Goal: Task Accomplishment & Management: Use online tool/utility

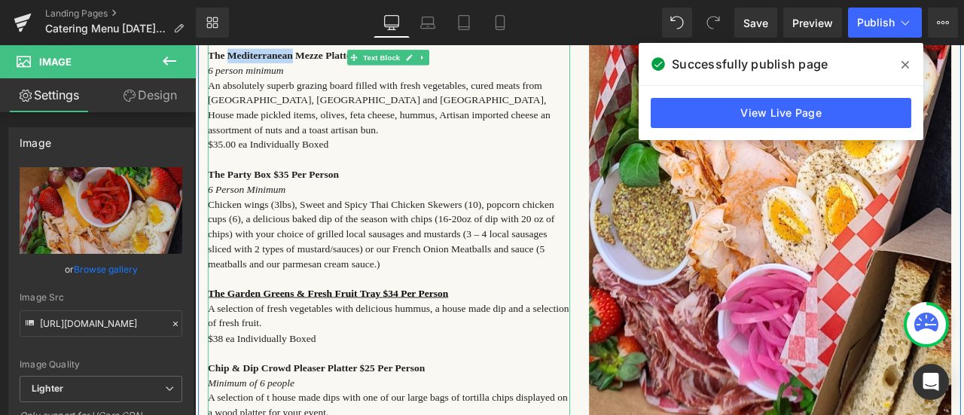
click at [467, 259] on span "Chicken wings (3lbs), Sweet and Spicy Thai Chicken Skewers (10), popcorn chicke…" at bounding box center [415, 269] width 411 height 84
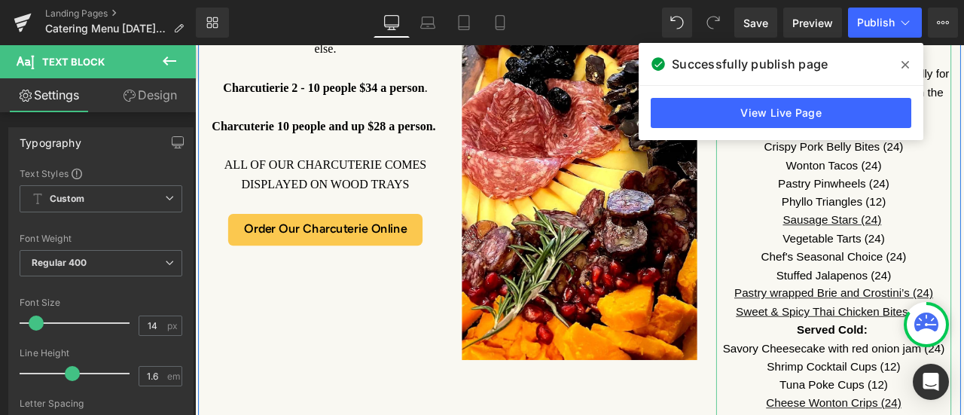
scroll to position [1807, 0]
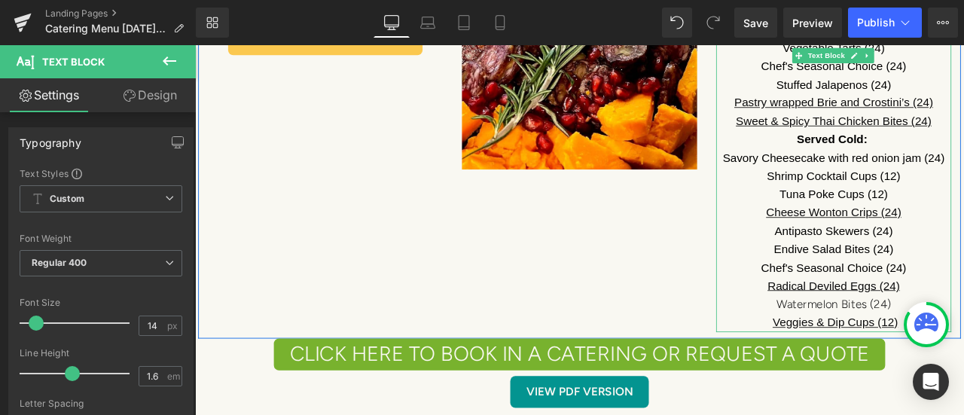
scroll to position [2033, 0]
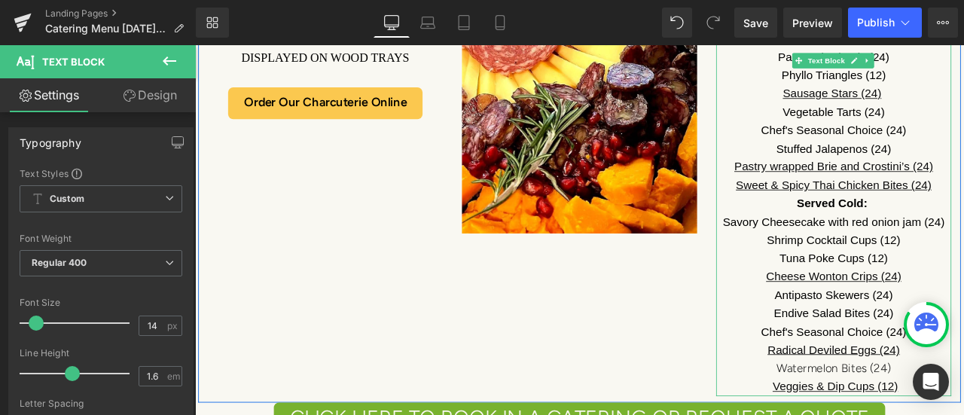
click at [963, 209] on p "Sweet & Spicy Thai Chicken Bites (24)" at bounding box center [952, 211] width 279 height 22
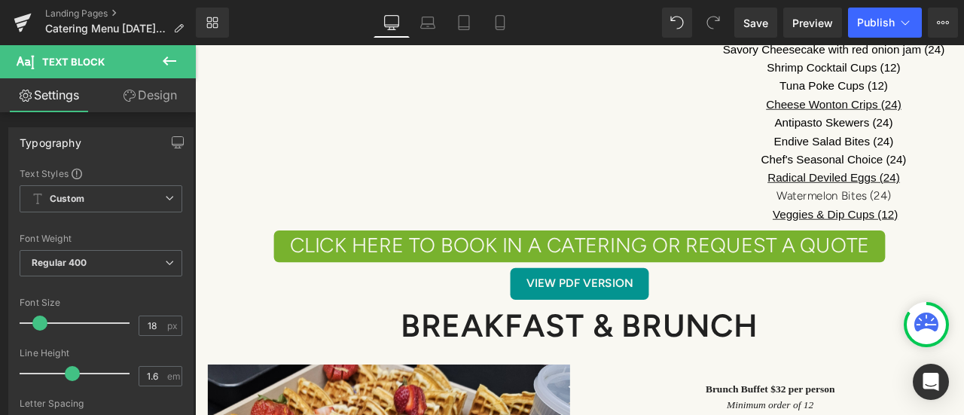
scroll to position [2636, 0]
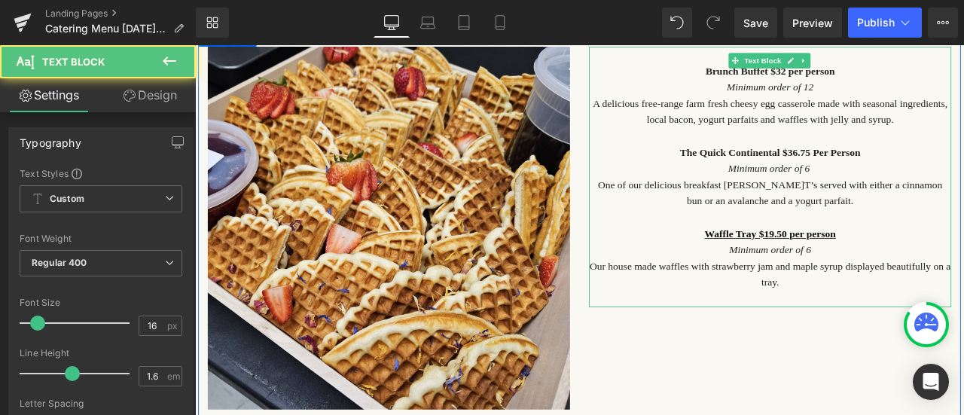
click at [926, 205] on font "One of our delicious breakfast [PERSON_NAME]T’s served with either a cinnamon b…" at bounding box center [877, 220] width 408 height 32
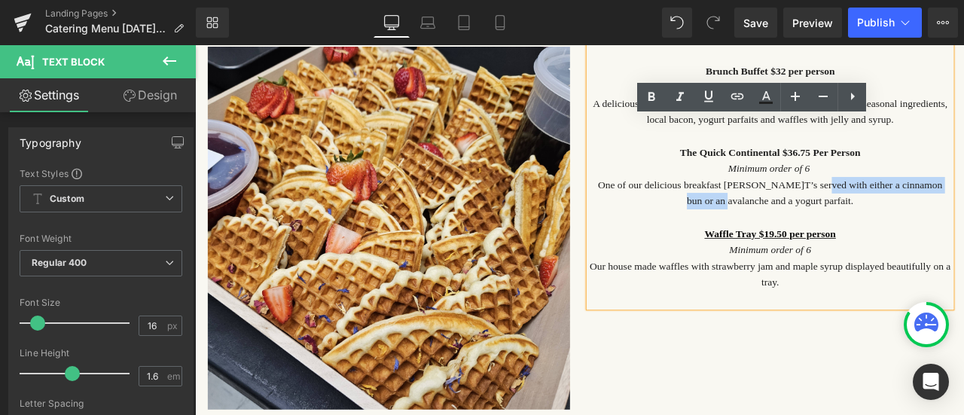
drag, startPoint x: 924, startPoint y: 211, endPoint x: 841, endPoint y: 233, distance: 85.9
click at [841, 233] on font "One of our delicious breakfast [PERSON_NAME]T’s served with either a cinnamon b…" at bounding box center [877, 220] width 408 height 32
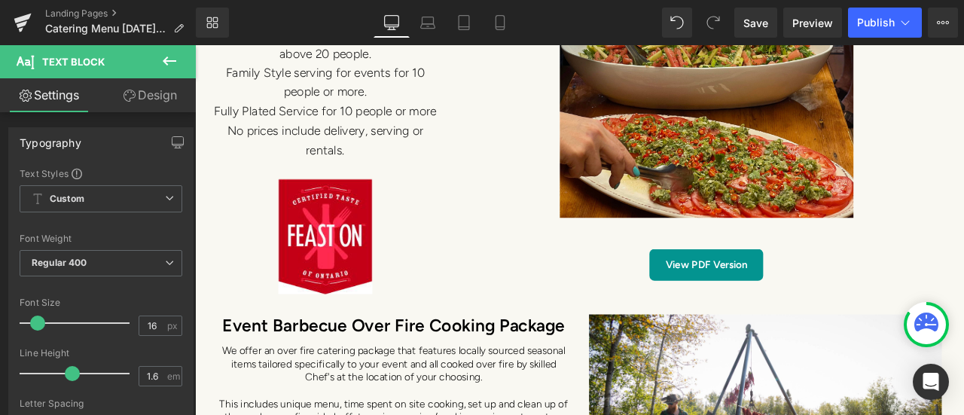
scroll to position [6401, 0]
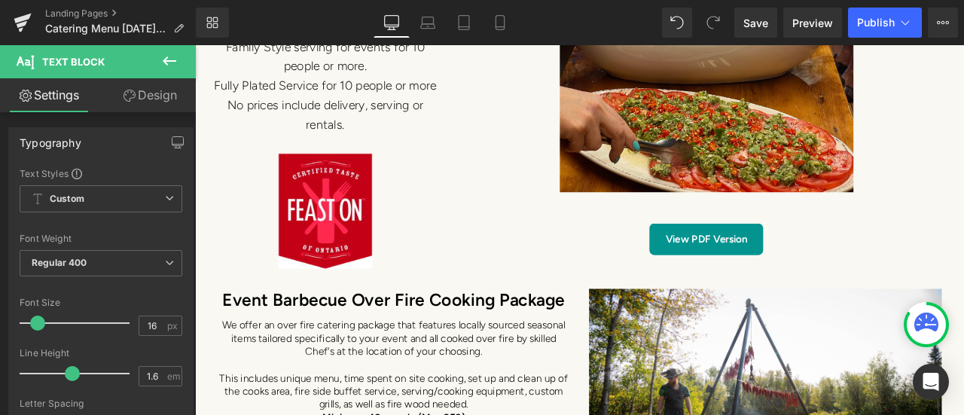
click at [176, 63] on icon at bounding box center [169, 61] width 18 height 18
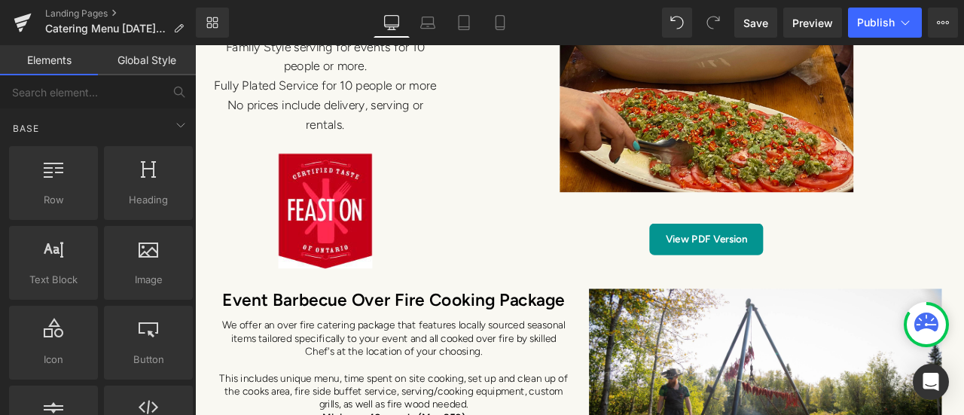
scroll to position [75, 0]
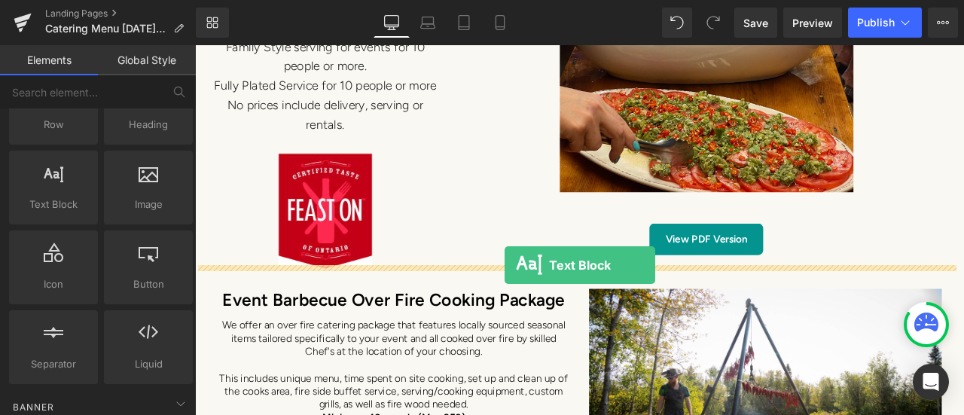
drag, startPoint x: 465, startPoint y: 296, endPoint x: 562, endPoint y: 306, distance: 96.9
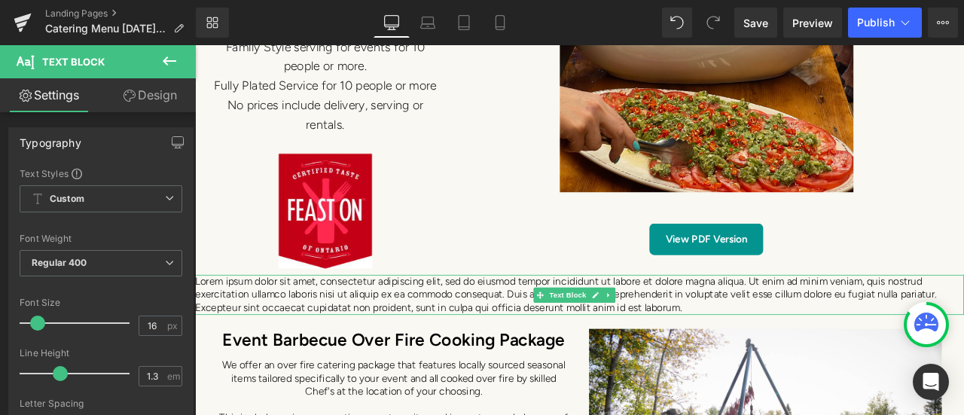
click at [646, 333] on span "Text Block" at bounding box center [637, 341] width 50 height 18
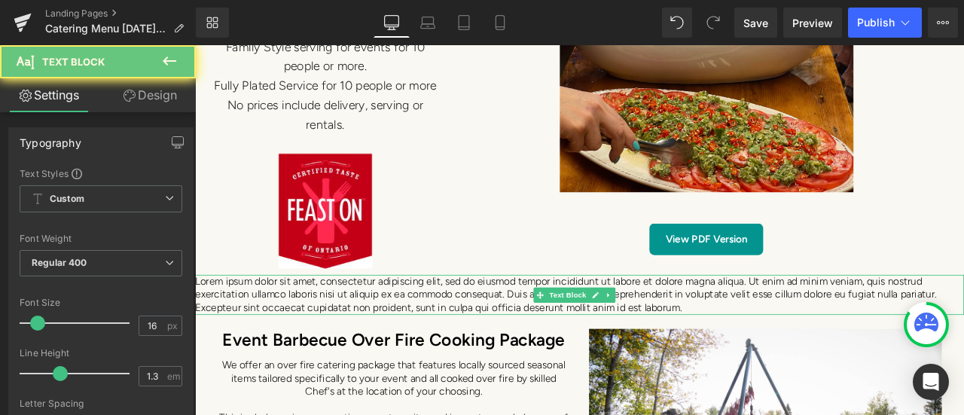
click at [789, 346] on p "Lorem ipsum dolor sit amet, consectetur adipiscing elit, sed do eiusmod tempor …" at bounding box center [650, 340] width 911 height 47
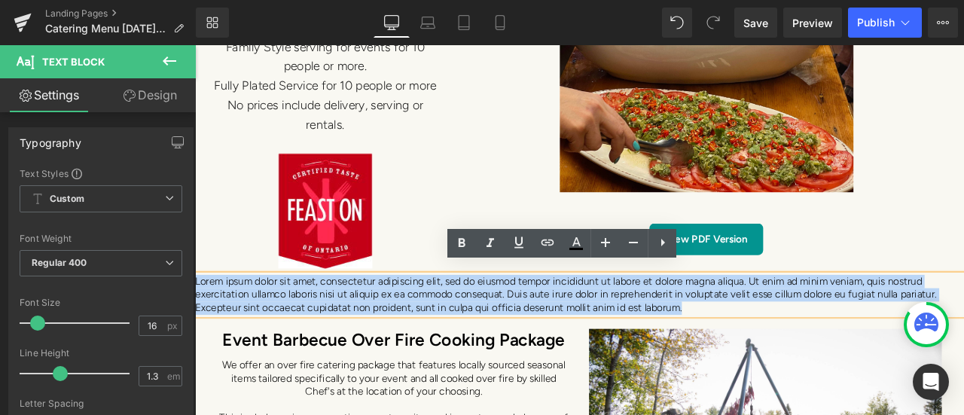
drag, startPoint x: 789, startPoint y: 346, endPoint x: 188, endPoint y: 316, distance: 602.5
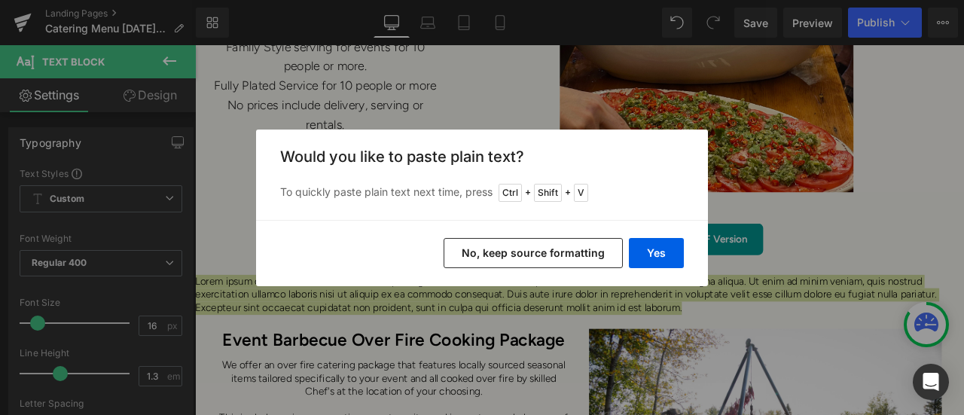
click at [649, 251] on button "Yes" at bounding box center [656, 253] width 55 height 30
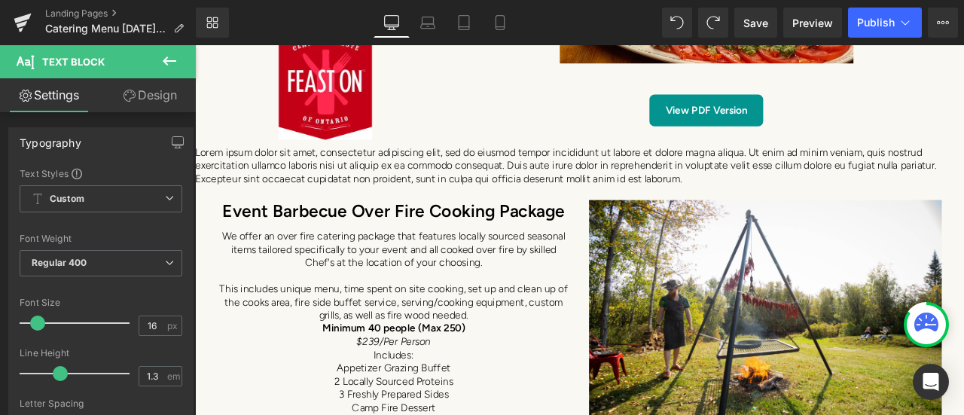
scroll to position [6536, 0]
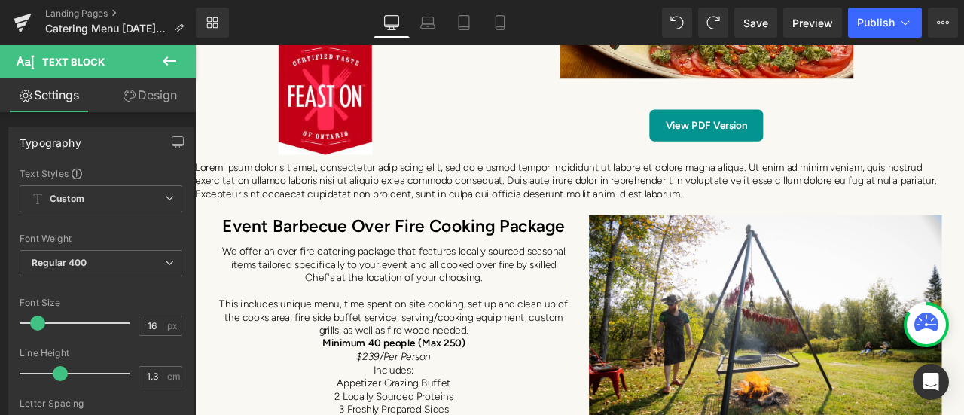
click at [168, 53] on icon at bounding box center [169, 61] width 18 height 18
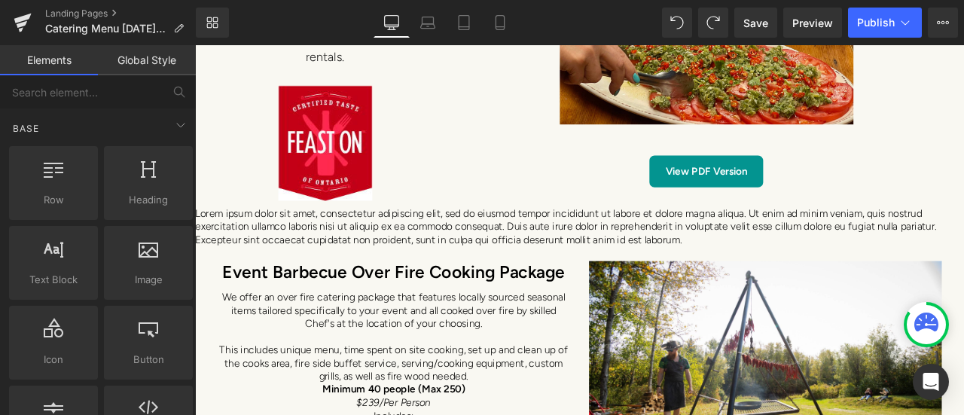
scroll to position [6461, 0]
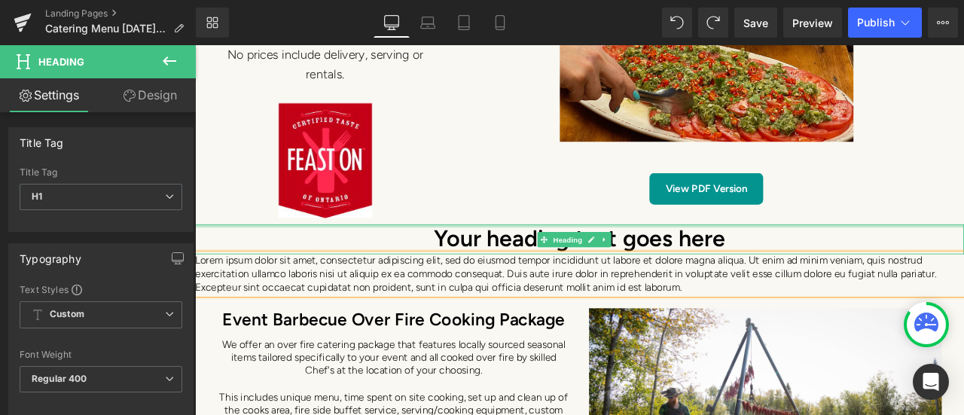
click at [600, 258] on div at bounding box center [650, 260] width 911 height 4
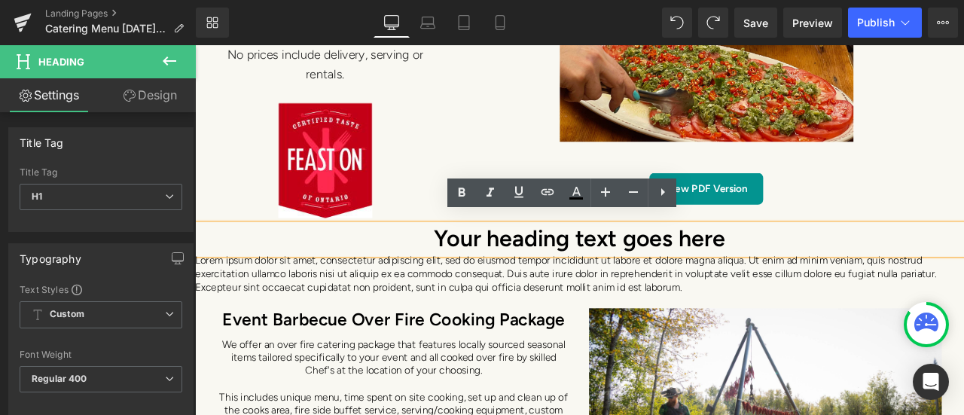
click at [849, 261] on h1 "Your heading text goes here" at bounding box center [650, 275] width 911 height 35
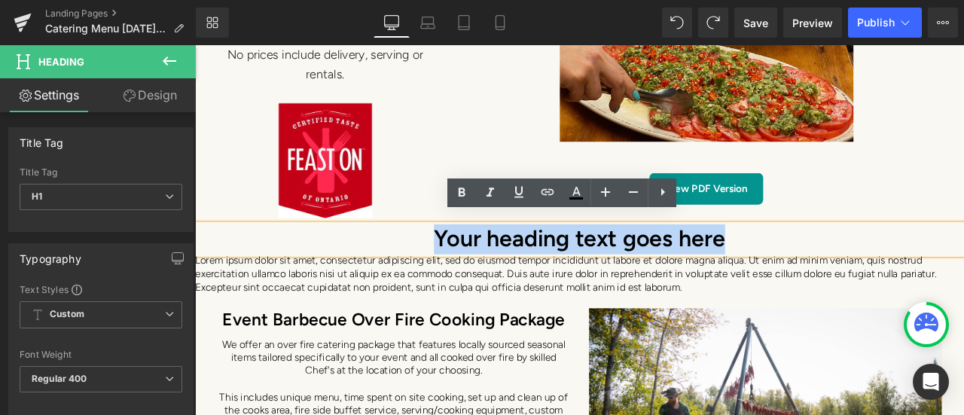
drag, startPoint x: 849, startPoint y: 261, endPoint x: 377, endPoint y: 267, distance: 471.5
click at [377, 267] on h1 "Your heading text goes here" at bounding box center [650, 275] width 911 height 35
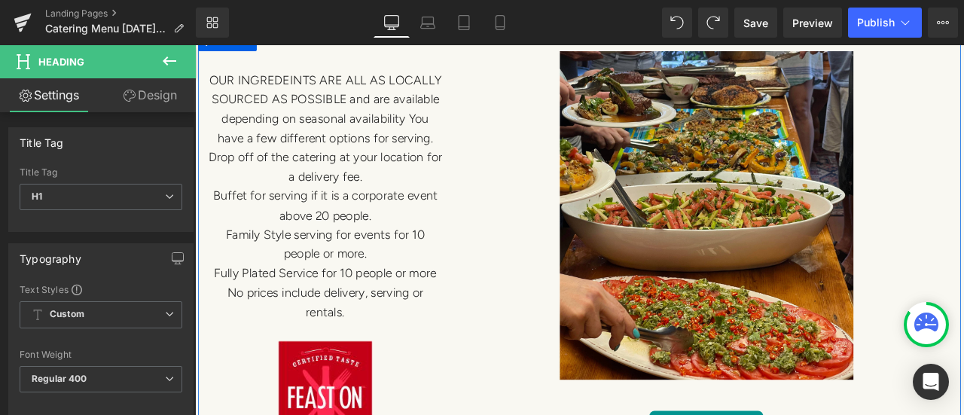
scroll to position [6160, 0]
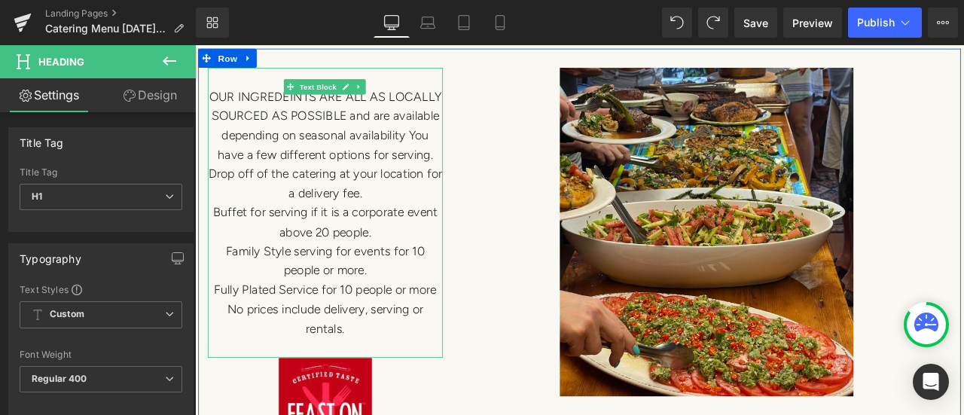
click at [353, 163] on p "OUR INGREDEINTS ARE ALL AS LOCALLY SOURCED AS POSSIBLE and are available depend…" at bounding box center [349, 141] width 279 height 92
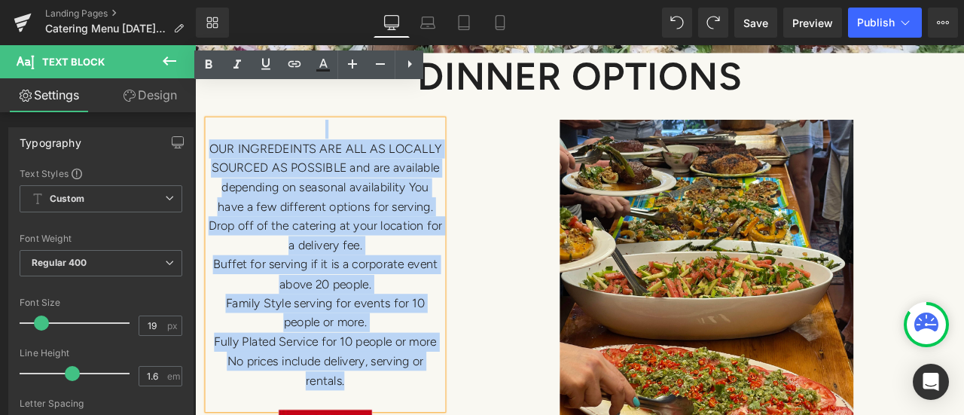
scroll to position [6088, 0]
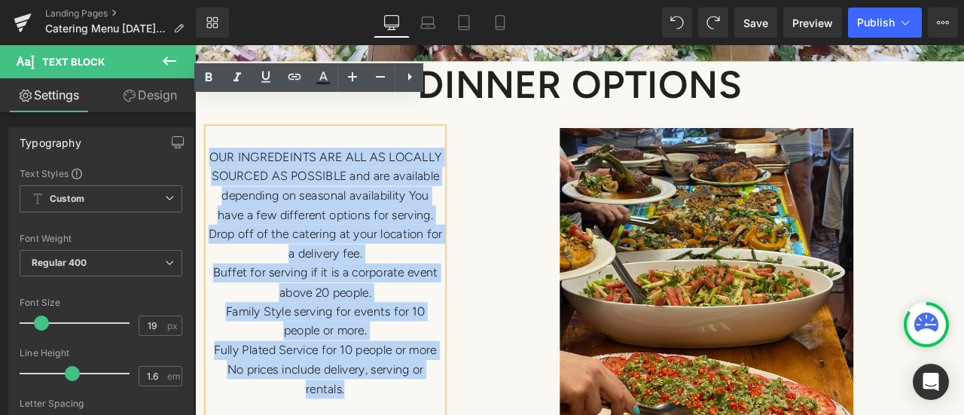
drag, startPoint x: 368, startPoint y: 364, endPoint x: 212, endPoint y: 137, distance: 275.3
click at [212, 143] on div "OUR INGREDEINTS ARE ALL AS LOCALLY SOURCED AS POSSIBLE and are available depend…" at bounding box center [349, 314] width 279 height 343
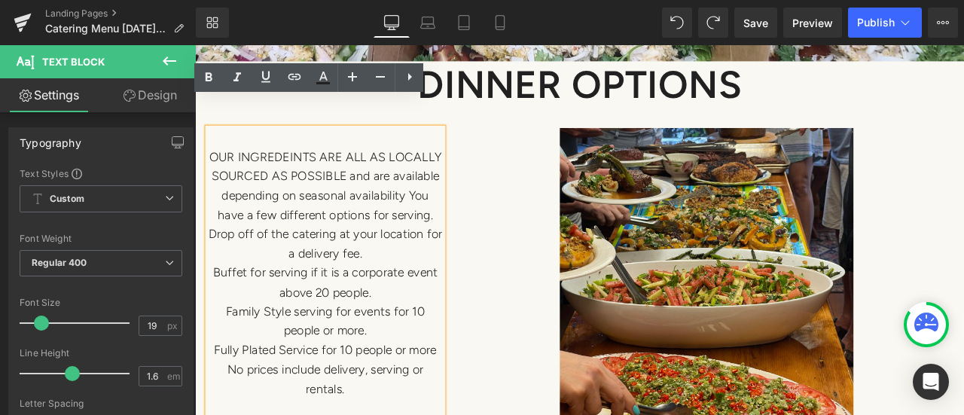
drag, startPoint x: 408, startPoint y: 443, endPoint x: 215, endPoint y: 140, distance: 359.3
click at [215, 143] on div "OUR INGREDEINTS ARE ALL AS LOCALLY SOURCED AS POSSIBLE and are available depend…" at bounding box center [349, 314] width 279 height 343
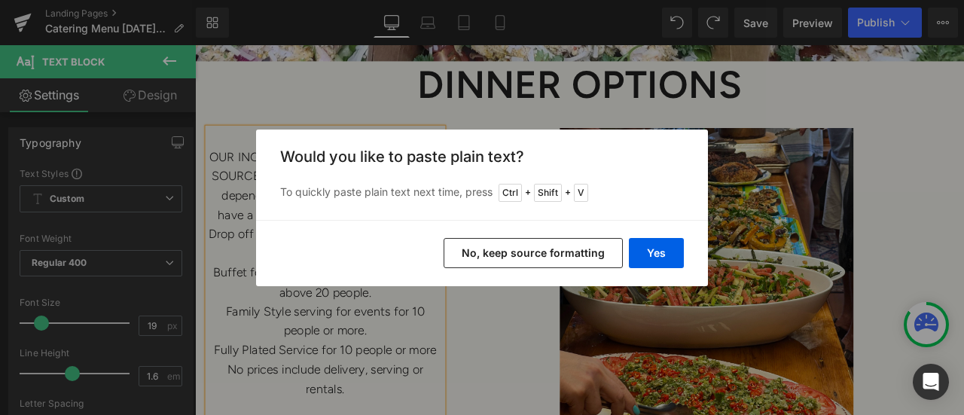
click at [581, 250] on button "No, keep source formatting" at bounding box center [533, 253] width 179 height 30
click at [652, 288] on img at bounding box center [801, 337] width 348 height 389
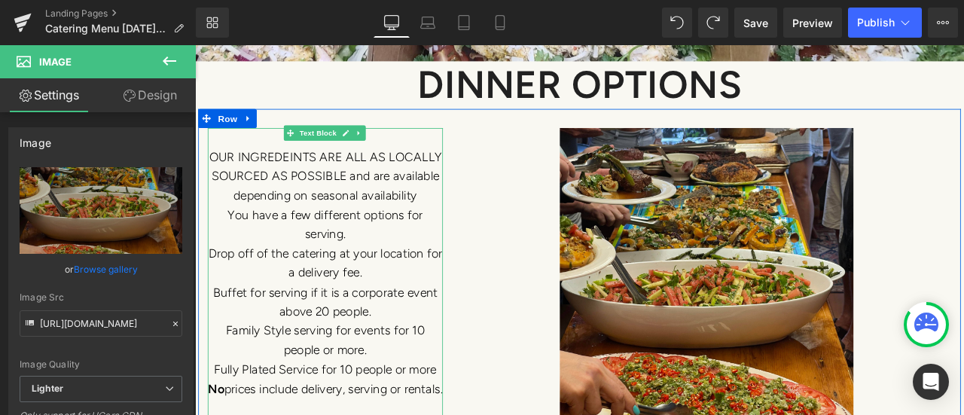
click at [418, 169] on span "OUR INGREDEINTS ARE ALL AS LOCALLY SOURCED AS POSSIBLE and are available depend…" at bounding box center [350, 200] width 276 height 63
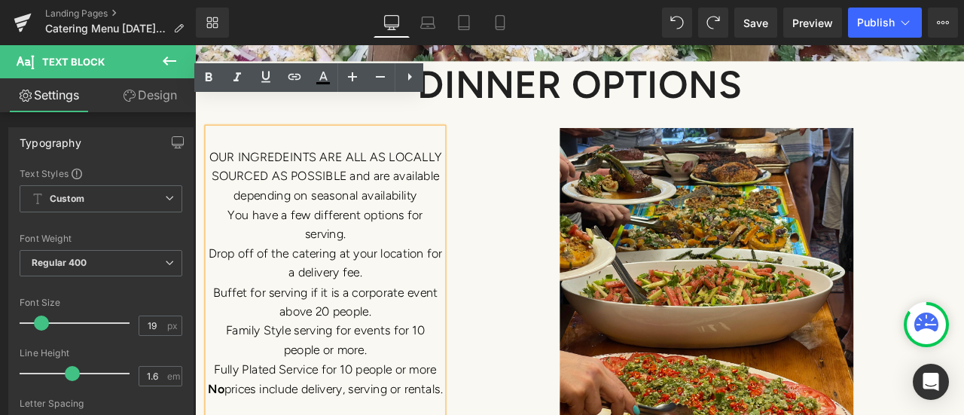
click at [446, 143] on p at bounding box center [349, 154] width 279 height 23
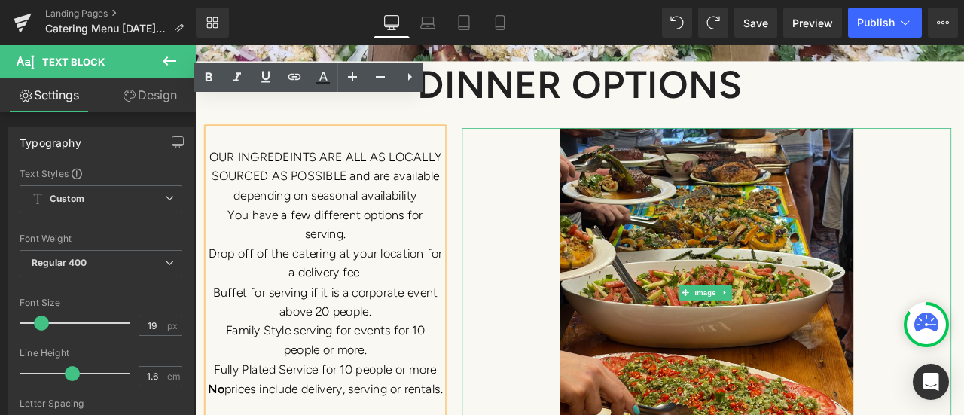
click at [572, 146] on link at bounding box center [801, 337] width 580 height 389
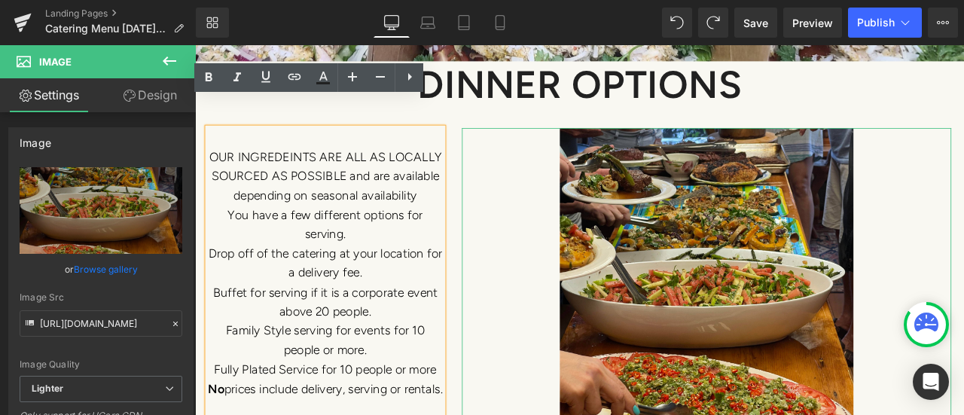
click at [118, 107] on link "Design" at bounding box center [150, 95] width 98 height 34
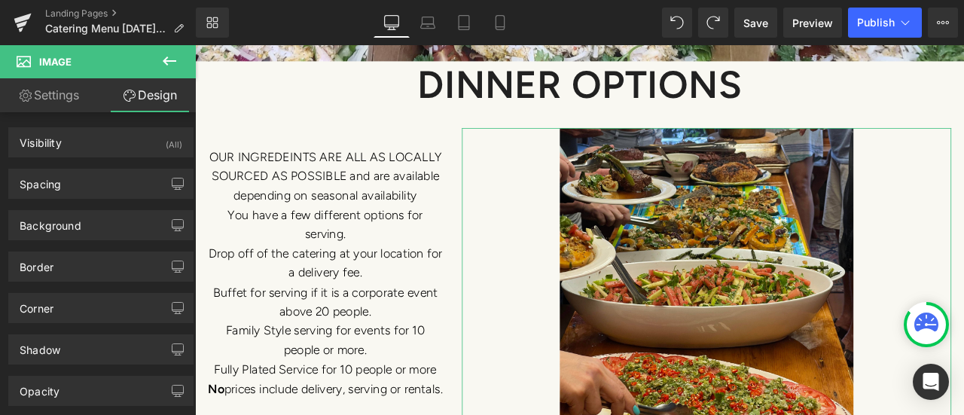
click at [124, 193] on div "Spacing" at bounding box center [101, 183] width 184 height 29
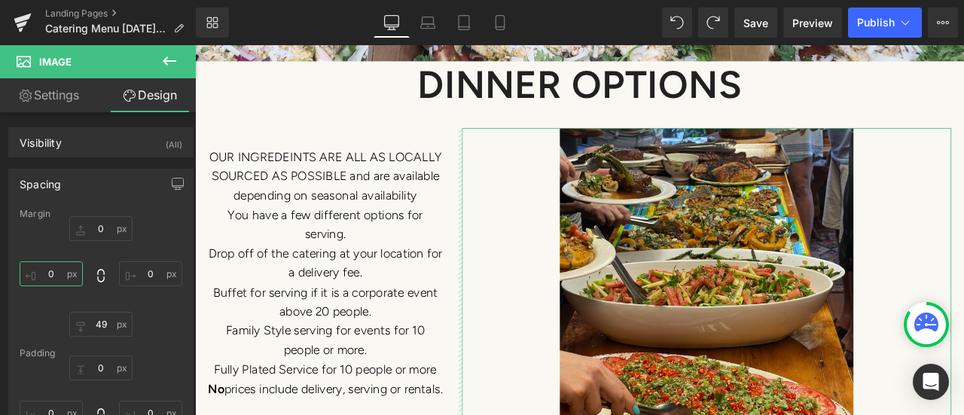
click at [39, 278] on input "0" at bounding box center [51, 273] width 63 height 25
click at [39, 274] on input "0" at bounding box center [51, 273] width 63 height 25
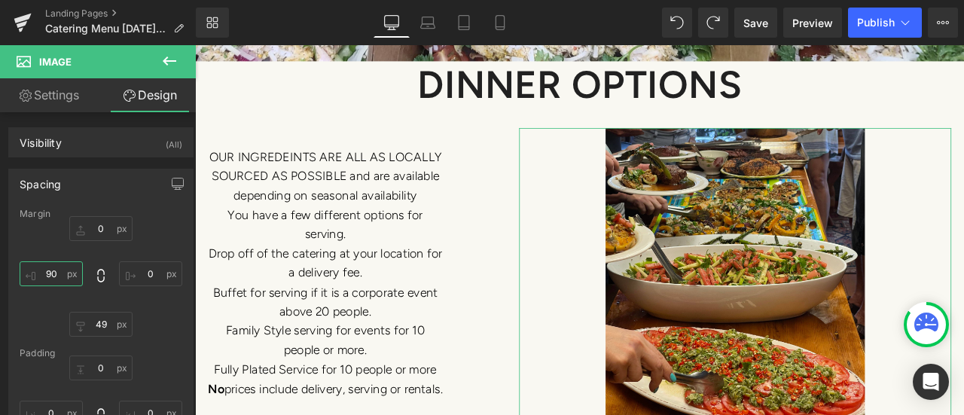
type input "91"
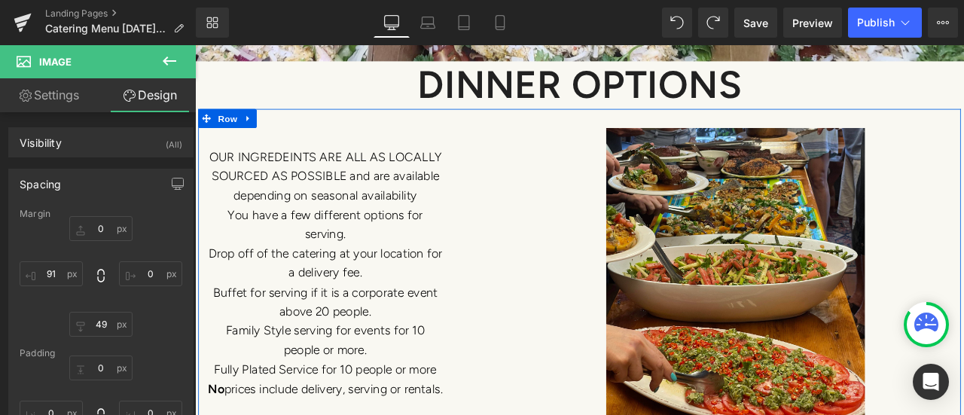
click at [391, 292] on p "Drop off of the catering at your location for a delivery fee." at bounding box center [349, 304] width 279 height 46
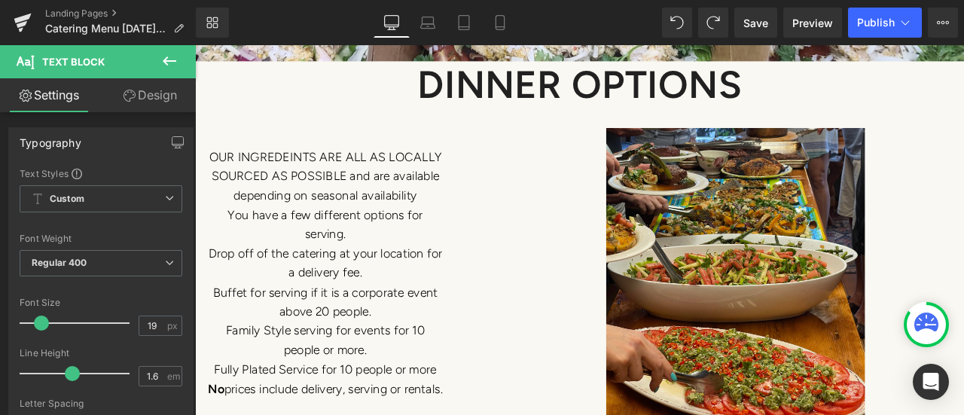
click at [157, 93] on link "Design" at bounding box center [150, 95] width 98 height 34
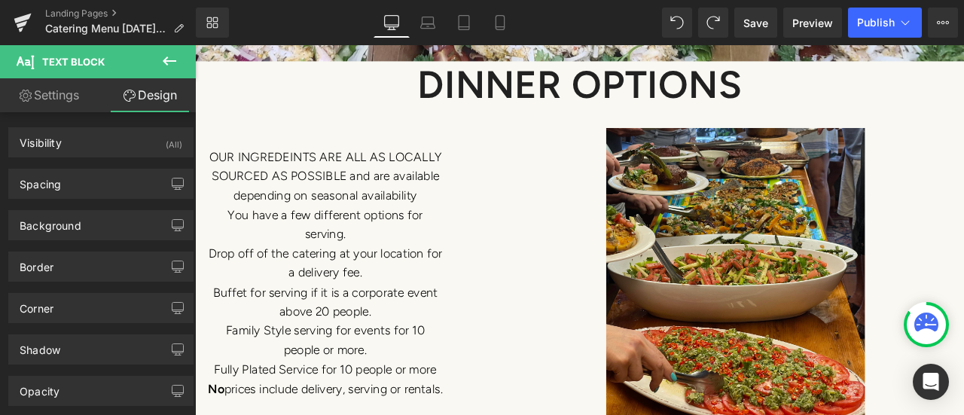
click at [117, 180] on div "Spacing" at bounding box center [101, 183] width 184 height 29
click at [110, 191] on div "Spacing" at bounding box center [101, 183] width 184 height 29
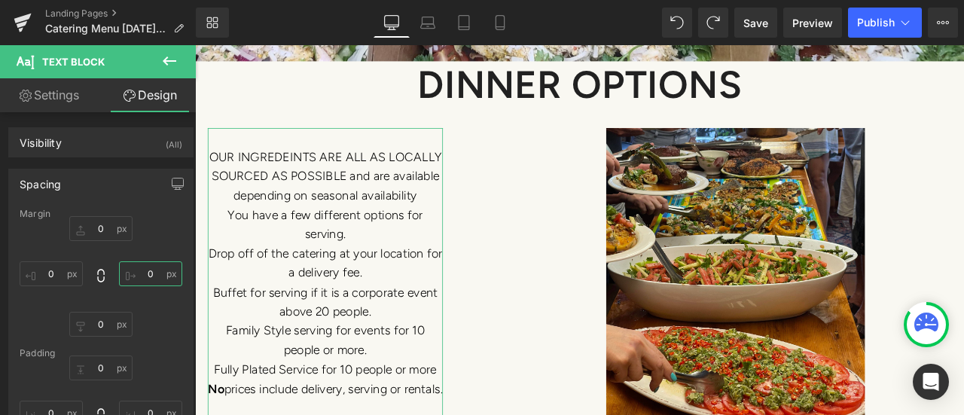
click at [169, 276] on input "0" at bounding box center [150, 273] width 63 height 25
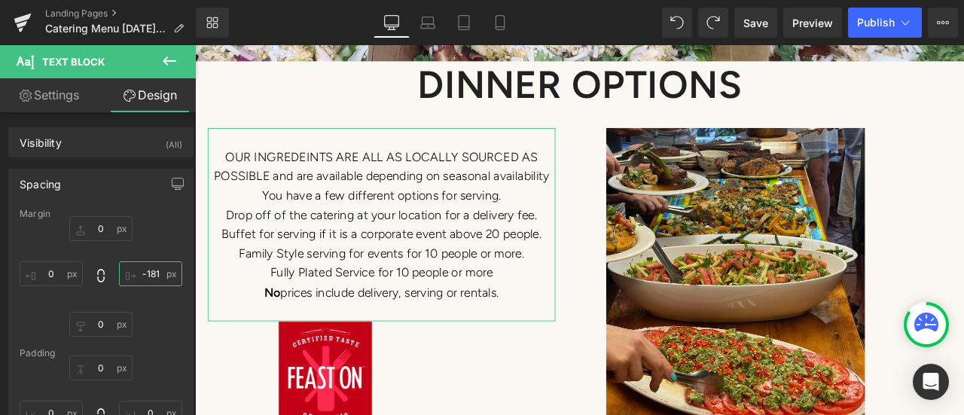
type input "-182"
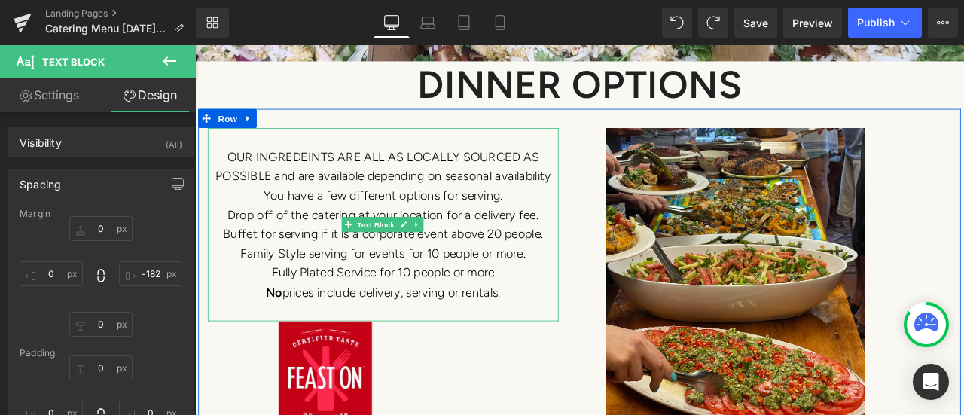
click at [276, 215] on span "You have a few different options for serving." at bounding box center [418, 223] width 284 height 17
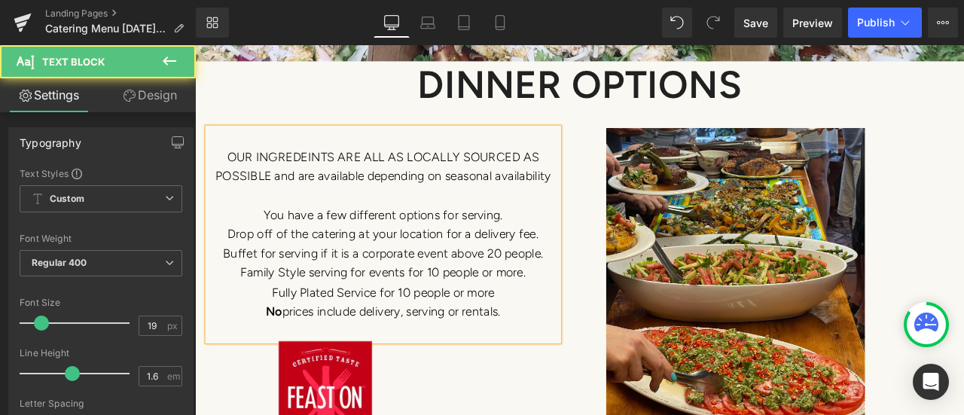
click at [230, 258] on p "Drop off of the catering at your location for a delivery fee." at bounding box center [418, 269] width 416 height 23
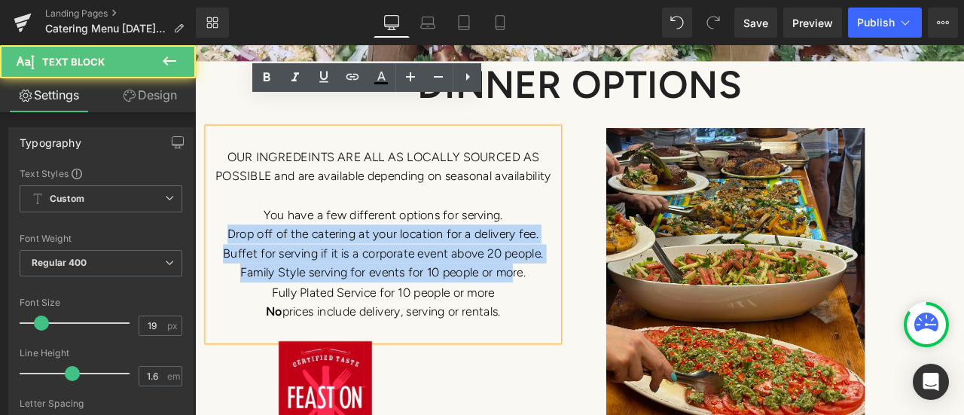
drag, startPoint x: 230, startPoint y: 236, endPoint x: 567, endPoint y: 288, distance: 340.5
click at [565, 283] on div "OUR INGREDEINTS ARE ALL AS LOCALLY SOURCED AS POSSIBLE and are available depend…" at bounding box center [651, 344] width 904 height 448
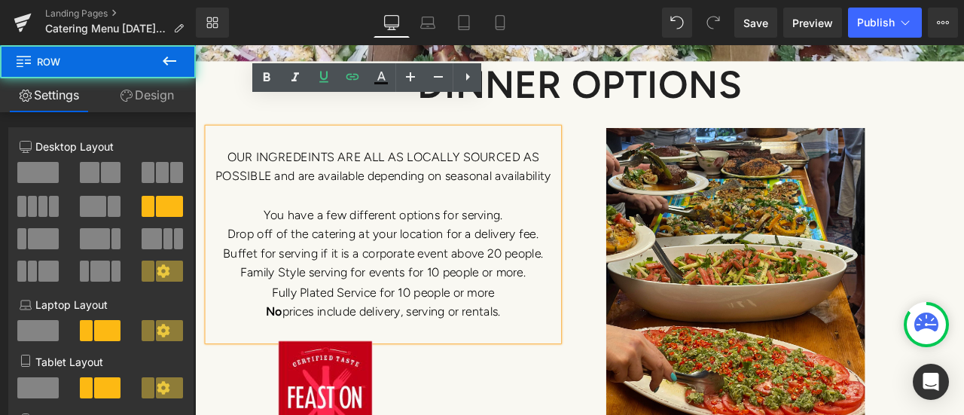
click at [563, 292] on div "Image View PDF Version Button" at bounding box center [801, 352] width 602 height 418
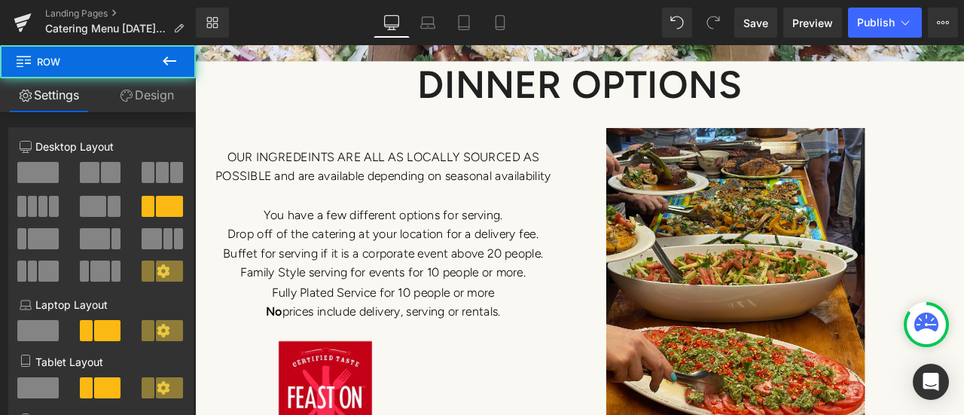
click at [560, 303] on div "Image View PDF Version Button" at bounding box center [801, 352] width 602 height 418
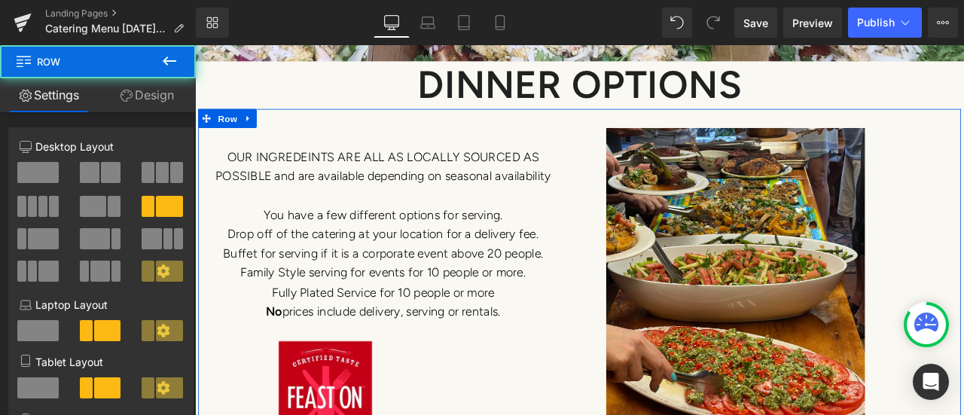
click at [550, 303] on div "Image View PDF Version Button" at bounding box center [801, 352] width 602 height 418
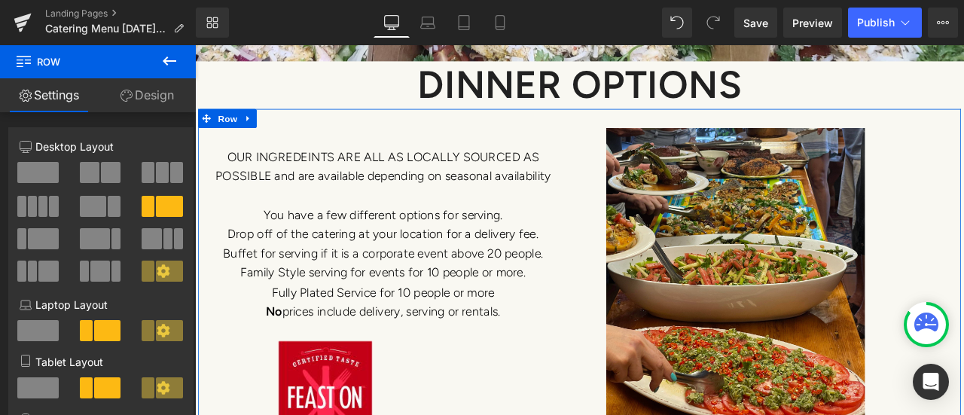
click at [545, 303] on div "Image View PDF Version Button" at bounding box center [801, 352] width 602 height 418
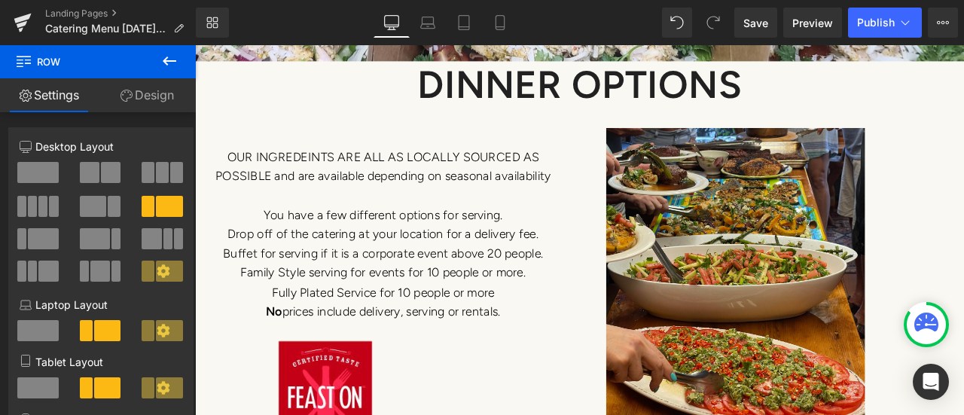
click at [175, 58] on icon at bounding box center [169, 61] width 18 height 18
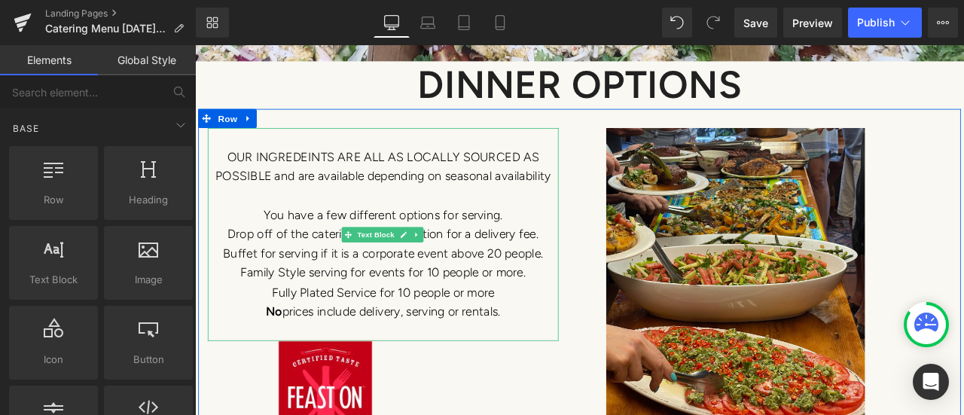
click at [402, 237] on span "You have a few different options for serving." at bounding box center [418, 245] width 284 height 17
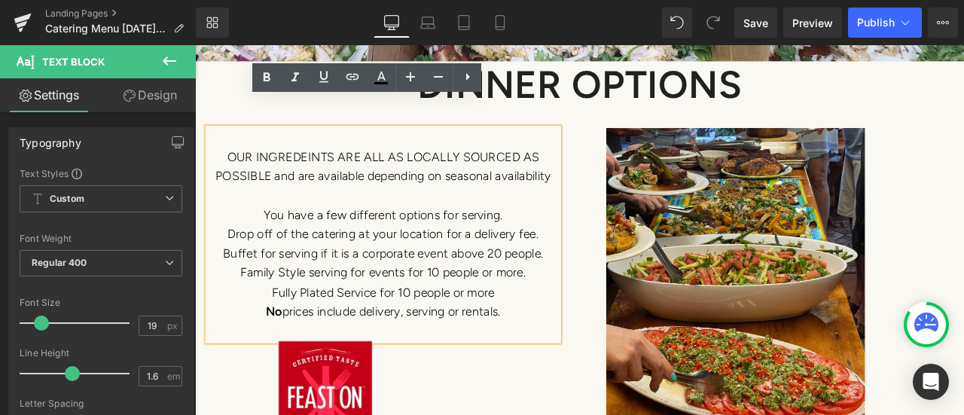
click at [276, 237] on span "You have a few different options for serving." at bounding box center [418, 245] width 284 height 17
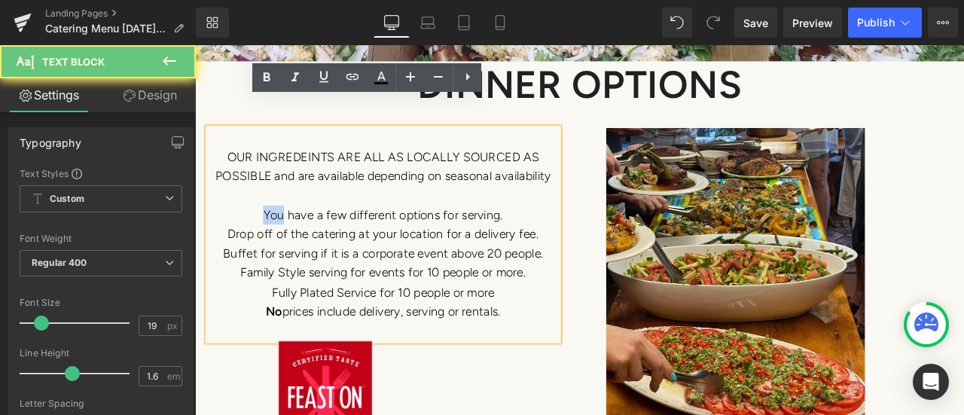
click at [282, 237] on span "You have a few different options for serving." at bounding box center [418, 245] width 284 height 17
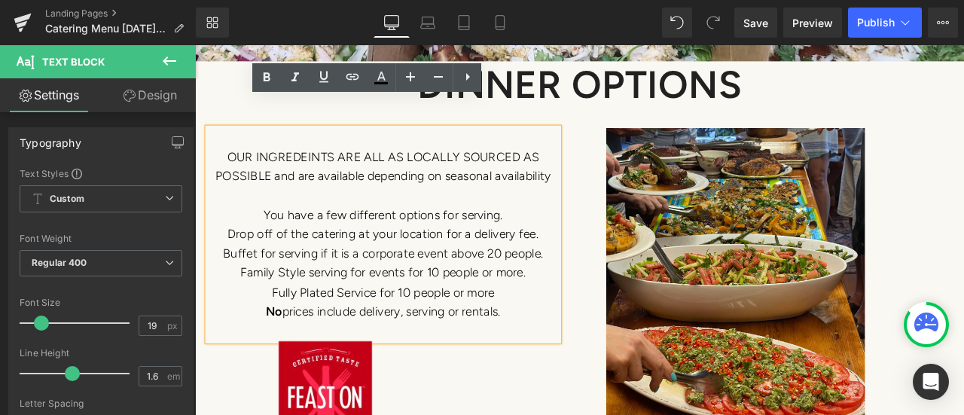
click at [233, 260] on span "Drop off of the catering at your location for a delivery fee." at bounding box center [417, 268] width 368 height 17
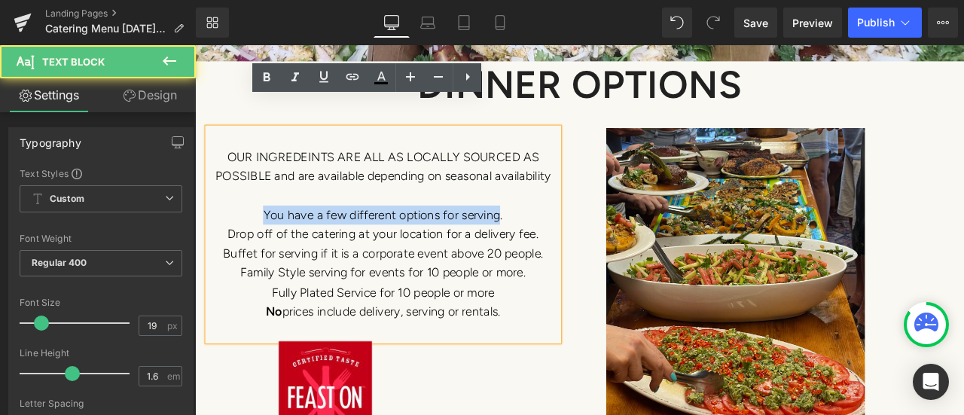
drag, startPoint x: 276, startPoint y: 213, endPoint x: 551, endPoint y: 210, distance: 274.9
click at [546, 210] on div "OUR INGREDEINTS ARE ALL AS LOCALLY SOURCED AS POSSIBLE and are available depend…" at bounding box center [651, 344] width 904 height 448
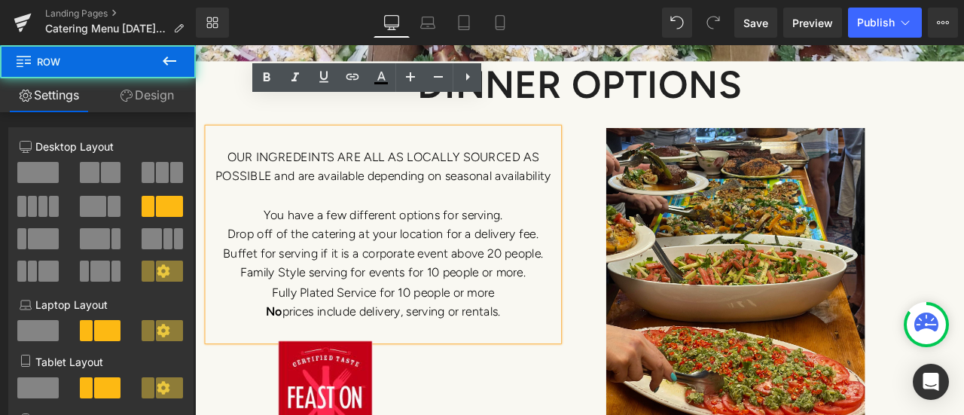
click at [554, 210] on div "Image View PDF Version Button" at bounding box center [801, 352] width 602 height 418
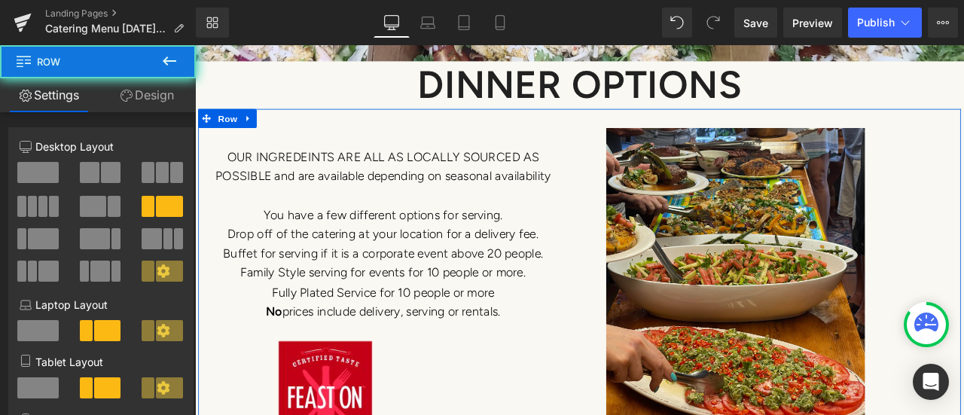
click at [554, 210] on div "Image View PDF Version Button" at bounding box center [801, 352] width 602 height 418
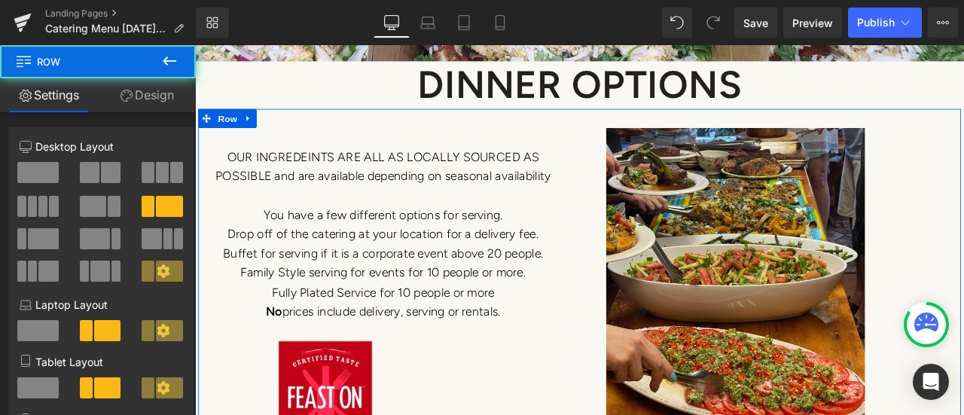
click at [551, 212] on div "Image View PDF Version Button" at bounding box center [801, 352] width 602 height 418
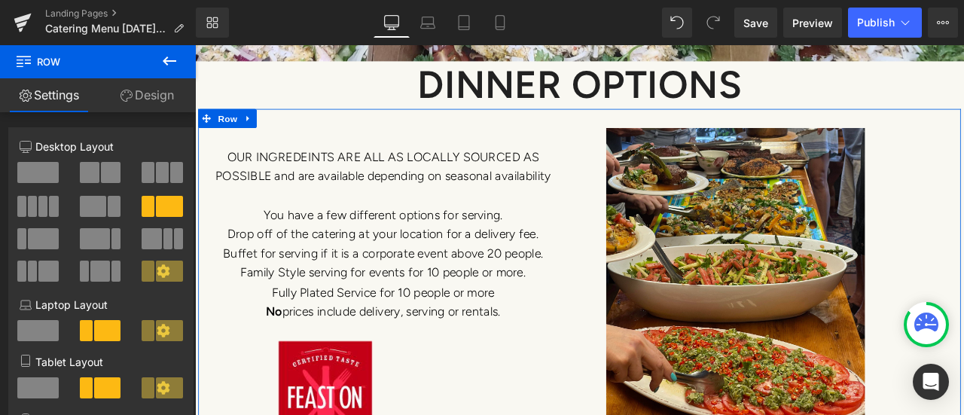
click at [555, 213] on div "Image View PDF Version Button" at bounding box center [801, 352] width 602 height 418
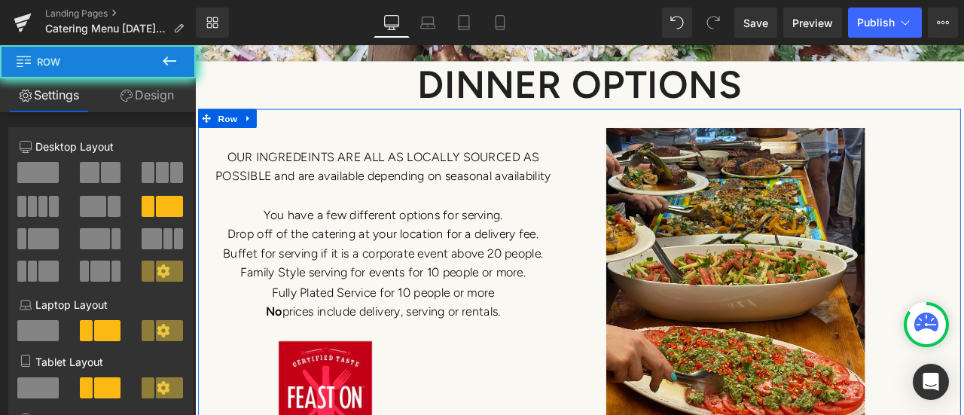
click at [548, 213] on div "Image View PDF Version Button" at bounding box center [801, 352] width 602 height 418
click at [431, 212] on p at bounding box center [418, 223] width 416 height 23
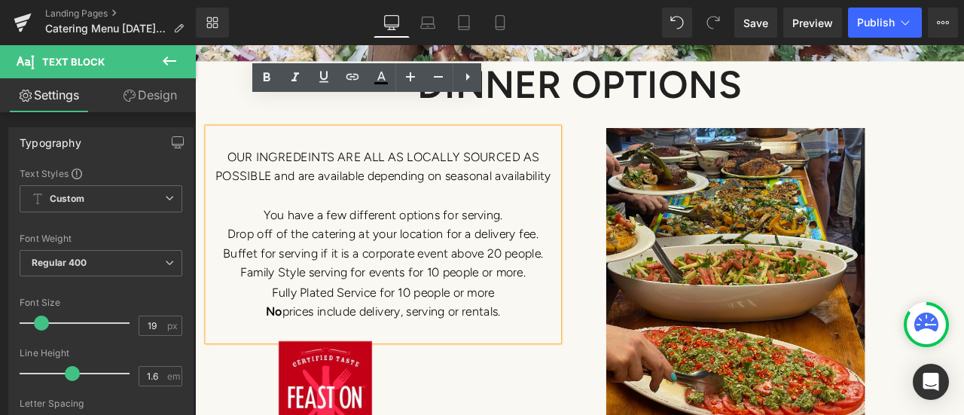
click at [276, 237] on span "You have a few different options for serving." at bounding box center [418, 245] width 284 height 17
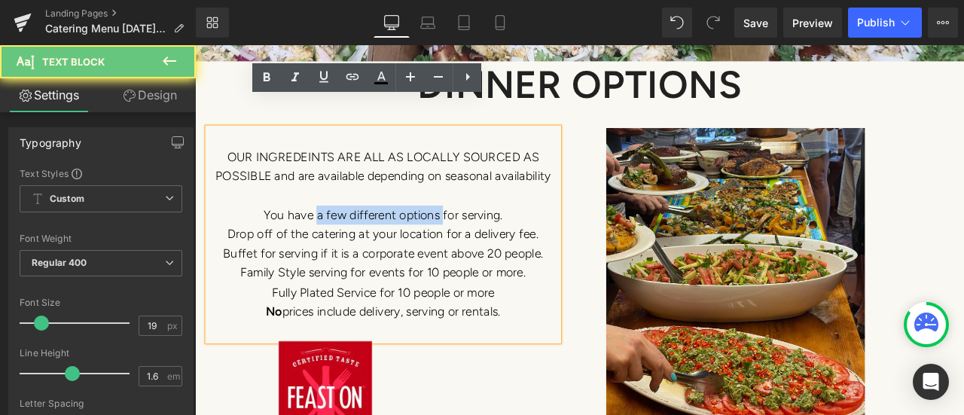
drag, startPoint x: 340, startPoint y: 210, endPoint x: 483, endPoint y: 210, distance: 143.1
click at [483, 237] on span "You have a few different options for serving." at bounding box center [418, 245] width 284 height 17
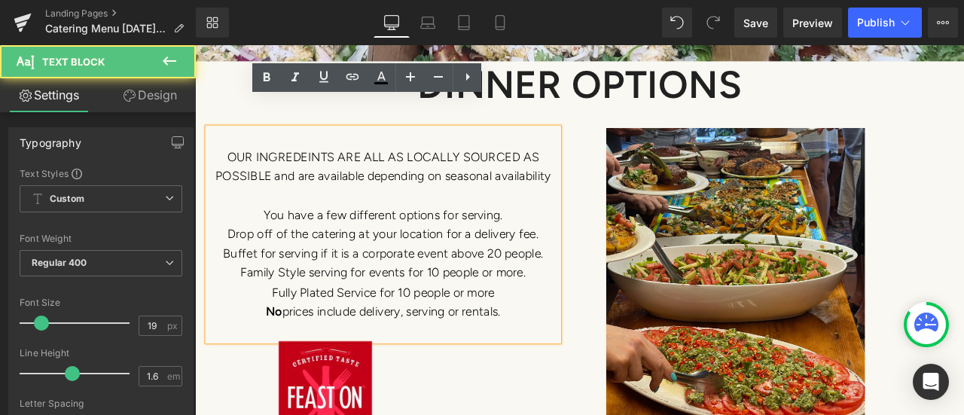
click at [276, 237] on span "You have a few different options for serving." at bounding box center [418, 245] width 284 height 17
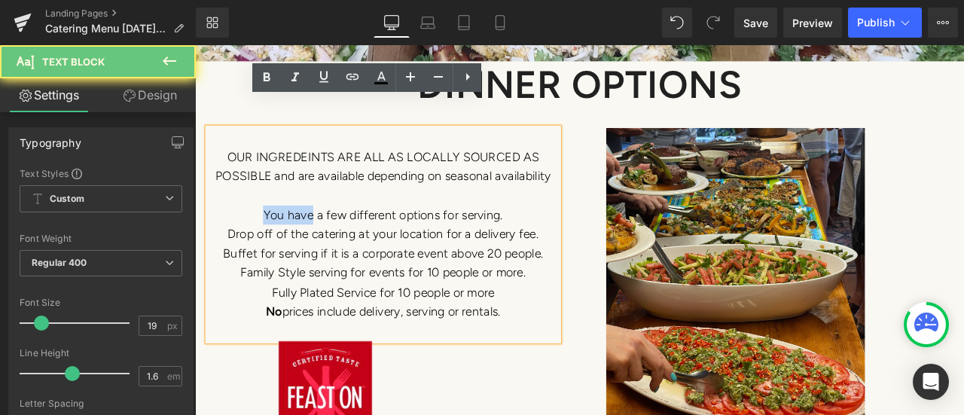
drag, startPoint x: 276, startPoint y: 207, endPoint x: 316, endPoint y: 211, distance: 40.1
click at [316, 237] on span "You have a few different options for serving." at bounding box center [418, 245] width 284 height 17
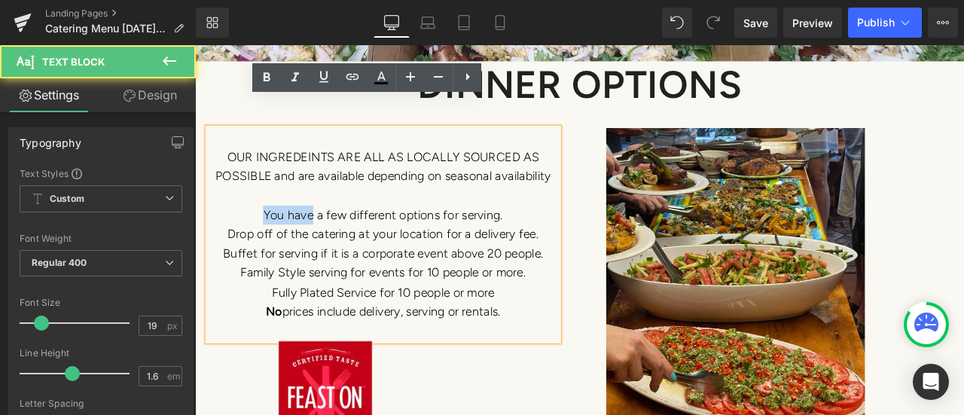
click at [276, 237] on span "You have a few different options for serving." at bounding box center [418, 245] width 284 height 17
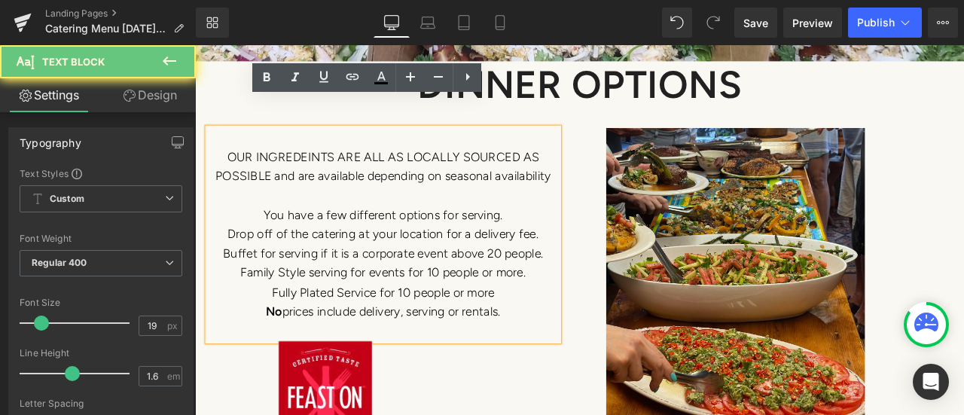
click at [276, 237] on span "You have a few different options for serving." at bounding box center [418, 245] width 284 height 17
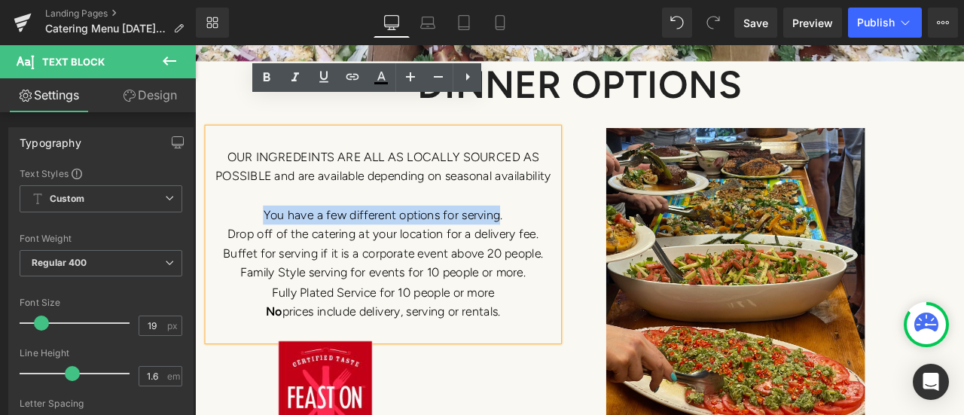
drag, startPoint x: 275, startPoint y: 212, endPoint x: 530, endPoint y: 216, distance: 255.3
click at [530, 216] on div "OUR INGREDEINTS ARE ALL AS LOCALLY SOURCED AS POSSIBLE and are available depend…" at bounding box center [651, 344] width 904 height 448
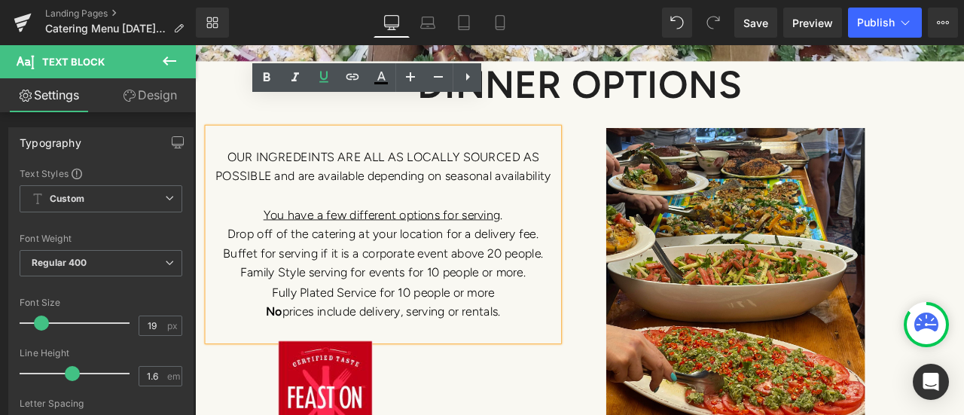
click at [233, 260] on span "Drop off of the catering at your location for a delivery fee." at bounding box center [417, 268] width 368 height 17
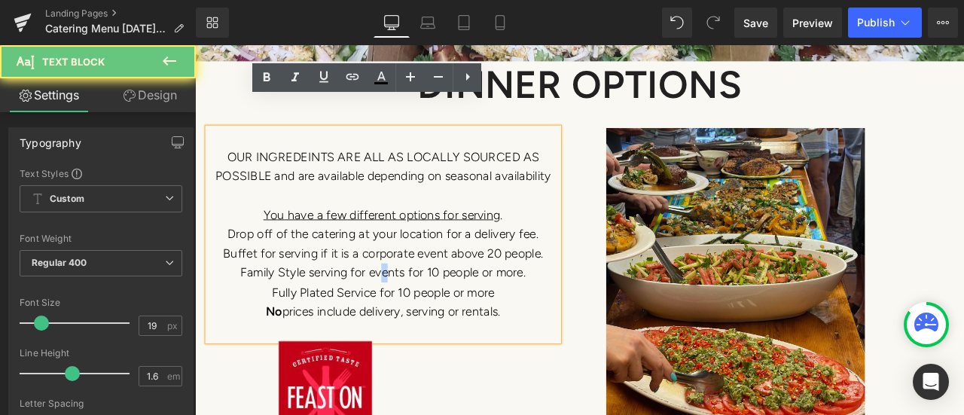
click at [417, 306] on span "Family Style serving for events for 10 people or more." at bounding box center [418, 314] width 338 height 17
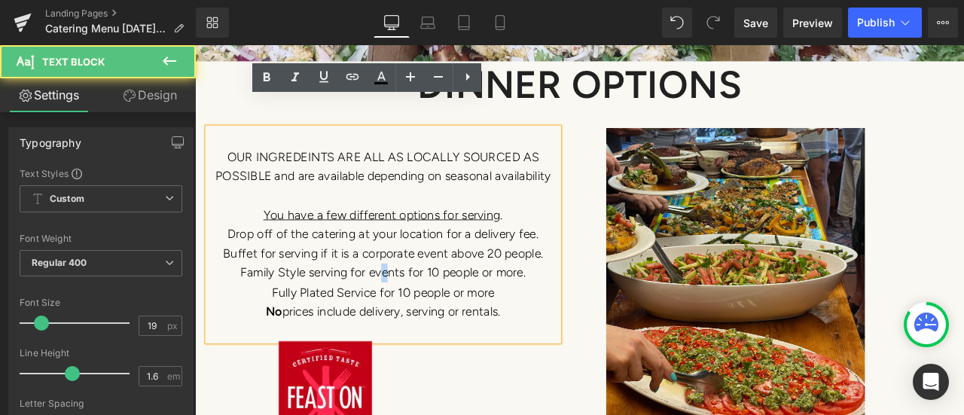
click at [417, 306] on span "Family Style serving for events for 10 people or more." at bounding box center [418, 314] width 338 height 17
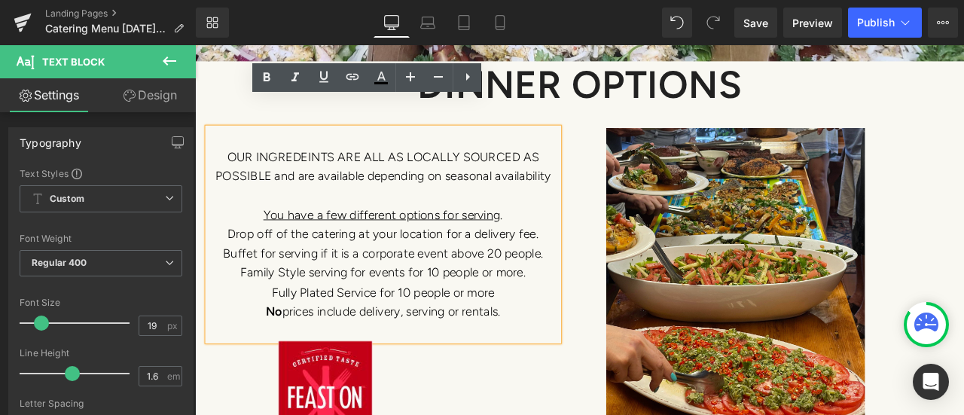
click at [544, 304] on div "Image View PDF Version Button" at bounding box center [801, 352] width 602 height 418
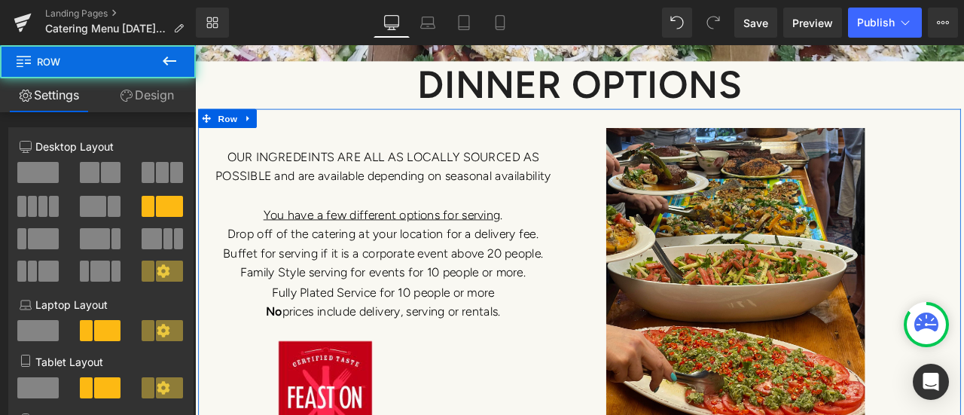
click at [553, 304] on div "Image View PDF Version Button" at bounding box center [801, 352] width 602 height 418
click at [542, 305] on div "Image View PDF Version Button" at bounding box center [801, 352] width 602 height 418
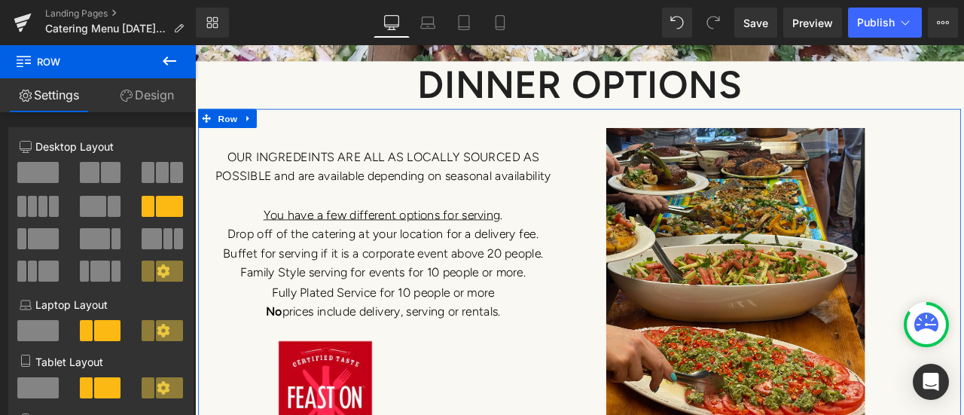
click at [282, 260] on span "Drop off of the catering at your location for a delivery fee." at bounding box center [417, 268] width 368 height 17
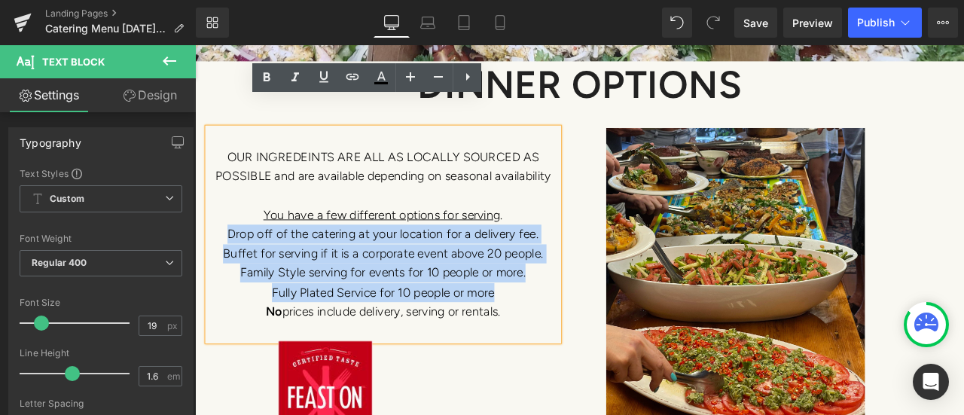
drag, startPoint x: 234, startPoint y: 233, endPoint x: 556, endPoint y: 303, distance: 329.0
click at [556, 303] on div "OUR INGREDEINTS ARE ALL AS LOCALLY SOURCED AS POSSIBLE and are available depend…" at bounding box center [651, 344] width 904 height 448
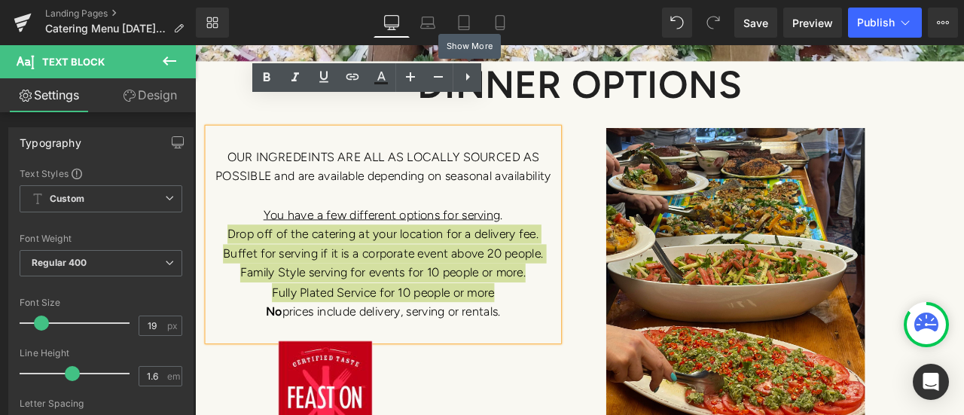
click at [0, 0] on icon at bounding box center [0, 0] width 0 height 0
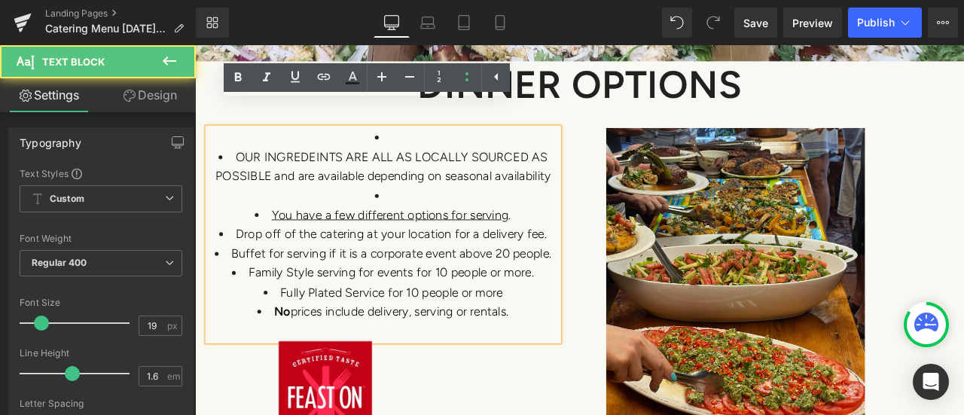
click at [411, 212] on li at bounding box center [418, 223] width 416 height 23
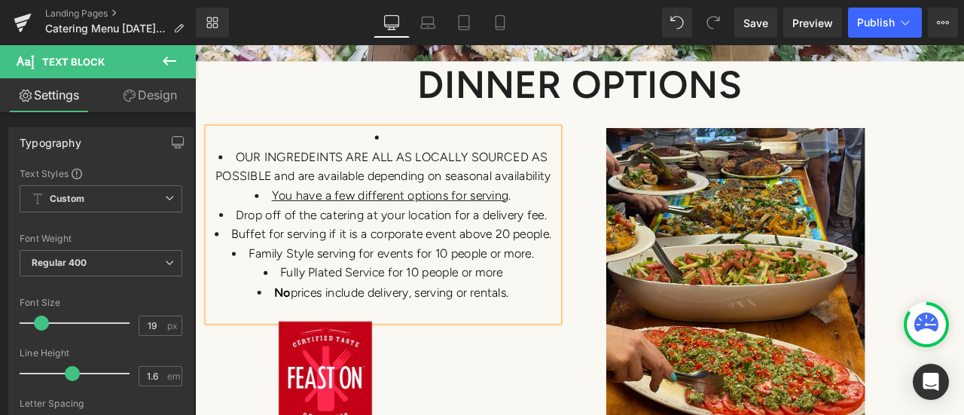
click at [279, 212] on li "You have a few different options for serving ." at bounding box center [418, 223] width 416 height 23
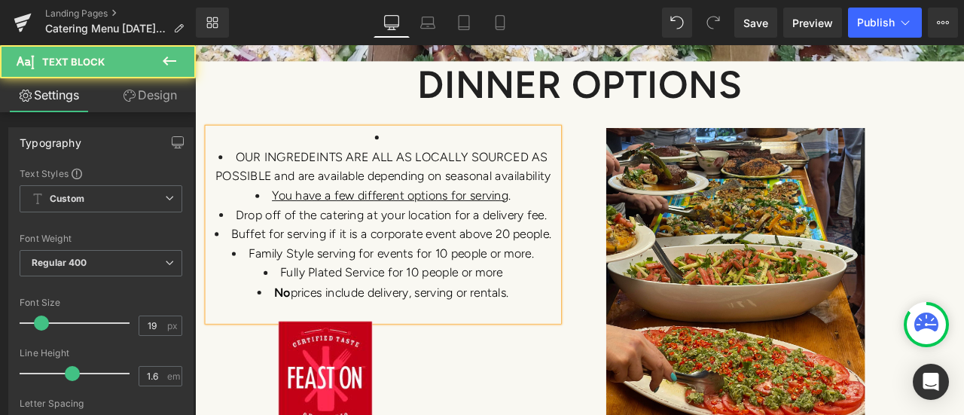
click at [374, 166] on li "OUR INGREDEINTS ARE ALL AS LOCALLY SOURCED AS POSSIBLE and are available depend…" at bounding box center [418, 189] width 416 height 46
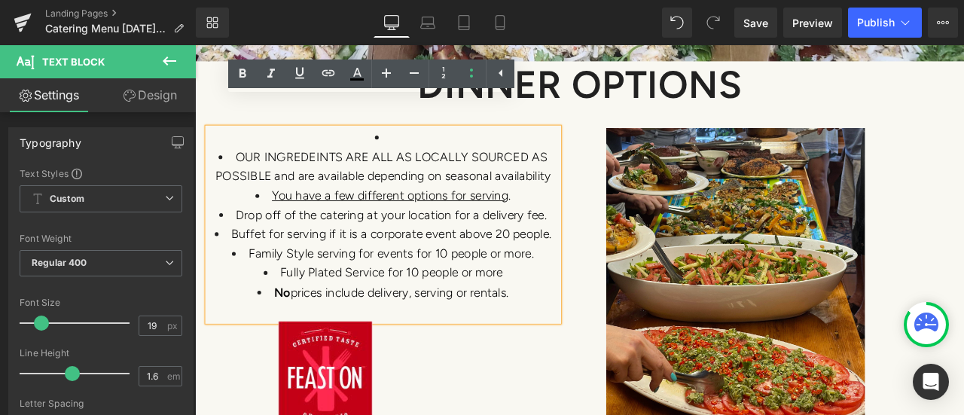
drag, startPoint x: 383, startPoint y: 125, endPoint x: 437, endPoint y: 122, distance: 53.6
click at [395, 143] on li at bounding box center [418, 154] width 416 height 23
click at [0, 0] on icon at bounding box center [0, 0] width 0 height 0
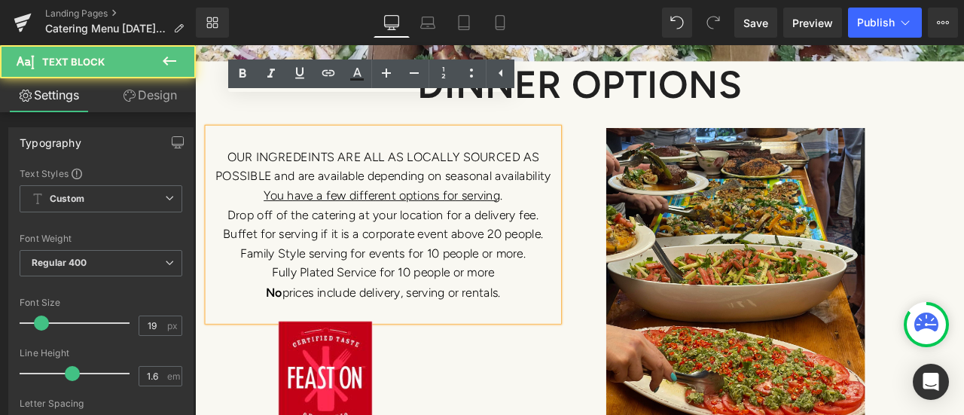
click at [417, 156] on p "OUR INGREDEINTS ARE ALL AS LOCALLY SOURCED AS POSSIBLE and are available depend…" at bounding box center [418, 246] width 416 height 206
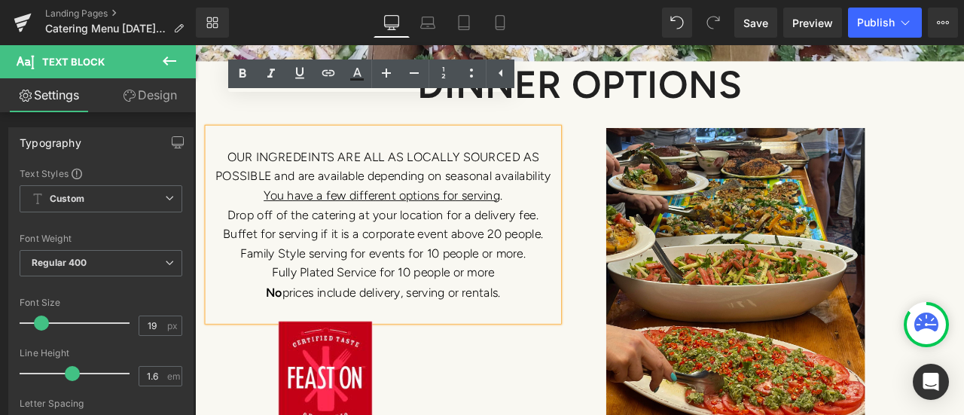
click at [279, 215] on u "You have a few different options for serving" at bounding box center [416, 223] width 280 height 17
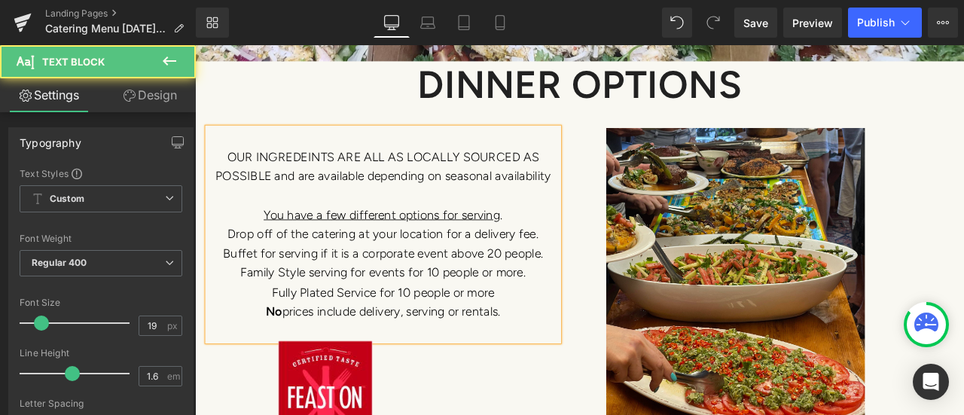
click at [279, 352] on span "No" at bounding box center [289, 360] width 20 height 17
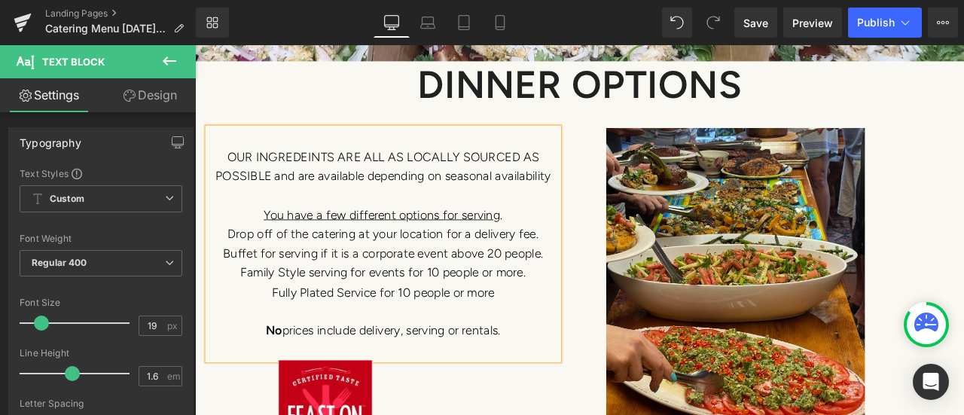
click at [234, 260] on span "Drop off of the catering at your location for a delivery fee." at bounding box center [417, 268] width 368 height 17
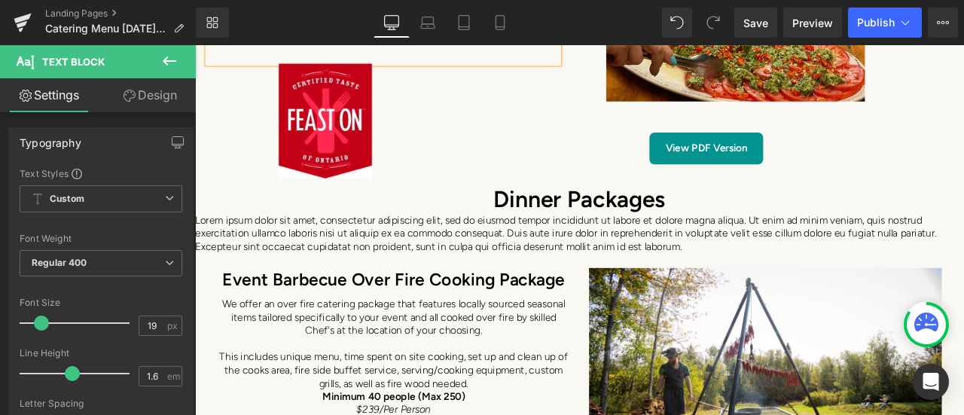
scroll to position [6465, 0]
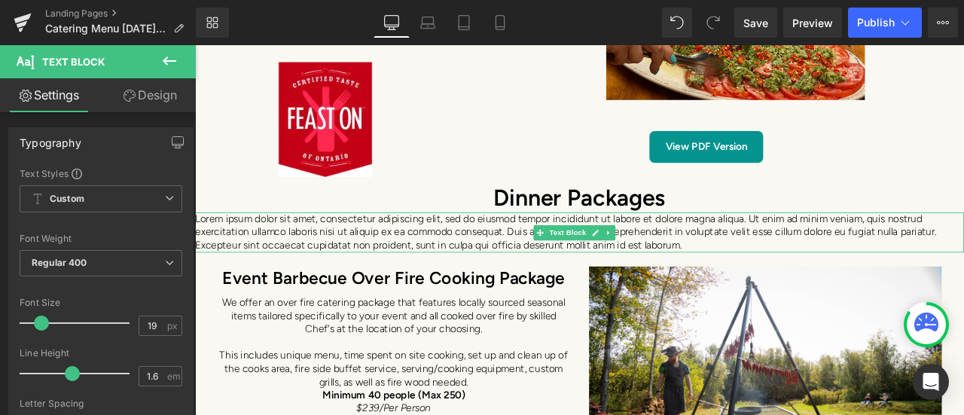
click at [692, 258] on link at bounding box center [686, 267] width 16 height 18
click at [692, 263] on icon at bounding box center [693, 267] width 8 height 8
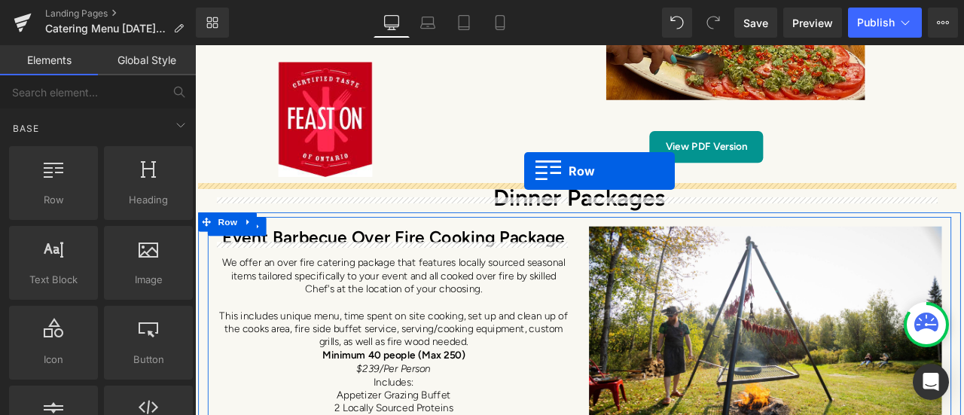
drag, startPoint x: 277, startPoint y: 243, endPoint x: 585, endPoint y: 194, distance: 311.9
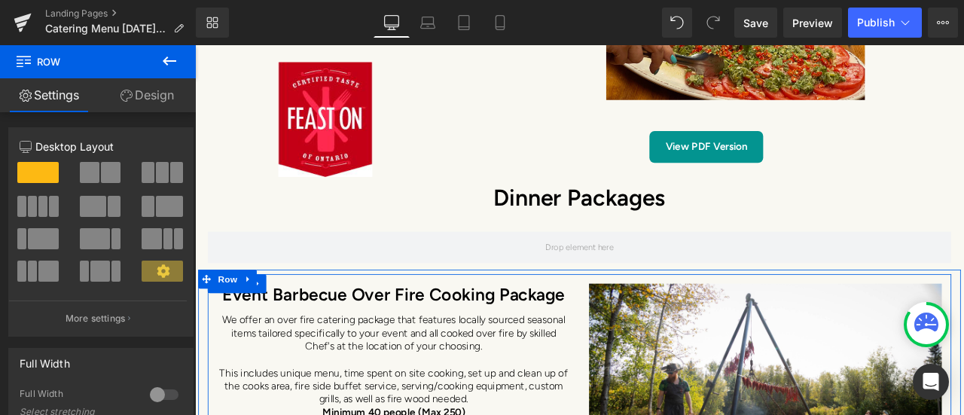
click at [166, 56] on icon at bounding box center [169, 61] width 18 height 18
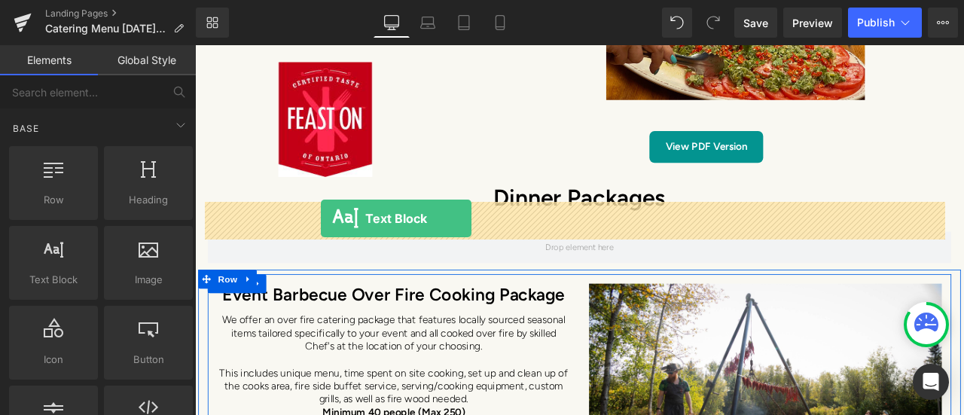
drag, startPoint x: 255, startPoint y: 322, endPoint x: 344, endPoint y: 250, distance: 114.1
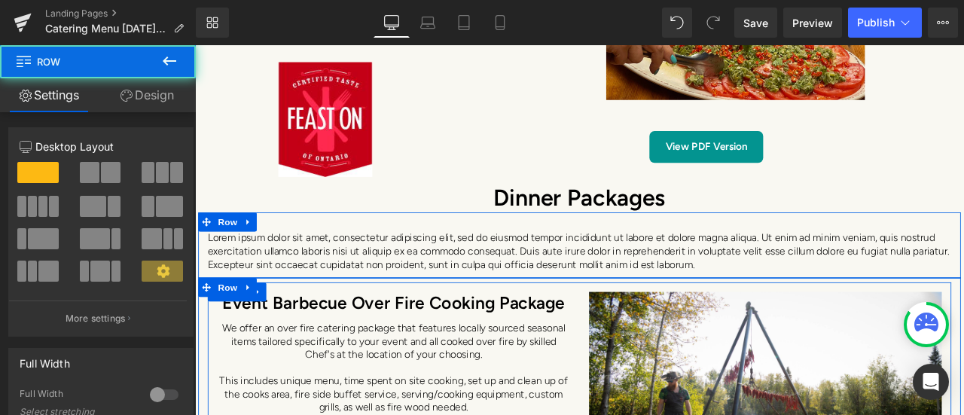
click at [310, 243] on div "Lorem ipsum dolor sit amet, consectetur adipiscing elit, sed do eiusmod tempor …" at bounding box center [651, 281] width 904 height 77
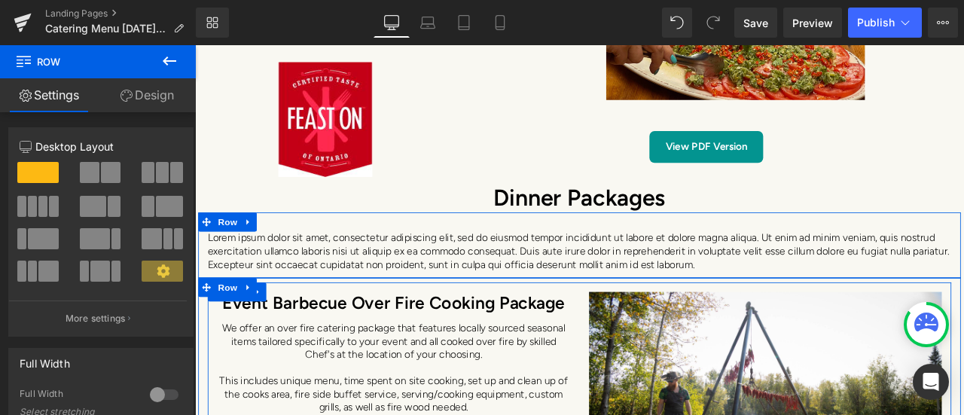
click at [105, 168] on span at bounding box center [111, 172] width 20 height 21
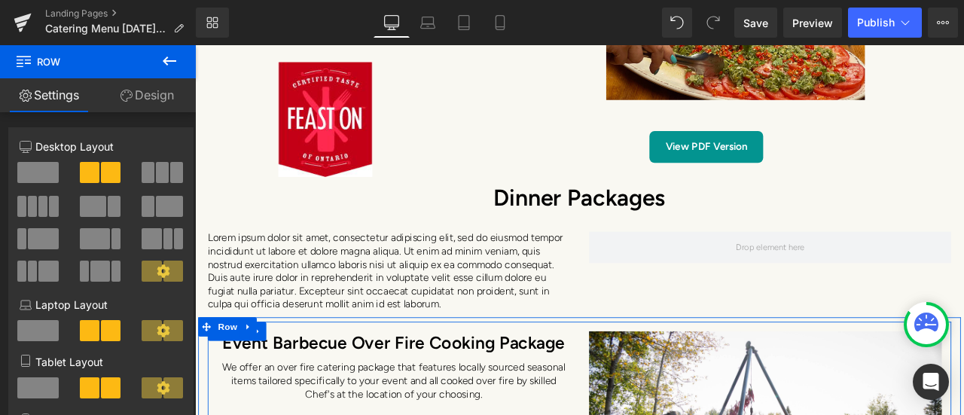
click at [168, 61] on icon at bounding box center [170, 60] width 14 height 9
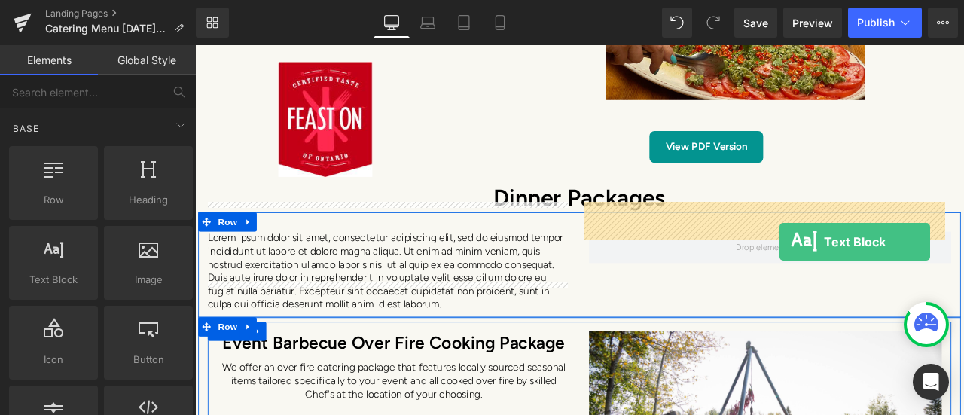
drag, startPoint x: 263, startPoint y: 320, endPoint x: 888, endPoint y: 278, distance: 626.5
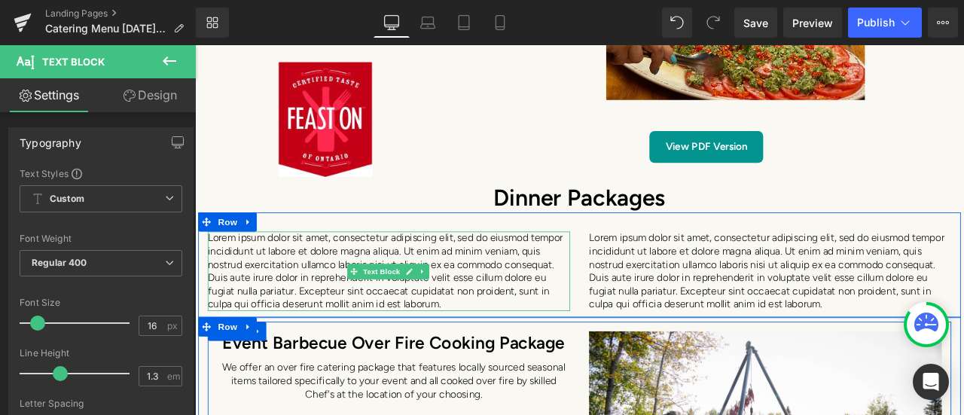
click at [375, 304] on span at bounding box center [383, 313] width 16 height 18
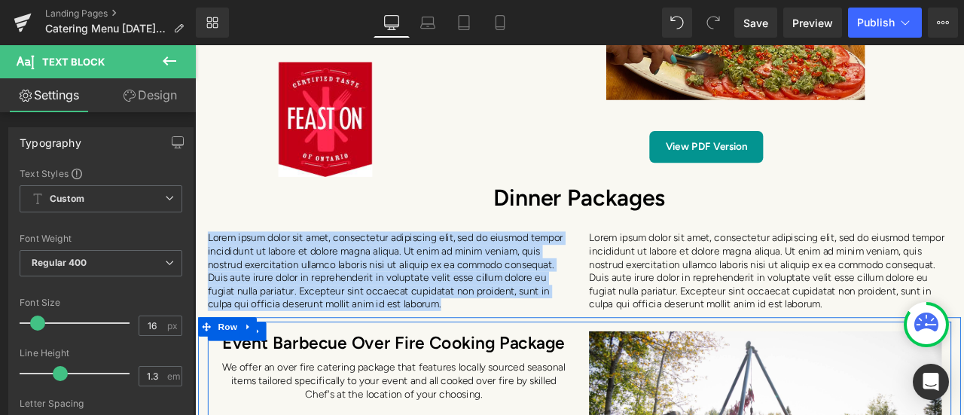
drag, startPoint x: 500, startPoint y: 319, endPoint x: 183, endPoint y: 242, distance: 326.4
paste div
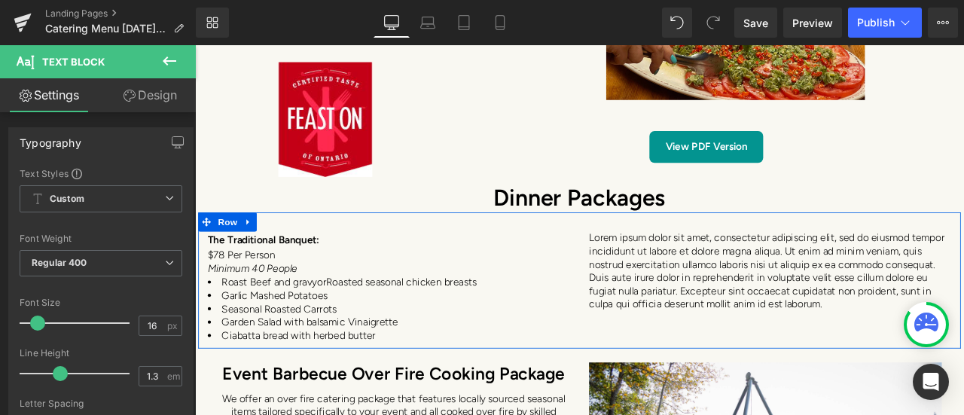
click at [698, 271] on p "Lorem ipsum dolor sit amet, consectetur adipiscing elit, sed do eiusmod tempor …" at bounding box center [876, 313] width 429 height 94
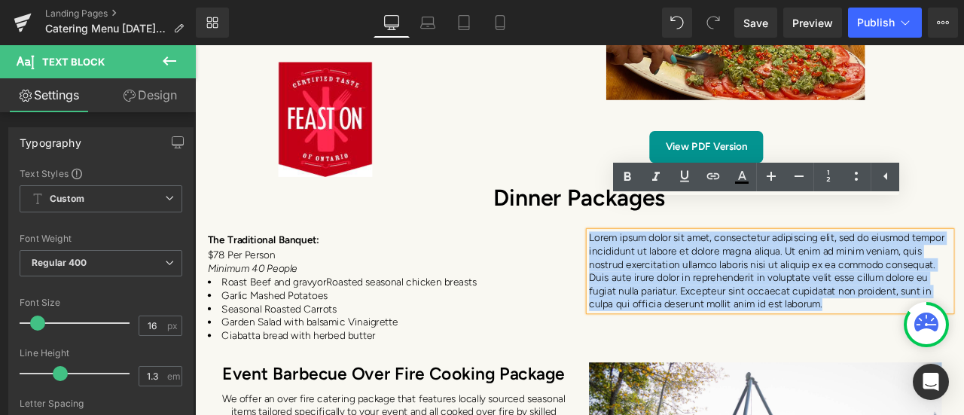
drag, startPoint x: 967, startPoint y: 319, endPoint x: 642, endPoint y: 239, distance: 334.3
click at [642, 243] on div "The Traditional Banquet: $78 Per Person Minimum 40 People Roast Beef and gravy …" at bounding box center [651, 323] width 904 height 161
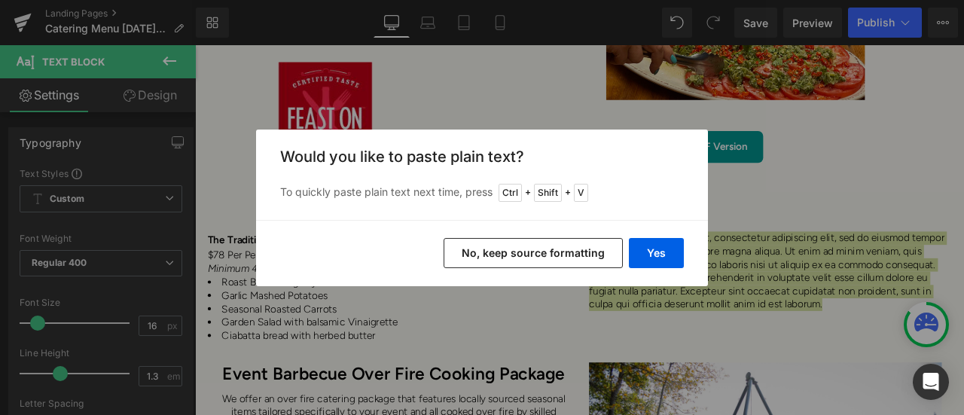
click at [651, 254] on button "Yes" at bounding box center [656, 253] width 55 height 30
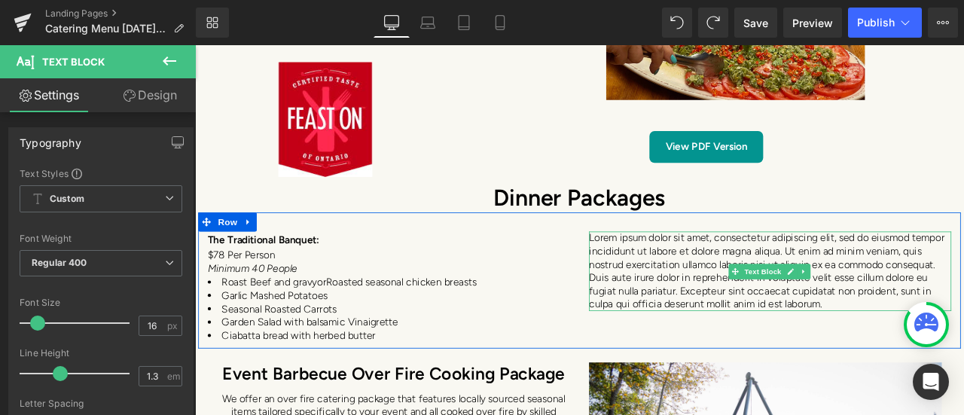
click at [819, 308] on p "Lorem ipsum dolor sit amet, consectetur adipiscing elit, sed do eiusmod tempor …" at bounding box center [876, 313] width 429 height 94
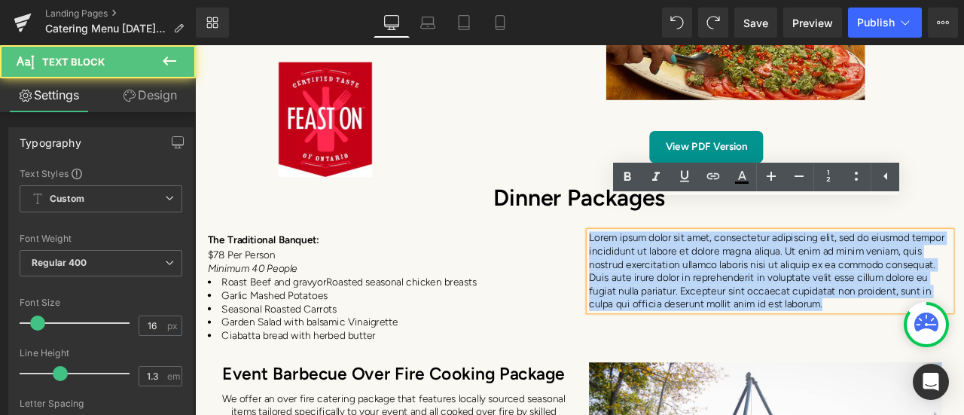
drag, startPoint x: 949, startPoint y: 321, endPoint x: 643, endPoint y: 245, distance: 315.1
click at [643, 245] on div "The Traditional Banquet: $78 Per Person Minimum 40 People Roast Beef and gravy …" at bounding box center [651, 323] width 904 height 161
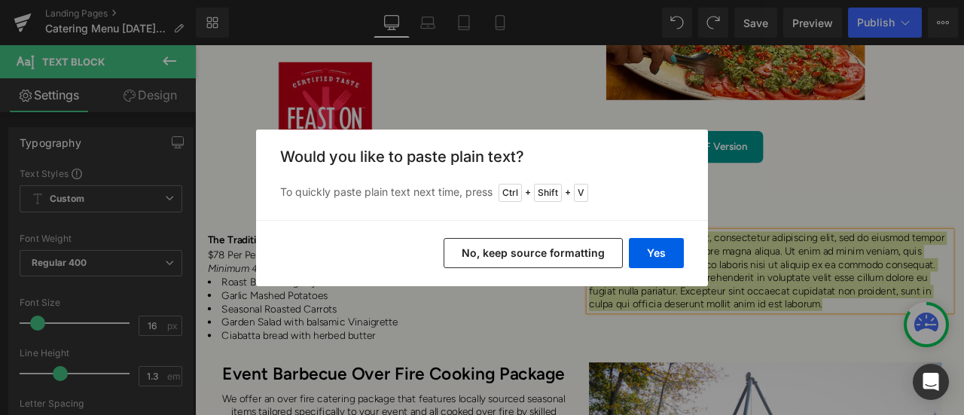
click at [579, 252] on button "No, keep source formatting" at bounding box center [533, 253] width 179 height 30
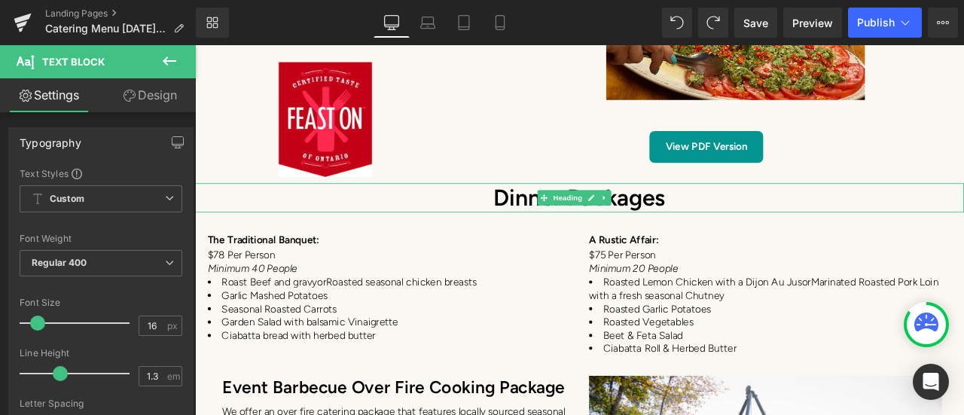
click at [814, 209] on h1 "Dinner Packages" at bounding box center [650, 226] width 911 height 35
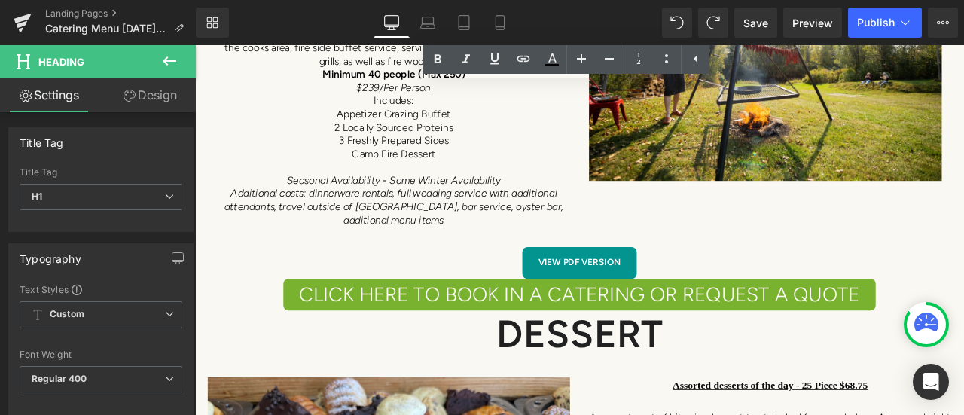
scroll to position [6992, 0]
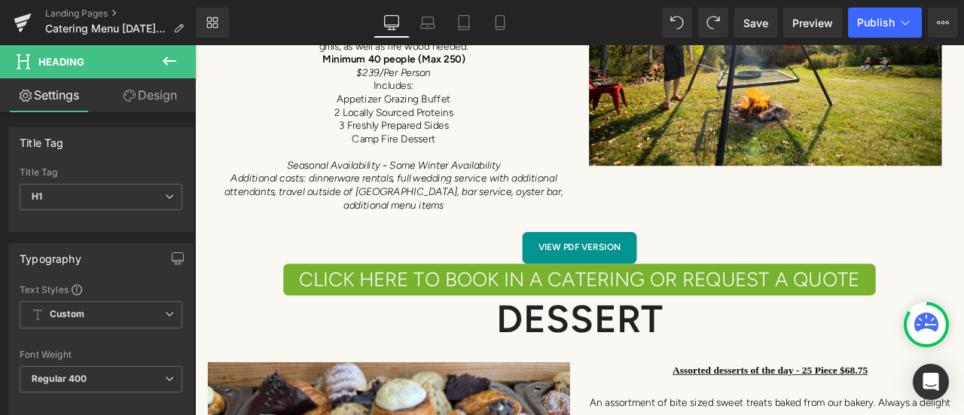
click at [177, 67] on icon at bounding box center [169, 61] width 18 height 18
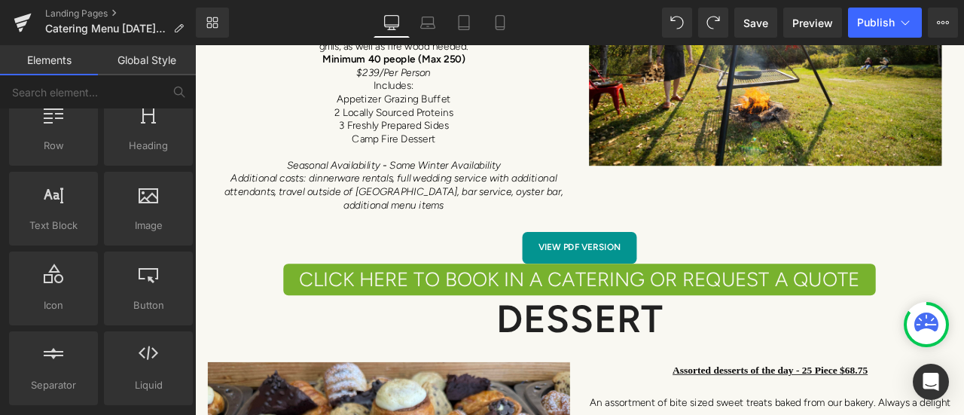
scroll to position [75, 0]
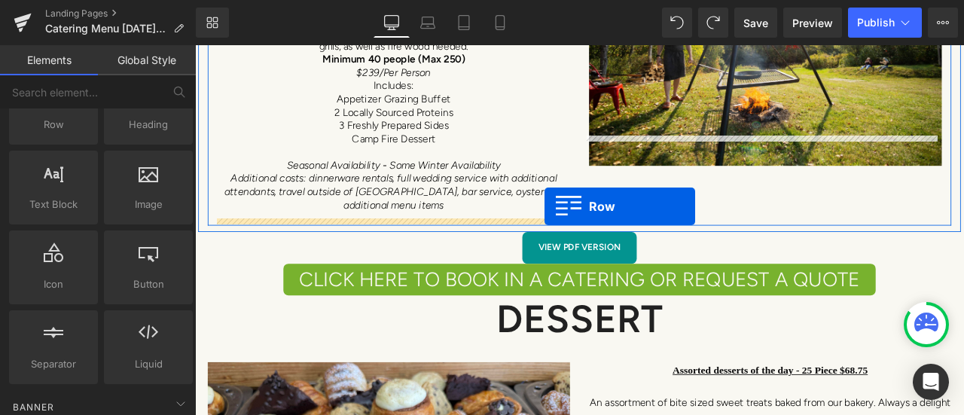
drag, startPoint x: 260, startPoint y: 181, endPoint x: 607, endPoint y: 246, distance: 353.3
click at [610, 245] on p at bounding box center [430, 250] width 418 height 16
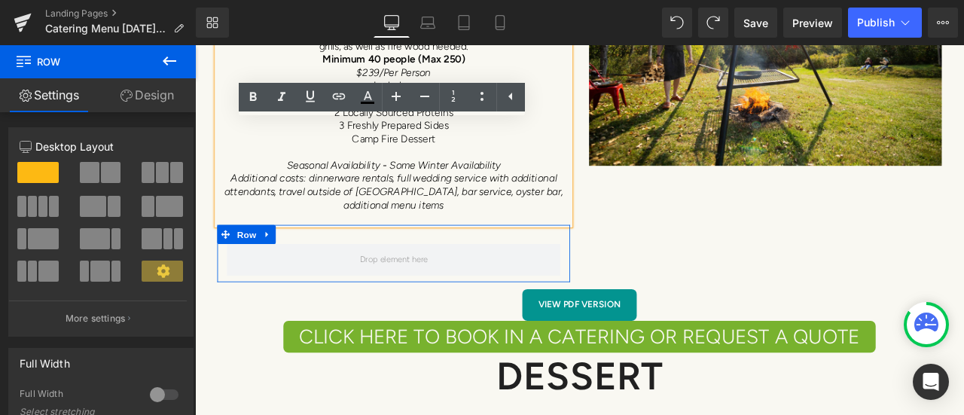
drag, startPoint x: 607, startPoint y: 246, endPoint x: 549, endPoint y: 281, distance: 67.5
click at [549, 281] on div "Event Barbecue Over Fire Cooking Package Heading We offer an over fire catering…" at bounding box center [430, 118] width 441 height 416
click at [281, 267] on link at bounding box center [281, 269] width 20 height 23
click at [322, 262] on link at bounding box center [320, 269] width 20 height 23
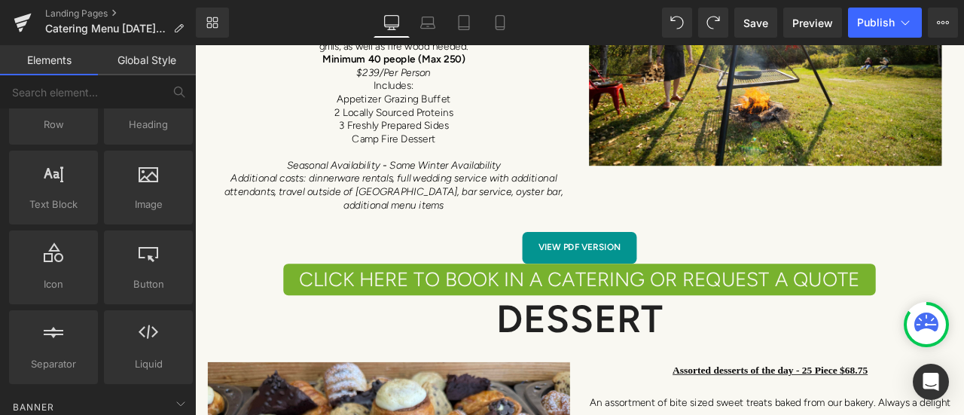
scroll to position [0, 0]
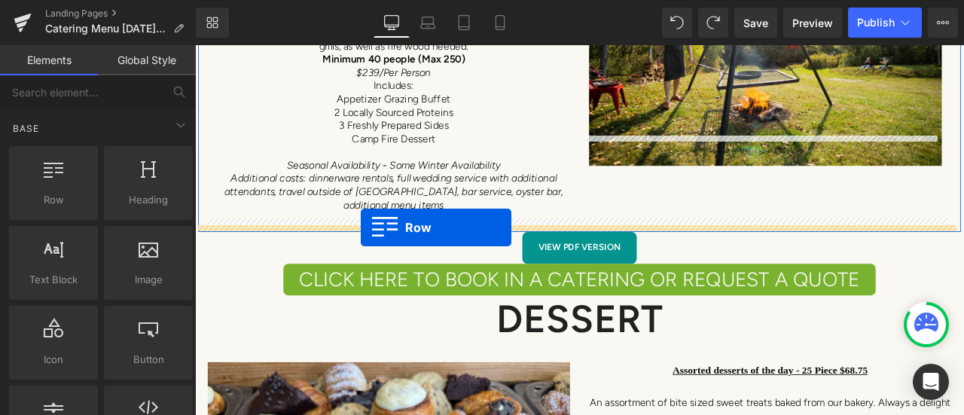
drag, startPoint x: 252, startPoint y: 243, endPoint x: 392, endPoint y: 261, distance: 140.5
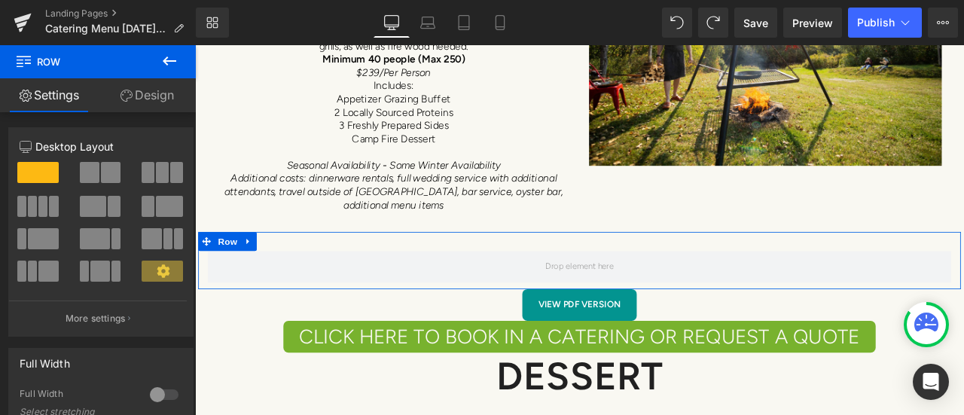
click at [87, 174] on span at bounding box center [90, 172] width 20 height 21
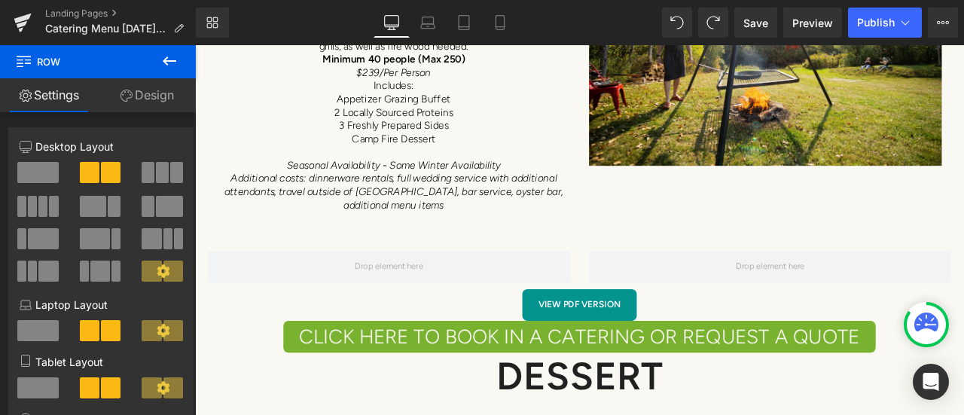
click at [177, 53] on icon at bounding box center [169, 61] width 18 height 18
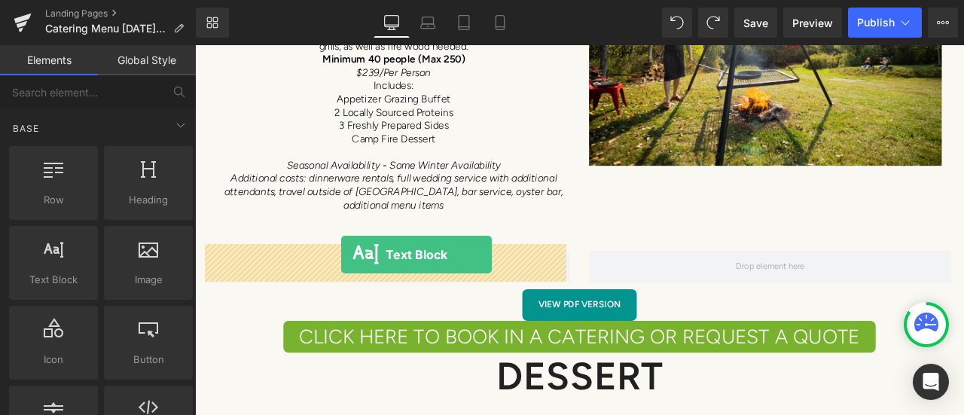
drag, startPoint x: 259, startPoint y: 316, endPoint x: 368, endPoint y: 294, distance: 111.5
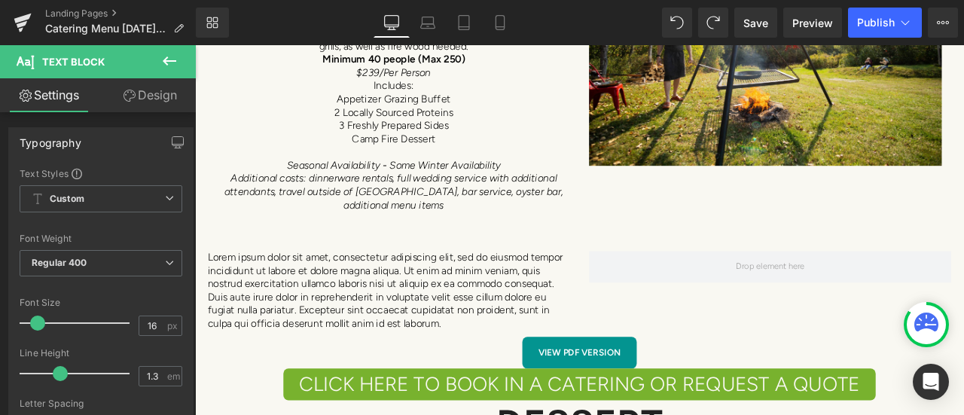
click at [167, 59] on icon at bounding box center [169, 61] width 18 height 18
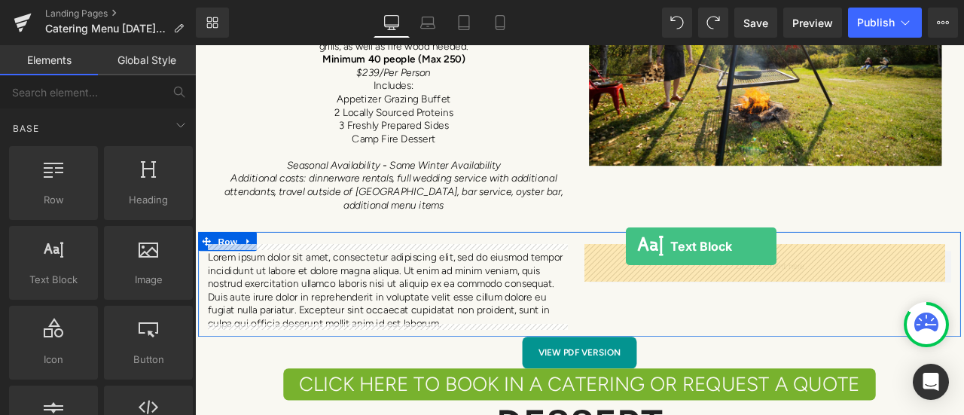
drag, startPoint x: 275, startPoint y: 334, endPoint x: 706, endPoint y: 283, distance: 433.7
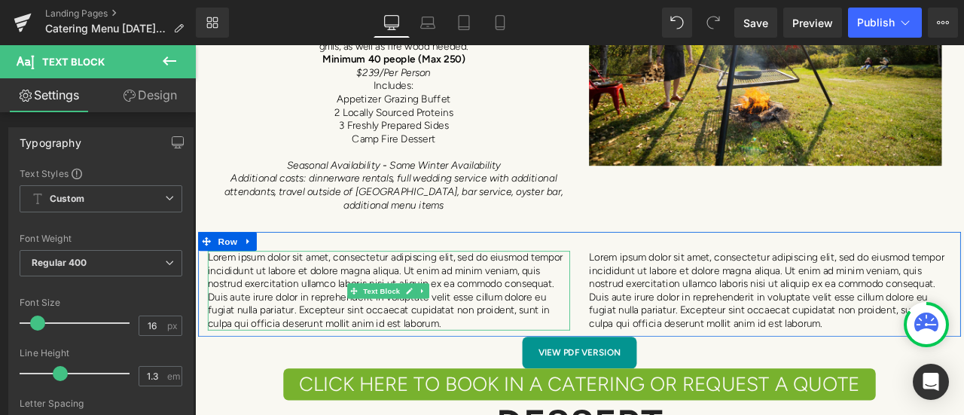
click at [450, 330] on link at bounding box center [449, 337] width 16 height 18
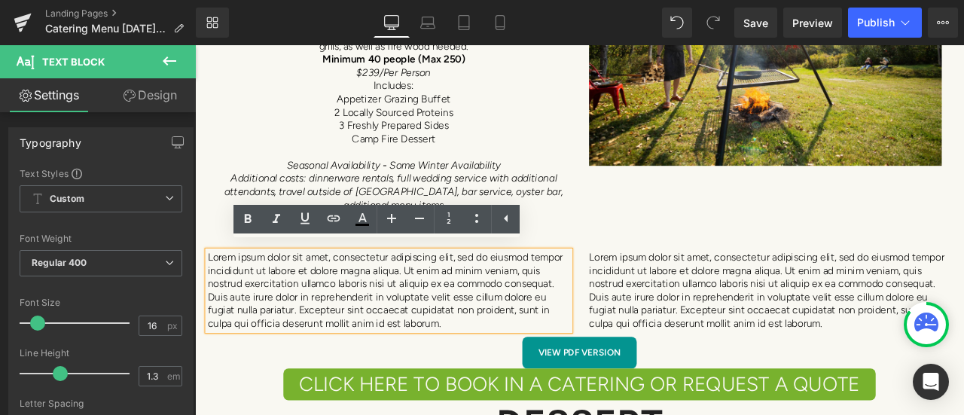
click at [480, 375] on div "Lorem ipsum dolor sit amet, consectetur adipiscing elit, sed do eiusmod tempor …" at bounding box center [424, 336] width 429 height 94
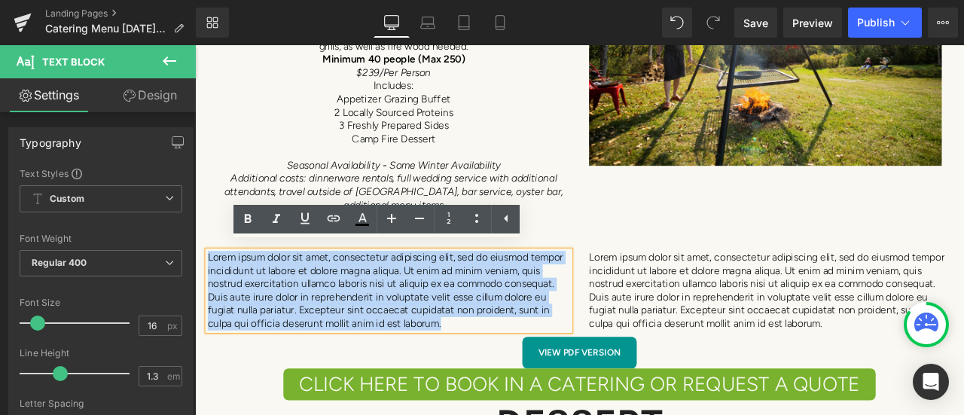
drag, startPoint x: 486, startPoint y: 375, endPoint x: 382, endPoint y: 301, distance: 127.5
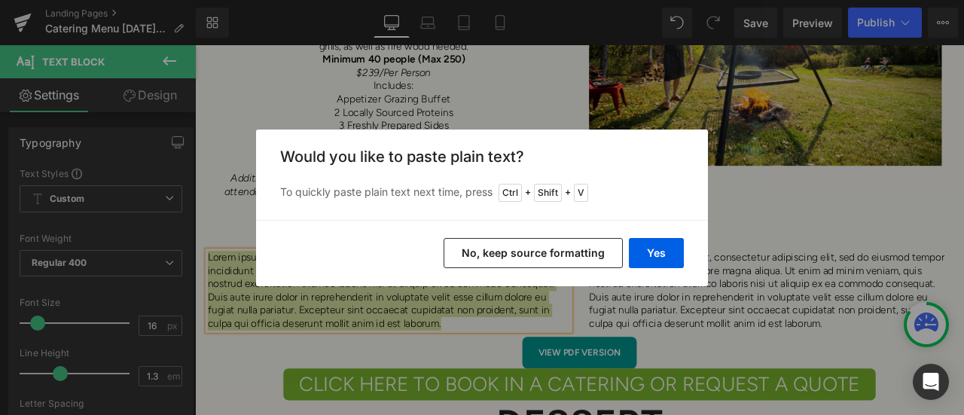
click at [512, 252] on button "No, keep source formatting" at bounding box center [533, 253] width 179 height 30
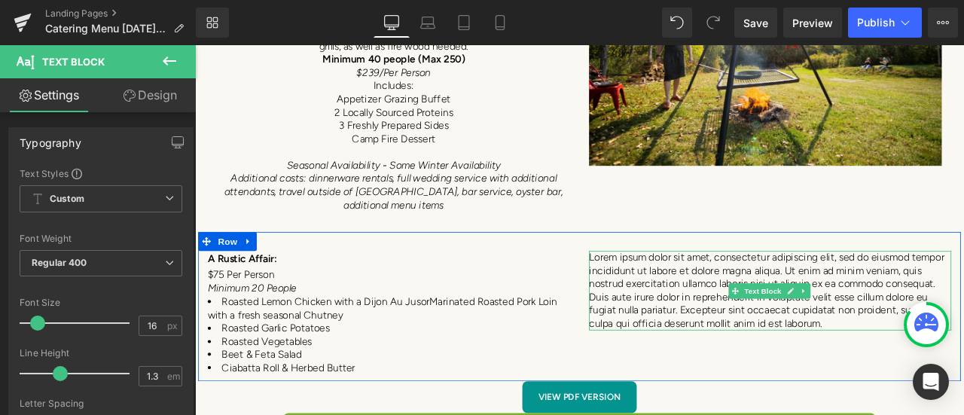
click at [807, 320] on p "Lorem ipsum dolor sit amet, consectetur adipiscing elit, sed do eiusmod tempor …" at bounding box center [876, 336] width 429 height 94
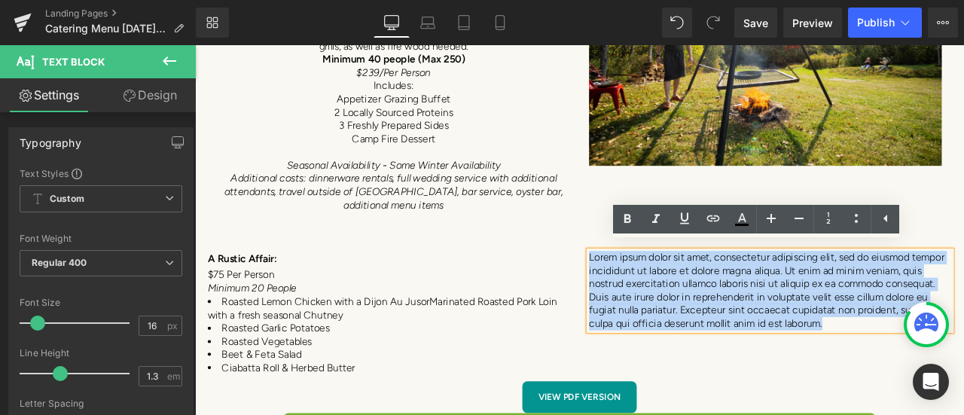
drag, startPoint x: 971, startPoint y: 374, endPoint x: 655, endPoint y: 287, distance: 327.4
click at [662, 289] on p "Lorem ipsum dolor sit amet, consectetur adipiscing elit, sed do eiusmod tempor …" at bounding box center [876, 336] width 429 height 94
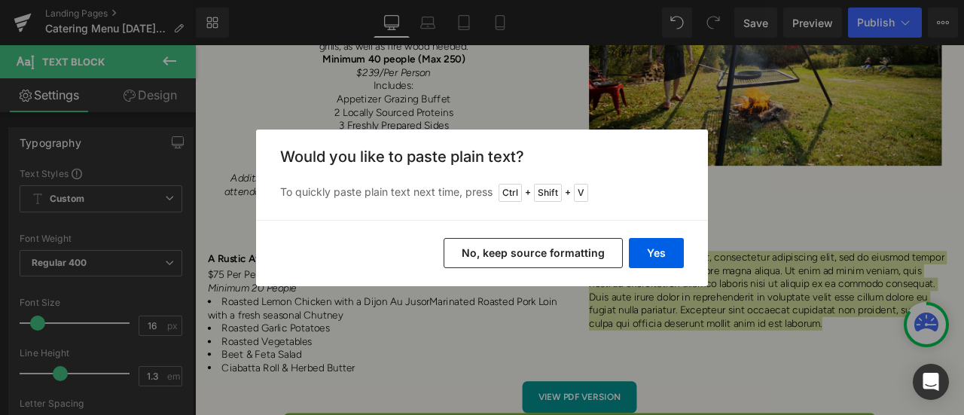
click at [551, 251] on button "No, keep source formatting" at bounding box center [533, 253] width 179 height 30
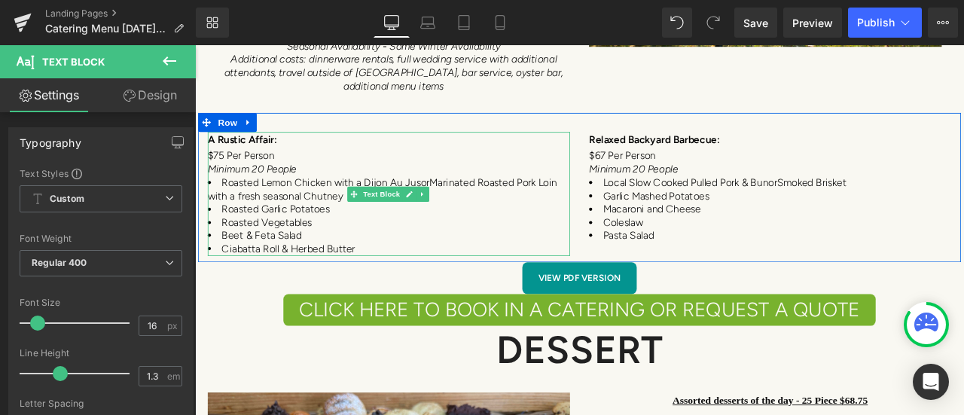
scroll to position [7142, 0]
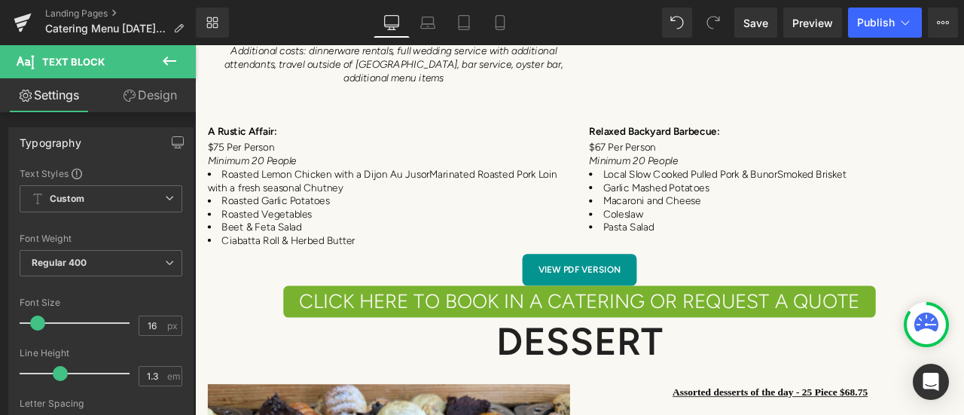
click at [169, 64] on icon at bounding box center [169, 61] width 18 height 18
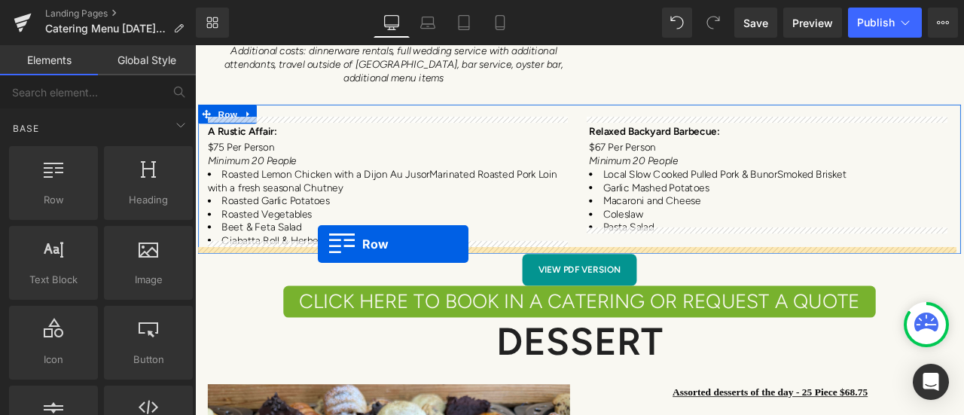
drag, startPoint x: 255, startPoint y: 249, endPoint x: 340, endPoint y: 281, distance: 90.8
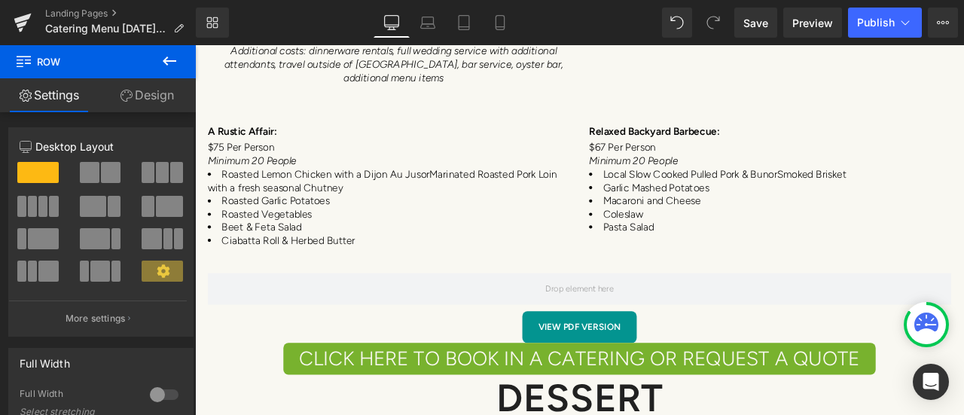
click at [175, 63] on icon at bounding box center [169, 61] width 18 height 18
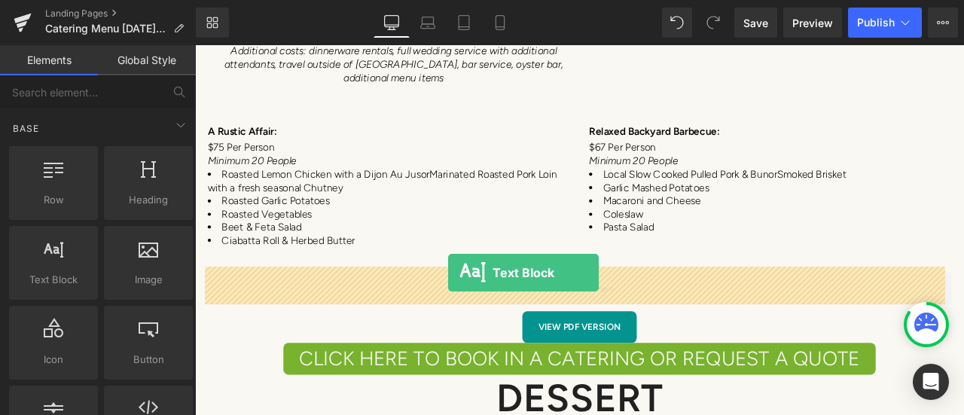
drag, startPoint x: 221, startPoint y: 332, endPoint x: 495, endPoint y: 315, distance: 273.9
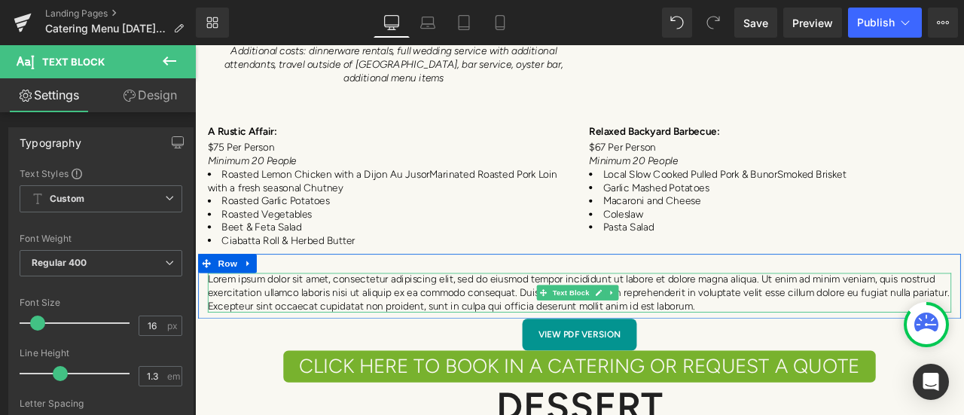
click at [862, 352] on div "Lorem ipsum dolor sit amet, consectetur adipiscing elit, sed do eiusmod tempor …" at bounding box center [650, 339] width 881 height 47
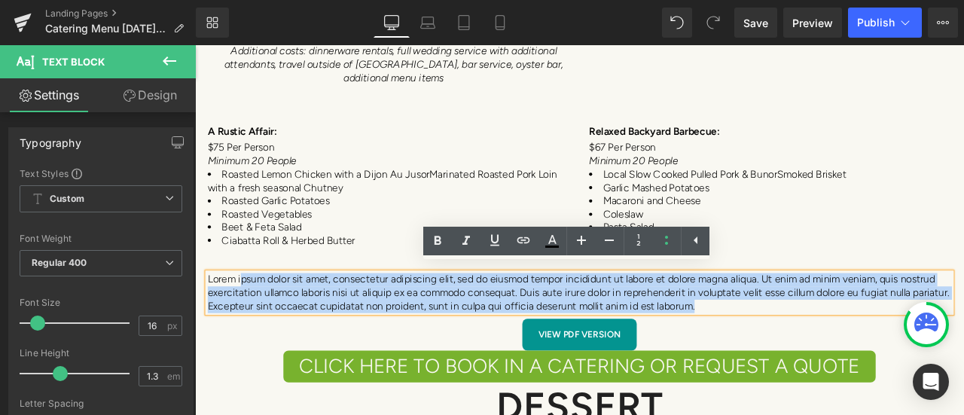
drag, startPoint x: 840, startPoint y: 346, endPoint x: 205, endPoint y: 315, distance: 636.4
click at [210, 316] on div "Lorem ipsum dolor sit amet, consectetur adipiscing elit, sed do eiusmod tempor …" at bounding box center [650, 339] width 881 height 47
click at [210, 319] on div "Lorem ipsum dolor sit amet, consectetur adipiscing elit, sed do eiusmod tempor …" at bounding box center [650, 339] width 881 height 47
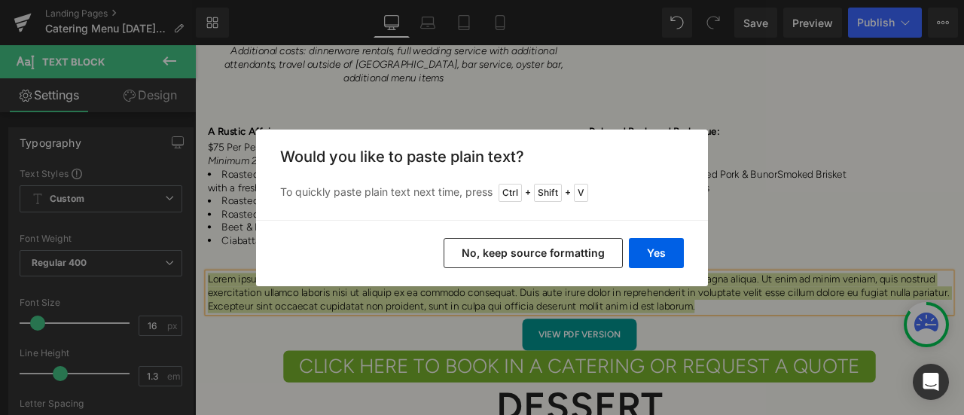
click at [512, 254] on button "No, keep source formatting" at bounding box center [533, 253] width 179 height 30
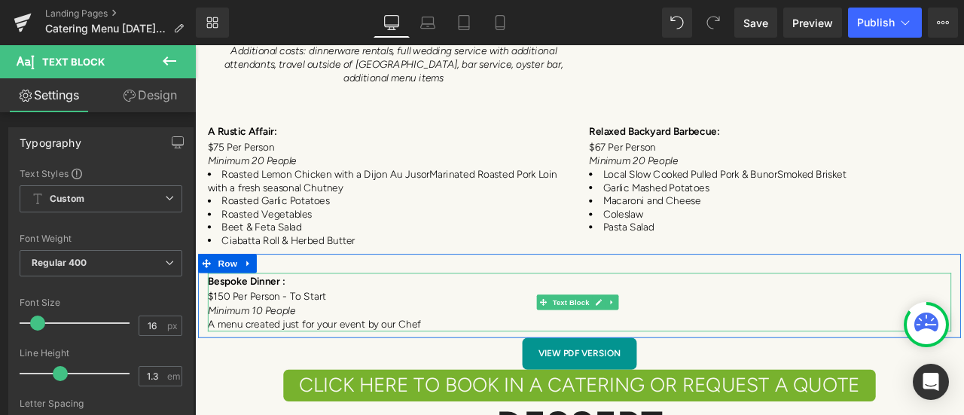
click at [505, 353] on p "Minimum 10 People" at bounding box center [650, 360] width 881 height 17
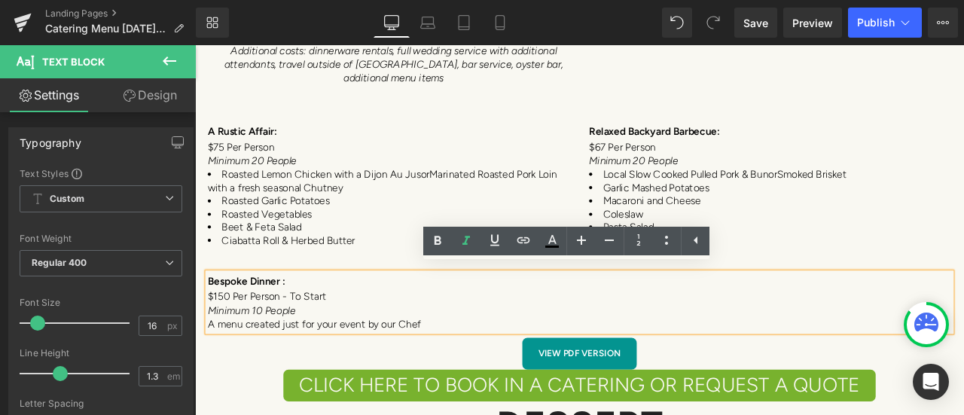
drag, startPoint x: 480, startPoint y: 371, endPoint x: 205, endPoint y: 321, distance: 280.1
click at [210, 321] on div "Bespoke Dinner : $150 Per Person - To Start Minimum 10 People A menu created ju…" at bounding box center [650, 350] width 881 height 69
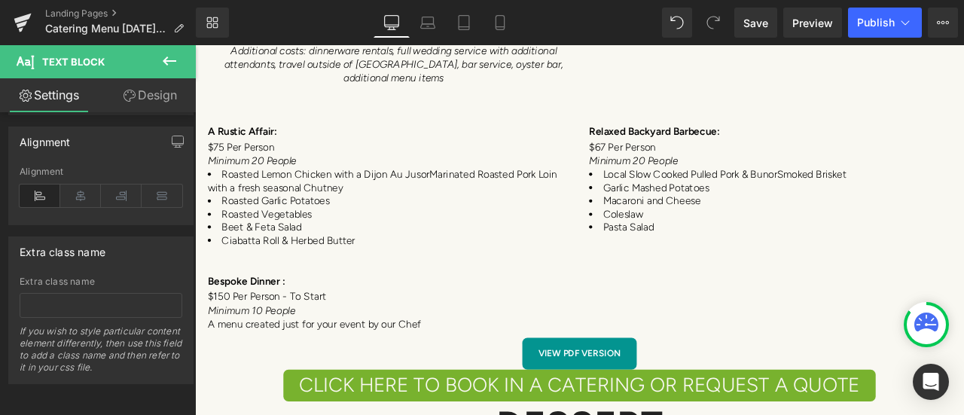
scroll to position [645, 0]
click at [83, 185] on icon at bounding box center [80, 196] width 41 height 23
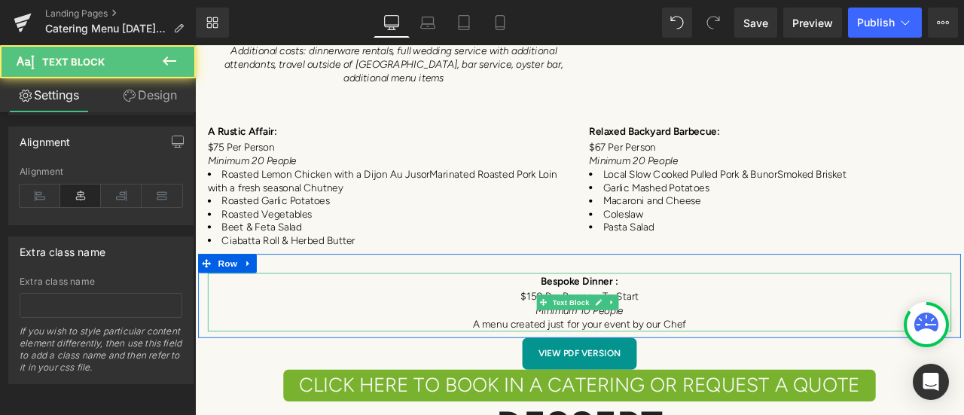
click at [795, 368] on p "A menu created just for your event by our Chef" at bounding box center [650, 376] width 881 height 17
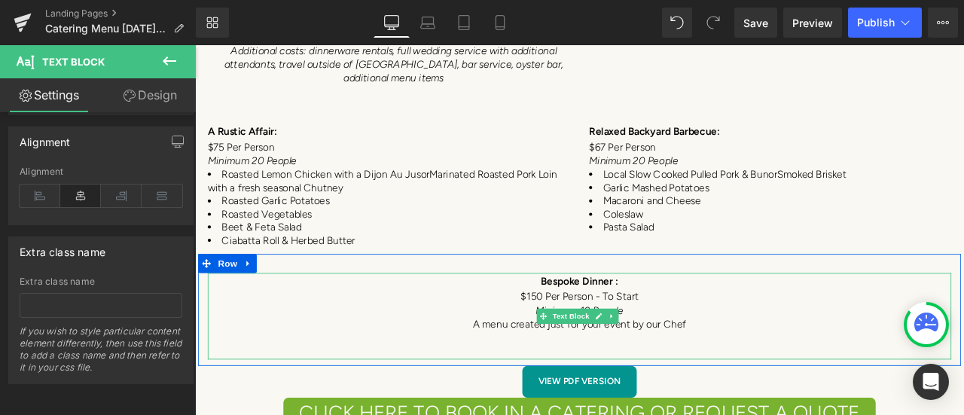
click at [551, 335] on p "$150 Per Person - To Start" at bounding box center [650, 343] width 881 height 17
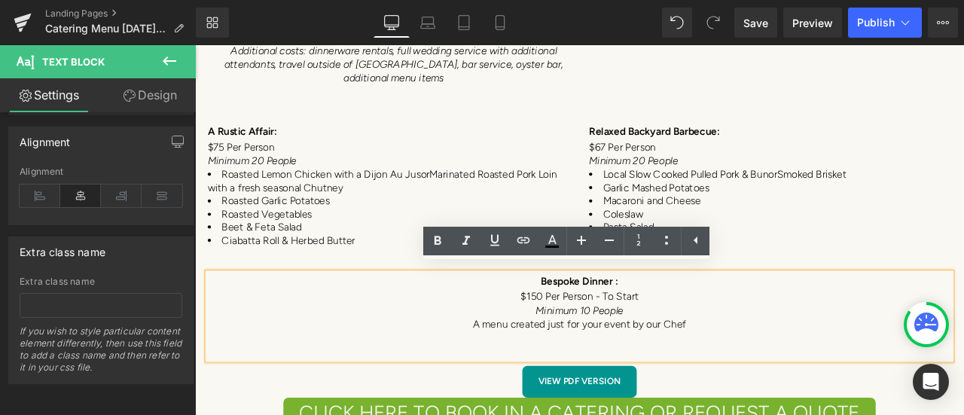
click at [787, 368] on p "A menu created just for your event by our Chef" at bounding box center [650, 376] width 881 height 17
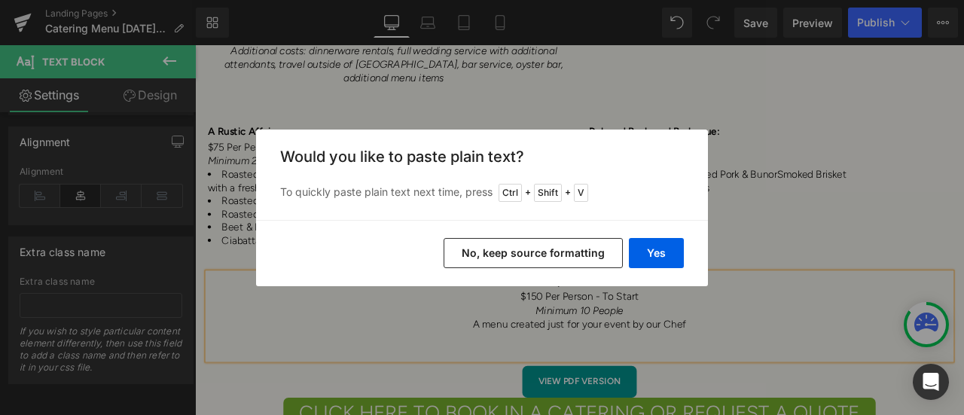
click at [568, 257] on button "No, keep source formatting" at bounding box center [533, 253] width 179 height 30
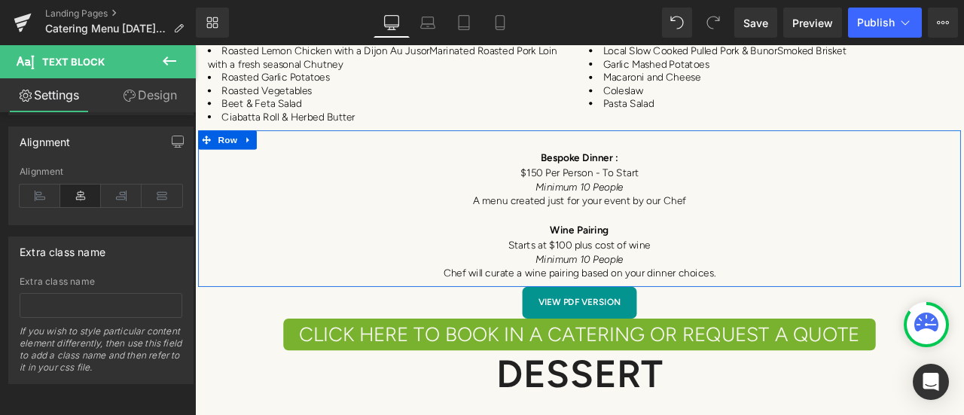
scroll to position [7293, 0]
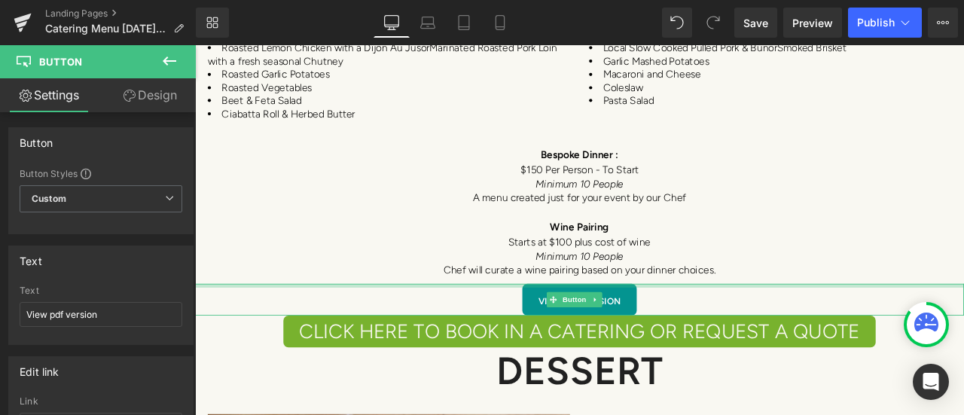
click at [570, 328] on div "View pdf version Button" at bounding box center [650, 347] width 911 height 38
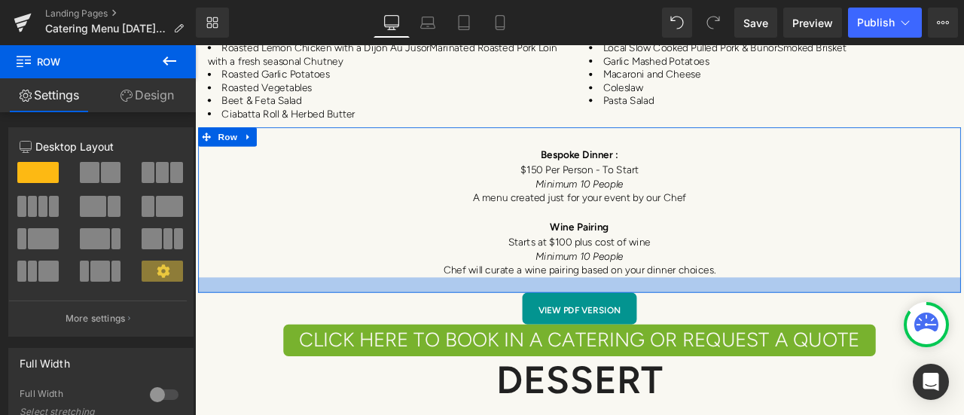
drag, startPoint x: 566, startPoint y: 318, endPoint x: 566, endPoint y: 328, distance: 9.8
click at [566, 328] on div at bounding box center [651, 329] width 904 height 18
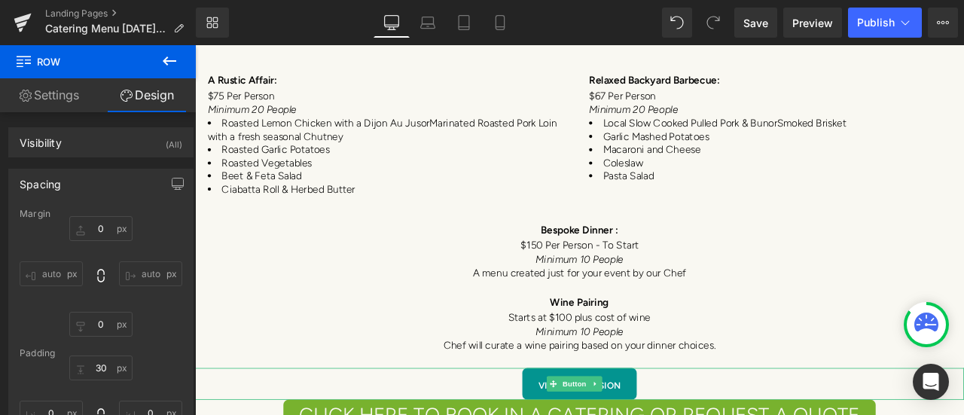
scroll to position [7142, 0]
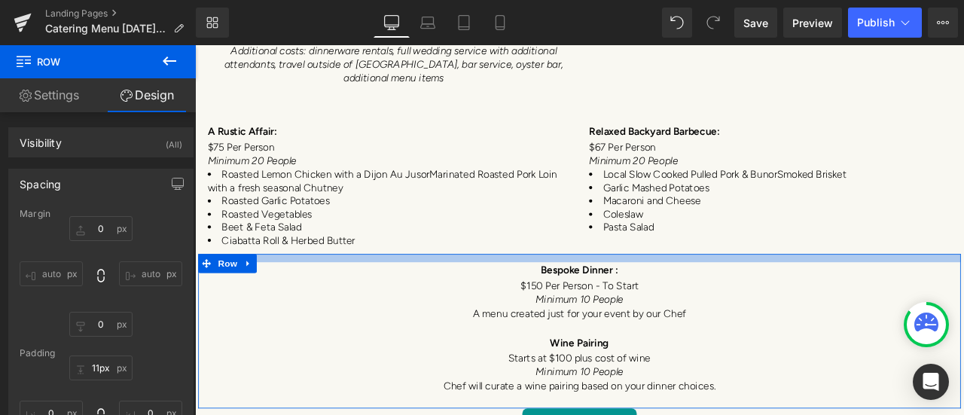
type input "9px"
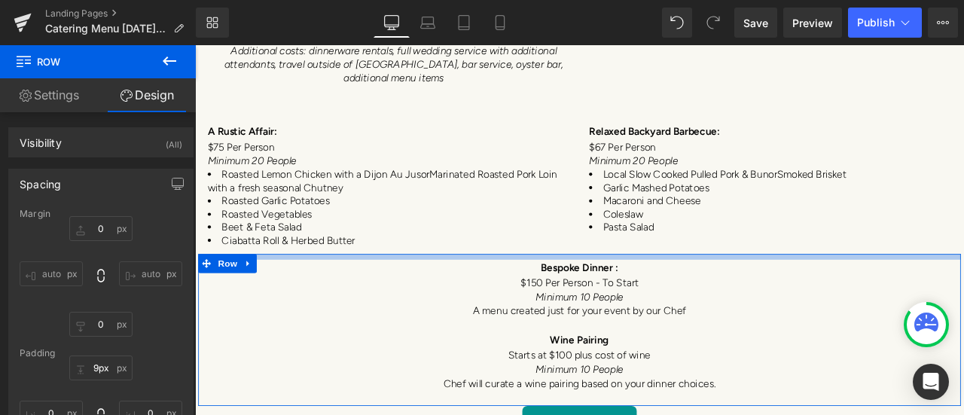
drag, startPoint x: 508, startPoint y: 287, endPoint x: 509, endPoint y: 271, distance: 15.8
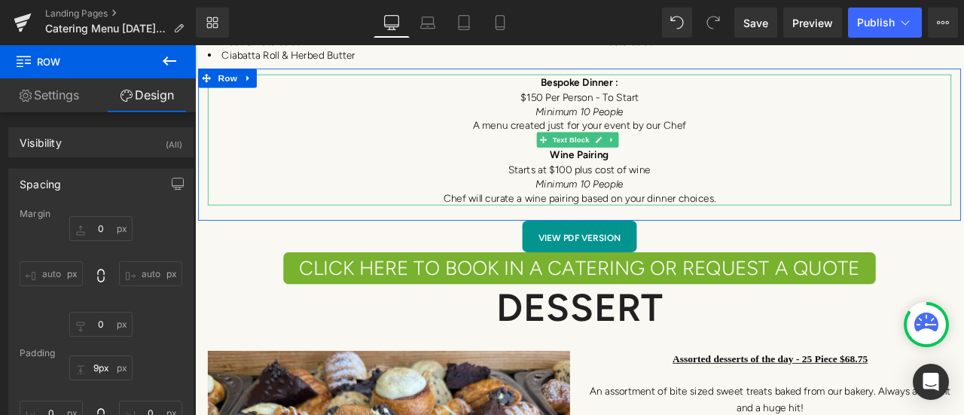
scroll to position [7368, 0]
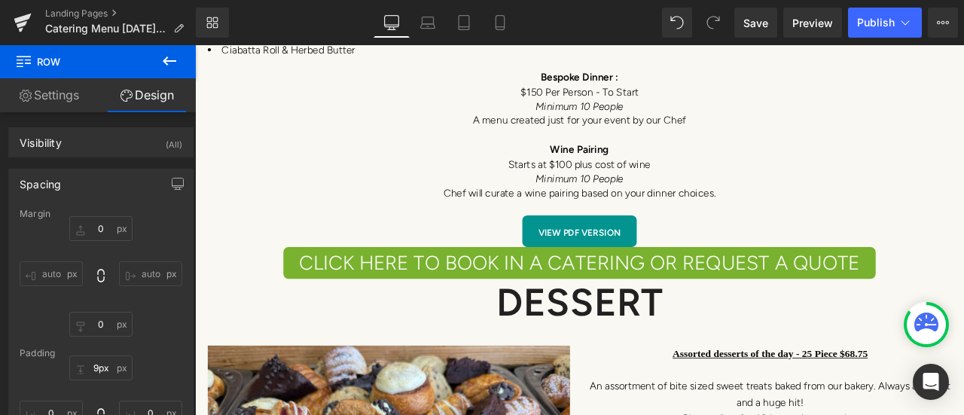
click at [167, 59] on icon at bounding box center [169, 61] width 18 height 18
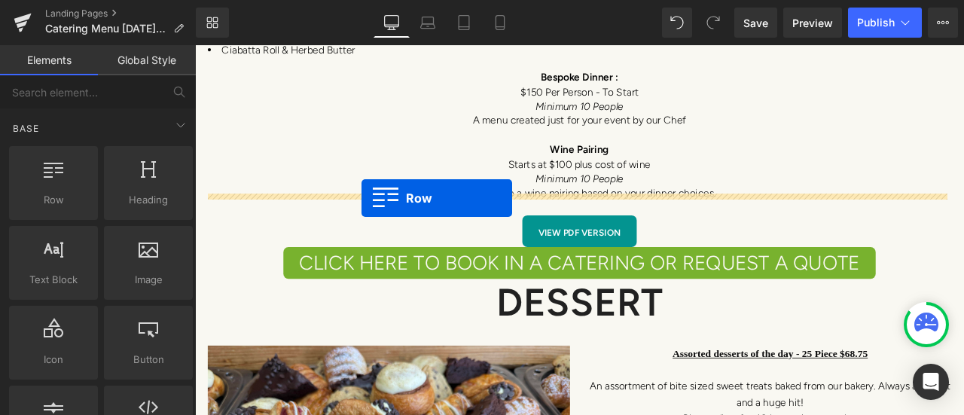
drag, startPoint x: 260, startPoint y: 248, endPoint x: 392, endPoint y: 227, distance: 134.2
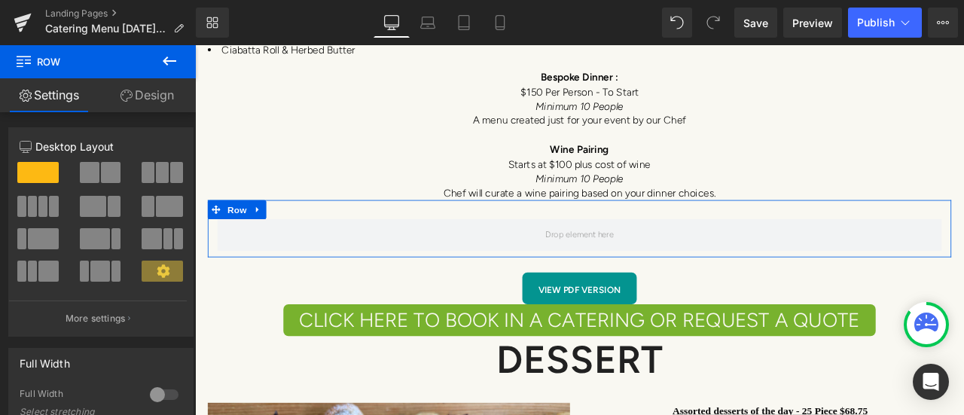
click at [170, 172] on span at bounding box center [176, 172] width 13 height 21
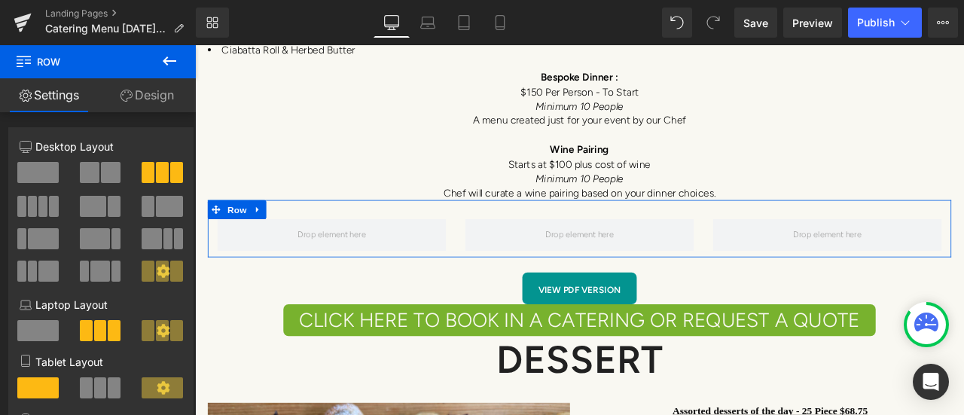
click at [38, 203] on span at bounding box center [42, 206] width 9 height 21
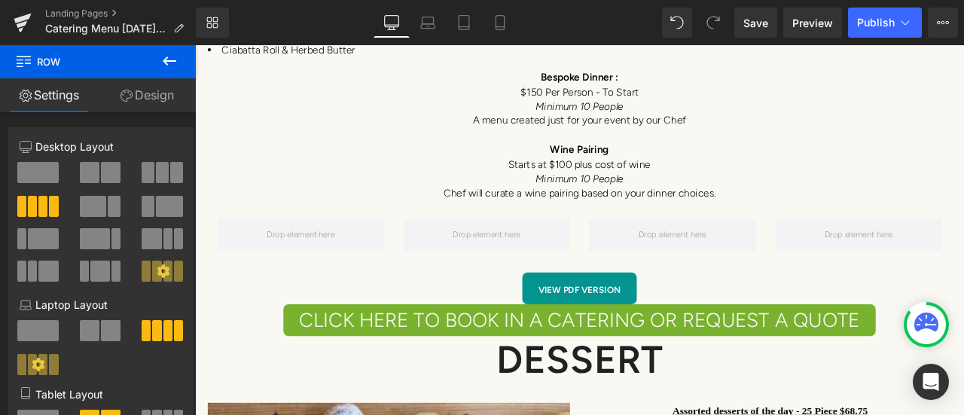
click at [164, 63] on icon at bounding box center [169, 61] width 18 height 18
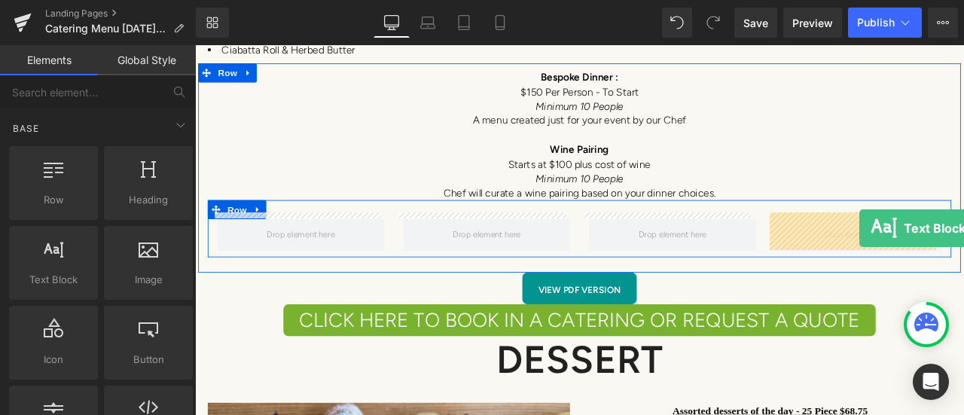
drag, startPoint x: 236, startPoint y: 328, endPoint x: 982, endPoint y: 262, distance: 749.3
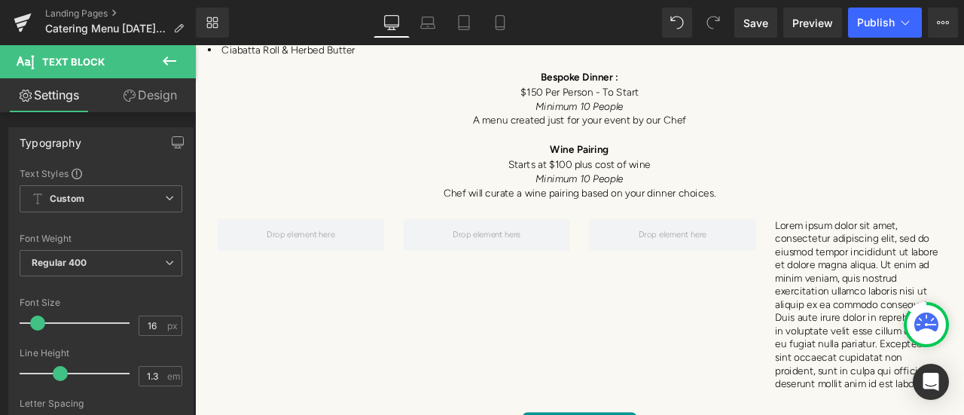
click at [163, 62] on icon at bounding box center [170, 60] width 14 height 9
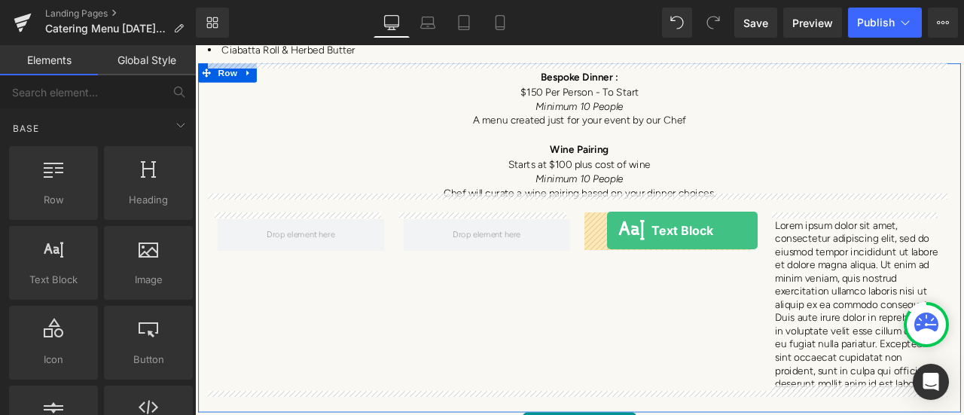
drag, startPoint x: 254, startPoint y: 328, endPoint x: 683, endPoint y: 265, distance: 433.8
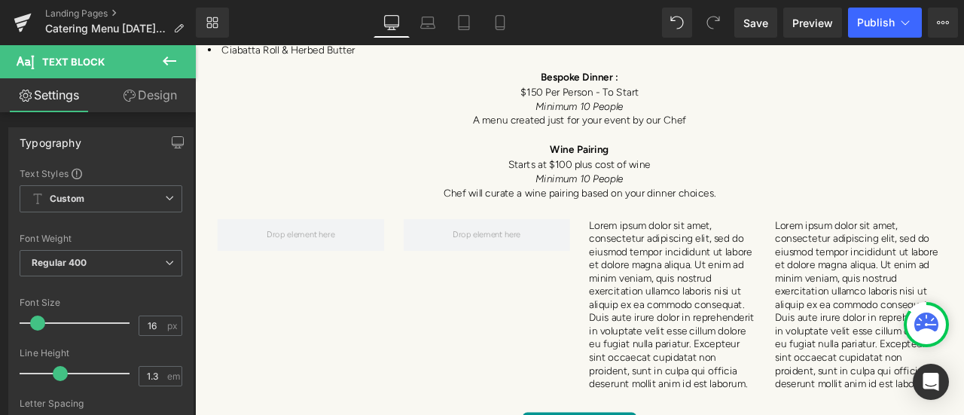
click at [160, 65] on button at bounding box center [169, 61] width 53 height 33
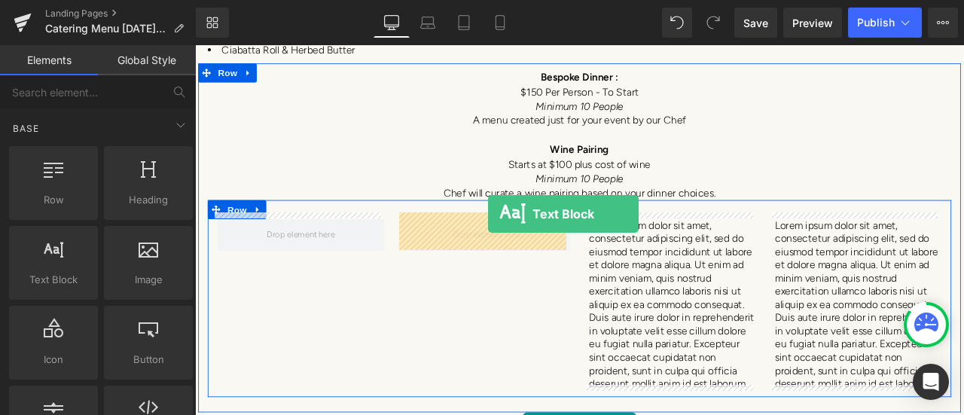
drag, startPoint x: 258, startPoint y: 316, endPoint x: 542, endPoint y: 245, distance: 292.6
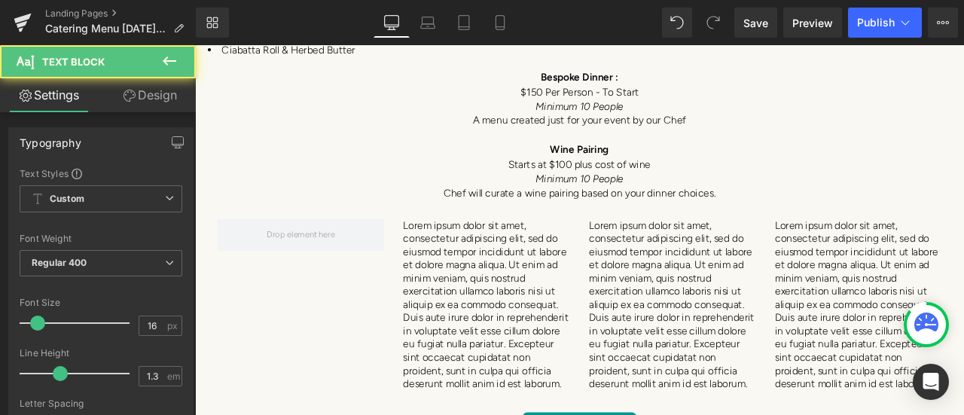
click at [163, 58] on icon at bounding box center [169, 61] width 18 height 18
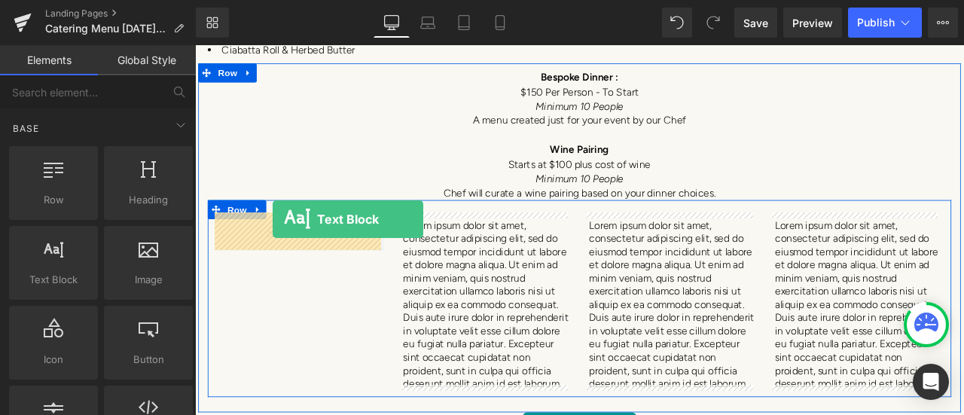
drag, startPoint x: 272, startPoint y: 328, endPoint x: 287, endPoint y: 252, distance: 78.3
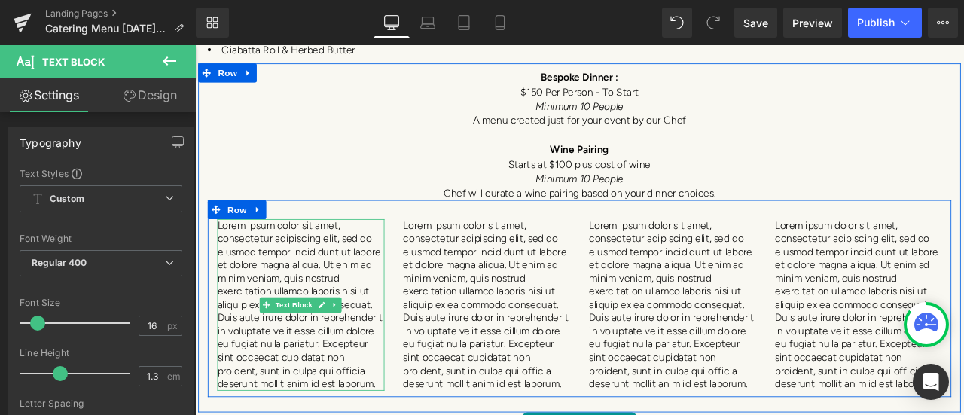
click at [273, 312] on p "Lorem ipsum dolor sit amet, consectetur adipiscing elit, sed do eiusmod tempor …" at bounding box center [320, 353] width 198 height 203
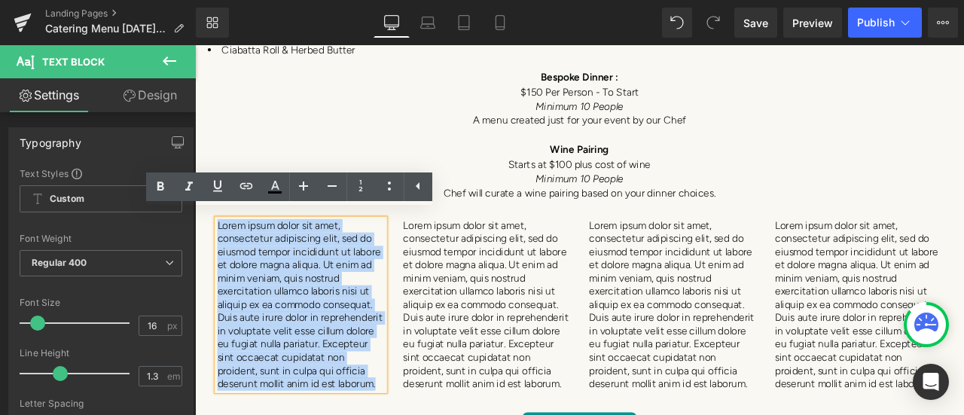
drag, startPoint x: 377, startPoint y: 445, endPoint x: 221, endPoint y: 256, distance: 245.5
click at [221, 256] on p "Lorem ipsum dolor sit amet, consectetur adipiscing elit, sed do eiusmod tempor …" at bounding box center [320, 353] width 198 height 203
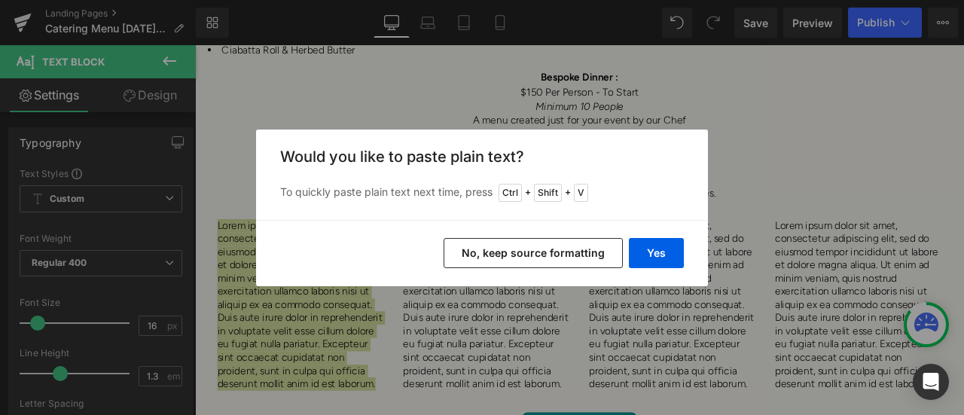
click at [547, 254] on button "No, keep source formatting" at bounding box center [533, 253] width 179 height 30
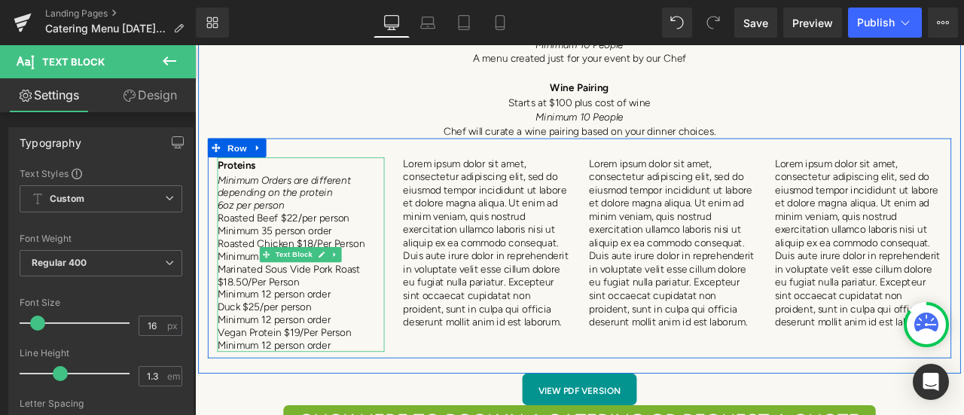
scroll to position [7444, 0]
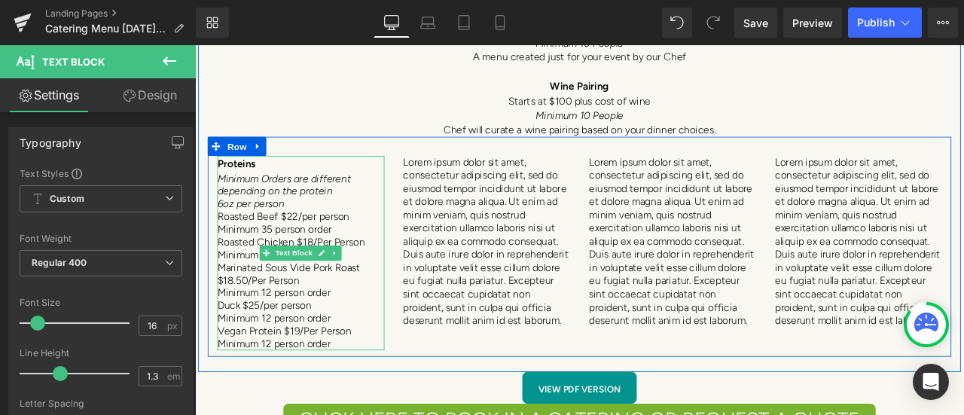
click at [343, 226] on p "6oz per person" at bounding box center [320, 233] width 198 height 15
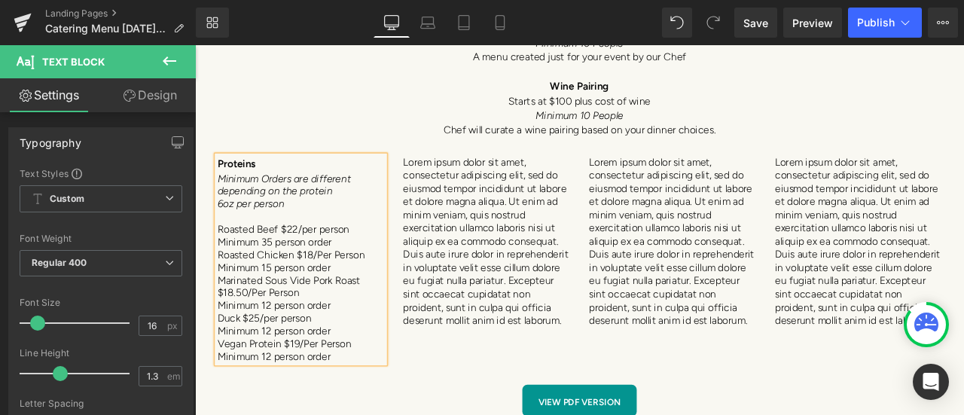
click at [369, 271] on p "Minimum 35 person order" at bounding box center [320, 278] width 198 height 15
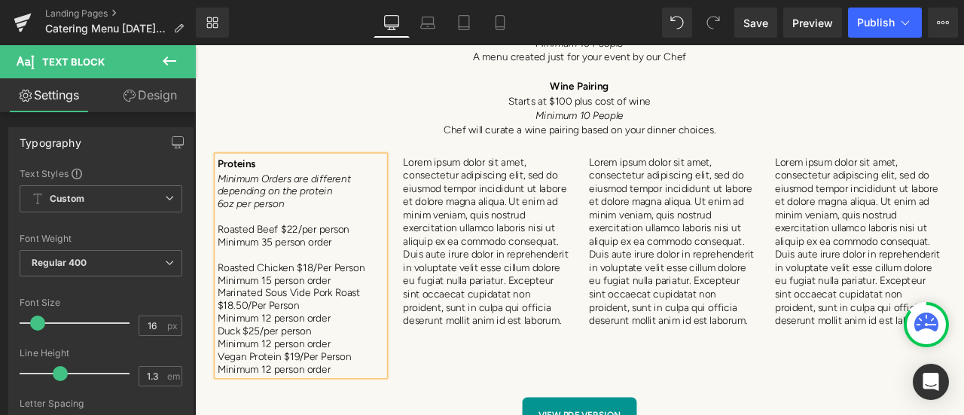
click at [361, 316] on p "Minimum 15 person order" at bounding box center [320, 323] width 198 height 15
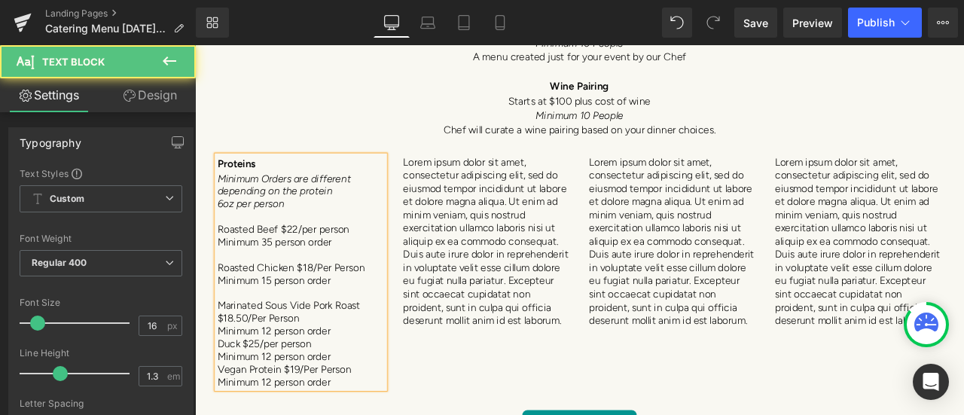
click at [373, 361] on p "Marinated Sous Vide Pork Roast $18.50/Per Person" at bounding box center [320, 361] width 198 height 30
click at [366, 377] on p "Minimum 12 person order" at bounding box center [320, 384] width 198 height 15
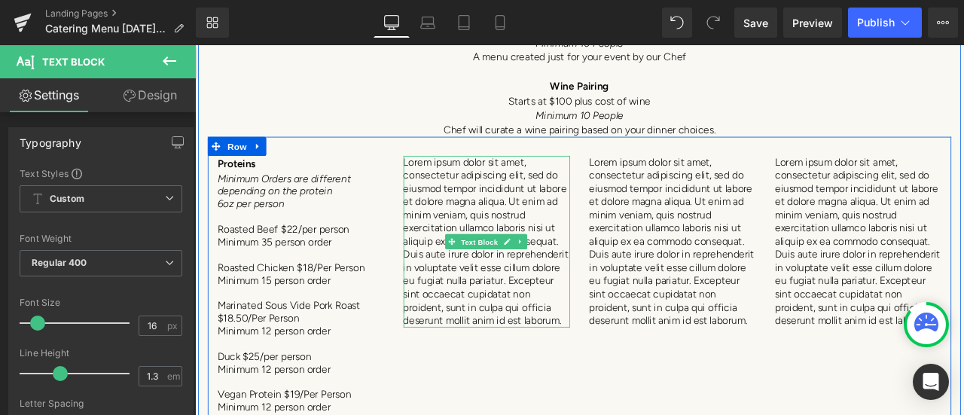
click at [523, 270] on span "Text Block" at bounding box center [533, 279] width 50 height 18
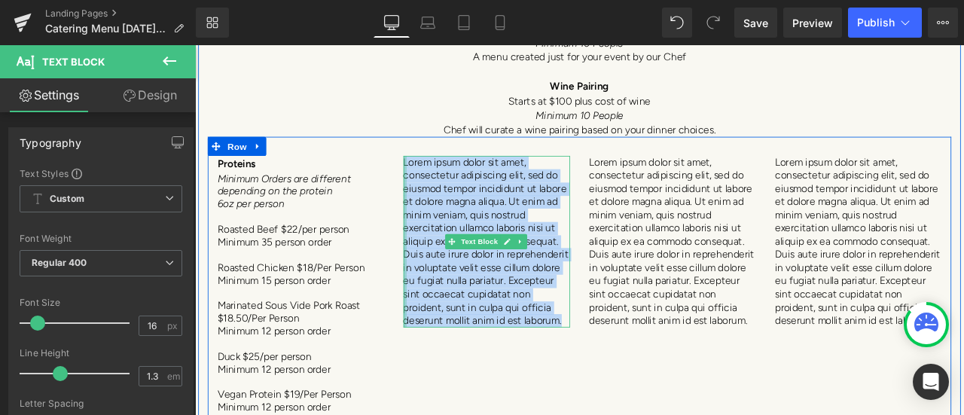
drag, startPoint x: 581, startPoint y: 367, endPoint x: 438, endPoint y: 177, distance: 238.1
click at [442, 177] on div "Lorem ipsum dolor sit amet, consectetur adipiscing elit, sed do eiusmod tempor …" at bounding box center [541, 277] width 198 height 203
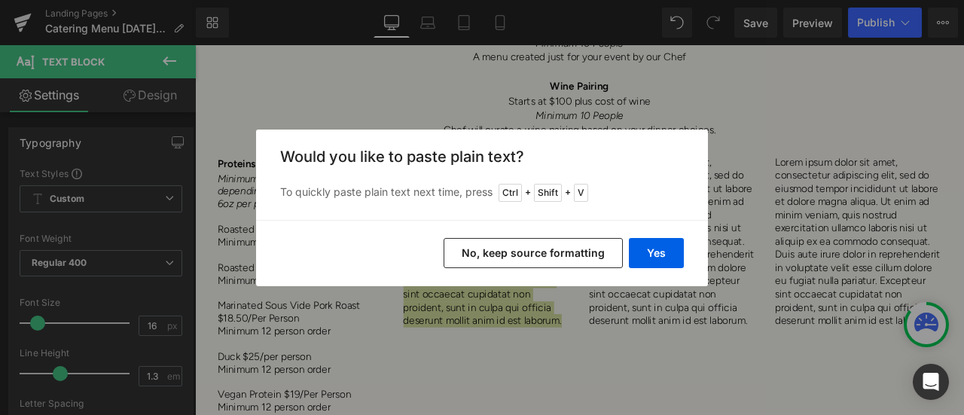
click at [506, 255] on button "No, keep source formatting" at bounding box center [533, 253] width 179 height 30
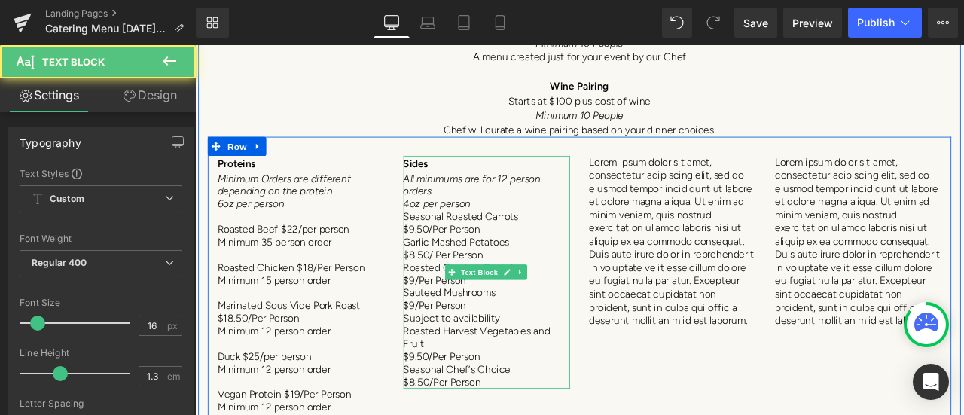
click at [542, 226] on p "4oz per person" at bounding box center [541, 233] width 198 height 15
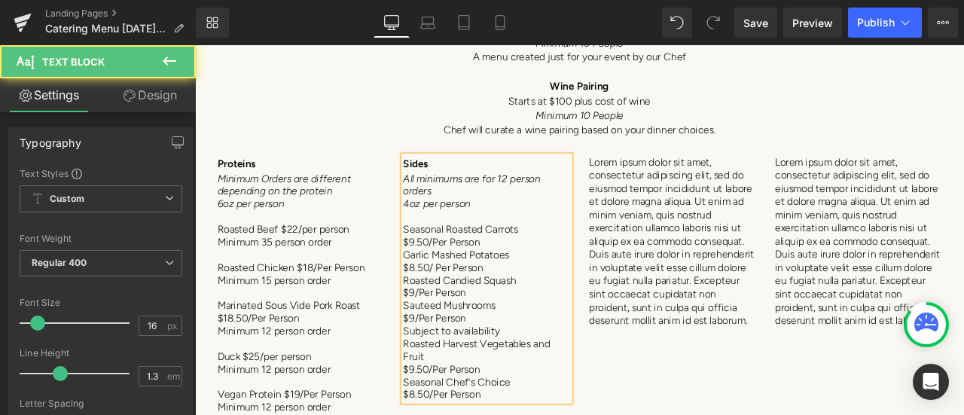
click at [565, 275] on p "$9.50/Per Person" at bounding box center [541, 278] width 198 height 15
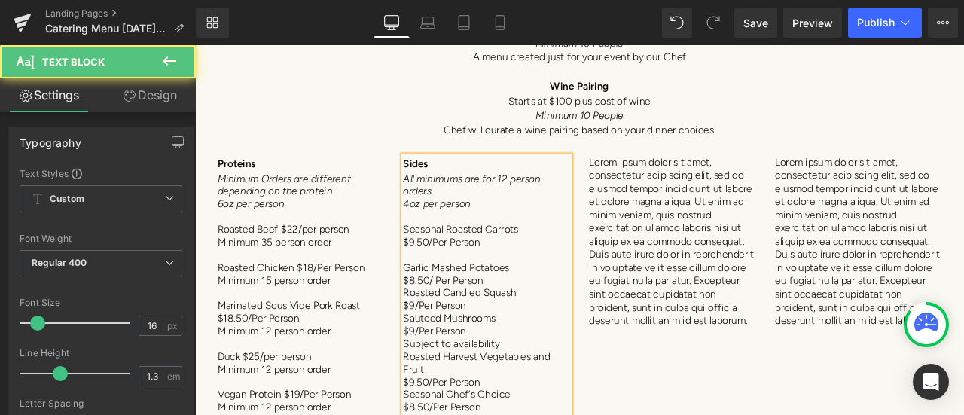
click at [562, 317] on p "$8.50/ Per Person" at bounding box center [541, 323] width 198 height 15
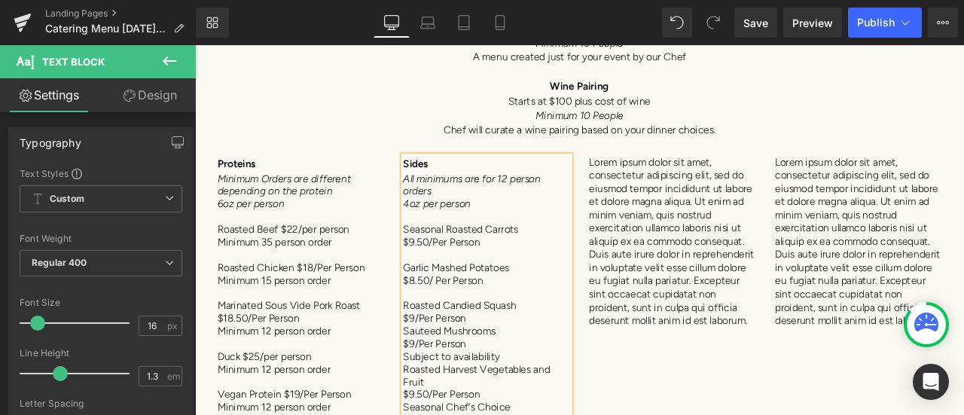
click at [547, 364] on p "$9/Per Person" at bounding box center [541, 368] width 198 height 15
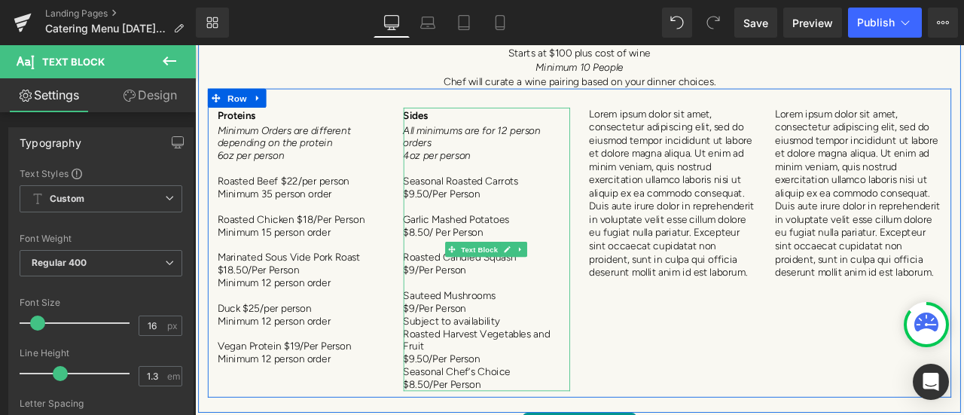
scroll to position [7519, 0]
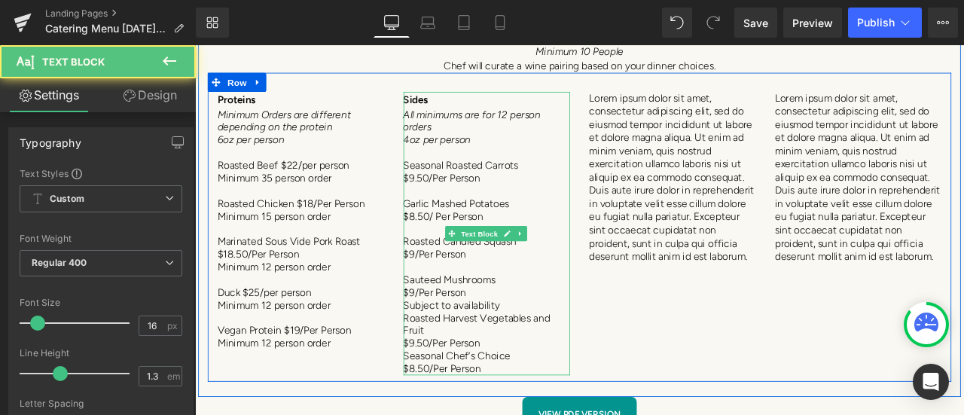
click at [517, 331] on p "$9/Per Person" at bounding box center [541, 338] width 198 height 15
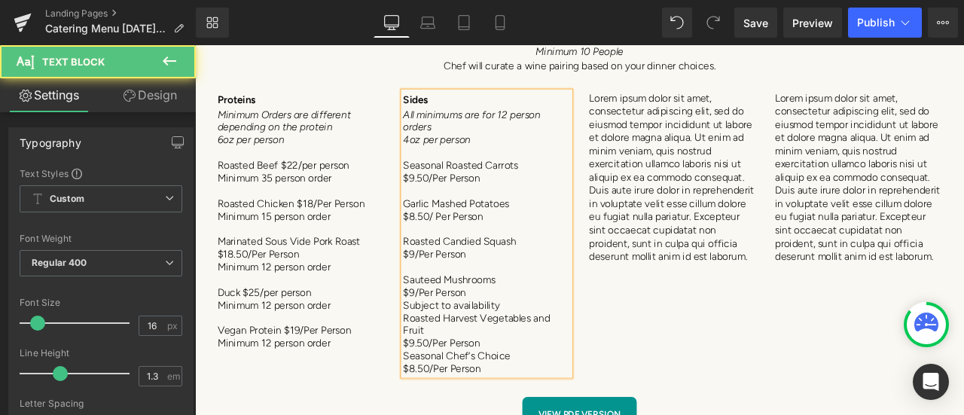
click at [554, 346] on p "Subject to availability" at bounding box center [541, 353] width 198 height 15
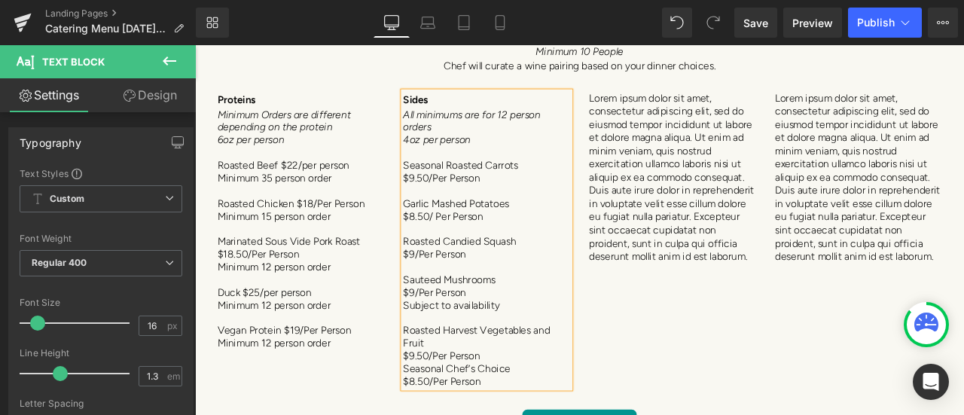
click at [529, 407] on span "$9.50/Per Person" at bounding box center [487, 414] width 91 height 14
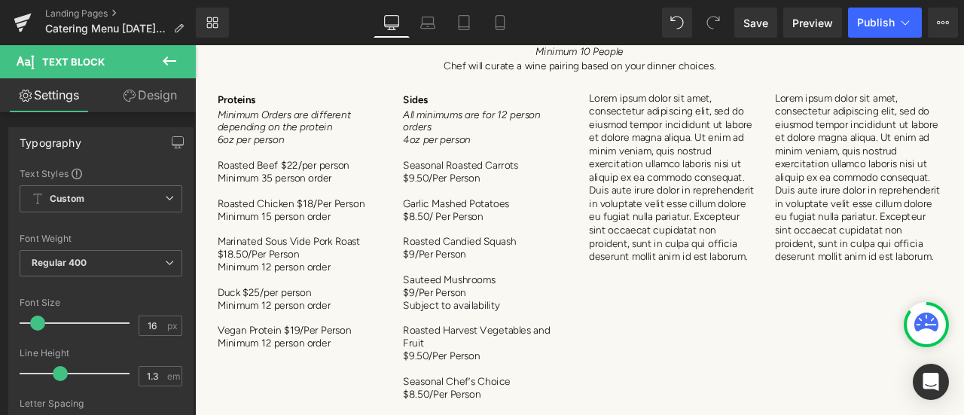
click at [682, 152] on p "Lorem ipsum dolor sit amet, consectetur adipiscing elit, sed do eiusmod tempor …" at bounding box center [761, 202] width 198 height 203
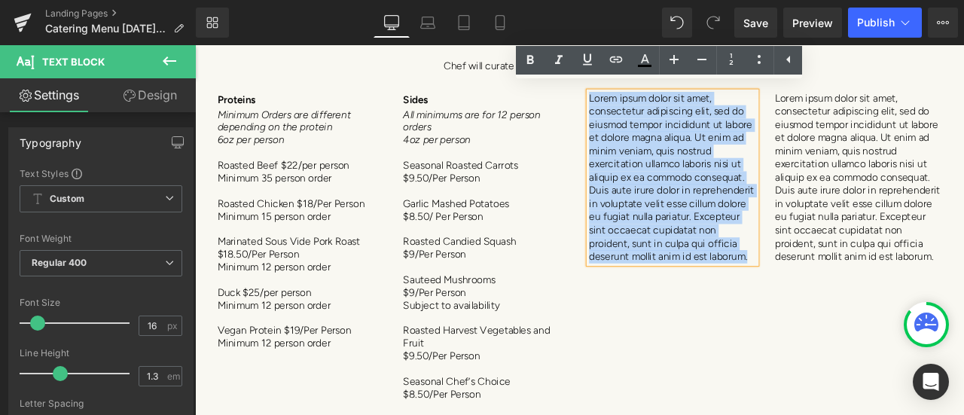
drag, startPoint x: 655, startPoint y: 100, endPoint x: 639, endPoint y: 89, distance: 20.1
click at [639, 89] on div "Proteins Minimum Orders are different depending on the protein 6oz per person R…" at bounding box center [650, 276] width 881 height 396
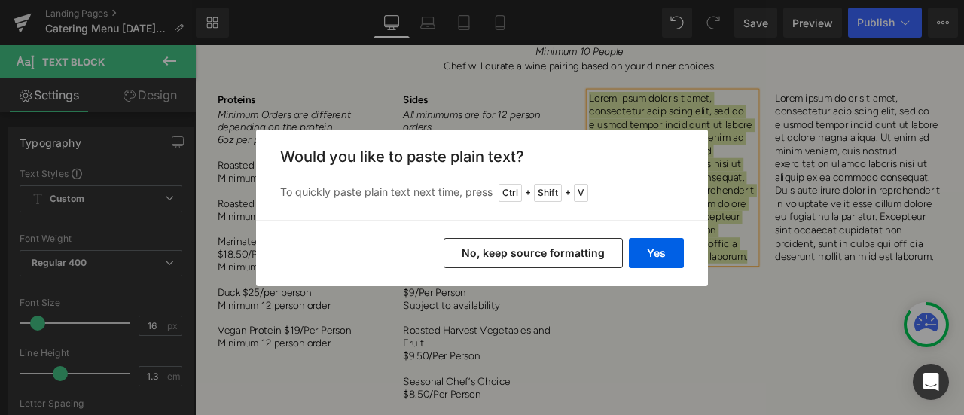
click at [566, 255] on button "No, keep source formatting" at bounding box center [533, 253] width 179 height 30
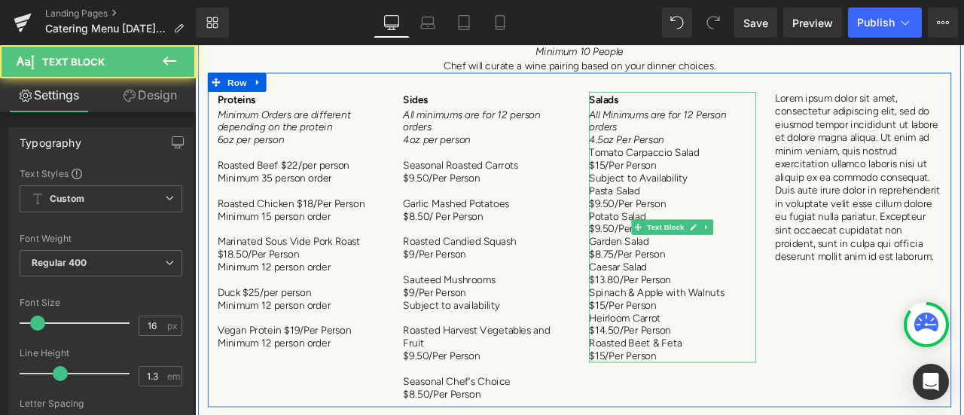
click at [767, 151] on p "4.5oz Per Person" at bounding box center [761, 158] width 198 height 15
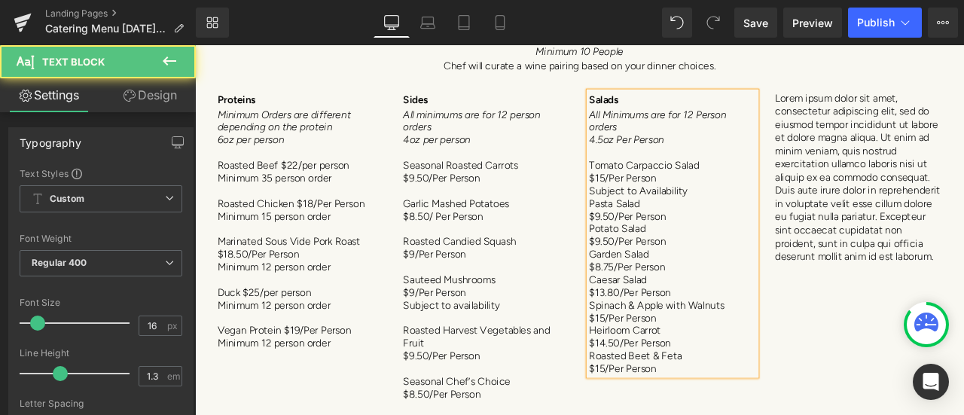
click at [769, 196] on p "$15/Per Person" at bounding box center [761, 203] width 198 height 15
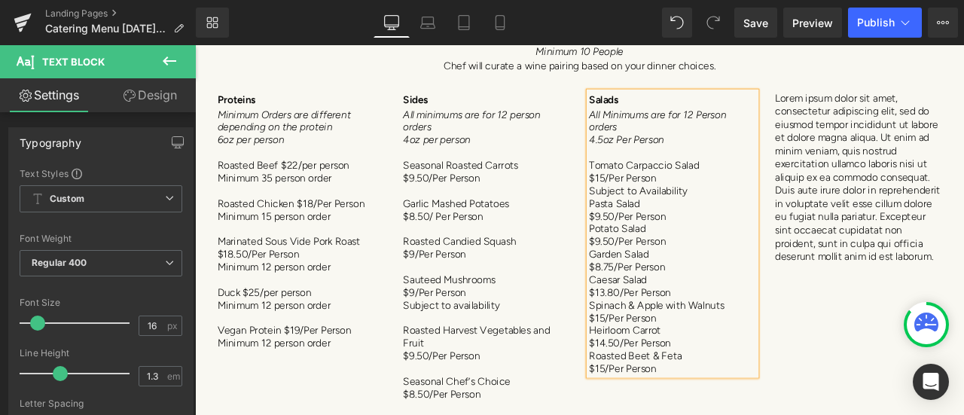
click at [773, 226] on p "Pasta Salad" at bounding box center [761, 233] width 198 height 15
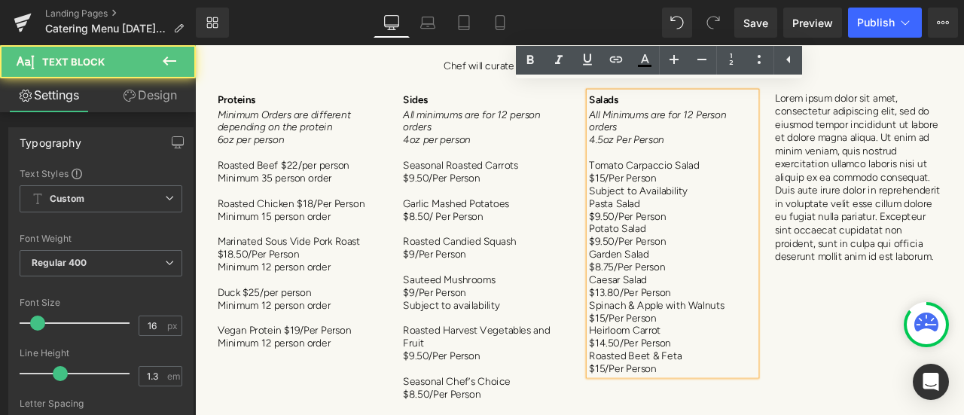
click at [773, 211] on p "Subject to Availability" at bounding box center [761, 218] width 198 height 15
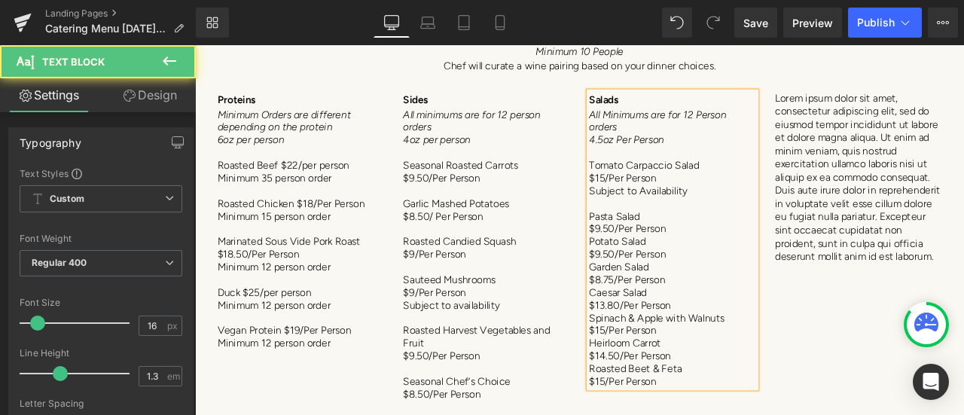
click at [760, 256] on p "$9.50/Per Person" at bounding box center [761, 263] width 198 height 15
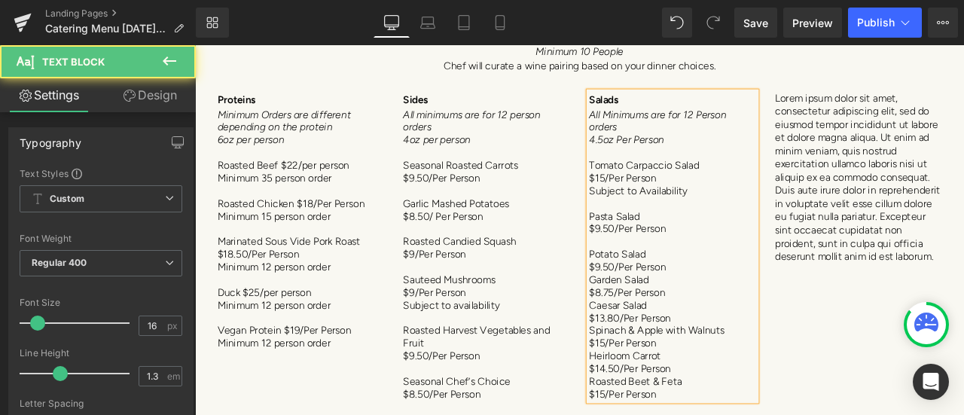
click at [756, 303] on p "$9.50/Per Person" at bounding box center [761, 308] width 198 height 15
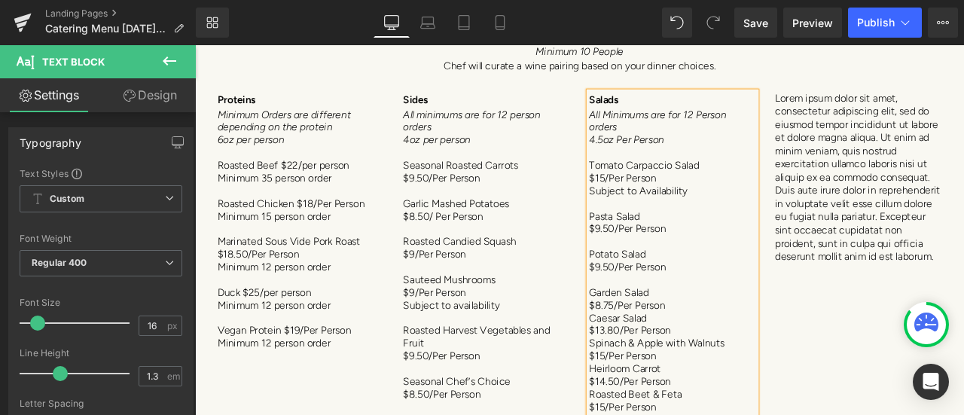
click at [752, 346] on p "$8.75/Per Person" at bounding box center [761, 353] width 198 height 15
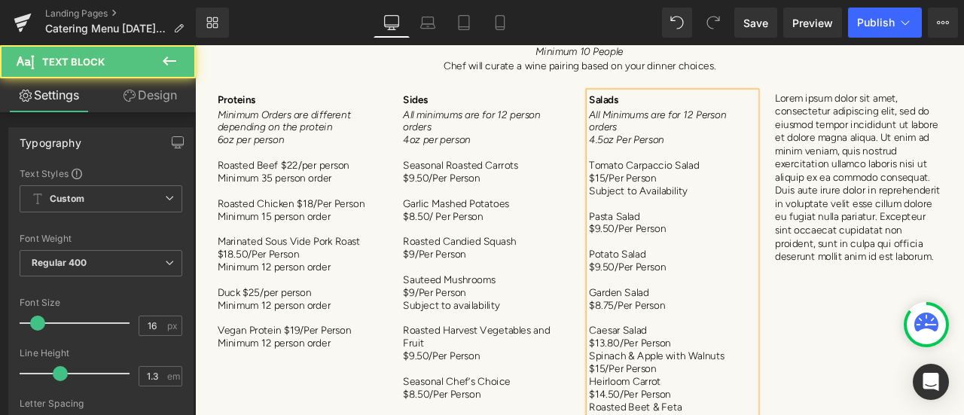
click at [758, 392] on p "$13.80/Per Person" at bounding box center [761, 399] width 198 height 15
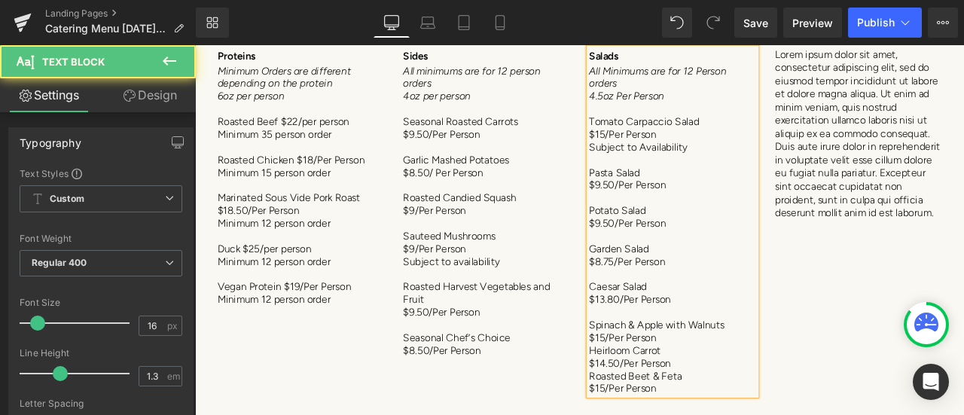
scroll to position [7594, 0]
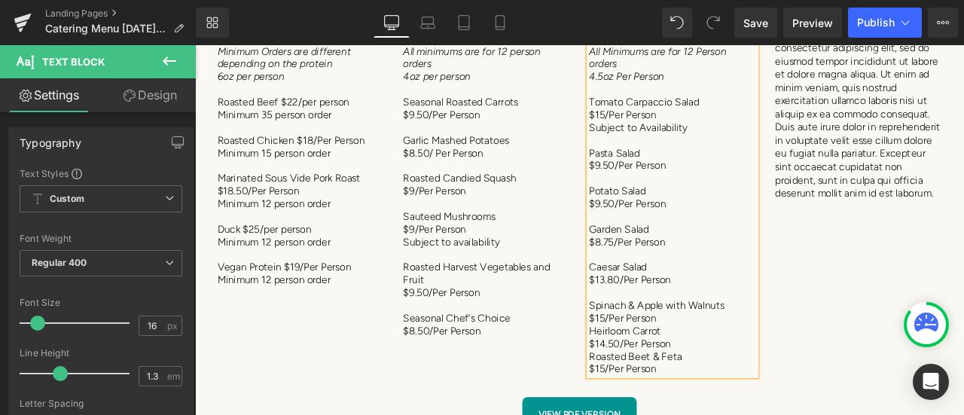
click at [749, 363] on p "$15/Per Person" at bounding box center [761, 368] width 198 height 15
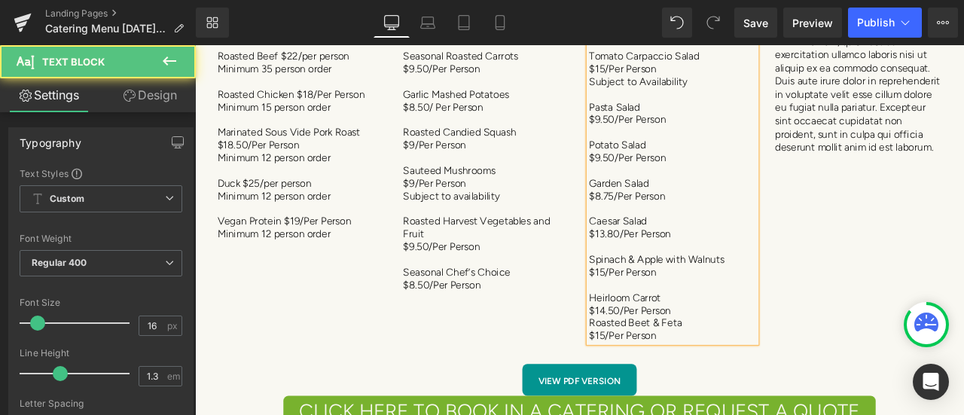
scroll to position [7670, 0]
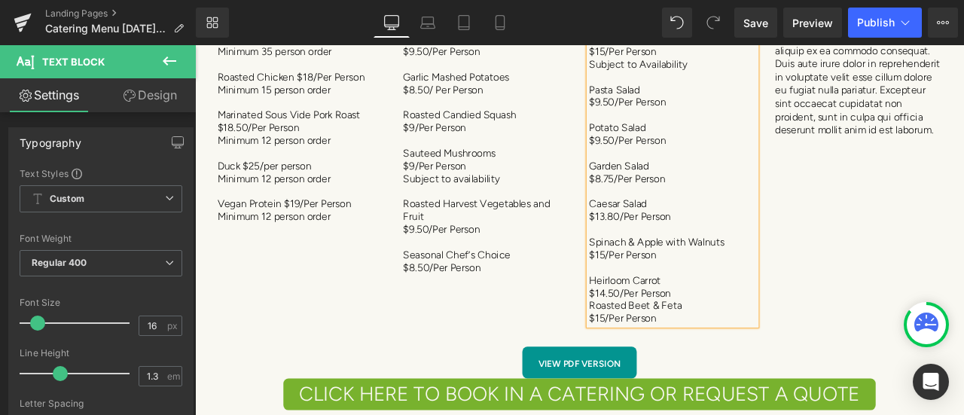
click at [761, 333] on p "$14.50/Per Person" at bounding box center [761, 338] width 198 height 15
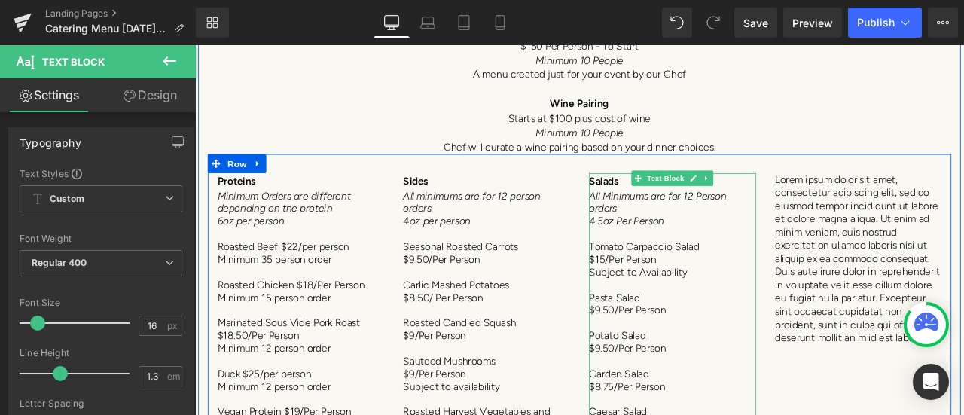
scroll to position [7444, 0]
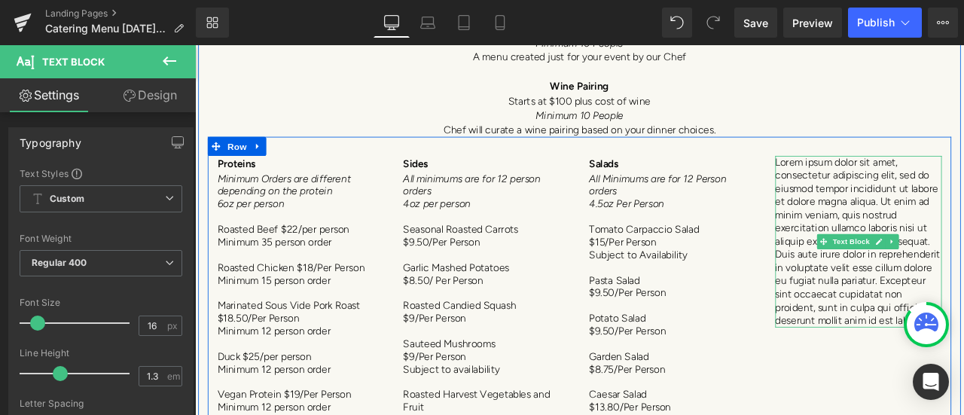
click at [963, 226] on p "Lorem ipsum dolor sit amet, consectetur adipiscing elit, sed do eiusmod tempor …" at bounding box center [982, 277] width 198 height 203
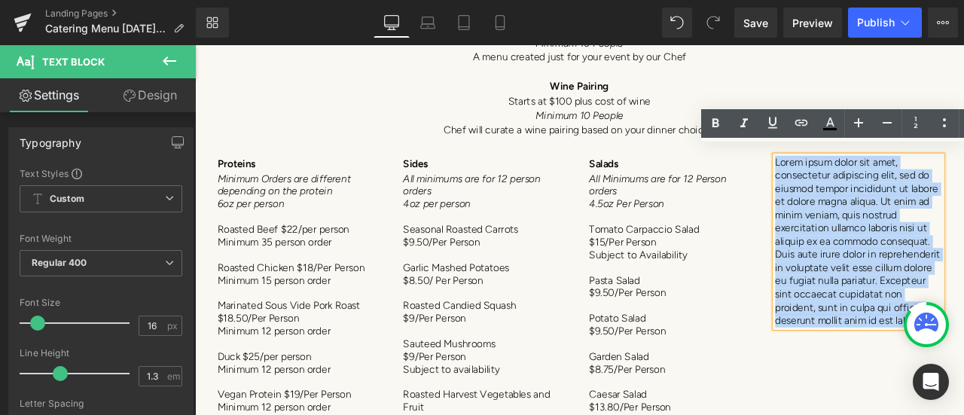
drag, startPoint x: 875, startPoint y: 175, endPoint x: 1023, endPoint y: 364, distance: 239.8
click at [963, 364] on p "Lorem ipsum dolor sit amet, consectetur adipiscing elit, sed do eiusmod tempor …" at bounding box center [982, 277] width 198 height 203
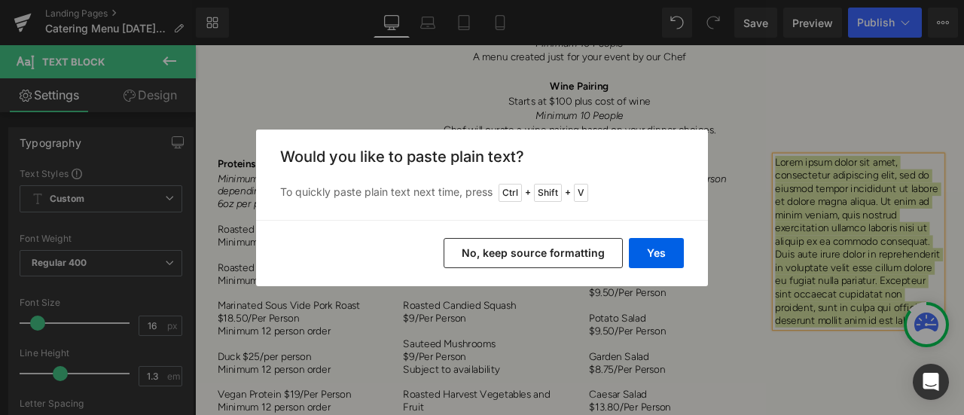
click at [541, 252] on button "No, keep source formatting" at bounding box center [533, 253] width 179 height 30
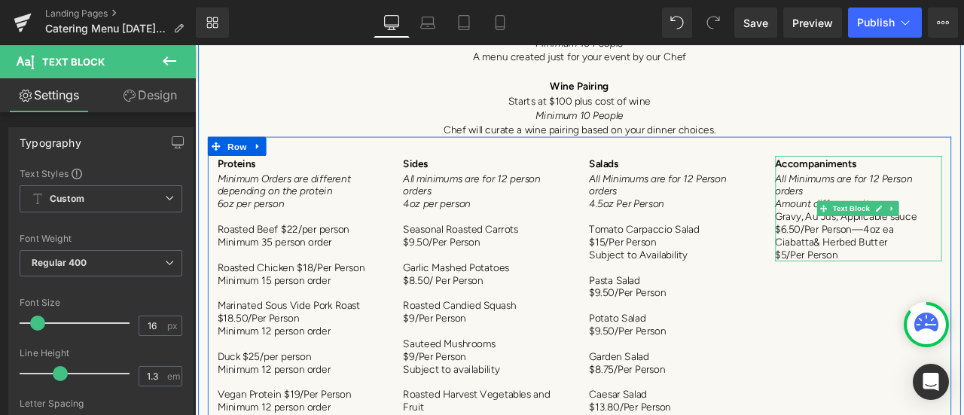
click at [963, 226] on p "Amount differs per item" at bounding box center [982, 233] width 198 height 15
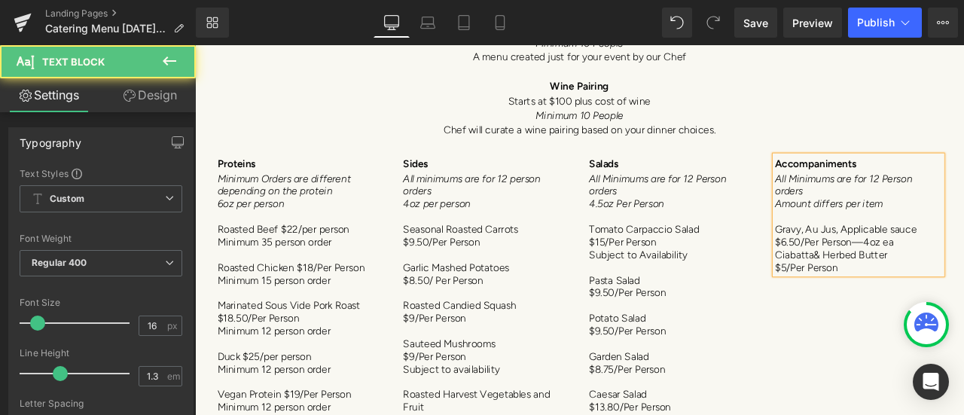
click at [963, 271] on p "$6.50/Per Person—4oz ea" at bounding box center [982, 278] width 198 height 15
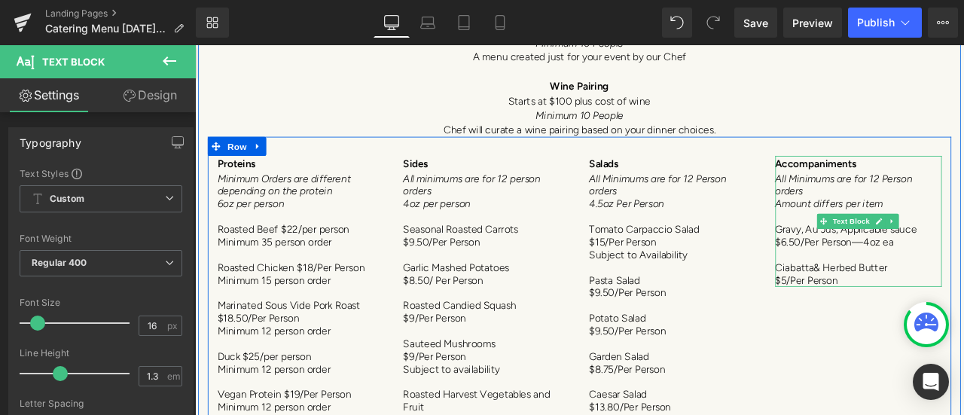
click at [888, 271] on span "$6.50/Per Person—4oz ea" at bounding box center [953, 278] width 141 height 14
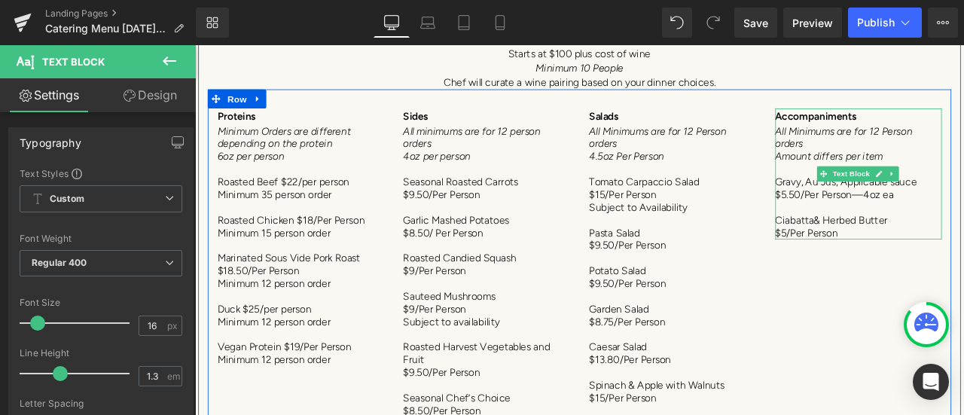
scroll to position [7519, 0]
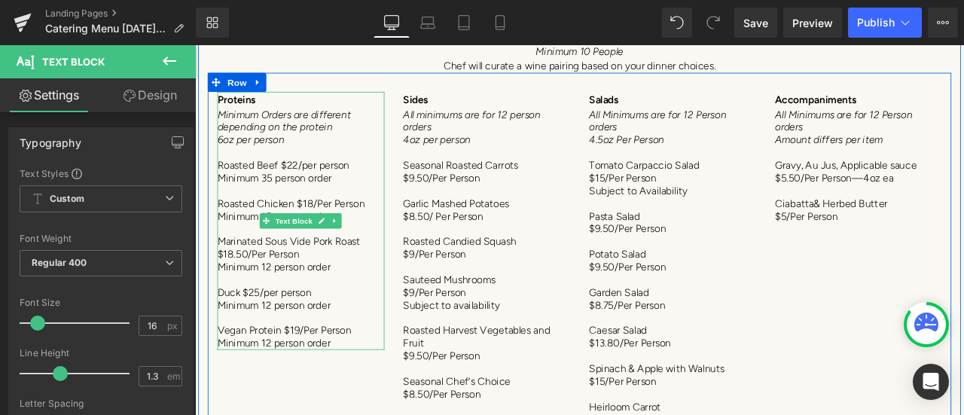
click at [313, 256] on p at bounding box center [320, 263] width 198 height 15
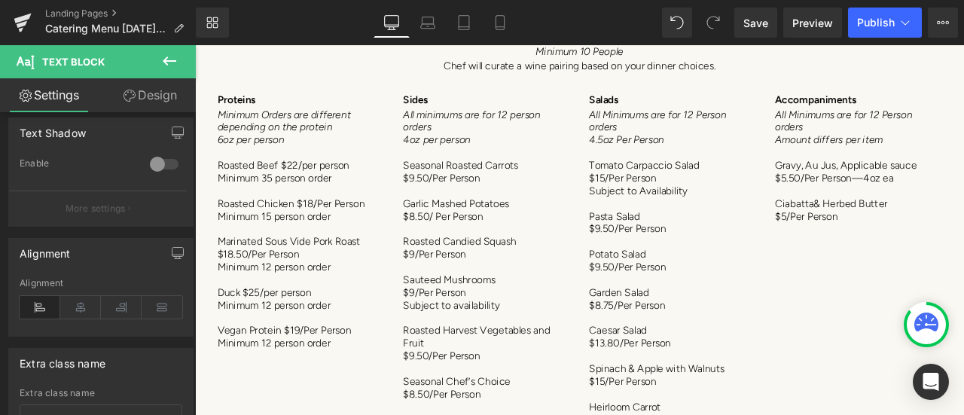
scroll to position [602, 0]
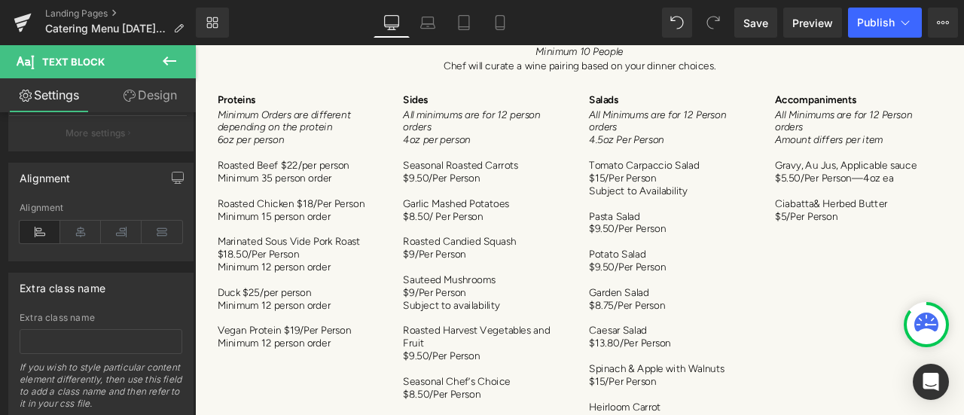
click at [90, 221] on icon at bounding box center [80, 232] width 41 height 23
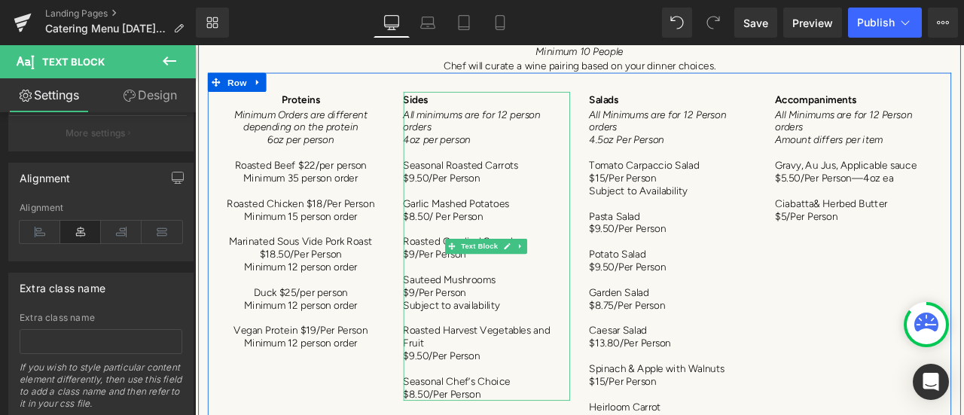
click at [567, 306] on p at bounding box center [541, 308] width 198 height 15
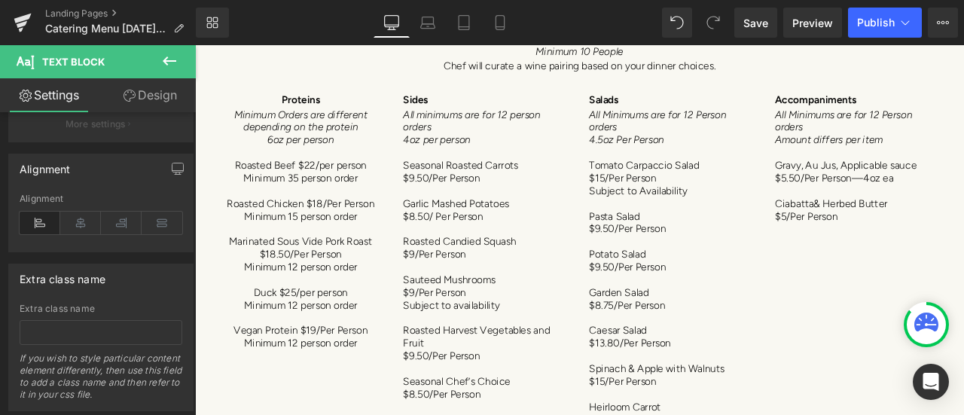
scroll to position [645, 0]
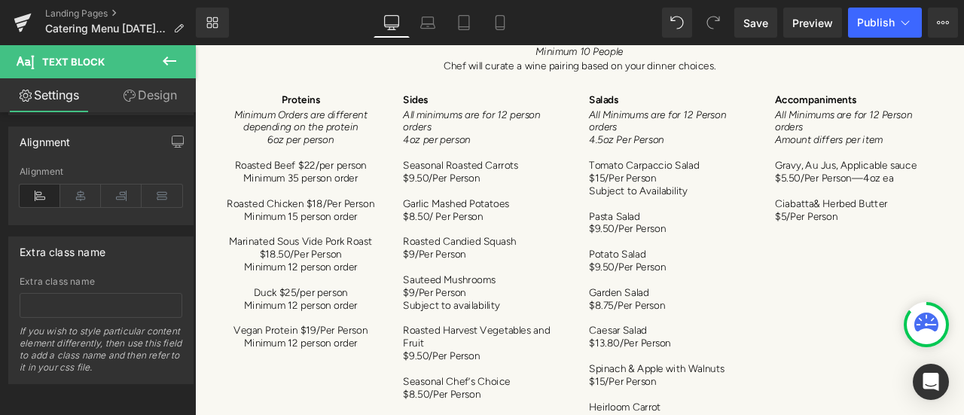
click at [75, 193] on icon at bounding box center [80, 196] width 41 height 23
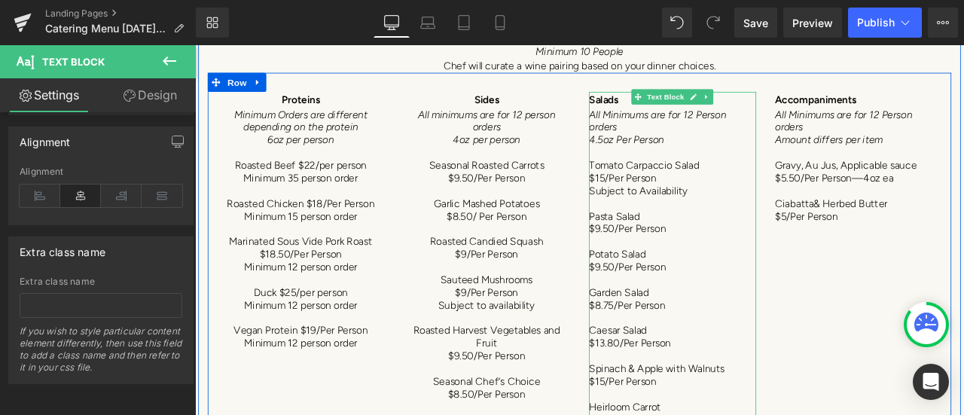
click at [733, 301] on span "$9.50/Per Person" at bounding box center [707, 308] width 91 height 14
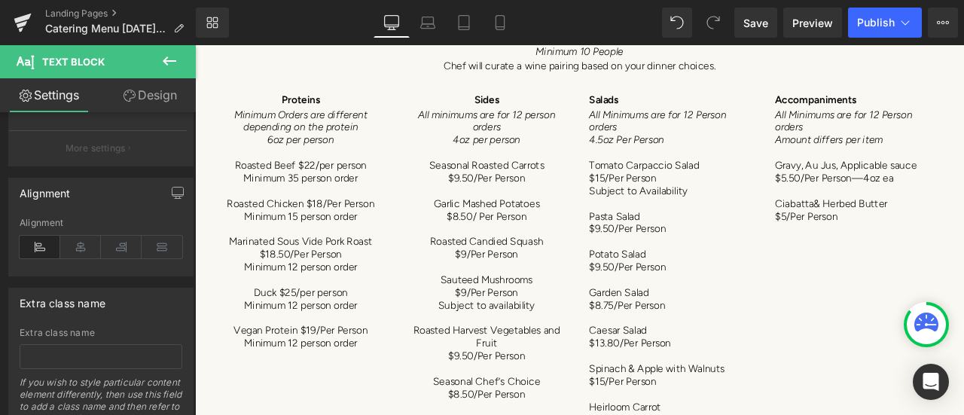
scroll to position [602, 0]
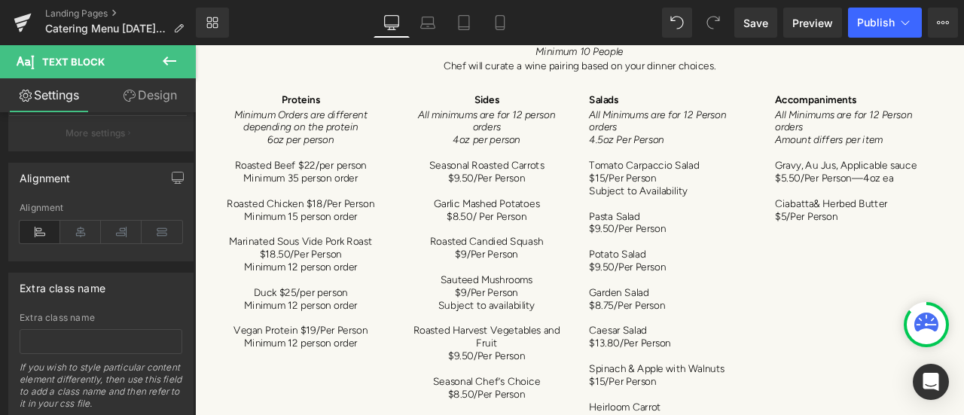
click at [86, 221] on icon at bounding box center [80, 232] width 41 height 23
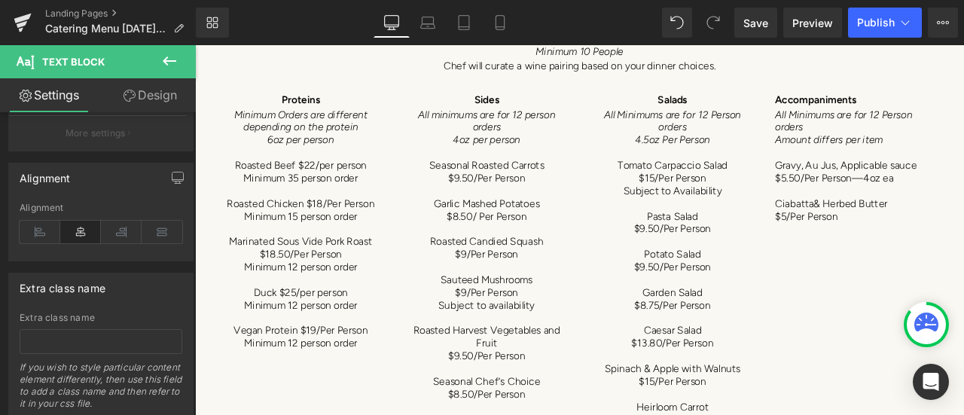
click at [963, 199] on span "$5.50/Per Person—4oz ea" at bounding box center [953, 203] width 141 height 14
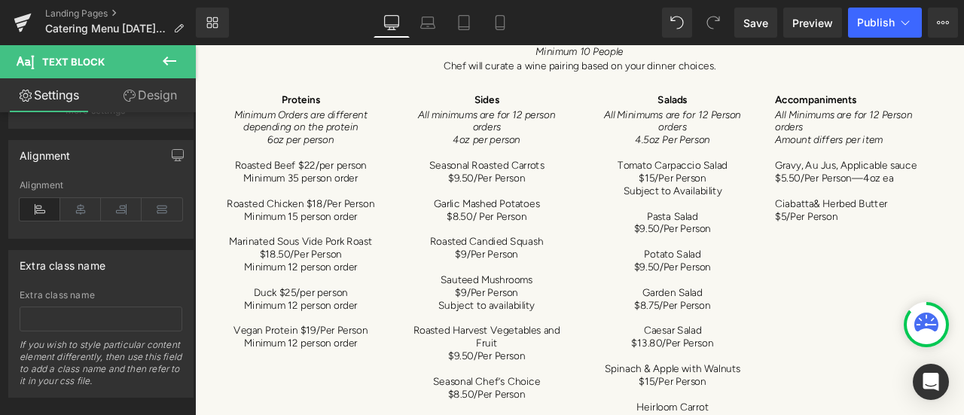
scroll to position [645, 0]
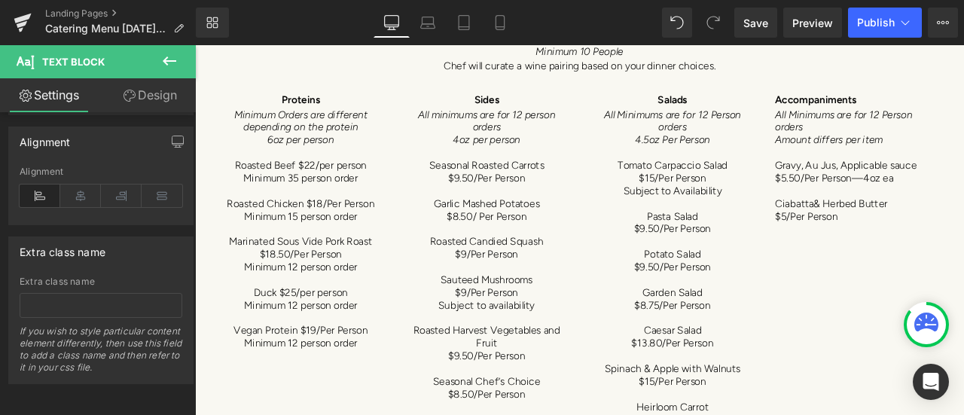
click at [76, 185] on icon at bounding box center [80, 196] width 41 height 23
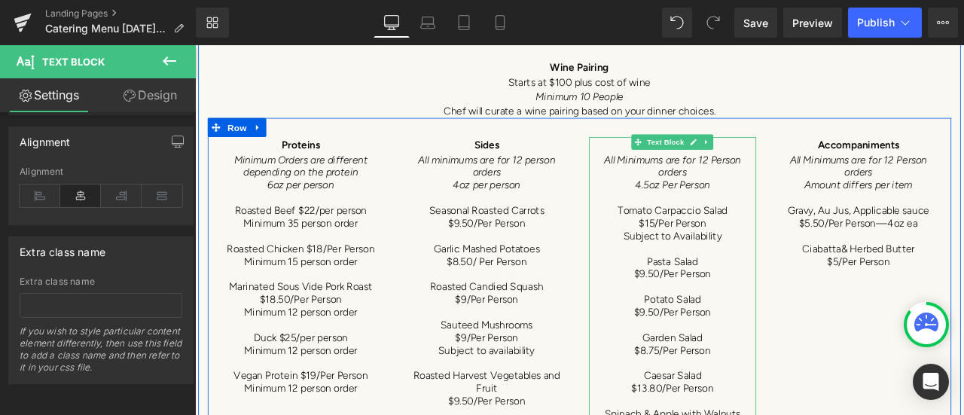
scroll to position [7519, 0]
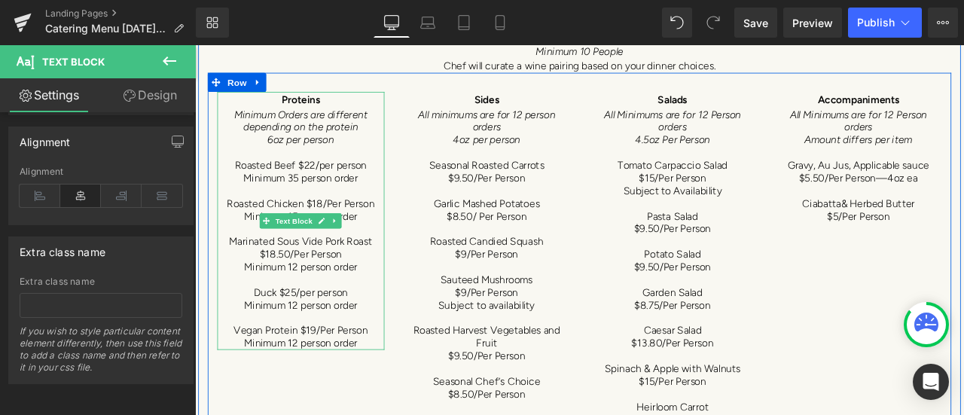
click at [372, 211] on p at bounding box center [320, 218] width 198 height 15
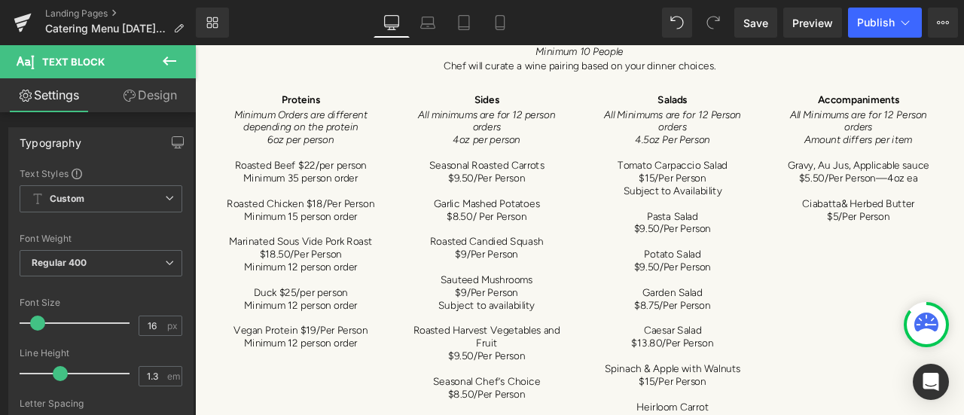
click at [154, 96] on link "Design" at bounding box center [150, 95] width 98 height 34
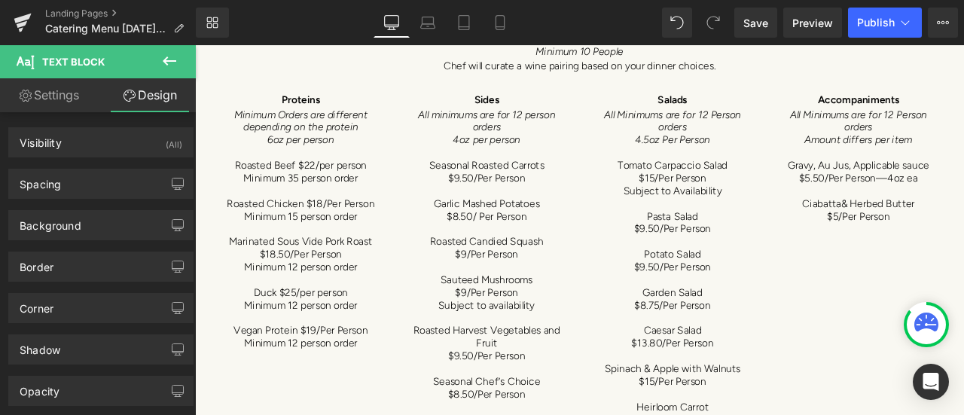
click at [117, 188] on div "Spacing" at bounding box center [101, 183] width 184 height 29
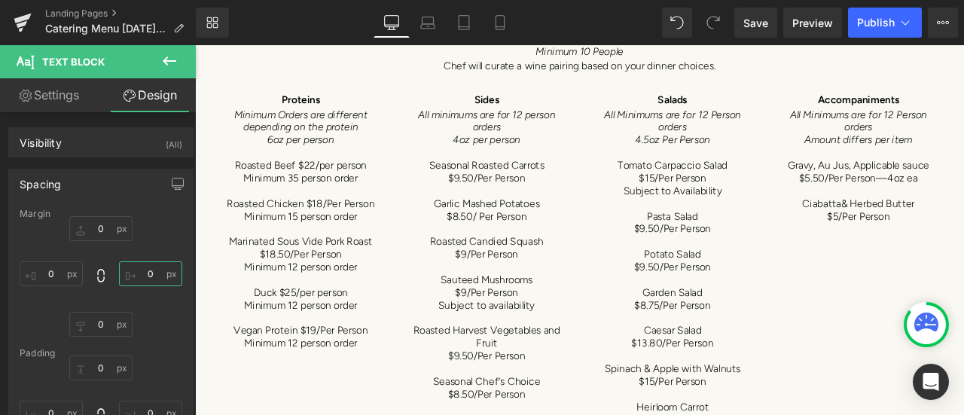
click at [151, 279] on input "0" at bounding box center [150, 273] width 63 height 25
type input "-9"
click at [57, 273] on input "0" at bounding box center [51, 273] width 63 height 25
type input "-5"
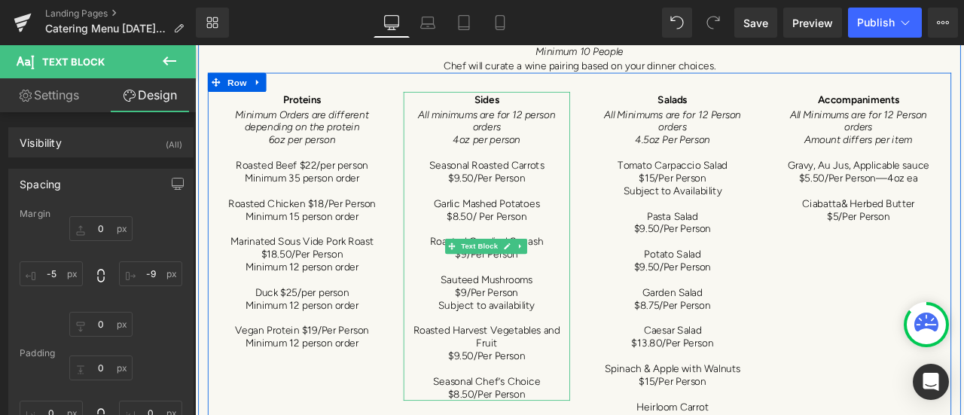
click at [536, 279] on span "Text Block" at bounding box center [533, 284] width 50 height 18
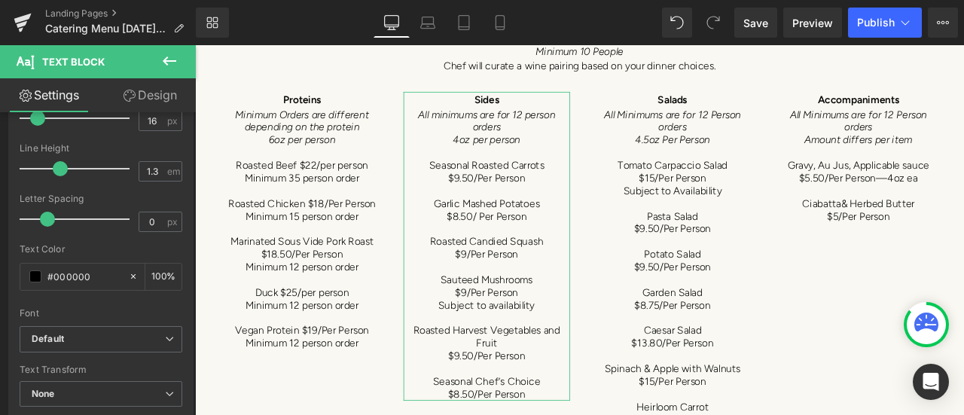
scroll to position [151, 0]
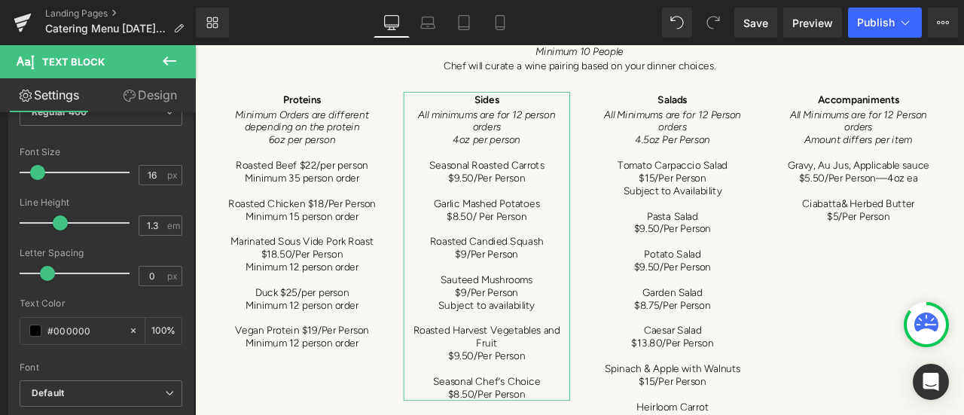
drag, startPoint x: 176, startPoint y: 81, endPoint x: 144, endPoint y: 178, distance: 103.1
click at [176, 81] on link "Design" at bounding box center [150, 95] width 98 height 34
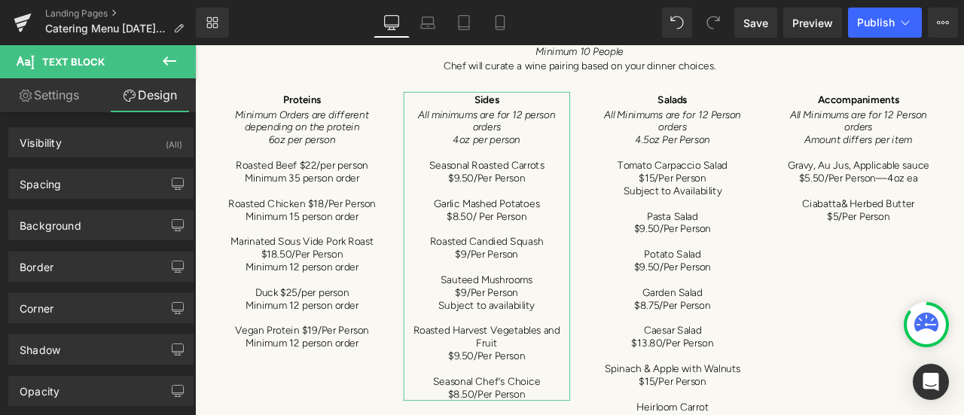
type input "0"
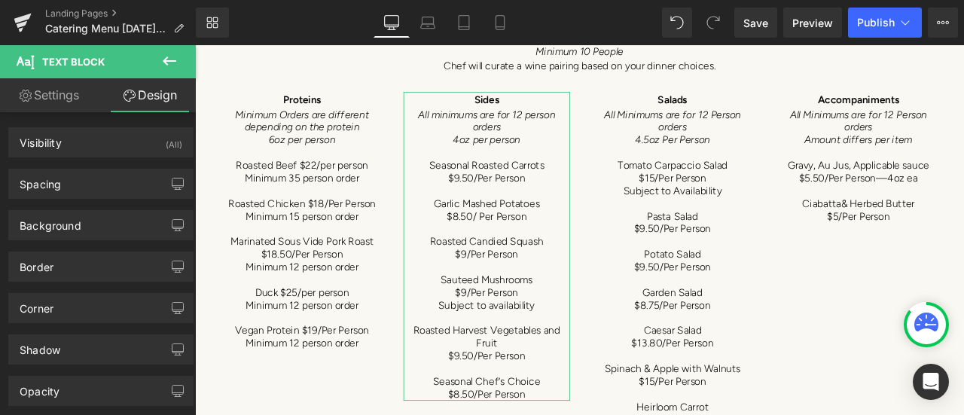
type input "0"
click at [126, 181] on div "Spacing" at bounding box center [101, 183] width 184 height 29
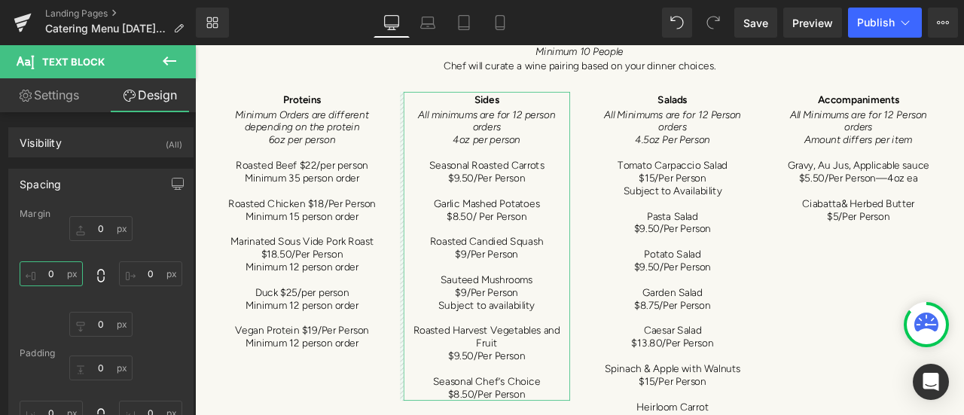
click at [53, 271] on input "0" at bounding box center [51, 273] width 63 height 25
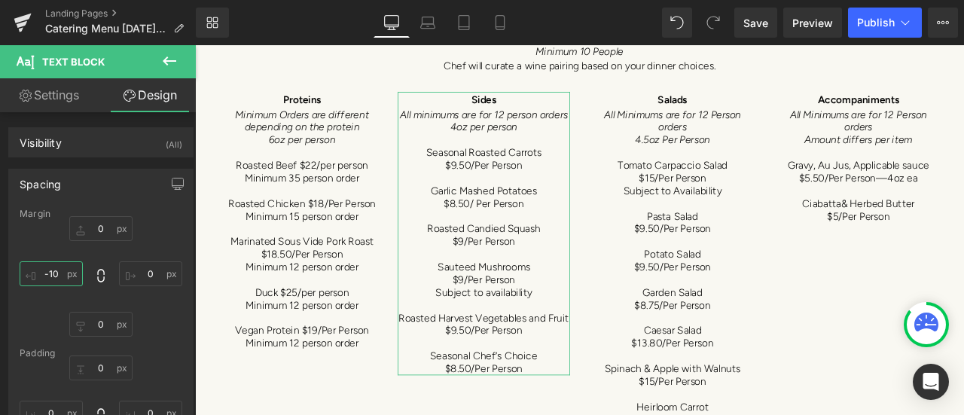
type input "-11"
click at [152, 273] on input "0" at bounding box center [150, 273] width 63 height 25
type input "-13"
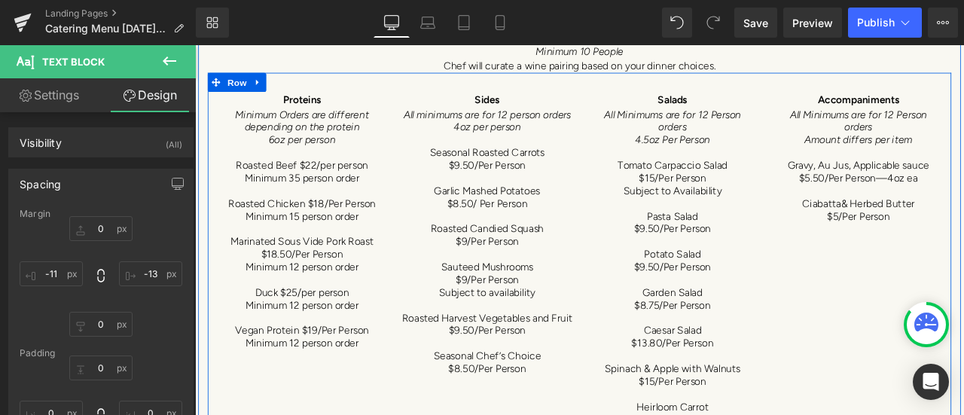
click at [746, 196] on span "$15/Per Person" at bounding box center [761, 203] width 80 height 14
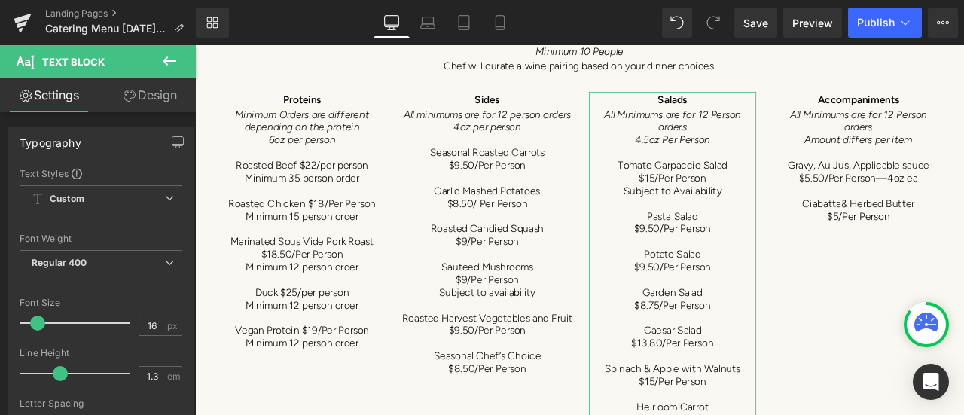
click at [156, 93] on link "Design" at bounding box center [150, 95] width 98 height 34
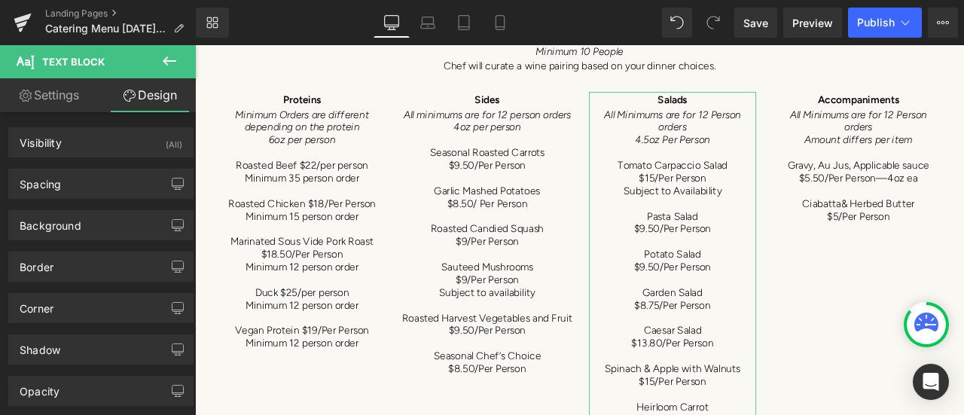
type input "0"
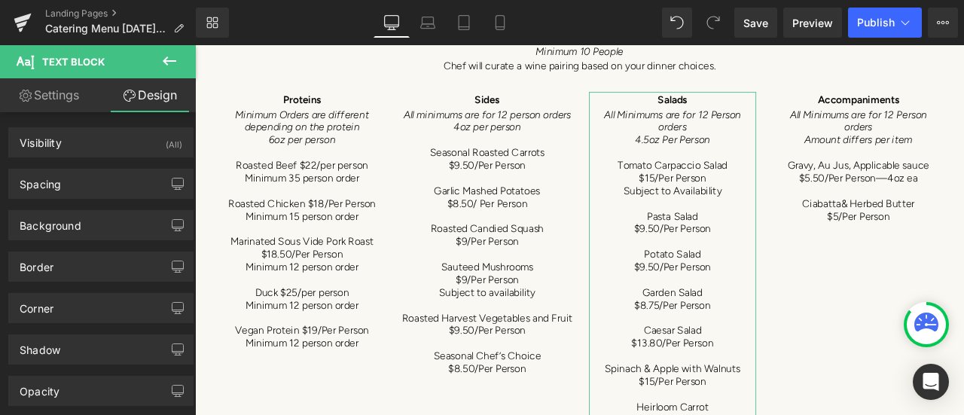
type input "0"
click at [99, 186] on div "Spacing" at bounding box center [101, 183] width 184 height 29
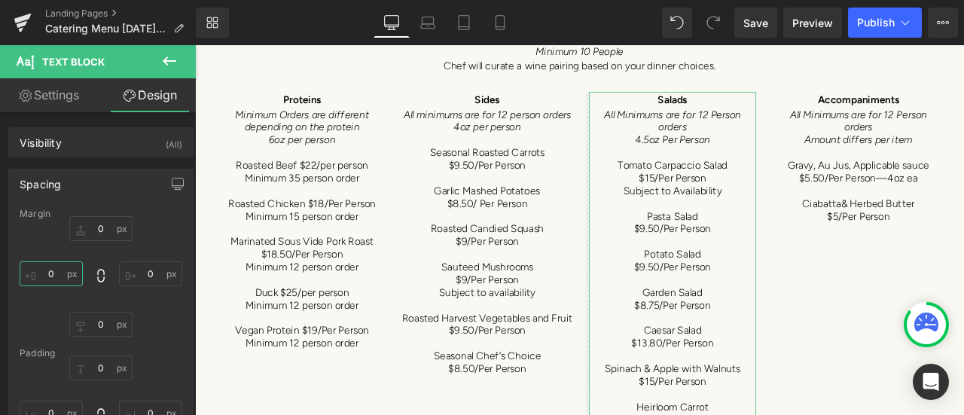
click at [49, 278] on input "0" at bounding box center [51, 273] width 63 height 25
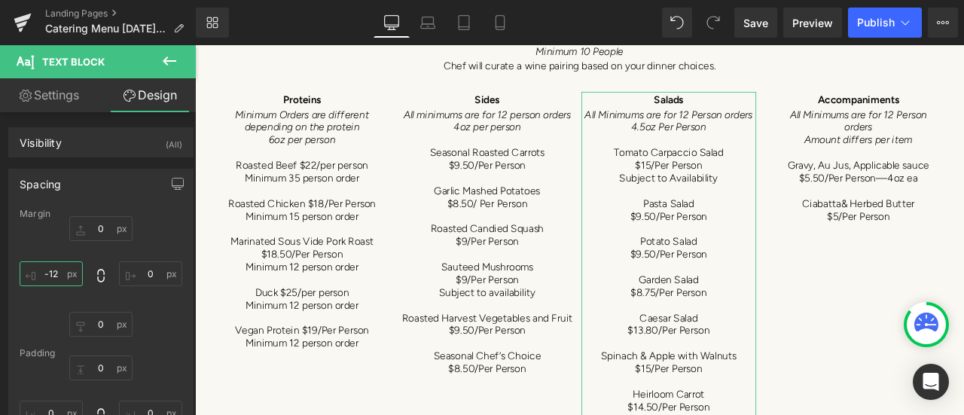
type input "-13"
click at [154, 273] on input "0" at bounding box center [150, 273] width 63 height 25
type input "-14"
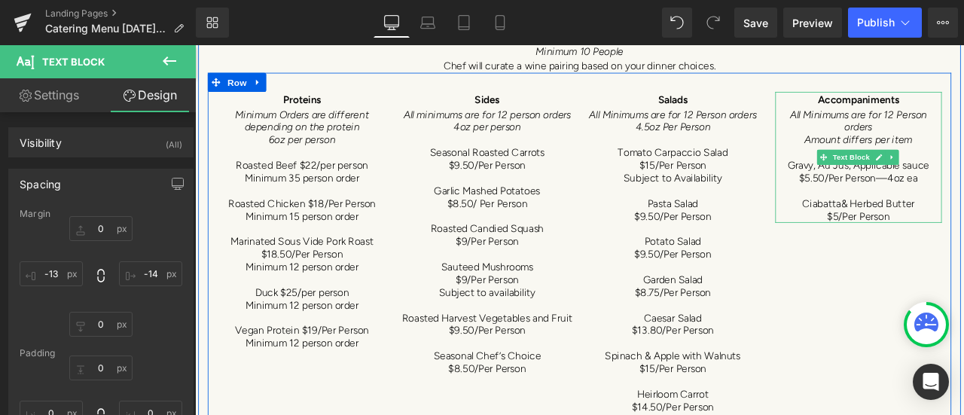
click at [962, 140] on span "All Minimums are for 12 Person orders" at bounding box center [981, 134] width 163 height 29
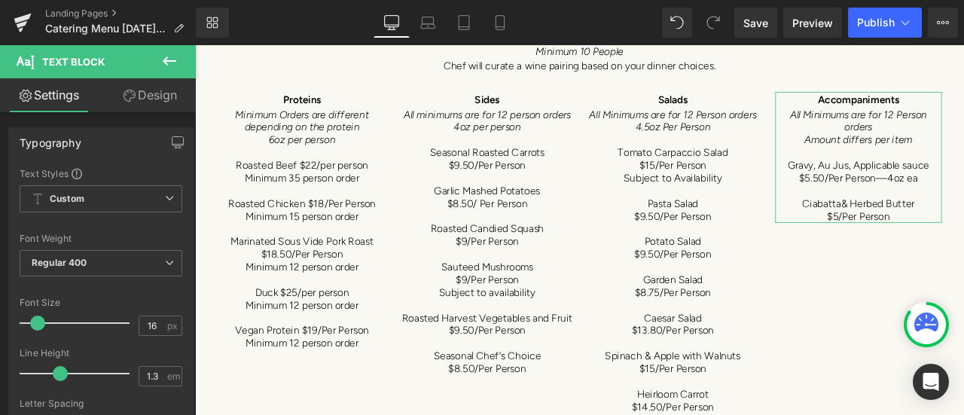
click at [168, 90] on link "Design" at bounding box center [150, 95] width 98 height 34
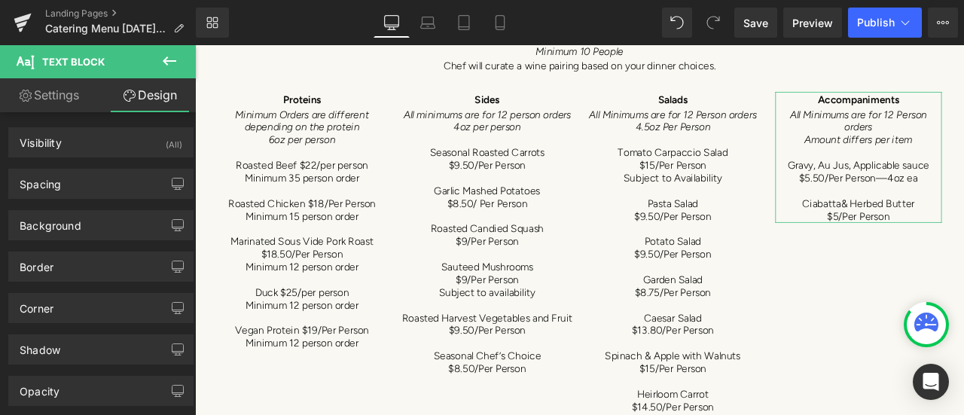
click at [83, 186] on div "Spacing" at bounding box center [101, 183] width 184 height 29
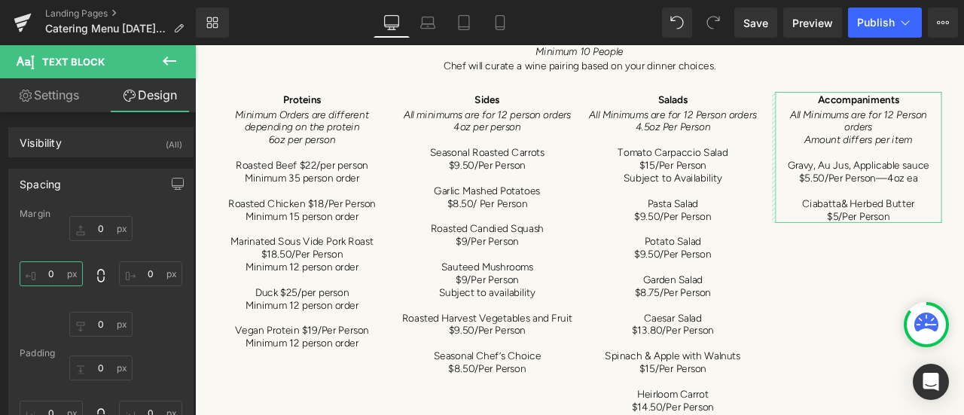
click at [56, 274] on input "0" at bounding box center [51, 273] width 63 height 25
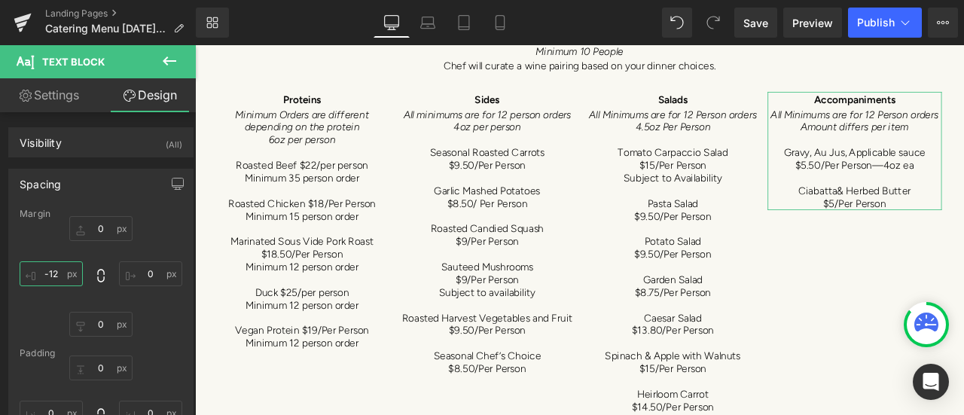
type input "-13"
click at [151, 268] on input "0" at bounding box center [150, 273] width 63 height 25
type input "-9"
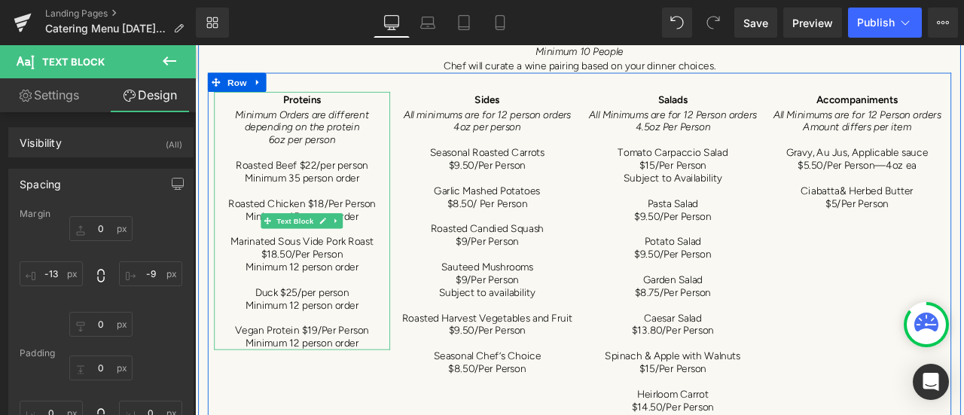
click at [332, 151] on p "6oz per person" at bounding box center [322, 158] width 209 height 15
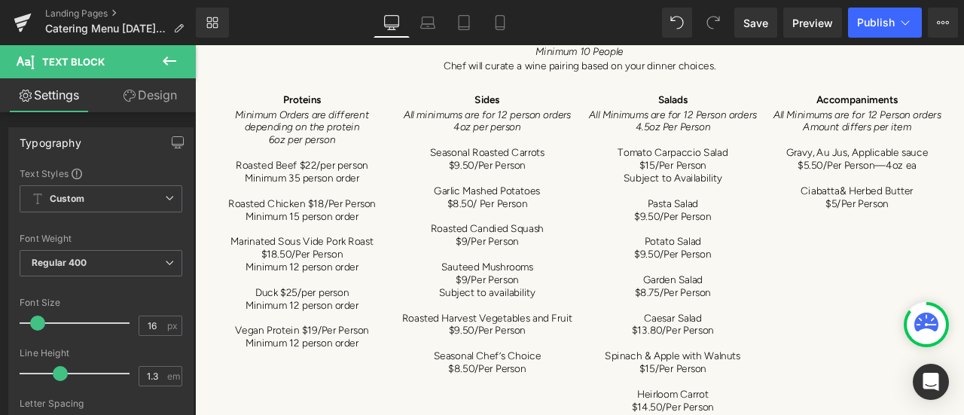
click at [151, 90] on link "Design" at bounding box center [150, 95] width 98 height 34
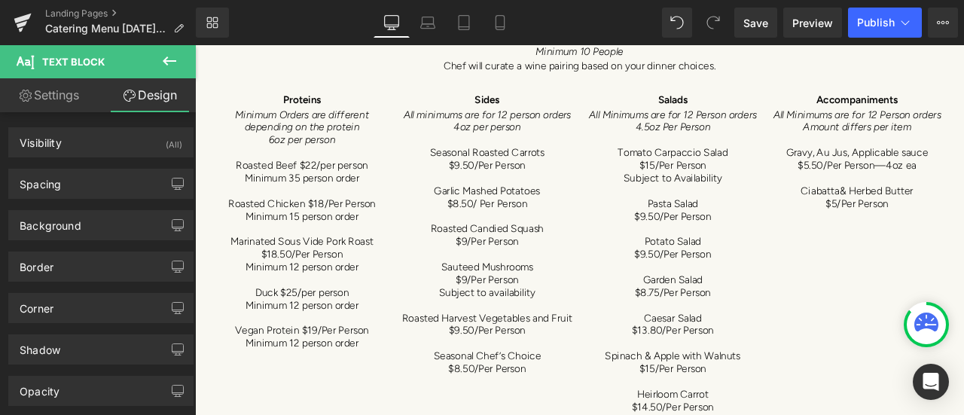
click at [92, 184] on div "Spacing" at bounding box center [101, 183] width 184 height 29
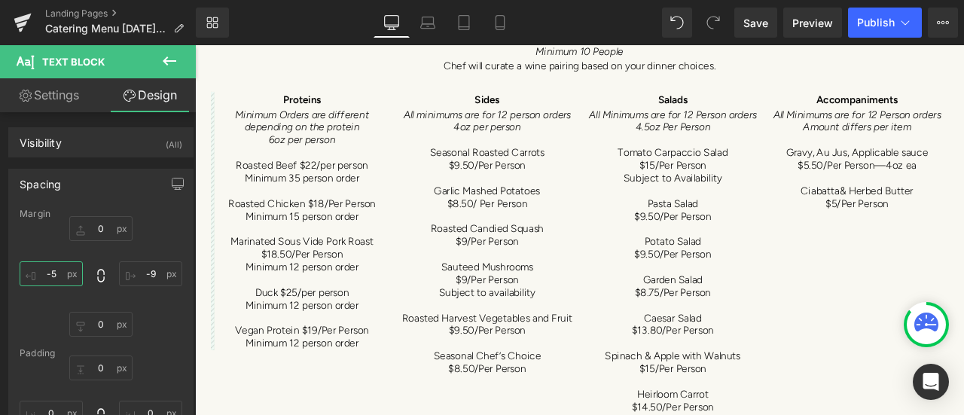
click at [53, 272] on input "-5" at bounding box center [51, 273] width 63 height 25
type input "-12"
click at [148, 278] on input "-9" at bounding box center [150, 273] width 63 height 25
type input "-13"
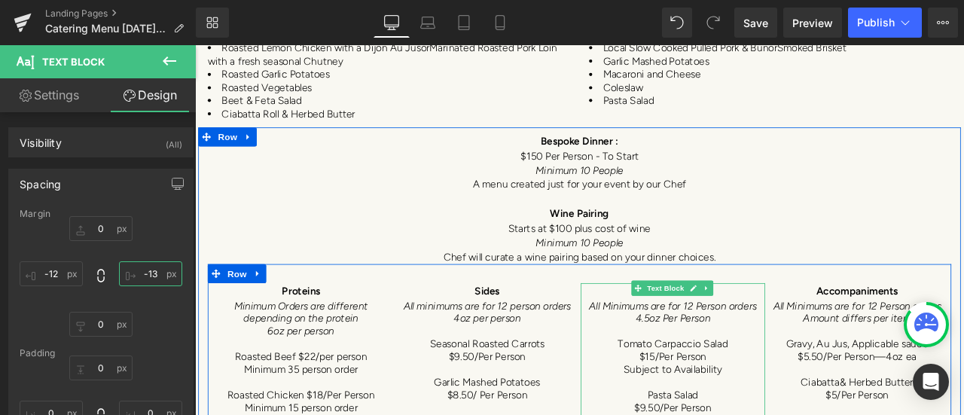
scroll to position [7293, 0]
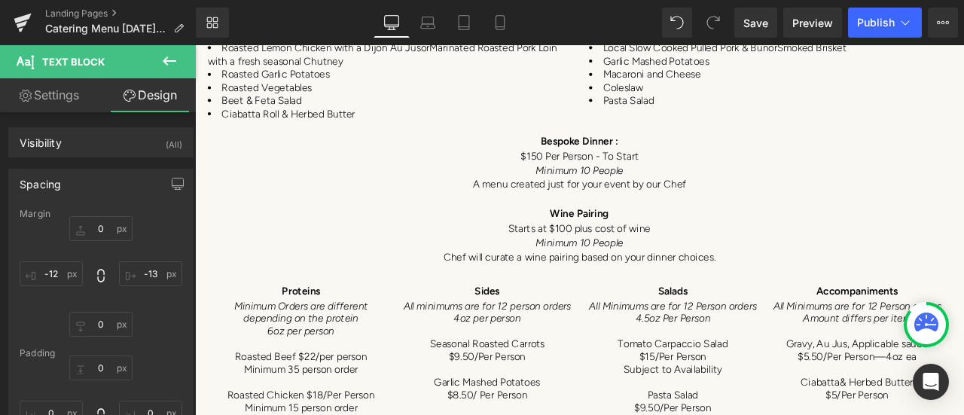
click at [172, 58] on icon at bounding box center [169, 61] width 18 height 18
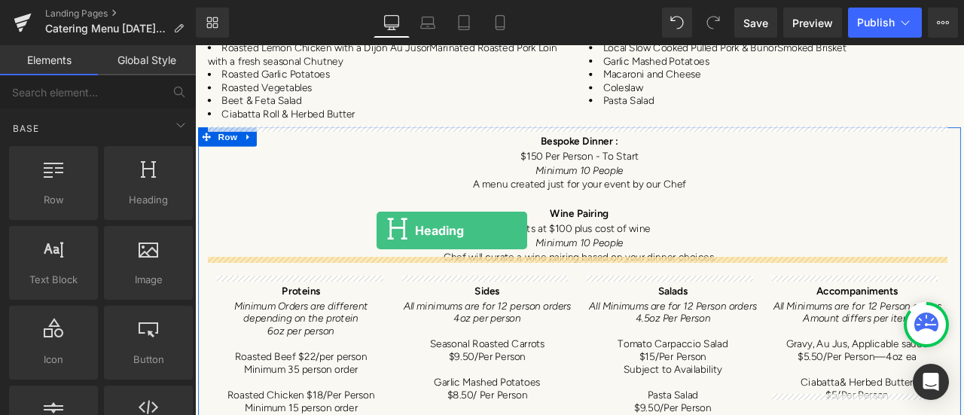
drag, startPoint x: 350, startPoint y: 234, endPoint x: 410, endPoint y: 264, distance: 67.4
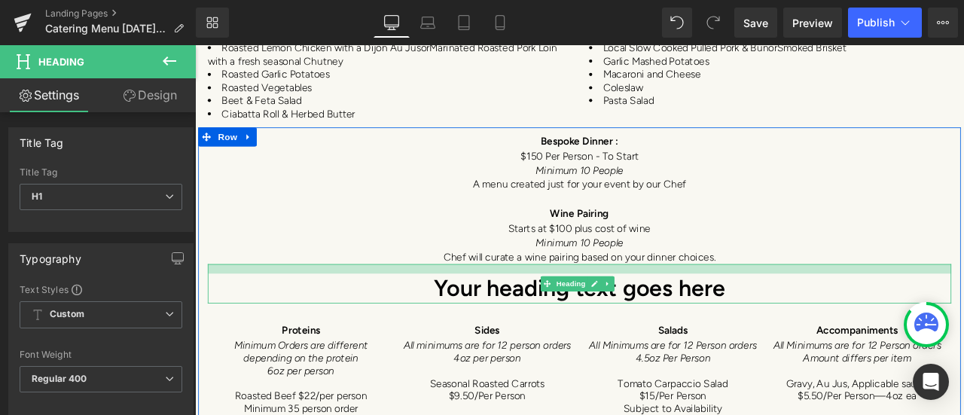
drag, startPoint x: 438, startPoint y: 298, endPoint x: 440, endPoint y: 310, distance: 11.4
click at [440, 310] on div "Your heading text goes here Heading" at bounding box center [650, 327] width 881 height 47
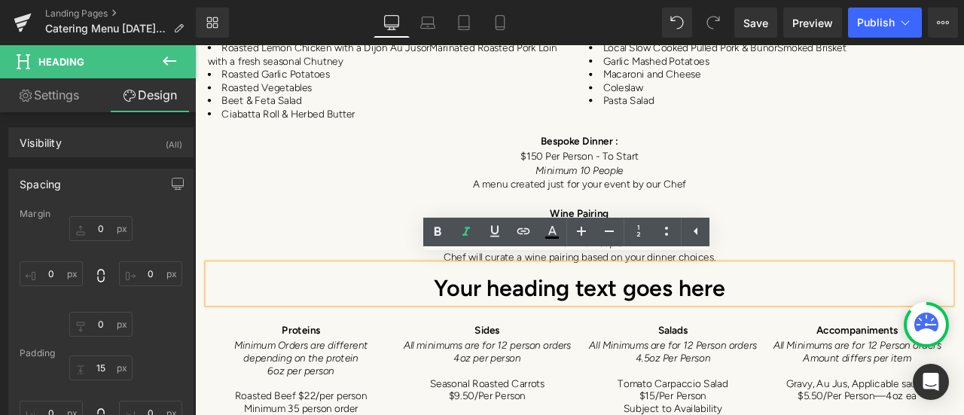
drag, startPoint x: 725, startPoint y: 334, endPoint x: 782, endPoint y: 334, distance: 56.5
click at [725, 333] on h1 "Your heading text goes here" at bounding box center [650, 333] width 881 height 35
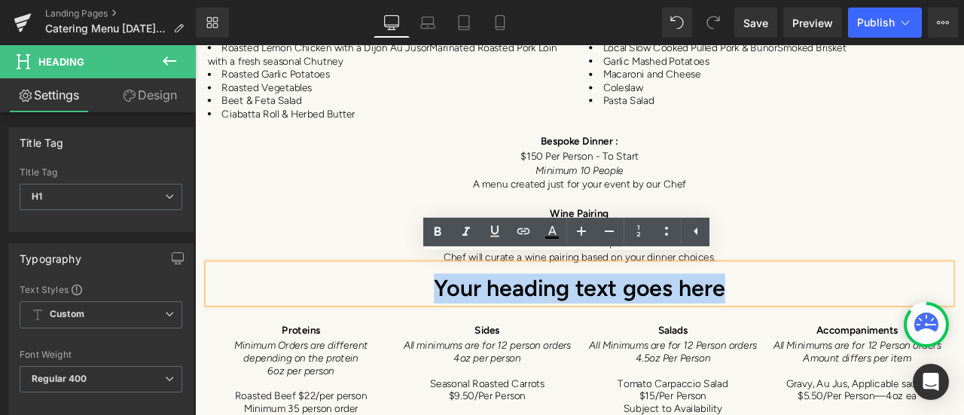
drag, startPoint x: 850, startPoint y: 332, endPoint x: 459, endPoint y: 327, distance: 391.6
click at [459, 327] on h1 "Your heading text goes here" at bounding box center [650, 333] width 881 height 35
paste div
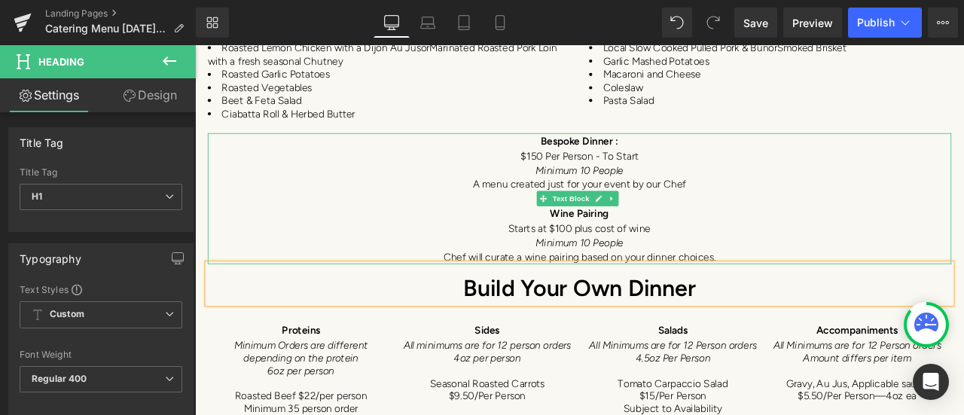
click at [398, 271] on p "Minimum 10 People" at bounding box center [650, 279] width 881 height 17
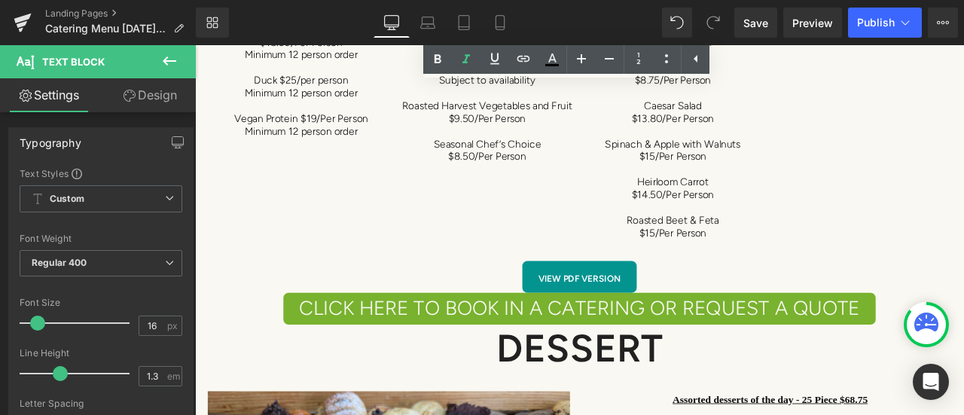
scroll to position [7820, 0]
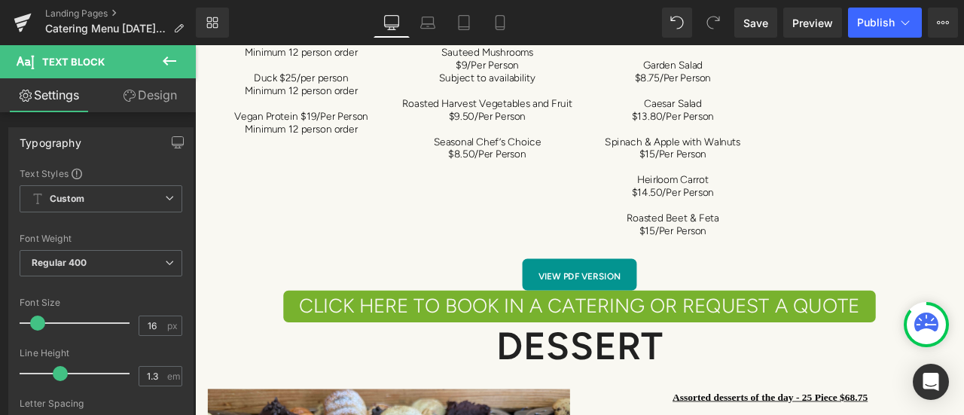
click at [162, 66] on icon at bounding box center [169, 61] width 18 height 18
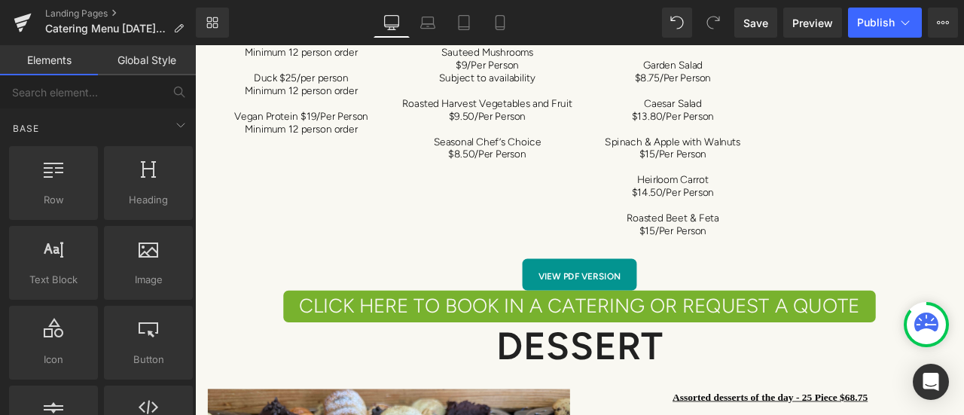
click at [62, 193] on span "Row" at bounding box center [54, 200] width 80 height 16
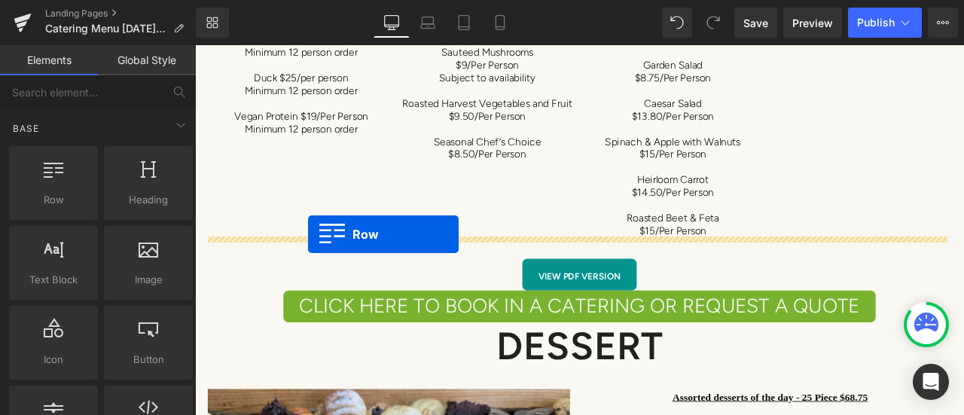
drag, startPoint x: 377, startPoint y: 261, endPoint x: 329, endPoint y: 269, distance: 48.2
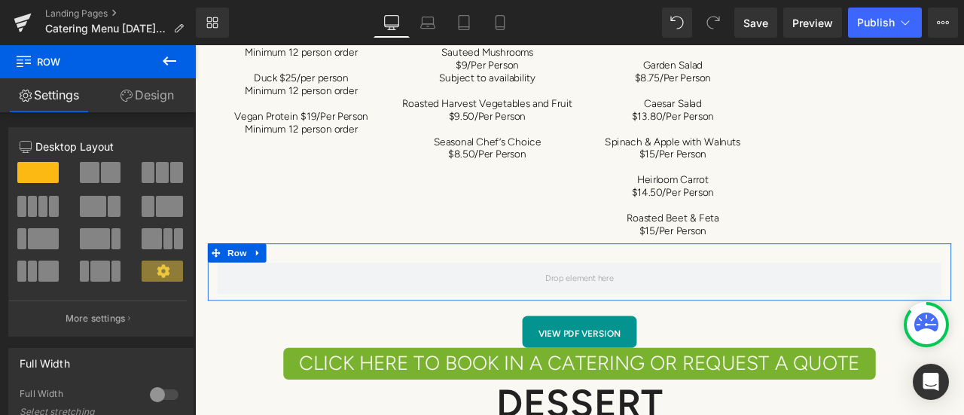
click at [90, 175] on span at bounding box center [90, 172] width 20 height 21
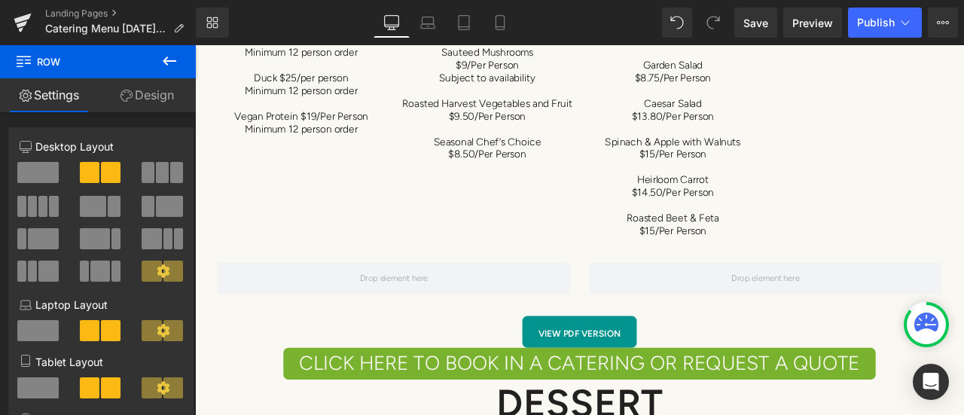
click at [164, 50] on button at bounding box center [169, 61] width 53 height 33
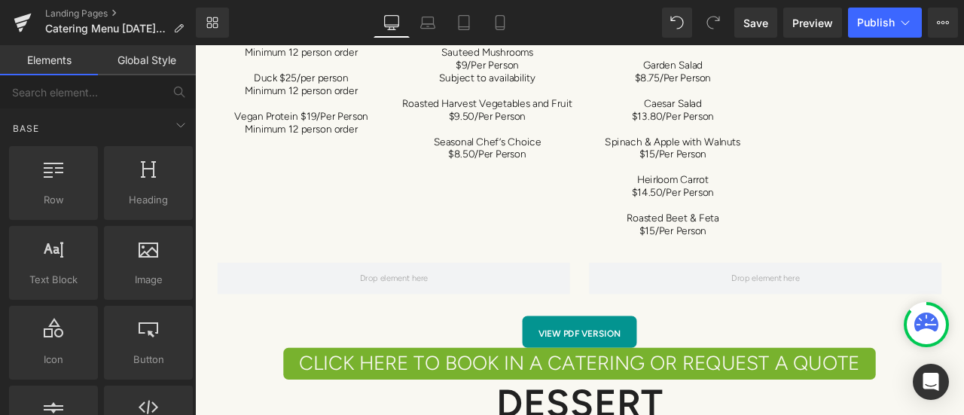
click at [143, 272] on span "Image" at bounding box center [148, 280] width 80 height 16
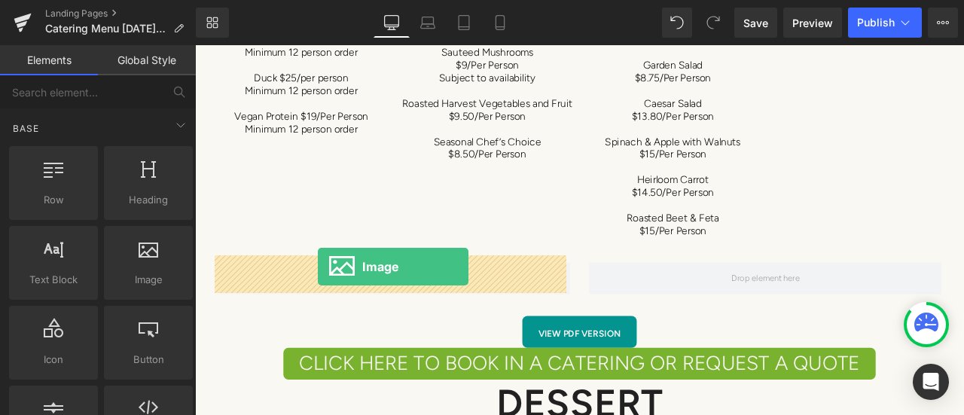
drag, startPoint x: 362, startPoint y: 316, endPoint x: 340, endPoint y: 308, distance: 23.1
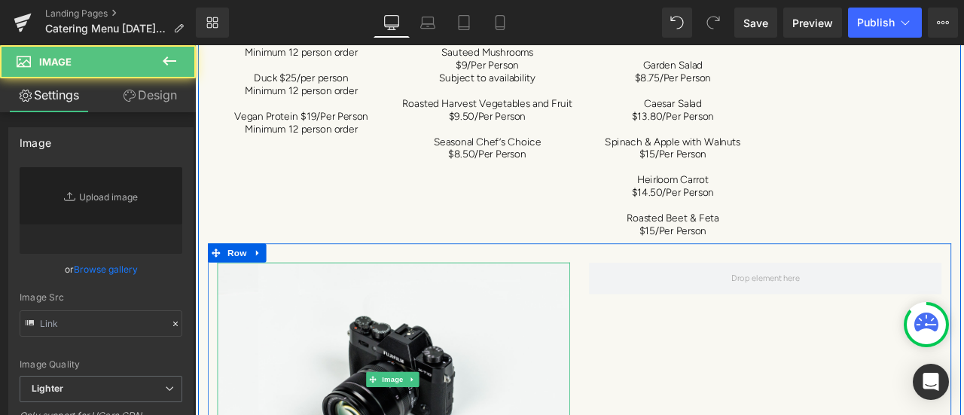
type input "//[DOMAIN_NAME][URL]"
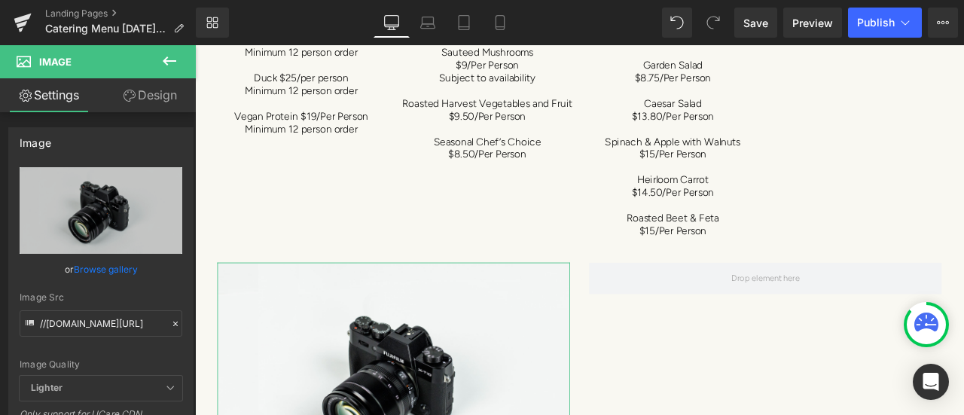
click at [82, 269] on link "Browse gallery" at bounding box center [106, 269] width 64 height 26
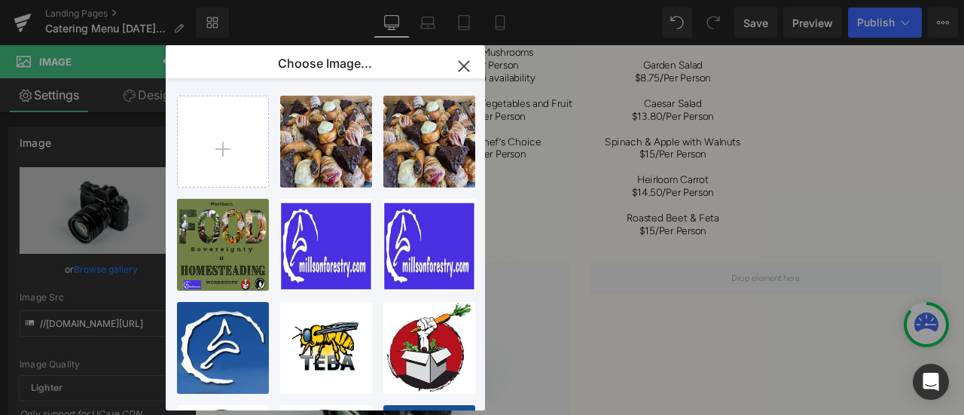
click at [208, 142] on input "file" at bounding box center [223, 141] width 90 height 90
type input "C:\fakepath\received_923508789360449.jpeg"
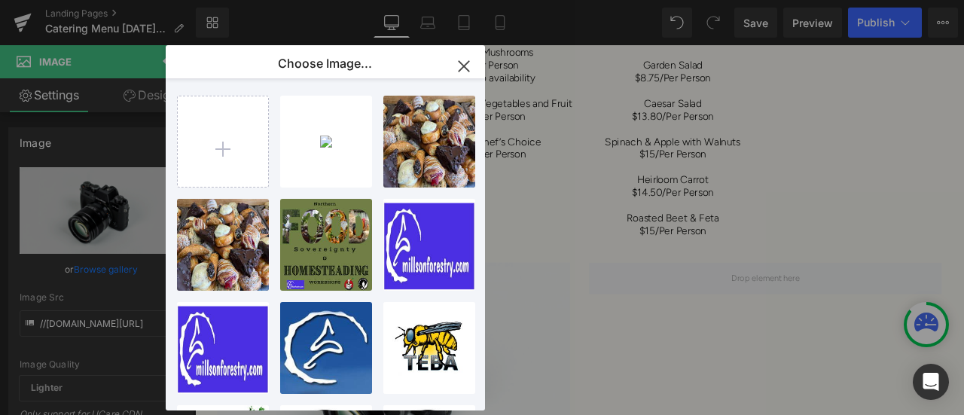
click at [0, 0] on div "receive...0449.jpeg 871.16 KB" at bounding box center [0, 0] width 0 height 0
type input "[URL][DOMAIN_NAME]"
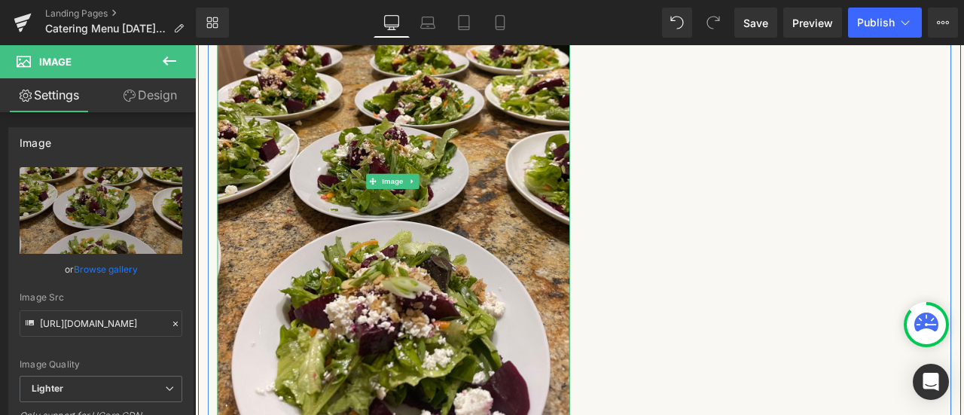
scroll to position [8197, 0]
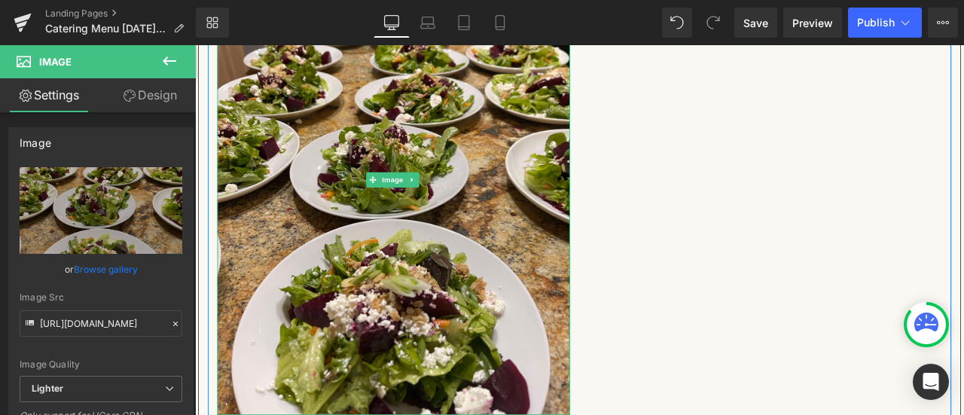
click at [445, 196] on link at bounding box center [453, 205] width 16 height 18
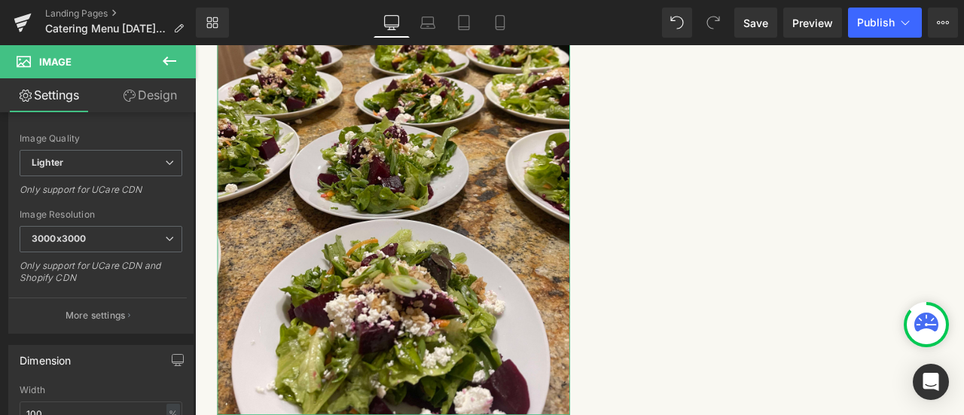
scroll to position [377, 0]
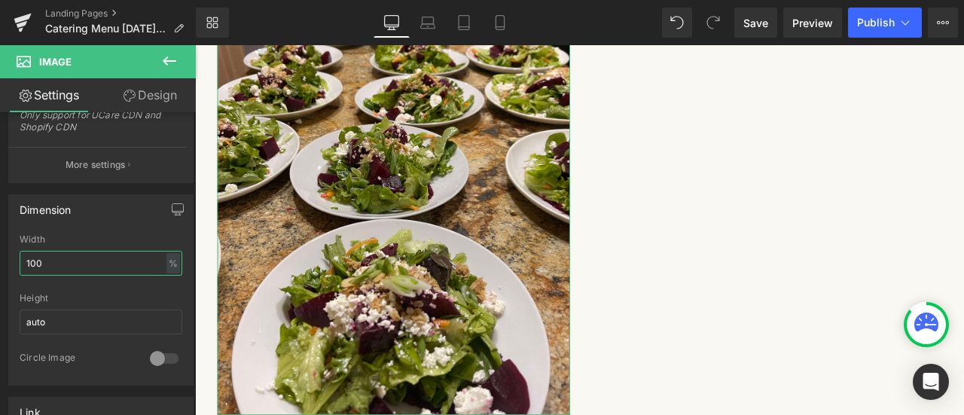
click at [64, 263] on input "100" at bounding box center [101, 263] width 163 height 25
type input "1"
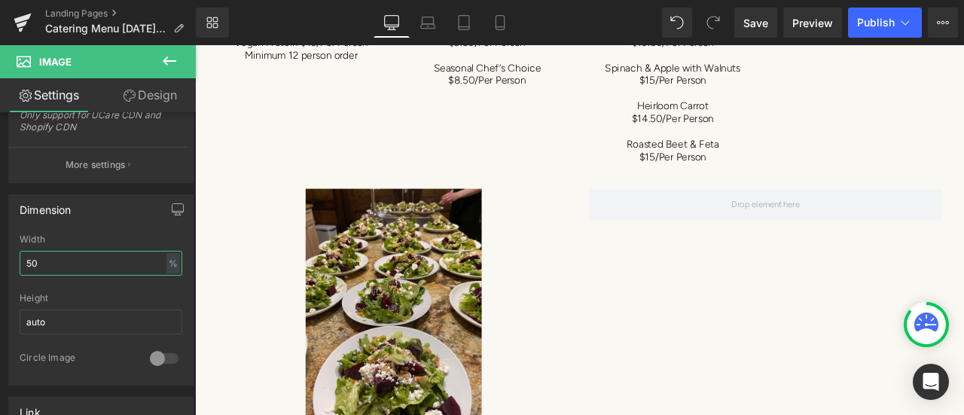
scroll to position [7895, 0]
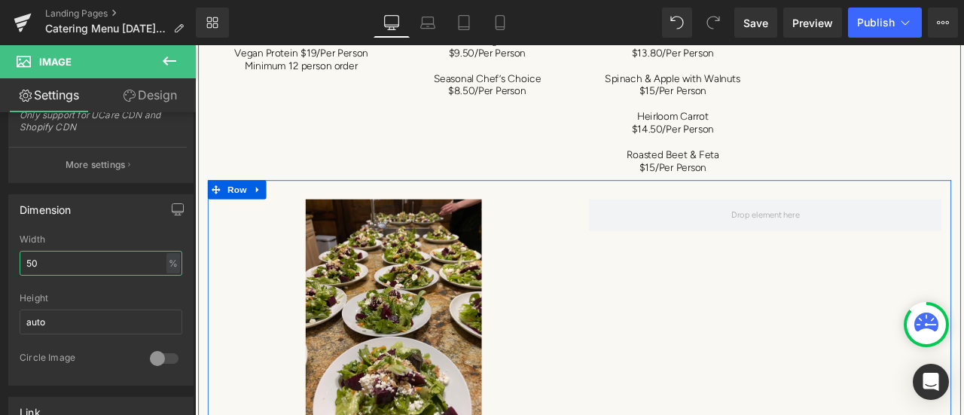
type input "50"
click at [267, 210] on icon at bounding box center [269, 215] width 11 height 11
click at [303, 210] on icon at bounding box center [308, 215] width 11 height 11
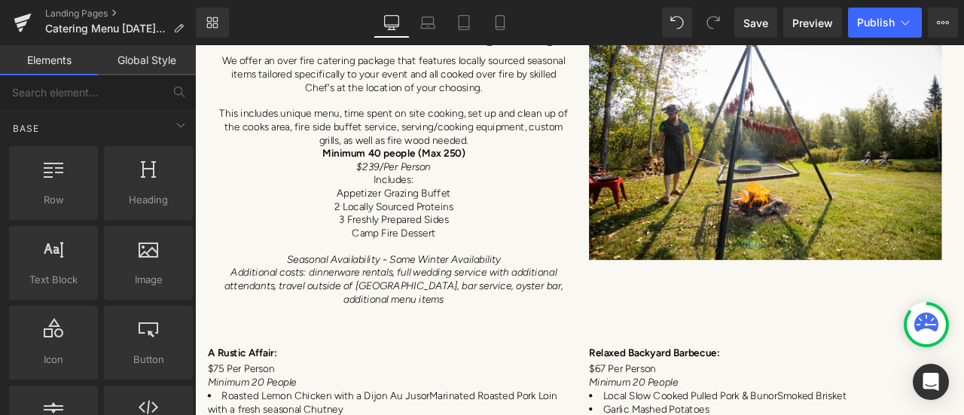
scroll to position [6992, 0]
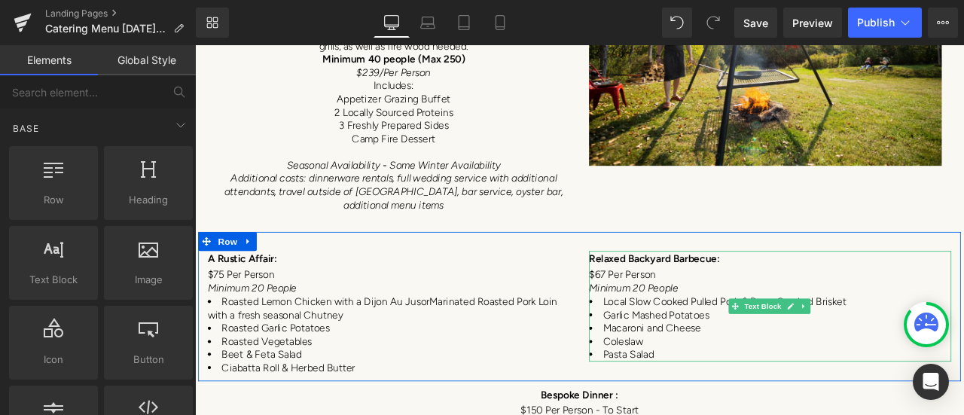
click at [761, 313] on p "$67 Per Person" at bounding box center [876, 317] width 429 height 17
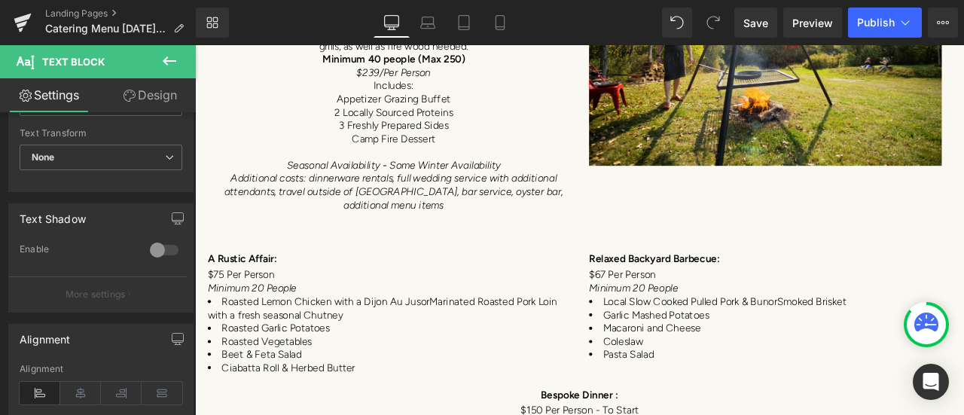
scroll to position [527, 0]
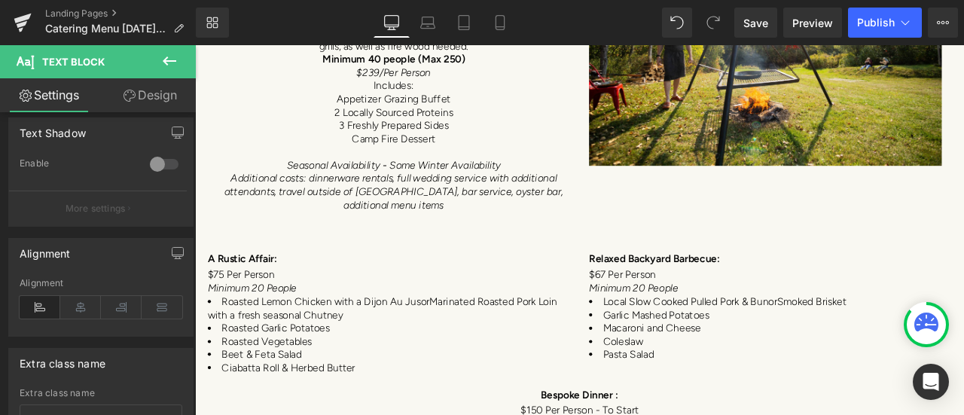
click at [86, 302] on icon at bounding box center [80, 307] width 41 height 23
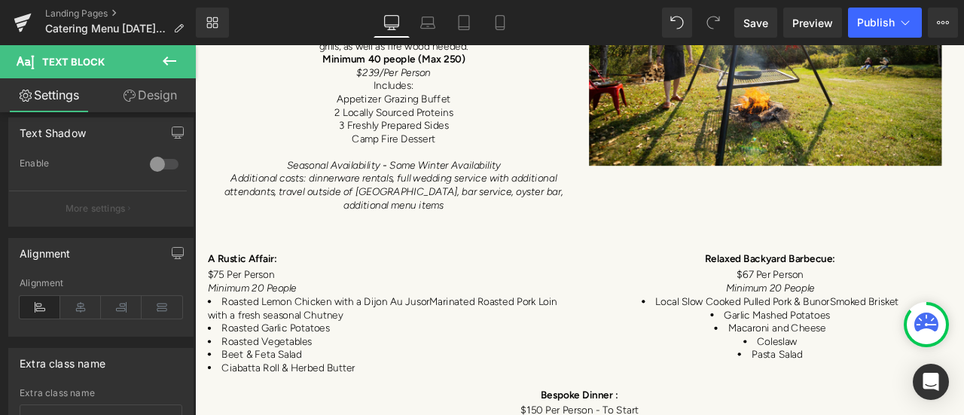
click at [75, 305] on icon at bounding box center [80, 307] width 41 height 23
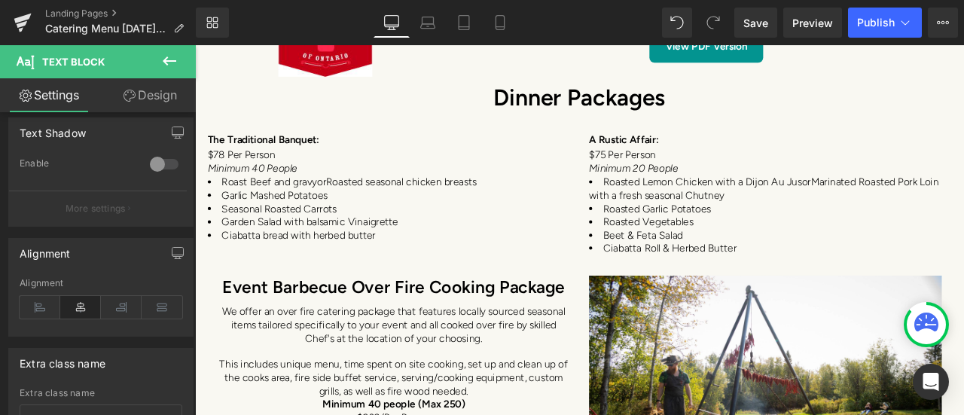
scroll to position [6540, 0]
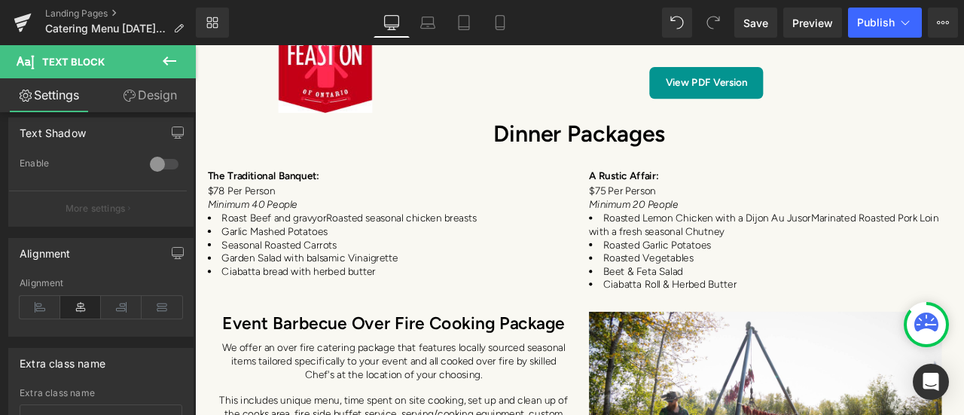
click at [361, 291] on span "Garden Salad with balsamic Vinaigrette" at bounding box center [331, 298] width 209 height 14
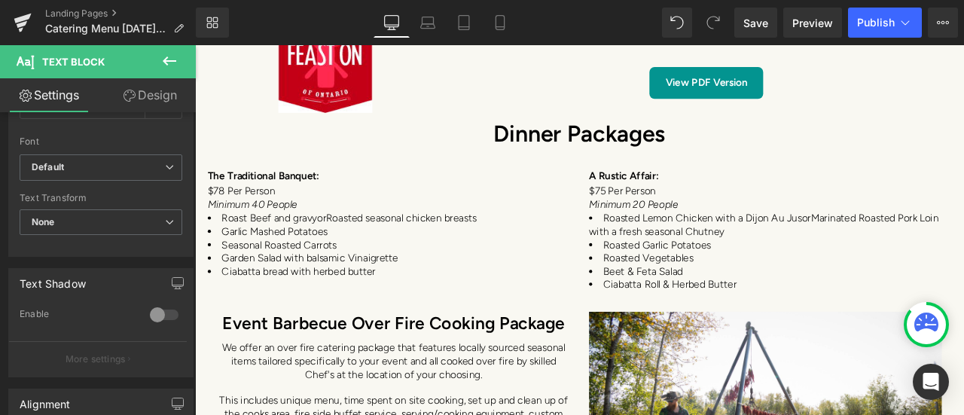
scroll to position [602, 0]
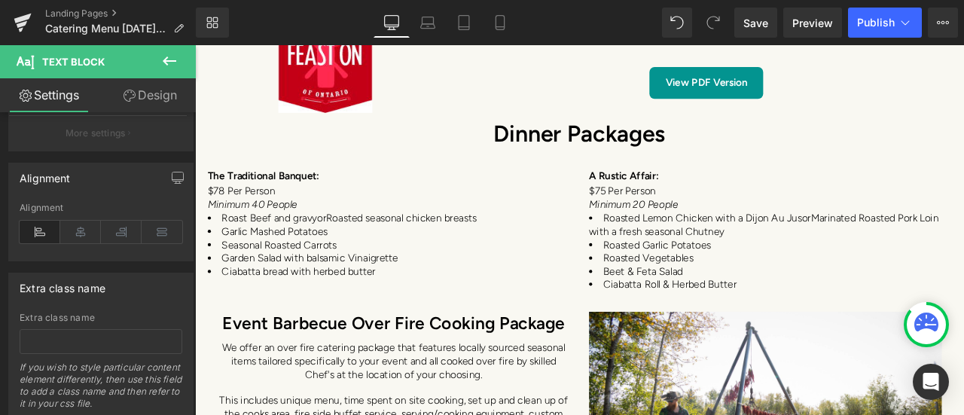
click at [77, 223] on icon at bounding box center [80, 232] width 41 height 23
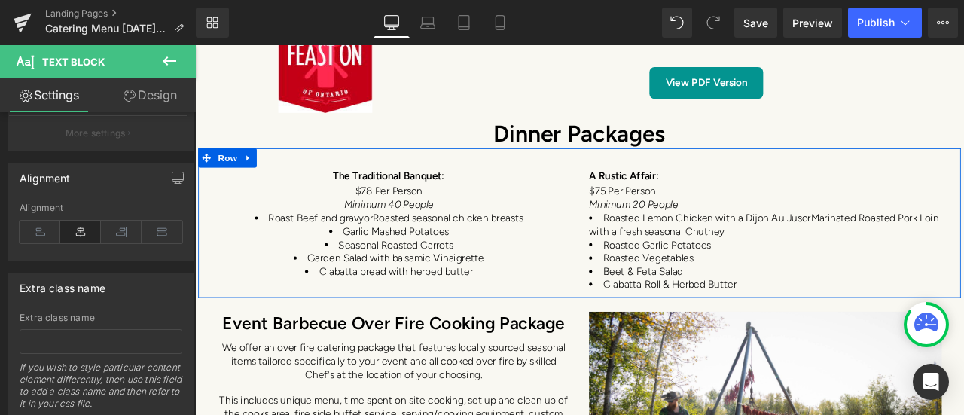
click at [880, 322] on li "Ciabatta Roll & Herbed Butter" at bounding box center [876, 330] width 429 height 16
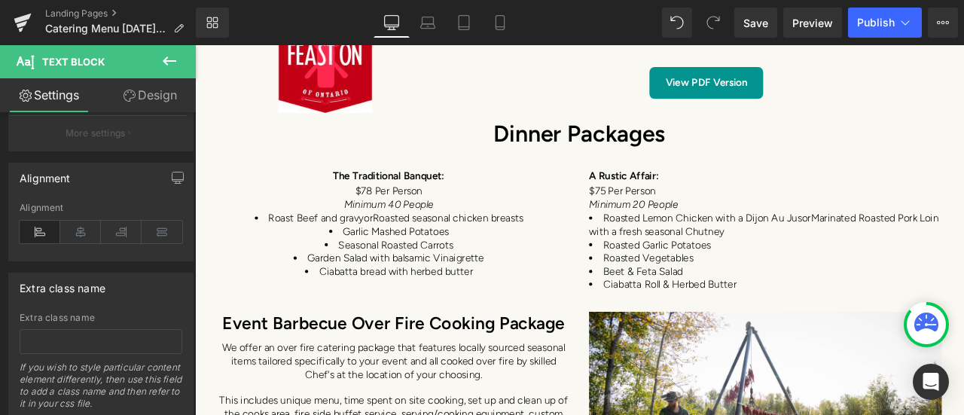
click at [81, 236] on icon at bounding box center [80, 232] width 41 height 23
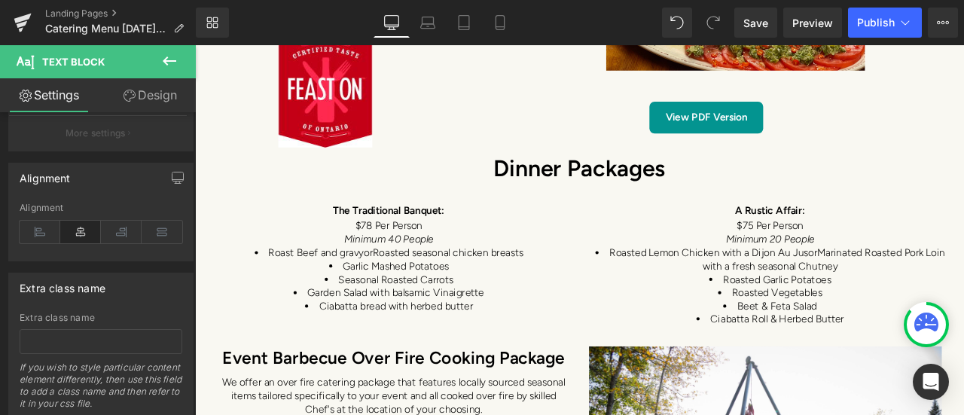
scroll to position [6465, 0]
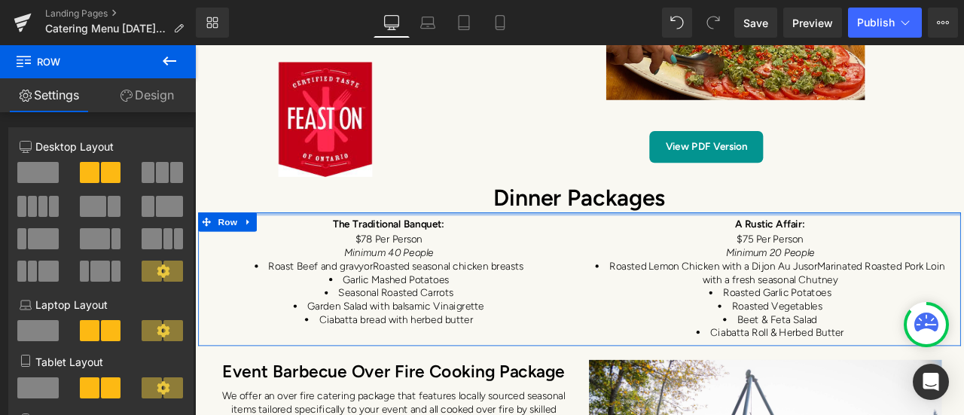
drag, startPoint x: 828, startPoint y: 221, endPoint x: 826, endPoint y: 203, distance: 19.0
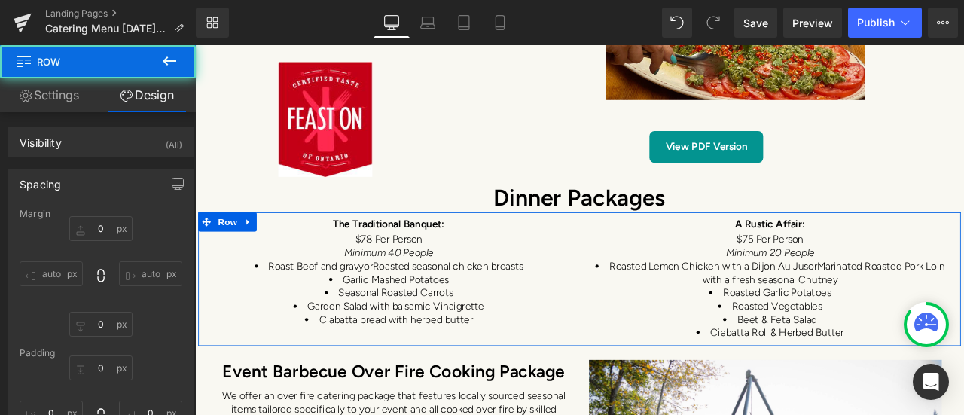
type input "0"
type input "5"
type input "0"
type input "10"
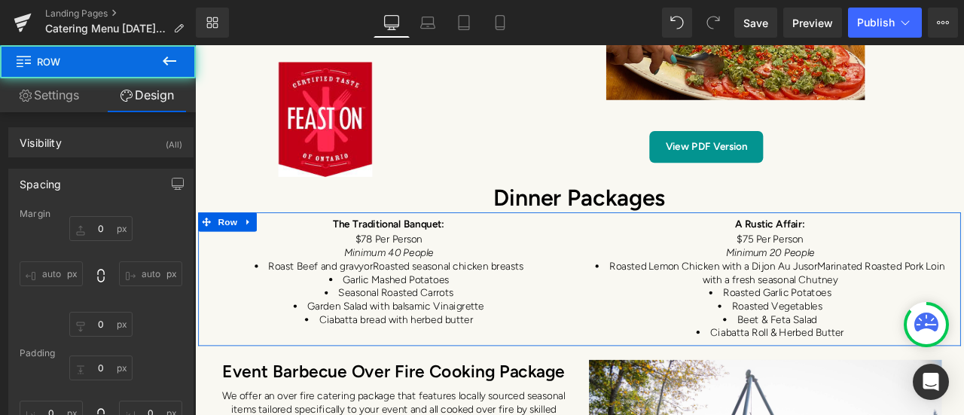
type input "0"
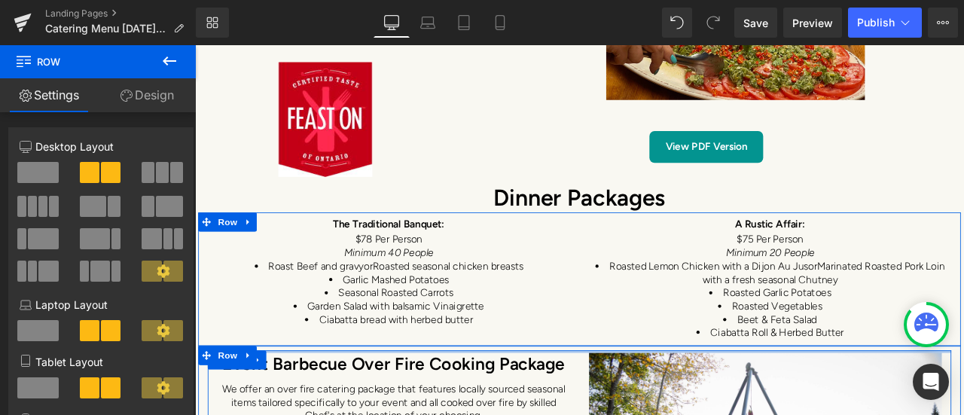
drag, startPoint x: 502, startPoint y: 374, endPoint x: 502, endPoint y: 365, distance: 8.3
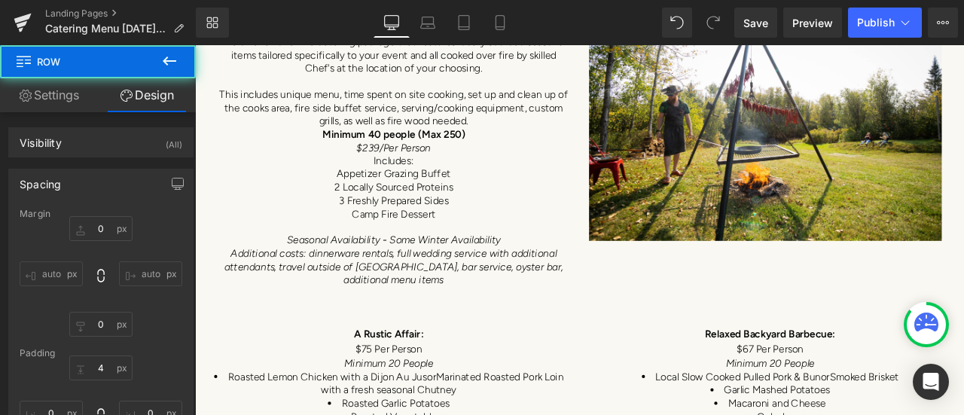
scroll to position [6916, 0]
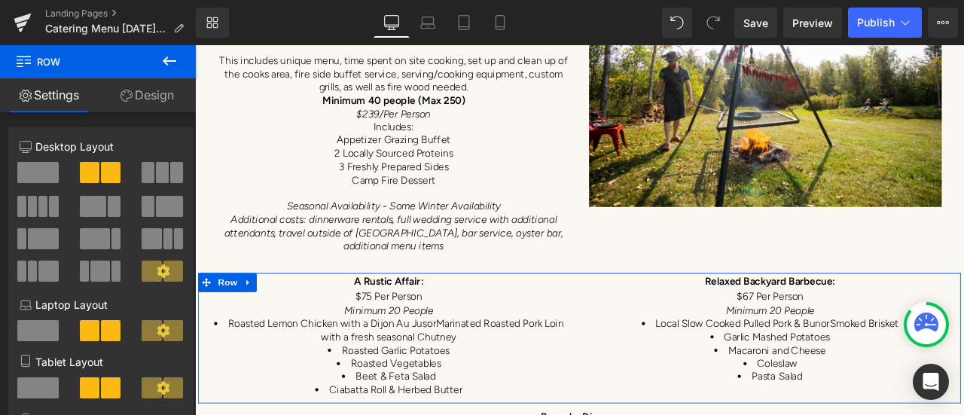
drag, startPoint x: 432, startPoint y: 325, endPoint x: 432, endPoint y: 301, distance: 23.3
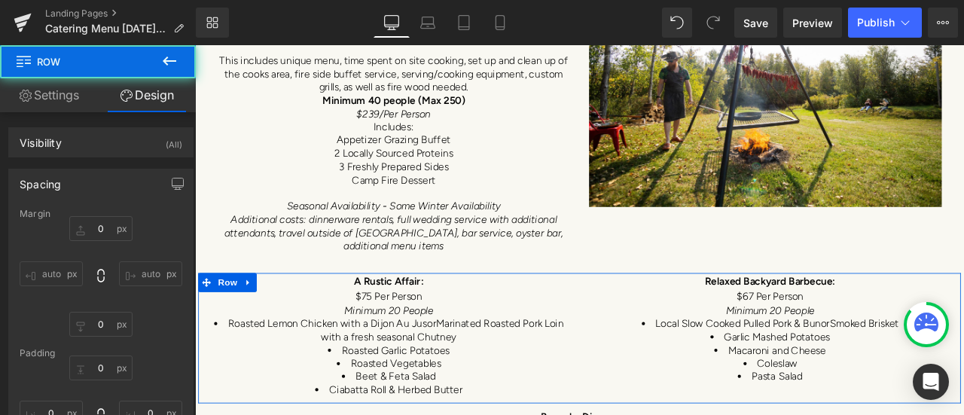
type input "0"
type input "10"
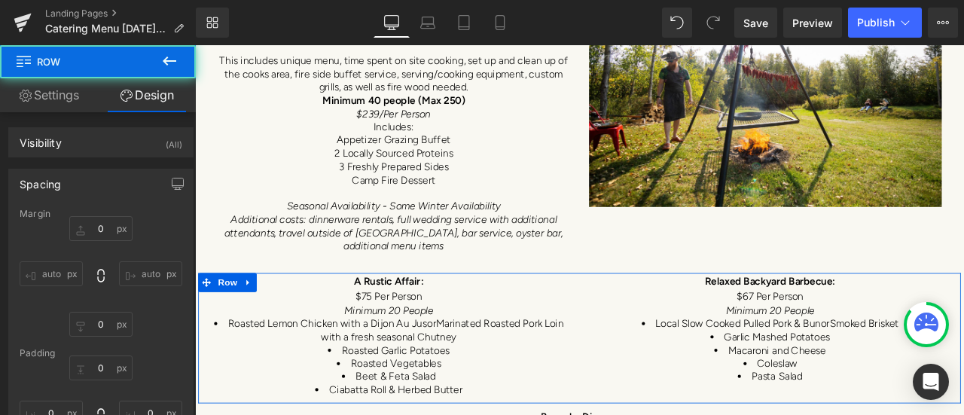
type input "0"
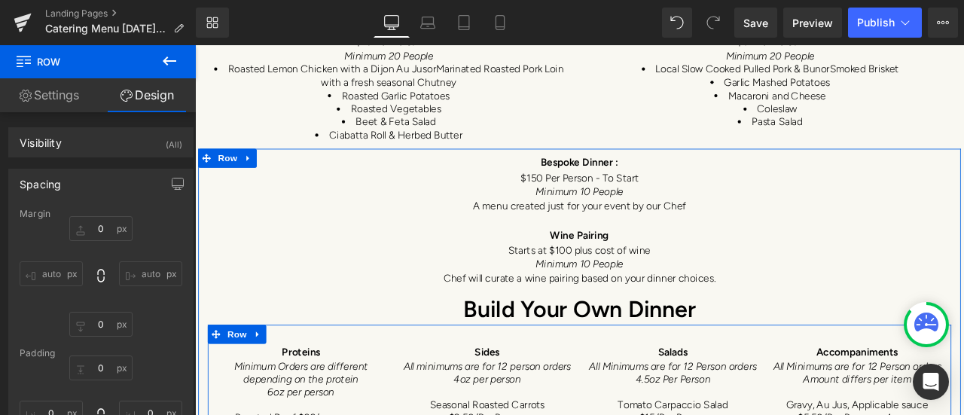
scroll to position [7218, 0]
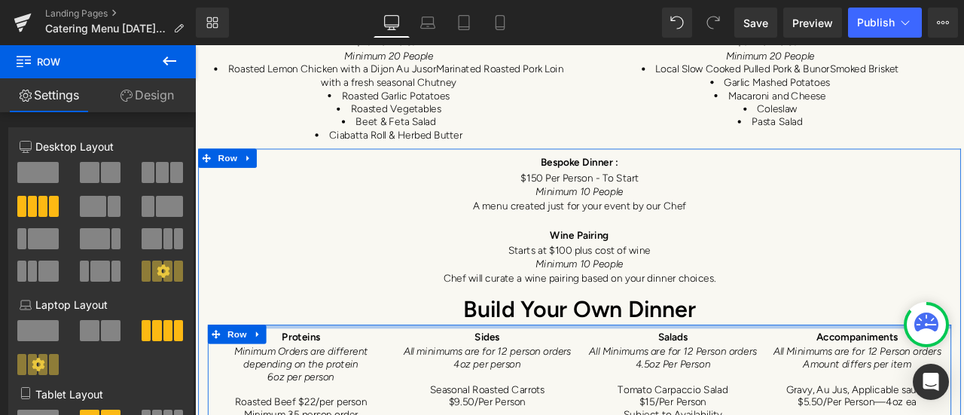
drag, startPoint x: 502, startPoint y: 370, endPoint x: 502, endPoint y: 352, distance: 18.1
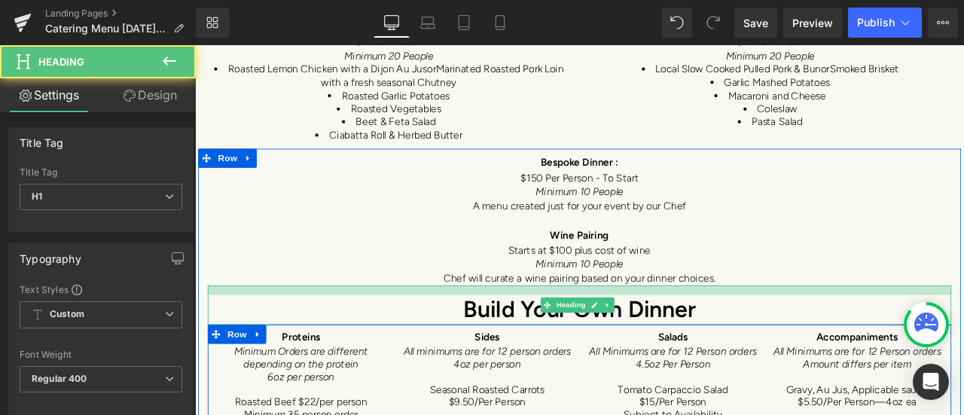
click at [491, 330] on div at bounding box center [650, 335] width 881 height 11
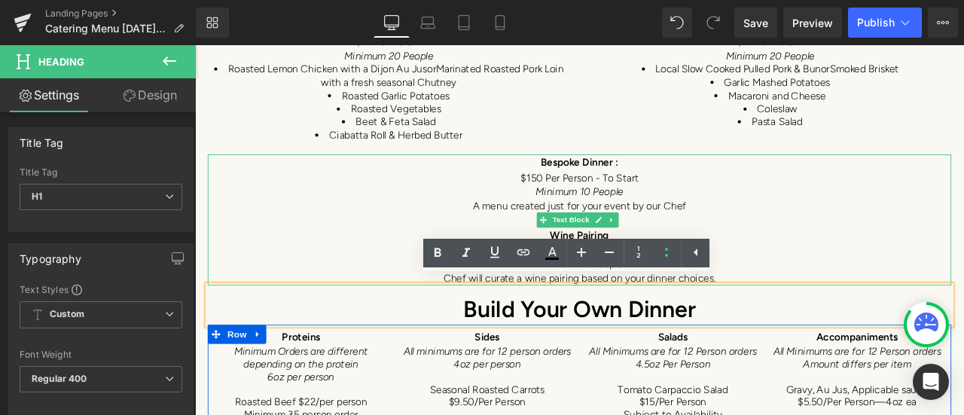
click at [552, 175] on p "Bespoke Dinner :" at bounding box center [650, 185] width 881 height 20
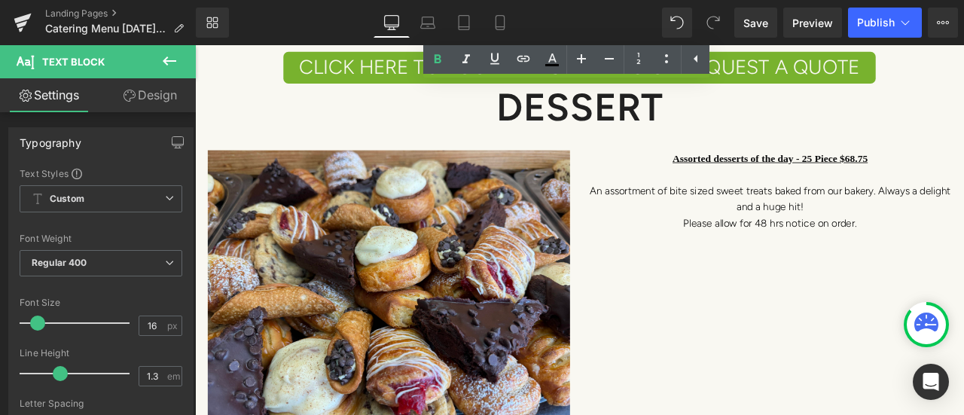
scroll to position [7971, 0]
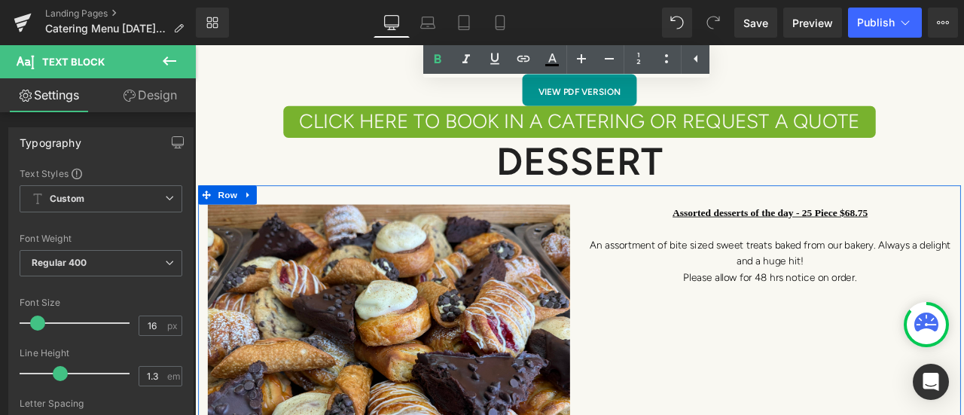
click at [253, 217] on icon at bounding box center [258, 222] width 11 height 11
click at [292, 218] on icon at bounding box center [297, 223] width 11 height 11
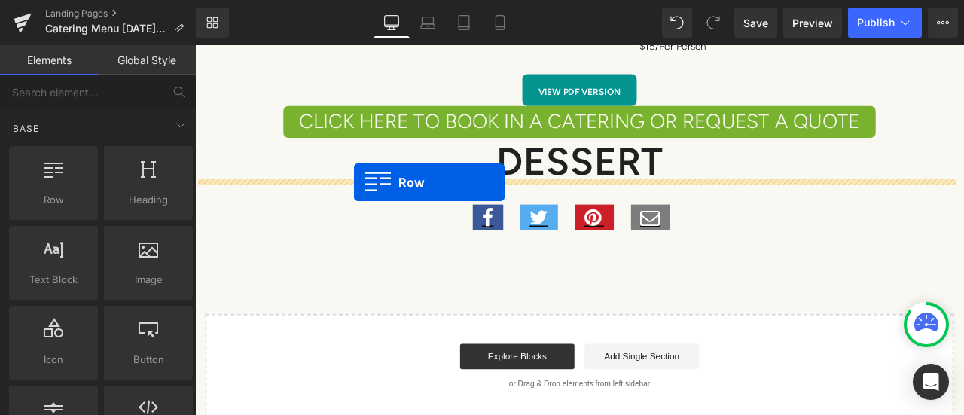
drag, startPoint x: 257, startPoint y: 227, endPoint x: 383, endPoint y: 208, distance: 127.9
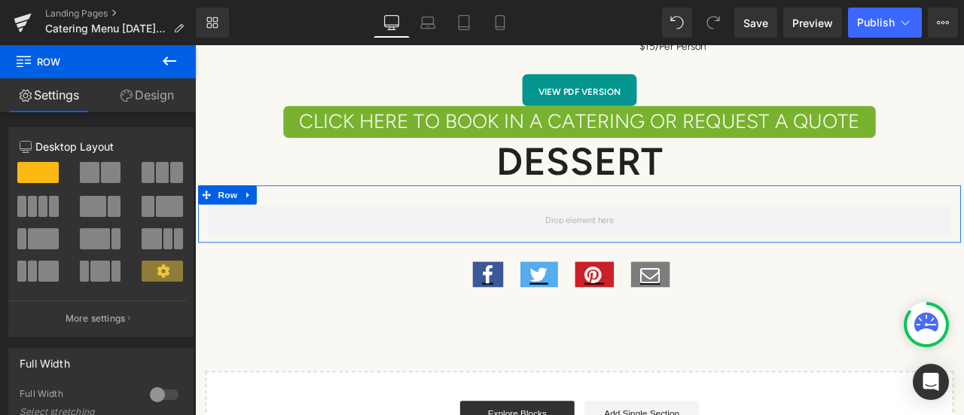
click at [147, 169] on span at bounding box center [148, 172] width 13 height 21
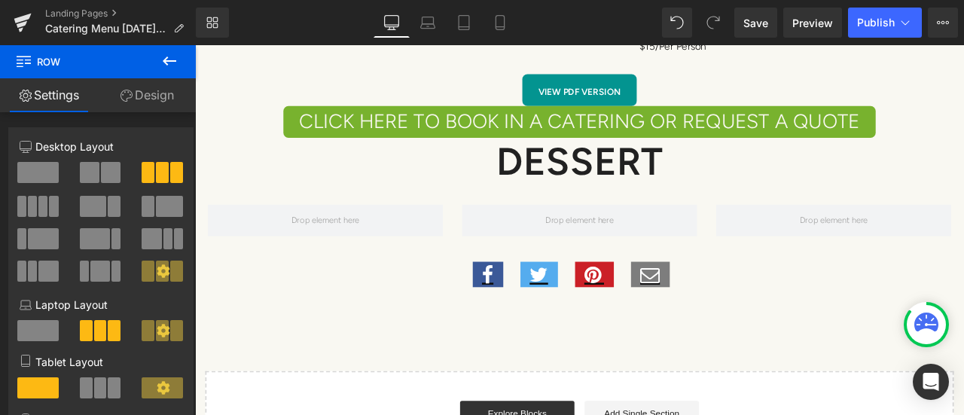
click at [171, 57] on icon at bounding box center [169, 61] width 18 height 18
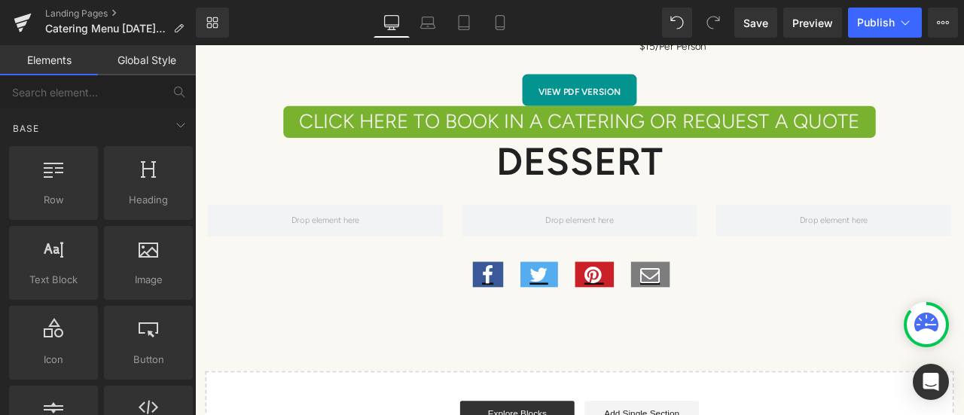
drag, startPoint x: 129, startPoint y: 270, endPoint x: 188, endPoint y: 256, distance: 60.5
click at [144, 265] on div at bounding box center [148, 255] width 80 height 34
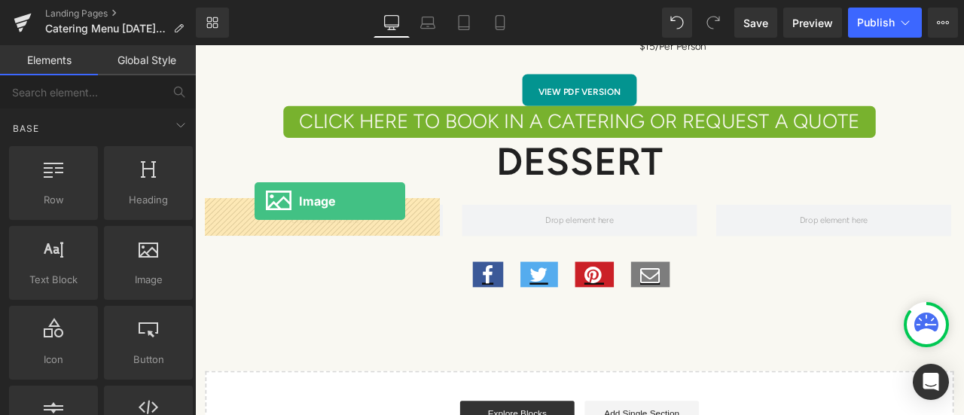
drag, startPoint x: 383, startPoint y: 301, endPoint x: 266, endPoint y: 230, distance: 136.9
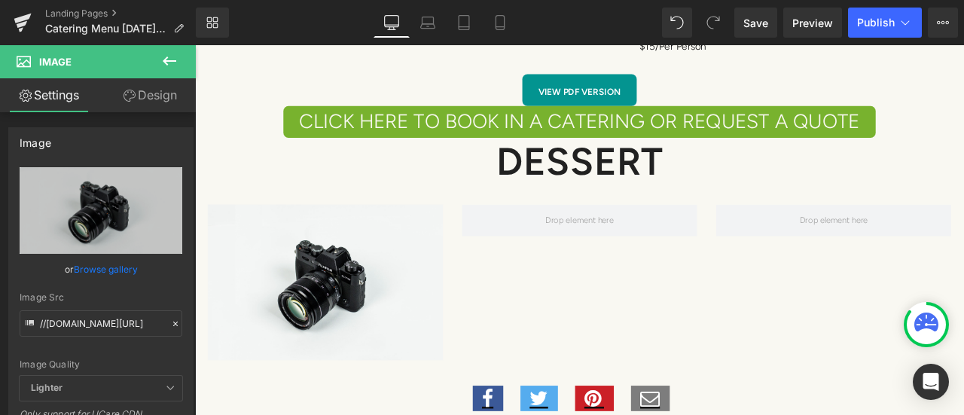
click at [179, 67] on button at bounding box center [169, 61] width 53 height 33
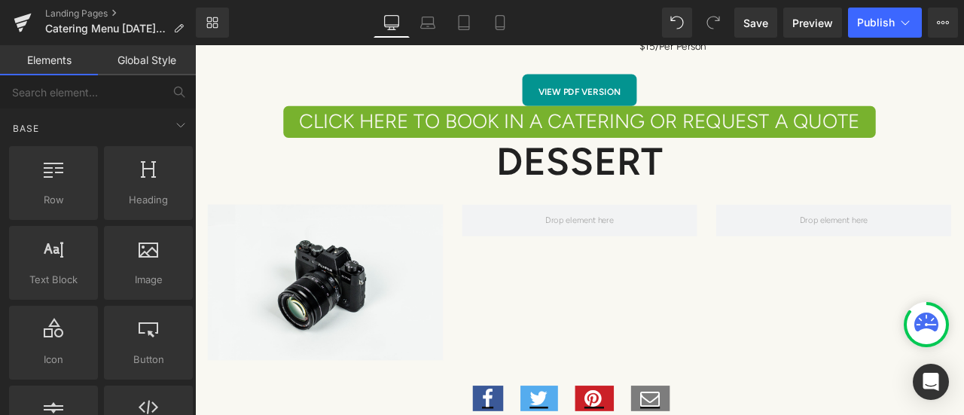
click at [139, 276] on span "Image" at bounding box center [148, 280] width 80 height 16
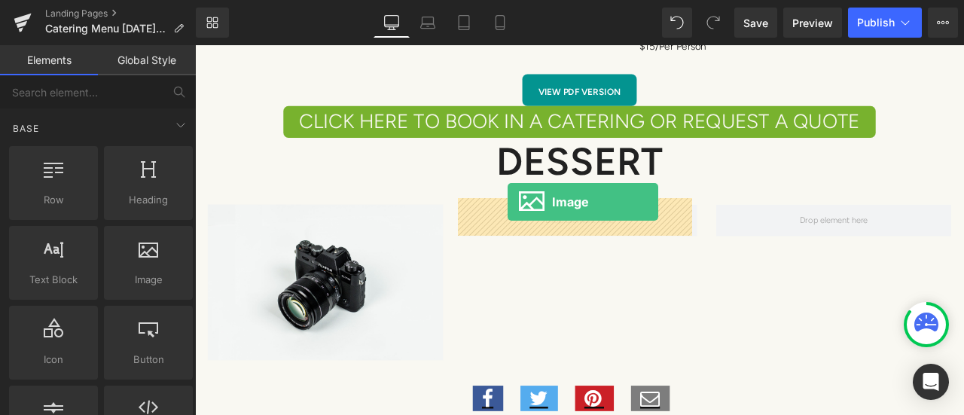
drag, startPoint x: 377, startPoint y: 309, endPoint x: 566, endPoint y: 231, distance: 203.6
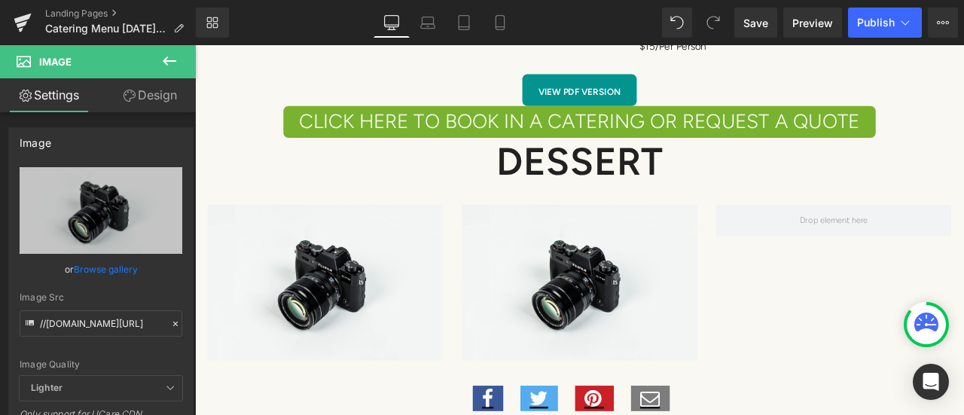
click at [163, 63] on icon at bounding box center [169, 61] width 18 height 18
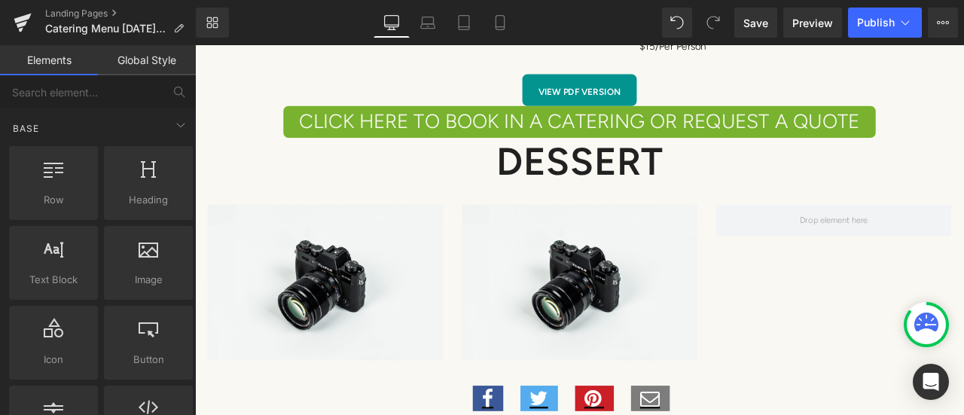
click at [154, 264] on div at bounding box center [148, 255] width 80 height 34
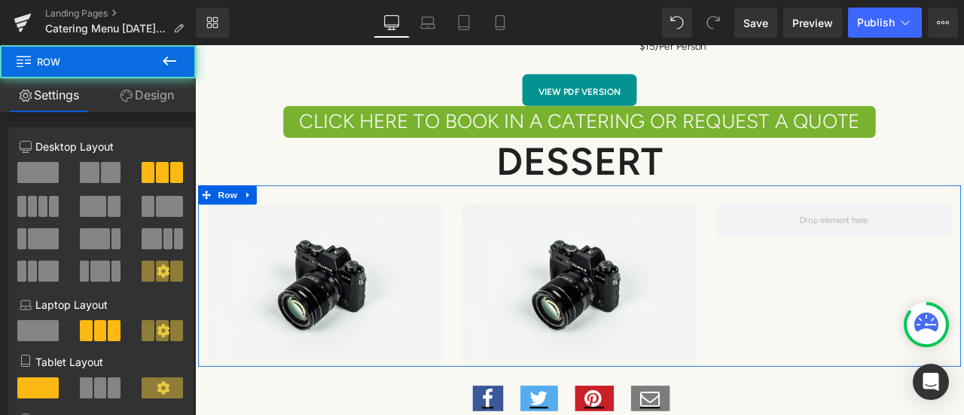
click at [872, 236] on span at bounding box center [952, 253] width 279 height 38
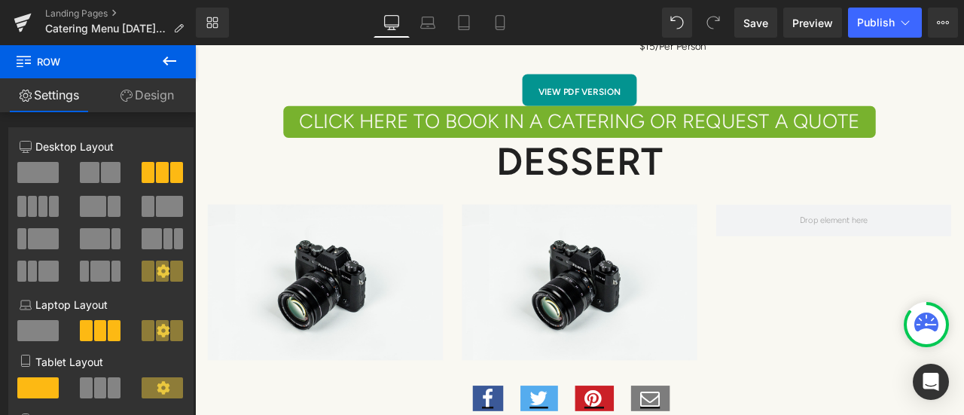
click at [174, 60] on icon at bounding box center [170, 60] width 14 height 9
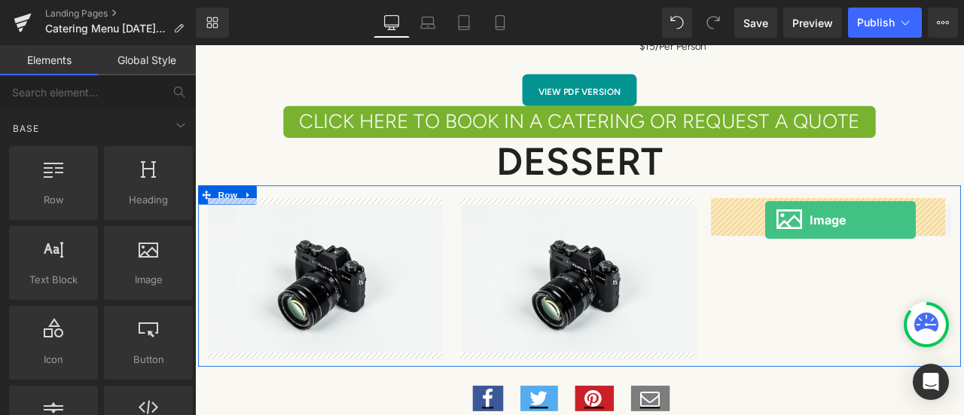
drag, startPoint x: 338, startPoint y: 316, endPoint x: 871, endPoint y: 252, distance: 536.2
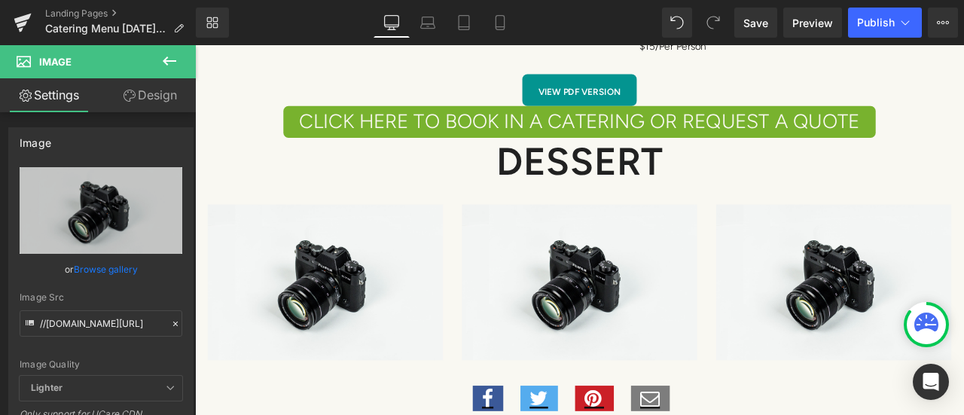
click at [167, 60] on icon at bounding box center [170, 60] width 14 height 9
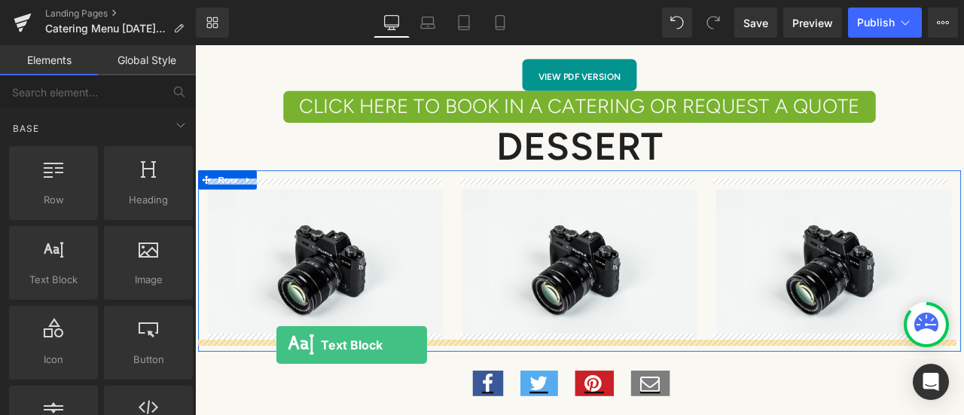
scroll to position [8005, 0]
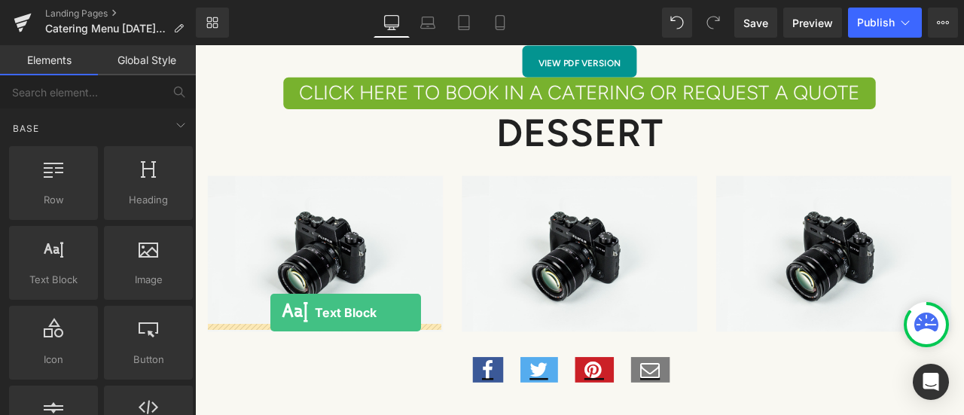
drag, startPoint x: 237, startPoint y: 316, endPoint x: 284, endPoint y: 362, distance: 66.0
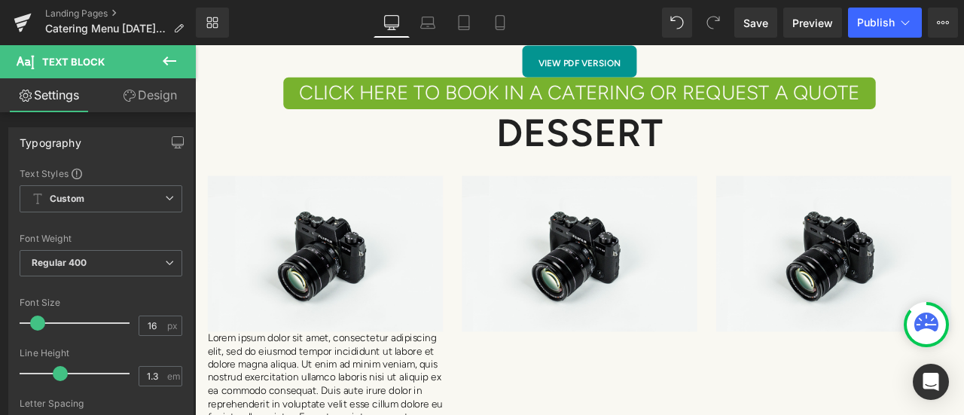
click at [181, 59] on button at bounding box center [169, 61] width 53 height 33
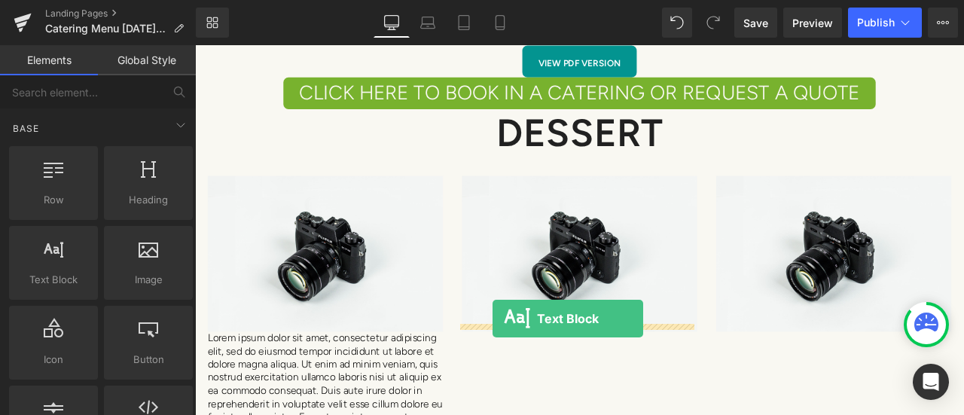
drag, startPoint x: 254, startPoint y: 309, endPoint x: 548, endPoint y: 369, distance: 299.8
click at [548, 369] on img at bounding box center [650, 292] width 279 height 185
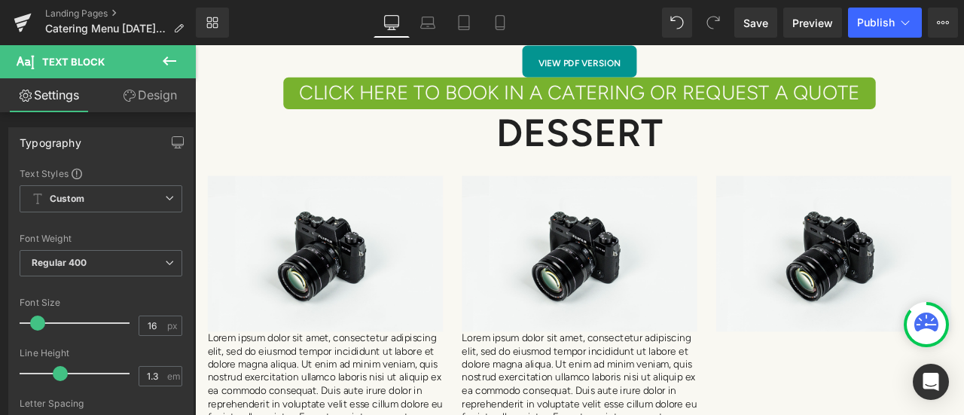
click at [173, 59] on icon at bounding box center [169, 61] width 18 height 18
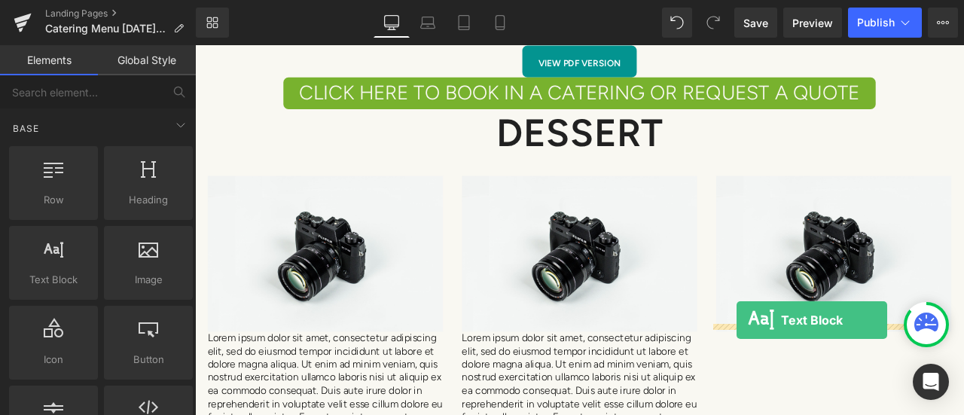
drag, startPoint x: 255, startPoint y: 305, endPoint x: 837, endPoint y: 371, distance: 585.2
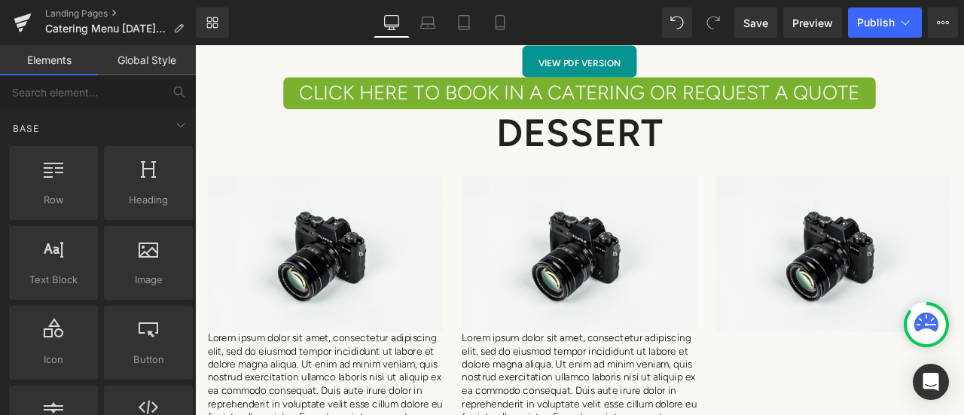
click at [837, 371] on div "Image" at bounding box center [952, 292] width 279 height 185
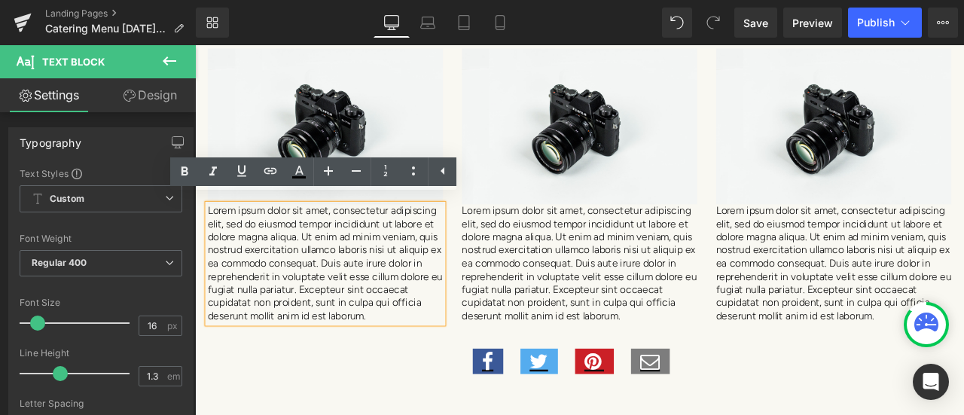
scroll to position [8080, 0]
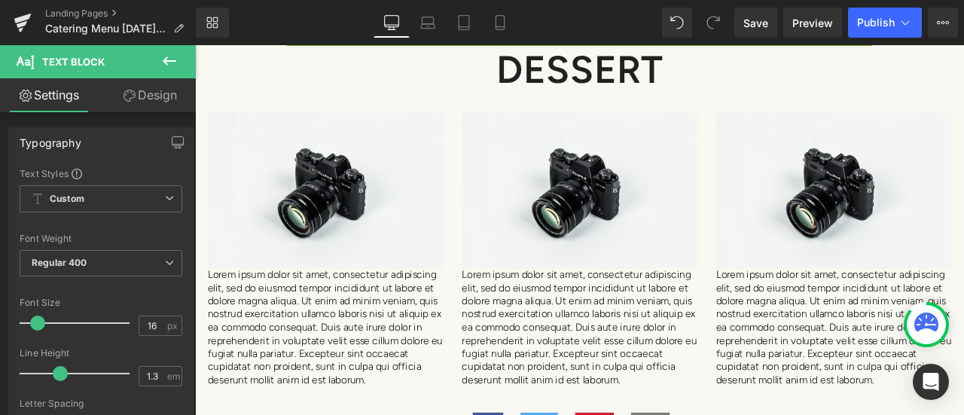
click at [164, 67] on icon at bounding box center [169, 61] width 18 height 18
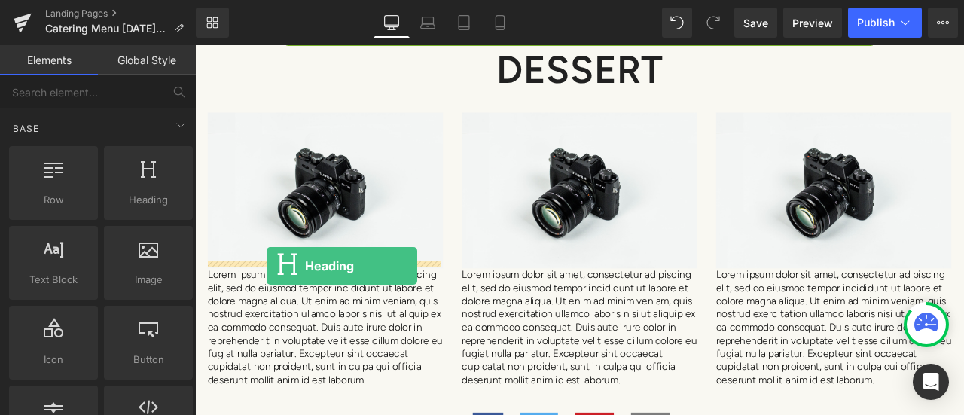
drag, startPoint x: 337, startPoint y: 241, endPoint x: 279, endPoint y: 307, distance: 87.6
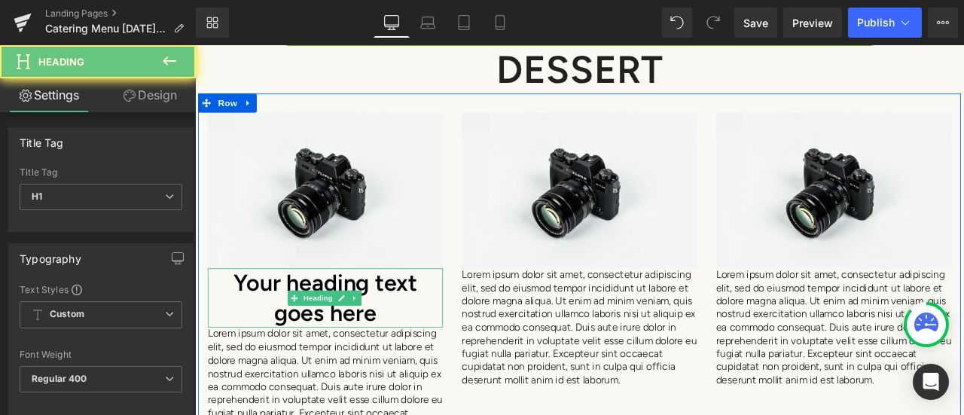
click at [435, 352] on h1 "Your heading text goes here" at bounding box center [349, 345] width 279 height 71
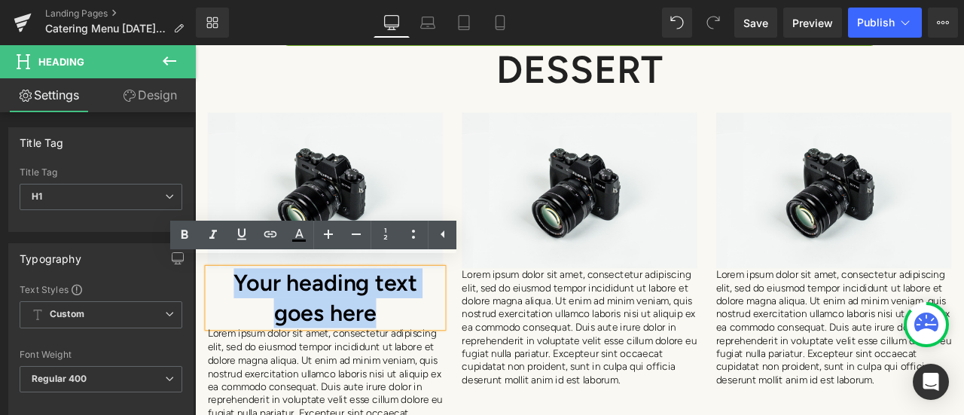
drag, startPoint x: 435, startPoint y: 352, endPoint x: 221, endPoint y: 325, distance: 215.6
click at [221, 325] on h1 "Your heading text goes here" at bounding box center [349, 345] width 279 height 71
paste div
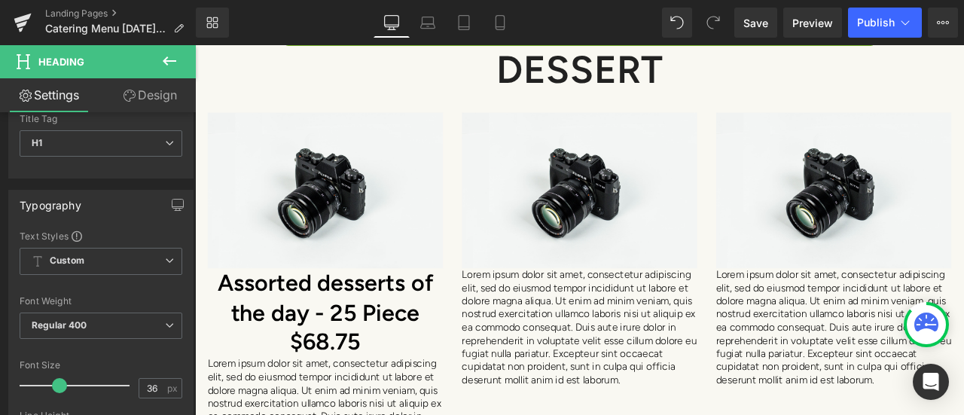
scroll to position [75, 0]
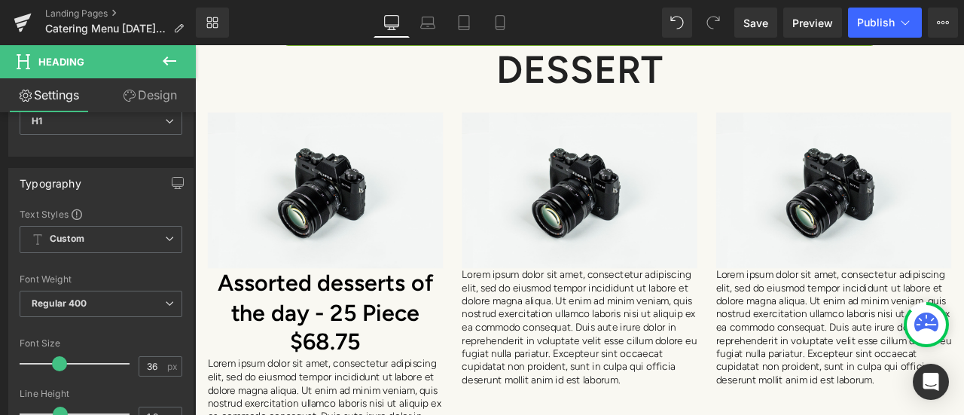
click at [136, 303] on span "Regular 400" at bounding box center [101, 304] width 163 height 26
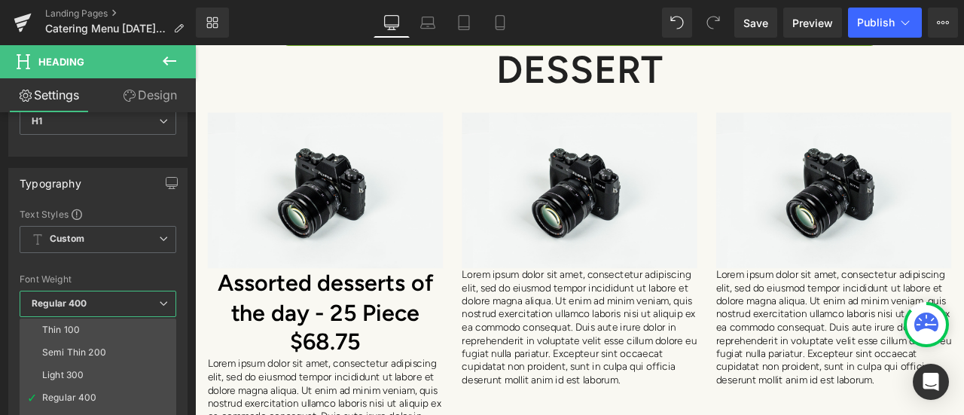
click at [78, 371] on div "Light 300" at bounding box center [62, 375] width 41 height 11
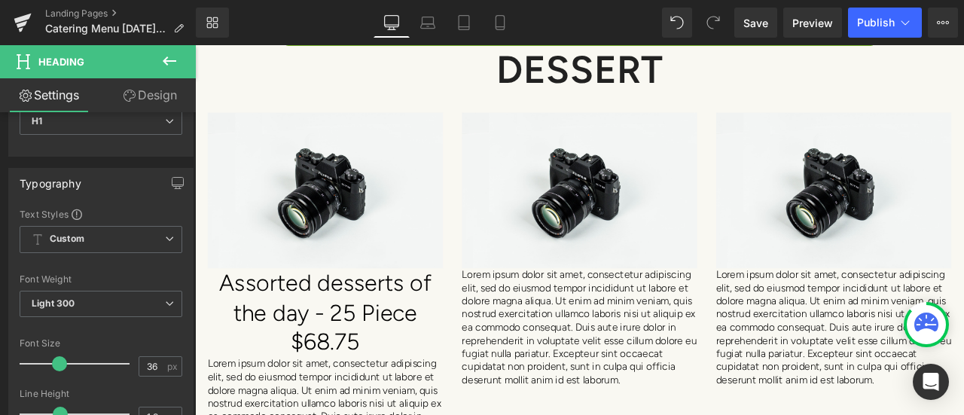
click at [110, 295] on span "Light 300" at bounding box center [101, 304] width 163 height 26
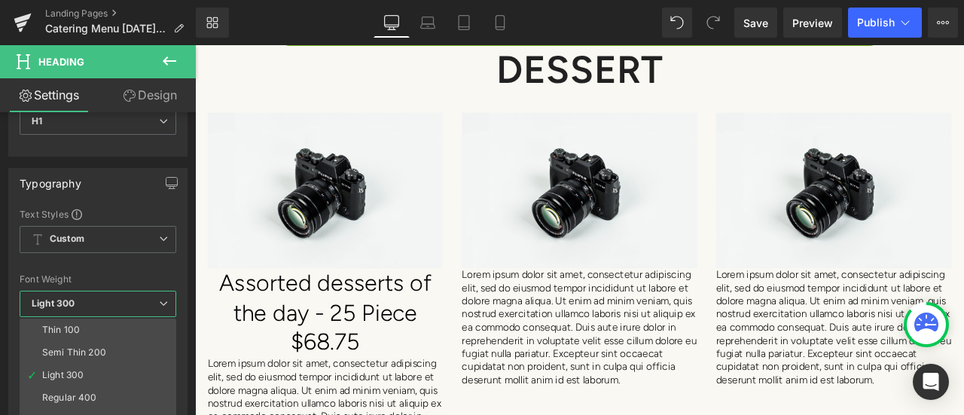
click at [93, 392] on div "Regular 400" at bounding box center [69, 397] width 55 height 11
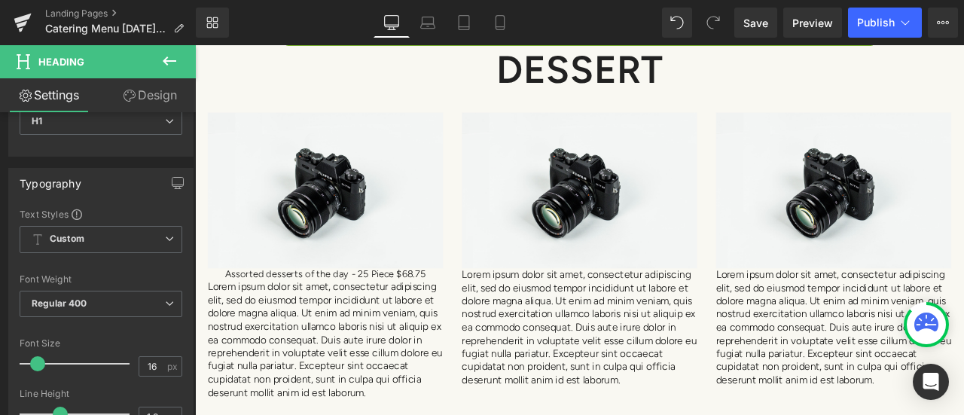
type input "17"
drag, startPoint x: 59, startPoint y: 362, endPoint x: 40, endPoint y: 361, distance: 19.6
click at [40, 361] on span at bounding box center [39, 363] width 15 height 15
click at [134, 296] on span "Regular 400" at bounding box center [101, 304] width 163 height 26
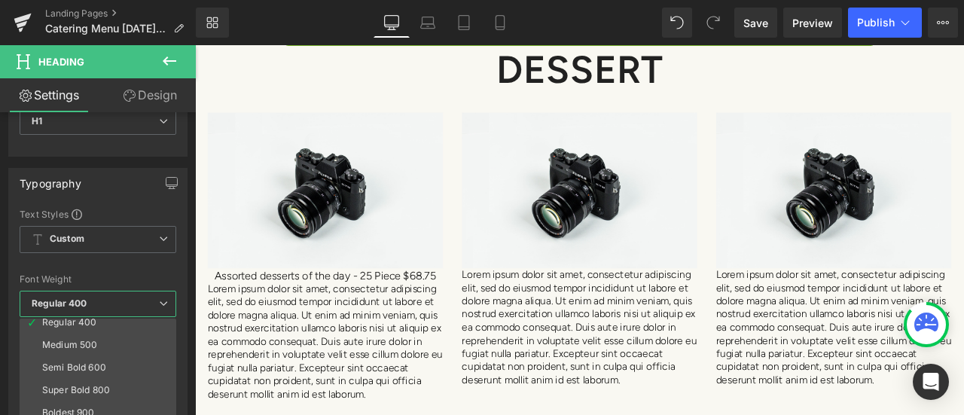
click at [116, 358] on li "Semi Bold 600" at bounding box center [101, 367] width 163 height 23
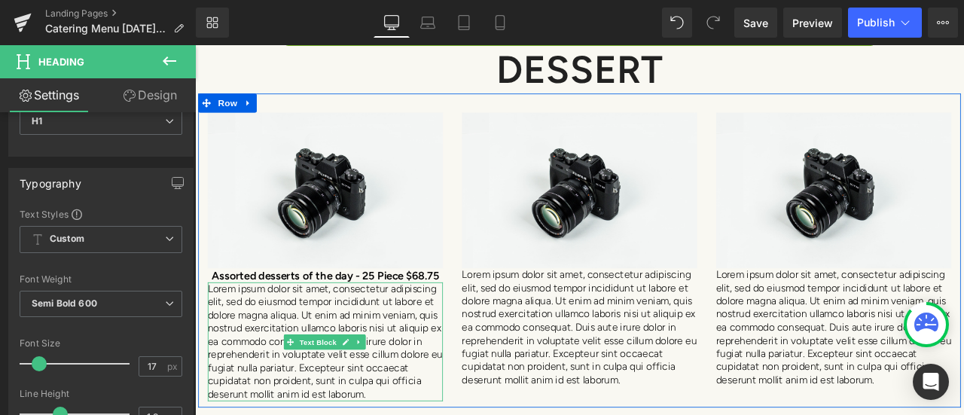
drag, startPoint x: 413, startPoint y: 364, endPoint x: 413, endPoint y: 377, distance: 13.6
click at [413, 364] on p "Lorem ipsum dolor sit amet, consectetur adipiscing elit, sed do eiusmod tempor …" at bounding box center [349, 396] width 279 height 141
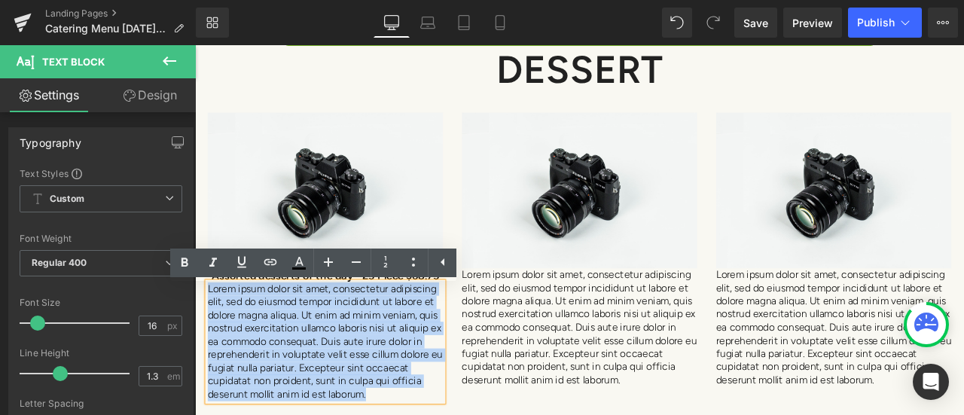
drag, startPoint x: 457, startPoint y: 471, endPoint x: 209, endPoint y: 343, distance: 279.2
click at [210, 343] on p "Lorem ipsum dolor sit amet, consectetur adipiscing elit, sed do eiusmod tempor …" at bounding box center [349, 396] width 279 height 141
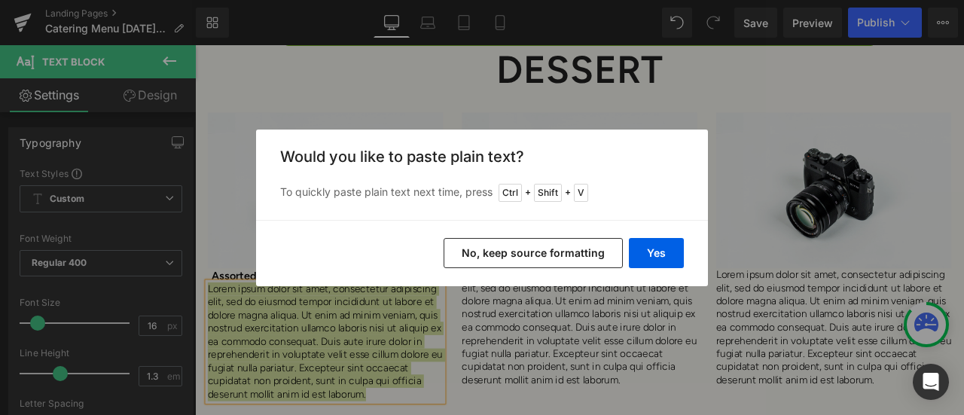
click at [549, 258] on button "No, keep source formatting" at bounding box center [533, 253] width 179 height 30
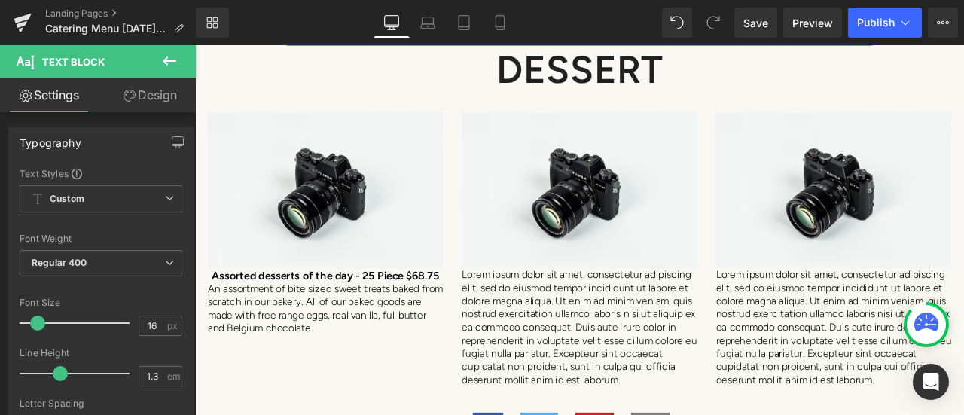
click at [166, 53] on icon at bounding box center [169, 61] width 18 height 18
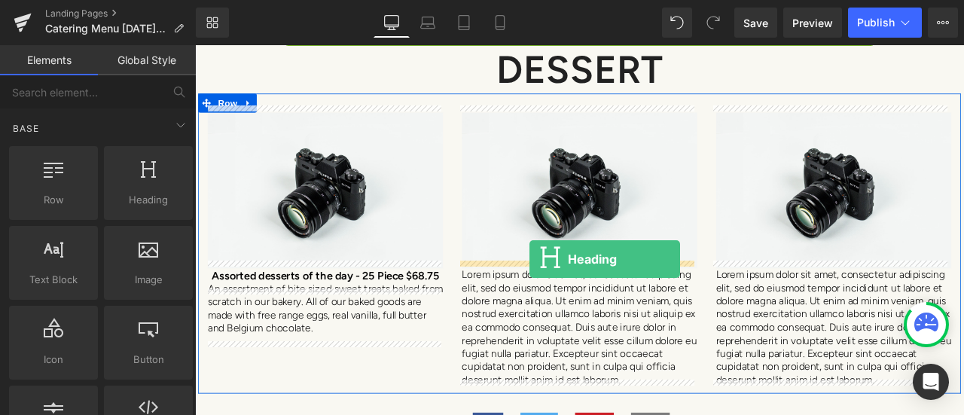
drag, startPoint x: 341, startPoint y: 251, endPoint x: 591, endPoint y: 298, distance: 254.5
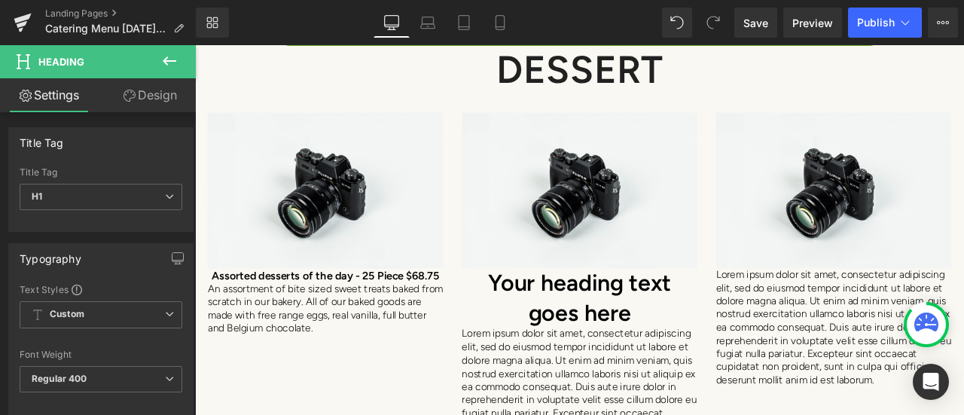
click at [171, 63] on icon at bounding box center [169, 61] width 18 height 18
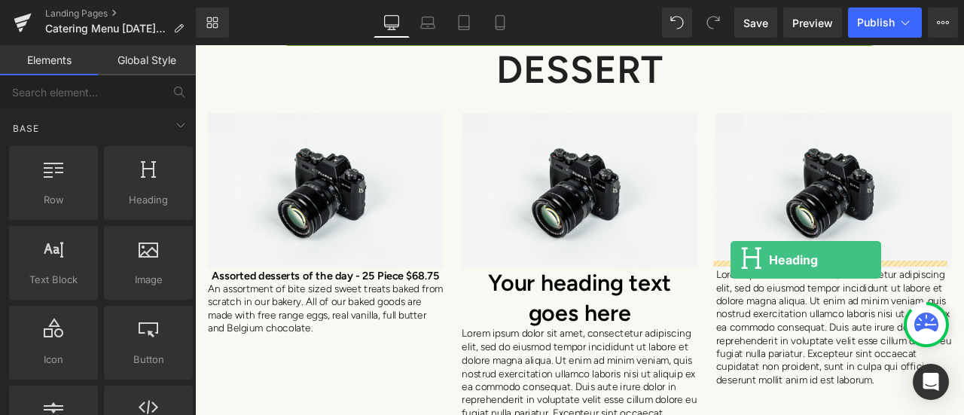
drag, startPoint x: 358, startPoint y: 251, endPoint x: 830, endPoint y: 299, distance: 474.6
click at [830, 299] on div "Image" at bounding box center [952, 217] width 279 height 185
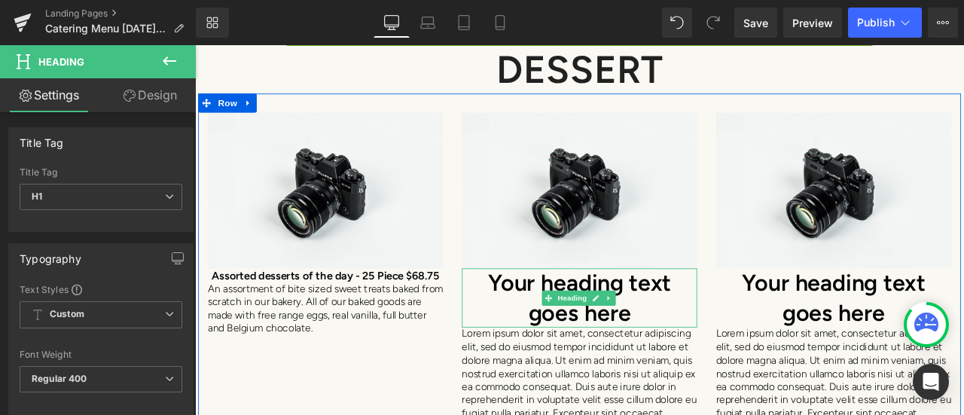
click at [734, 358] on h1 "Your heading text goes here" at bounding box center [650, 345] width 279 height 71
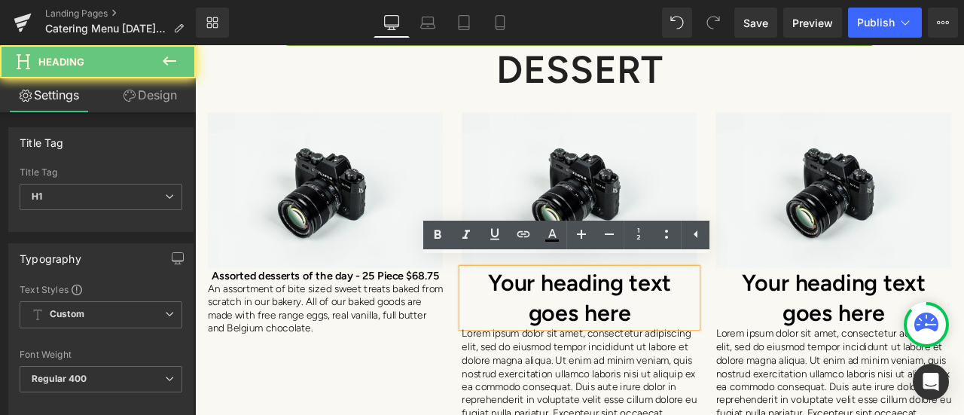
click at [734, 358] on h1 "Your heading text goes here" at bounding box center [650, 345] width 279 height 71
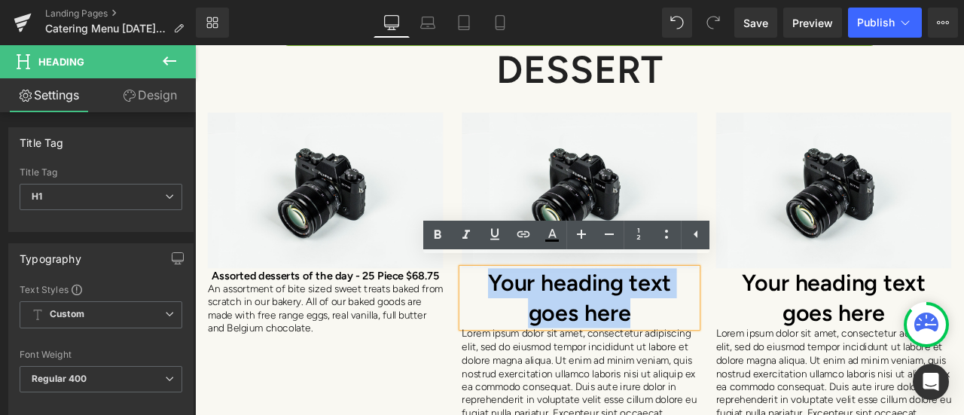
drag, startPoint x: 735, startPoint y: 358, endPoint x: 525, endPoint y: 316, distance: 214.5
click at [525, 316] on h1 "Your heading text goes here" at bounding box center [650, 345] width 279 height 71
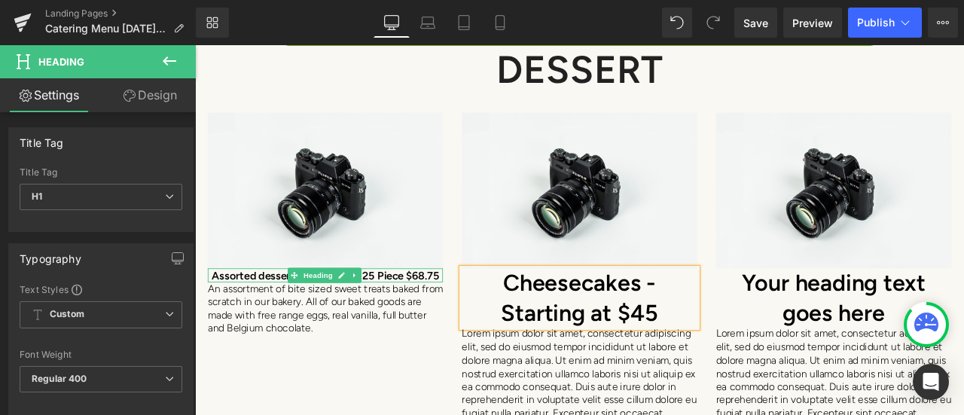
click at [432, 313] on h1 "Assorted desserts of the day - 25 Piece $68.75" at bounding box center [349, 318] width 279 height 17
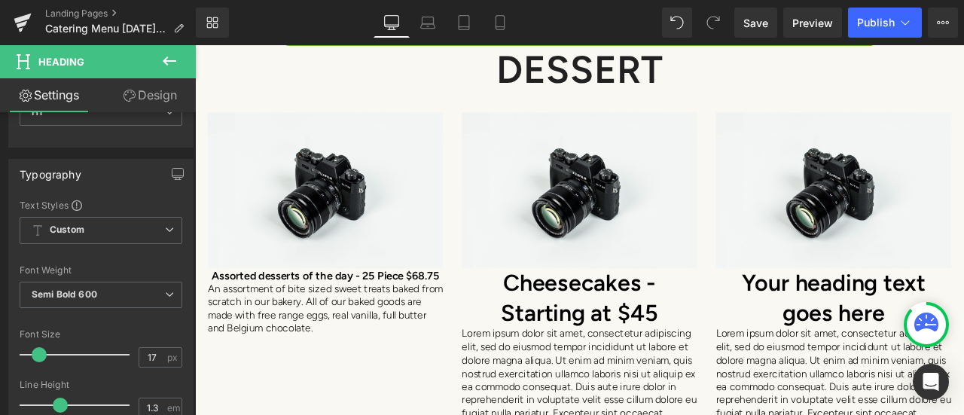
scroll to position [151, 0]
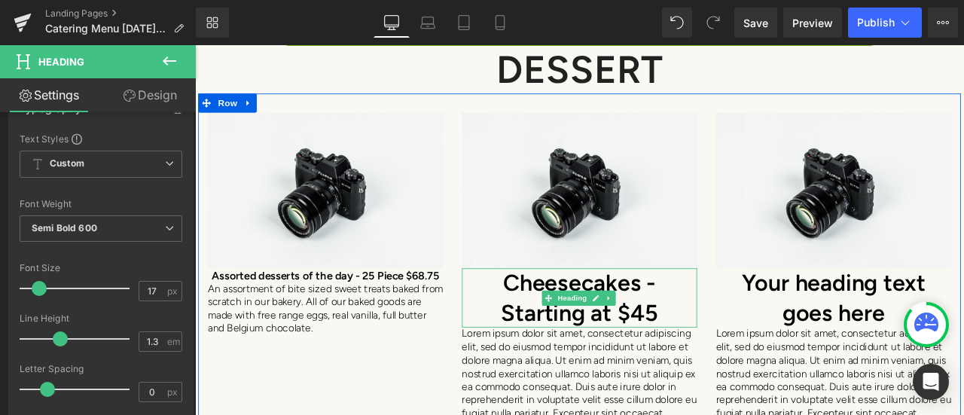
click at [738, 345] on h1 "Cheesecakes - Starting at $45" at bounding box center [650, 345] width 279 height 71
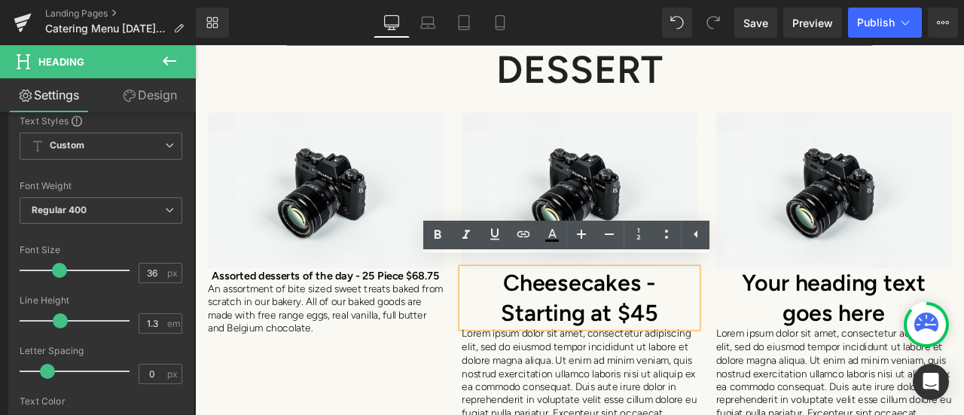
scroll to position [226, 0]
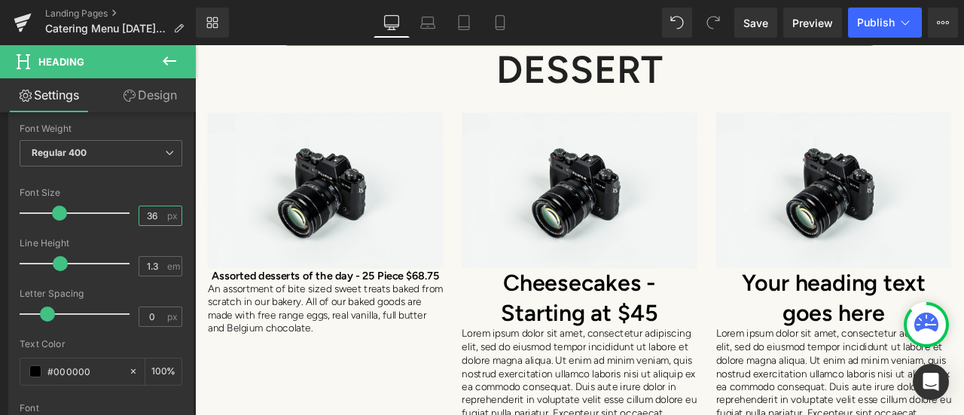
click at [154, 209] on input "36" at bounding box center [152, 215] width 26 height 19
drag, startPoint x: 154, startPoint y: 209, endPoint x: 142, endPoint y: 209, distance: 12.8
click at [142, 209] on input "36" at bounding box center [152, 215] width 26 height 19
type input "17"
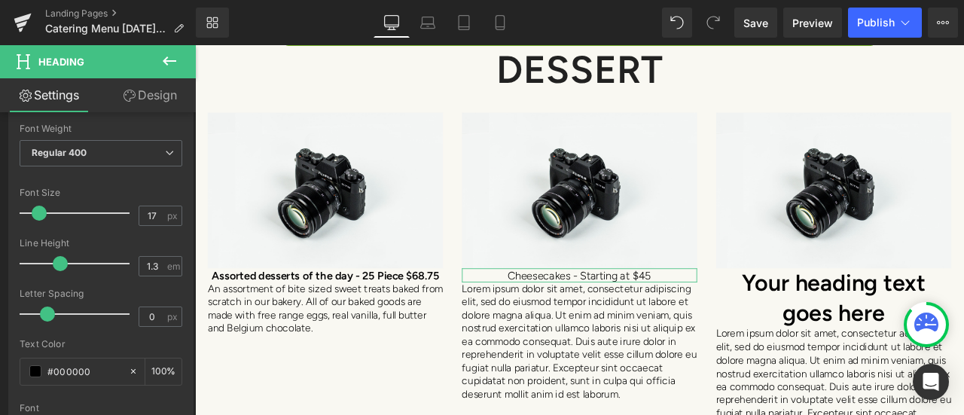
click at [165, 148] on icon at bounding box center [169, 152] width 9 height 9
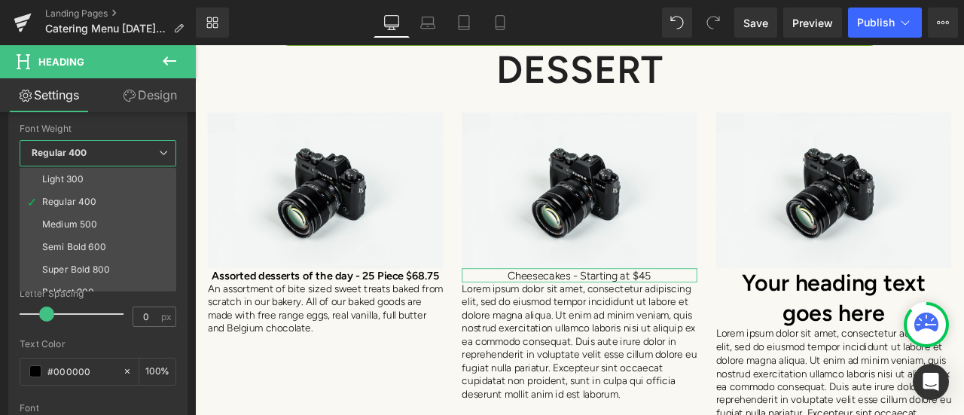
scroll to position [75, 0]
click at [107, 213] on li "Semi Bold 600" at bounding box center [101, 217] width 163 height 23
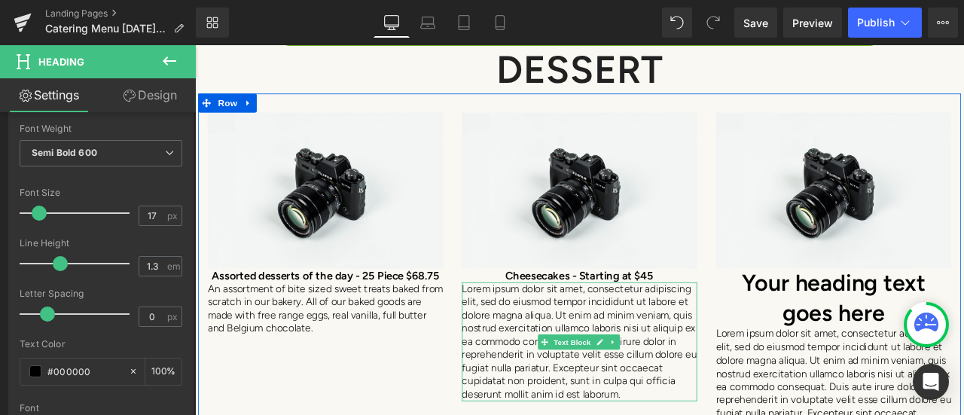
click at [692, 375] on p "Lorem ipsum dolor sit amet, consectetur adipiscing elit, sed do eiusmod tempor …" at bounding box center [650, 396] width 279 height 141
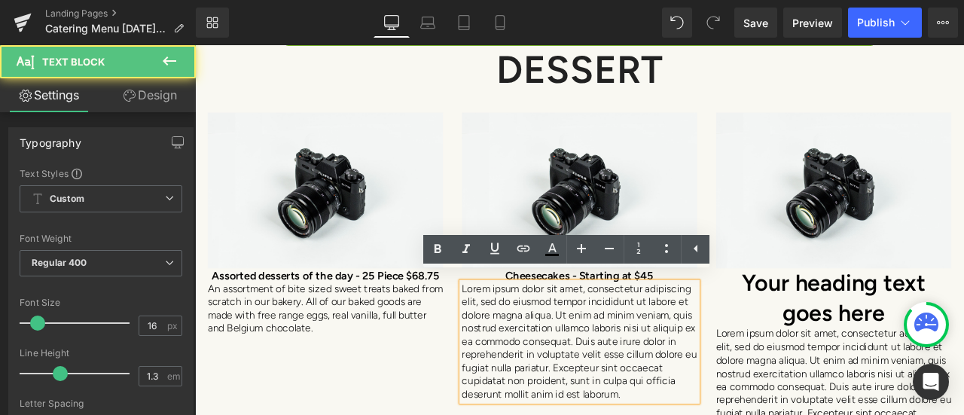
click at [726, 414] on p "Lorem ipsum dolor sit amet, consectetur adipiscing elit, sed do eiusmod tempor …" at bounding box center [650, 396] width 279 height 141
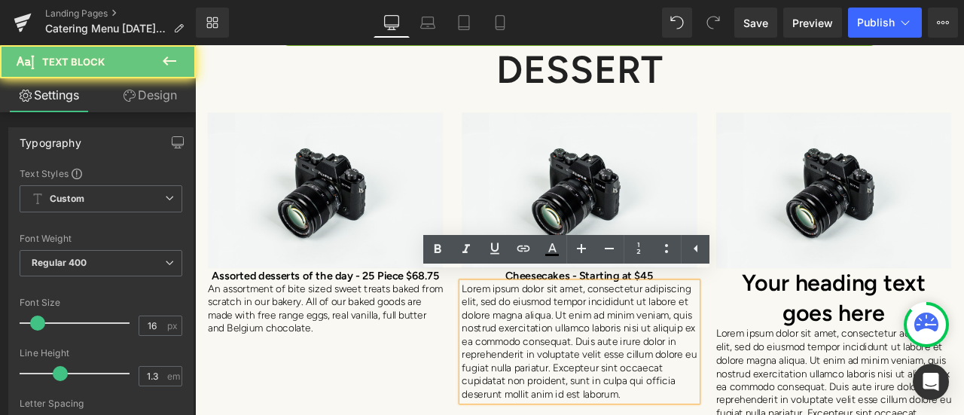
click at [733, 414] on p "Lorem ipsum dolor sit amet, consectetur adipiscing elit, sed do eiusmod tempor …" at bounding box center [650, 396] width 279 height 141
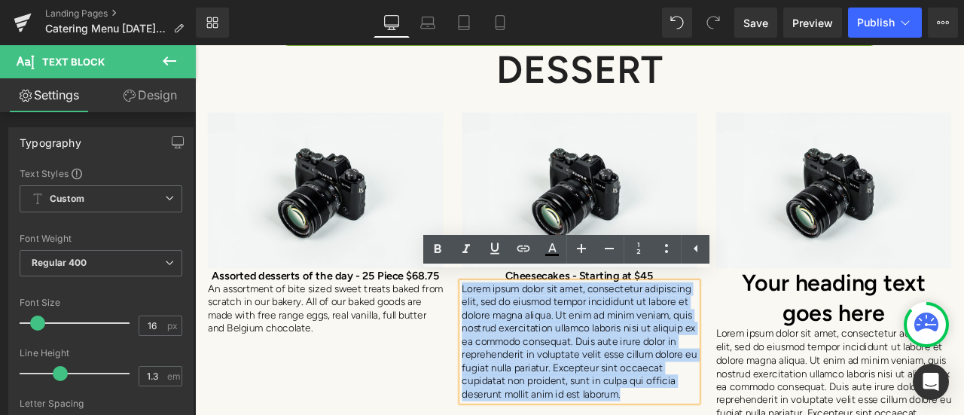
drag, startPoint x: 733, startPoint y: 456, endPoint x: 499, endPoint y: 322, distance: 269.2
click at [500, 322] on div "Image Cheesecakes - Starting at $45 Heading Lorem ipsum dolor sit amet, consect…" at bounding box center [650, 296] width 301 height 342
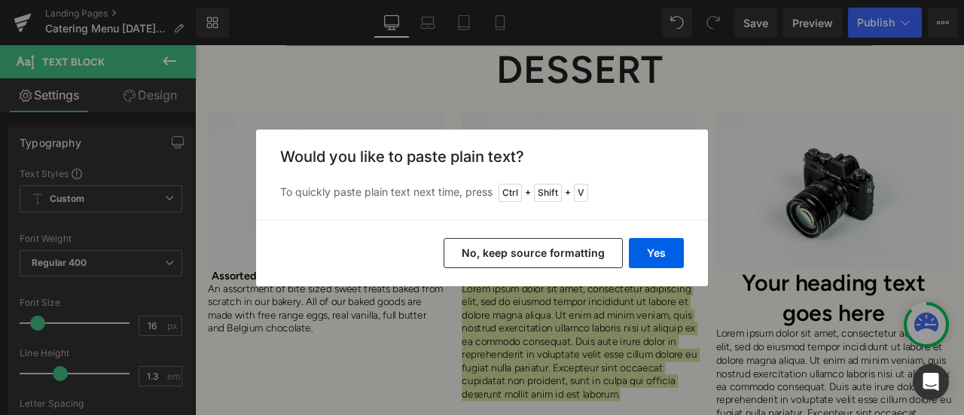
click at [480, 260] on button "No, keep source formatting" at bounding box center [533, 253] width 179 height 30
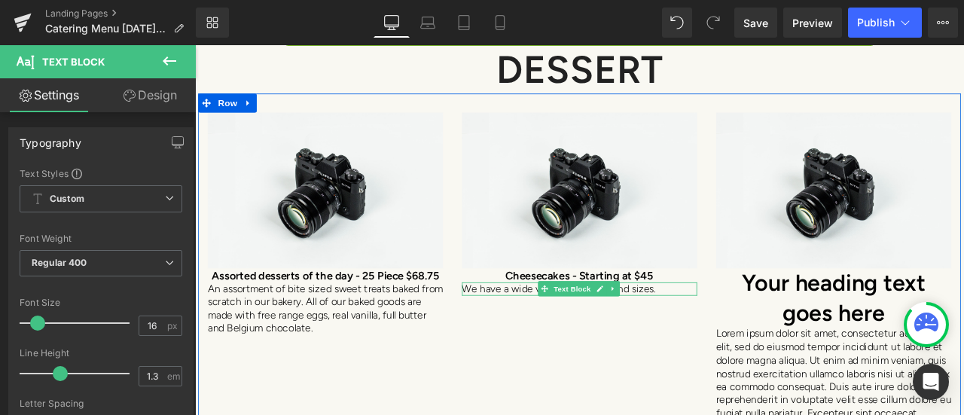
click at [587, 326] on span "We have a wide variety of flavors and sizes." at bounding box center [626, 333] width 230 height 14
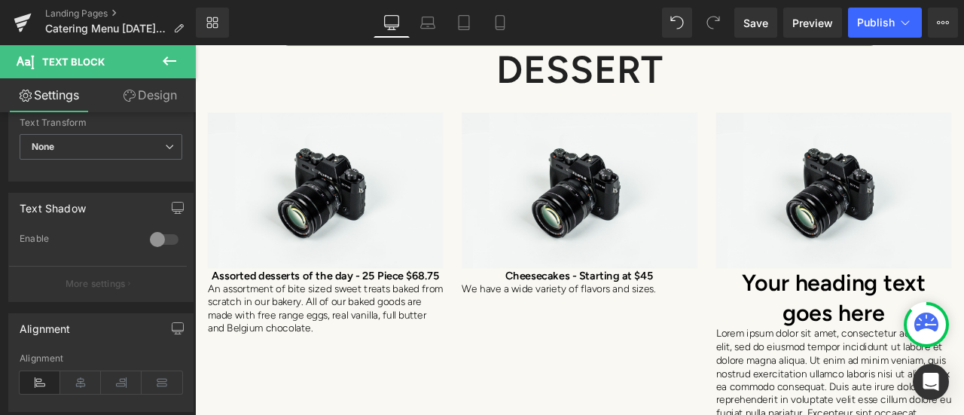
scroll to position [527, 0]
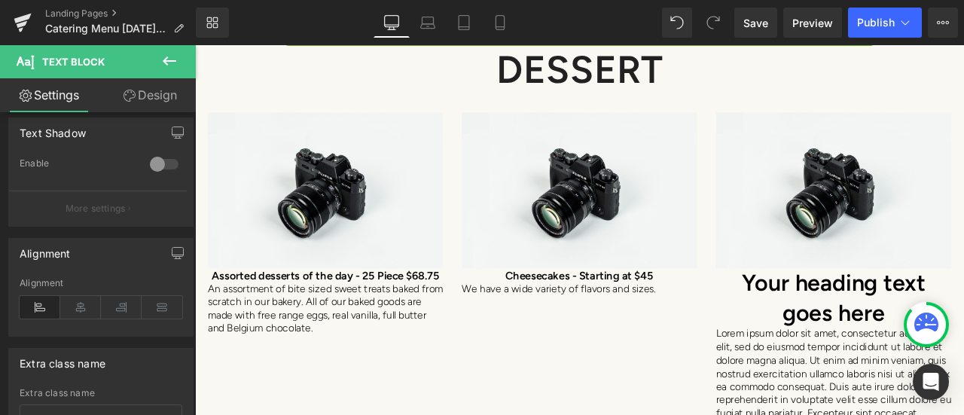
click at [78, 308] on icon at bounding box center [80, 307] width 41 height 23
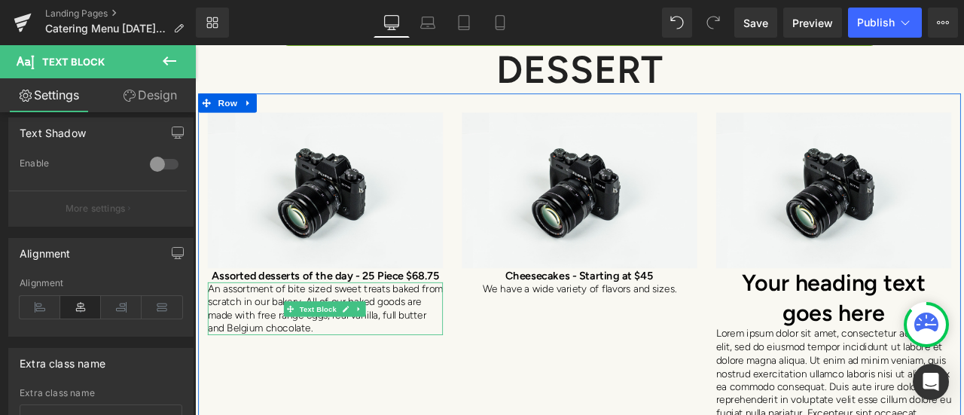
click at [294, 364] on p "An assortment of bite sized sweet treats baked from scratch in our bakery. All …" at bounding box center [349, 357] width 279 height 63
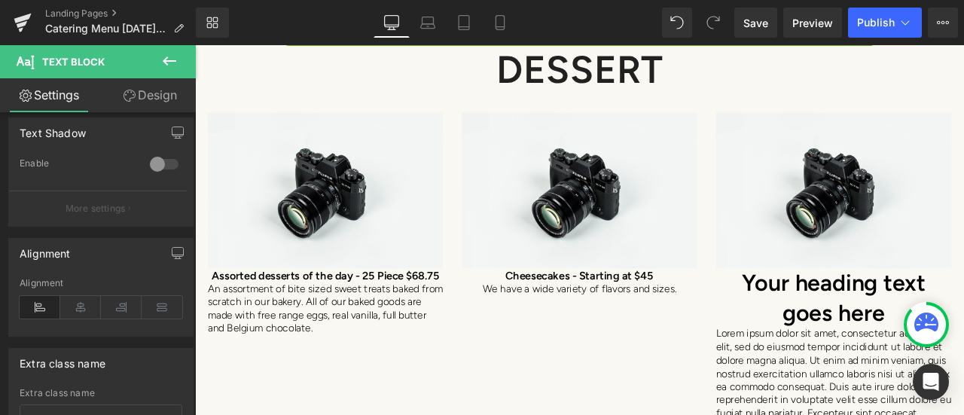
click at [75, 296] on icon at bounding box center [80, 307] width 41 height 23
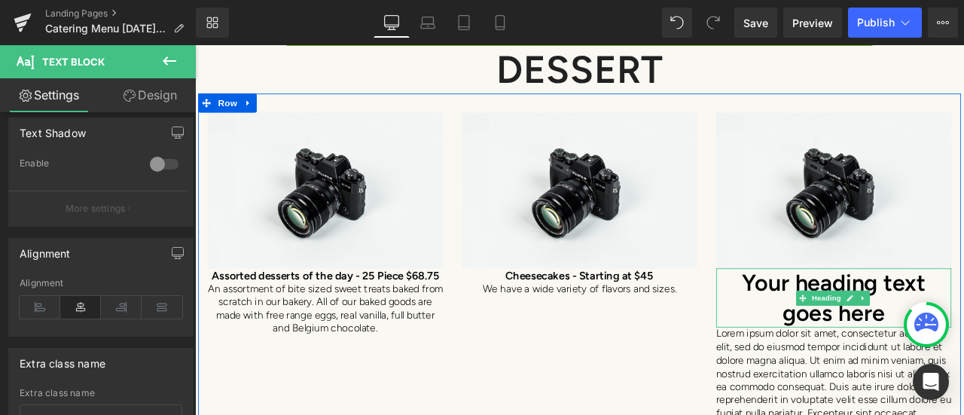
click at [963, 349] on h1 "Your heading text goes here" at bounding box center [952, 345] width 279 height 71
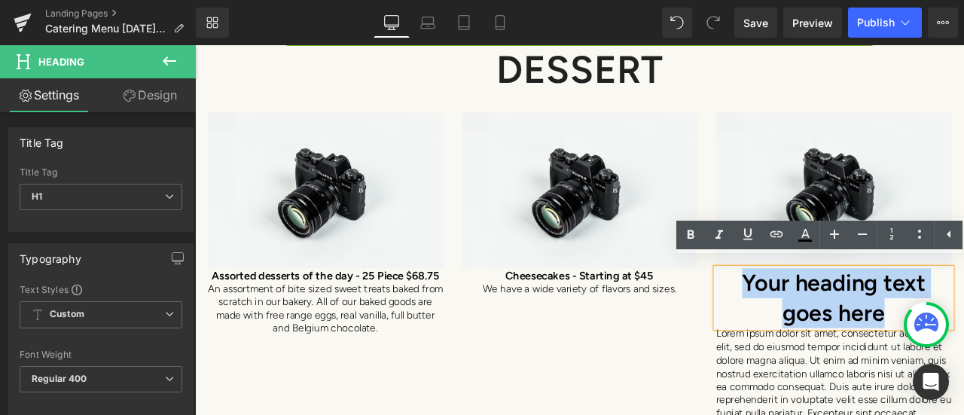
drag, startPoint x: 1008, startPoint y: 348, endPoint x: 798, endPoint y: 310, distance: 213.6
click at [801, 310] on div "Image Your heading text goes here Heading Lorem ipsum dolor sit amet, consectet…" at bounding box center [951, 323] width 301 height 396
paste div
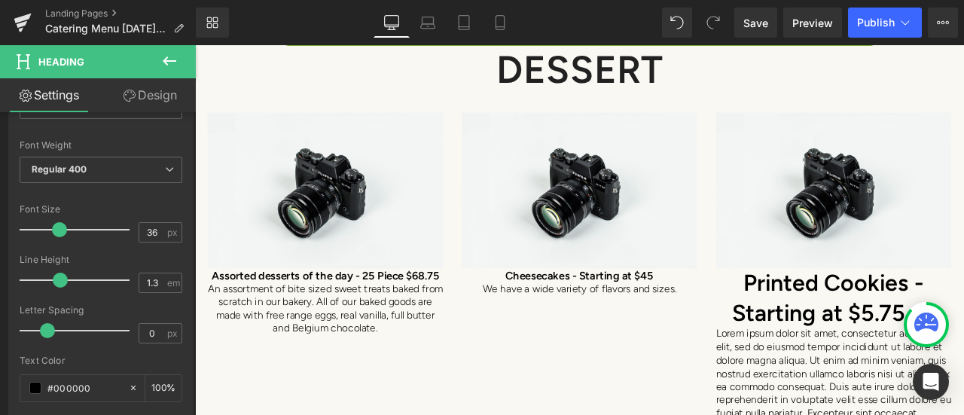
scroll to position [301, 0]
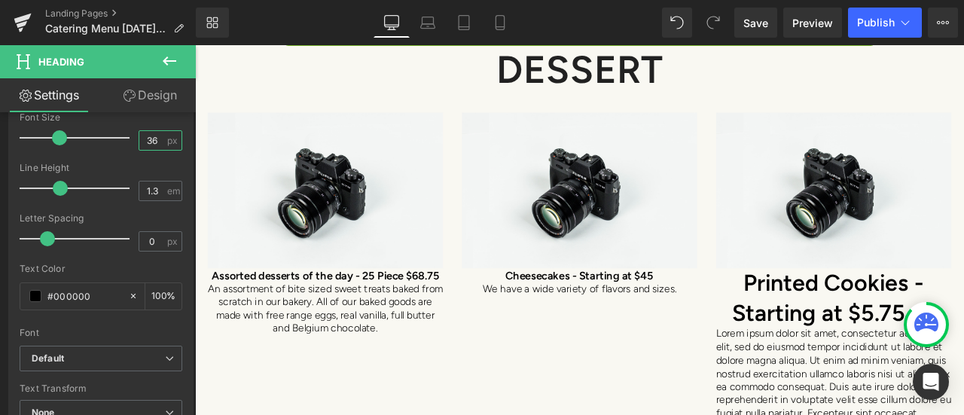
click at [151, 132] on input "36" at bounding box center [152, 140] width 26 height 19
drag, startPoint x: 151, startPoint y: 132, endPoint x: 136, endPoint y: 133, distance: 15.1
click at [139, 133] on input "36" at bounding box center [152, 140] width 26 height 19
type input "6"
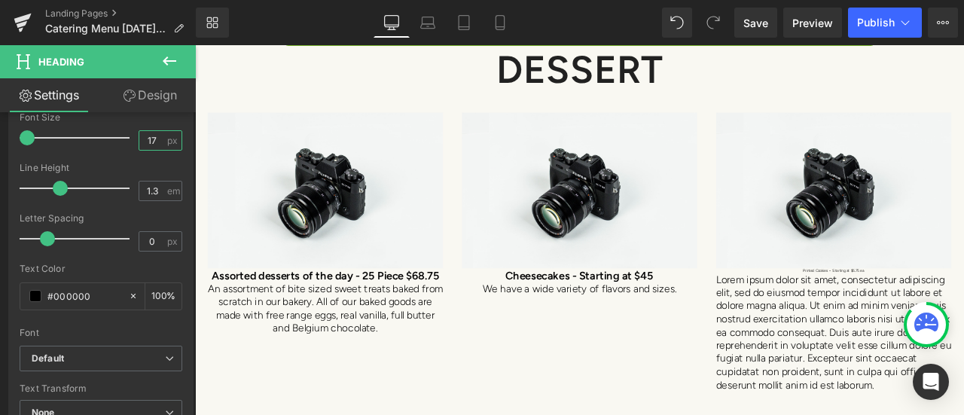
type input "17"
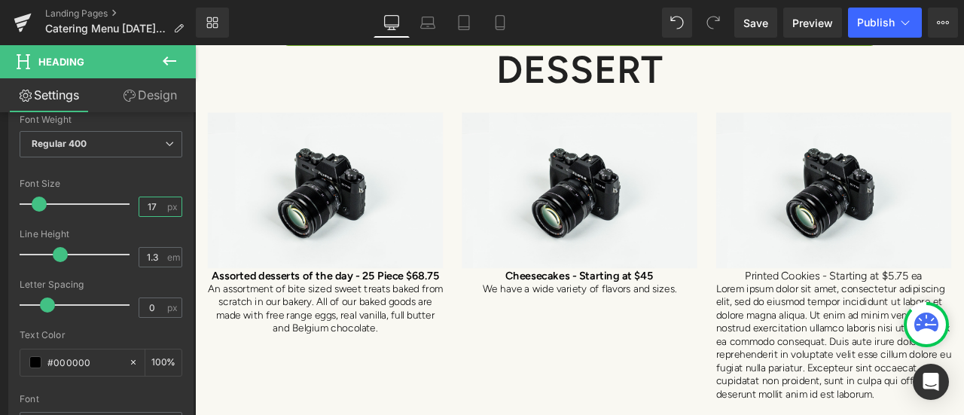
scroll to position [151, 0]
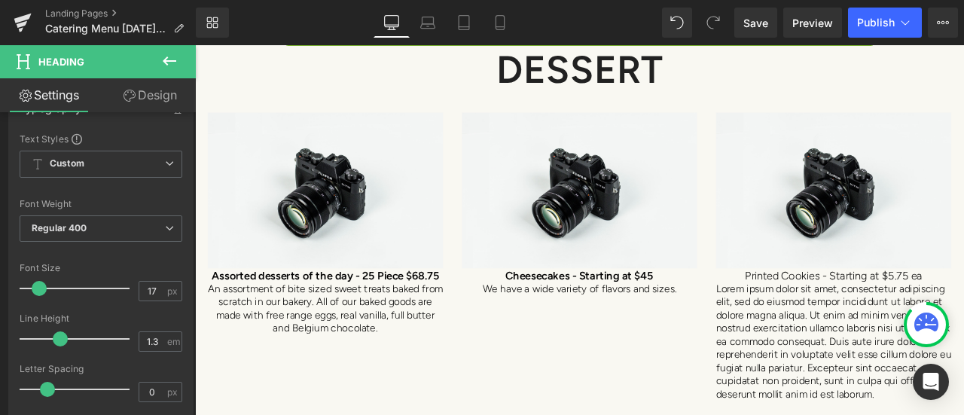
click at [93, 225] on span "Regular 400" at bounding box center [101, 228] width 163 height 26
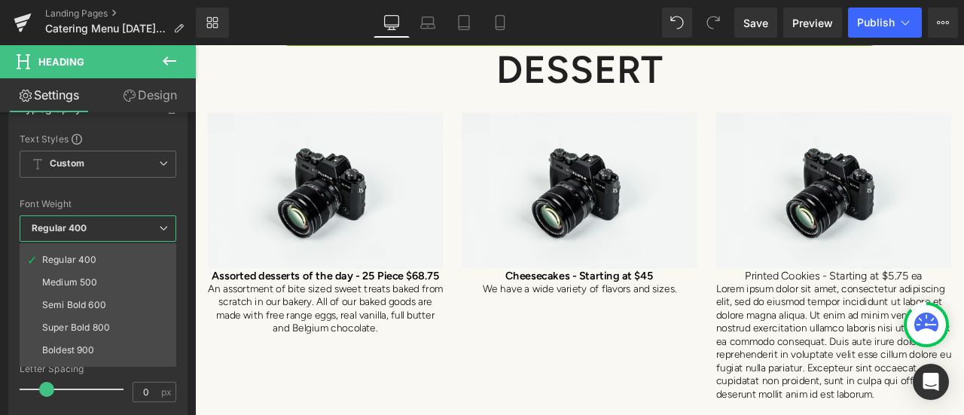
scroll to position [75, 0]
click at [84, 290] on div "Semi Bold 600" at bounding box center [74, 292] width 64 height 11
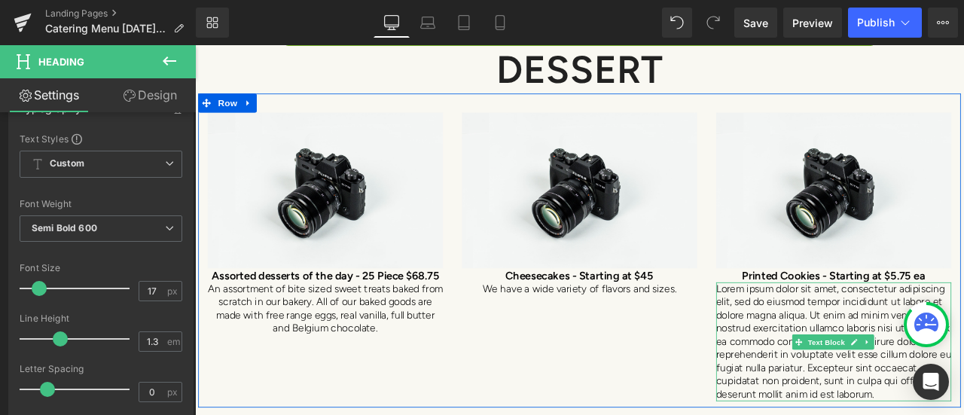
drag, startPoint x: 836, startPoint y: 404, endPoint x: 893, endPoint y: 401, distance: 57.3
click at [836, 404] on p "Lorem ipsum dolor sit amet, consectetur adipiscing elit, sed do eiusmod tempor …" at bounding box center [952, 396] width 279 height 141
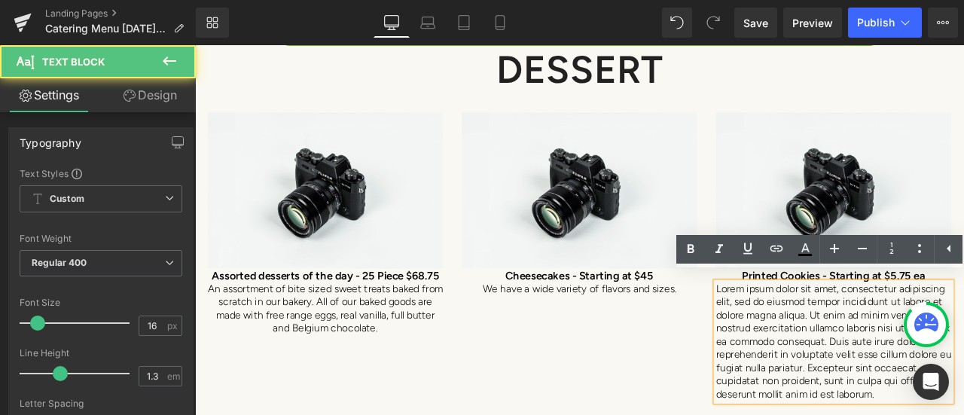
scroll to position [8155, 0]
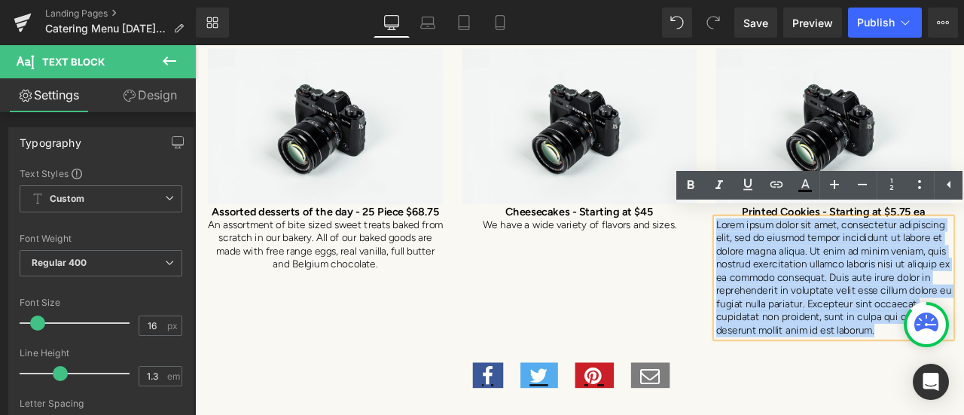
drag, startPoint x: 1029, startPoint y: 372, endPoint x: 800, endPoint y: 249, distance: 260.4
click at [801, 249] on div "Image Printed Cookies - Starting at $5.75 ea Heading Lorem ipsum dolor sit amet…" at bounding box center [951, 221] width 301 height 342
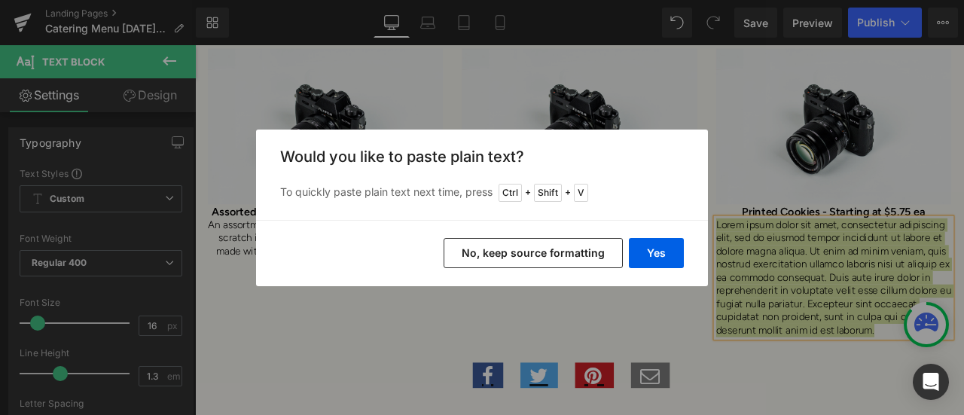
click at [580, 246] on button "No, keep source formatting" at bounding box center [533, 253] width 179 height 30
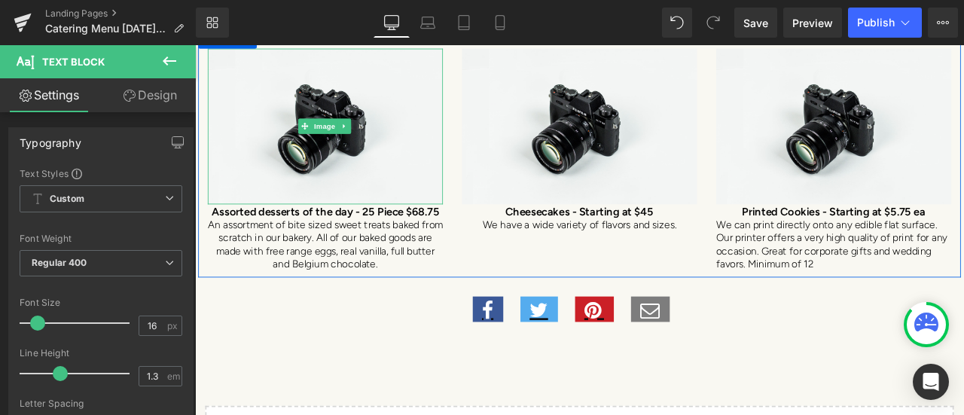
click at [276, 163] on img at bounding box center [349, 142] width 279 height 185
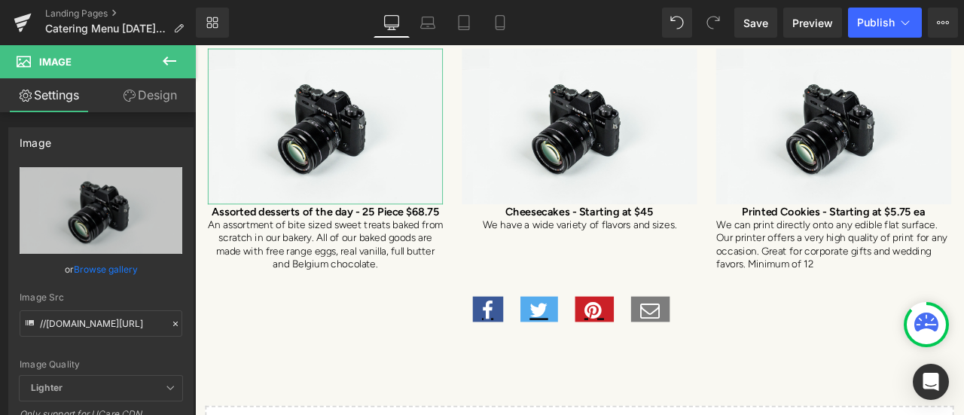
click at [113, 267] on link "Browse gallery" at bounding box center [106, 269] width 64 height 26
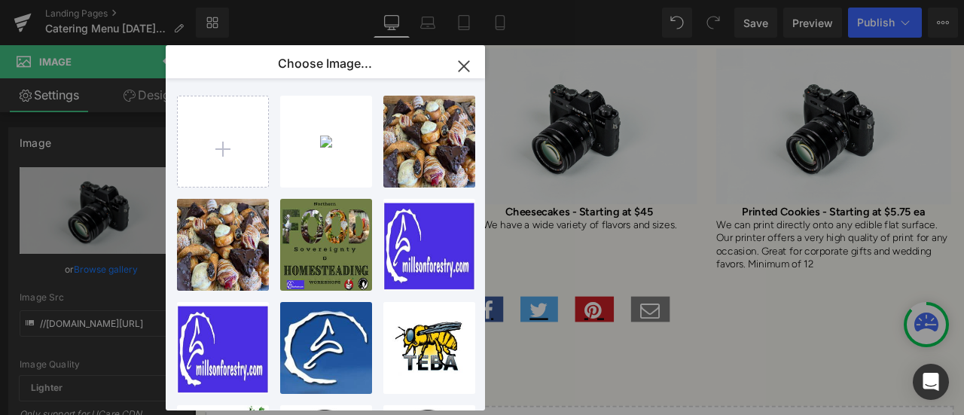
click at [0, 0] on div "4865052...07_n.jpg 1.14 MB" at bounding box center [0, 0] width 0 height 0
type input "[URL][DOMAIN_NAME]"
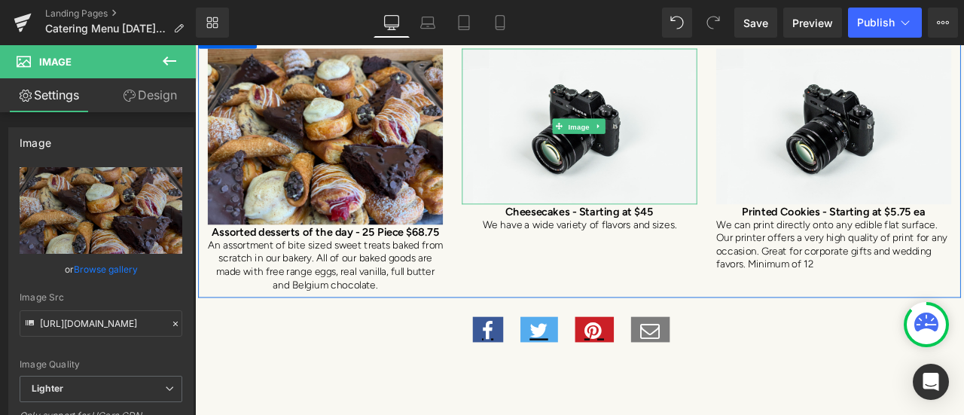
click at [646, 139] on span "Image" at bounding box center [650, 142] width 32 height 18
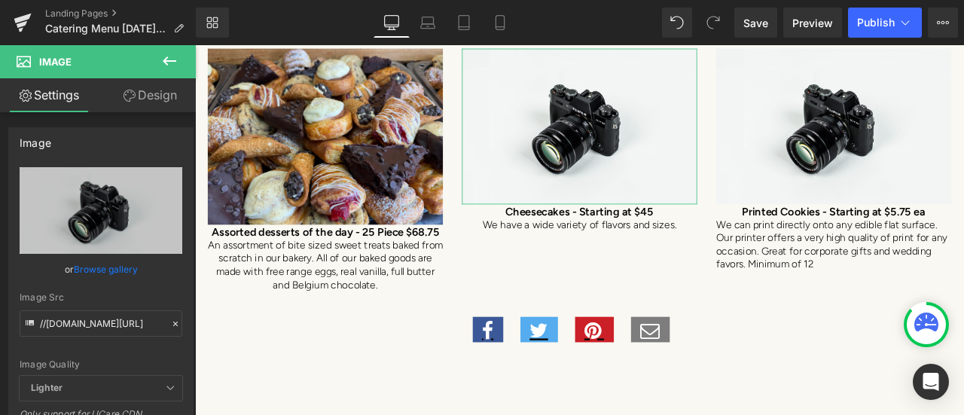
click at [90, 270] on link "Browse gallery" at bounding box center [106, 269] width 64 height 26
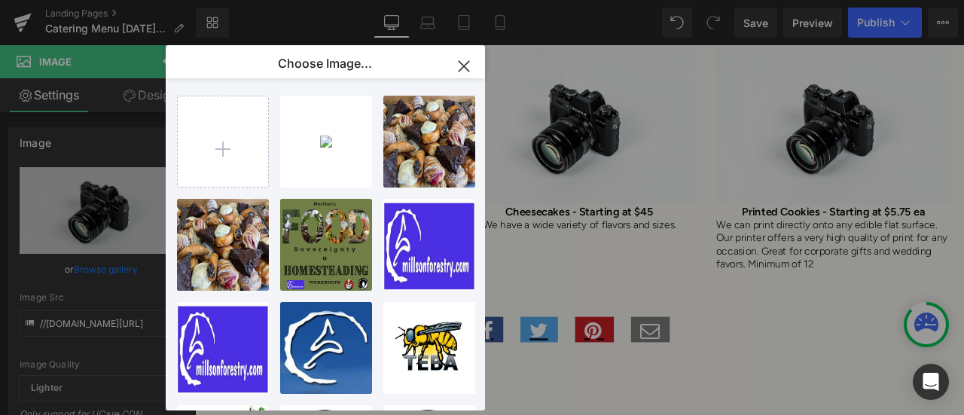
click at [228, 140] on input "file" at bounding box center [223, 141] width 90 height 90
type input "C:\fakepath\20250613_080300.jpg"
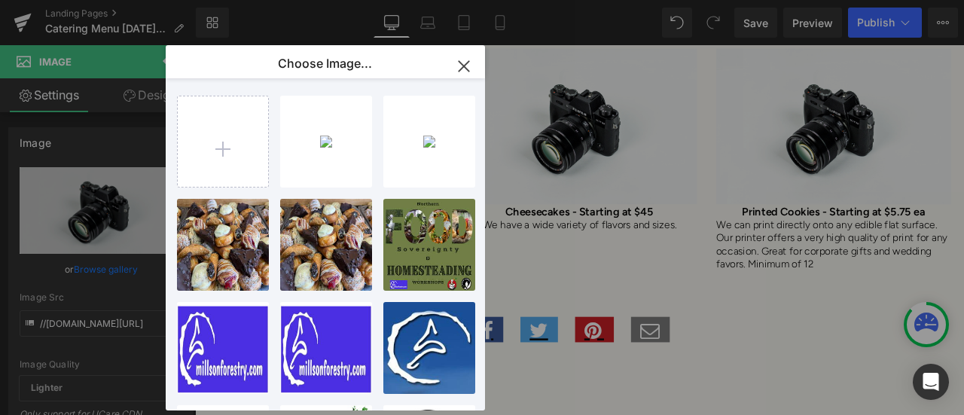
click at [227, 145] on input "file" at bounding box center [223, 141] width 90 height 90
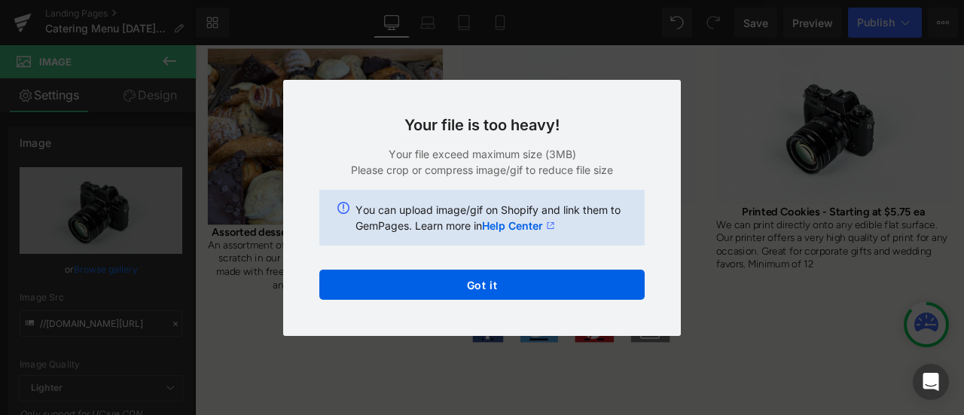
click at [453, 282] on button "Got it" at bounding box center [481, 285] width 325 height 30
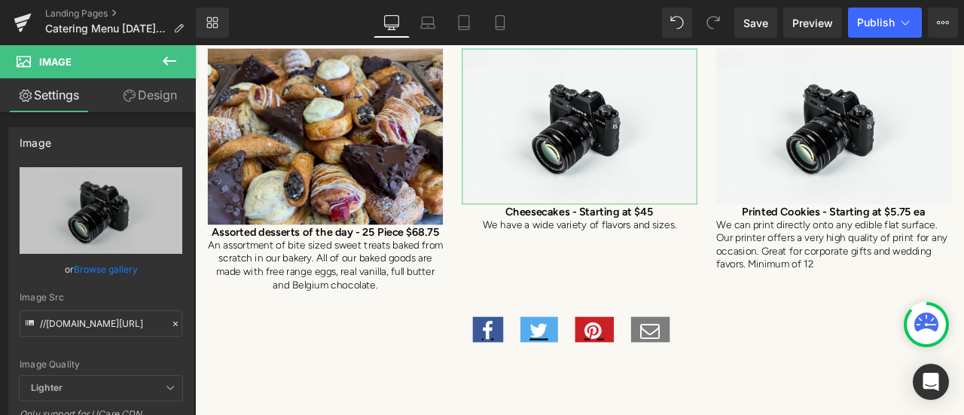
click at [66, 221] on link "Replace Image" at bounding box center [101, 210] width 163 height 87
click at [108, 265] on link "Browse gallery" at bounding box center [106, 269] width 64 height 26
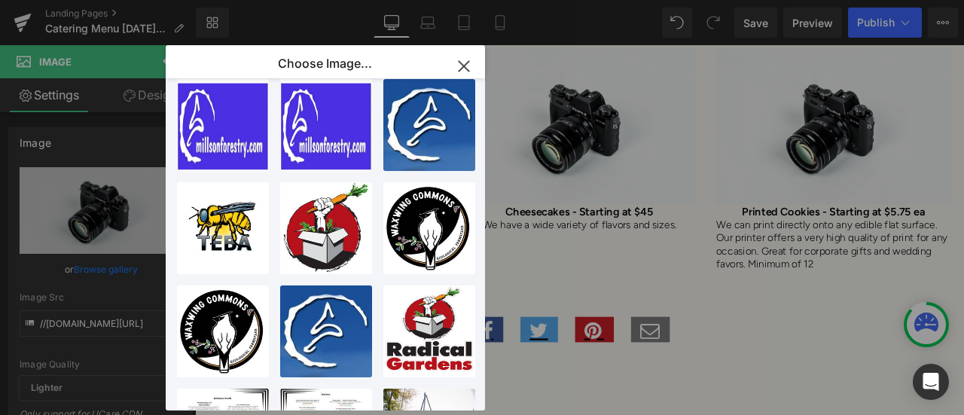
scroll to position [0, 0]
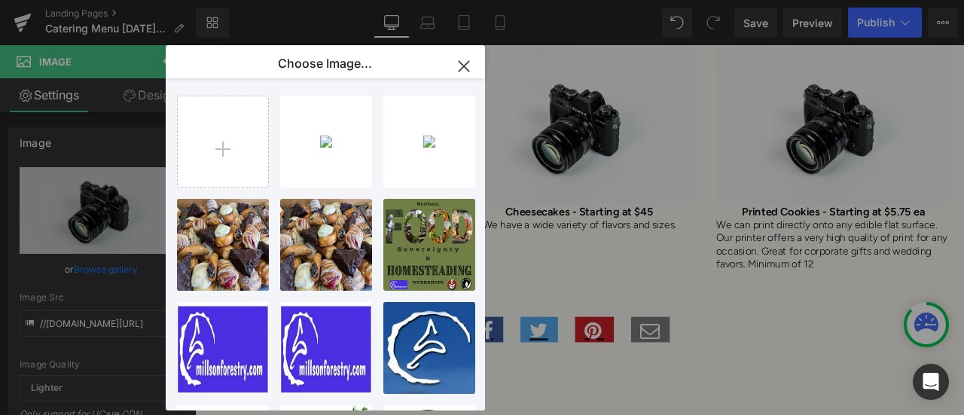
click at [231, 159] on input "file" at bounding box center [223, 141] width 90 height 90
type input "C:\fakepath\received_1630793720455716.jpg"
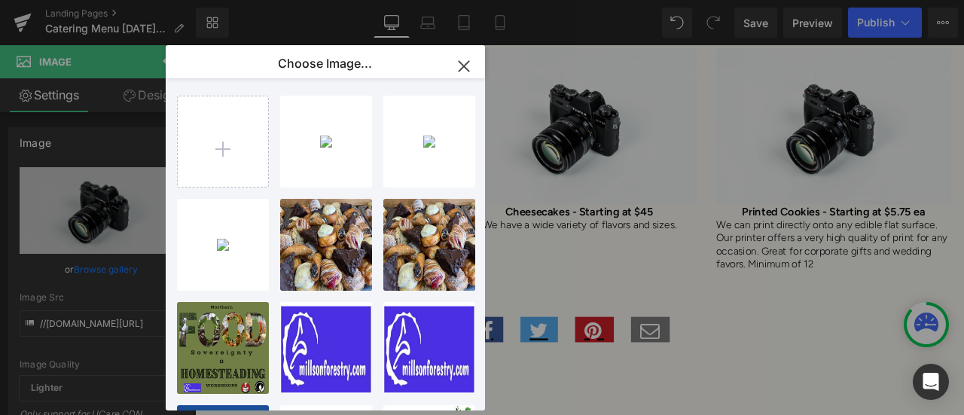
click at [0, 0] on div "receive...5716.jpg 389.84 KB" at bounding box center [0, 0] width 0 height 0
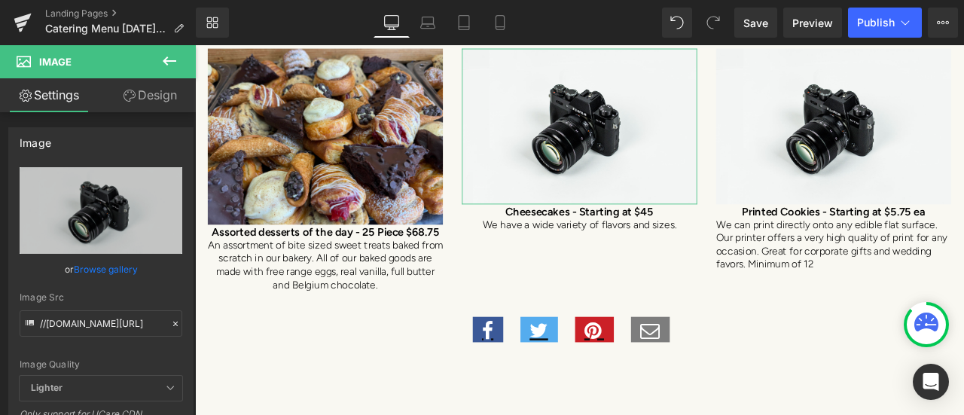
click at [119, 272] on link "Browse gallery" at bounding box center [106, 269] width 64 height 26
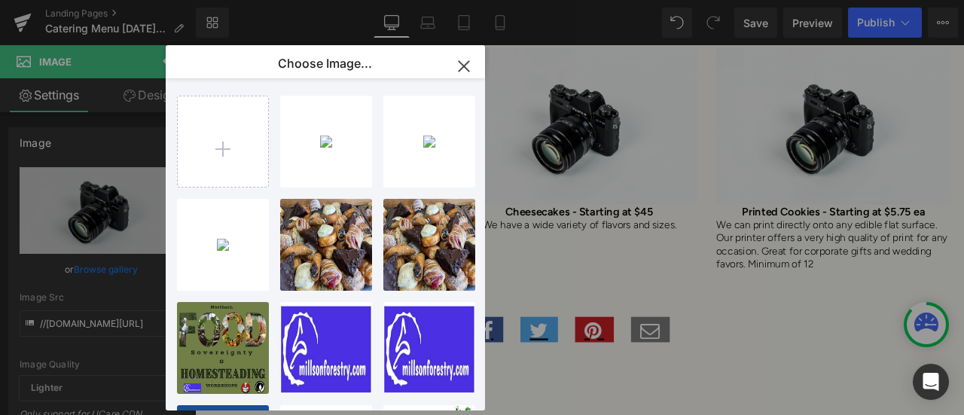
click at [0, 0] on div "receive...5716.jpg 389.84 KB" at bounding box center [0, 0] width 0 height 0
type input "[URL][DOMAIN_NAME]"
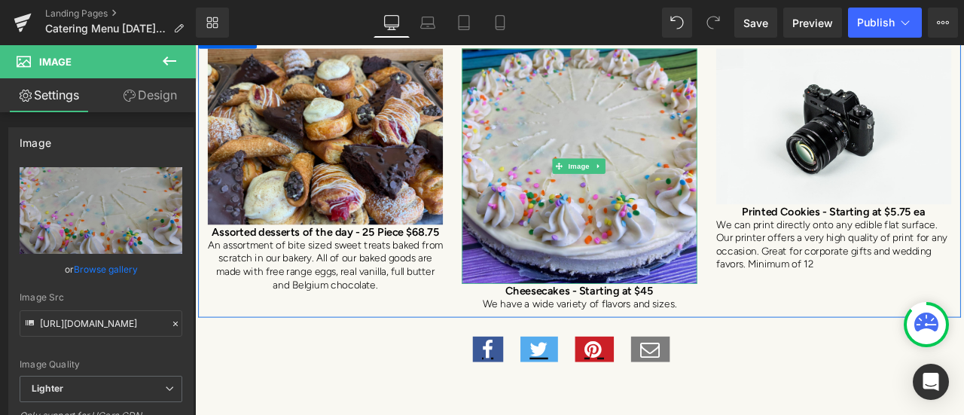
click at [670, 185] on icon at bounding box center [674, 189] width 8 height 9
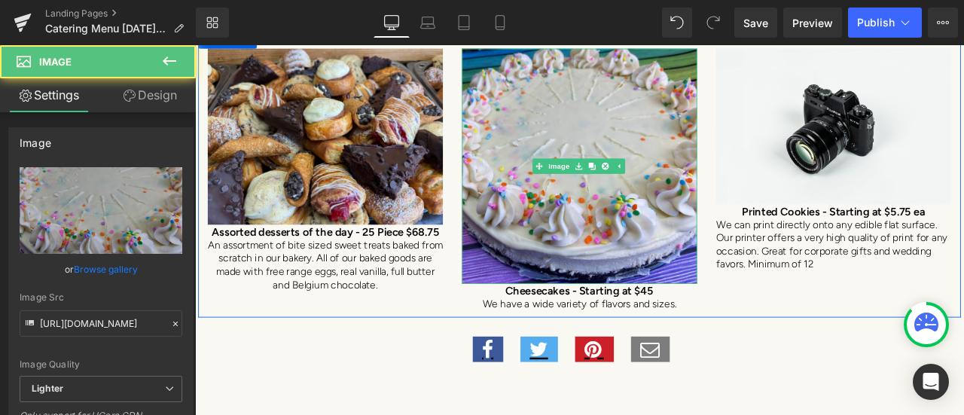
click at [607, 279] on img at bounding box center [650, 189] width 279 height 279
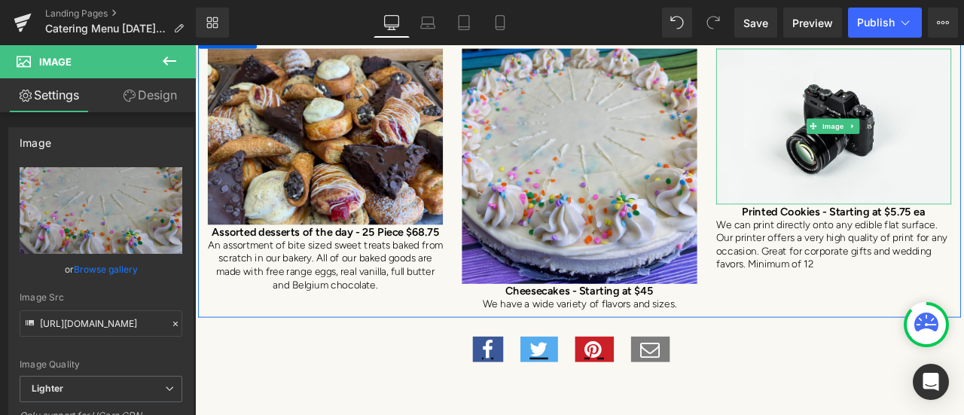
click at [947, 158] on img at bounding box center [952, 142] width 279 height 185
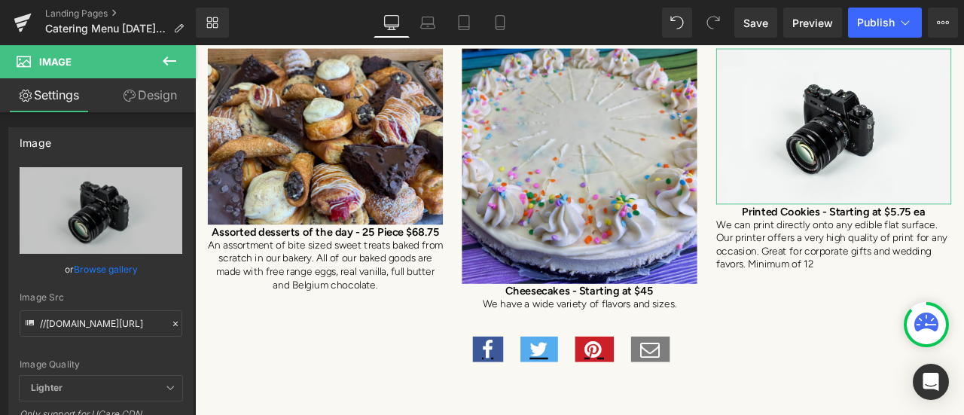
click at [85, 270] on link "Browse gallery" at bounding box center [106, 269] width 64 height 26
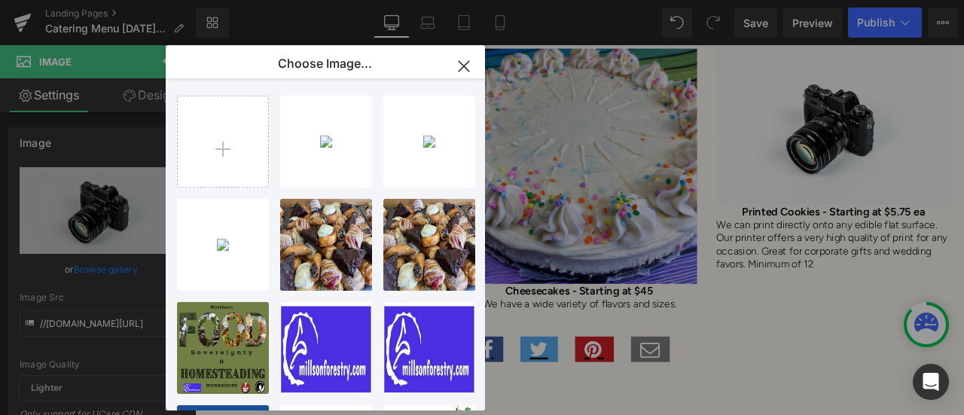
click at [0, 0] on div "2025061...0300.jpg 2.63 MB" at bounding box center [0, 0] width 0 height 0
type input "[URL][DOMAIN_NAME]"
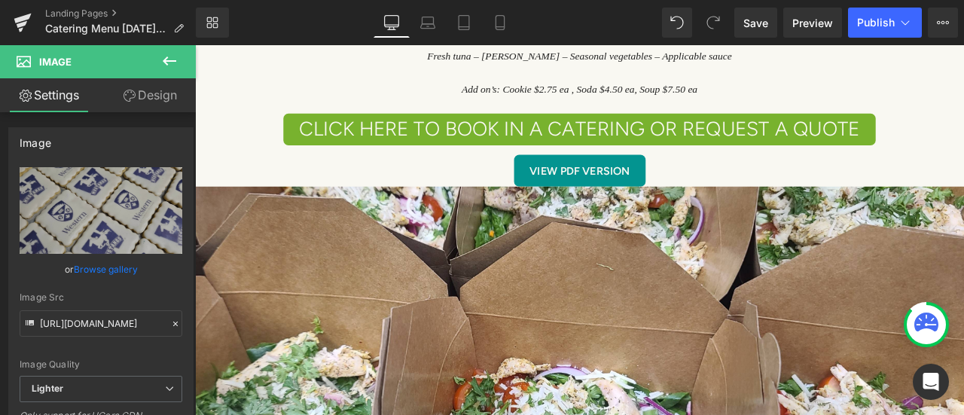
scroll to position [5444, 0]
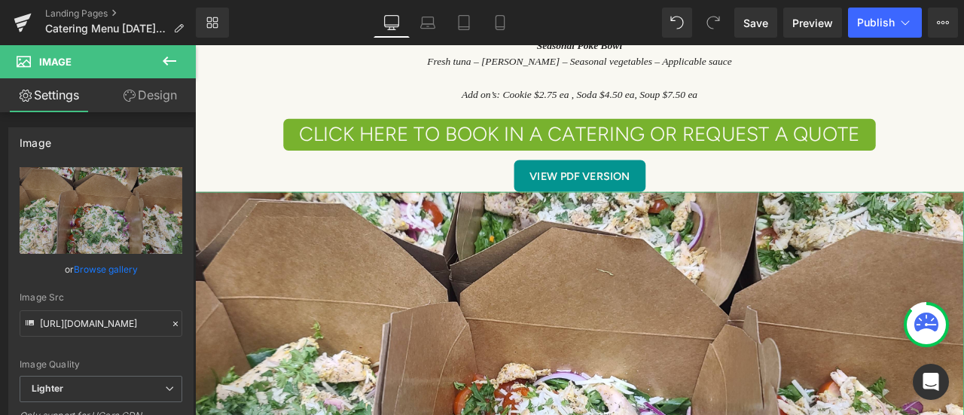
click at [0, 0] on icon "Replace Image" at bounding box center [0, 0] width 0 height 0
type input "C:\fakepath\470050820_8765675260152559_7399900760997553225_n.jpg"
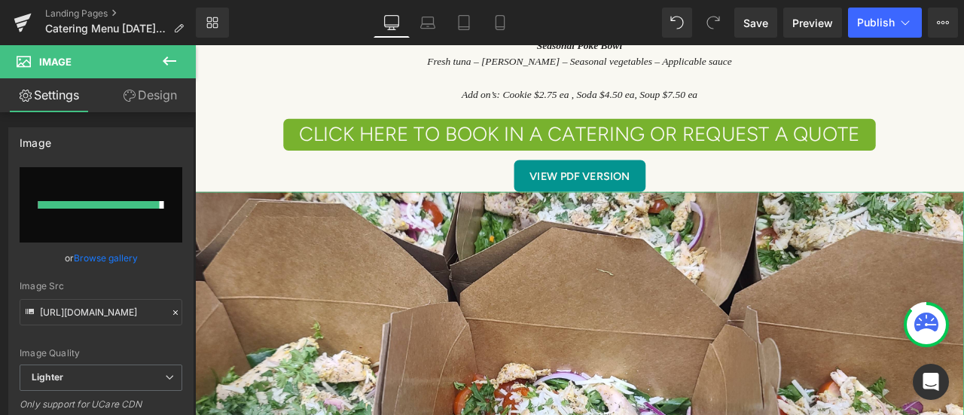
type input "[URL][DOMAIN_NAME]"
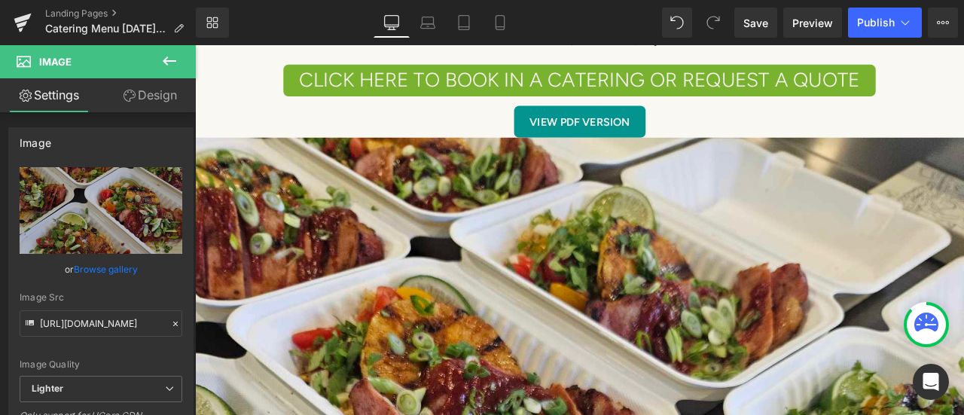
scroll to position [5519, 0]
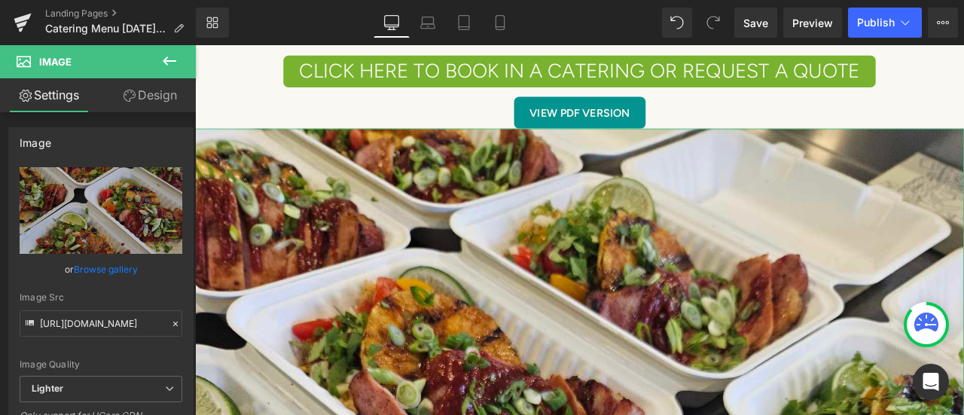
click at [0, 0] on icon "Replace Image" at bounding box center [0, 0] width 0 height 0
type input "C:\fakepath\website banner dinner.jpg"
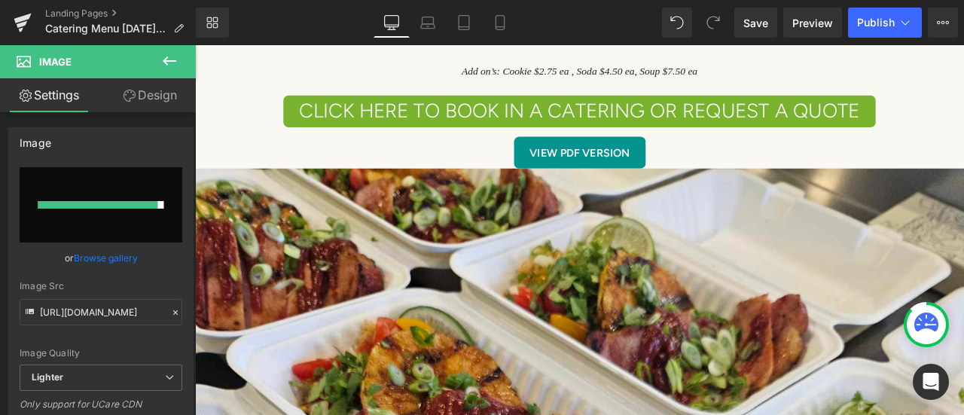
scroll to position [5849, 0]
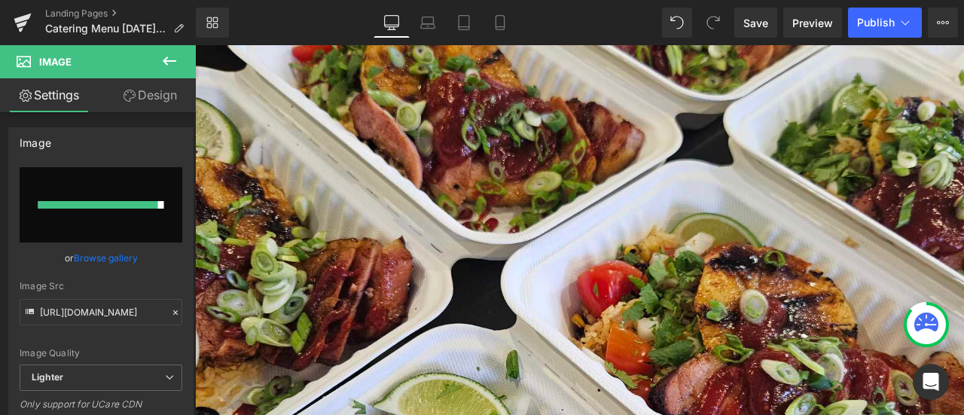
click at [770, 18] on link "Save" at bounding box center [755, 23] width 43 height 30
click at [115, 260] on link "Browse gallery" at bounding box center [106, 258] width 64 height 26
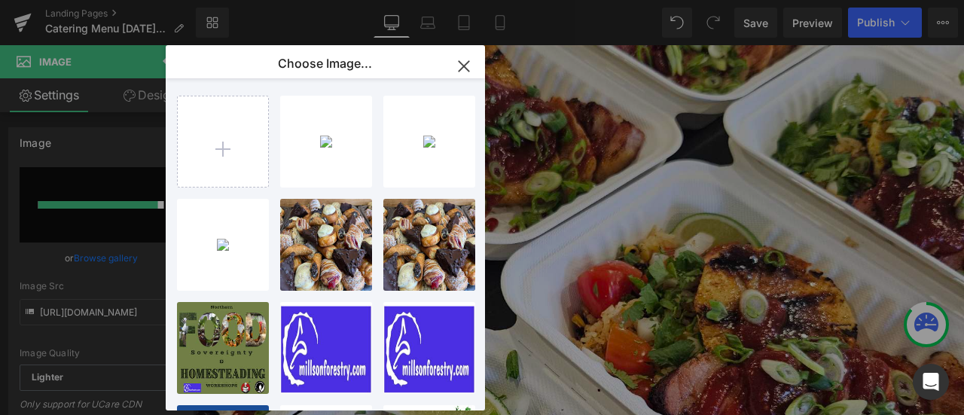
click at [223, 146] on input "file" at bounding box center [223, 141] width 90 height 90
type input "C:\fakepath\website banner dinner.jpg"
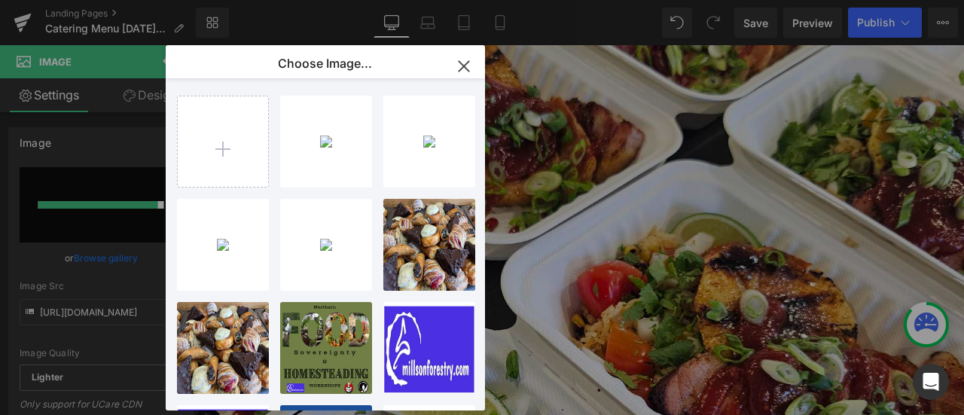
click at [0, 0] on div "website...nner.jpg 1.46 MB" at bounding box center [0, 0] width 0 height 0
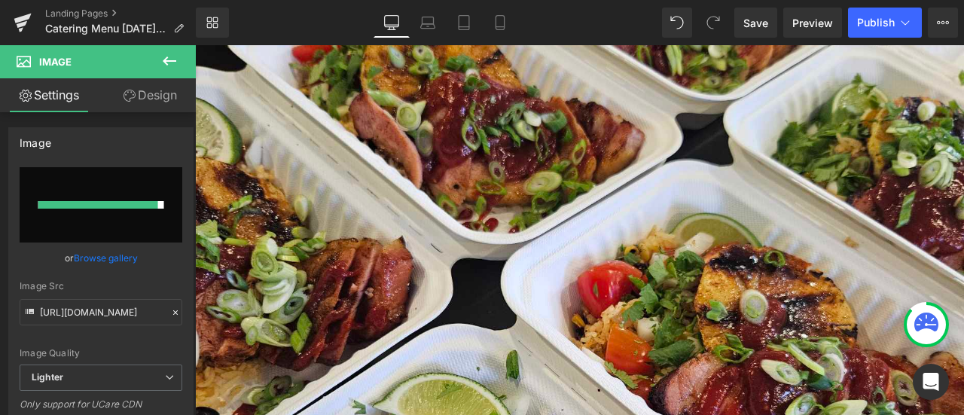
click at [169, 64] on icon at bounding box center [169, 61] width 18 height 18
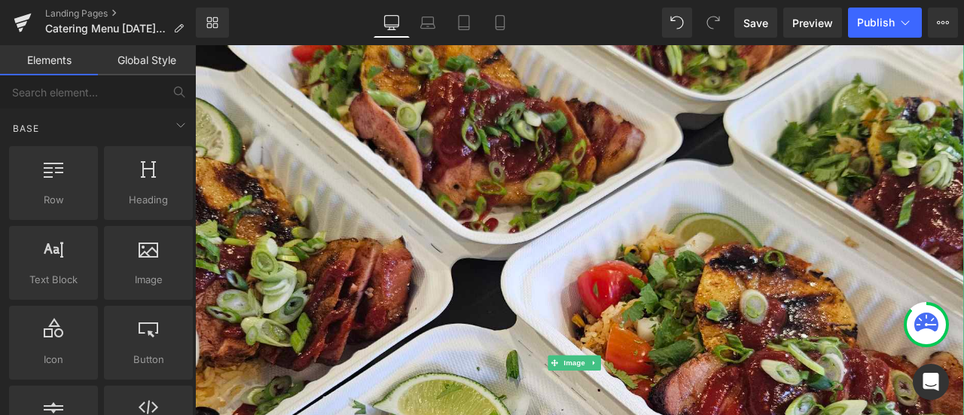
click at [517, 267] on img at bounding box center [650, 422] width 911 height 1215
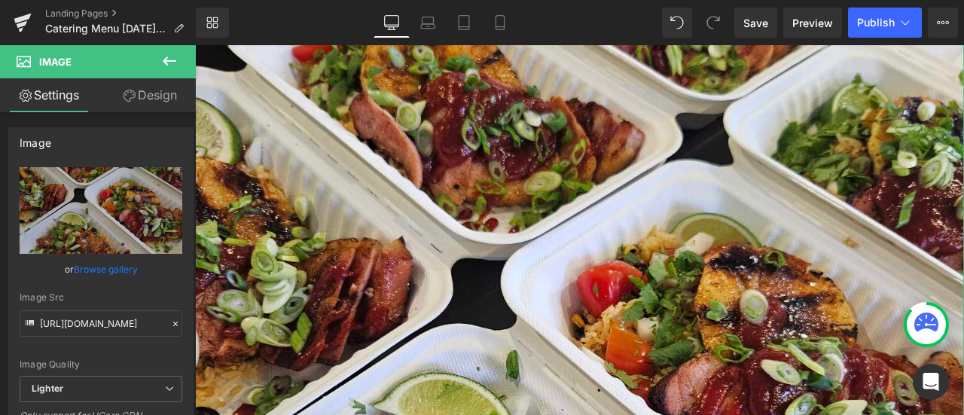
click at [86, 264] on link "Browse gallery" at bounding box center [106, 269] width 64 height 26
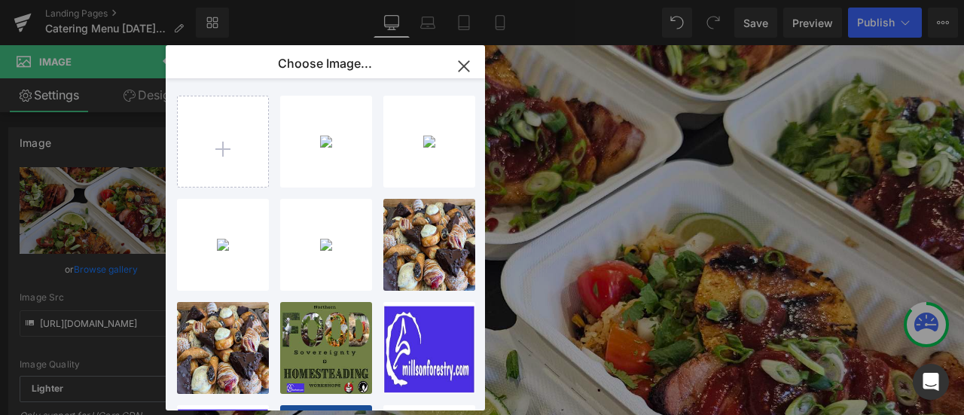
click at [0, 0] on div "website...nner.jpg 1.46 MB" at bounding box center [0, 0] width 0 height 0
type input "[URL][DOMAIN_NAME]"
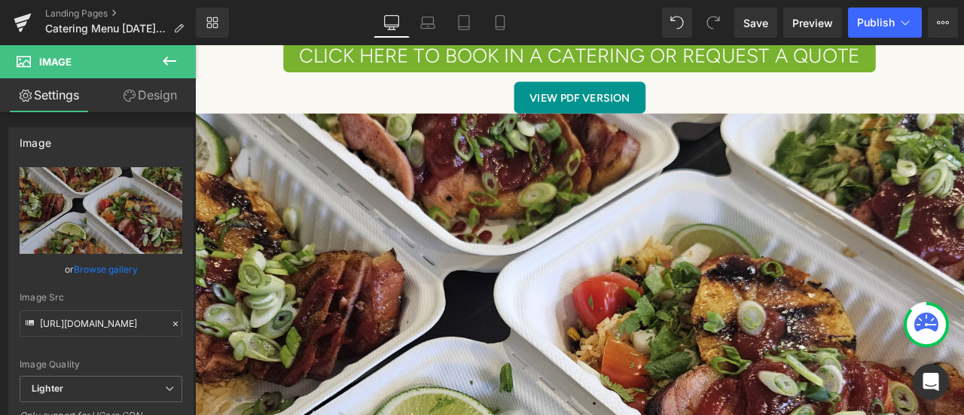
scroll to position [5472, 0]
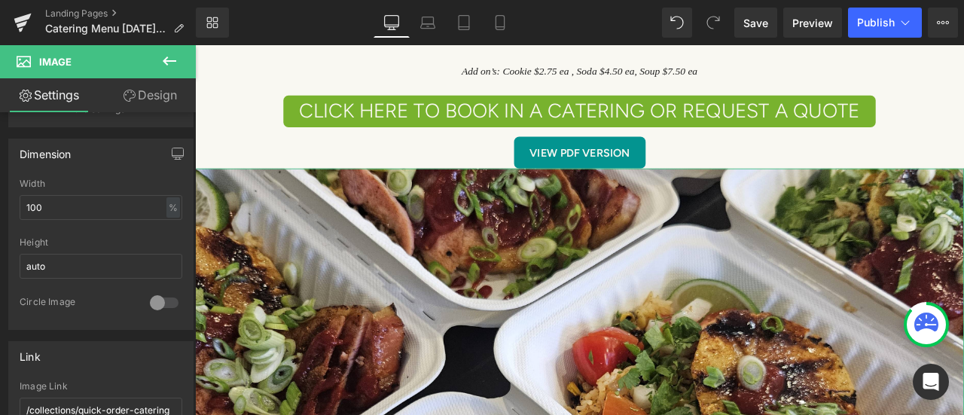
scroll to position [452, 0]
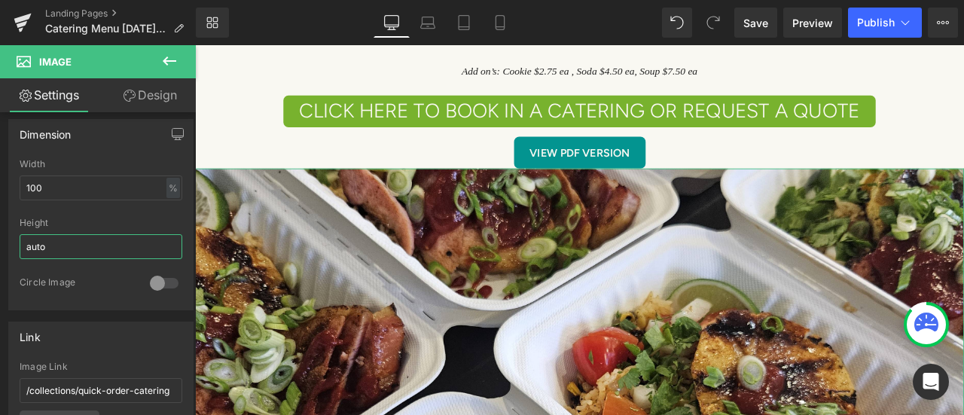
click at [63, 242] on input "auto" at bounding box center [101, 246] width 163 height 25
click at [60, 181] on input "100" at bounding box center [101, 187] width 163 height 25
type input "1"
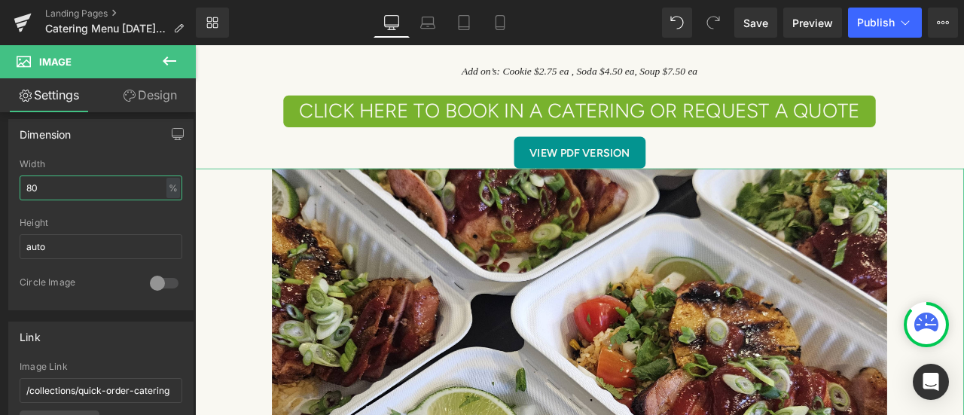
type input "8"
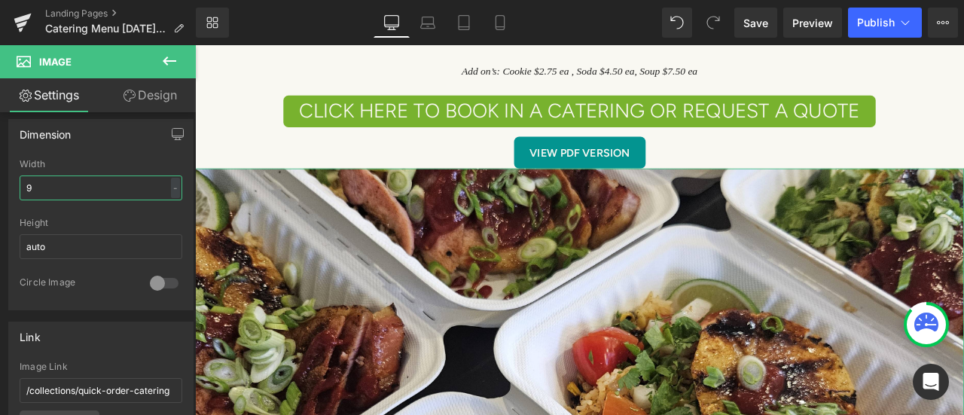
type input "90"
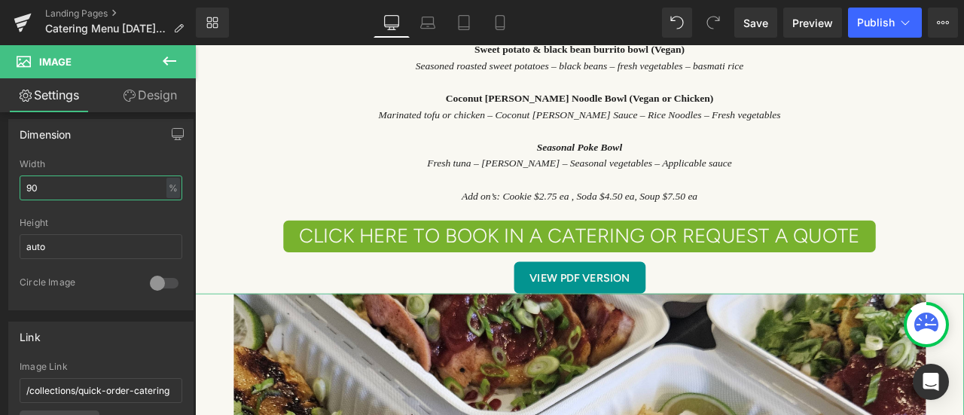
scroll to position [5321, 0]
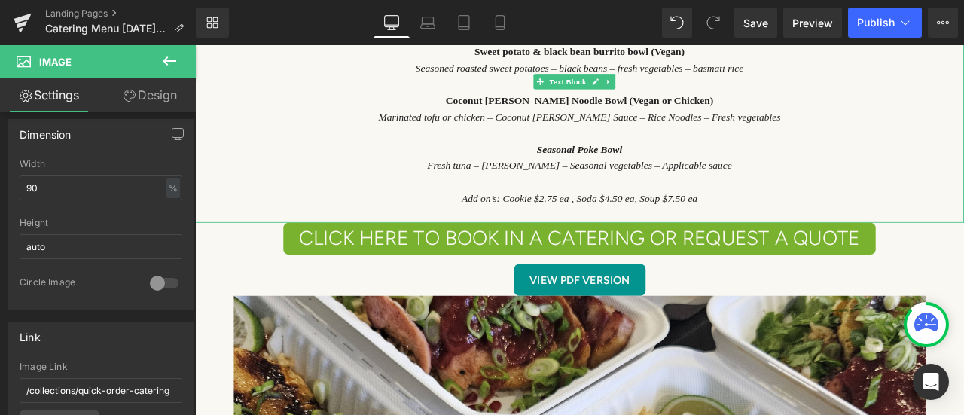
click at [284, 139] on p at bounding box center [650, 149] width 911 height 20
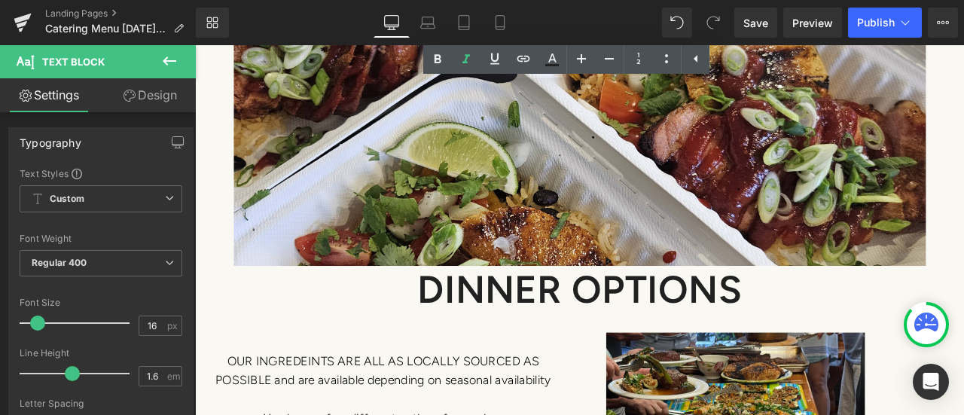
scroll to position [5999, 0]
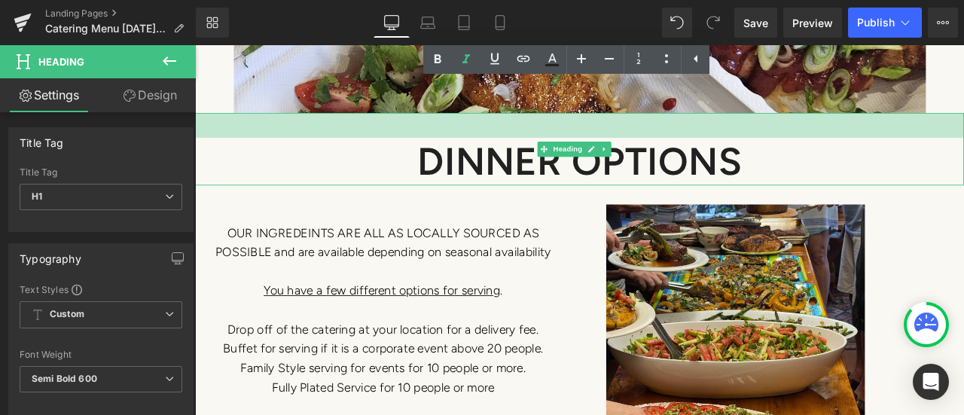
drag, startPoint x: 413, startPoint y: 93, endPoint x: 417, endPoint y: 123, distance: 29.6
click at [417, 126] on div "DINNER OPTIONS Heading 39px" at bounding box center [650, 169] width 911 height 86
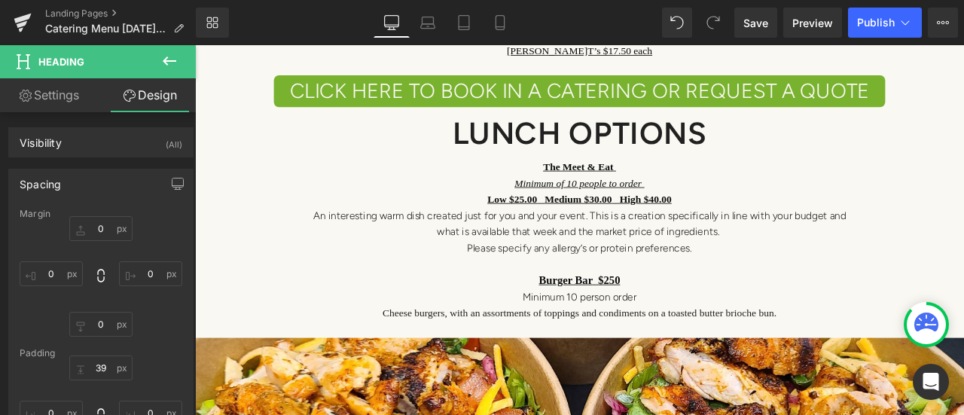
scroll to position [3389, 0]
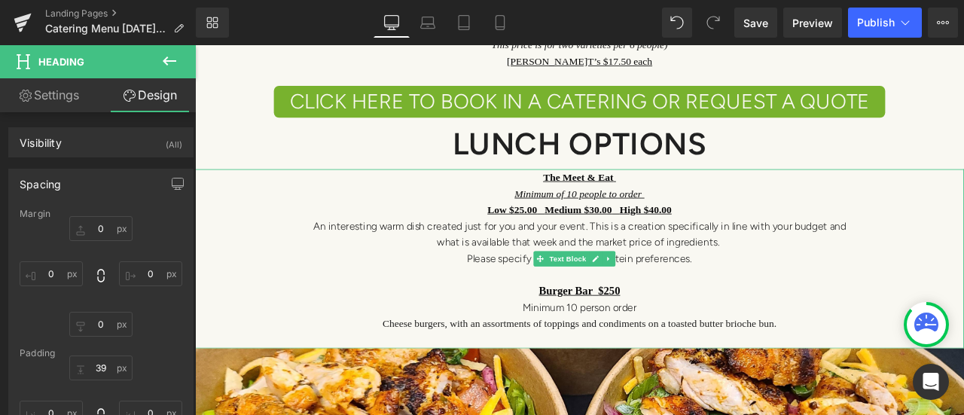
click at [691, 327] on p "Burger Bar $250" at bounding box center [650, 337] width 911 height 20
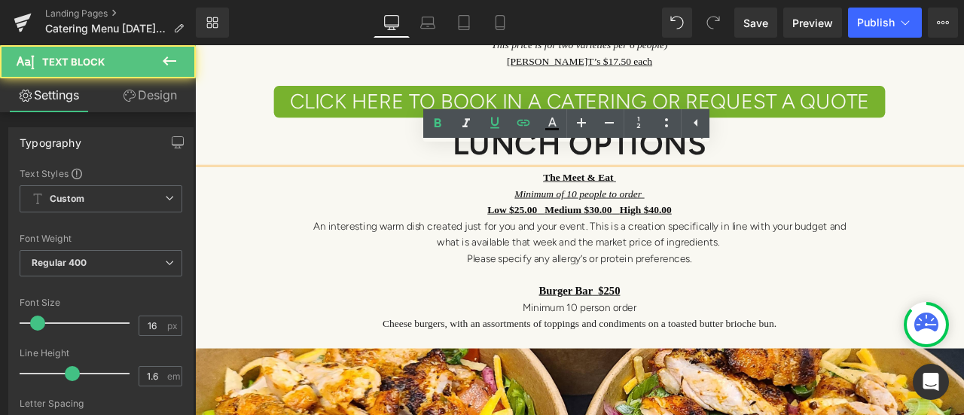
click at [686, 329] on link "Burger Bar $250" at bounding box center [650, 336] width 96 height 14
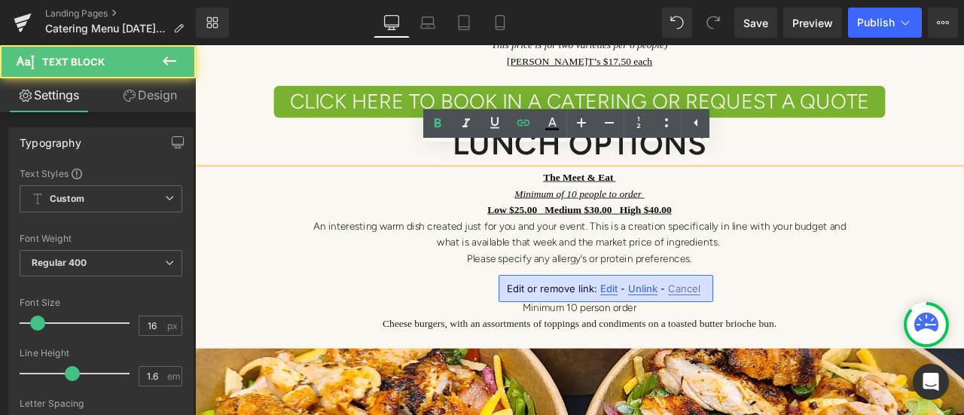
click at [690, 327] on p "Burger Bar $250" at bounding box center [650, 337] width 911 height 20
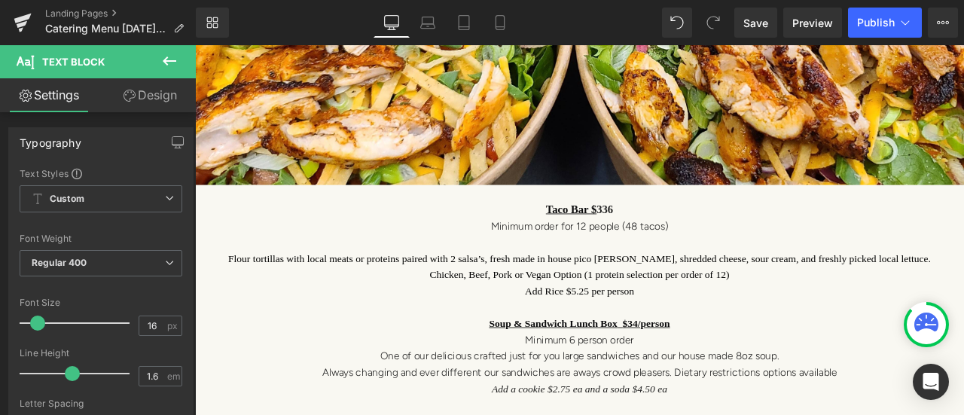
scroll to position [3916, 0]
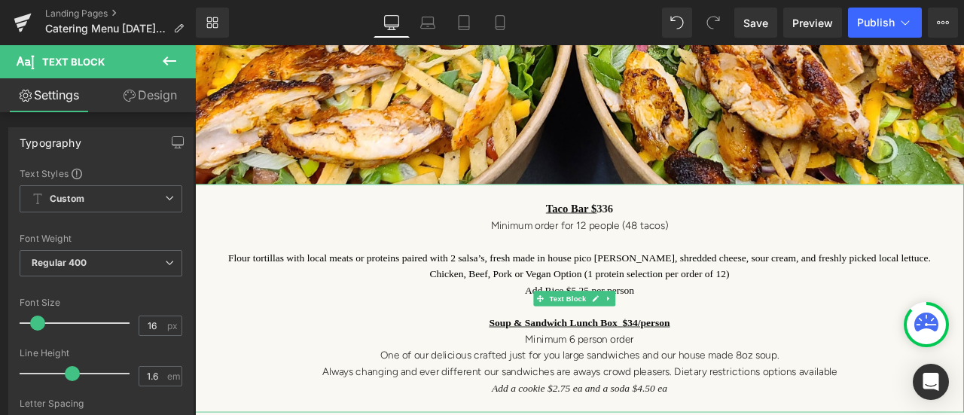
drag, startPoint x: 680, startPoint y: 213, endPoint x: 692, endPoint y: 200, distance: 17.6
click at [680, 232] on span "Taco Bar $ 336" at bounding box center [651, 239] width 80 height 14
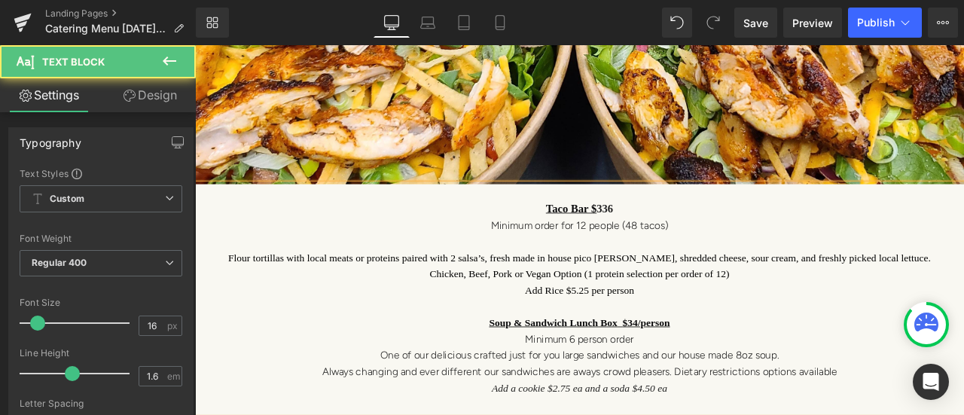
click at [682, 232] on span "Taco Bar $ 336" at bounding box center [651, 239] width 80 height 14
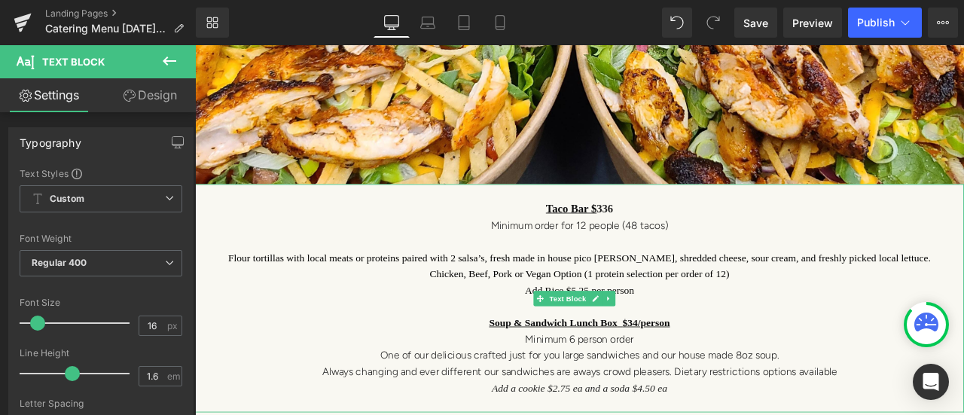
click at [679, 232] on span "Taco Bar $ 336" at bounding box center [651, 239] width 80 height 14
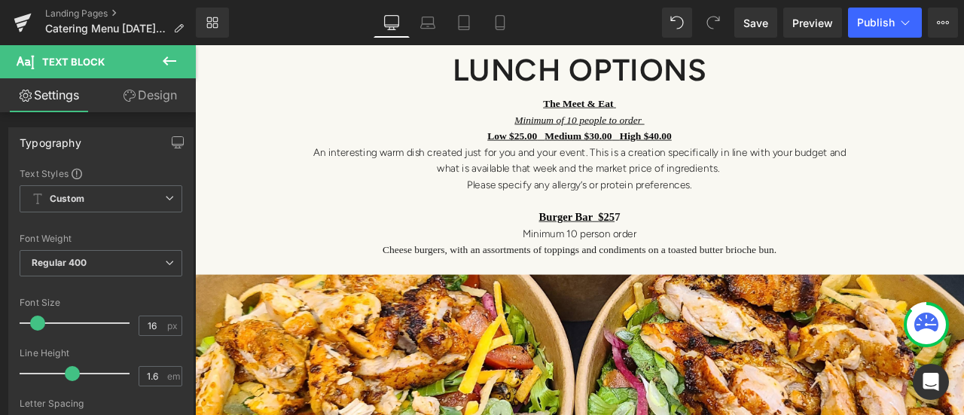
scroll to position [3464, 0]
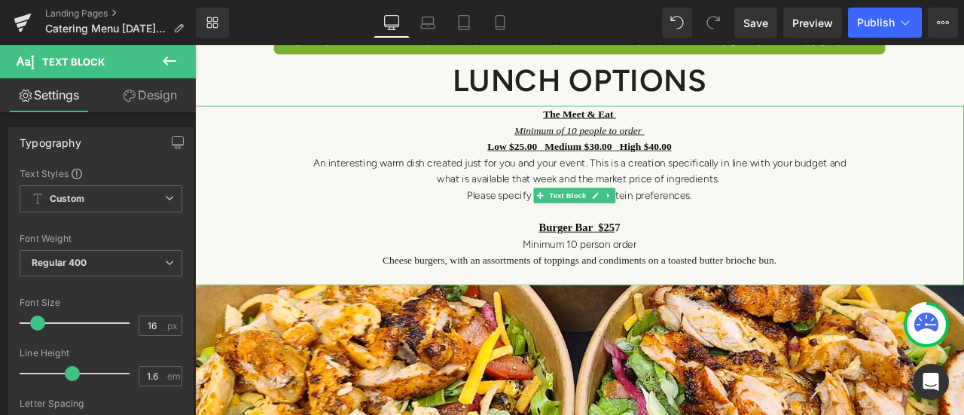
click at [859, 293] on span "Cheese burgers, with an assortments of toppings and condiments on a toasted but…" at bounding box center [650, 299] width 467 height 13
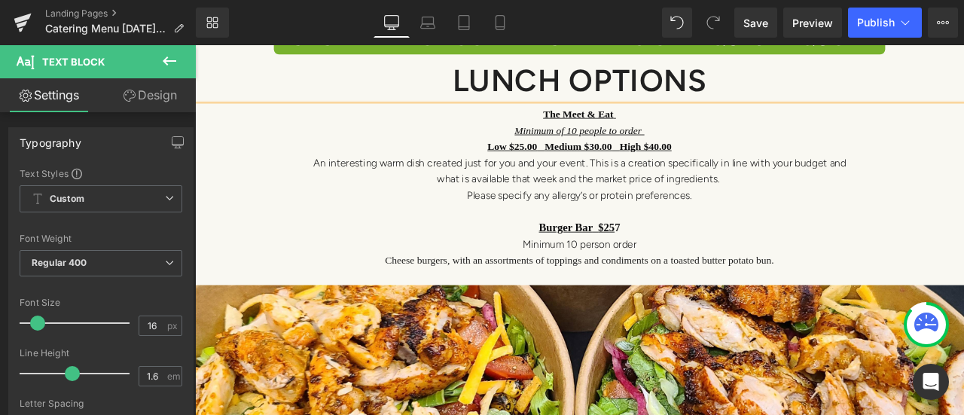
click at [728, 233] on p at bounding box center [650, 243] width 911 height 20
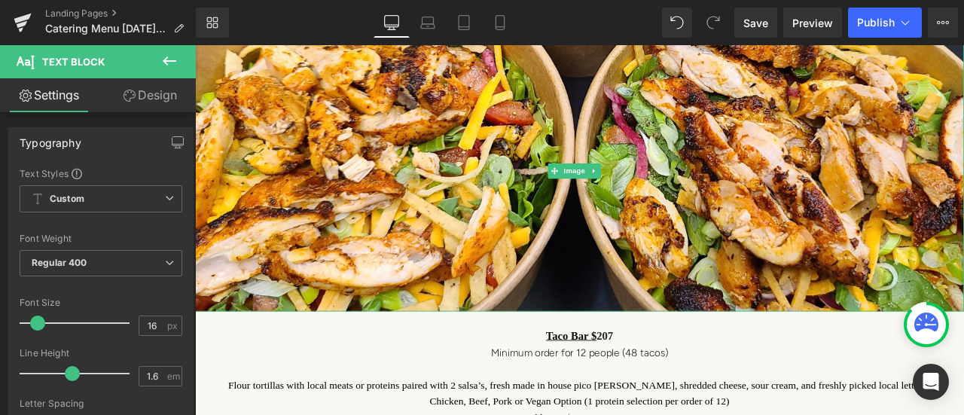
scroll to position [3690, 0]
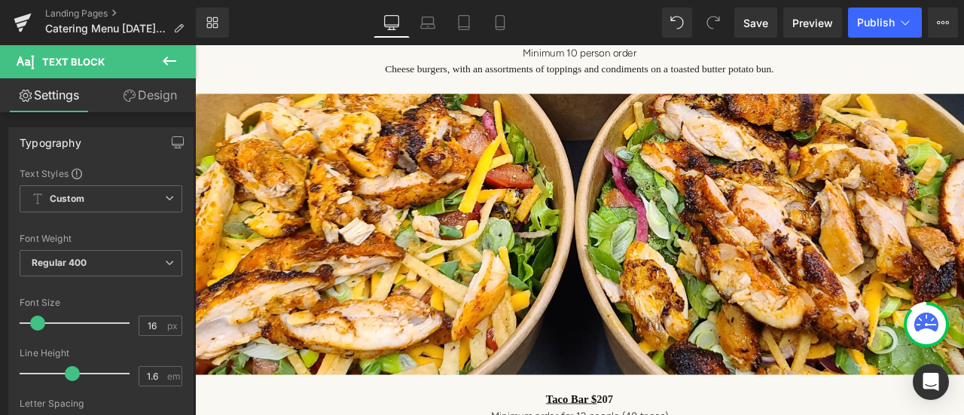
click at [170, 57] on icon at bounding box center [169, 61] width 18 height 18
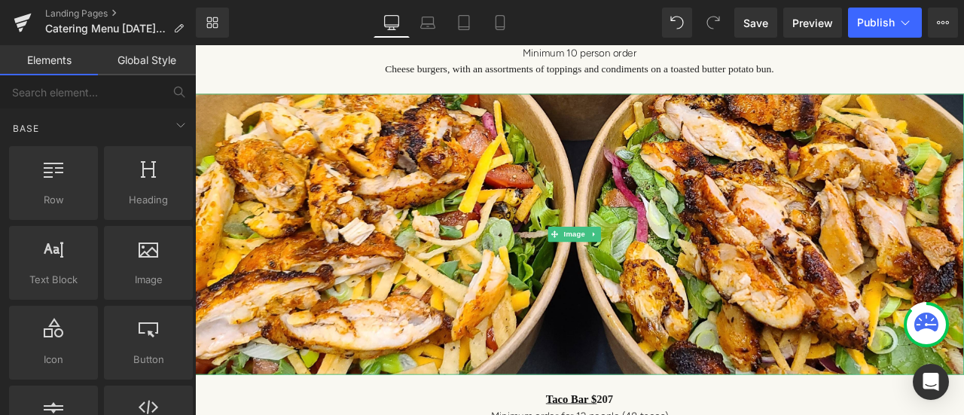
click at [437, 302] on img at bounding box center [650, 270] width 911 height 334
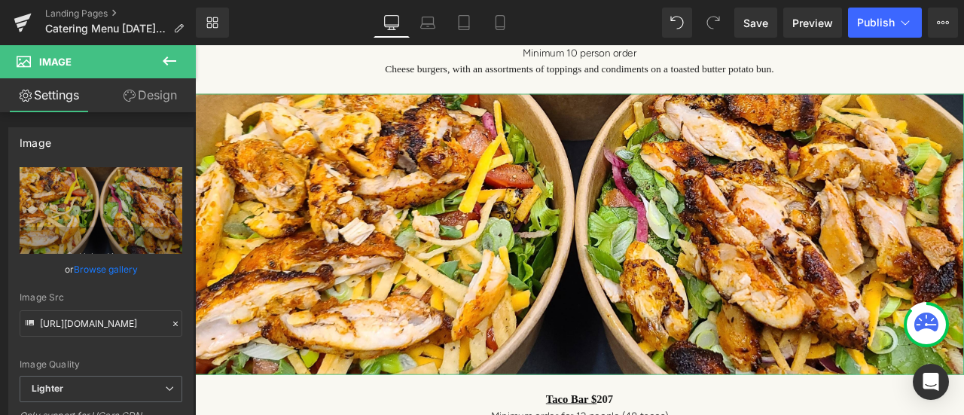
click at [111, 269] on link "Browse gallery" at bounding box center [106, 269] width 64 height 26
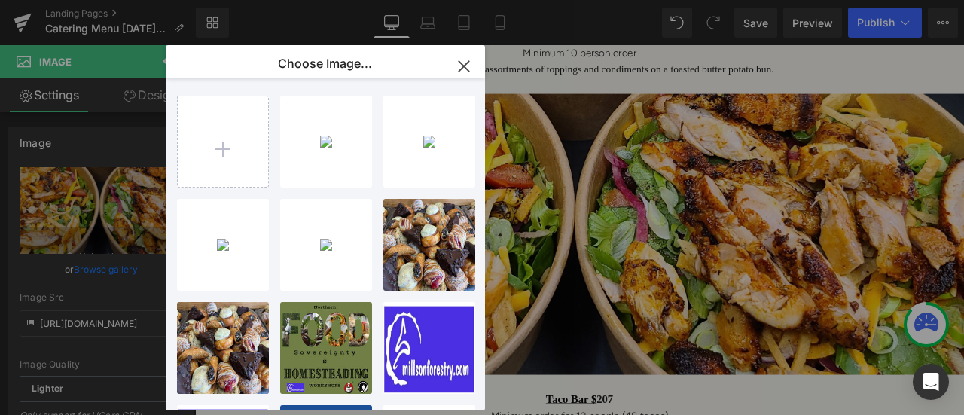
click at [206, 136] on input "file" at bounding box center [223, 141] width 90 height 90
click at [216, 144] on input "file" at bounding box center [223, 141] width 90 height 90
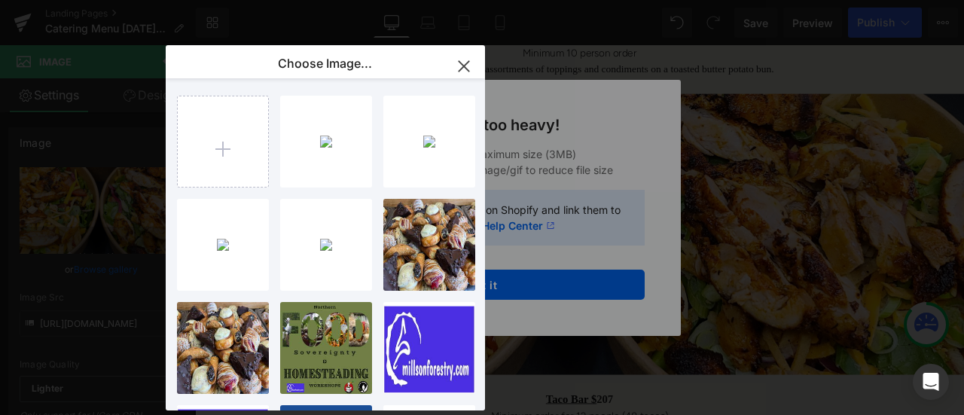
click at [466, 59] on icon "button" at bounding box center [464, 66] width 24 height 24
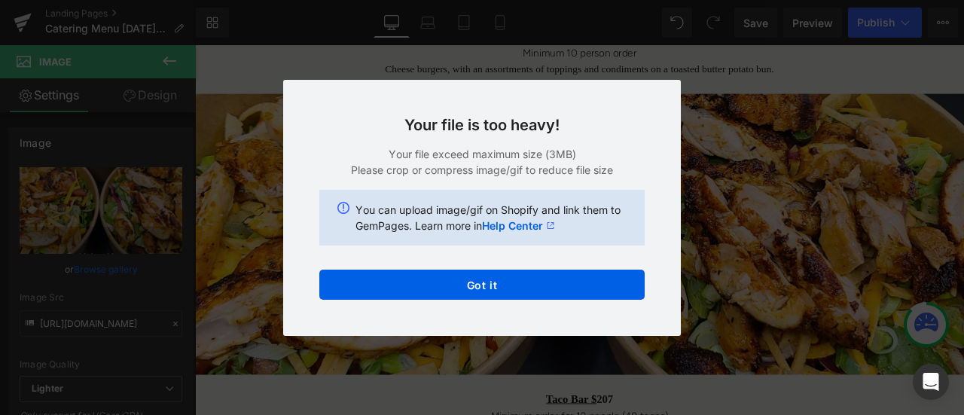
click at [500, 287] on button "Got it" at bounding box center [481, 285] width 325 height 30
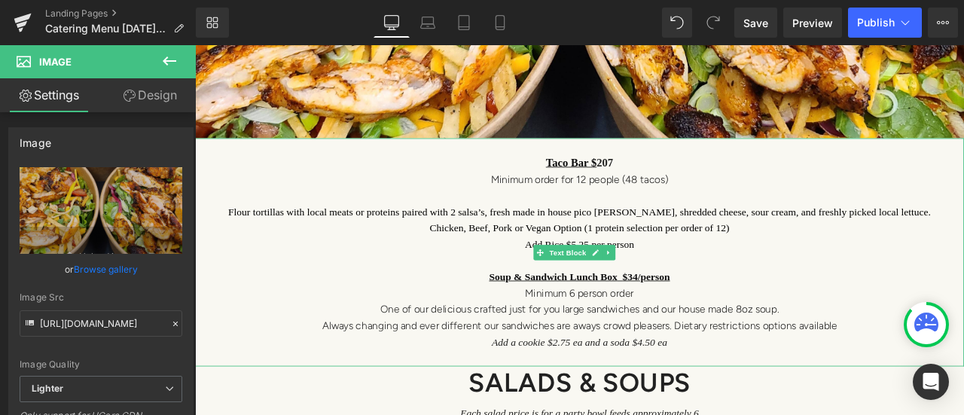
scroll to position [3991, 0]
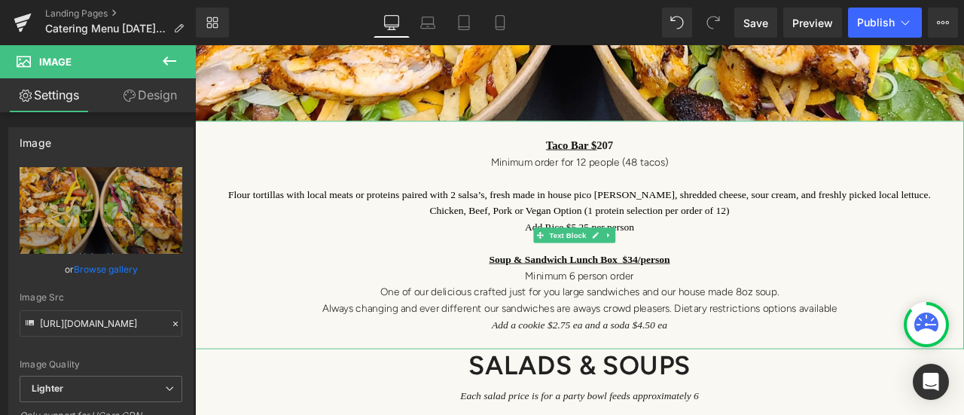
click at [706, 292] on link "Soup & Sandwich Lunch Box $34/person" at bounding box center [651, 298] width 215 height 13
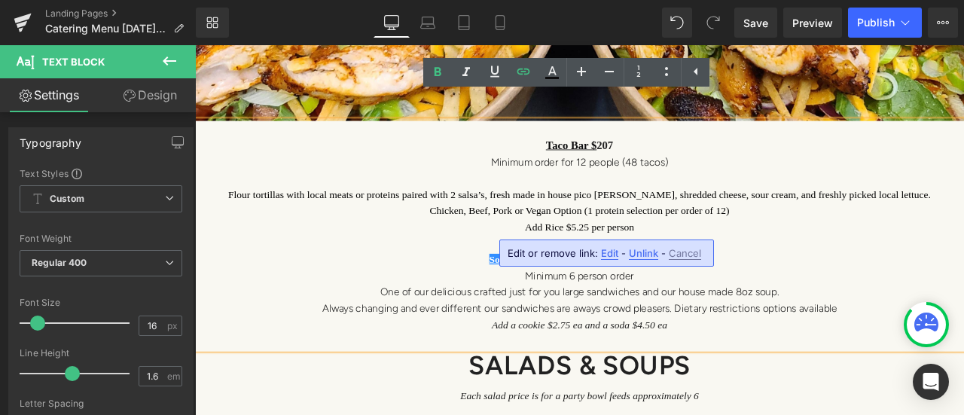
click at [706, 292] on link "Soup & Sandwich Lunch Box $34/person" at bounding box center [651, 298] width 215 height 13
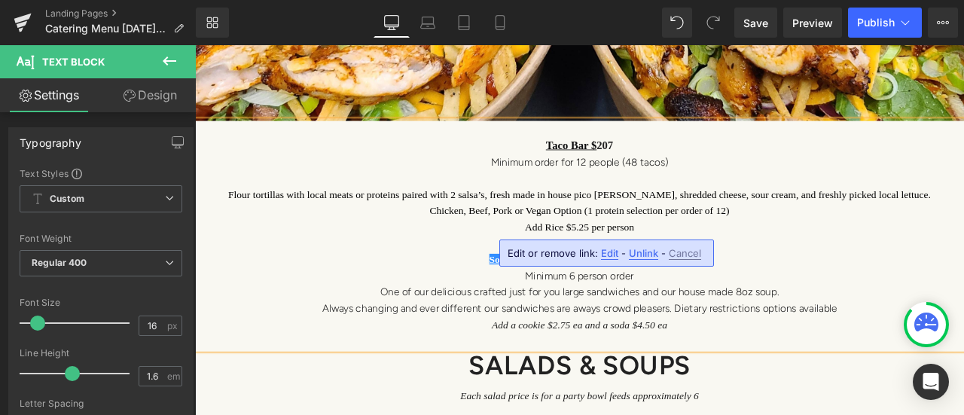
click at [870, 215] on span "Flour tortillas with local meats or proteins paired with 2 salsa’s, fresh made …" at bounding box center [650, 221] width 833 height 13
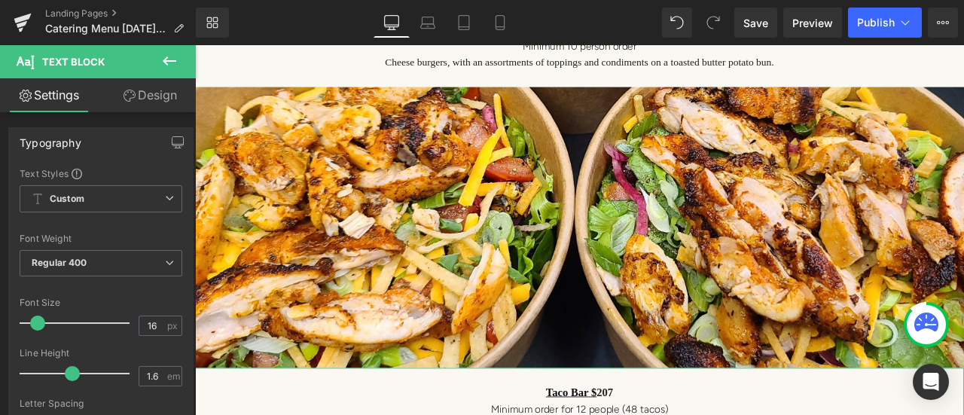
scroll to position [3690, 0]
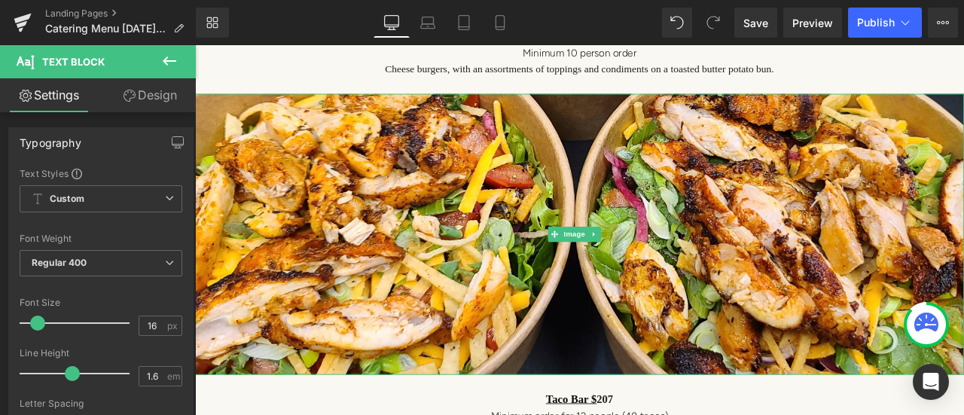
click at [407, 234] on img at bounding box center [650, 270] width 911 height 334
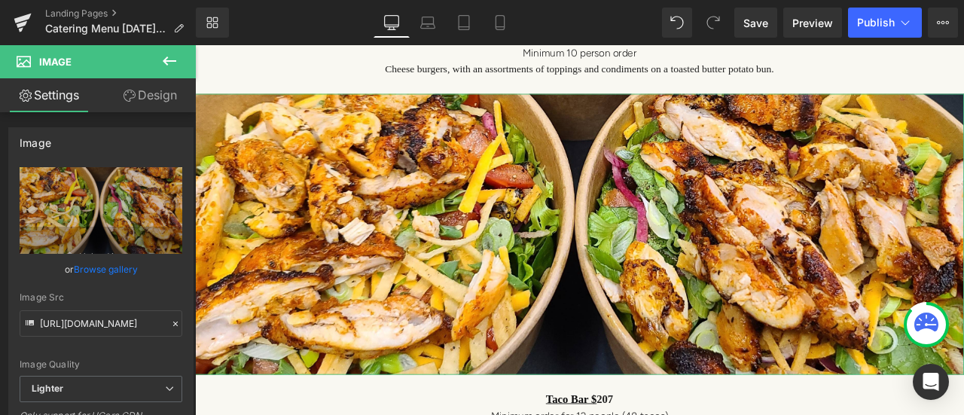
click at [0, 0] on icon "Replace Image" at bounding box center [0, 0] width 0 height 0
click at [87, 264] on link "Browse gallery" at bounding box center [106, 269] width 64 height 26
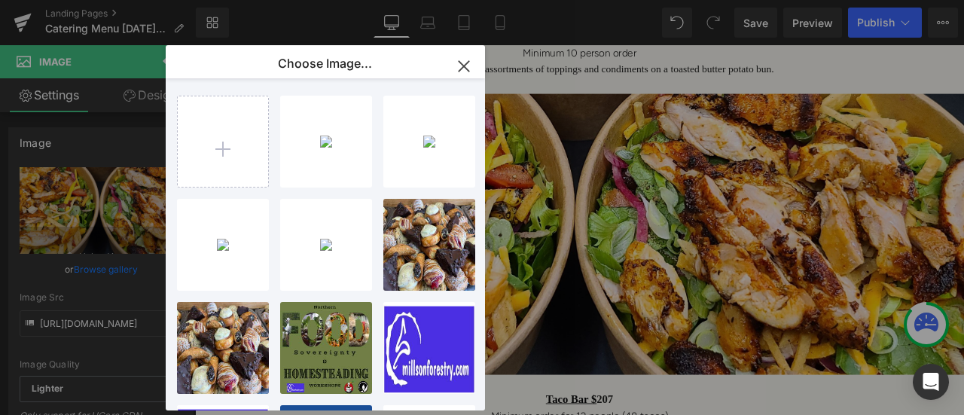
click at [220, 142] on input "file" at bounding box center [223, 141] width 90 height 90
type input "C:\fakepath\taco bar website.jpg"
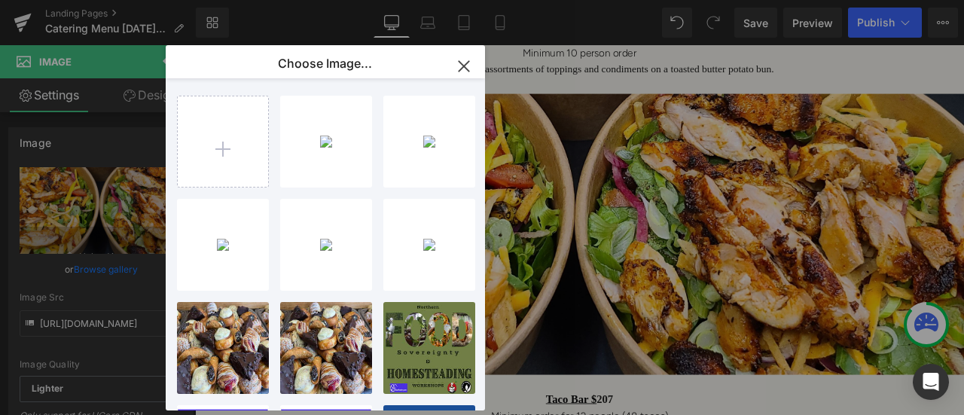
click at [0, 0] on div "taco ba...site.jpg 1.38 MB" at bounding box center [0, 0] width 0 height 0
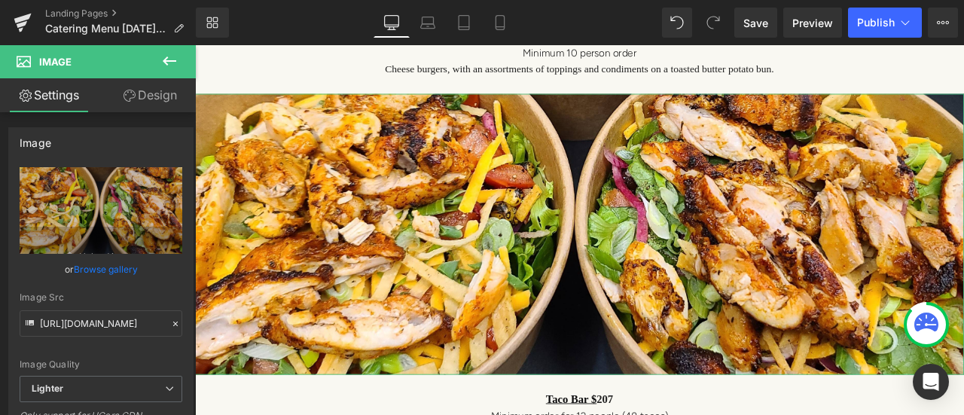
click at [102, 271] on link "Browse gallery" at bounding box center [106, 269] width 64 height 26
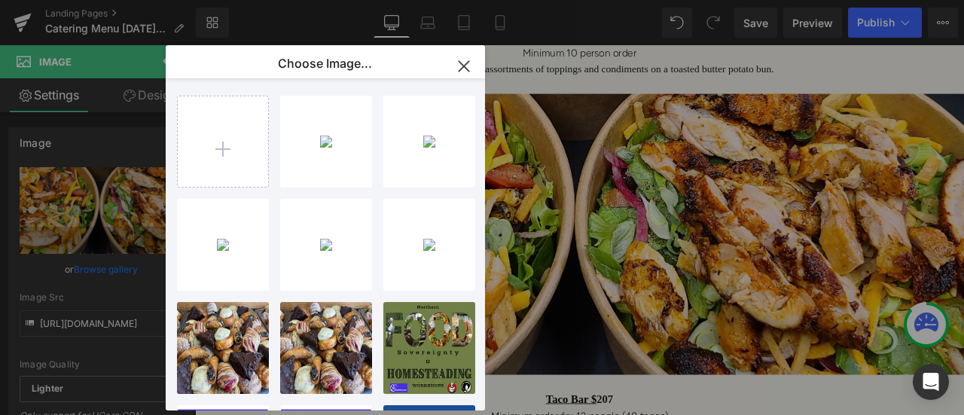
click at [0, 0] on div "taco ba...site.jpg 1.38 MB" at bounding box center [0, 0] width 0 height 0
type input "[URL][DOMAIN_NAME]"
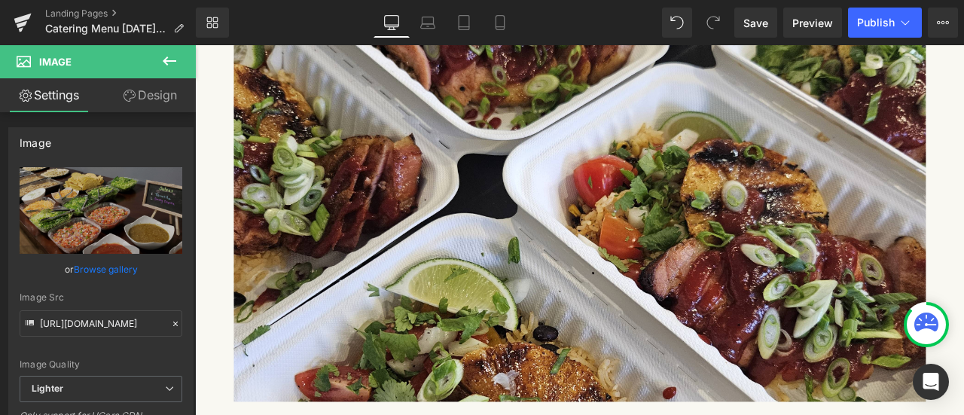
scroll to position [5724, 0]
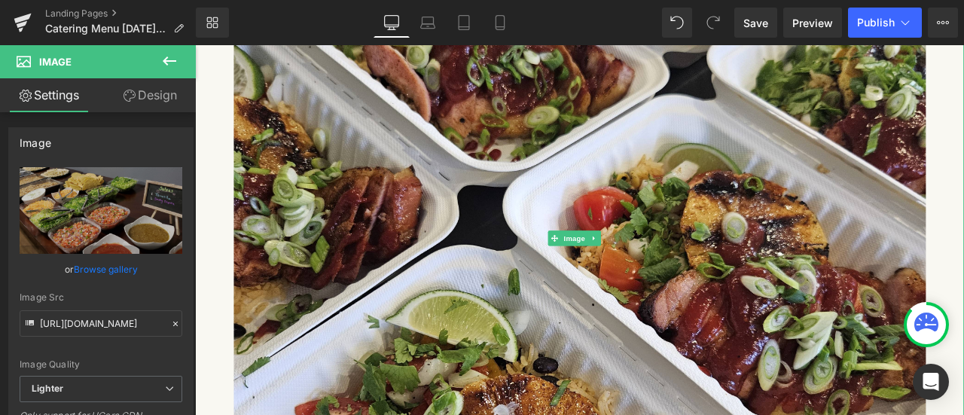
click at [538, 273] on img at bounding box center [651, 275] width 820 height 462
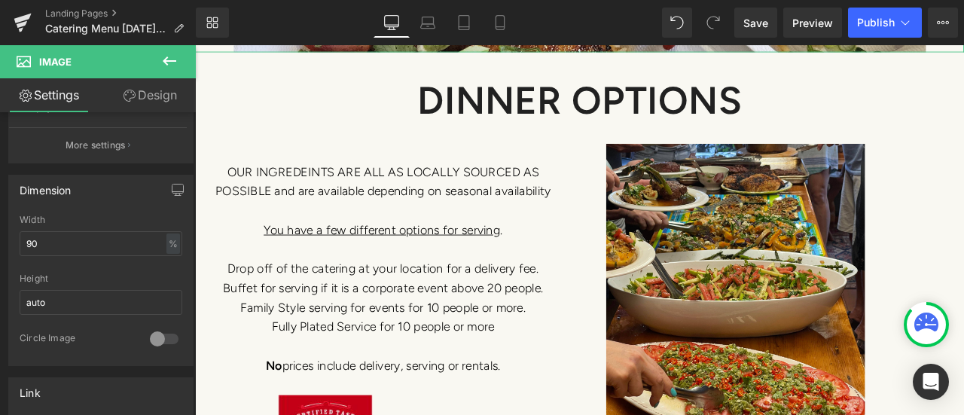
scroll to position [377, 0]
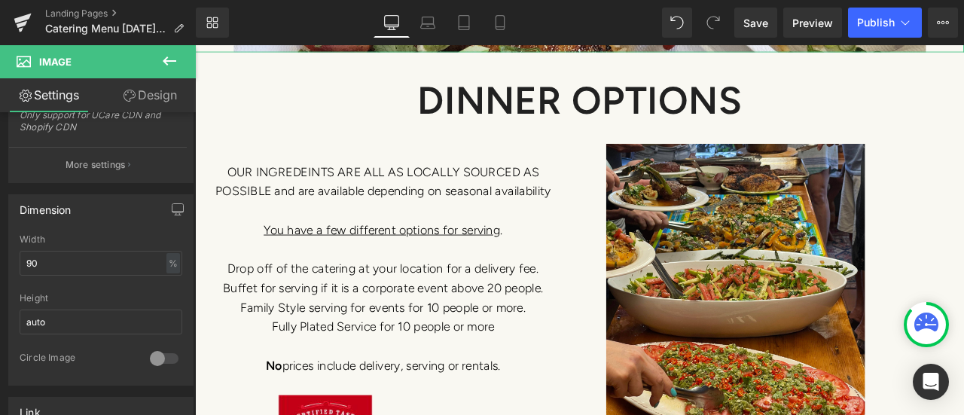
click at [57, 245] on div "Width 90 % % px" at bounding box center [101, 263] width 163 height 59
click at [51, 320] on input "auto" at bounding box center [101, 322] width 163 height 25
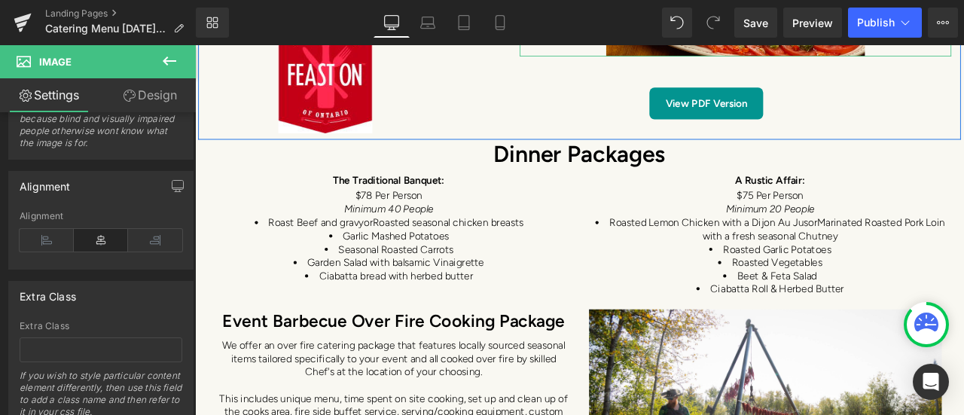
scroll to position [6627, 0]
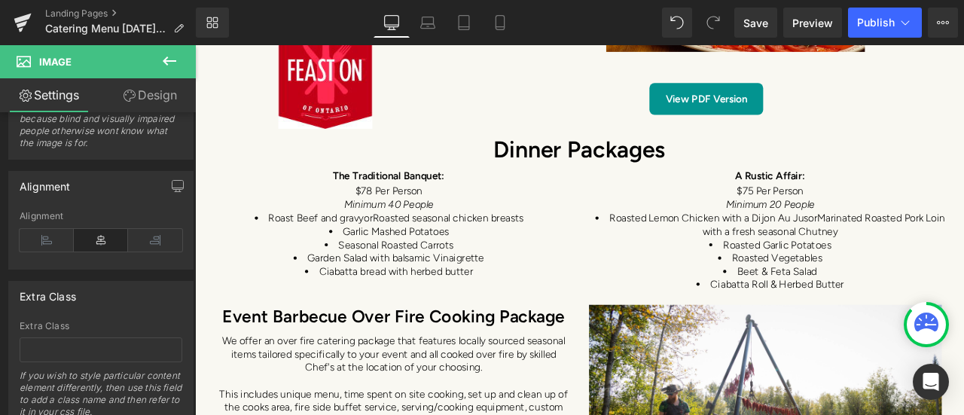
click at [766, 25] on span "Save" at bounding box center [755, 23] width 25 height 16
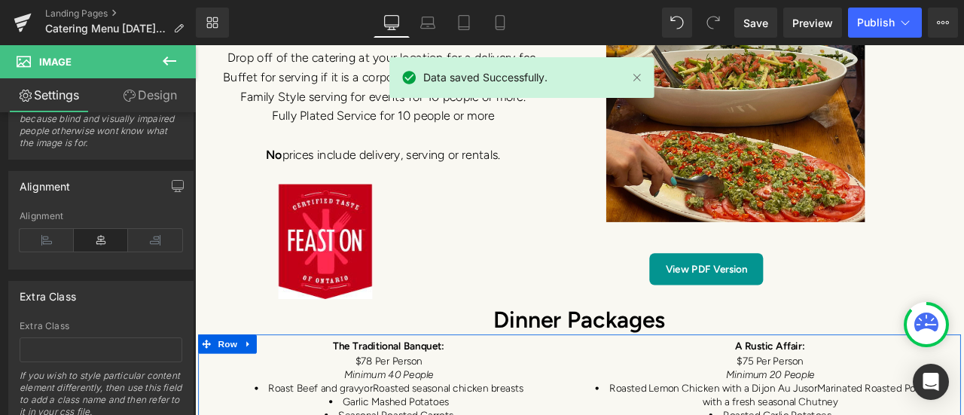
scroll to position [6251, 0]
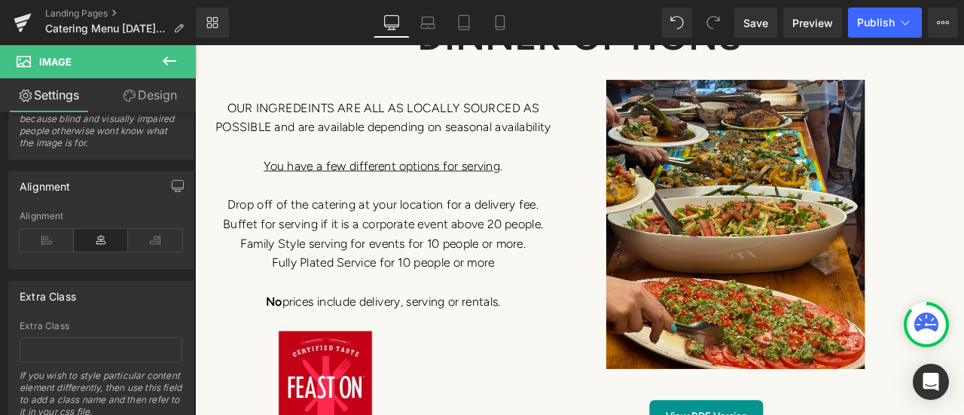
click at [896, 28] on button "Publish" at bounding box center [885, 23] width 74 height 30
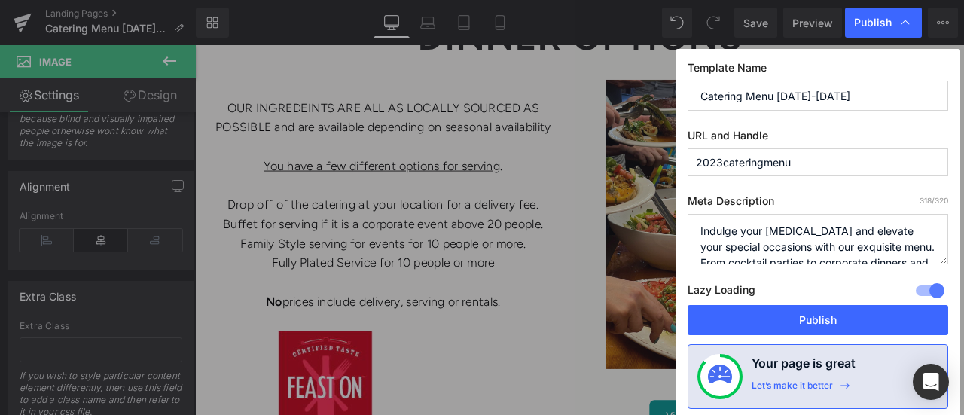
click at [813, 327] on button "Publish" at bounding box center [818, 320] width 261 height 30
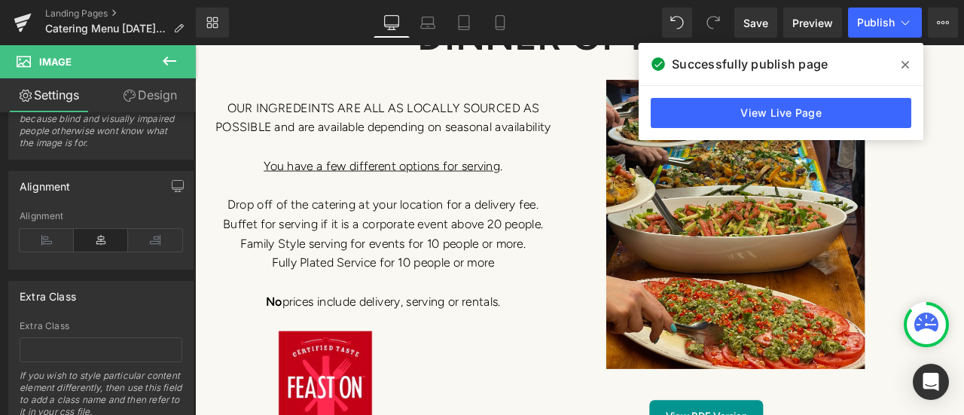
click at [904, 63] on icon at bounding box center [905, 65] width 8 height 12
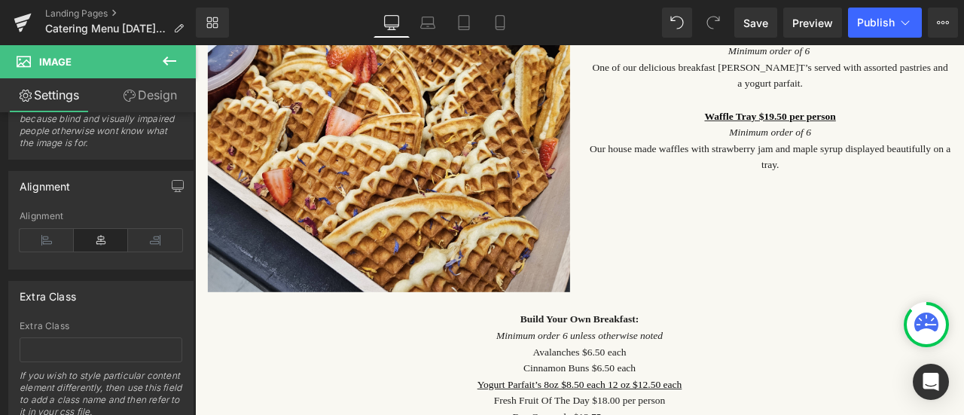
scroll to position [3012, 0]
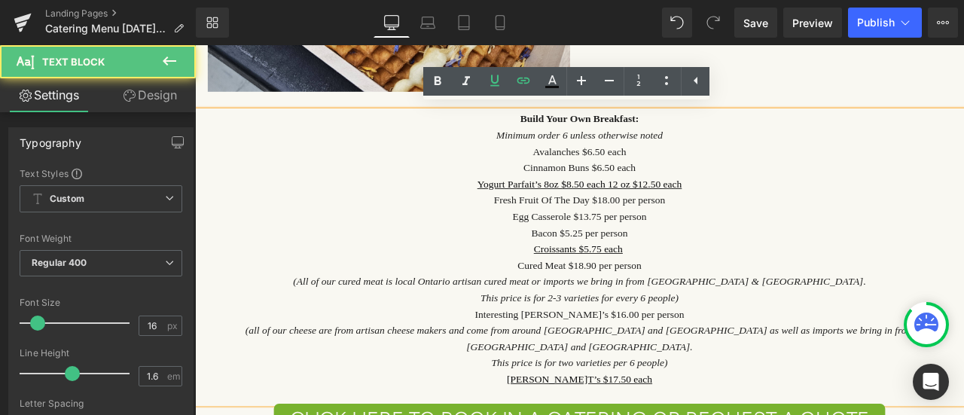
click at [715, 127] on p "Build Your Own Breakfast:" at bounding box center [650, 133] width 911 height 20
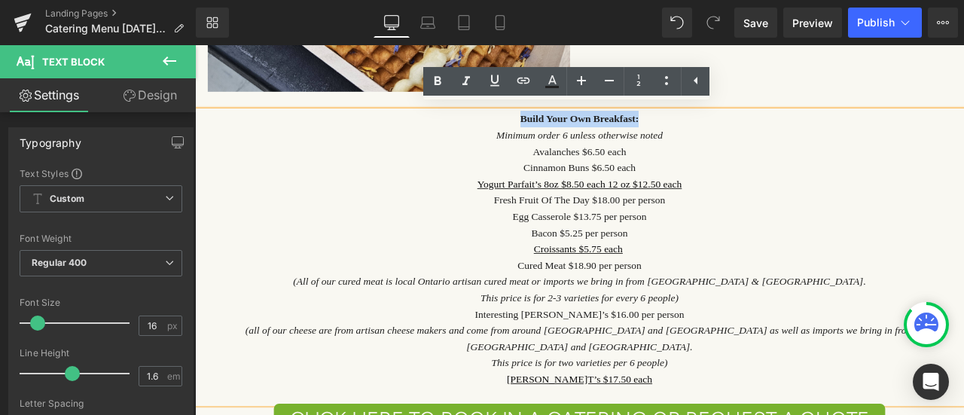
drag, startPoint x: 715, startPoint y: 127, endPoint x: 582, endPoint y: 124, distance: 133.3
click at [582, 124] on p "Build Your Own Breakfast:" at bounding box center [650, 133] width 911 height 20
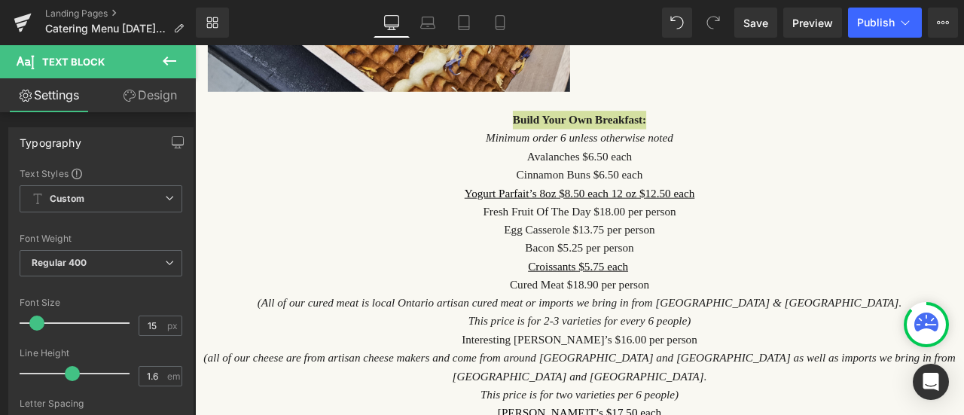
type input "13"
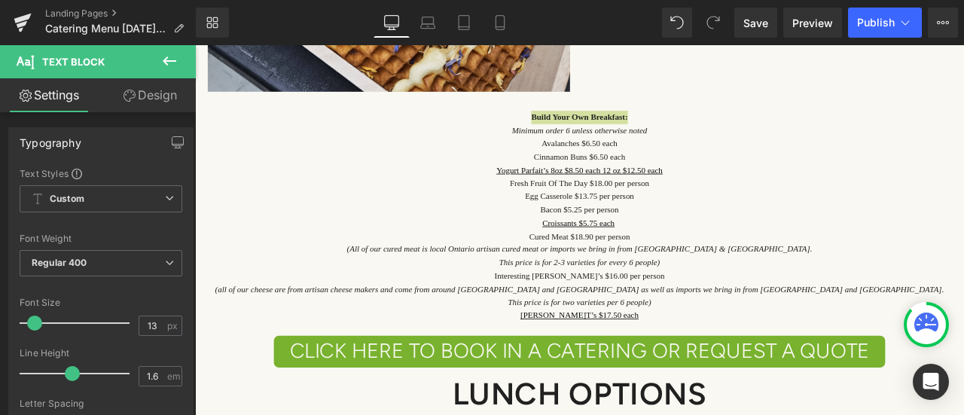
click at [30, 324] on span at bounding box center [34, 323] width 15 height 15
click at [737, 129] on p "Build Your Own Breakfast:" at bounding box center [650, 131] width 911 height 16
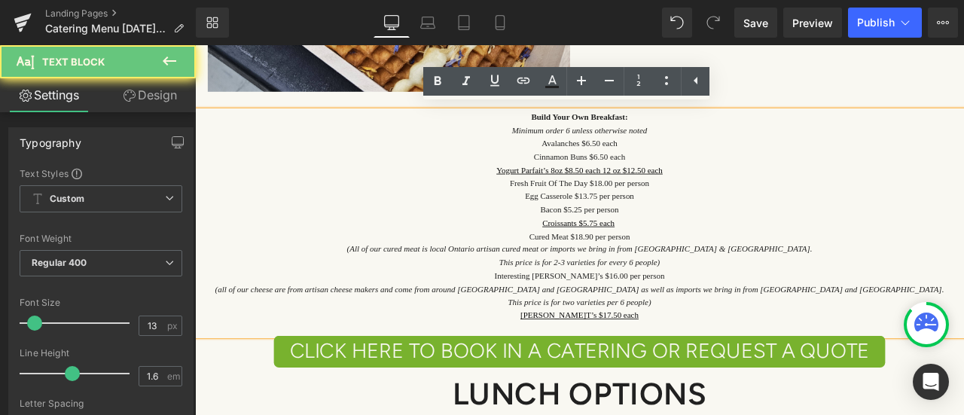
click at [737, 129] on p "Build Your Own Breakfast:" at bounding box center [650, 131] width 911 height 16
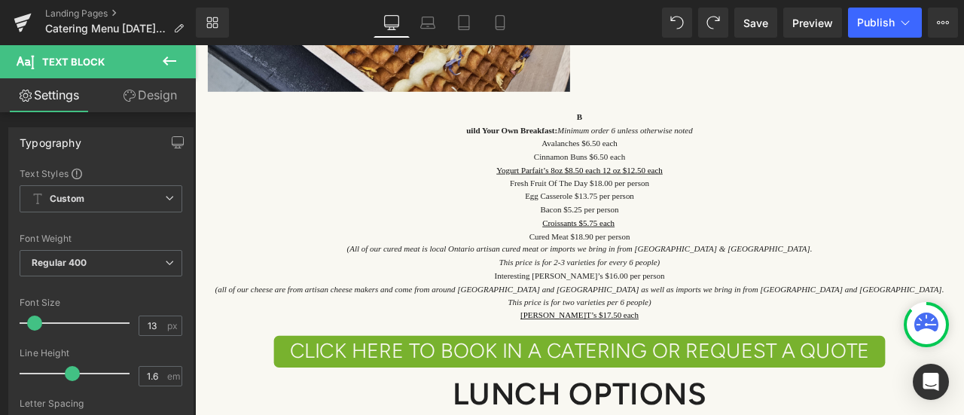
type input "16"
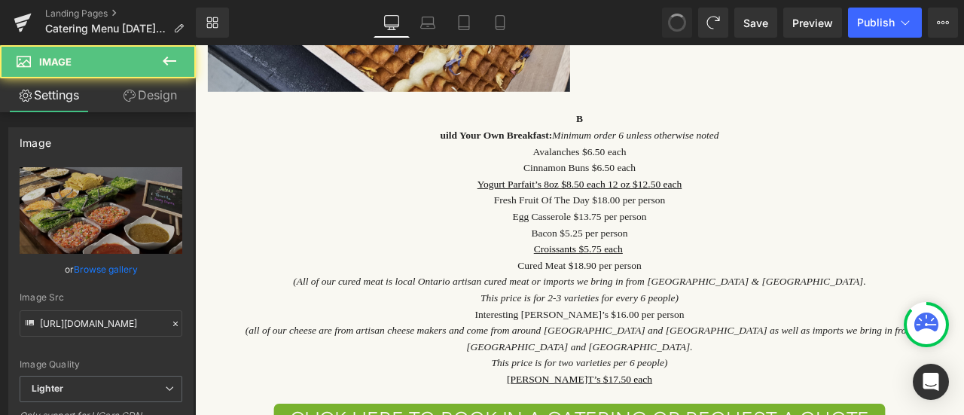
type input "[URL][DOMAIN_NAME]"
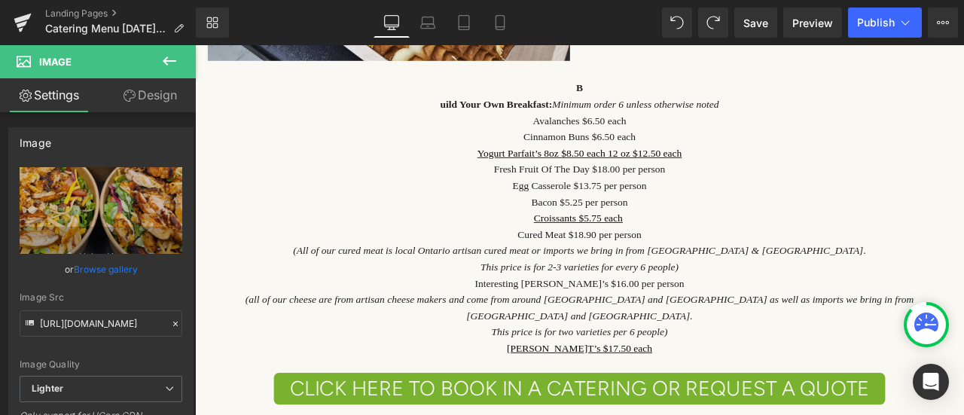
scroll to position [2921, 0]
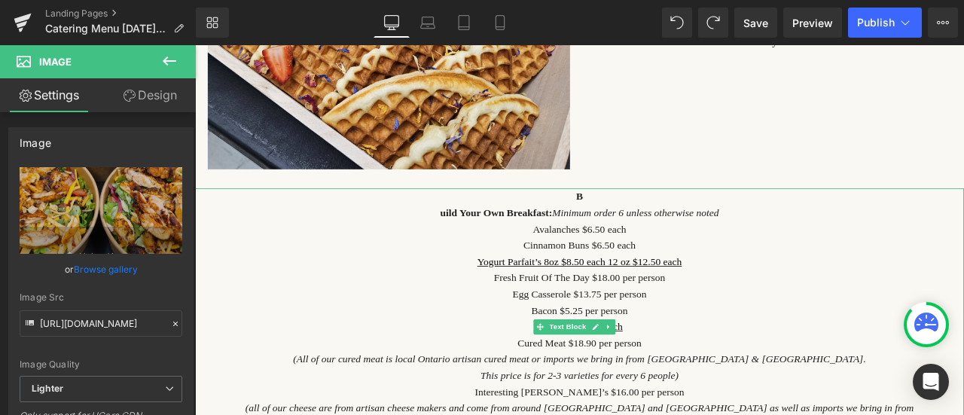
click at [480, 241] on p "uild Your Own Breakfast: Minimum order 6 unless otherwise noted" at bounding box center [650, 244] width 911 height 20
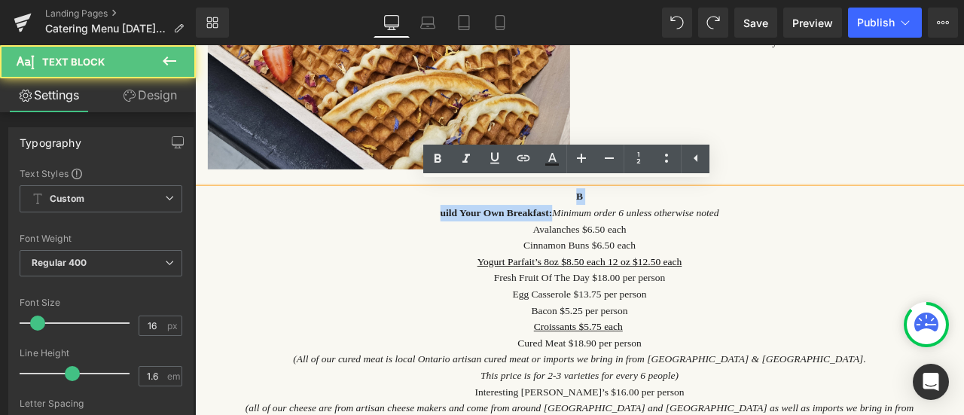
drag, startPoint x: 605, startPoint y: 239, endPoint x: 583, endPoint y: 217, distance: 30.9
click at [583, 217] on div "B uild Your Own Breakfast: Minimum order 6 unless otherwise noted Avalanches $6…" at bounding box center [650, 388] width 911 height 347
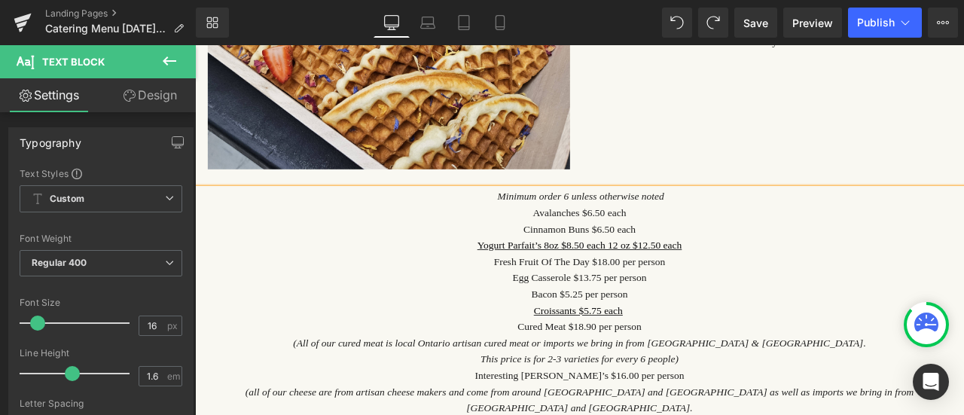
scroll to position [2901, 0]
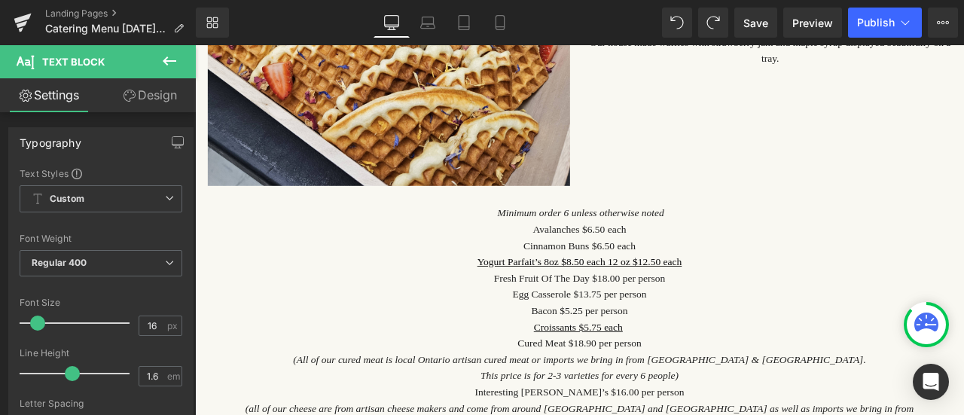
click at [176, 59] on icon at bounding box center [169, 61] width 18 height 18
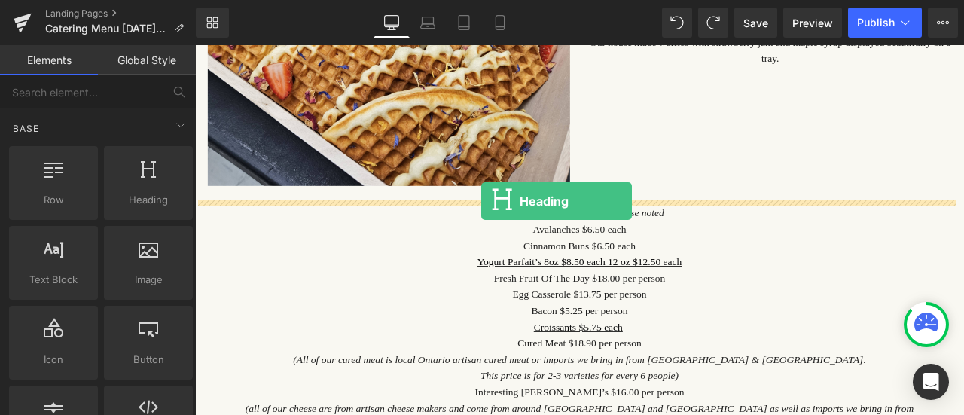
drag, startPoint x: 356, startPoint y: 230, endPoint x: 534, endPoint y: 230, distance: 177.7
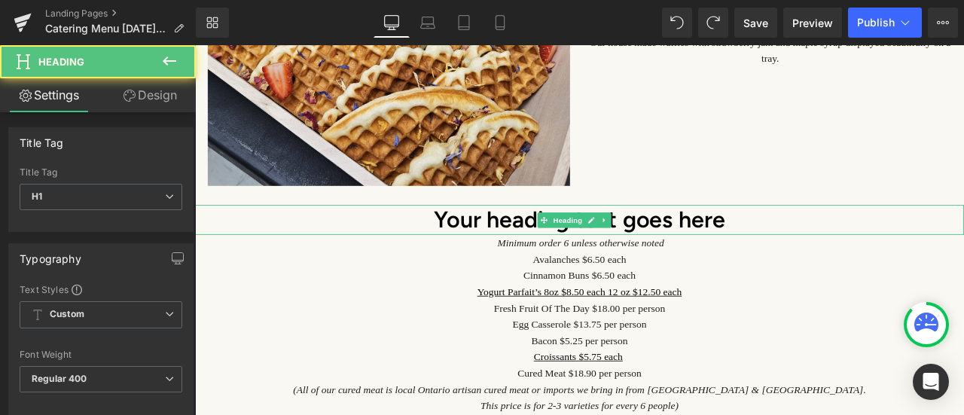
click at [771, 246] on h1 "Your heading text goes here" at bounding box center [650, 251] width 911 height 35
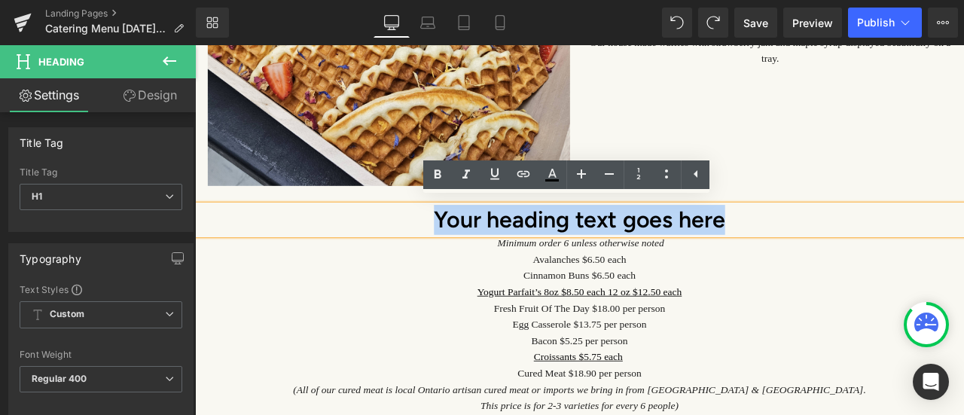
drag, startPoint x: 853, startPoint y: 243, endPoint x: 468, endPoint y: 249, distance: 384.9
click at [468, 249] on h1 "Your heading text goes here" at bounding box center [650, 251] width 911 height 35
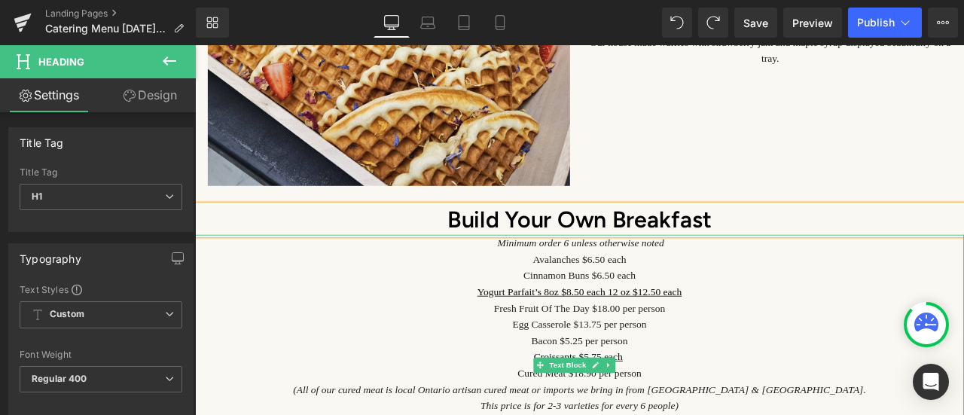
click at [491, 289] on p "Avalanches $6.50 each" at bounding box center [650, 299] width 911 height 20
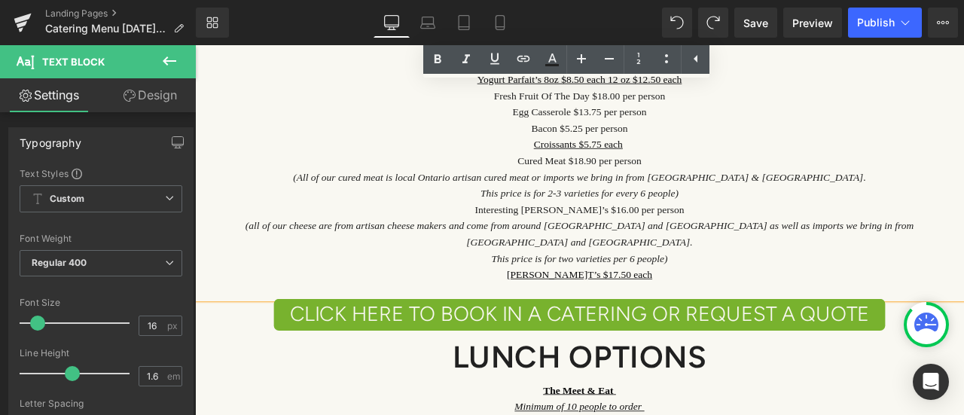
scroll to position [3202, 0]
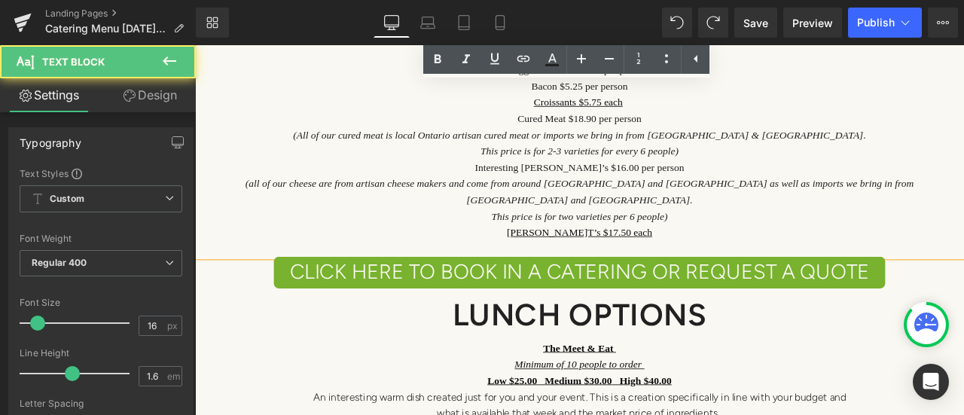
click at [723, 258] on p "[PERSON_NAME]T’s $17.50 each" at bounding box center [650, 268] width 911 height 20
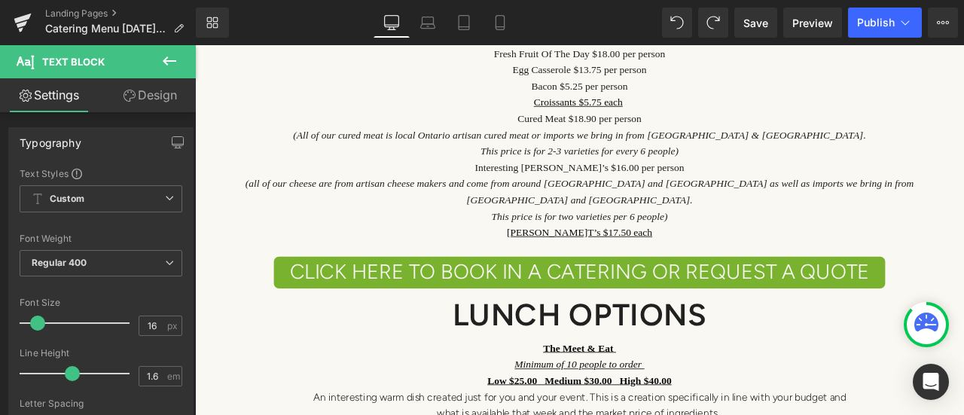
click at [179, 55] on button at bounding box center [169, 61] width 53 height 33
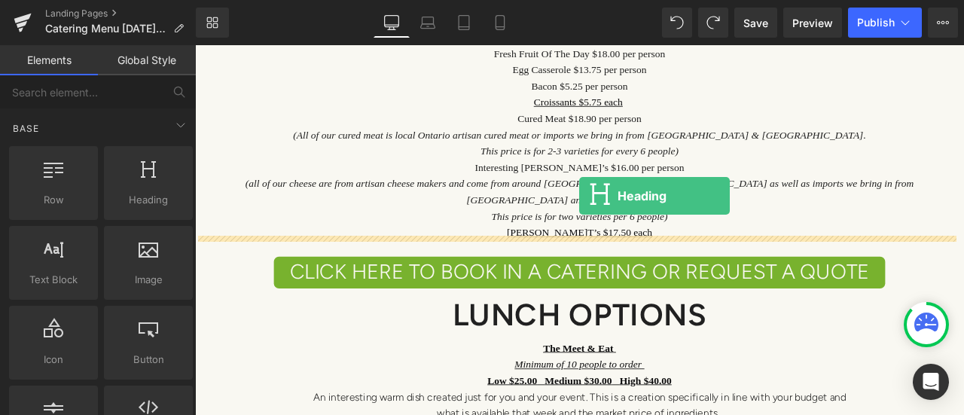
drag, startPoint x: 355, startPoint y: 236, endPoint x: 650, endPoint y: 224, distance: 295.4
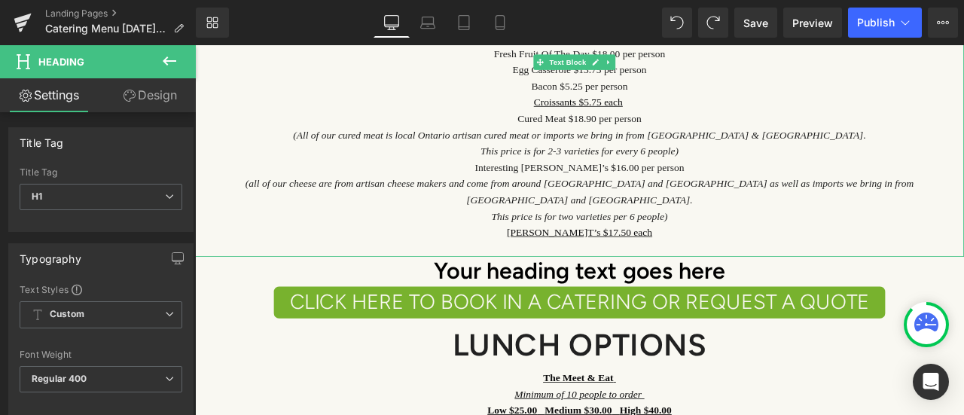
click at [436, 277] on p at bounding box center [650, 287] width 911 height 20
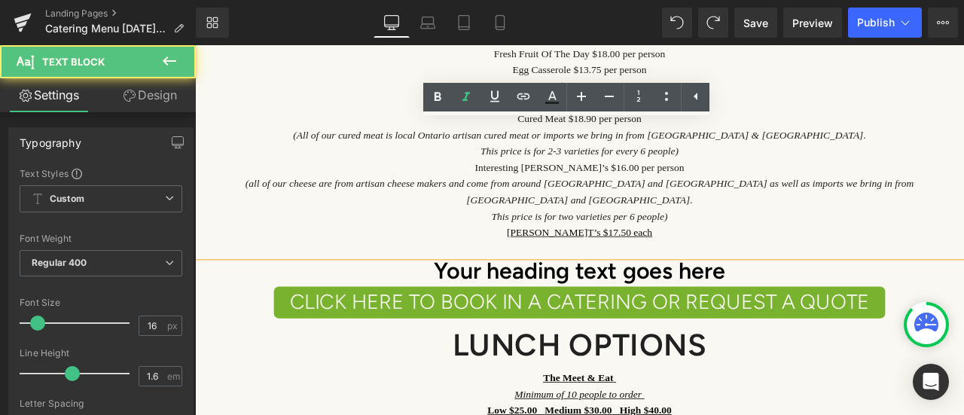
click at [438, 239] on p "This price is for two varieties per 6 people)" at bounding box center [650, 249] width 911 height 20
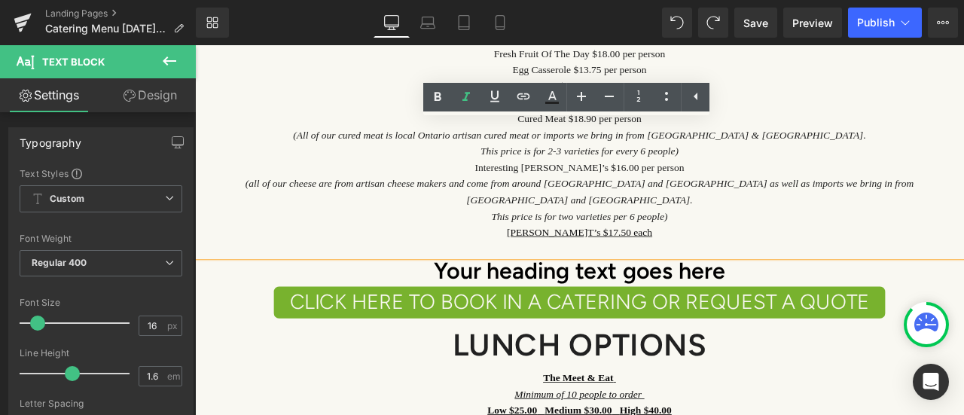
click at [438, 203] on icon "(all of our cheese are from artisan cheese makers and come from around [GEOGRAP…" at bounding box center [651, 219] width 792 height 32
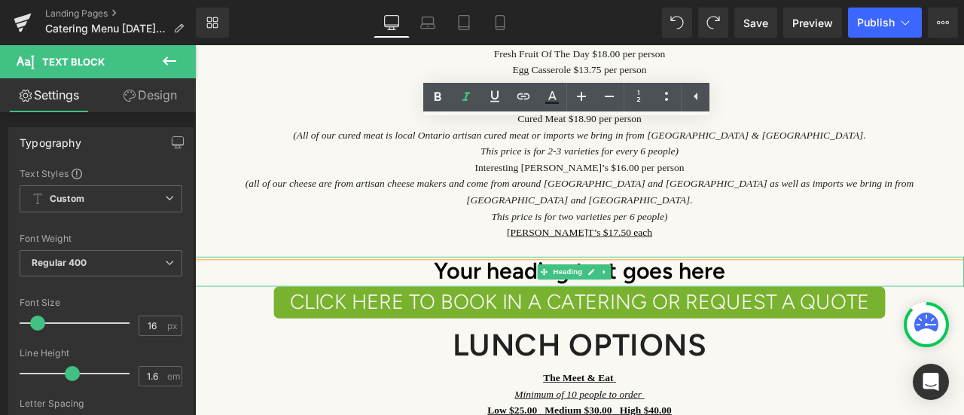
click at [437, 296] on h1 "Your heading text goes here" at bounding box center [650, 313] width 911 height 35
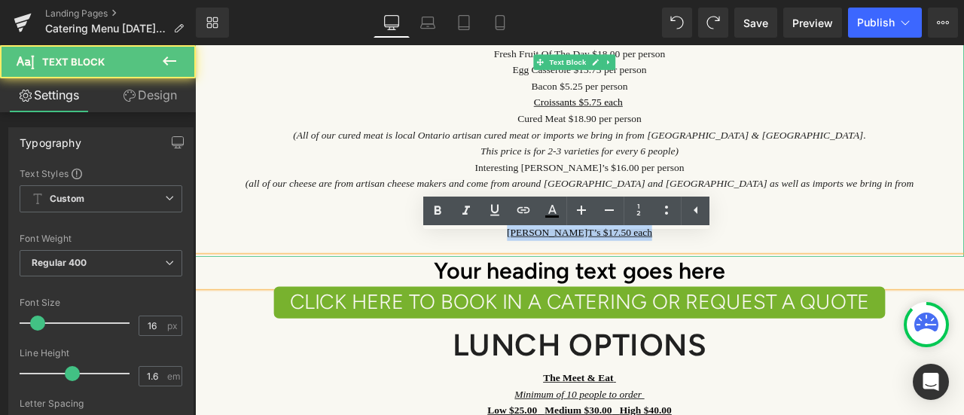
drag, startPoint x: 426, startPoint y: 267, endPoint x: 426, endPoint y: 250, distance: 16.6
click at [426, 250] on div "Minimum order 6 unless otherwise noted Avalanches $6.50 each Cinnamon Buns $6.5…" at bounding box center [650, 132] width 911 height 328
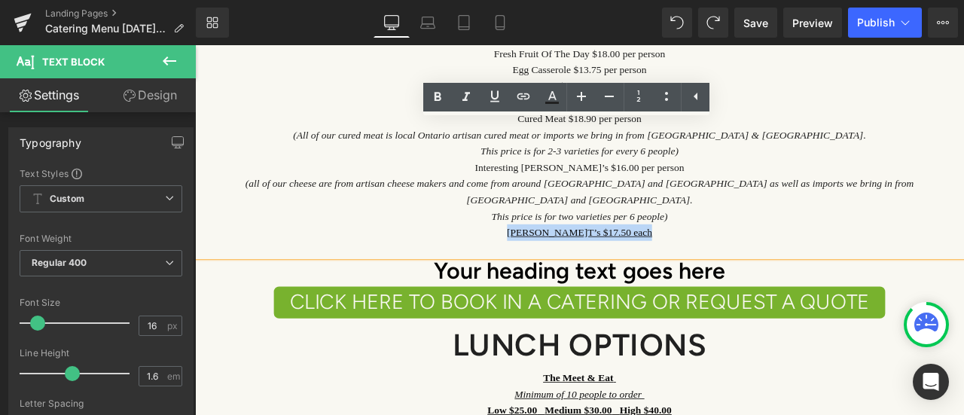
click at [725, 258] on p "[PERSON_NAME]T’s $17.50 each" at bounding box center [650, 268] width 911 height 20
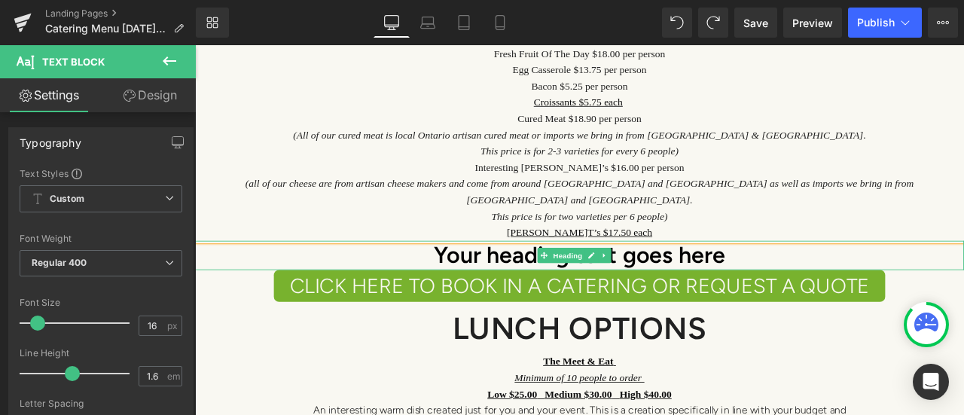
click at [446, 277] on h1 "Your heading text goes here" at bounding box center [650, 294] width 911 height 35
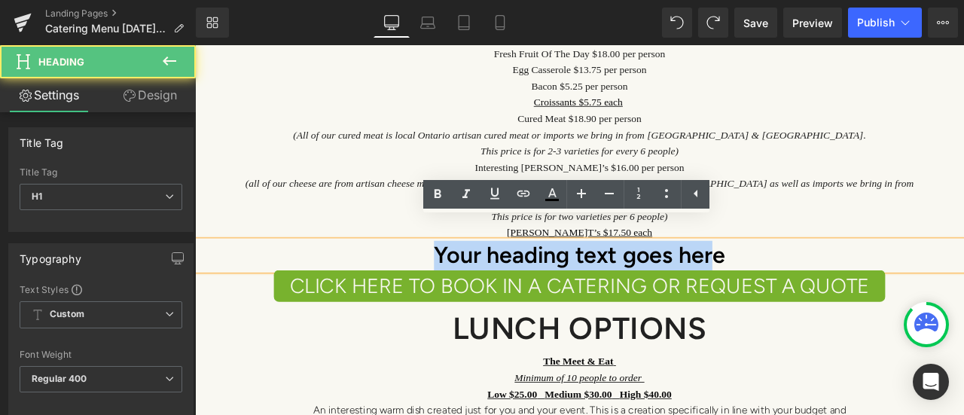
drag, startPoint x: 446, startPoint y: 272, endPoint x: 817, endPoint y: 276, distance: 371.3
click at [817, 277] on h1 "Your heading text goes here" at bounding box center [650, 294] width 911 height 35
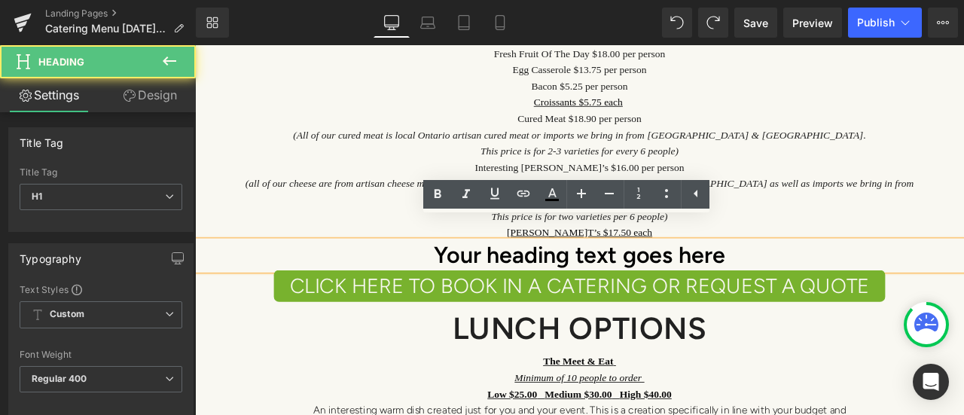
click at [831, 277] on h1 "Your heading text goes here" at bounding box center [650, 294] width 911 height 35
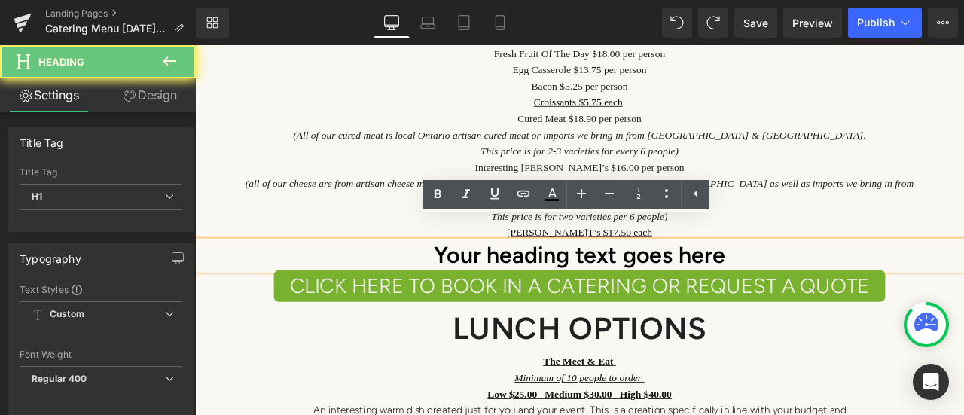
click at [831, 277] on h1 "Your heading text goes here" at bounding box center [650, 294] width 911 height 35
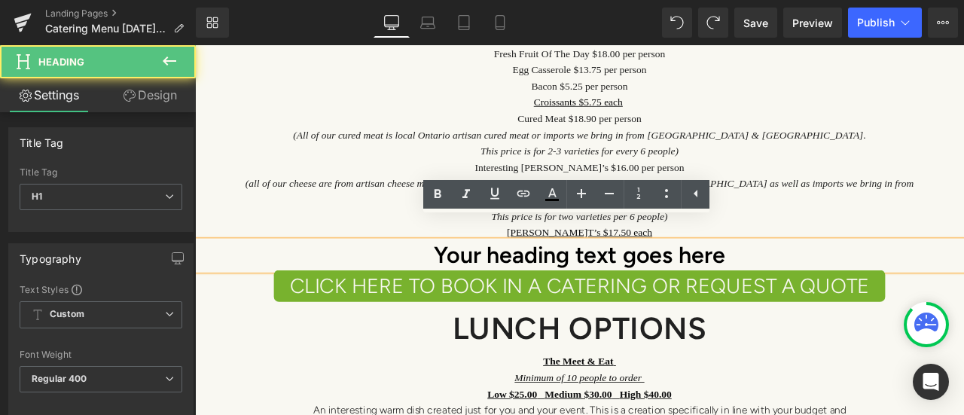
click at [851, 277] on h1 "Your heading text goes here" at bounding box center [650, 294] width 911 height 35
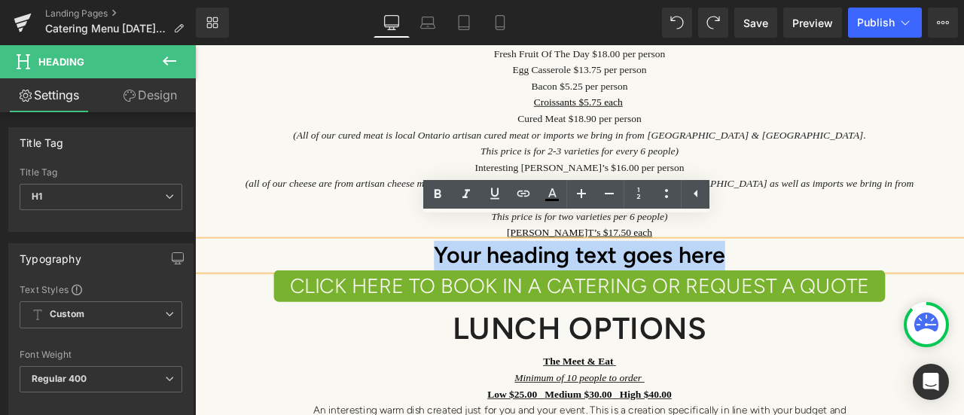
drag, startPoint x: 851, startPoint y: 269, endPoint x: 463, endPoint y: 269, distance: 387.8
click at [463, 277] on h1 "Your heading text goes here" at bounding box center [650, 294] width 911 height 35
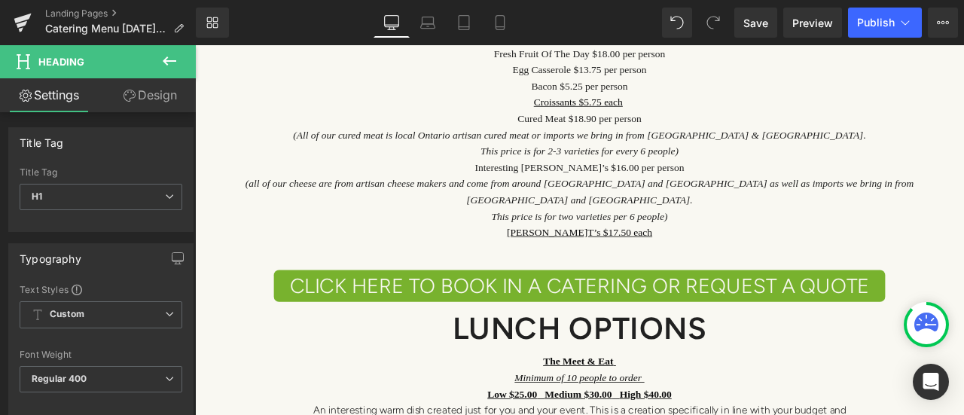
click at [157, 66] on button at bounding box center [169, 61] width 53 height 33
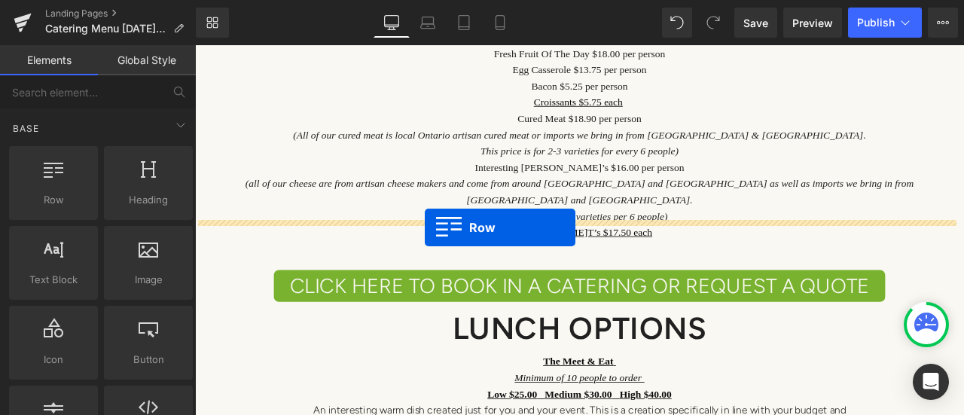
drag, startPoint x: 218, startPoint y: 233, endPoint x: 468, endPoint y: 261, distance: 251.7
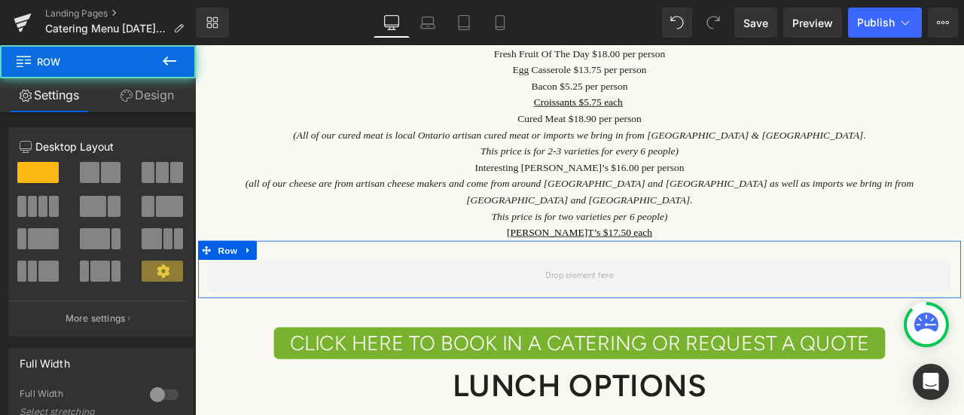
click at [108, 168] on span at bounding box center [111, 172] width 20 height 21
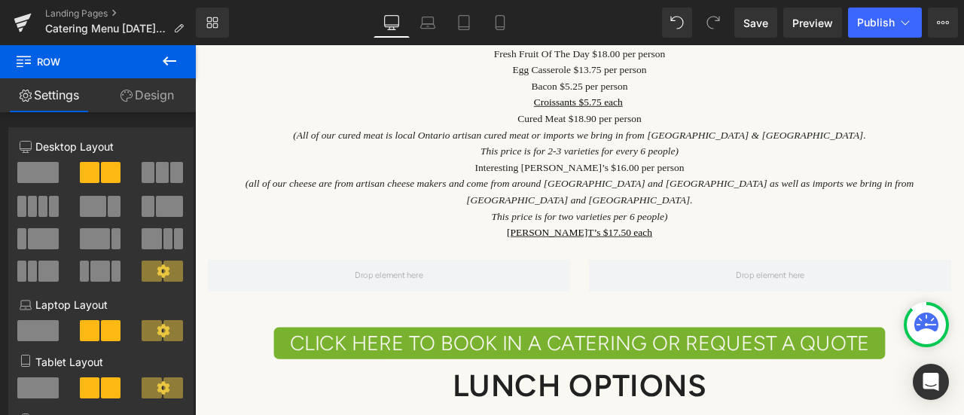
click at [181, 70] on button at bounding box center [169, 61] width 53 height 33
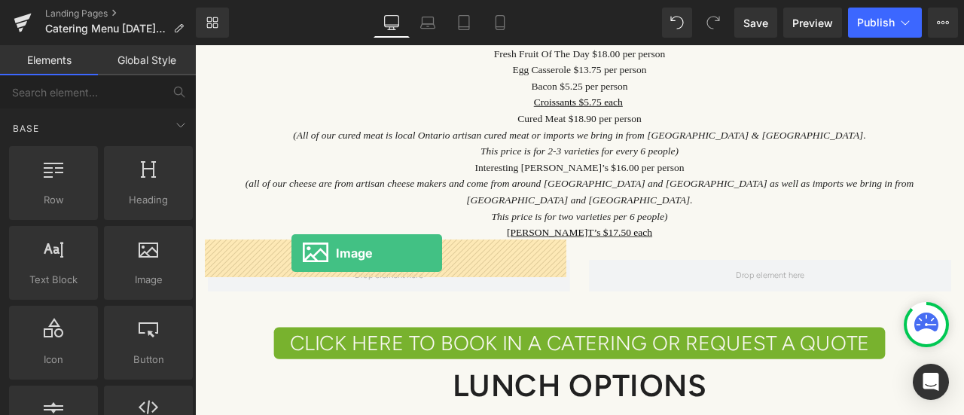
drag, startPoint x: 338, startPoint y: 313, endPoint x: 310, endPoint y: 292, distance: 35.5
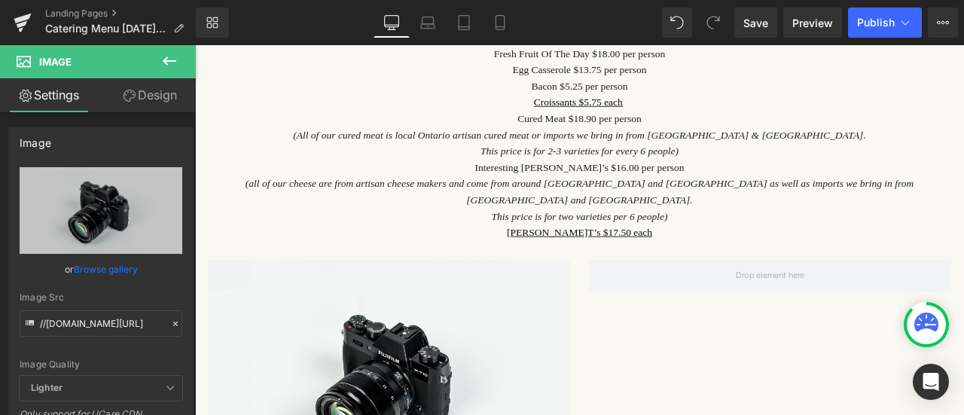
click at [163, 59] on icon at bounding box center [169, 61] width 18 height 18
click at [0, 0] on link "Global Style" at bounding box center [0, 0] width 0 height 0
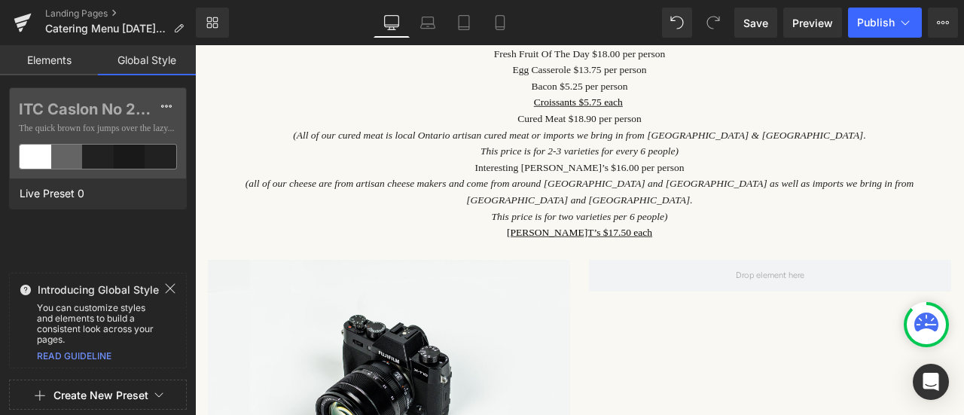
click at [53, 49] on link "Elements" at bounding box center [49, 60] width 98 height 30
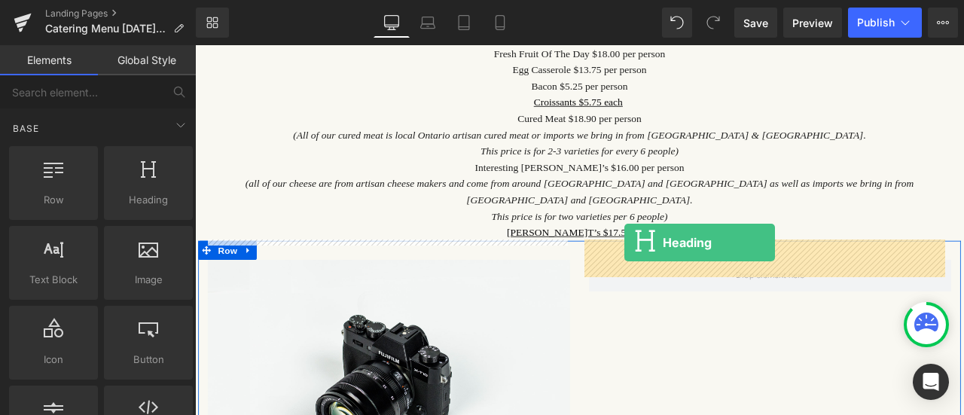
drag, startPoint x: 356, startPoint y: 246, endPoint x: 704, endPoint y: 279, distance: 349.4
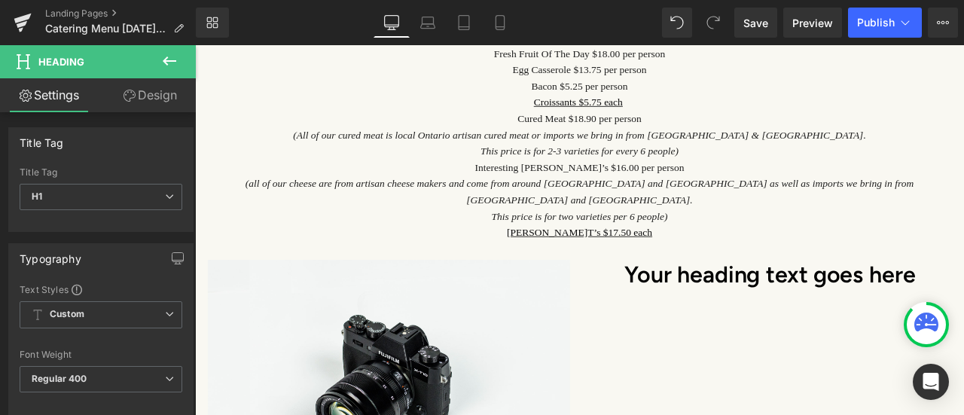
click at [175, 59] on icon at bounding box center [169, 61] width 18 height 18
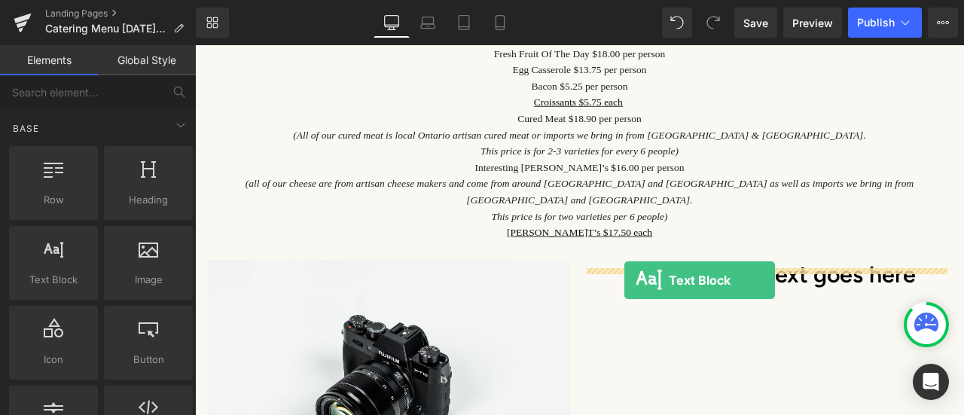
drag, startPoint x: 252, startPoint y: 293, endPoint x: 704, endPoint y: 323, distance: 453.6
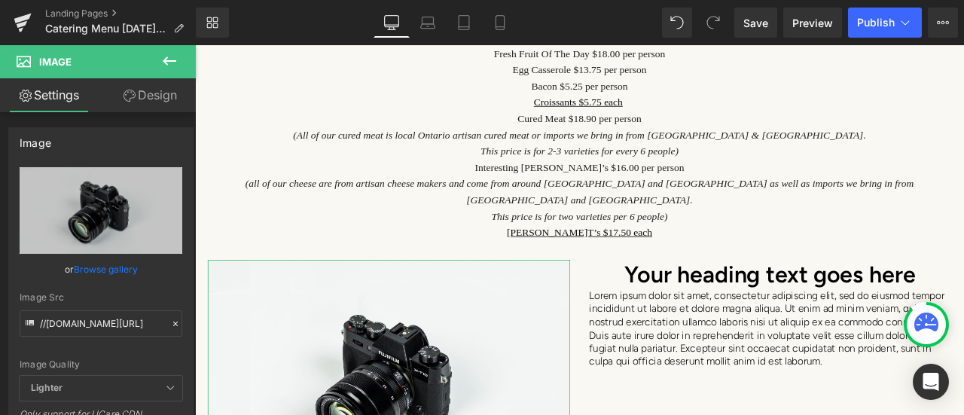
click at [104, 272] on link "Browse gallery" at bounding box center [106, 269] width 64 height 26
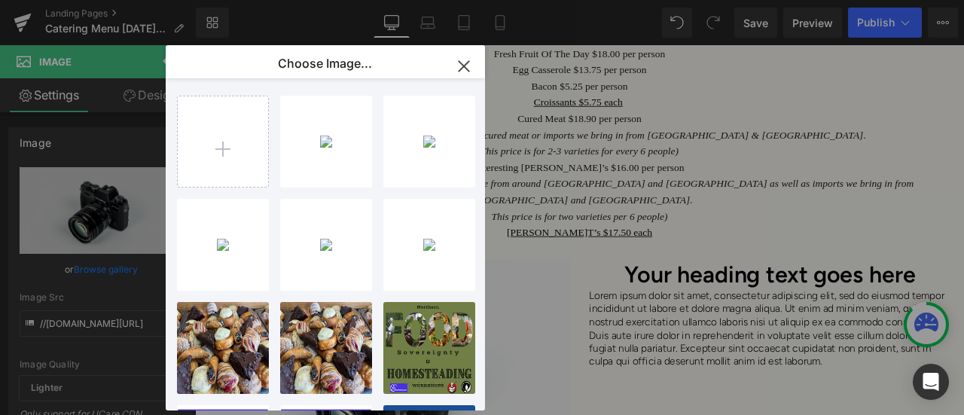
click at [202, 160] on input "file" at bounding box center [223, 141] width 90 height 90
click at [246, 151] on input "file" at bounding box center [223, 141] width 90 height 90
type input "C:\fakepath\20250716_080520.jpg"
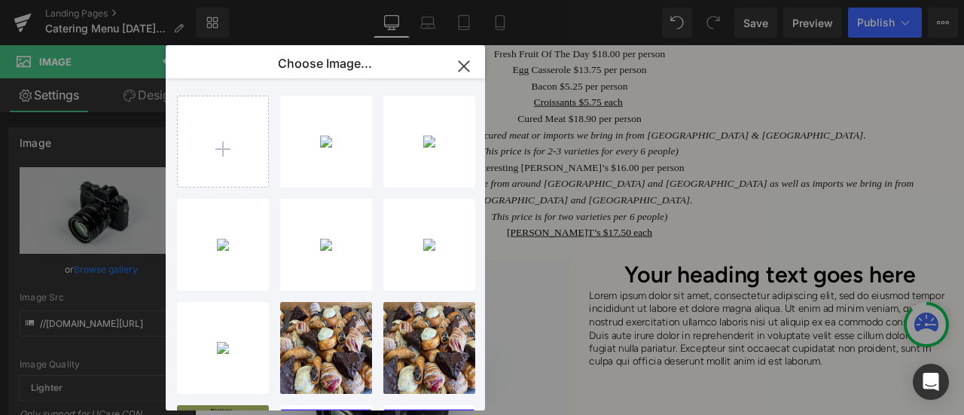
click at [0, 0] on div "2025071...0520.jpg 931.76 KB" at bounding box center [0, 0] width 0 height 0
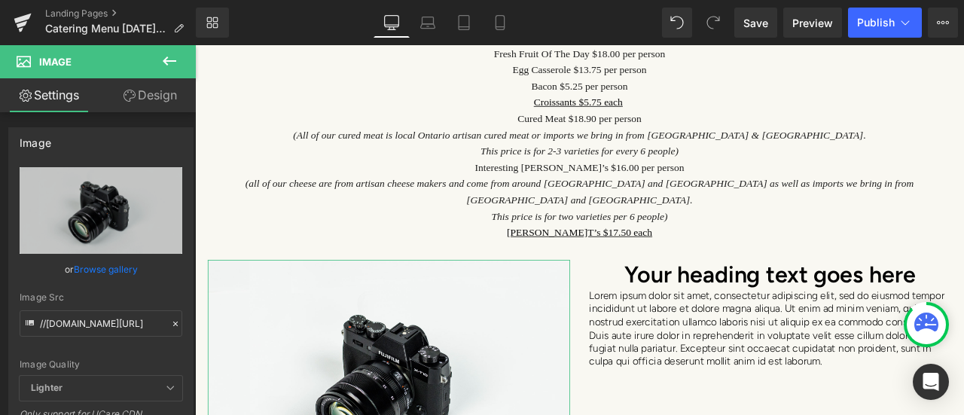
click at [93, 271] on link "Browse gallery" at bounding box center [106, 269] width 64 height 26
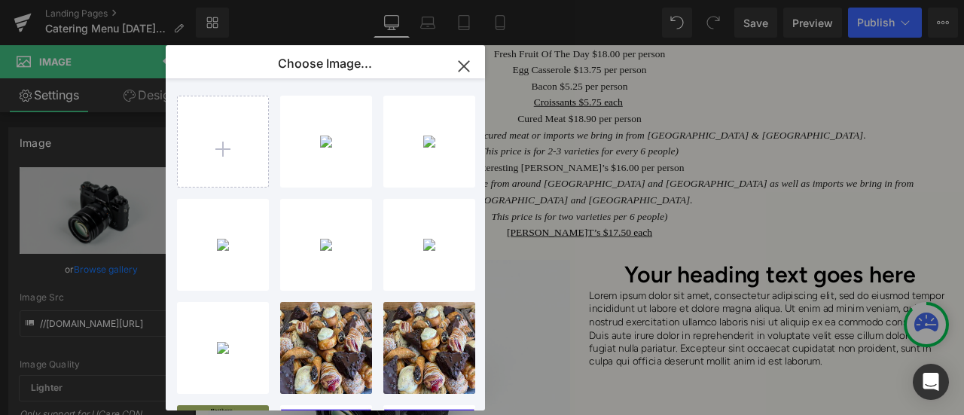
click at [0, 0] on div "2025071...0520.jpg 931.76 KB" at bounding box center [0, 0] width 0 height 0
type input "[URL][DOMAIN_NAME]"
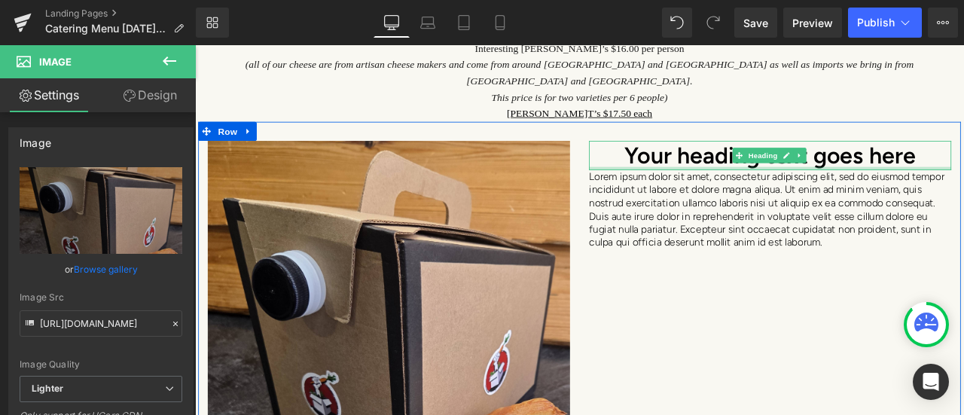
scroll to position [3353, 0]
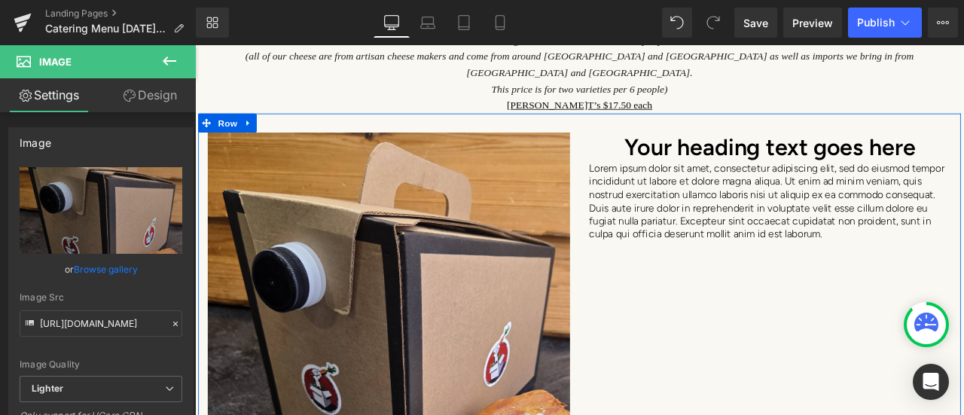
click at [712, 149] on h1 "Your heading text goes here" at bounding box center [876, 166] width 429 height 35
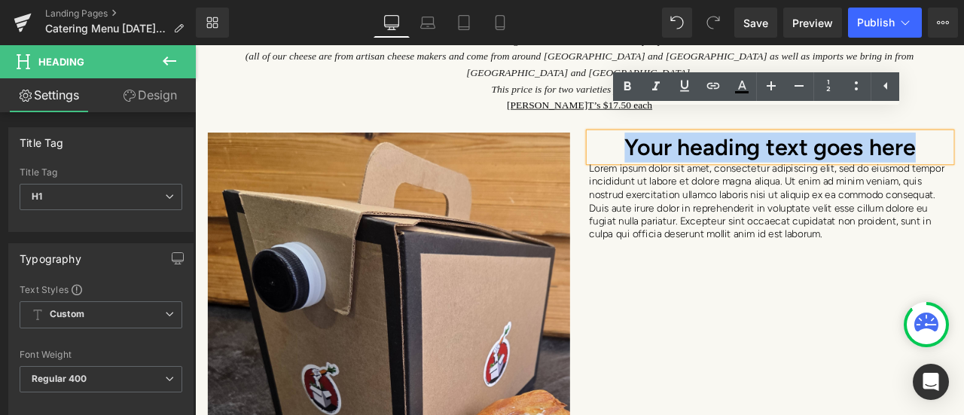
drag, startPoint x: 691, startPoint y: 133, endPoint x: 1044, endPoint y: 145, distance: 353.4
click at [963, 149] on h1 "Your heading text goes here" at bounding box center [876, 166] width 429 height 35
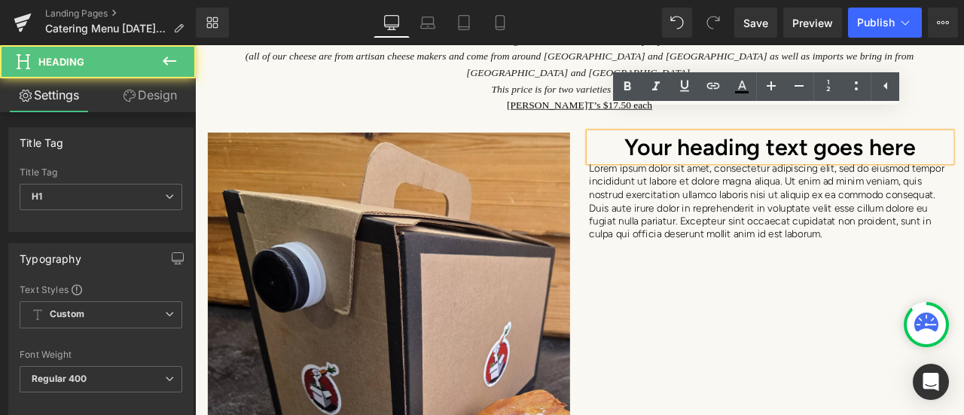
click at [963, 149] on h1 "Your heading text goes here" at bounding box center [876, 166] width 429 height 35
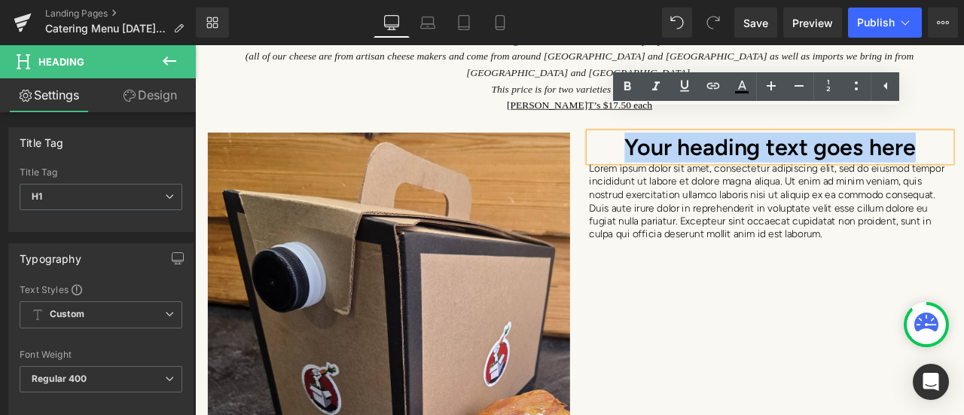
drag, startPoint x: 1057, startPoint y: 142, endPoint x: 695, endPoint y: 150, distance: 362.3
click at [695, 150] on h1 "Your heading text goes here" at bounding box center [876, 166] width 429 height 35
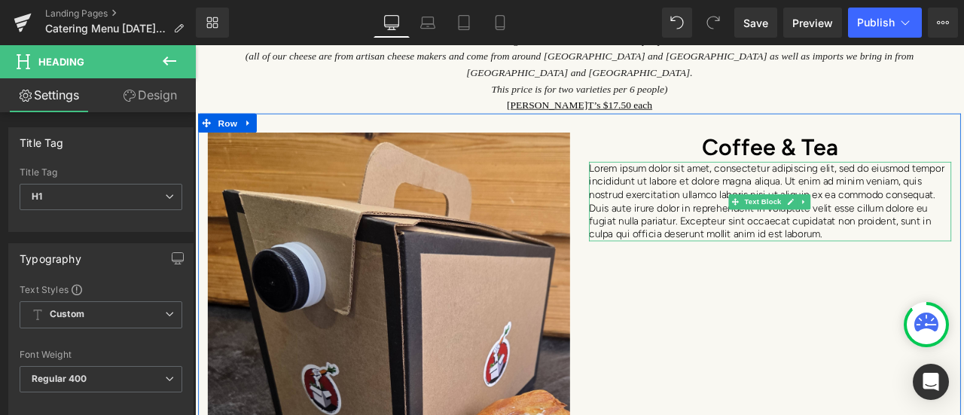
click at [810, 208] on p "Lorem ipsum dolor sit amet, consectetur adipiscing elit, sed do eiusmod tempor …" at bounding box center [876, 231] width 429 height 94
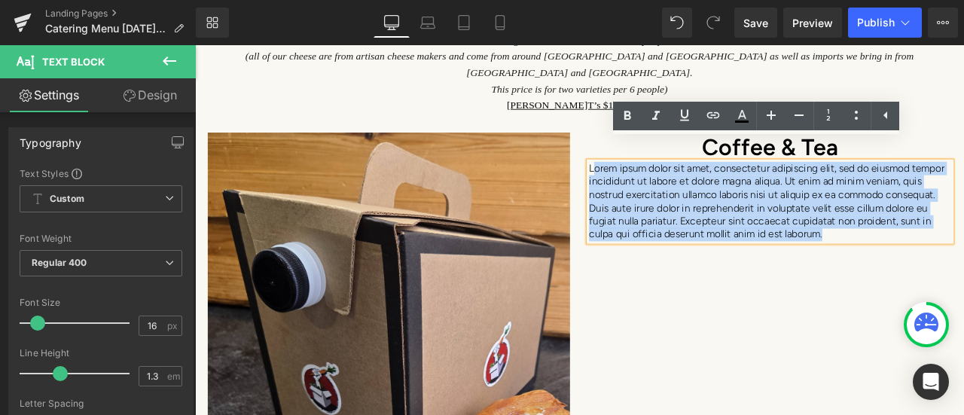
drag, startPoint x: 958, startPoint y: 256, endPoint x: 660, endPoint y: 166, distance: 310.9
click at [662, 184] on div "Lorem ipsum dolor sit amet, consectetur adipiscing elit, sed do eiusmod tempor …" at bounding box center [876, 231] width 429 height 94
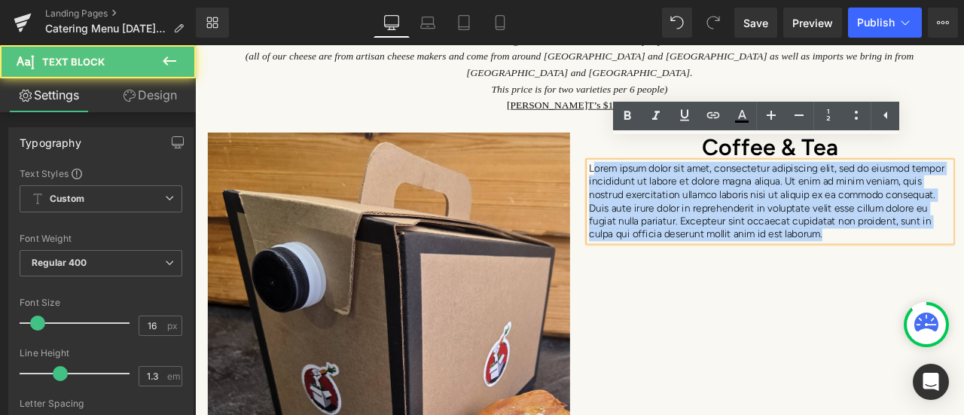
click at [662, 184] on div "Lorem ipsum dolor sit amet, consectetur adipiscing elit, sed do eiusmod tempor …" at bounding box center [876, 231] width 429 height 94
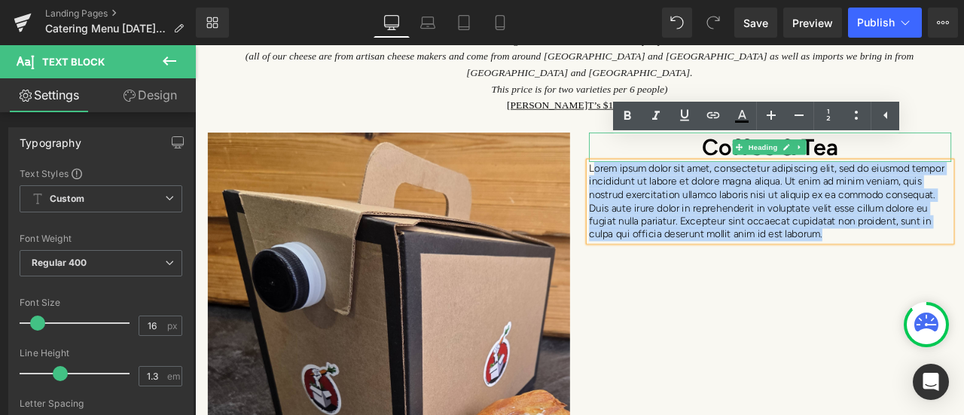
drag, startPoint x: 655, startPoint y: 166, endPoint x: 662, endPoint y: 145, distance: 22.1
click at [662, 149] on div "Coffee & Tea Heading Lorem ipsum dolor sit amet, consectetur adipiscing elit, s…" at bounding box center [877, 214] width 452 height 130
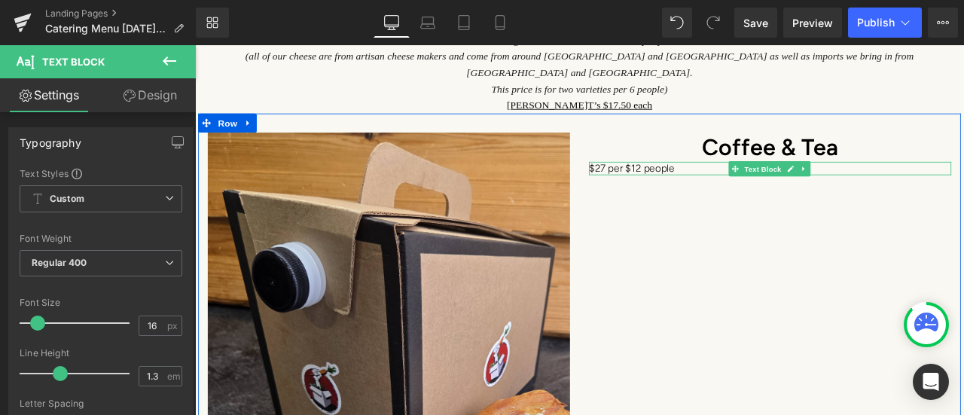
click at [706, 184] on p "$27 per $12 people" at bounding box center [876, 192] width 429 height 16
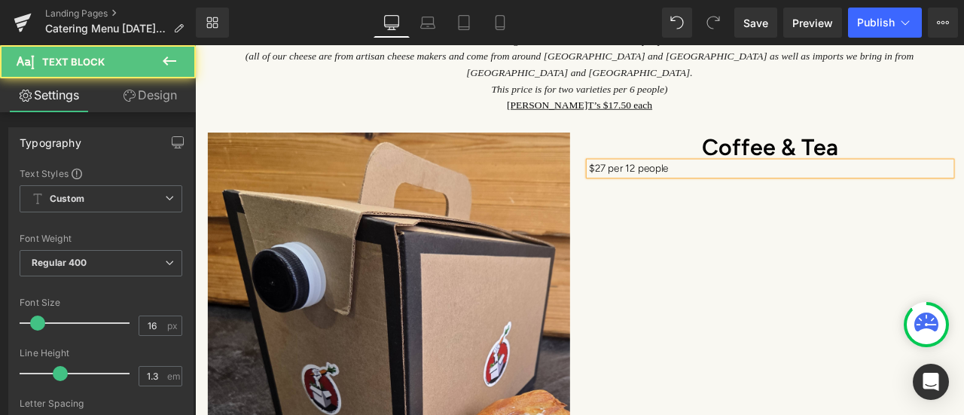
click at [761, 184] on p "$27 per 12 people" at bounding box center [876, 192] width 429 height 16
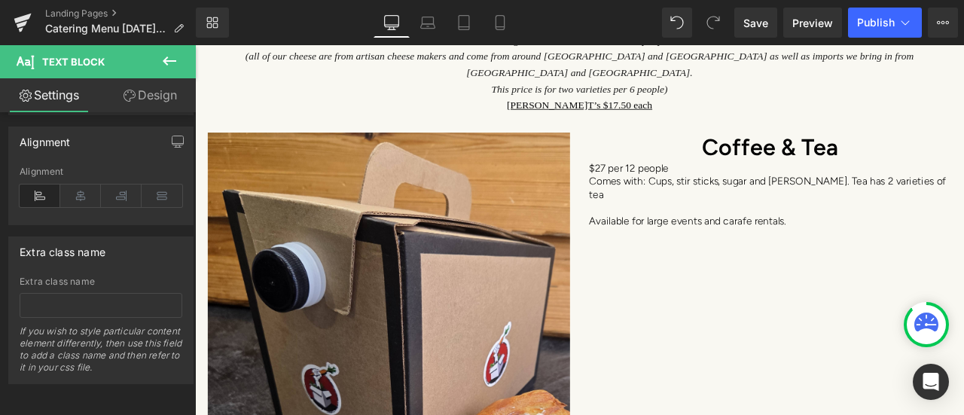
scroll to position [645, 0]
click at [77, 186] on icon at bounding box center [80, 196] width 41 height 23
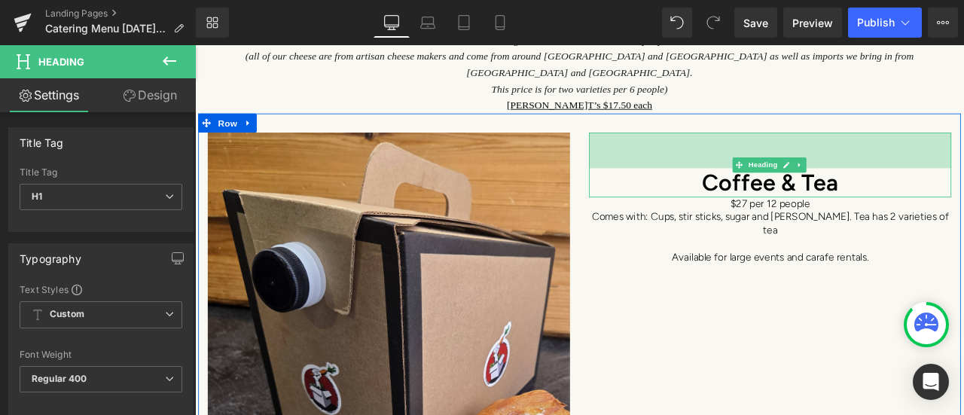
drag, startPoint x: 781, startPoint y: 126, endPoint x: 782, endPoint y: 168, distance: 42.2
click at [782, 168] on div "Coffee & Tea Heading 56px" at bounding box center [876, 188] width 429 height 78
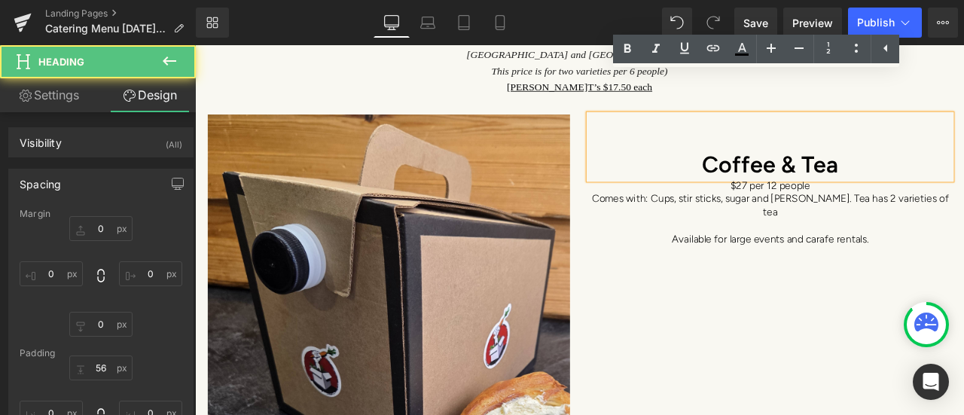
type input "0"
type input "56"
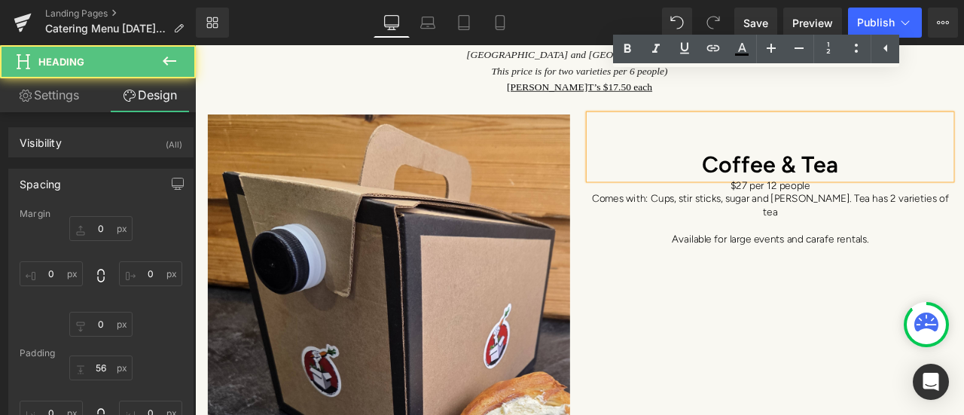
type input "0"
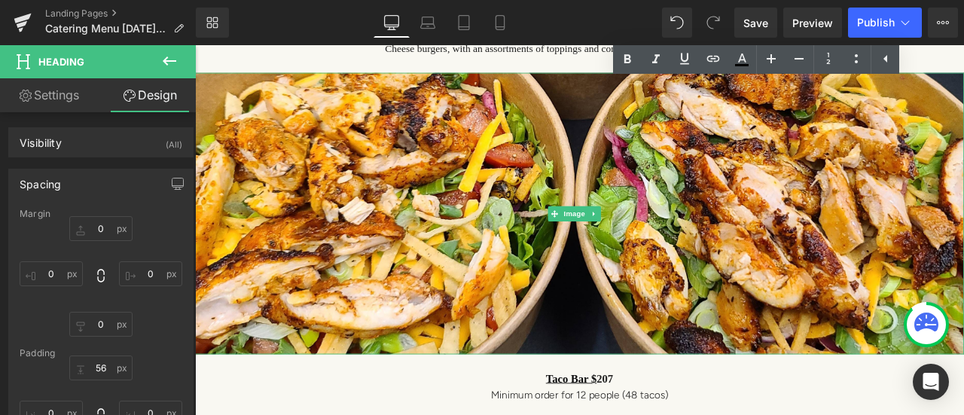
scroll to position [4181, 0]
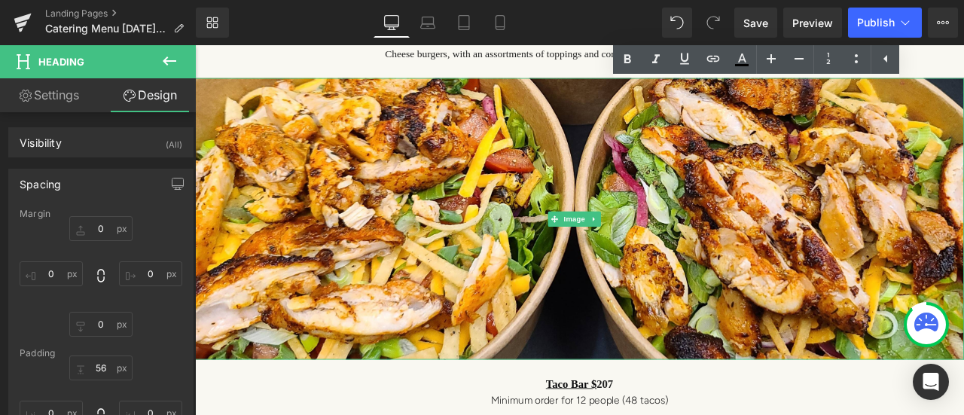
click at [408, 203] on img at bounding box center [650, 251] width 911 height 334
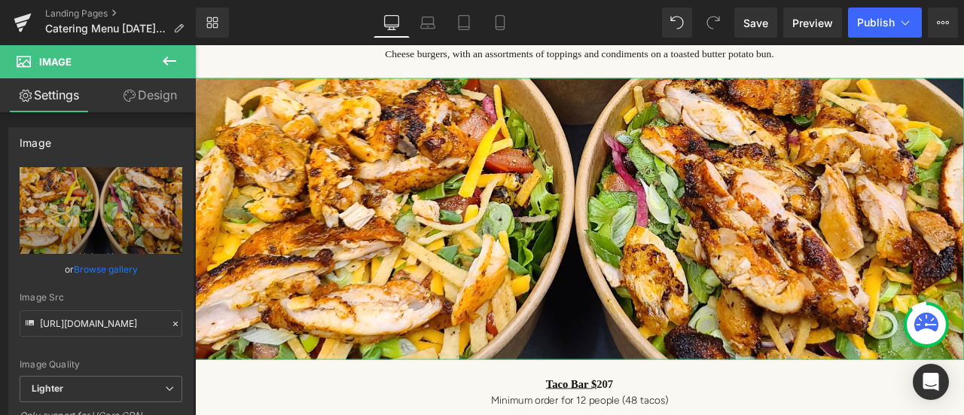
click at [92, 270] on link "Browse gallery" at bounding box center [106, 269] width 64 height 26
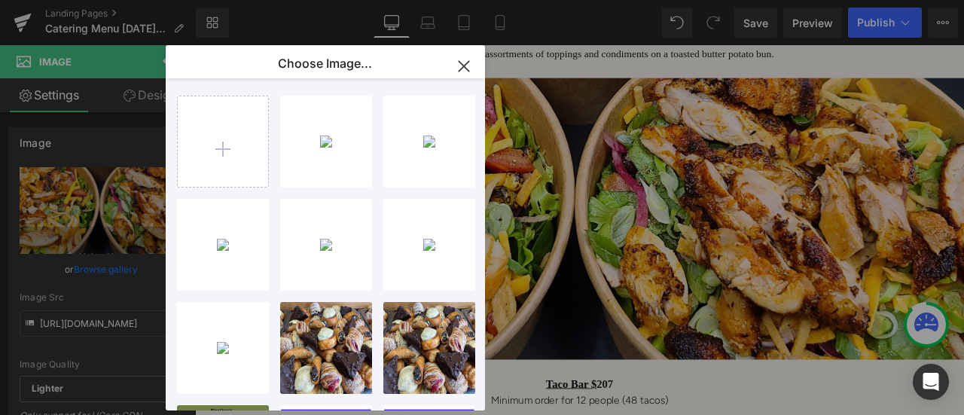
click at [0, 0] on div "taco ba...site.jpg 1.38 MB" at bounding box center [0, 0] width 0 height 0
type input "[URL][DOMAIN_NAME]"
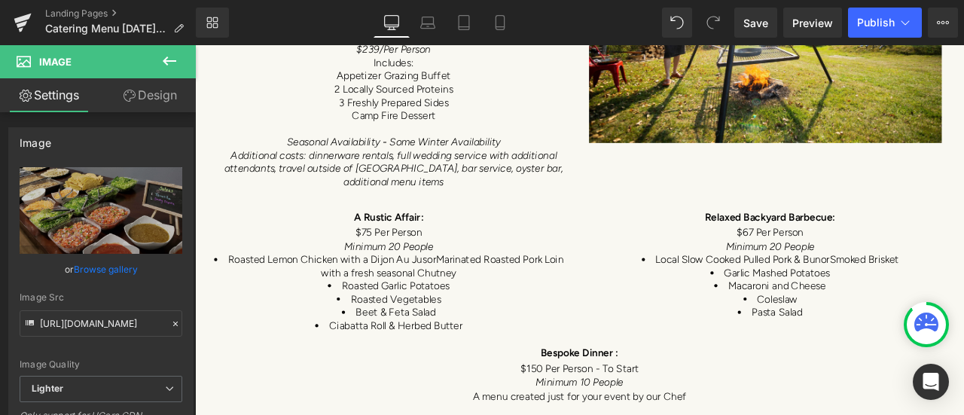
scroll to position [7947, 0]
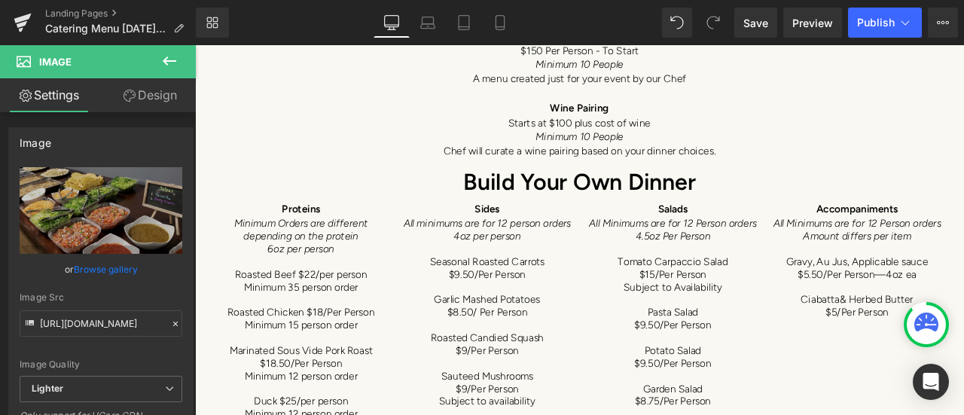
click at [171, 63] on icon at bounding box center [169, 61] width 18 height 18
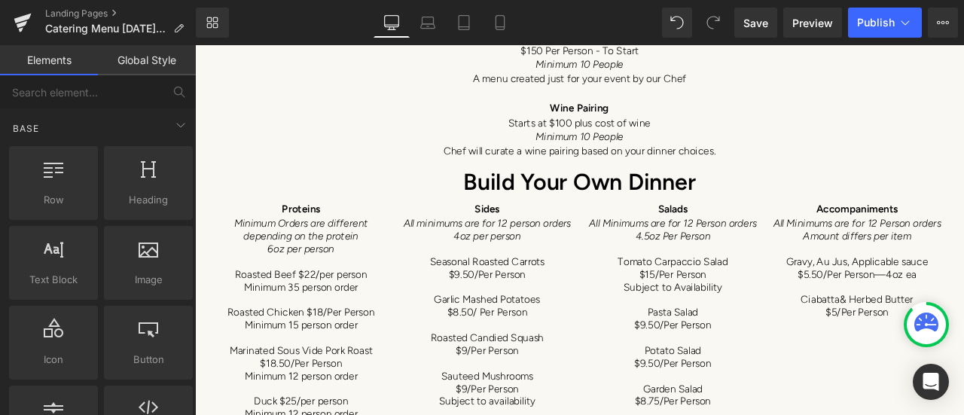
click at [59, 204] on span "Row" at bounding box center [54, 200] width 80 height 16
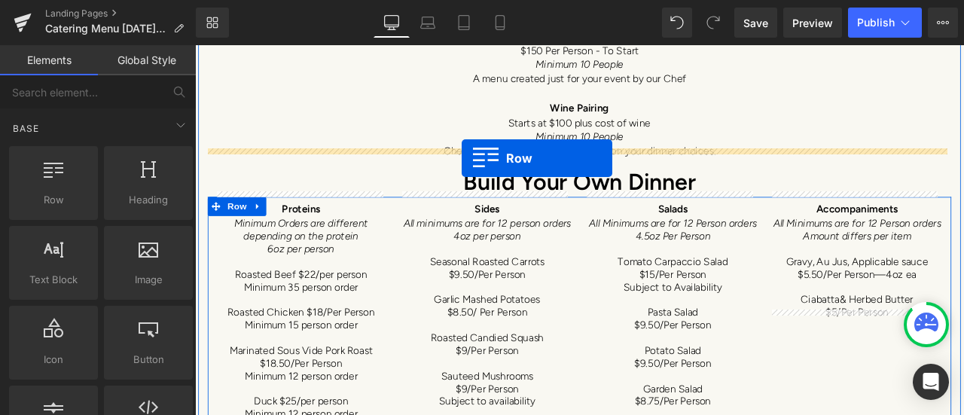
drag, startPoint x: 309, startPoint y: 250, endPoint x: 511, endPoint y: 178, distance: 214.1
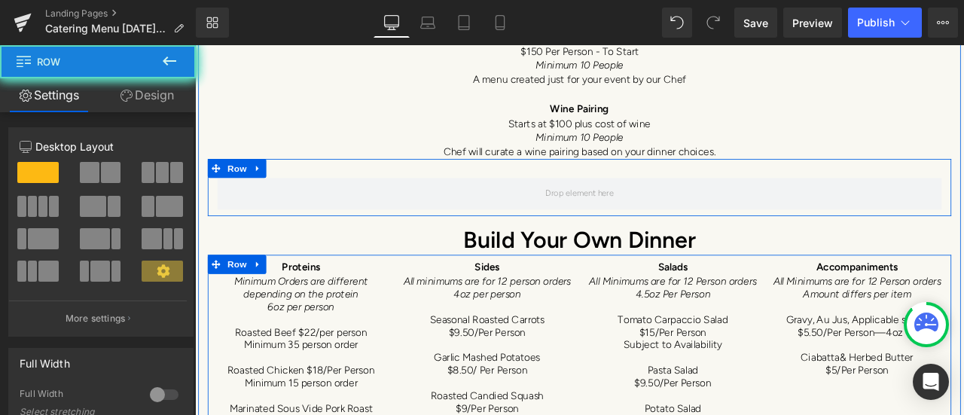
click at [511, 179] on div "Row" at bounding box center [650, 213] width 881 height 68
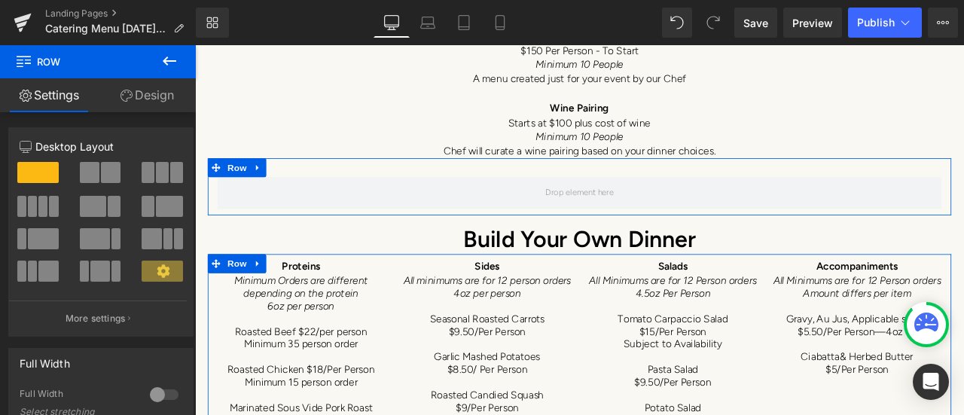
click at [30, 209] on span at bounding box center [32, 206] width 9 height 21
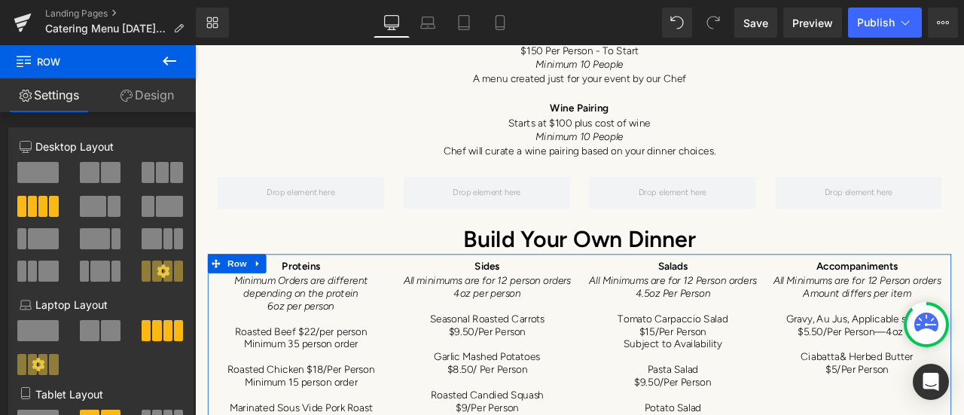
click at [163, 66] on icon at bounding box center [169, 61] width 18 height 18
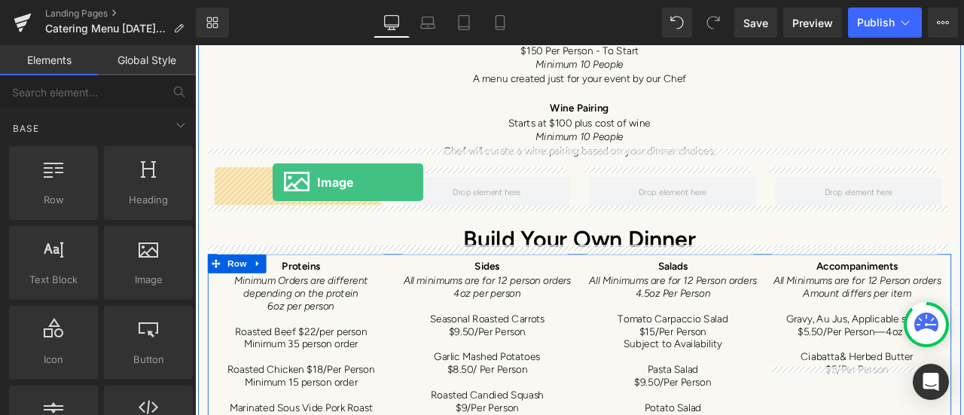
drag, startPoint x: 338, startPoint y: 342, endPoint x: 287, endPoint y: 208, distance: 143.5
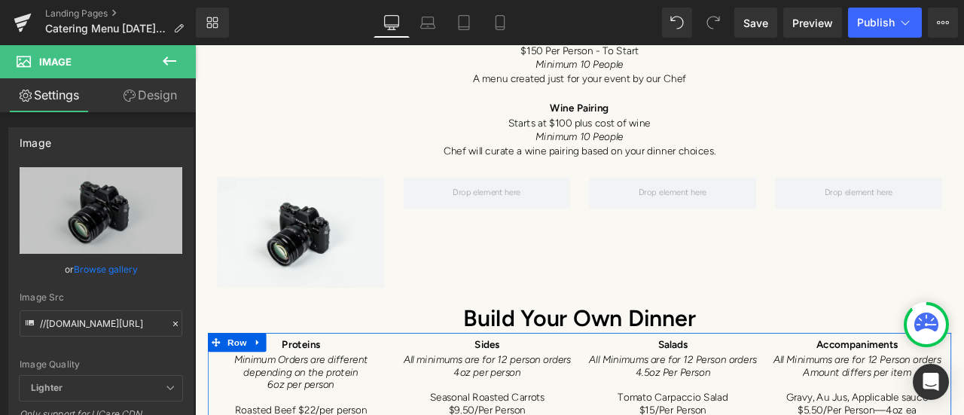
click at [164, 64] on icon at bounding box center [169, 61] width 18 height 18
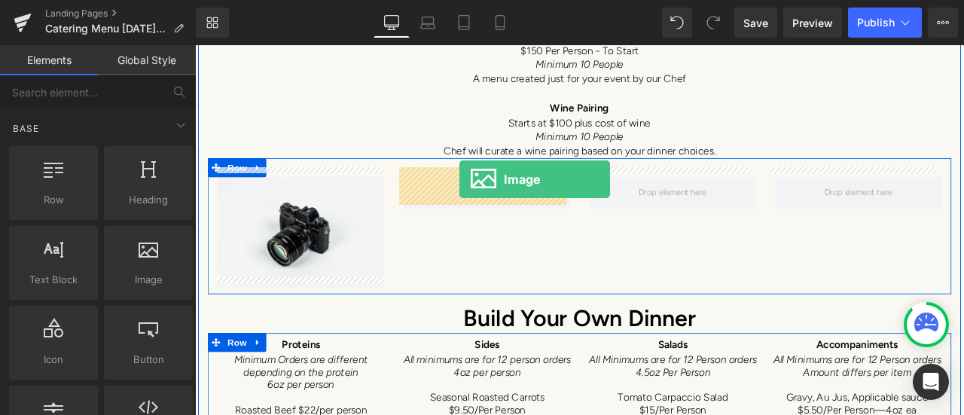
drag, startPoint x: 324, startPoint y: 331, endPoint x: 508, endPoint y: 204, distance: 224.1
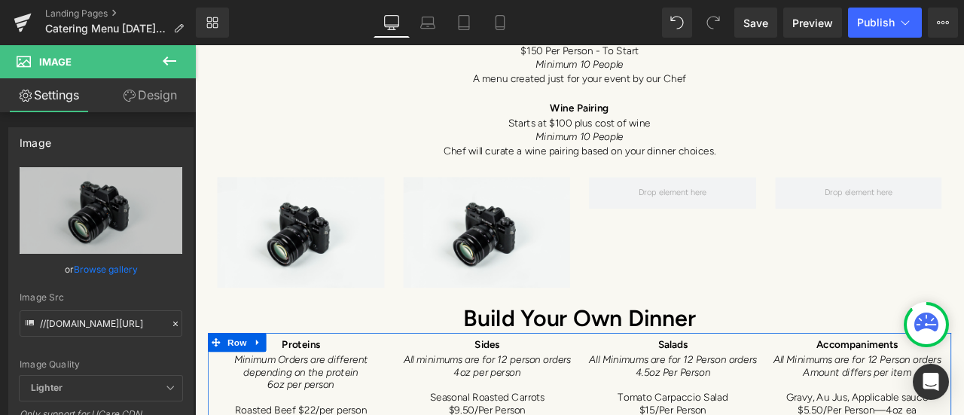
click at [161, 56] on icon at bounding box center [169, 61] width 18 height 18
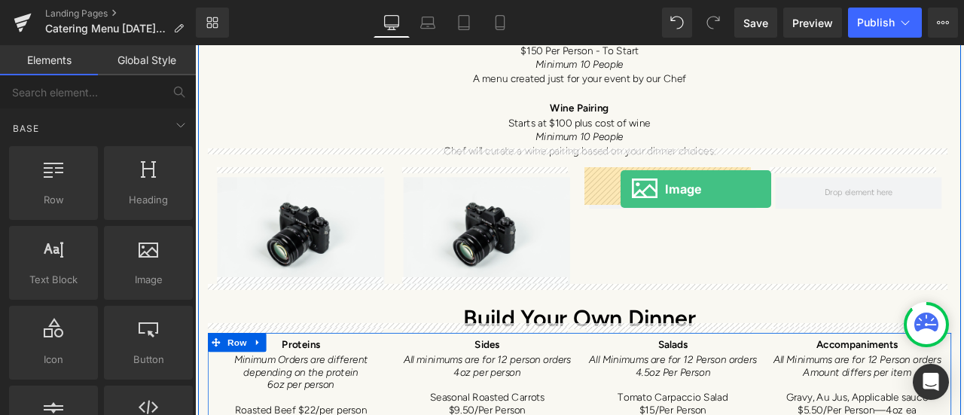
drag, startPoint x: 358, startPoint y: 326, endPoint x: 699, endPoint y: 215, distance: 358.7
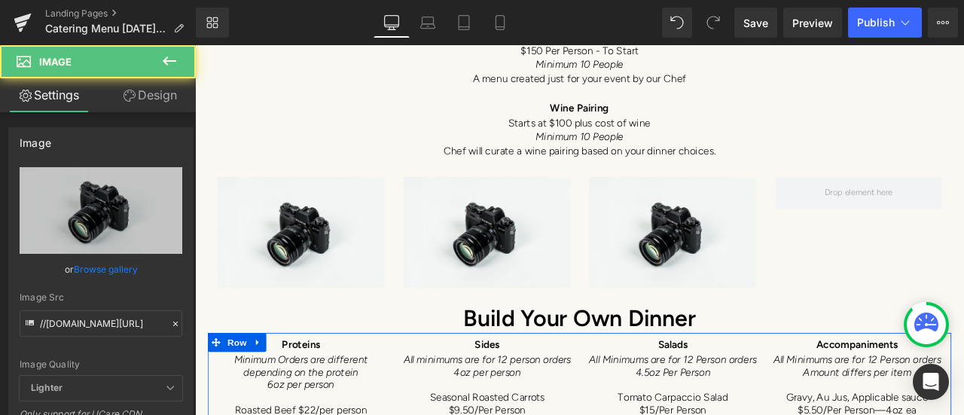
click at [168, 59] on icon at bounding box center [169, 61] width 18 height 18
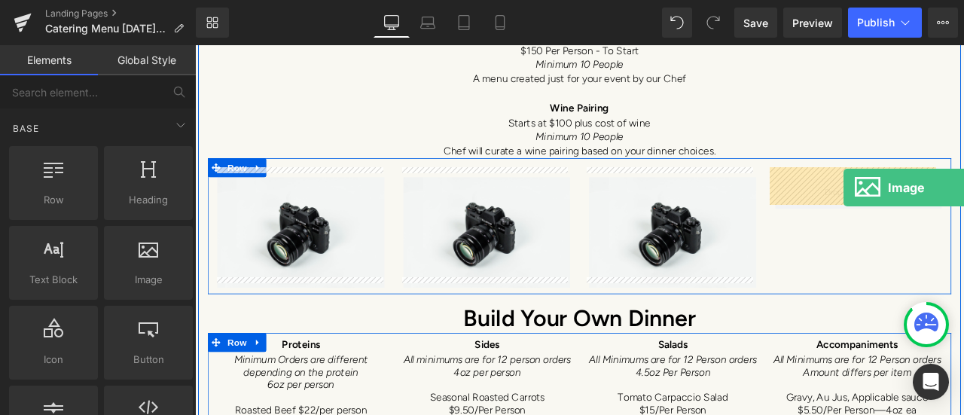
drag, startPoint x: 352, startPoint y: 316, endPoint x: 962, endPoint y: 214, distance: 617.7
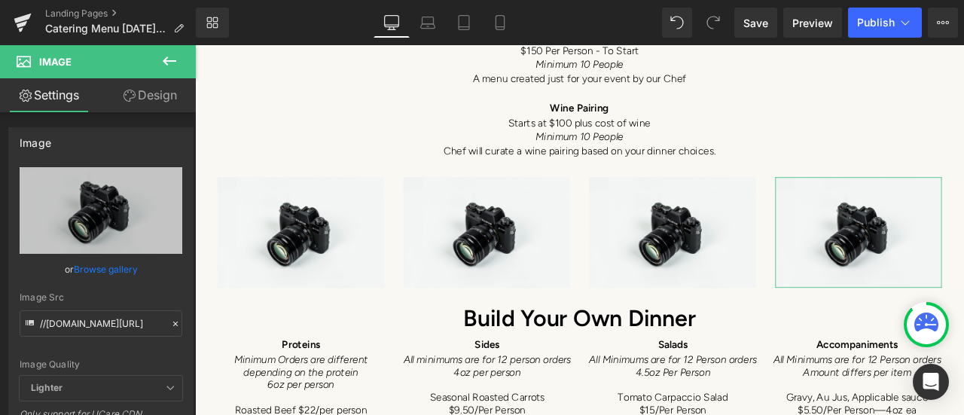
click at [110, 265] on link "Browse gallery" at bounding box center [106, 269] width 64 height 26
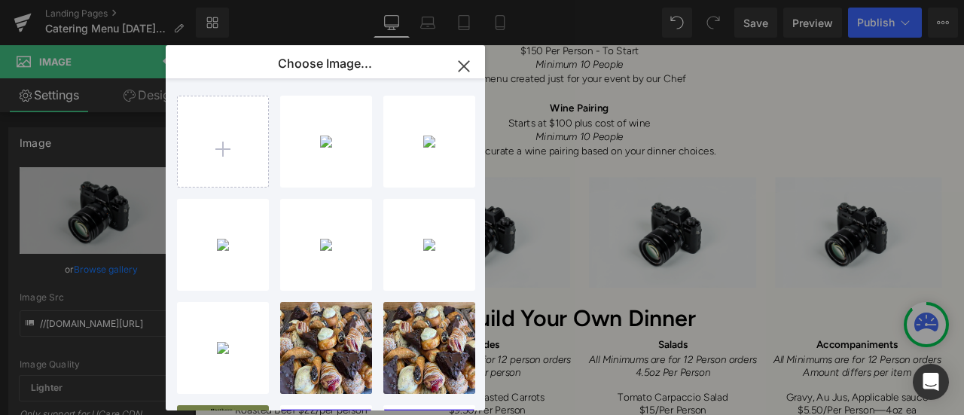
click at [227, 136] on input "file" at bounding box center [223, 141] width 90 height 90
type input "C:\fakepath\20250202_190408.jpg"
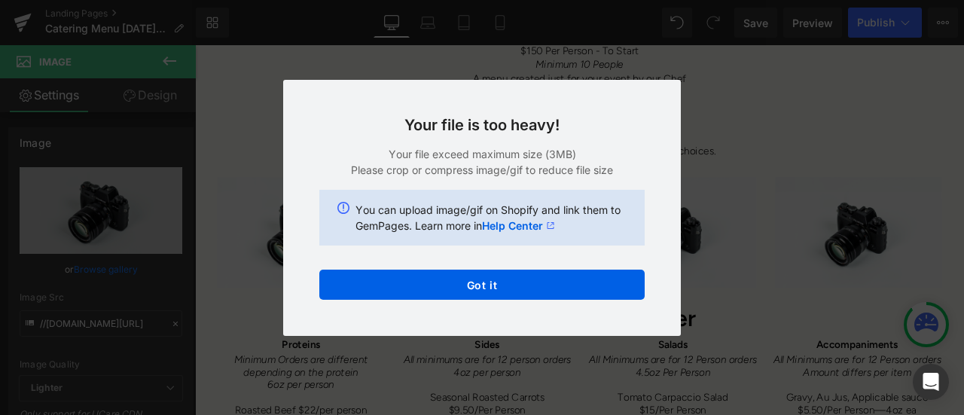
click at [526, 288] on button "Got it" at bounding box center [481, 285] width 325 height 30
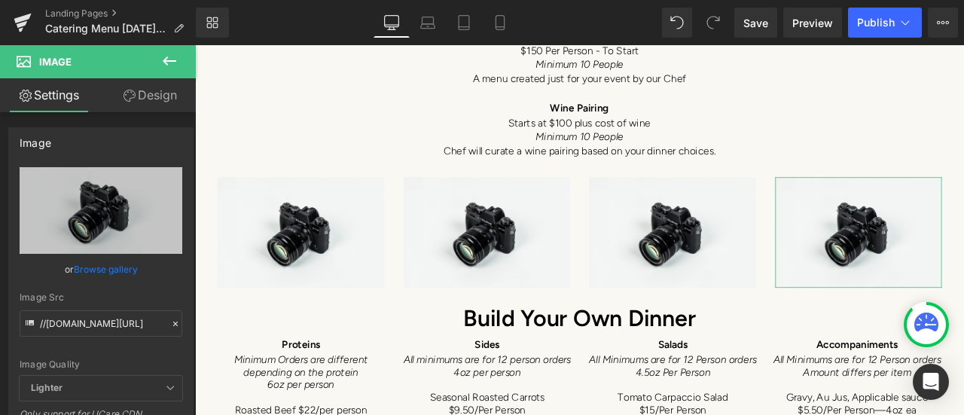
click at [111, 266] on link "Browse gallery" at bounding box center [106, 269] width 64 height 26
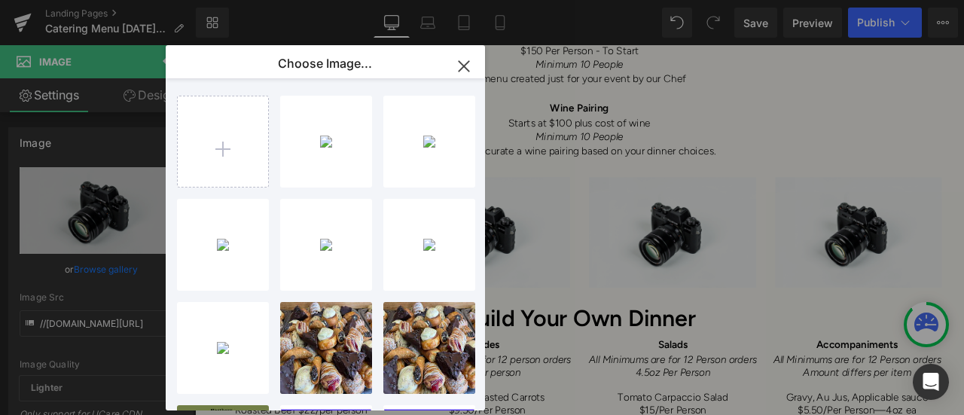
click at [230, 139] on input "file" at bounding box center [223, 141] width 90 height 90
click at [242, 163] on input "file" at bounding box center [223, 141] width 90 height 90
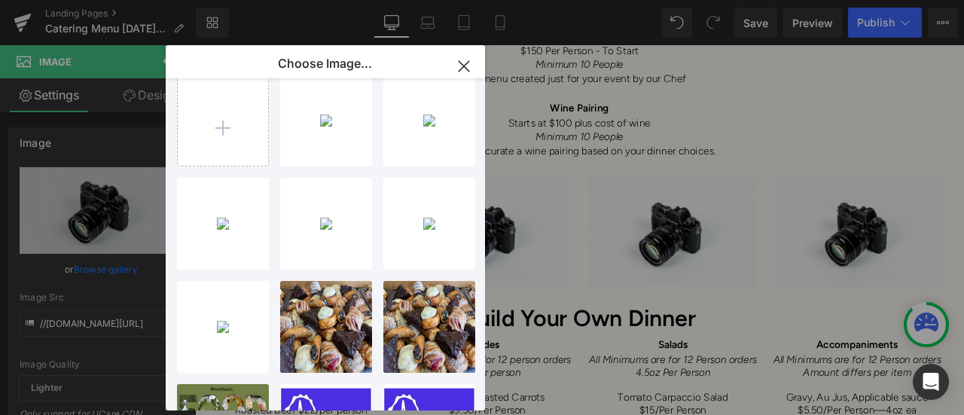
scroll to position [0, 0]
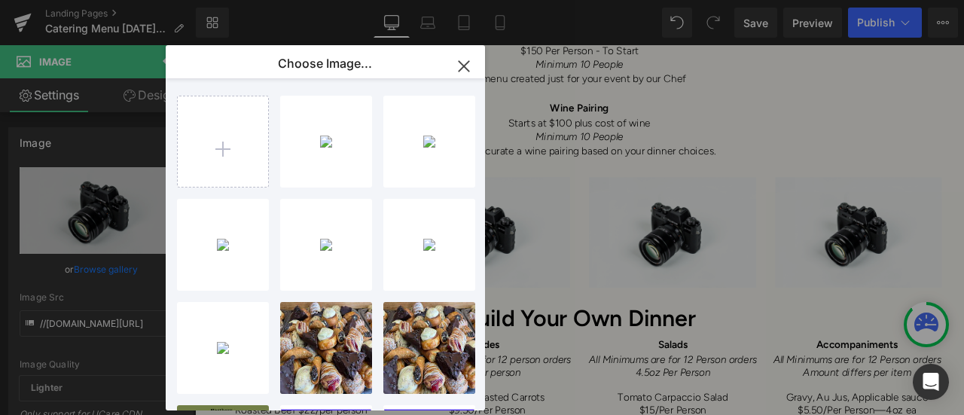
click at [476, 59] on button "button" at bounding box center [464, 66] width 42 height 42
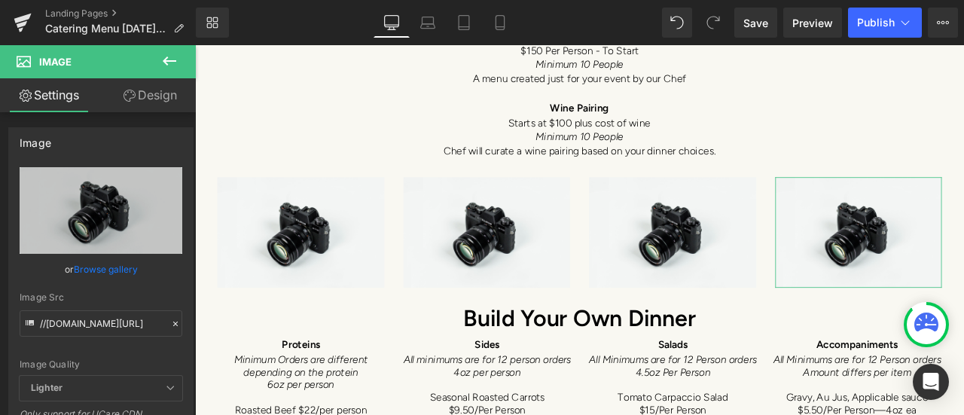
click at [0, 0] on icon "Replace Image" at bounding box center [0, 0] width 0 height 0
type input "C:\fakepath\20250202_190408.jpg"
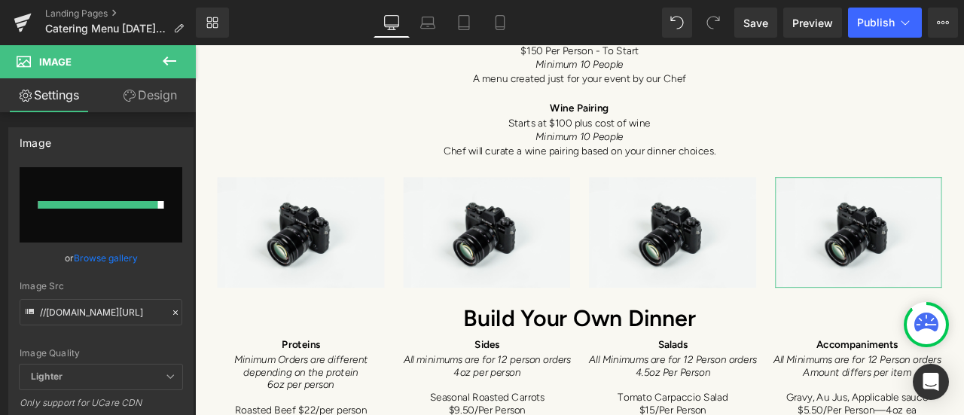
click at [99, 257] on link "Browse gallery" at bounding box center [106, 258] width 64 height 26
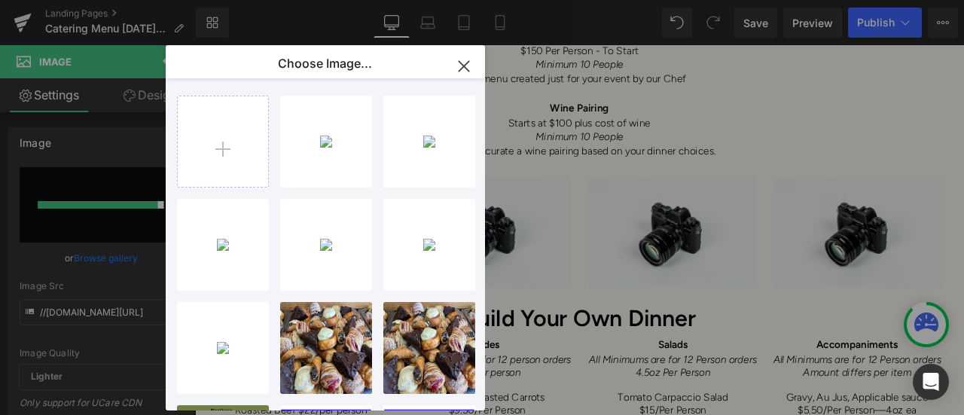
click at [236, 145] on input "file" at bounding box center [223, 141] width 90 height 90
type input "C:\fakepath\website catering 2.jpg"
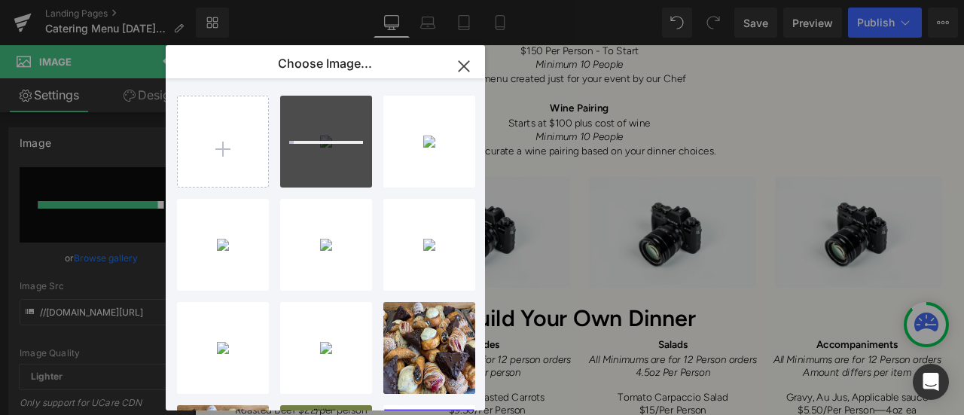
click at [227, 160] on input "file" at bounding box center [223, 141] width 90 height 90
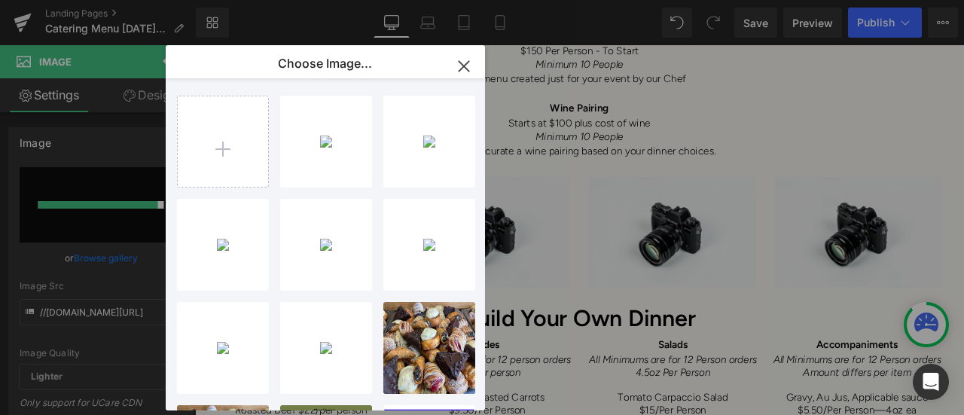
type input "C:\fakepath\Duck breast (1).jpg"
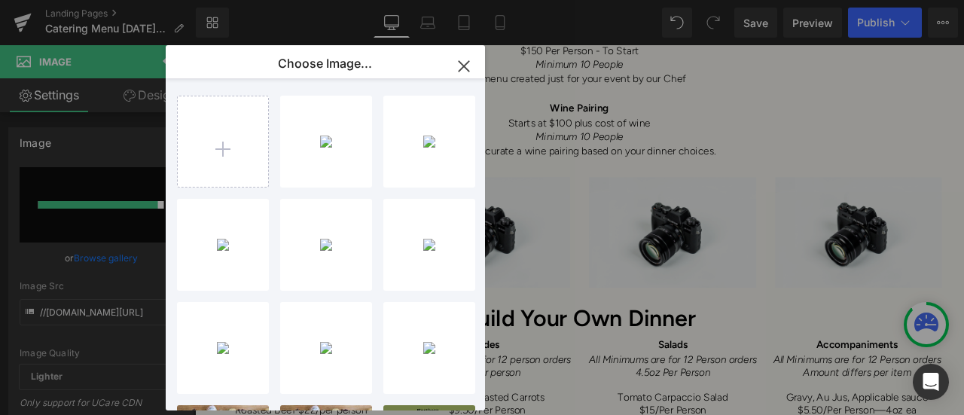
click at [0, 0] on div "Duck br... _1_.jpg 154.13 KB" at bounding box center [0, 0] width 0 height 0
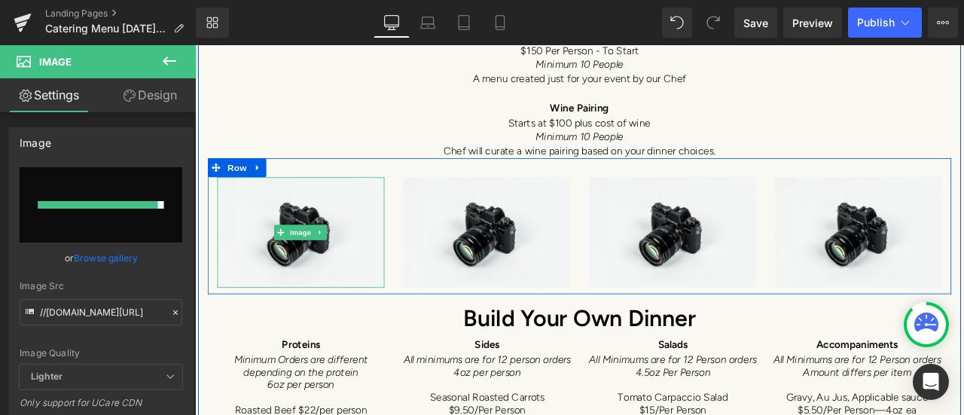
click at [318, 280] on img at bounding box center [320, 267] width 198 height 131
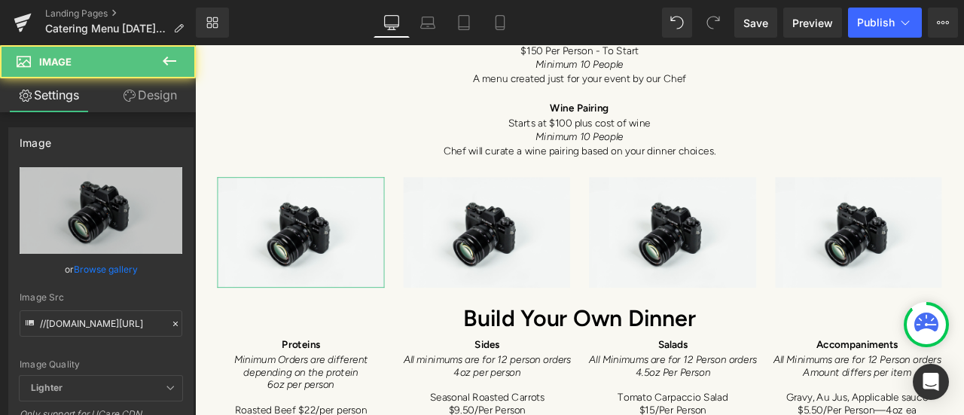
click at [0, 0] on icon "Replace Image" at bounding box center [0, 0] width 0 height 0
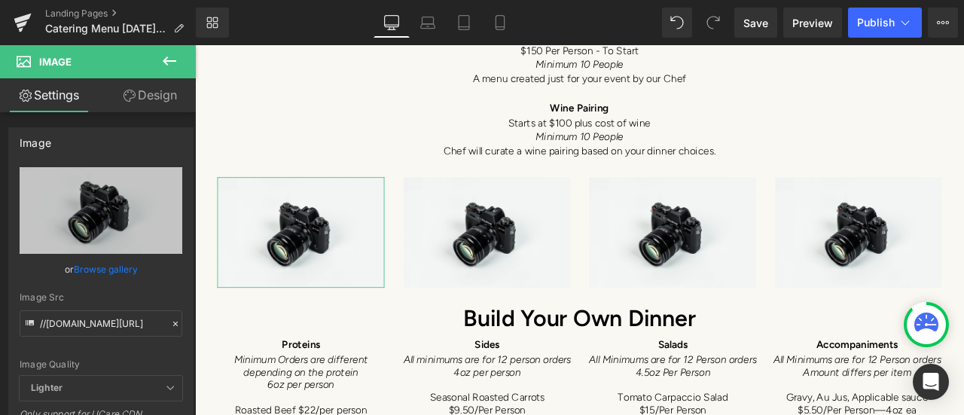
click at [125, 268] on link "Browse gallery" at bounding box center [106, 269] width 64 height 26
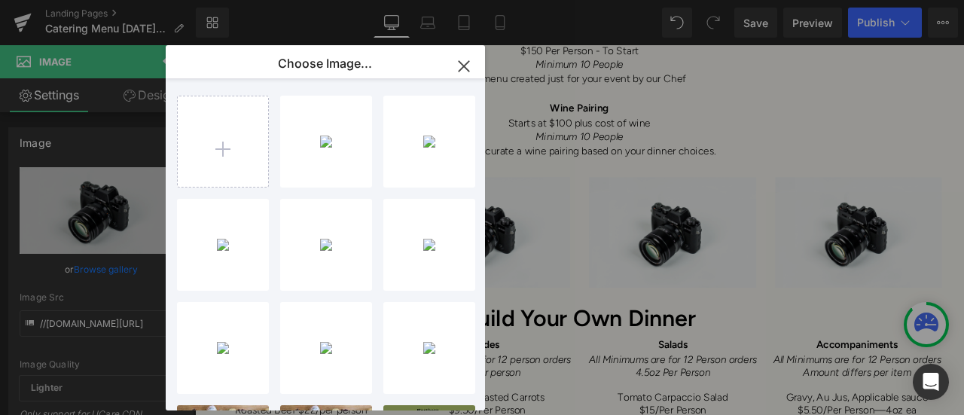
click at [0, 0] on div "Duck br... _1_.jpg 154.13 KB" at bounding box center [0, 0] width 0 height 0
type input "[URL][DOMAIN_NAME]"
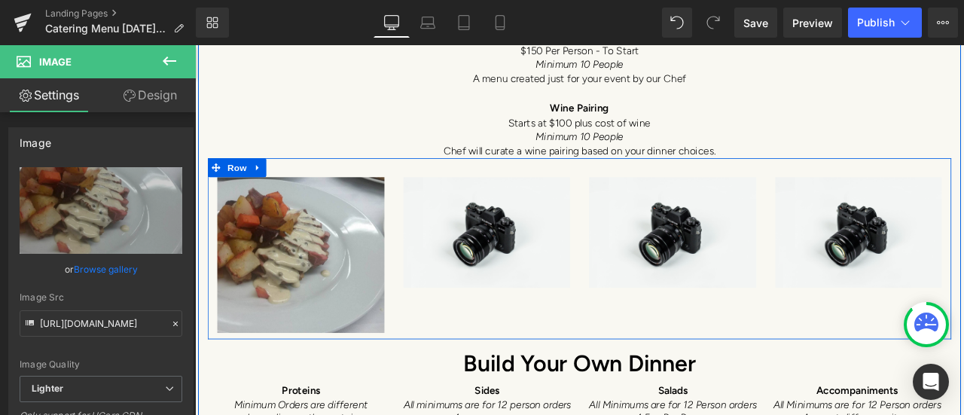
click at [517, 287] on img at bounding box center [541, 267] width 198 height 131
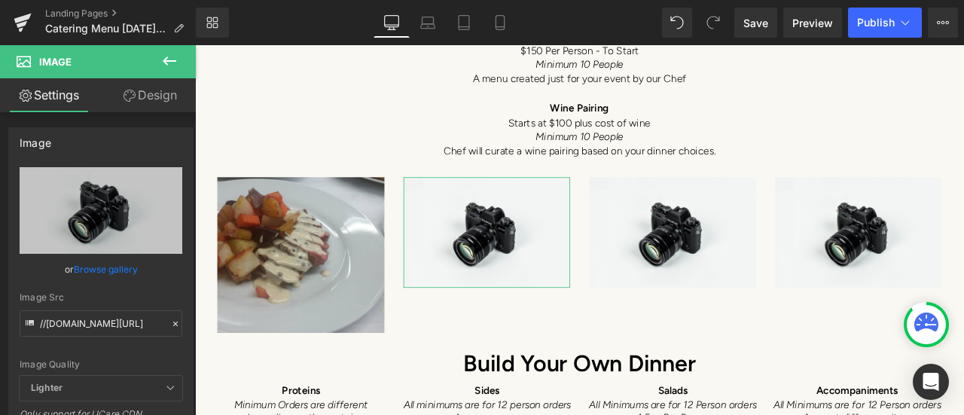
click at [112, 264] on link "Browse gallery" at bounding box center [106, 269] width 64 height 26
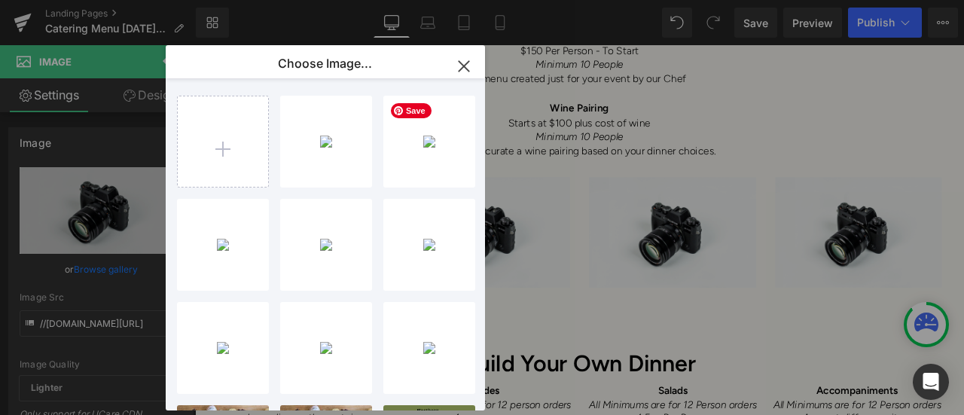
click at [0, 0] on div "website...ng 2.jpg 1.25 MB" at bounding box center [0, 0] width 0 height 0
type input "[URL][DOMAIN_NAME]"
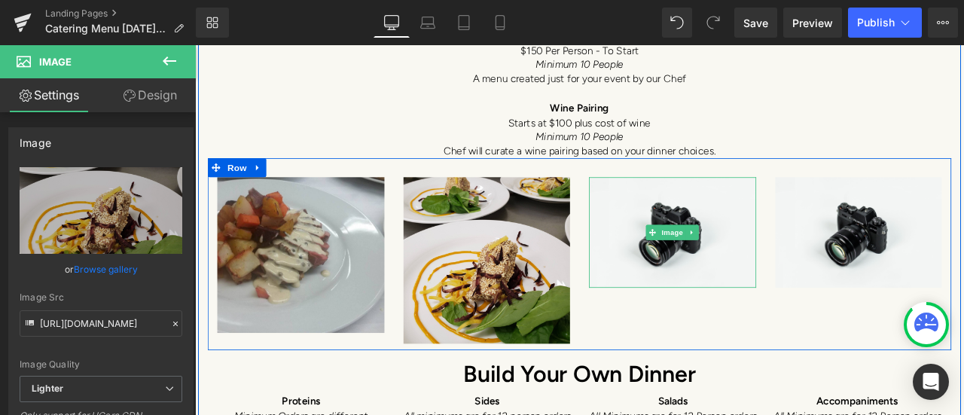
click at [690, 246] on img at bounding box center [761, 267] width 198 height 131
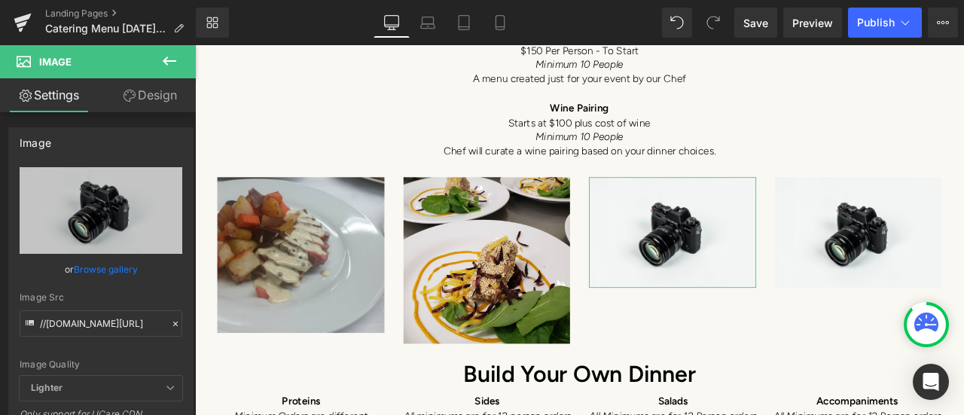
click at [104, 269] on link "Browse gallery" at bounding box center [106, 269] width 64 height 26
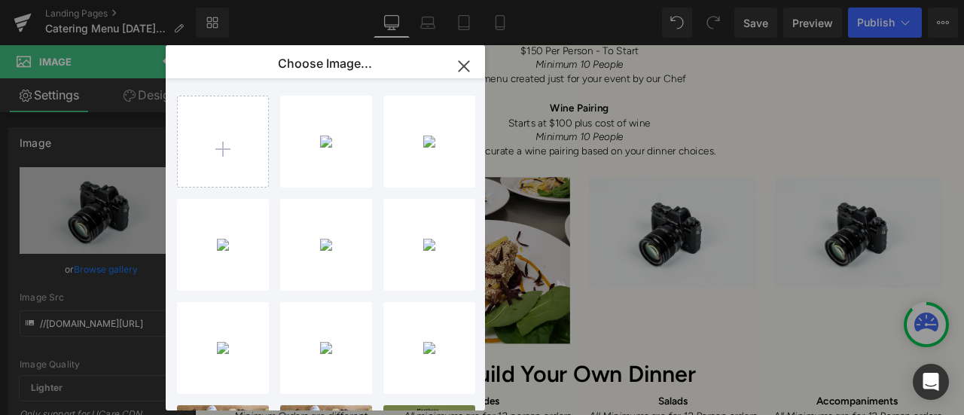
click at [224, 132] on input "file" at bounding box center [223, 141] width 90 height 90
type input "C:\fakepath\20250202_190408.jpg"
click at [0, 0] on div "2025020...0408.jpg 1.77 MB" at bounding box center [0, 0] width 0 height 0
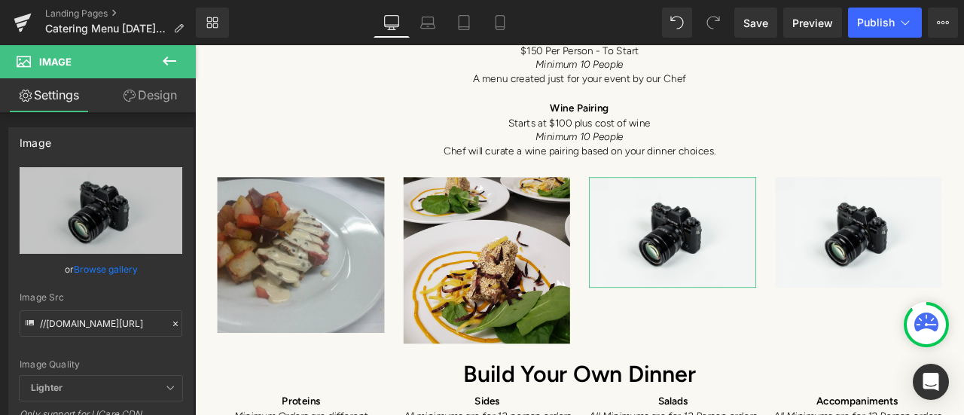
click at [127, 263] on link "Browse gallery" at bounding box center [106, 269] width 64 height 26
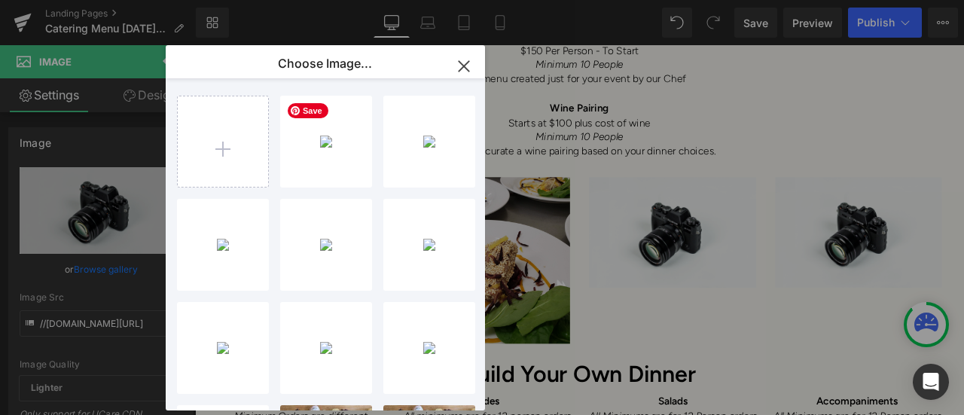
click at [0, 0] on div "2025020...0408.jpg 1.77 MB" at bounding box center [0, 0] width 0 height 0
type input "[URL][DOMAIN_NAME]"
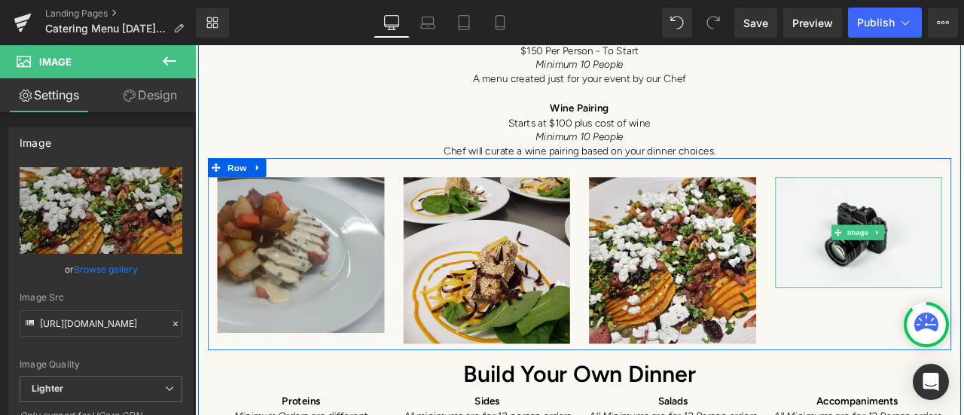
click at [950, 279] on img at bounding box center [982, 267] width 198 height 131
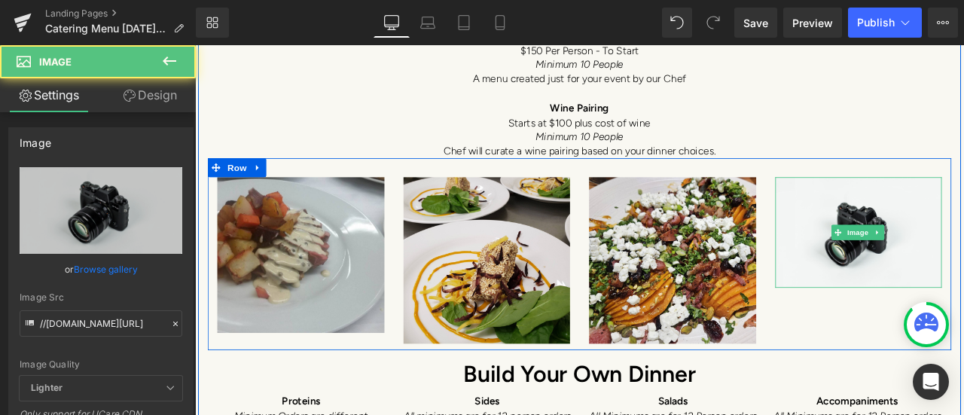
click at [950, 279] on img at bounding box center [982, 267] width 198 height 131
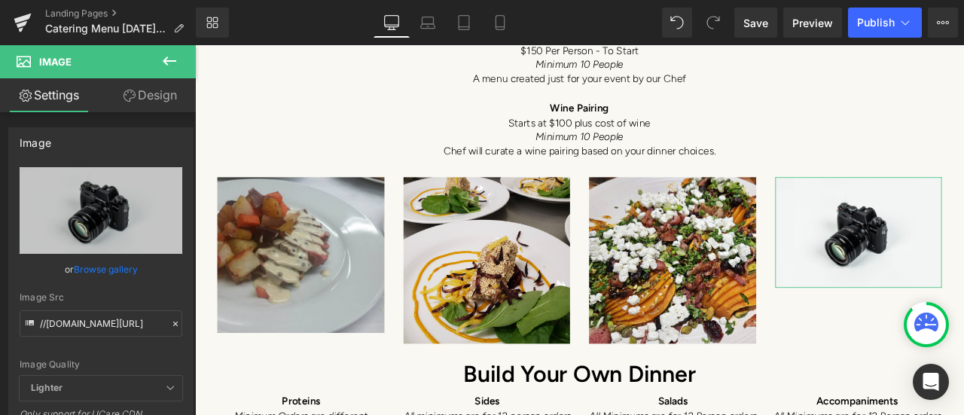
click at [93, 269] on link "Browse gallery" at bounding box center [106, 269] width 64 height 26
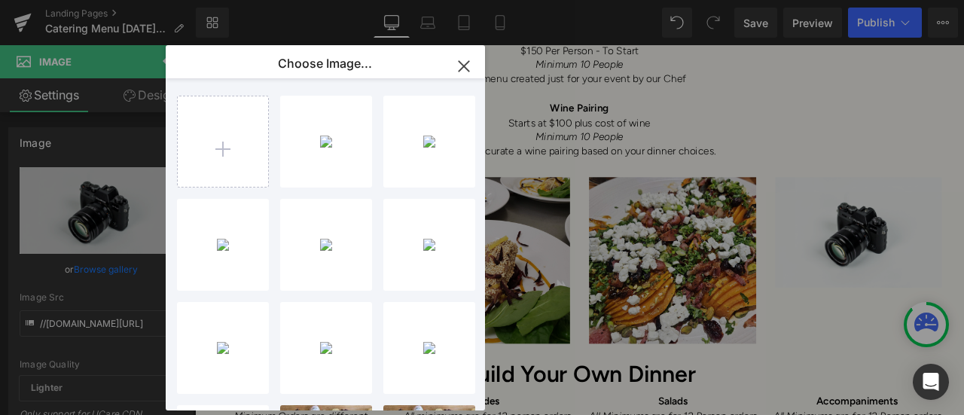
click at [215, 148] on input "file" at bounding box center [223, 141] width 90 height 90
type input "C:\fakepath\website catering 3.jpg"
click at [0, 0] on div "website...ng 3.jpg 1.37 MB" at bounding box center [0, 0] width 0 height 0
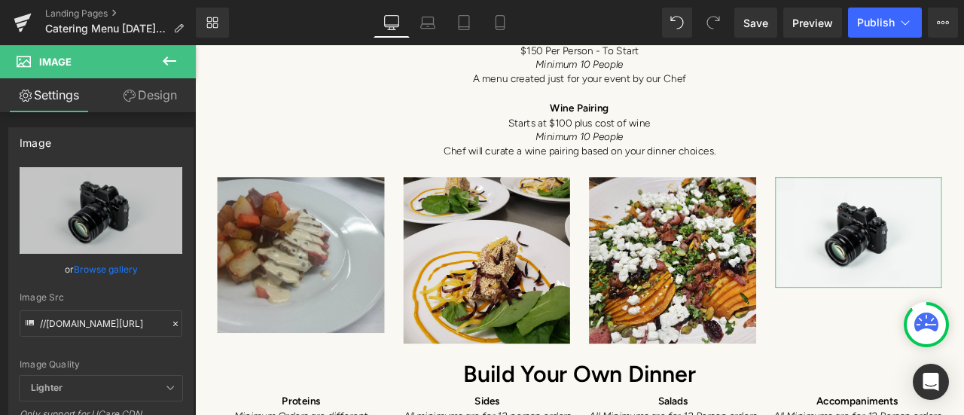
click at [102, 266] on link "Browse gallery" at bounding box center [106, 269] width 64 height 26
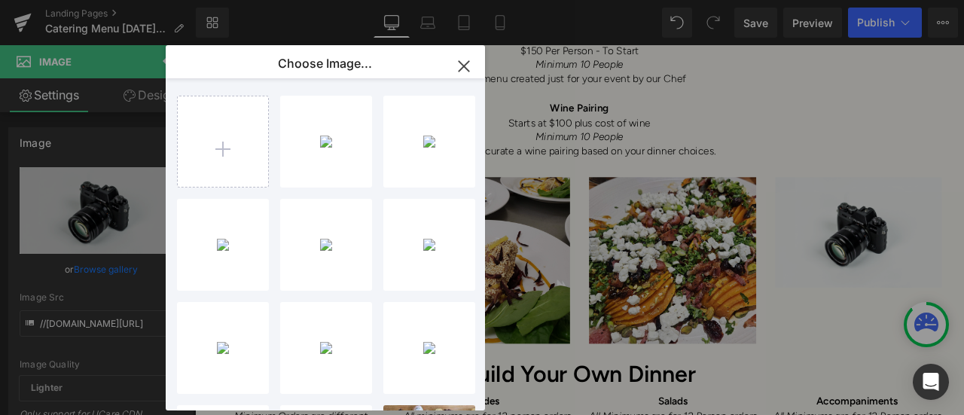
click at [0, 0] on div "website...ng 3.jpg 1.37 MB" at bounding box center [0, 0] width 0 height 0
type input "[URL][DOMAIN_NAME]"
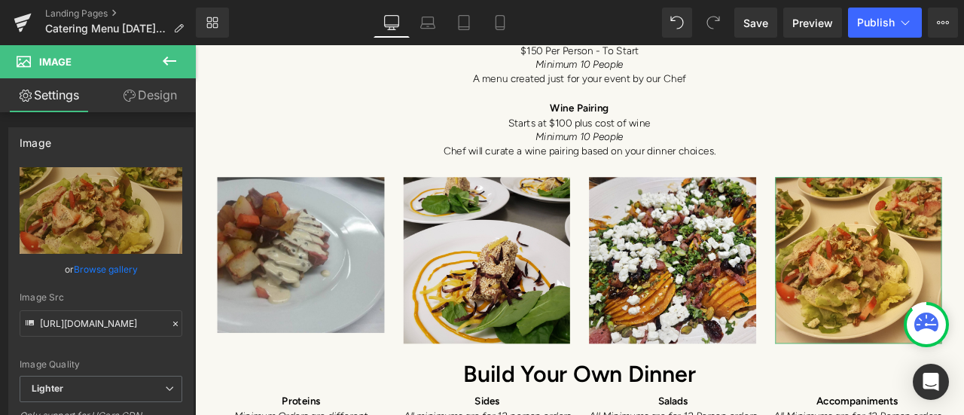
drag, startPoint x: 107, startPoint y: 268, endPoint x: 185, endPoint y: 221, distance: 90.9
click at [107, 268] on link "Browse gallery" at bounding box center [106, 269] width 64 height 26
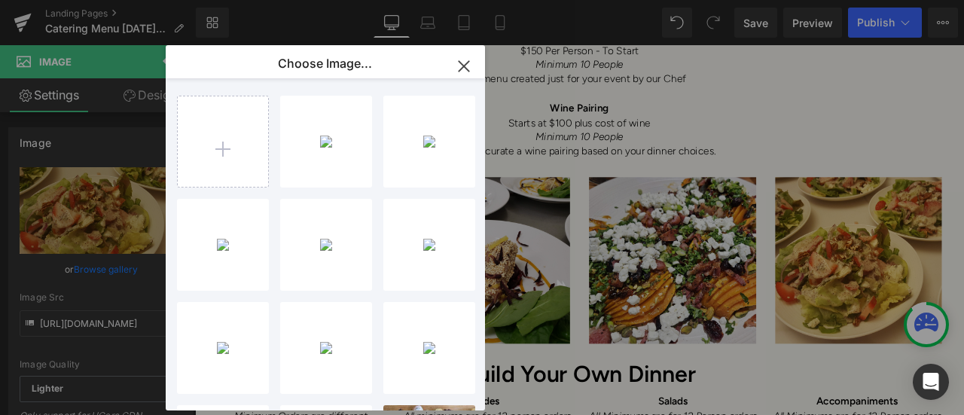
click at [205, 145] on input "file" at bounding box center [223, 141] width 90 height 90
type input "C:\fakepath\Duck breast (1).jpg"
click at [0, 0] on div "Duck br... _1_.jpg 123.59 KB" at bounding box center [0, 0] width 0 height 0
click at [363, 179] on div "Image Image Image Image Row" at bounding box center [650, 293] width 881 height 228
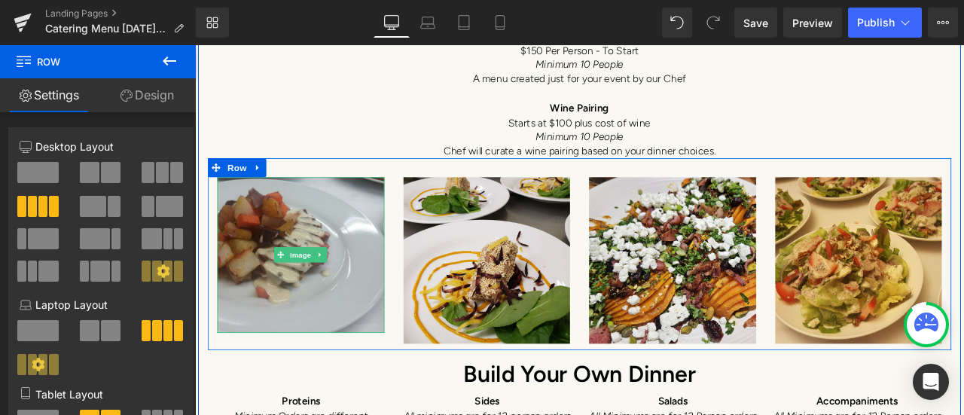
click at [292, 290] on icon at bounding box center [296, 294] width 8 height 8
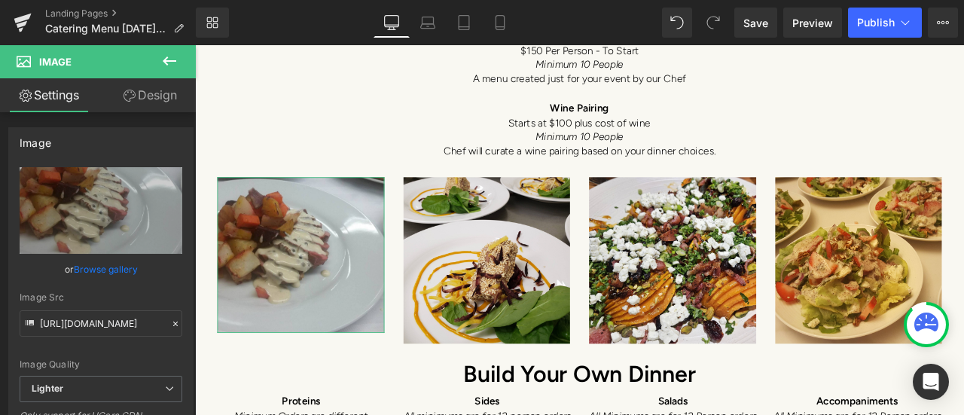
click at [109, 267] on link "Browse gallery" at bounding box center [106, 269] width 64 height 26
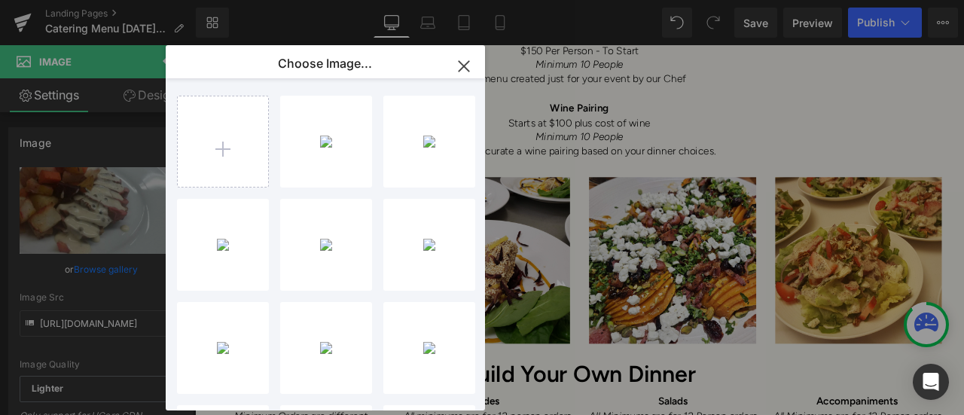
click at [0, 0] on div "Duck br... _1_.jpg 123.59 KB" at bounding box center [0, 0] width 0 height 0
type input "[URL][DOMAIN_NAME]"
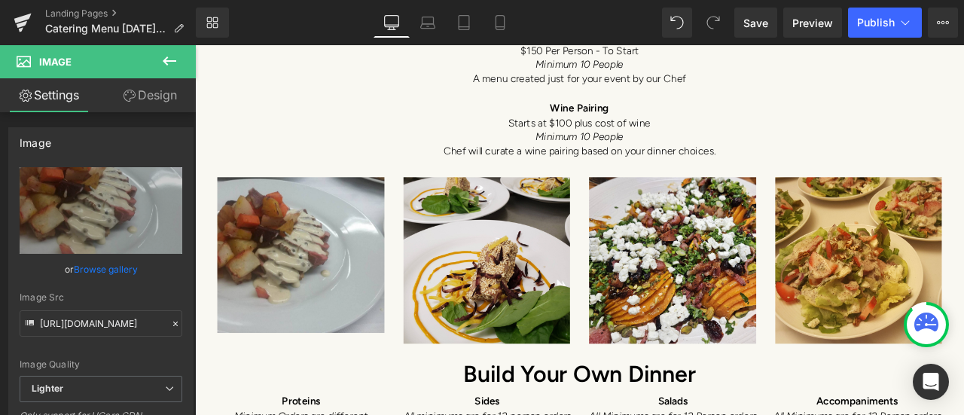
click at [351, 166] on p "Chef will curate a wine pairing based on your dinner choices." at bounding box center [650, 171] width 881 height 17
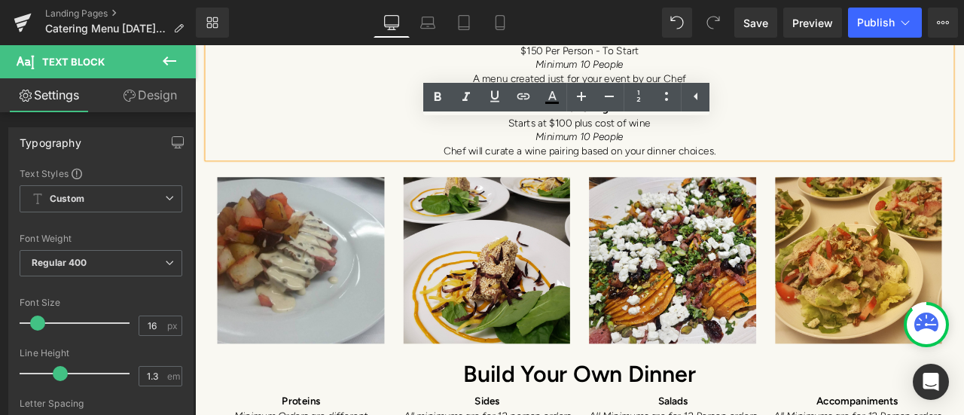
click at [362, 134] on p "Starts at $100 plus cost of wine" at bounding box center [650, 138] width 881 height 17
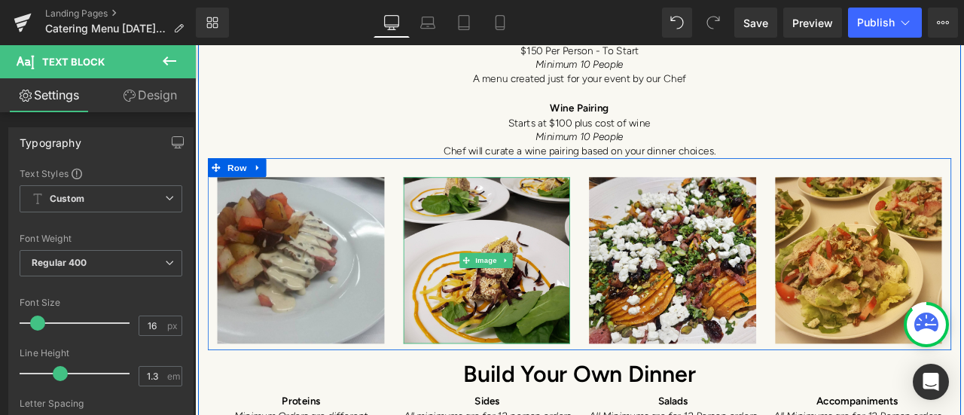
click at [528, 291] on span "Image" at bounding box center [540, 300] width 32 height 18
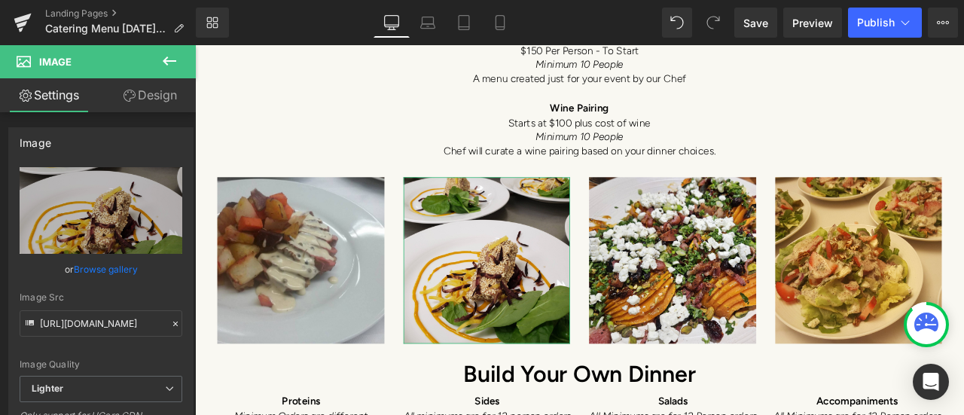
click at [87, 267] on link "Browse gallery" at bounding box center [106, 269] width 64 height 26
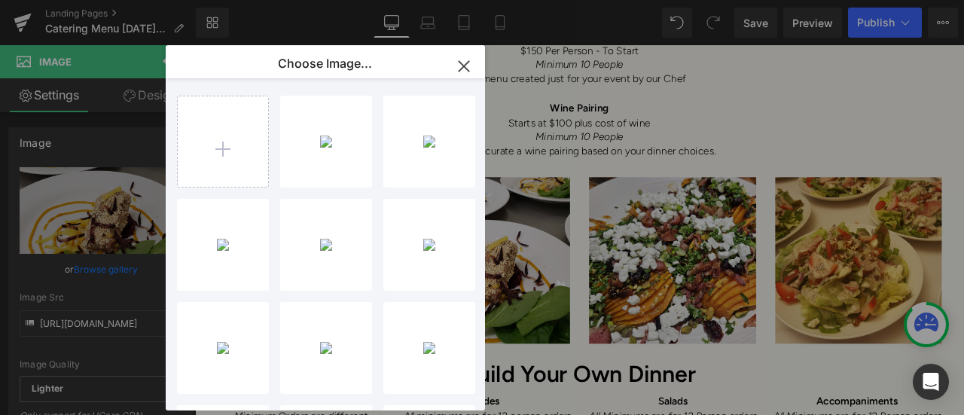
click at [212, 155] on input "file" at bounding box center [223, 141] width 90 height 90
type input "C:\fakepath\website catering 4.jpg"
click at [0, 0] on div "website...ng 4.jpg 1.30 MB" at bounding box center [0, 0] width 0 height 0
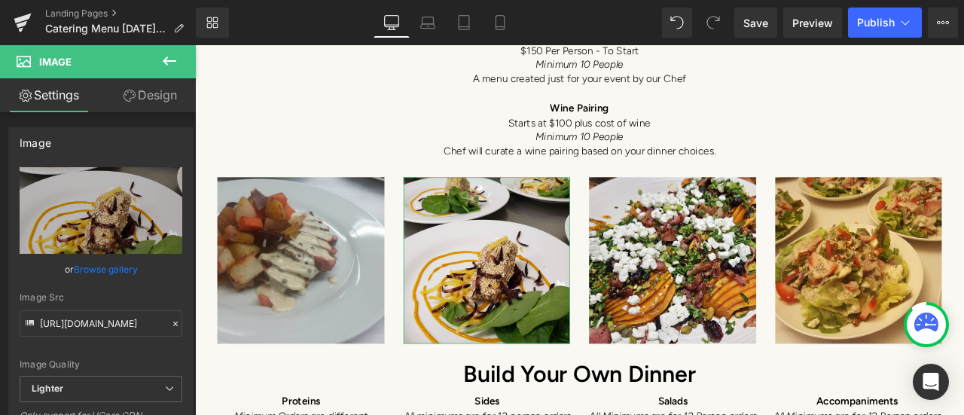
click at [108, 267] on link "Browse gallery" at bounding box center [106, 269] width 64 height 26
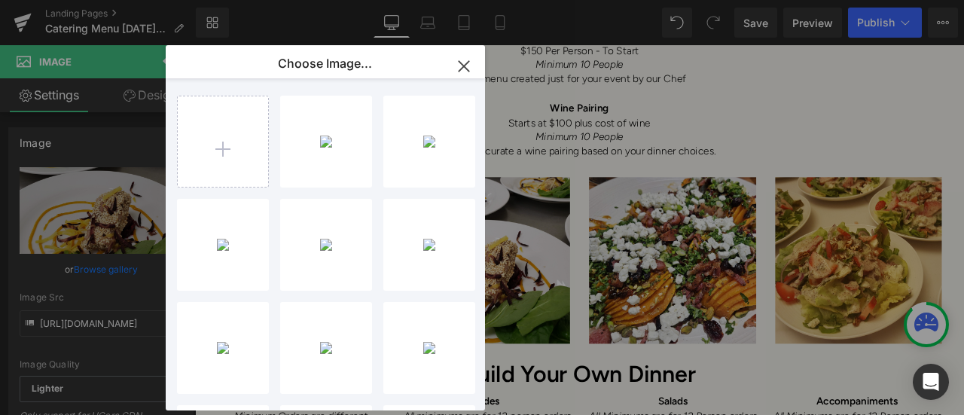
click at [0, 0] on div "website...ng 4.jpg 1.30 MB" at bounding box center [0, 0] width 0 height 0
type input "[URL][DOMAIN_NAME]"
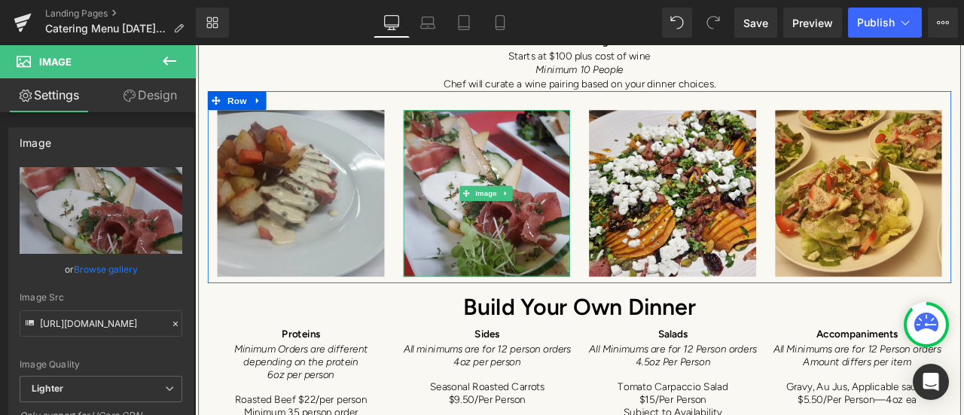
scroll to position [8022, 0]
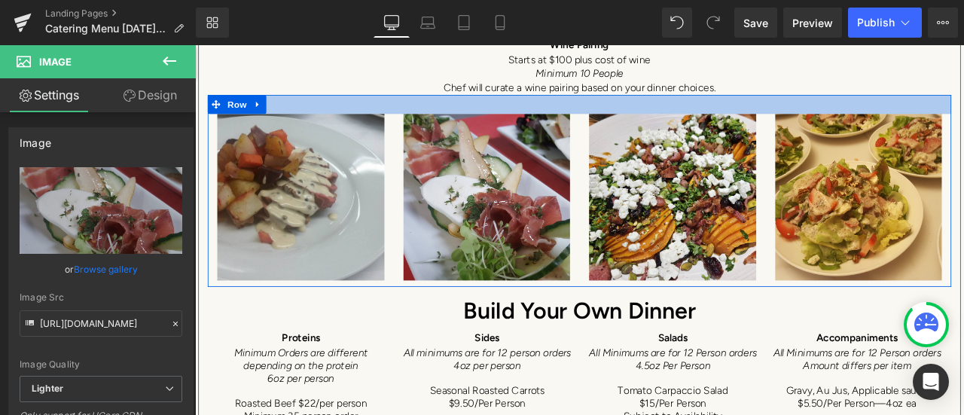
click at [322, 104] on div at bounding box center [650, 115] width 881 height 23
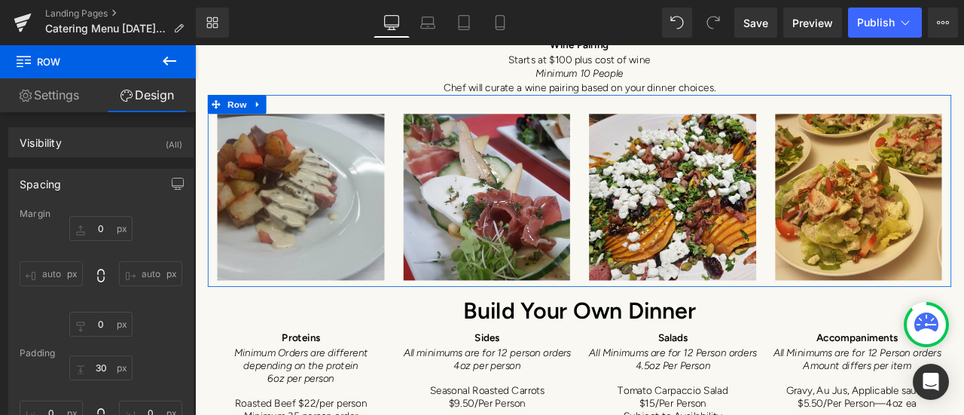
click at [134, 178] on div "Spacing" at bounding box center [101, 183] width 184 height 29
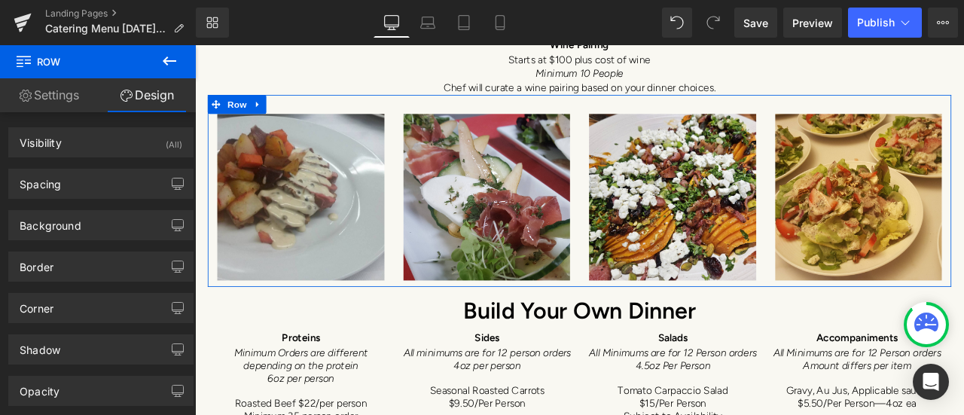
click at [114, 228] on div "Background" at bounding box center [101, 225] width 184 height 29
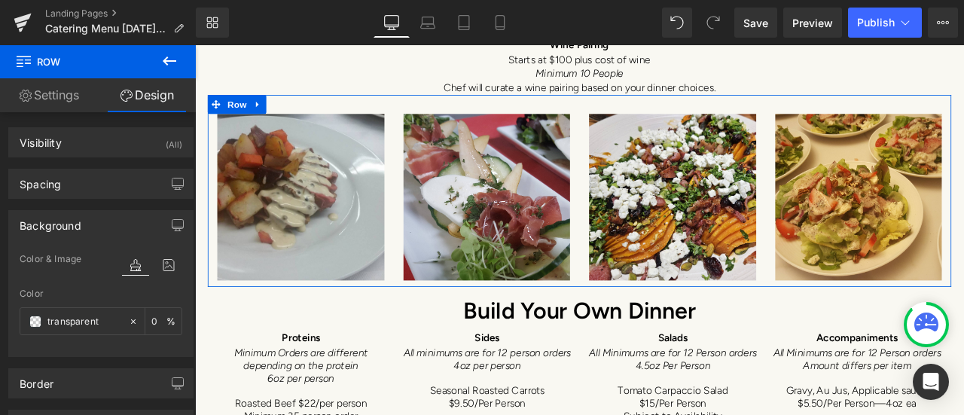
click at [32, 322] on span at bounding box center [35, 322] width 12 height 12
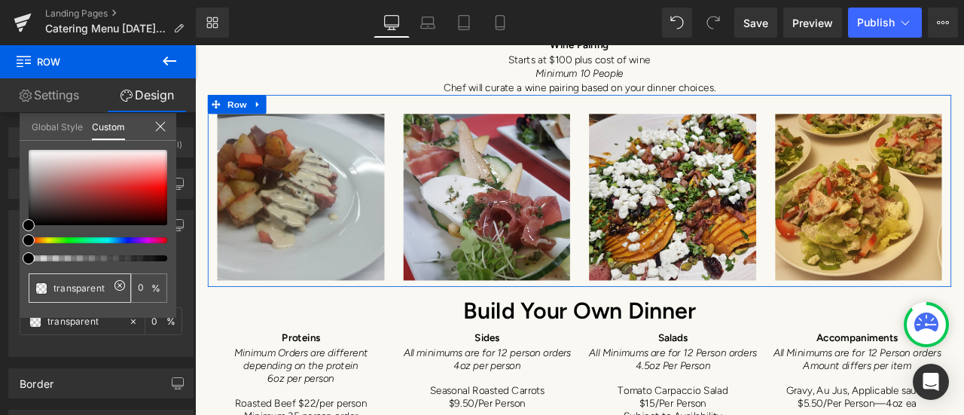
click at [101, 288] on input "transparent" at bounding box center [81, 288] width 56 height 16
drag, startPoint x: 101, startPoint y: 288, endPoint x: 47, endPoint y: 285, distance: 53.6
click at [47, 285] on div "transparent" at bounding box center [80, 287] width 102 height 29
paste input "#cbab47"
type input "#cbab47t"
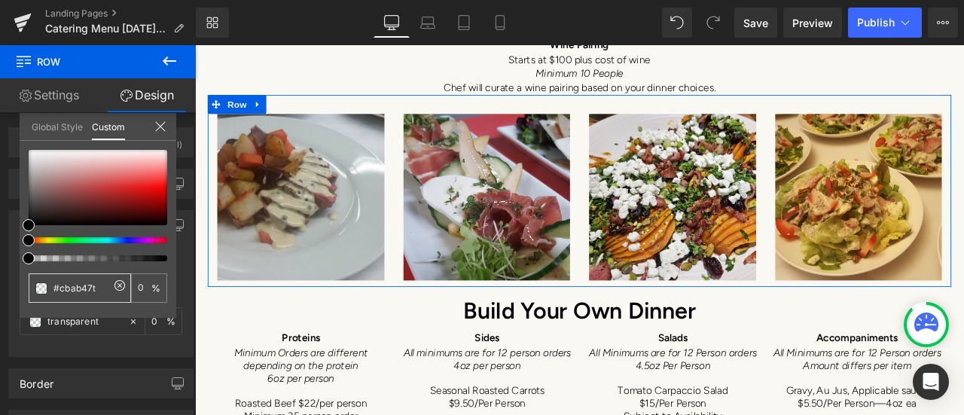
type input "#cbab47t"
type input "#cbab47"
type input "100"
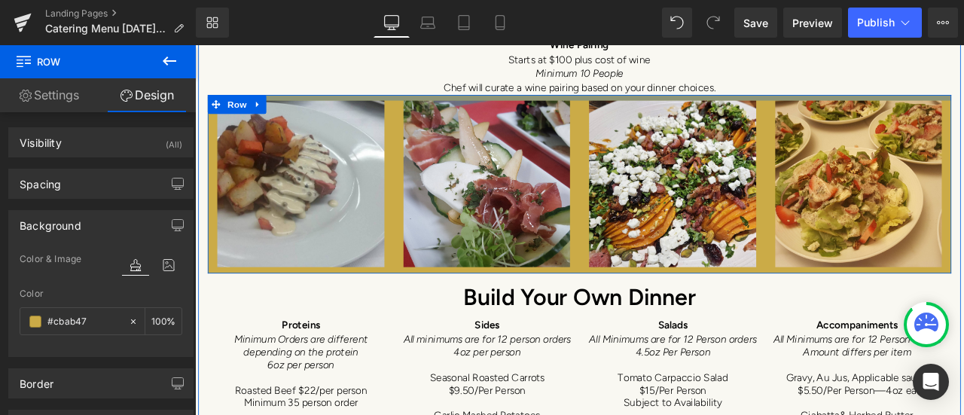
drag, startPoint x: 411, startPoint y: 95, endPoint x: 411, endPoint y: 80, distance: 15.1
click at [411, 80] on div "Bespoke Dinner : $150 Per Person - To Start Minimum 10 People A menu created ju…" at bounding box center [651, 375] width 904 height 852
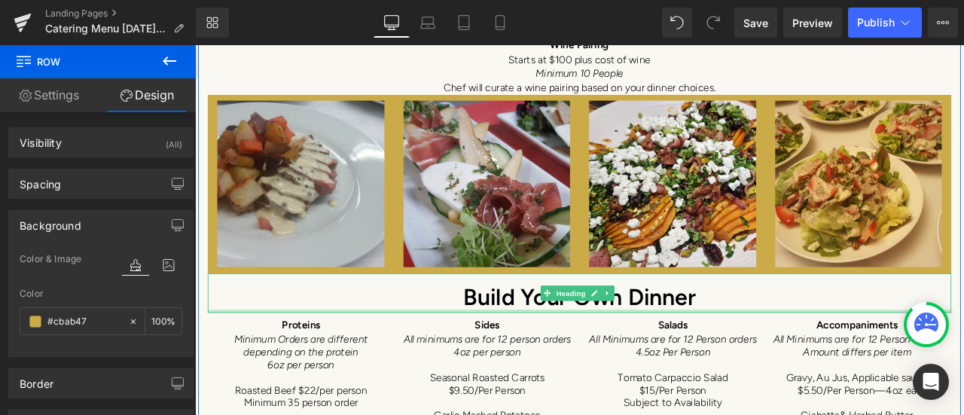
click at [874, 358] on div at bounding box center [650, 360] width 881 height 4
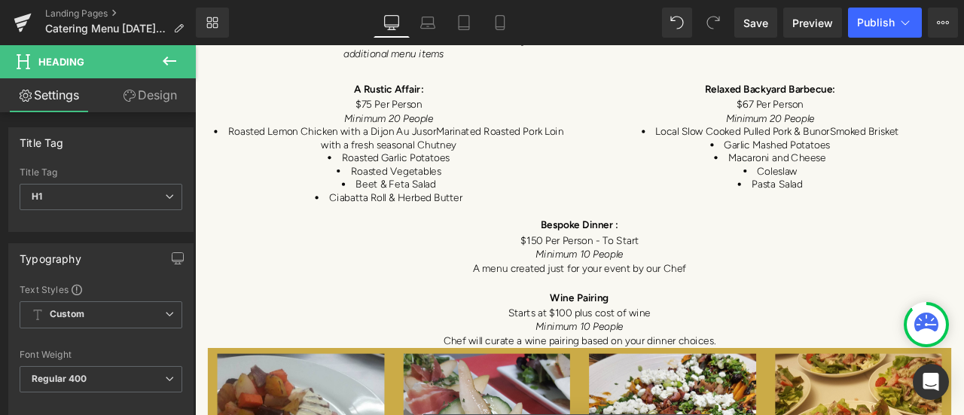
scroll to position [7796, 0]
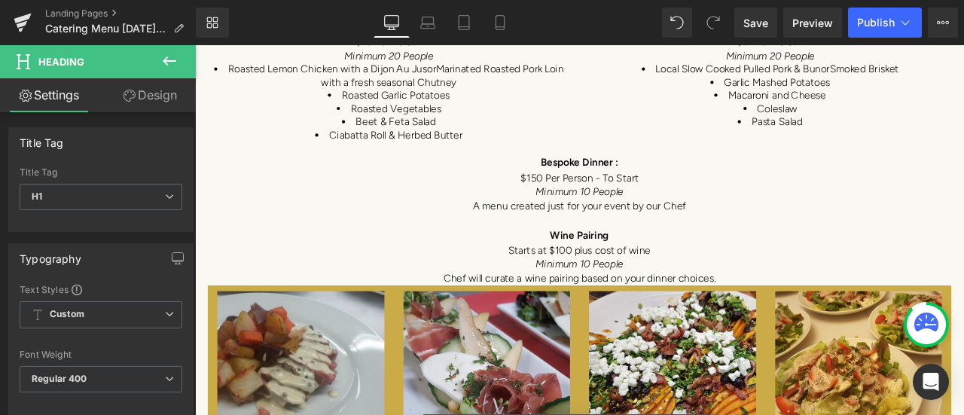
click at [456, 313] on p "Chef will curate a wine pairing based on your dinner choices." at bounding box center [650, 321] width 881 height 17
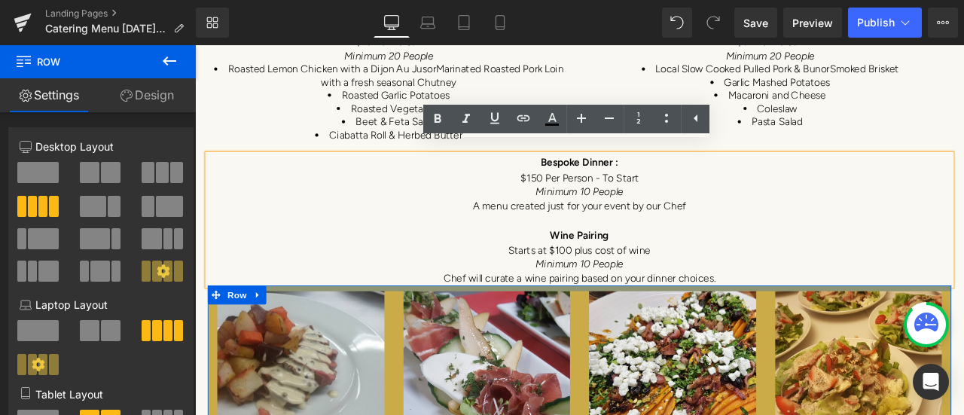
click at [378, 330] on div at bounding box center [650, 333] width 881 height 7
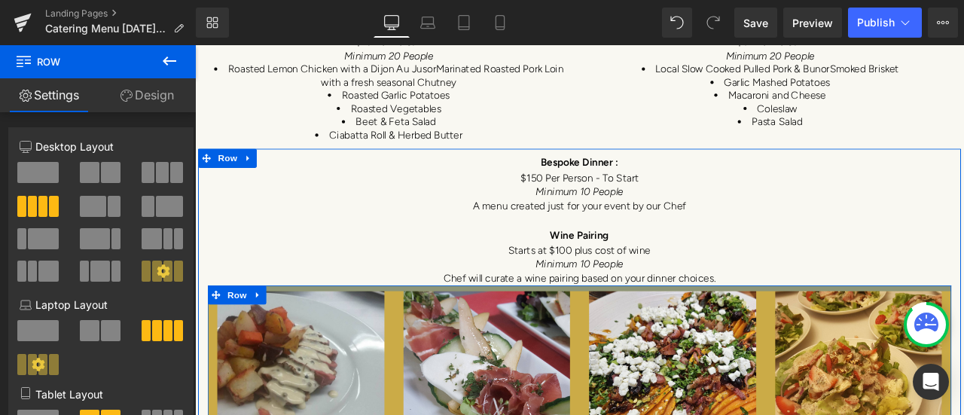
click at [819, 313] on p "Chef will curate a wine pairing based on your dinner choices." at bounding box center [650, 321] width 881 height 17
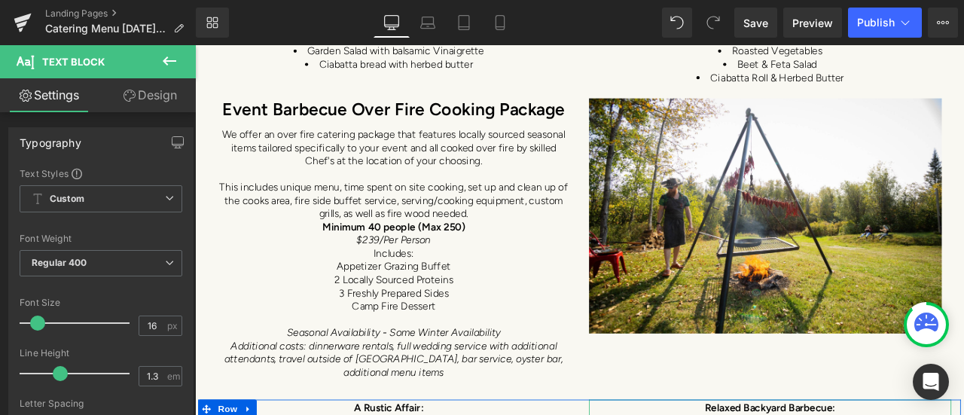
scroll to position [7043, 0]
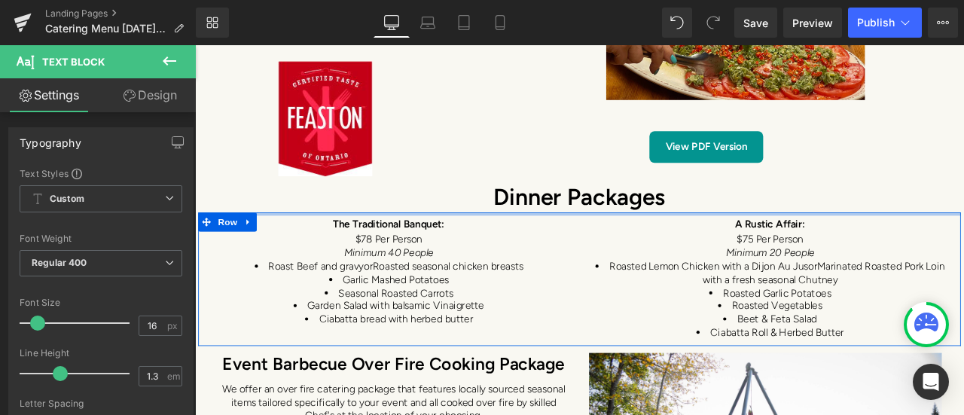
click at [638, 243] on div at bounding box center [651, 245] width 904 height 4
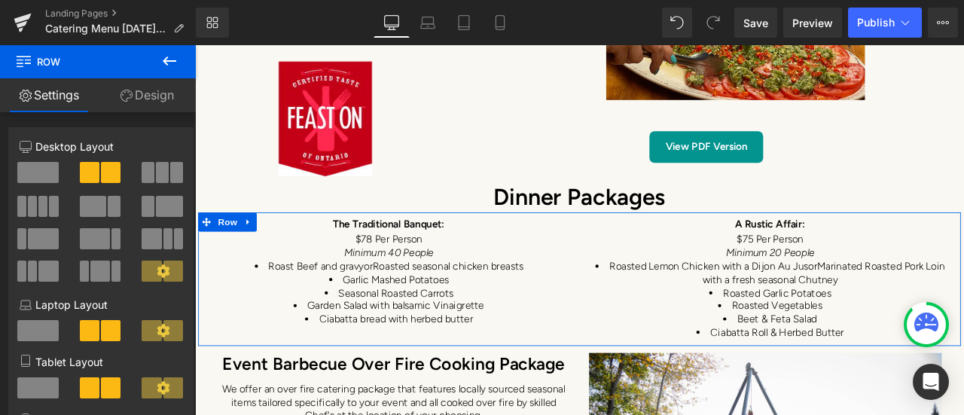
drag, startPoint x: 161, startPoint y: 87, endPoint x: 136, endPoint y: 102, distance: 29.5
click at [161, 87] on link "Design" at bounding box center [147, 95] width 98 height 34
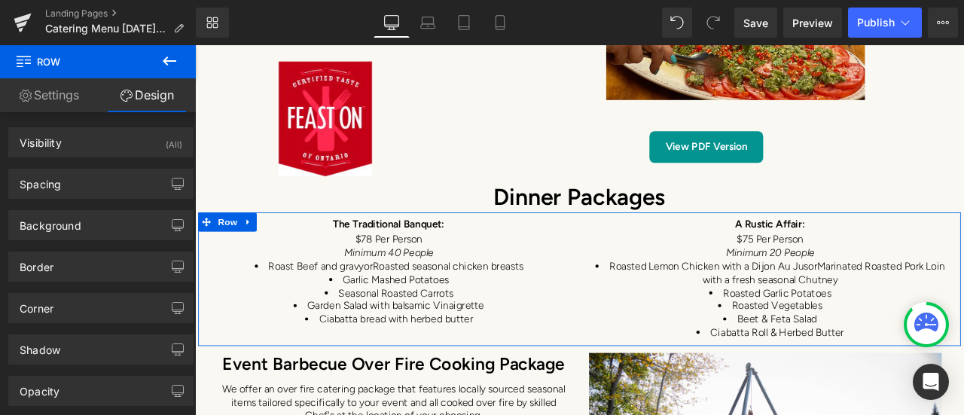
click at [110, 230] on div "Background" at bounding box center [101, 225] width 184 height 29
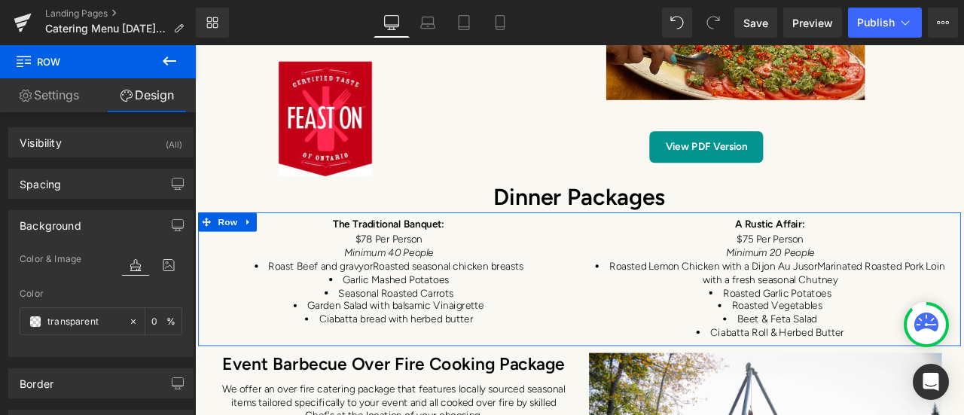
click at [107, 321] on input "transparent" at bounding box center [84, 321] width 74 height 17
paste input "#e98151"
type input "#e98151"
type input "100"
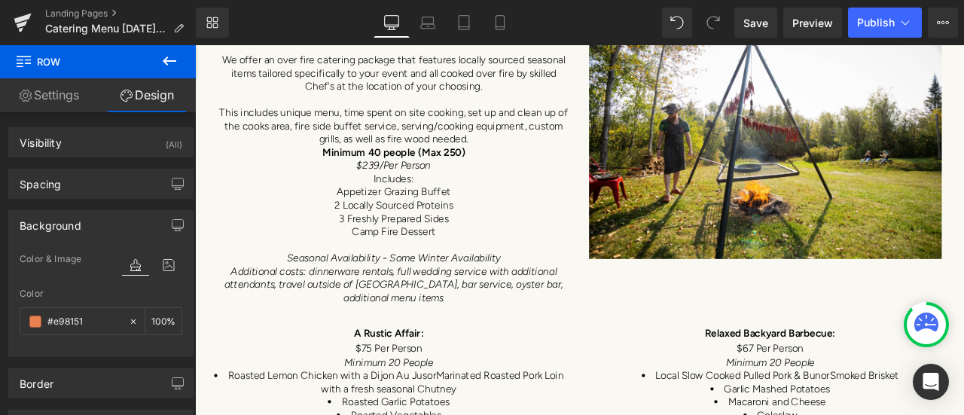
scroll to position [7570, 0]
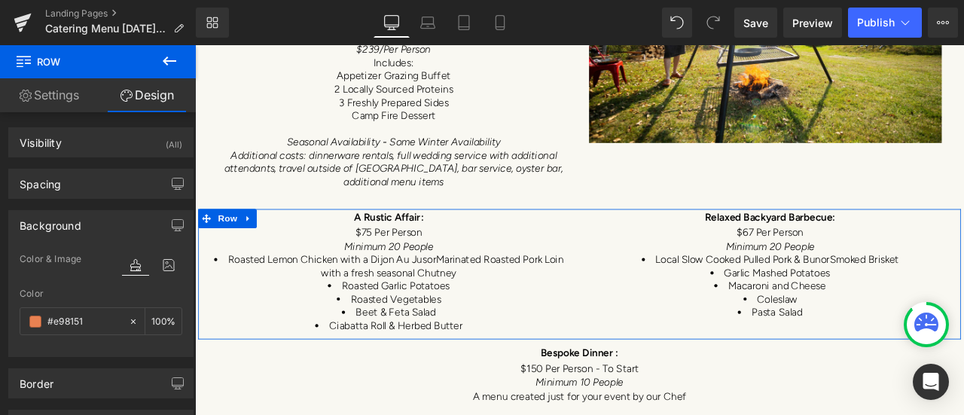
click at [635, 245] on div "A Rustic Affair: $75 Per Person Minimum 20 People Roasted Lemon Chicken with a …" at bounding box center [425, 312] width 452 height 147
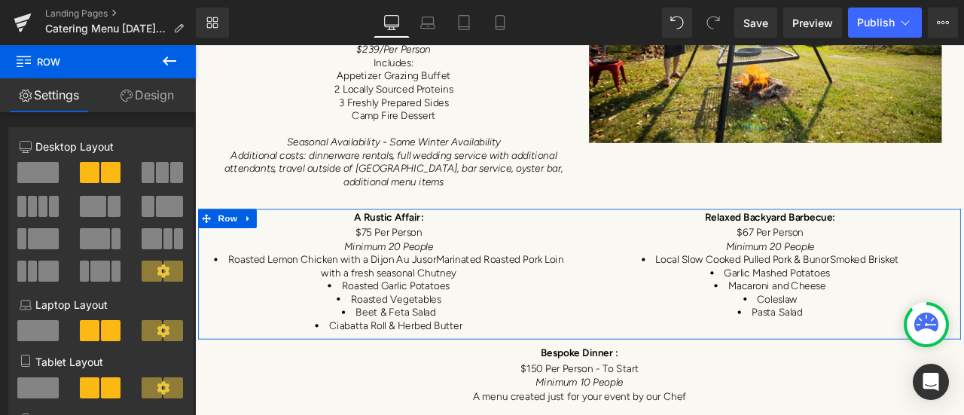
drag, startPoint x: 136, startPoint y: 90, endPoint x: 135, endPoint y: 102, distance: 12.9
click at [136, 90] on link "Design" at bounding box center [147, 95] width 98 height 34
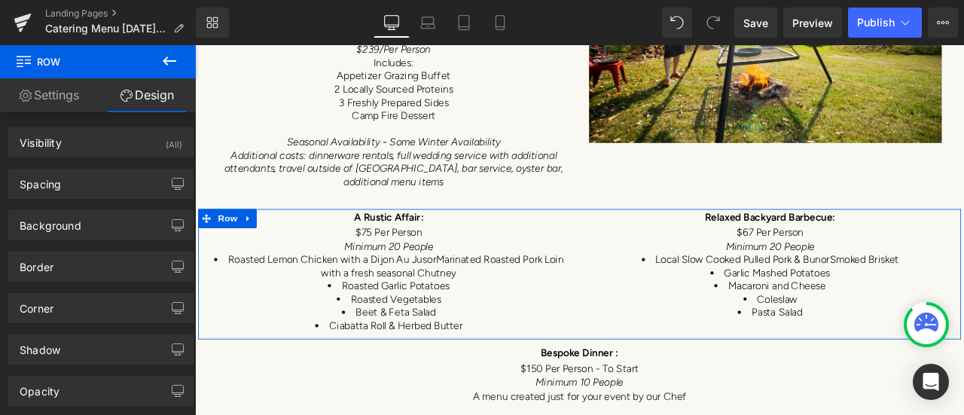
type input "transparent"
type input "0"
click at [101, 218] on div "Background" at bounding box center [101, 225] width 184 height 29
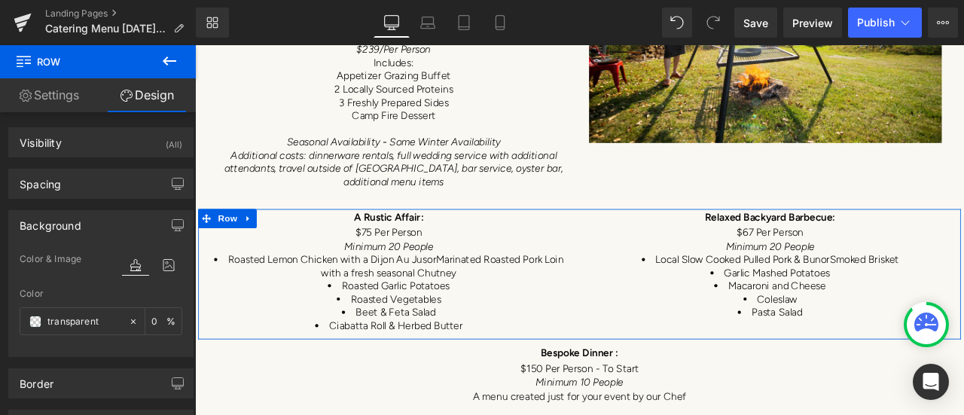
click at [101, 318] on input "transparent" at bounding box center [84, 321] width 74 height 17
paste input "#e98151"
type input "#e98151"
type input "100"
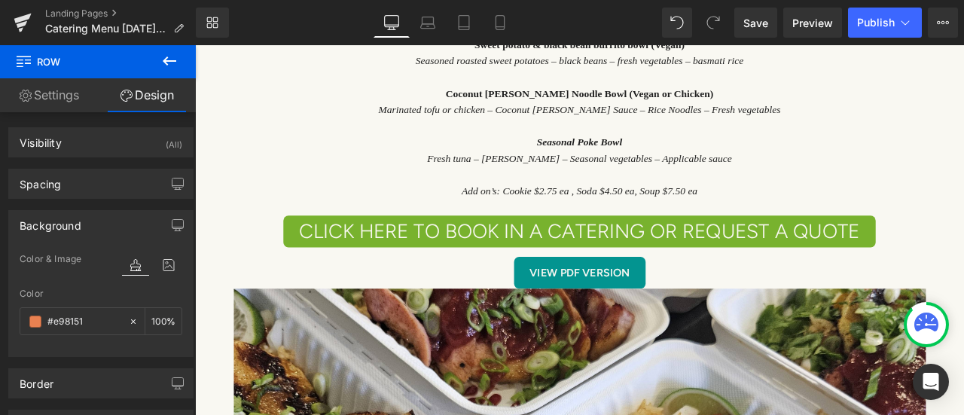
scroll to position [5913, 0]
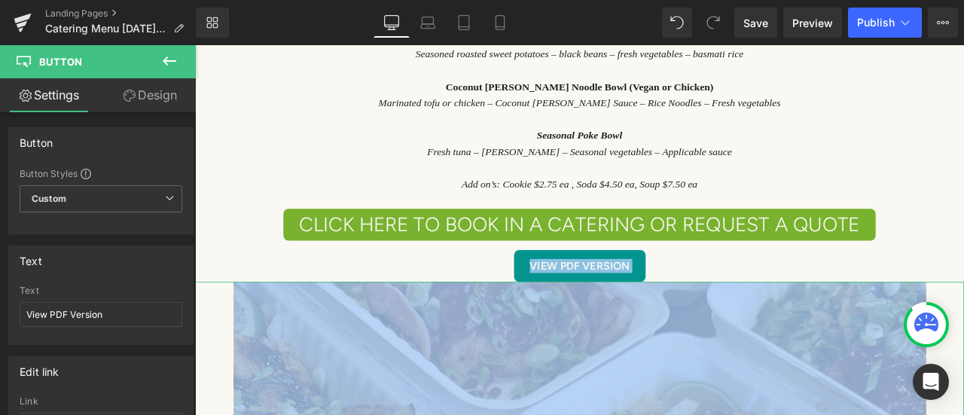
drag, startPoint x: 526, startPoint y: 294, endPoint x: 528, endPoint y: 318, distance: 23.4
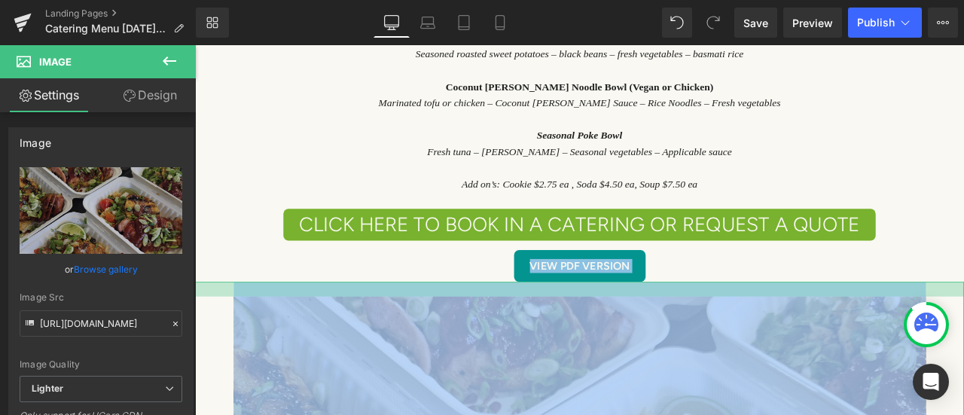
drag, startPoint x: 522, startPoint y: 296, endPoint x: 522, endPoint y: 313, distance: 17.3
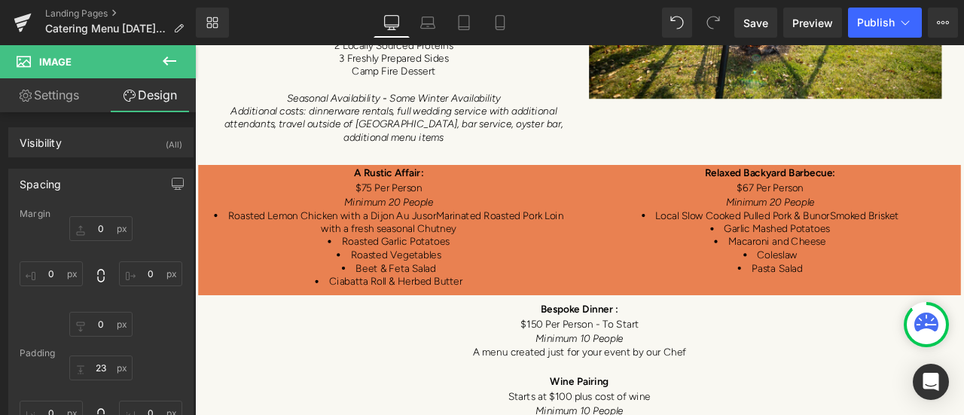
scroll to position [7645, 0]
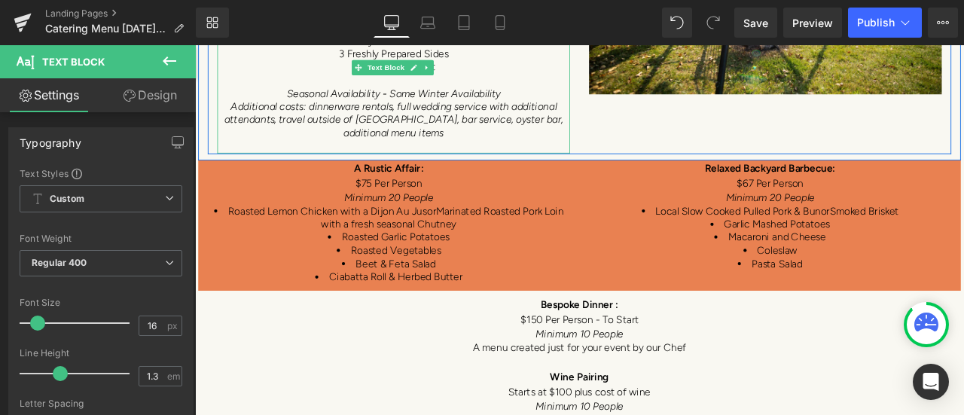
click at [351, 151] on div "We offer an over fire catering package that features locally sourced seasonal i…" at bounding box center [430, 12] width 418 height 322
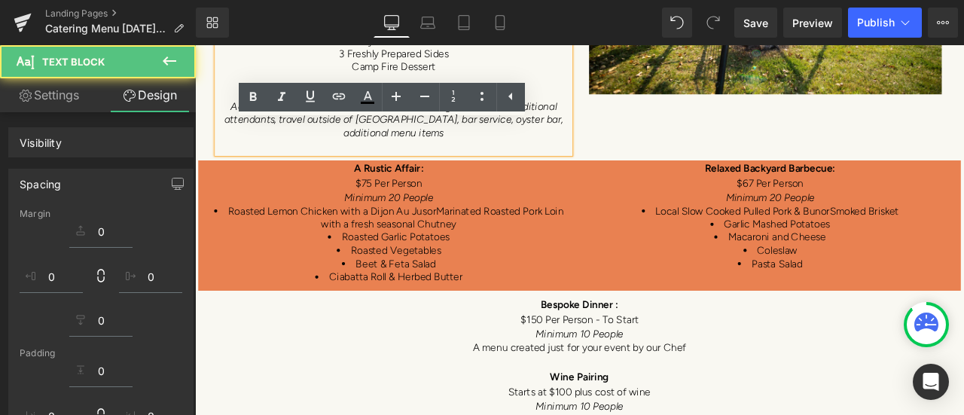
click at [466, 139] on p "Additional costs: dinnerware rentals, full wedding service with additional atte…" at bounding box center [430, 134] width 418 height 47
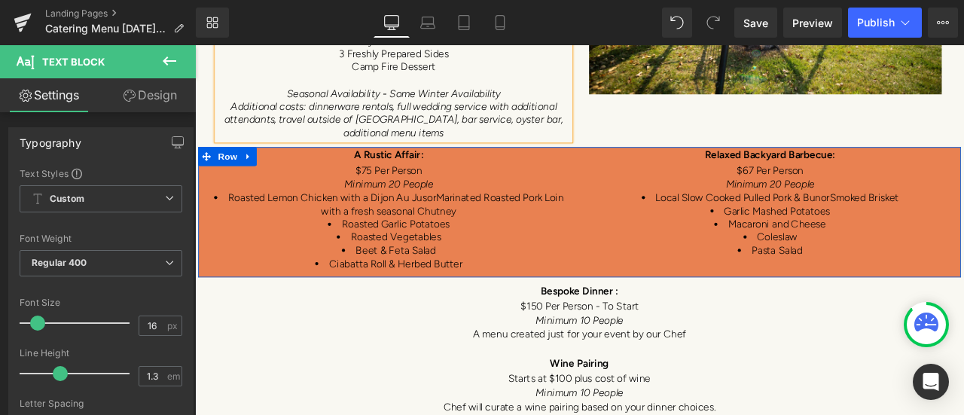
click at [341, 166] on div at bounding box center [651, 166] width 904 height 1
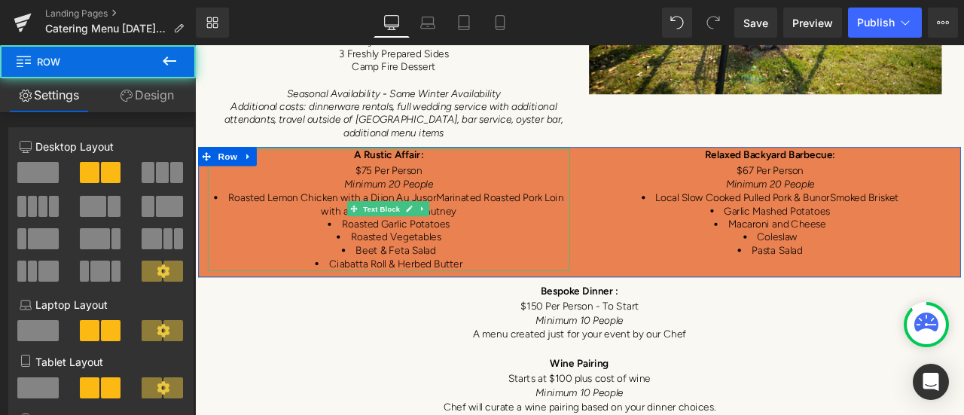
click at [341, 166] on div "A Rustic Affair: $75 Per Person Minimum 20 People Roasted Lemon Chicken with a …" at bounding box center [424, 239] width 429 height 147
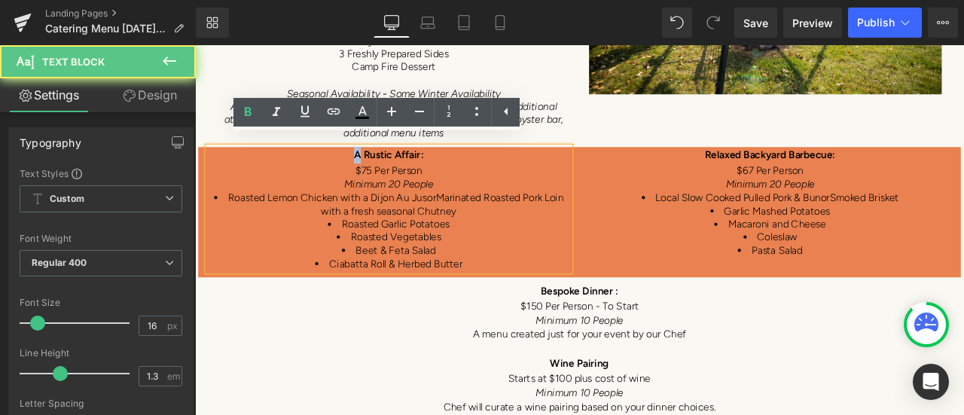
click at [341, 166] on div "A Rustic Affair: $75 Per Person Minimum 20 People Roasted Lemon Chicken with a …" at bounding box center [424, 239] width 429 height 147
click at [341, 166] on p "A Rustic Affair:" at bounding box center [424, 176] width 429 height 20
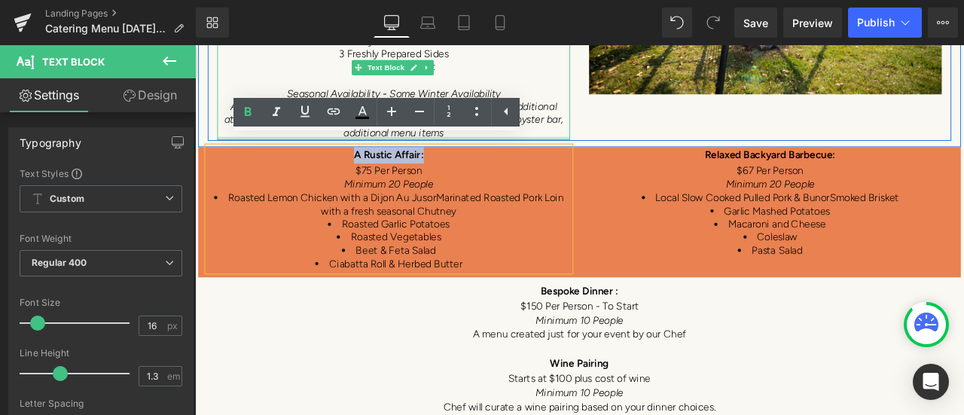
drag, startPoint x: 342, startPoint y: 158, endPoint x: 341, endPoint y: 142, distance: 15.8
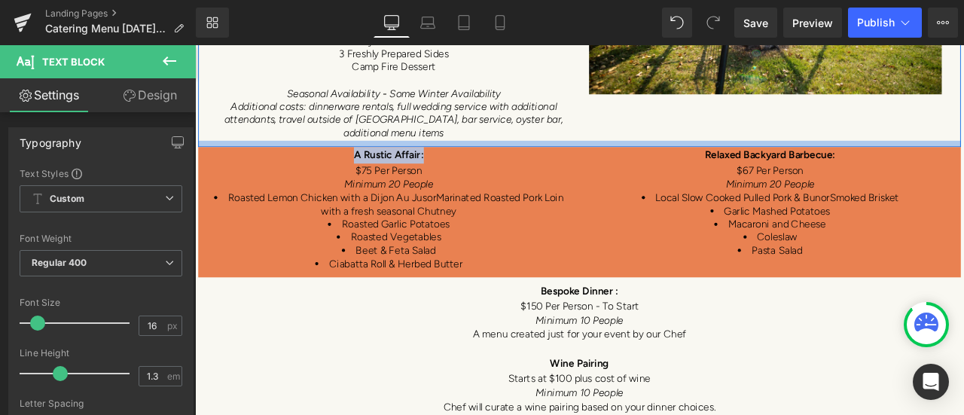
click at [673, 158] on div at bounding box center [651, 162] width 904 height 8
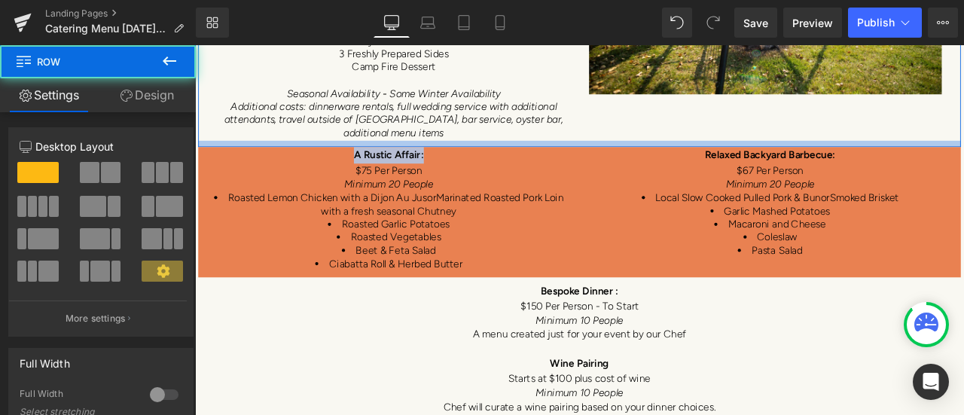
click at [673, 158] on div at bounding box center [651, 162] width 904 height 8
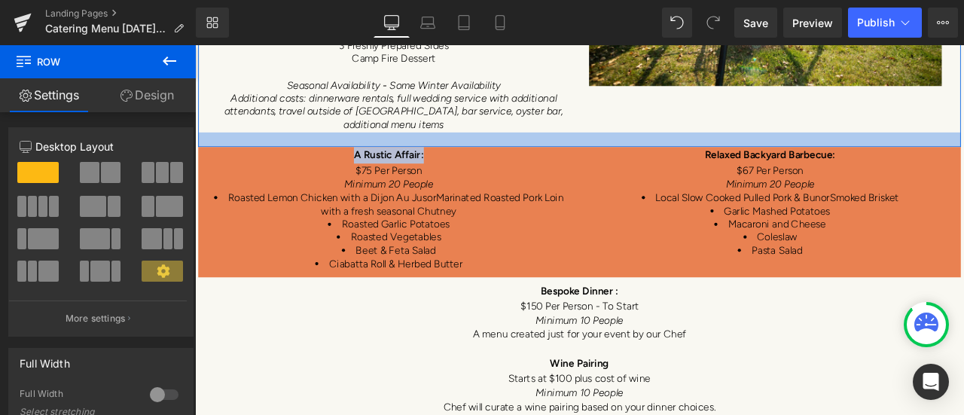
scroll to position [7638, 0]
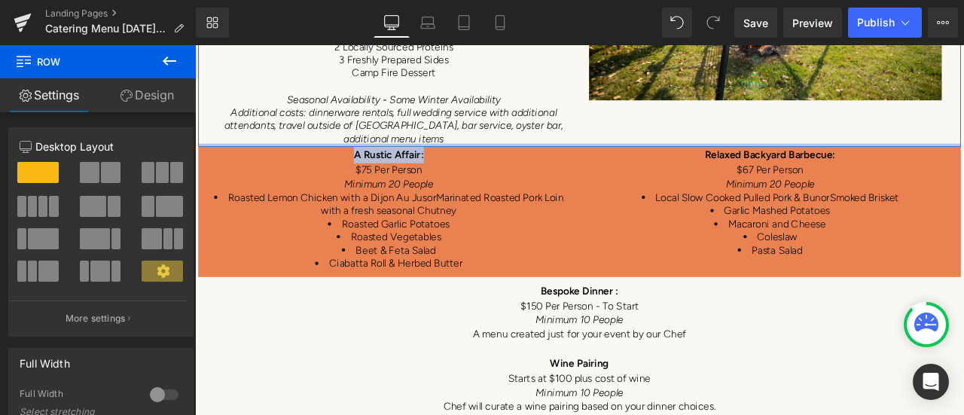
click at [673, 162] on div at bounding box center [651, 164] width 904 height 4
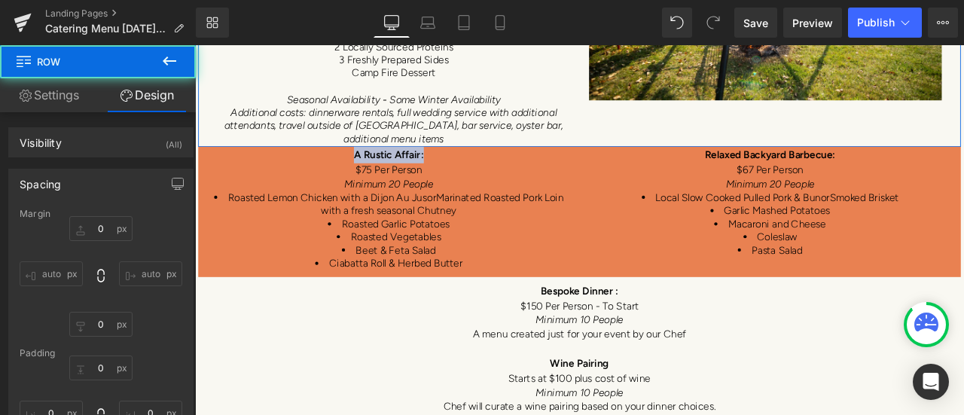
type input "0"
type input "7"
type input "0"
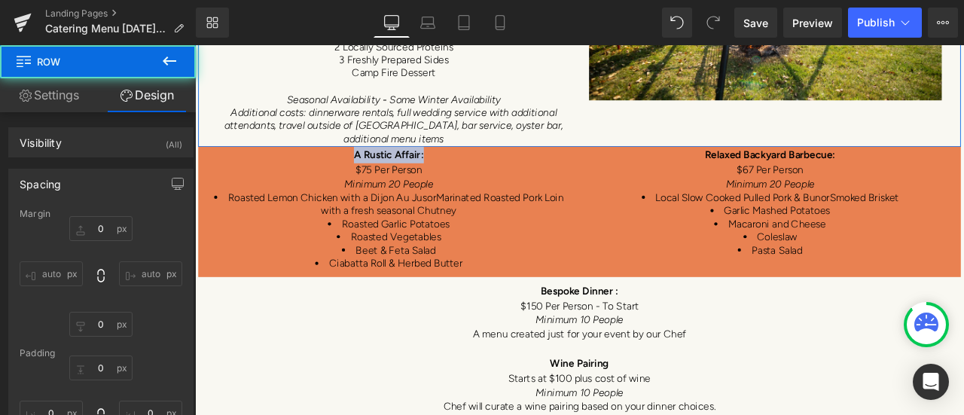
type input "0"
click at [673, 162] on div at bounding box center [651, 164] width 904 height 4
type input "0px"
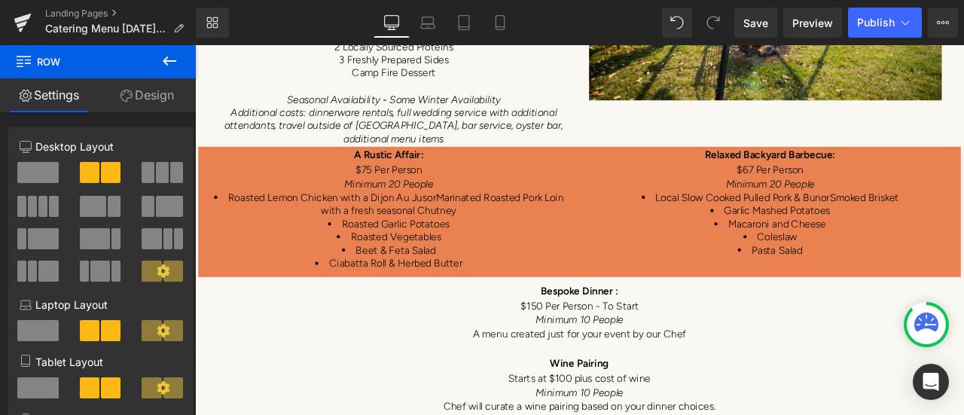
click at [480, 144] on p "Additional costs: dinnerware rentals, full wedding service with additional atte…" at bounding box center [430, 141] width 418 height 47
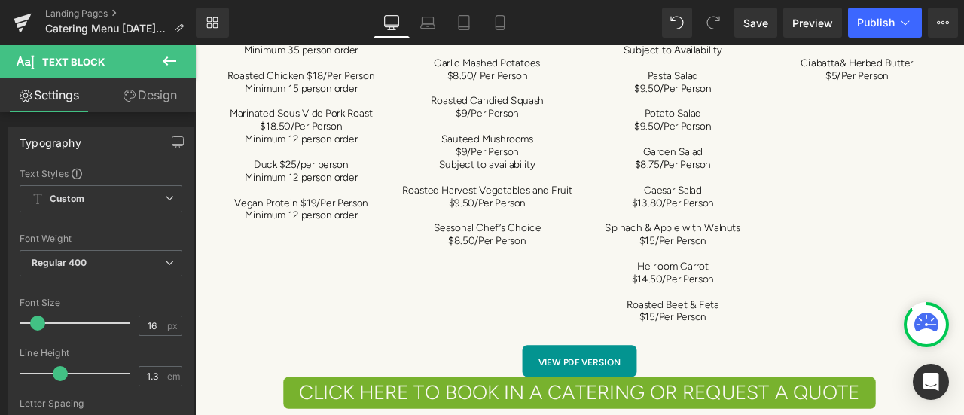
scroll to position [8692, 0]
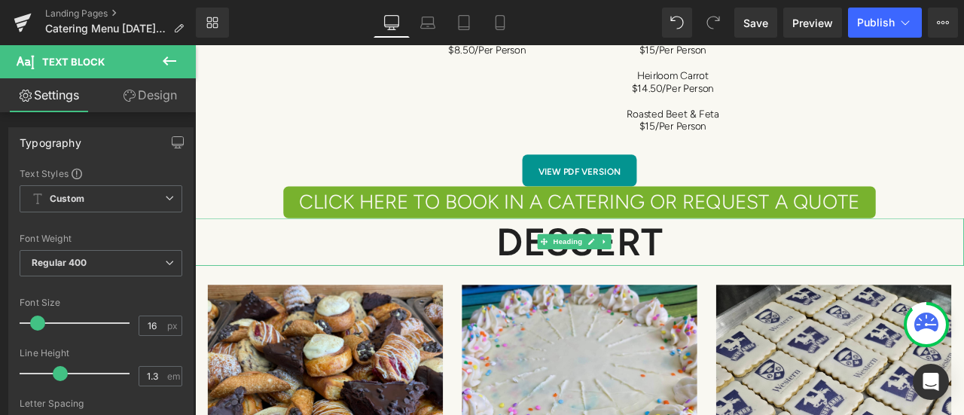
click at [785, 256] on h1 "DESSERT" at bounding box center [650, 278] width 911 height 56
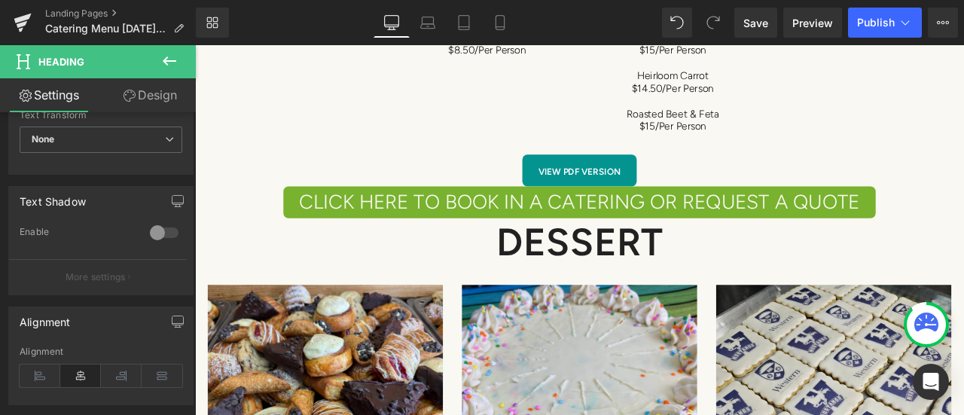
scroll to position [602, 0]
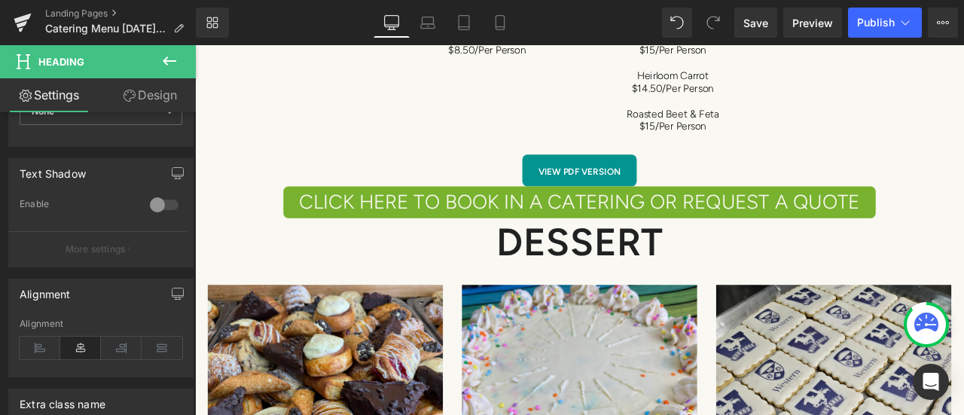
click at [152, 86] on link "Design" at bounding box center [150, 95] width 98 height 34
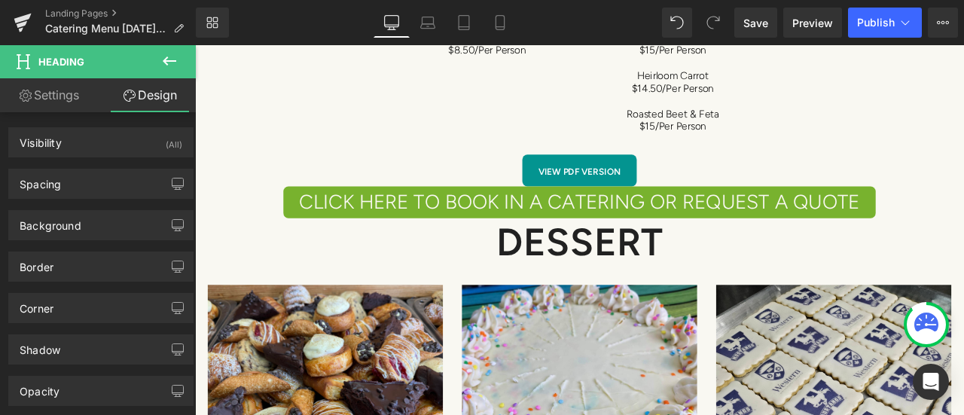
click at [122, 221] on div "Background" at bounding box center [101, 225] width 184 height 29
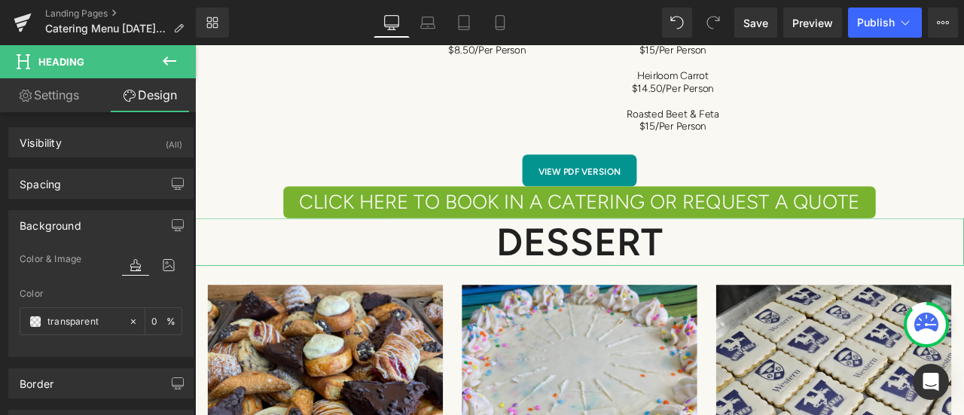
click at [101, 322] on input "transparent" at bounding box center [84, 321] width 74 height 17
paste input "#e99cd1"
type input "#e99cd1"
type input "100"
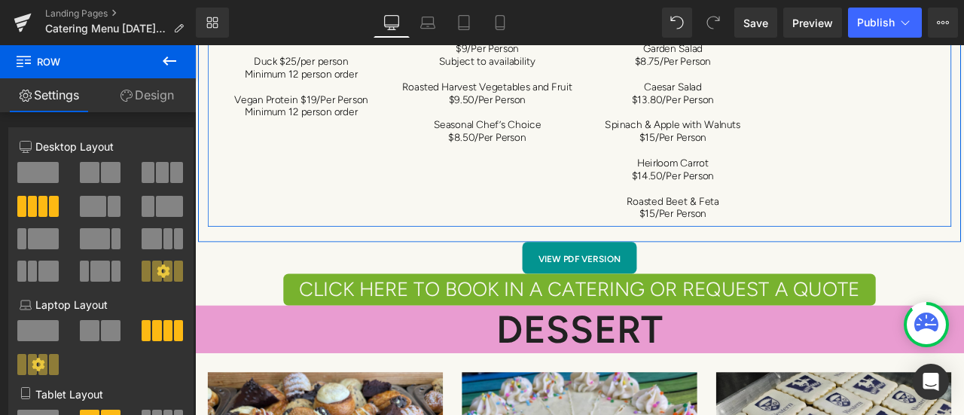
scroll to position [8617, 0]
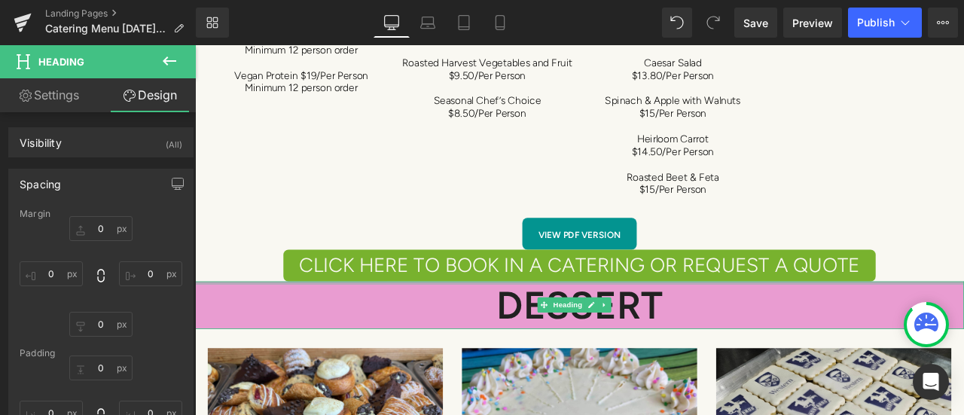
type input "0px"
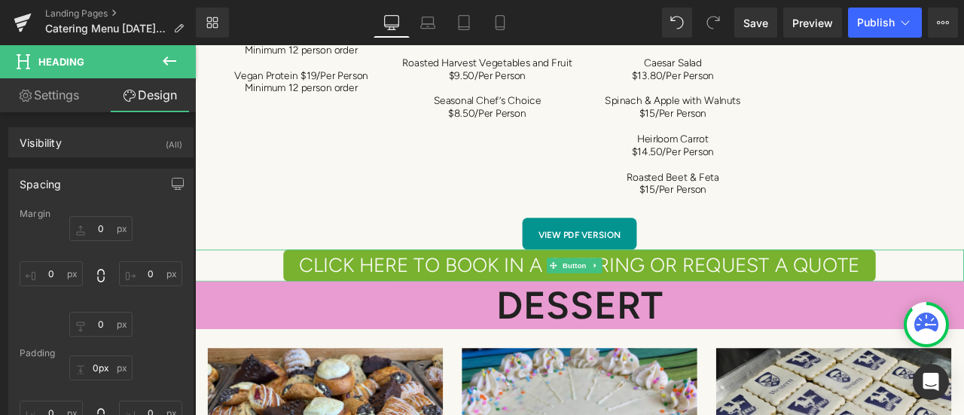
click at [273, 290] on div "CLICK HERE TO BOOK IN A CATERING OR REQUEST A QUOTE" at bounding box center [650, 307] width 911 height 38
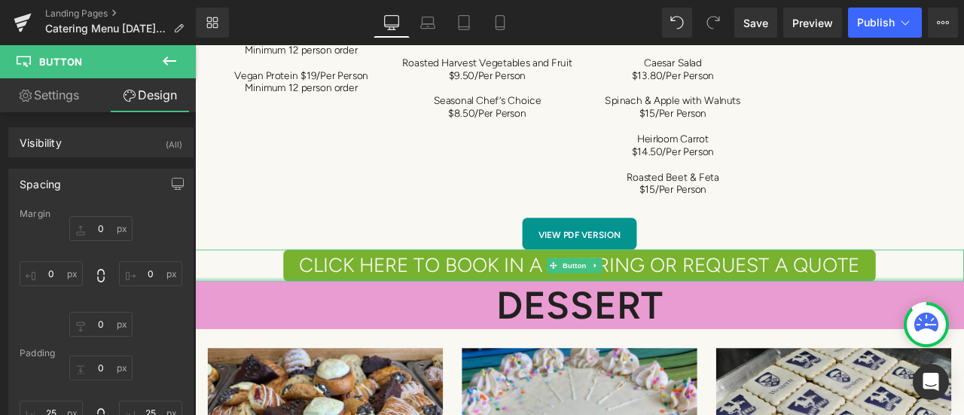
type input "0px"
drag, startPoint x: 264, startPoint y: 309, endPoint x: 264, endPoint y: 298, distance: 10.5
click at [264, 298] on div "CLICK HERE TO BOOK IN A CATERING OR REQUEST A QUOTE Button" at bounding box center [650, 307] width 911 height 38
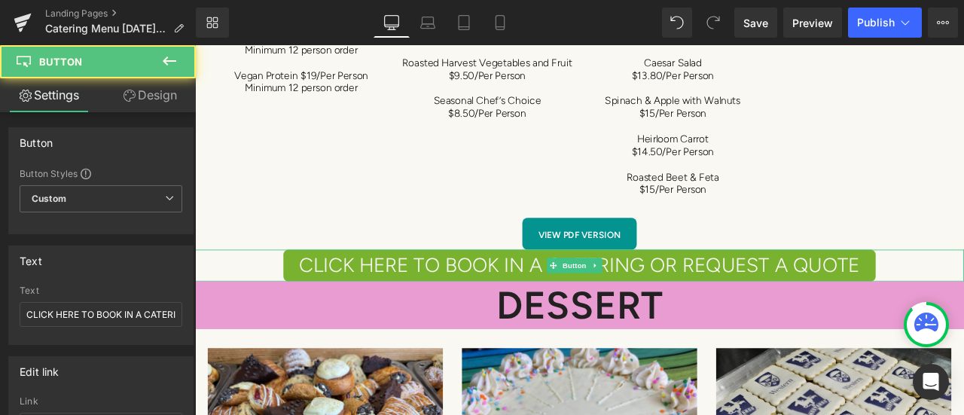
click at [267, 308] on div "CLICK HERE TO BOOK IN A CATERING OR REQUEST A QUOTE" at bounding box center [650, 307] width 911 height 38
click at [267, 301] on div "CLICK HERE TO BOOK IN A CATERING OR REQUEST A QUOTE" at bounding box center [650, 307] width 911 height 38
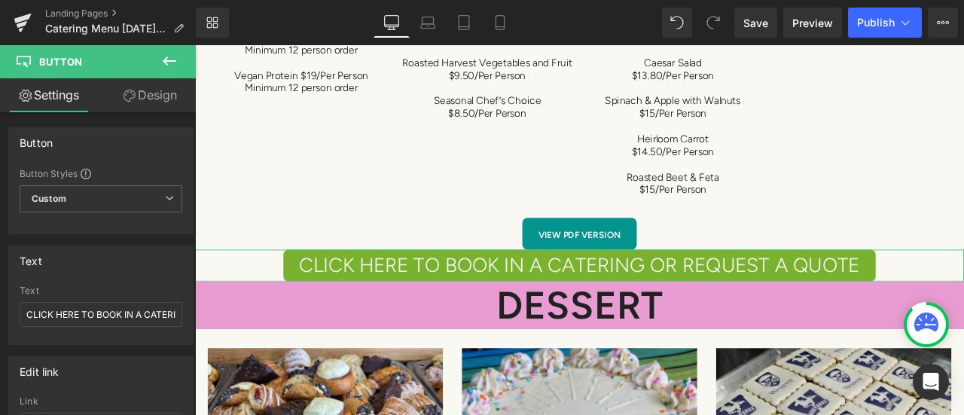
click at [173, 104] on link "Design" at bounding box center [150, 95] width 98 height 34
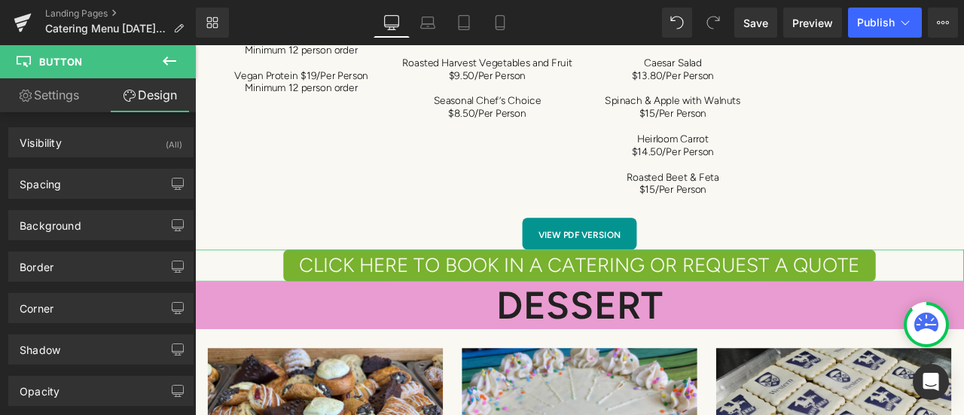
click at [125, 180] on div "Spacing" at bounding box center [101, 183] width 184 height 29
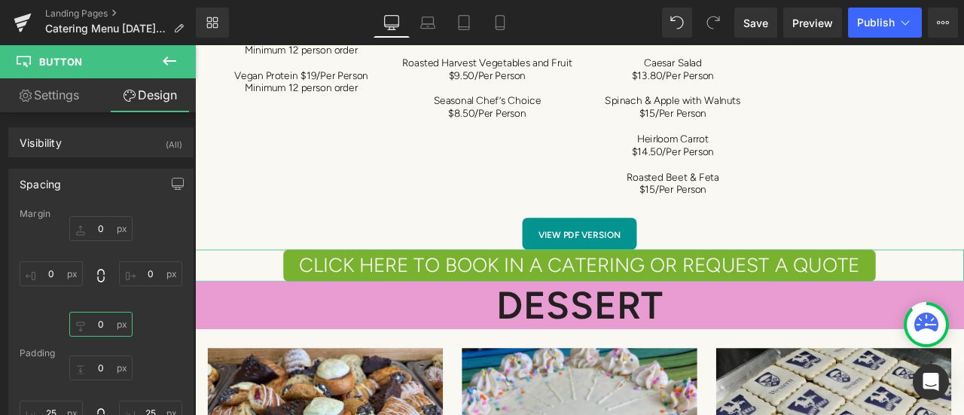
click at [105, 323] on input "0" at bounding box center [100, 324] width 63 height 25
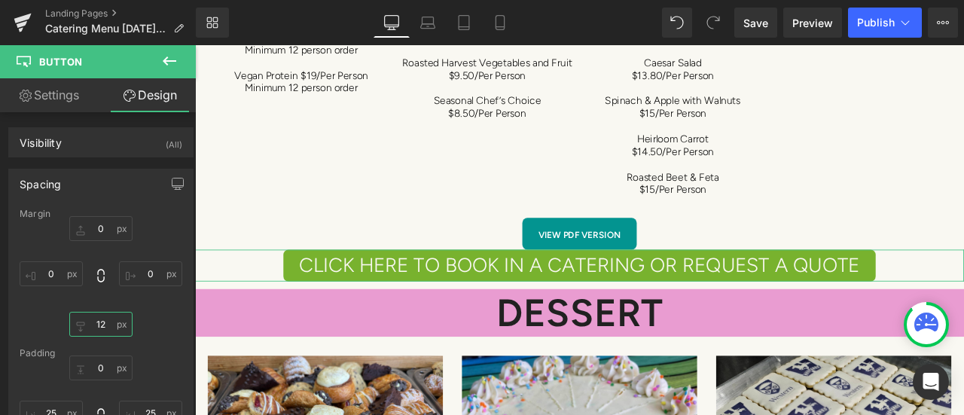
type input "13"
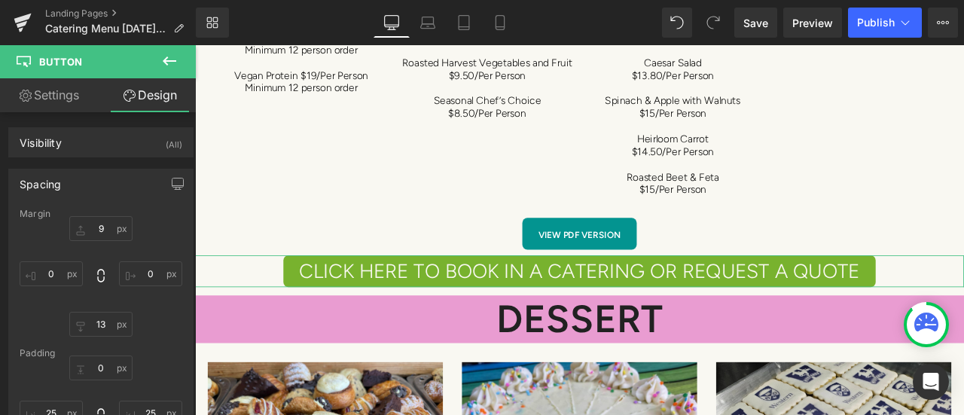
type input "10"
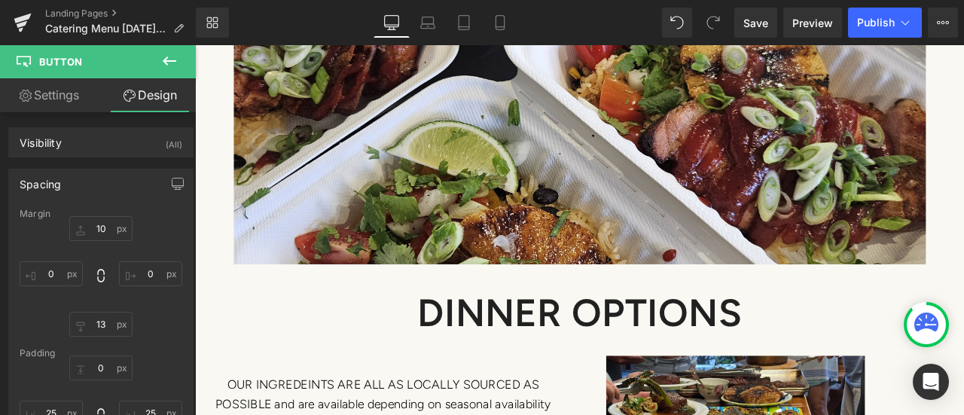
scroll to position [6358, 0]
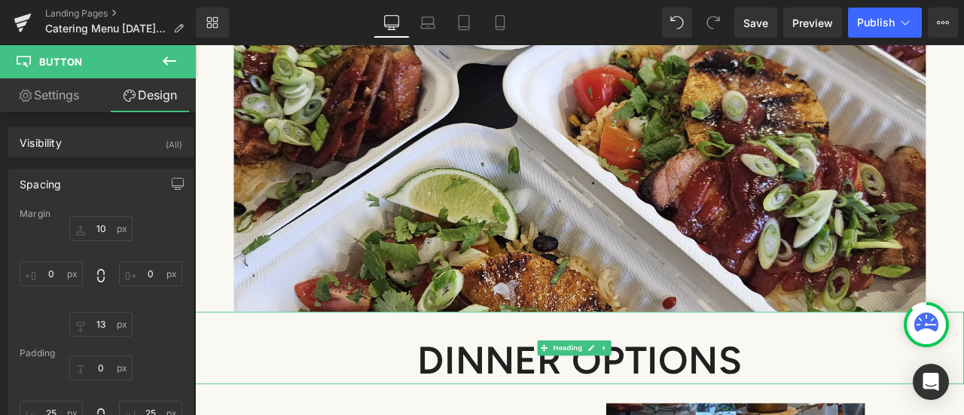
drag, startPoint x: 602, startPoint y: 376, endPoint x: 539, endPoint y: 386, distance: 63.4
click at [601, 391] on span "DINNER OPTIONS" at bounding box center [651, 418] width 386 height 54
click at [539, 391] on span "DINNER OPTIONS" at bounding box center [651, 418] width 386 height 54
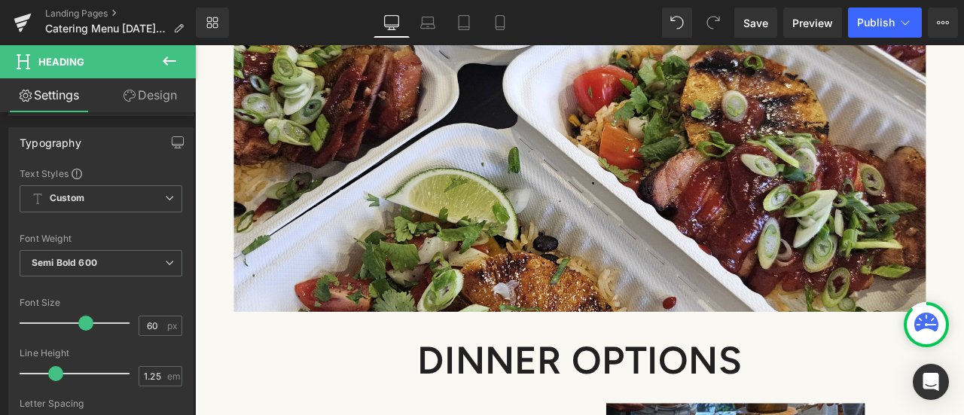
scroll to position [151, 0]
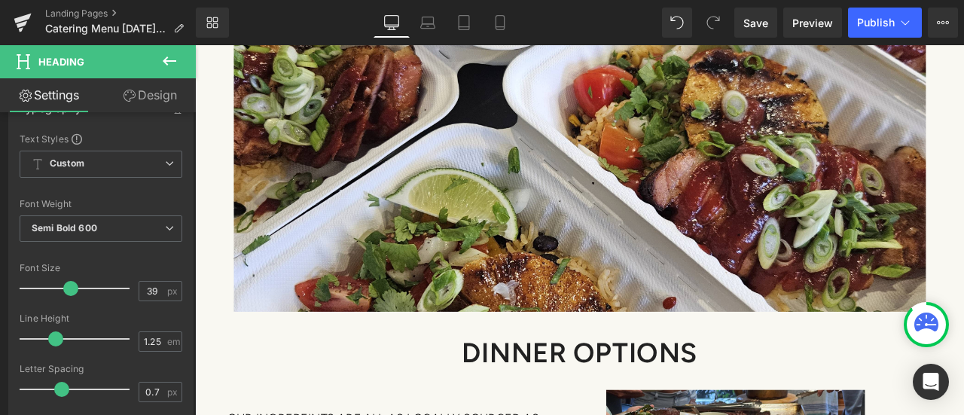
type input "37"
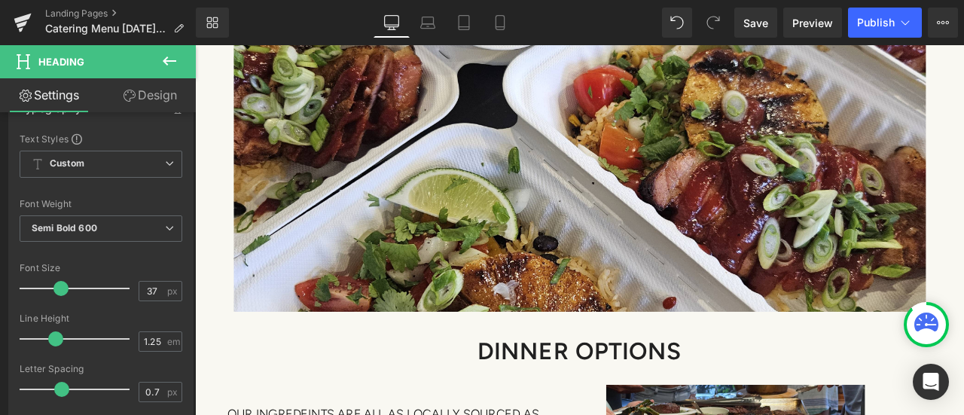
drag, startPoint x: 79, startPoint y: 289, endPoint x: 56, endPoint y: 288, distance: 23.4
click at [56, 288] on span at bounding box center [60, 288] width 15 height 15
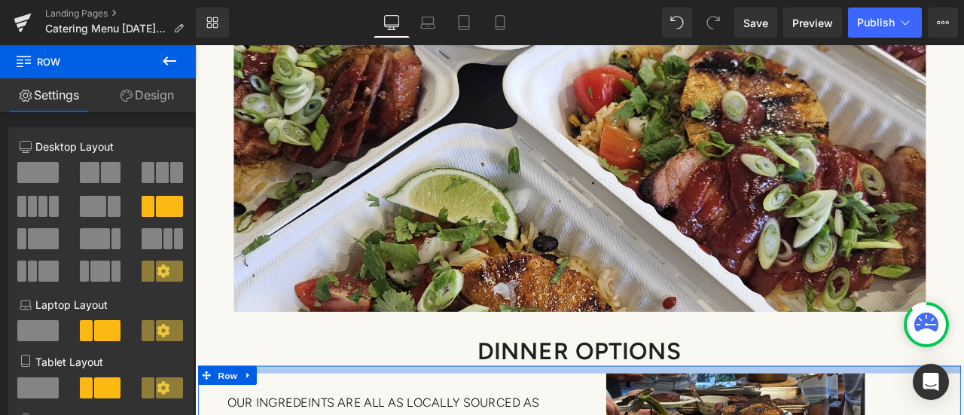
drag, startPoint x: 528, startPoint y: 392, endPoint x: 528, endPoint y: 378, distance: 13.6
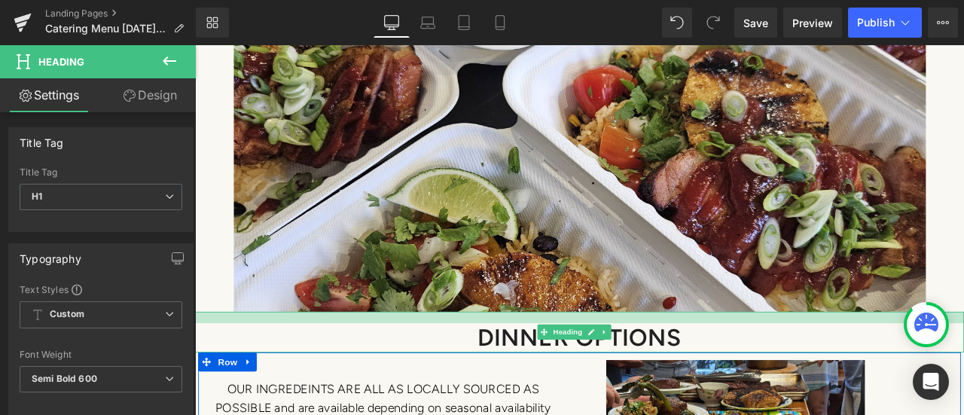
drag, startPoint x: 512, startPoint y: 334, endPoint x: 512, endPoint y: 319, distance: 15.8
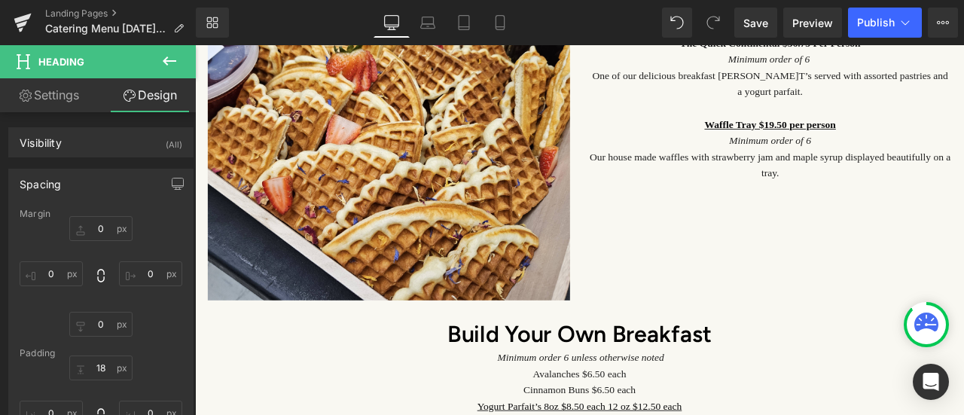
scroll to position [2667, 0]
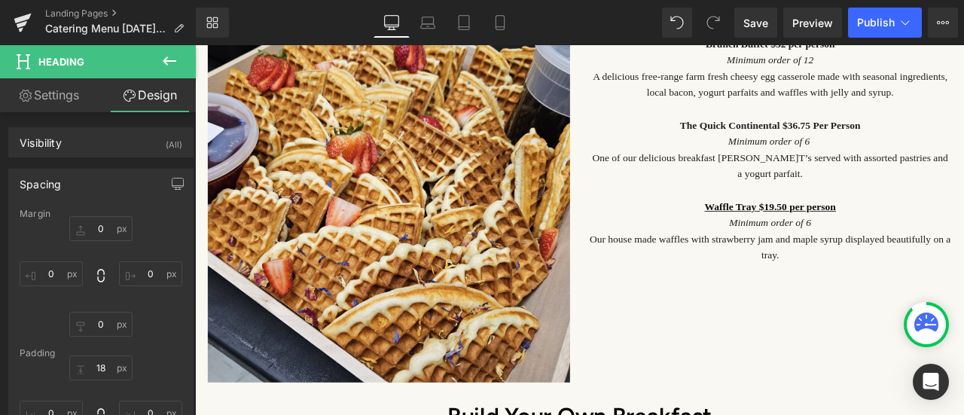
click at [760, 29] on span "Save" at bounding box center [755, 23] width 25 height 16
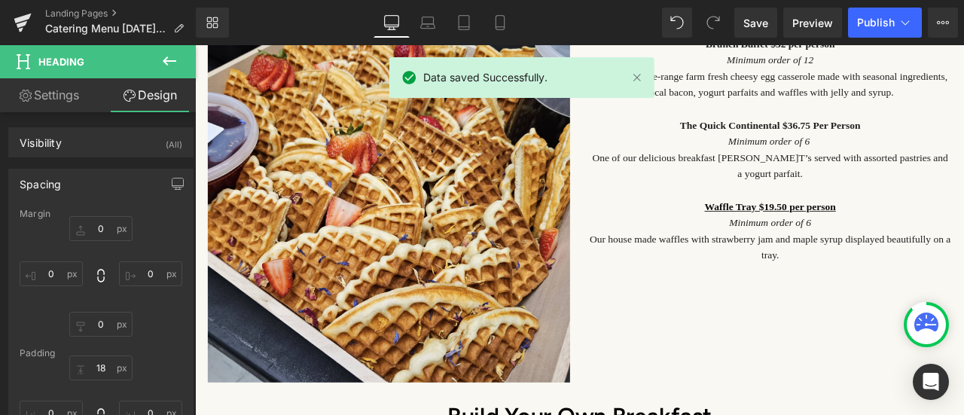
click at [886, 26] on span "Publish" at bounding box center [876, 23] width 38 height 12
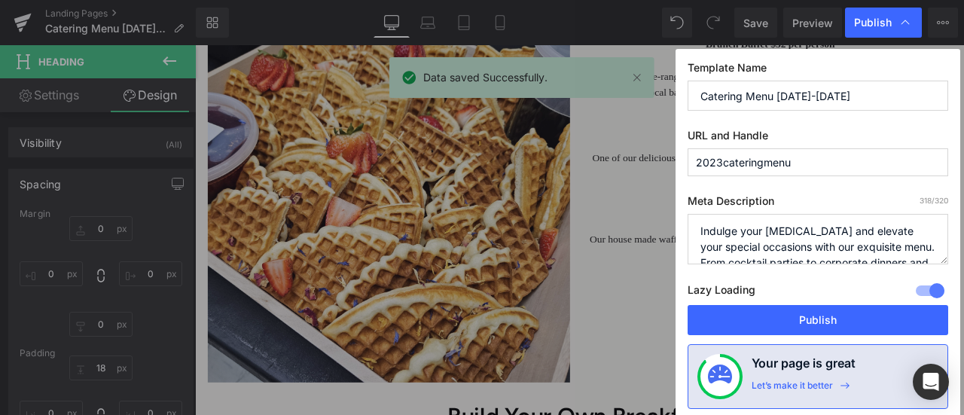
click at [807, 324] on button "Publish" at bounding box center [818, 320] width 261 height 30
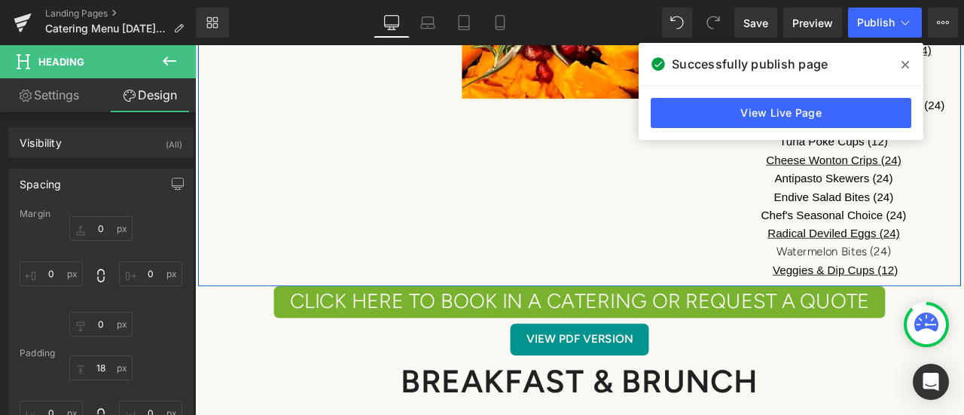
scroll to position [2216, 0]
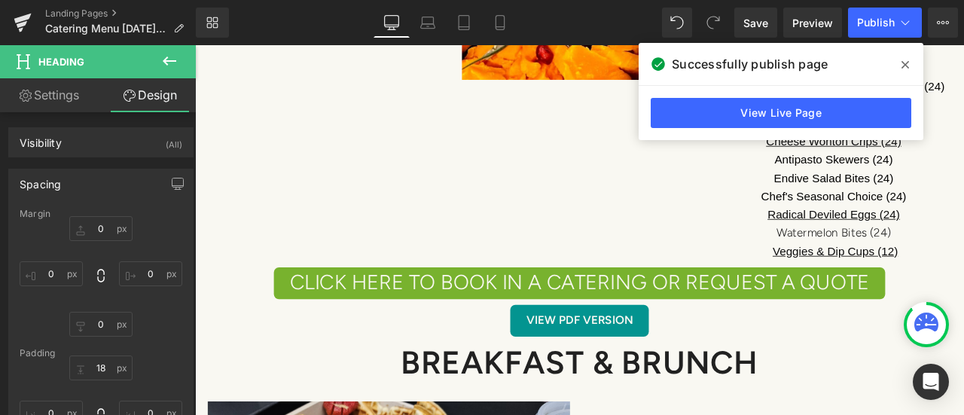
click at [172, 62] on icon at bounding box center [169, 61] width 18 height 18
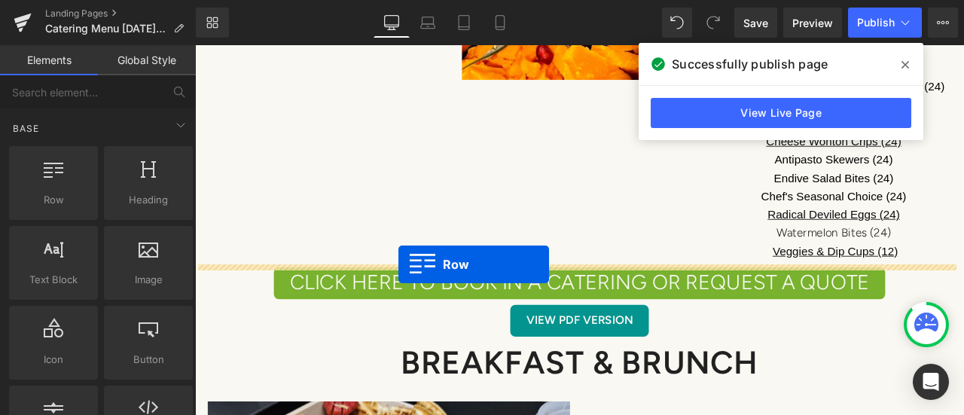
drag, startPoint x: 233, startPoint y: 248, endPoint x: 436, endPoint y: 305, distance: 211.2
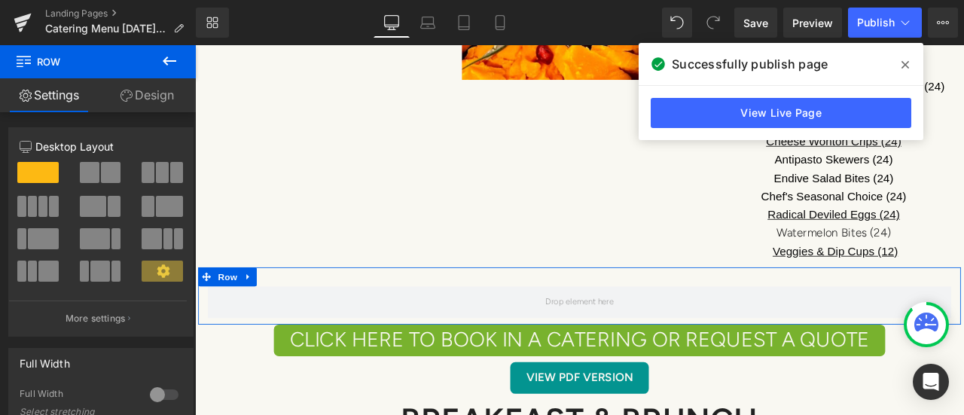
click at [101, 173] on span at bounding box center [111, 172] width 20 height 21
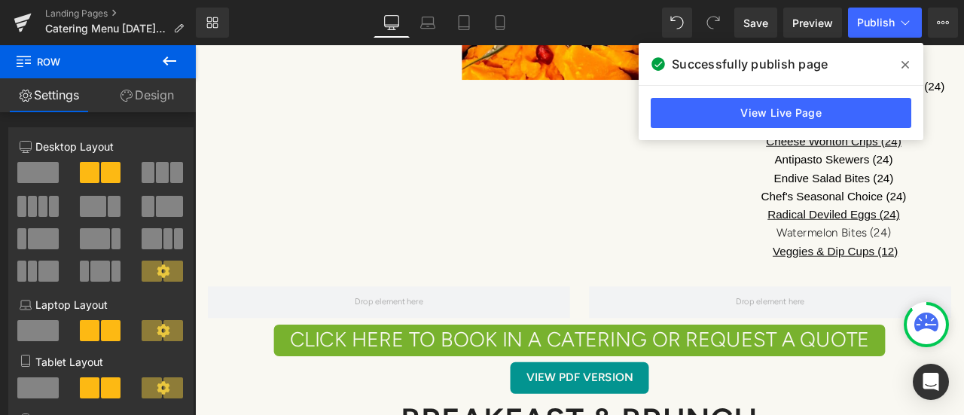
click at [167, 72] on button at bounding box center [169, 61] width 53 height 33
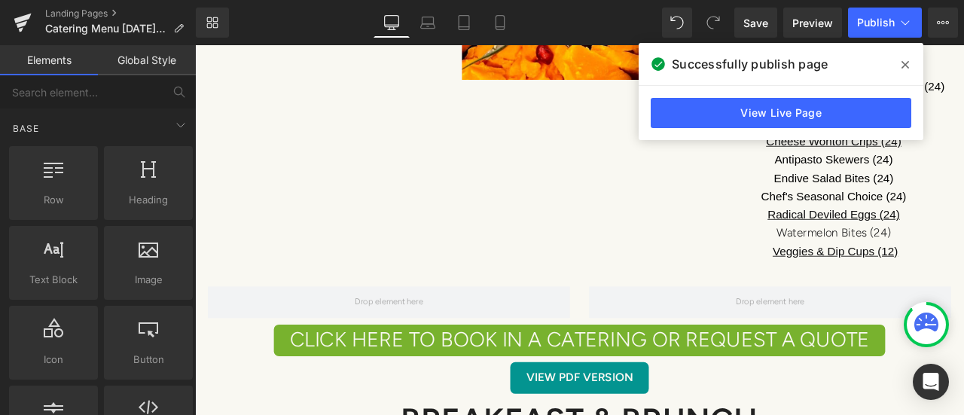
click at [154, 275] on span "Image" at bounding box center [148, 280] width 80 height 16
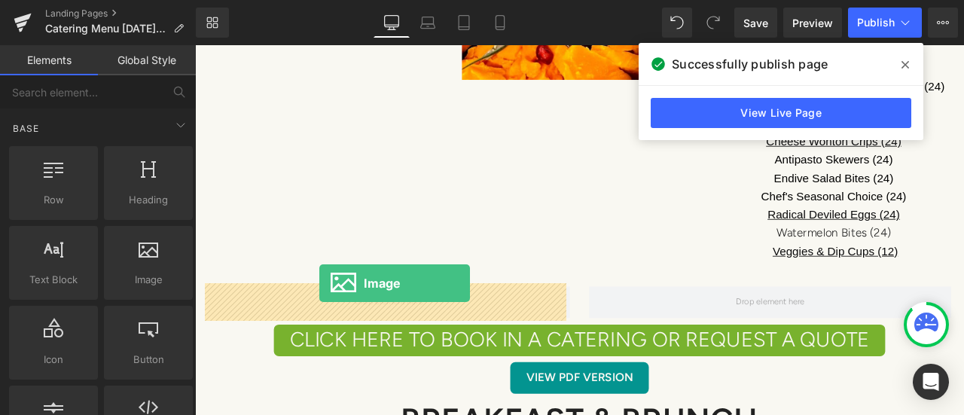
drag, startPoint x: 349, startPoint y: 320, endPoint x: 342, endPoint y: 327, distance: 9.6
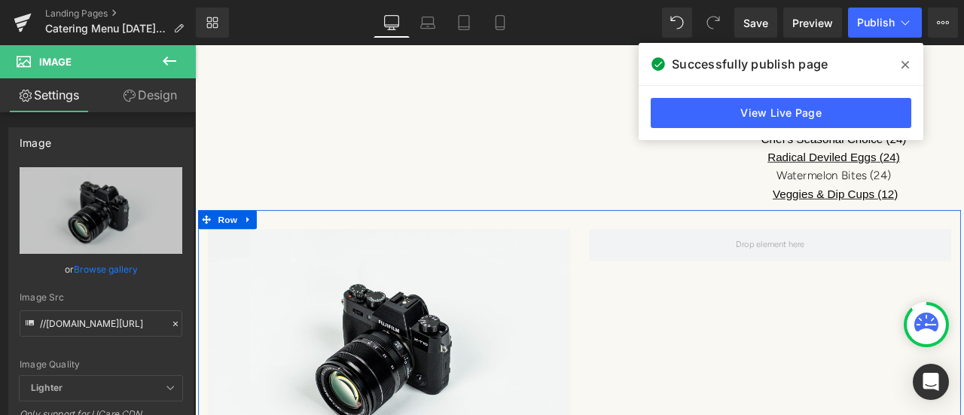
scroll to position [2366, 0]
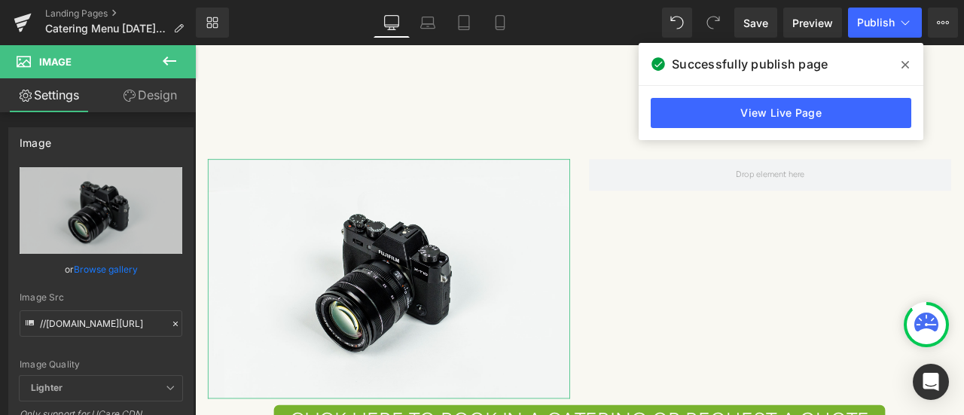
click at [0, 0] on icon "Replace Image" at bounding box center [0, 0] width 0 height 0
type input "C:\fakepath\536762301_1462987388175288_3141383060562151332_n.jpg"
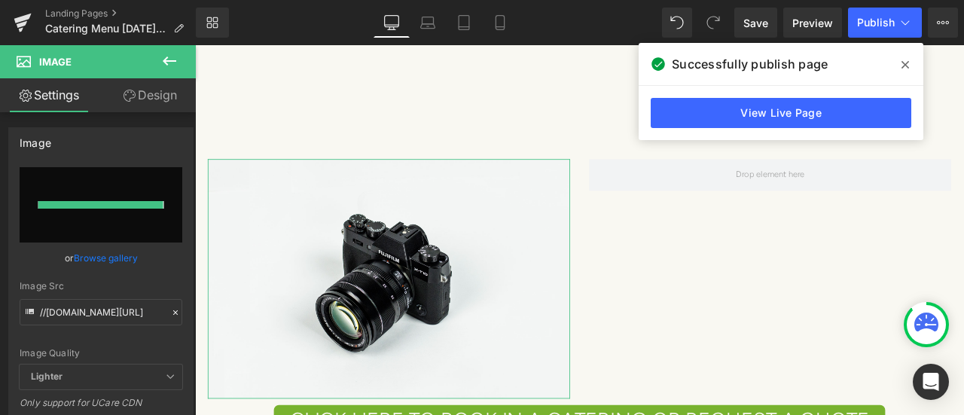
type input "https://ucarecdn.com/71e0f5e1-ec7a-416b-854d-8a810bb1fcc4/-/format/auto/-/previ…"
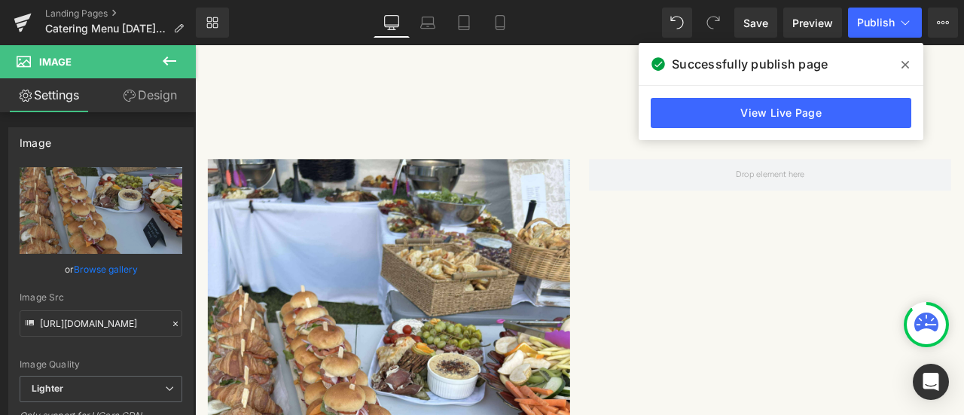
click at [180, 60] on button at bounding box center [169, 61] width 53 height 33
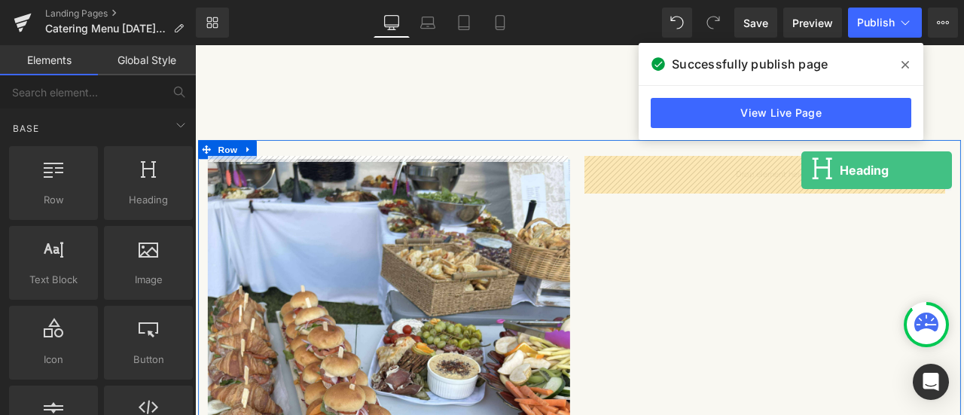
drag, startPoint x: 364, startPoint y: 251, endPoint x: 914, endPoint y: 193, distance: 552.1
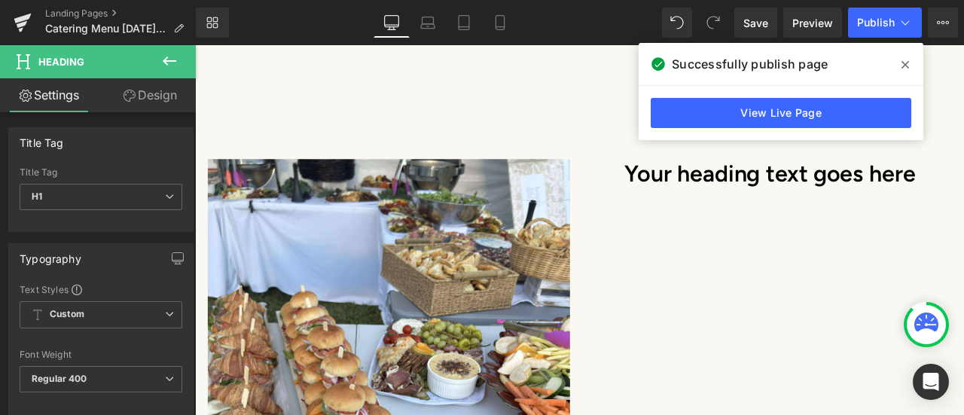
click at [172, 59] on icon at bounding box center [169, 61] width 18 height 18
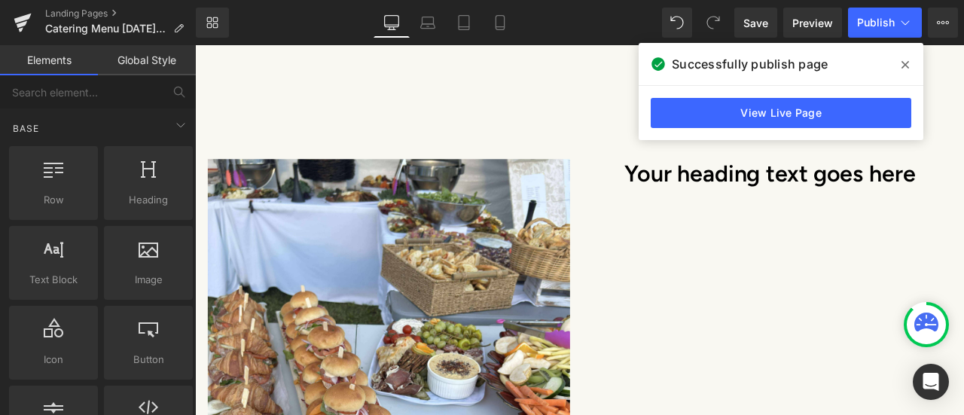
scroll to position [2442, 0]
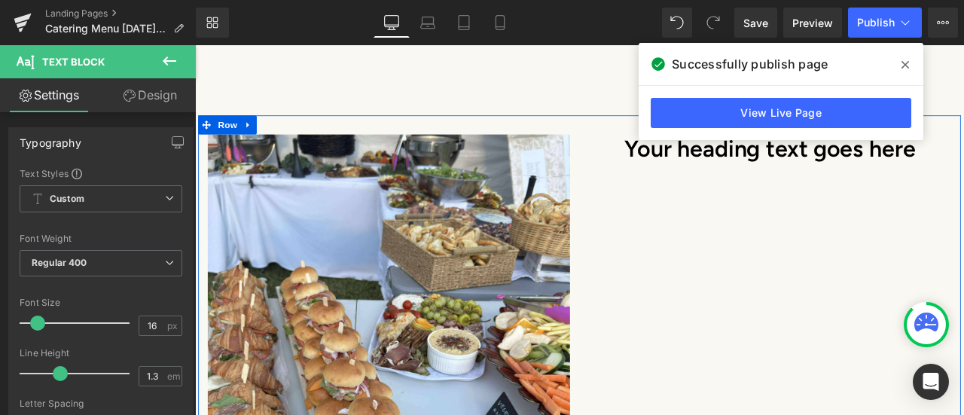
drag, startPoint x: 796, startPoint y: 247, endPoint x: 822, endPoint y: 214, distance: 42.3
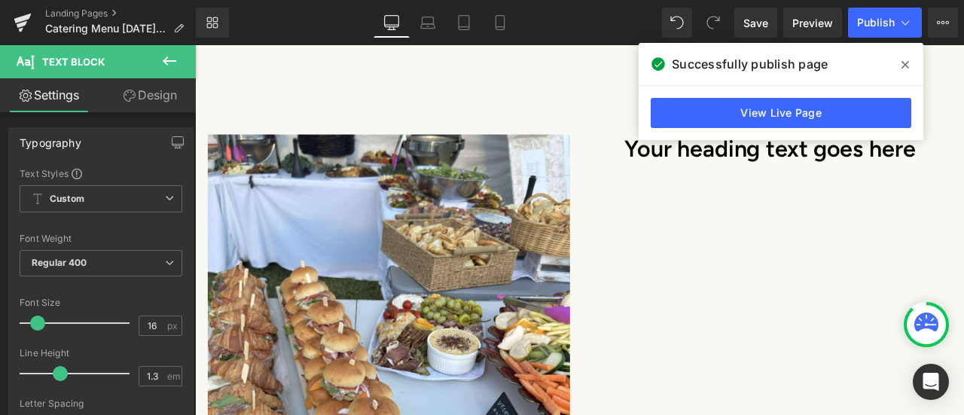
click at [161, 58] on icon at bounding box center [169, 61] width 18 height 18
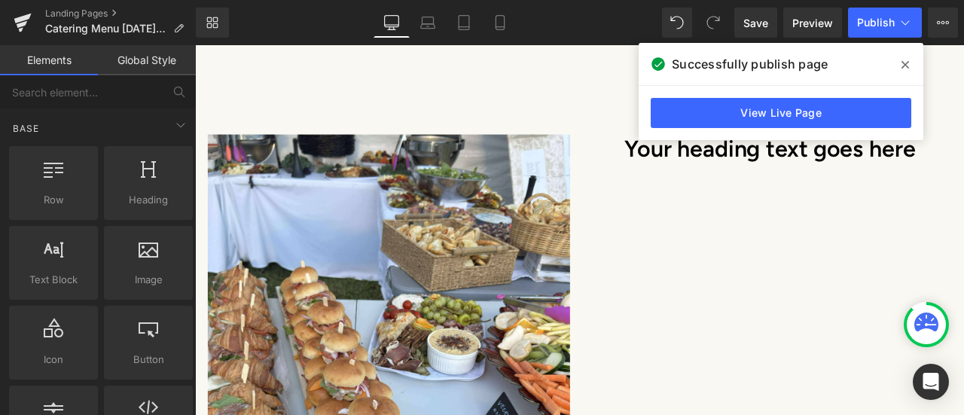
click at [60, 272] on span "Text Block" at bounding box center [54, 280] width 80 height 16
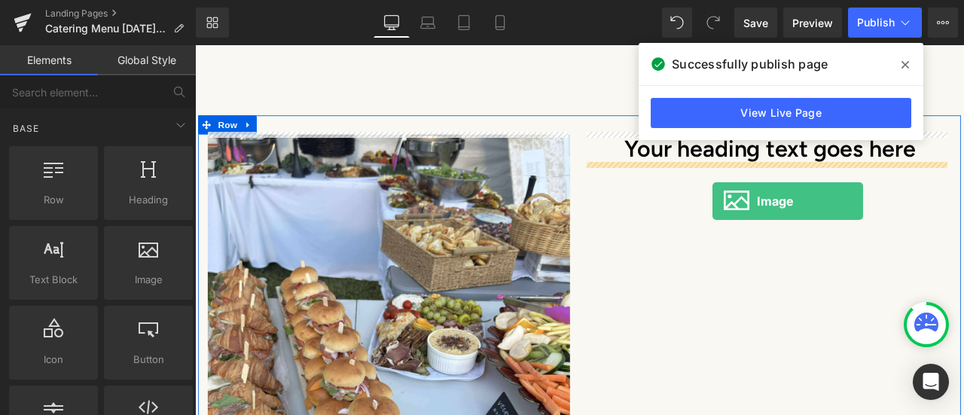
drag, startPoint x: 326, startPoint y: 314, endPoint x: 808, endPoint y: 230, distance: 489.2
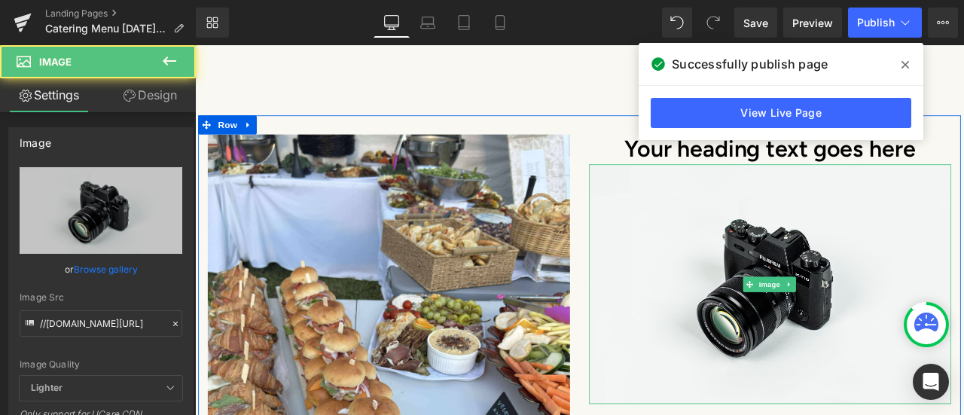
click at [890, 260] on img at bounding box center [876, 329] width 429 height 285
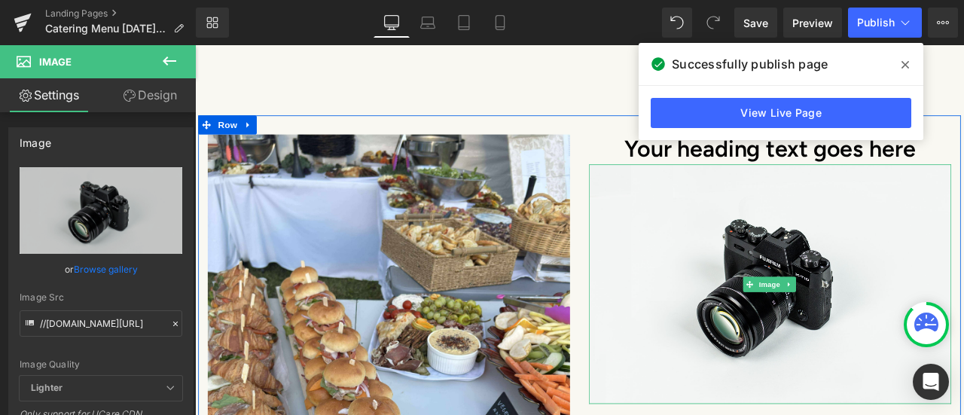
click at [891, 320] on link at bounding box center [899, 329] width 16 height 18
click at [903, 325] on icon at bounding box center [907, 329] width 8 height 9
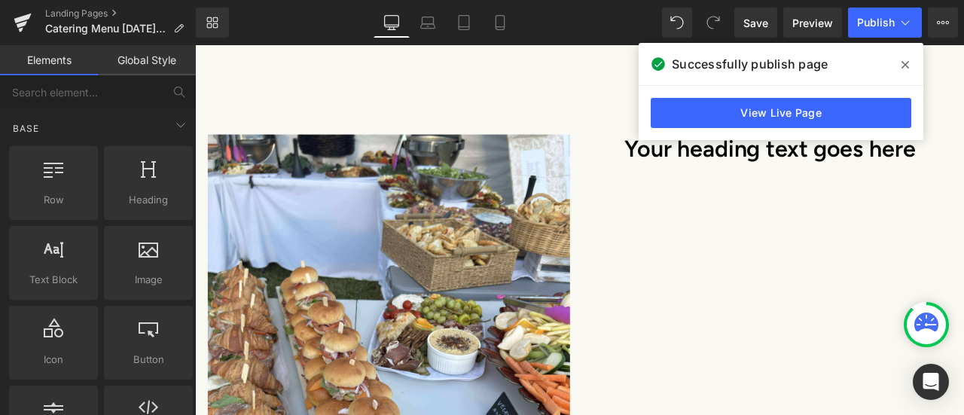
click at [47, 273] on span "Text Block" at bounding box center [54, 280] width 80 height 16
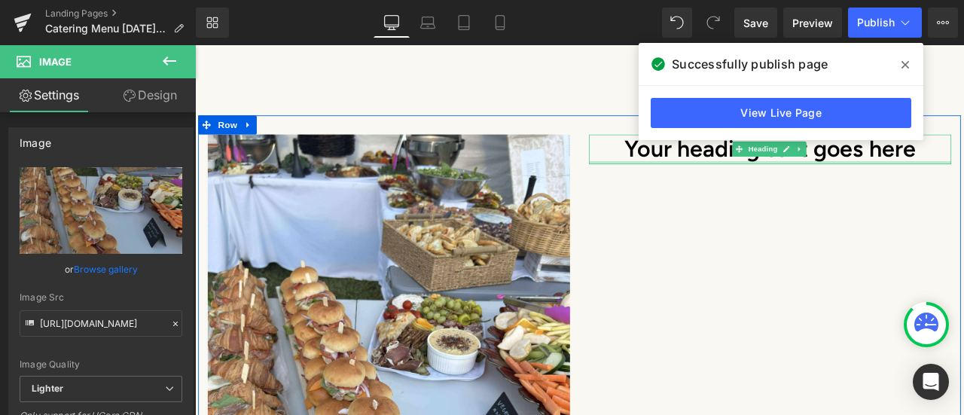
click at [704, 166] on h1 "Your heading text goes here" at bounding box center [876, 168] width 429 height 35
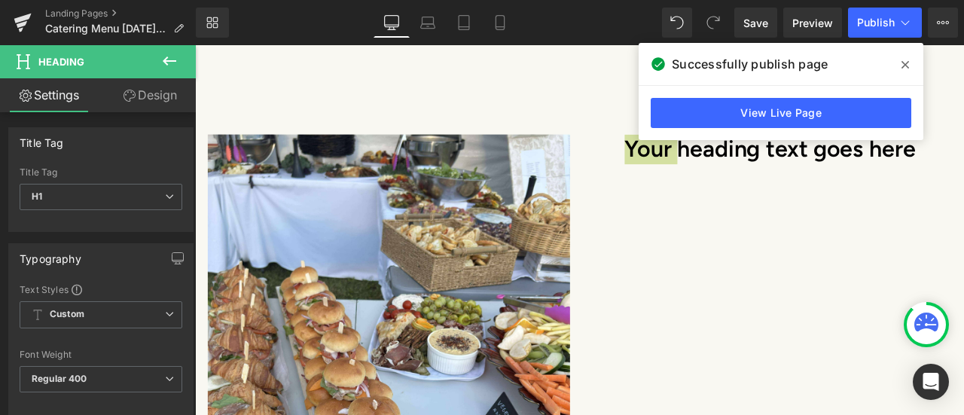
click at [166, 67] on icon at bounding box center [169, 61] width 18 height 18
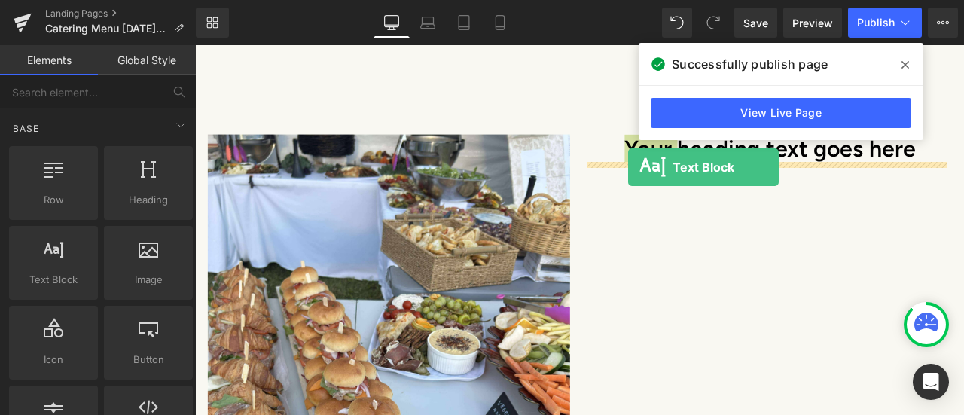
drag, startPoint x: 256, startPoint y: 314, endPoint x: 708, endPoint y: 190, distance: 468.6
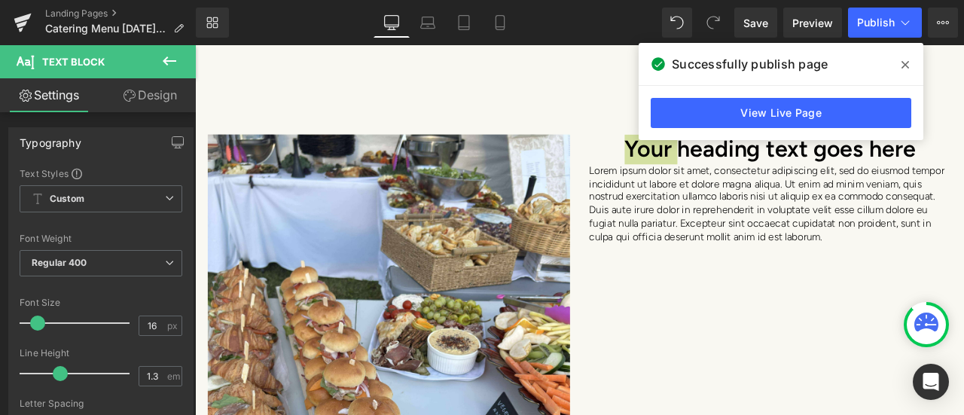
click at [169, 59] on icon at bounding box center [169, 61] width 18 height 18
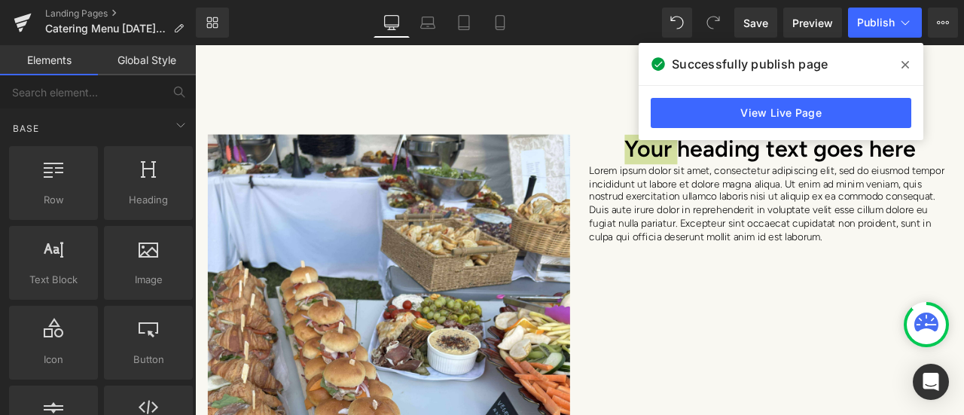
click at [163, 206] on span "Heading" at bounding box center [148, 200] width 80 height 16
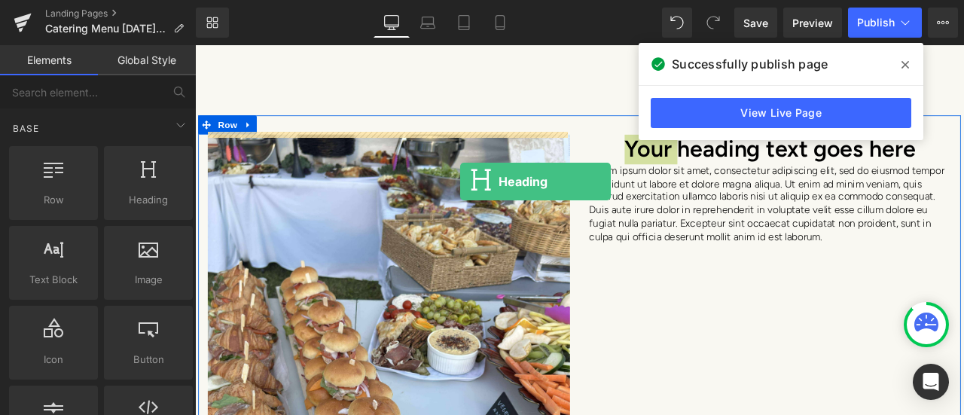
drag, startPoint x: 359, startPoint y: 252, endPoint x: 670, endPoint y: 165, distance: 322.9
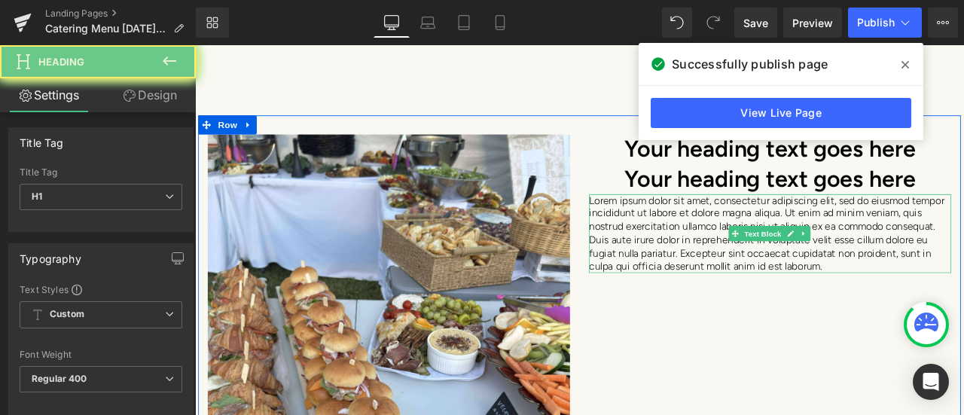
click at [732, 222] on div at bounding box center [876, 224] width 429 height 4
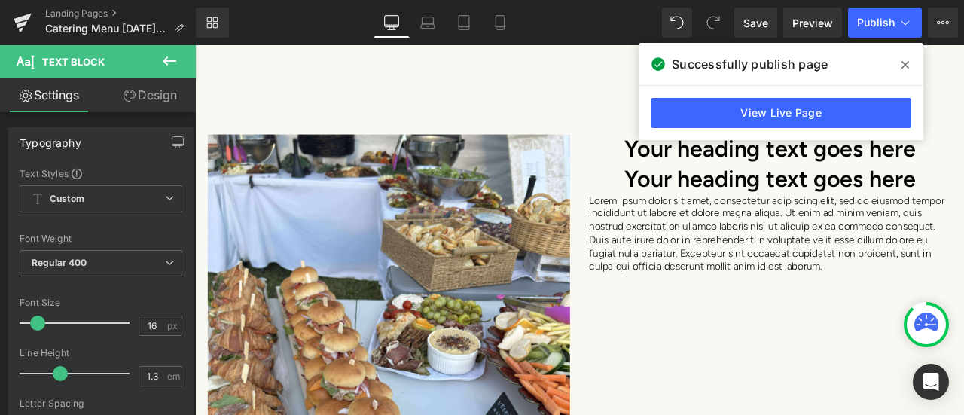
click at [167, 58] on icon at bounding box center [169, 61] width 18 height 18
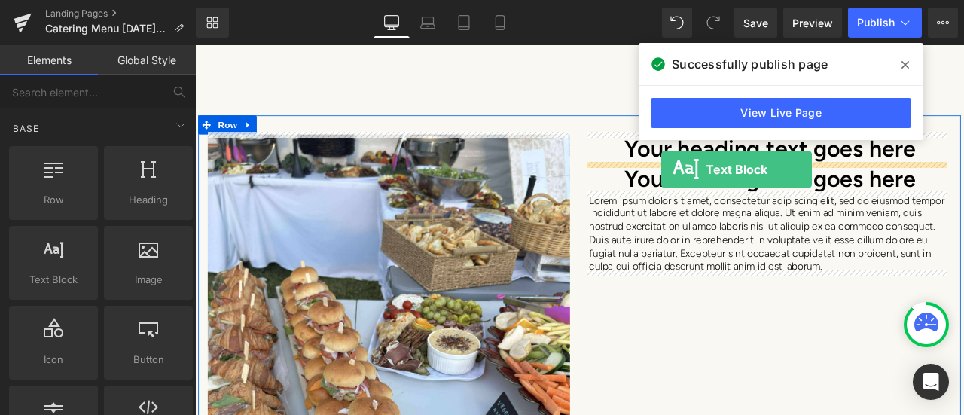
drag, startPoint x: 227, startPoint y: 315, endPoint x: 747, endPoint y: 192, distance: 534.7
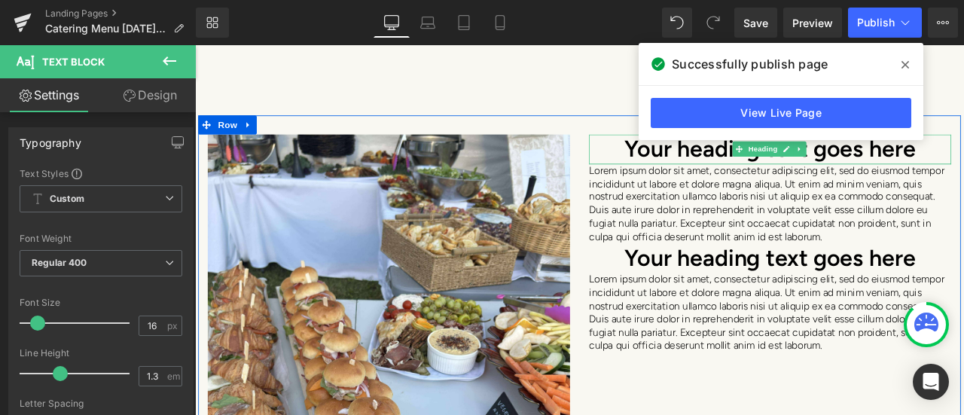
click at [746, 172] on h1 "Your heading text goes here" at bounding box center [876, 168] width 429 height 35
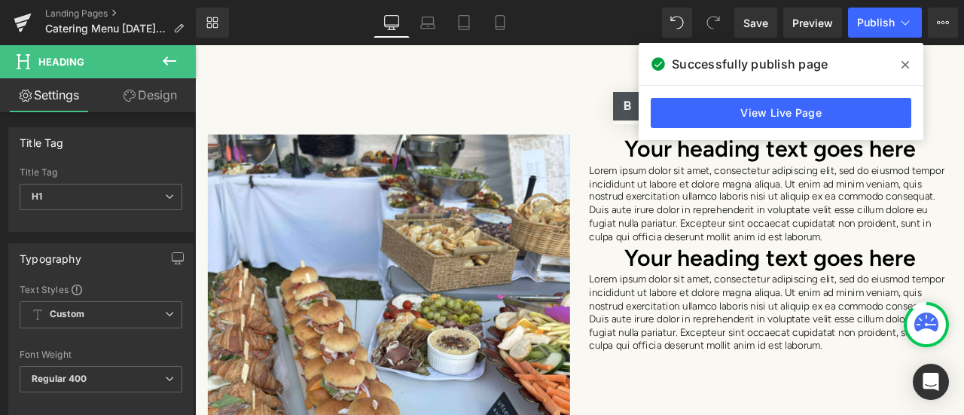
click at [901, 64] on span at bounding box center [905, 65] width 24 height 24
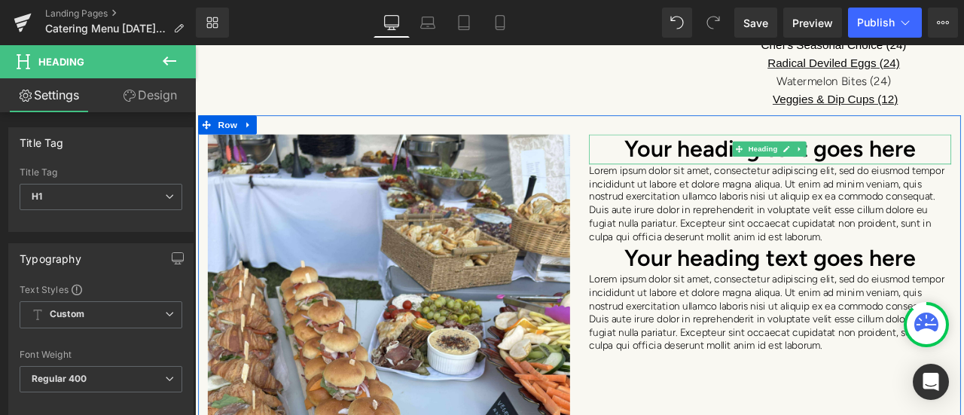
click at [859, 176] on h1 "Your heading text goes here" at bounding box center [876, 168] width 429 height 35
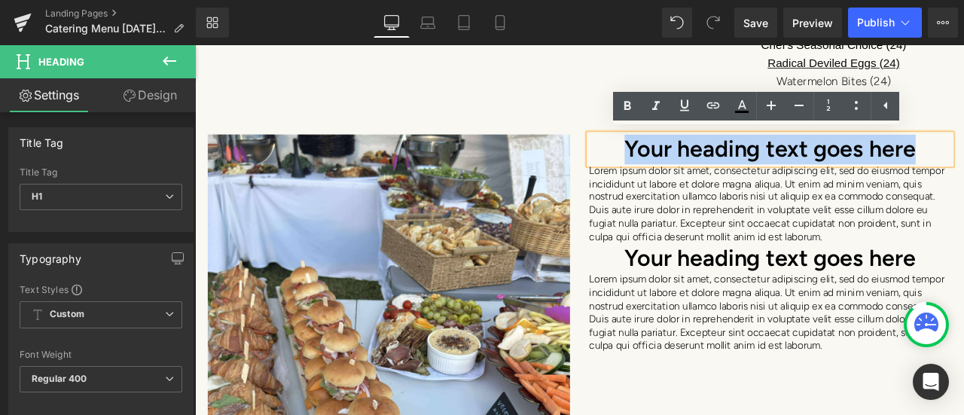
drag, startPoint x: 1075, startPoint y: 167, endPoint x: 695, endPoint y: 172, distance: 379.6
click at [695, 172] on h1 "Your heading text goes here" at bounding box center [876, 168] width 429 height 35
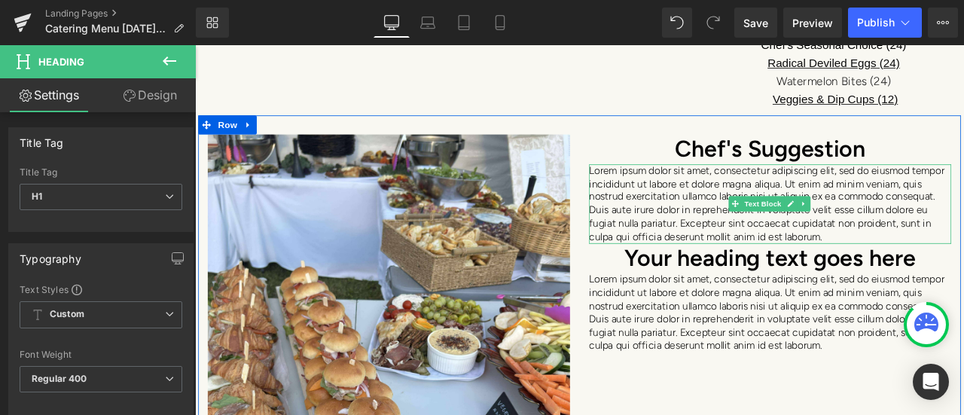
drag, startPoint x: 1005, startPoint y: 246, endPoint x: 967, endPoint y: 282, distance: 52.7
click at [963, 246] on p "Lorem ipsum dolor sit amet, consectetur adipiscing elit, sed do eiusmod tempor …" at bounding box center [876, 234] width 429 height 94
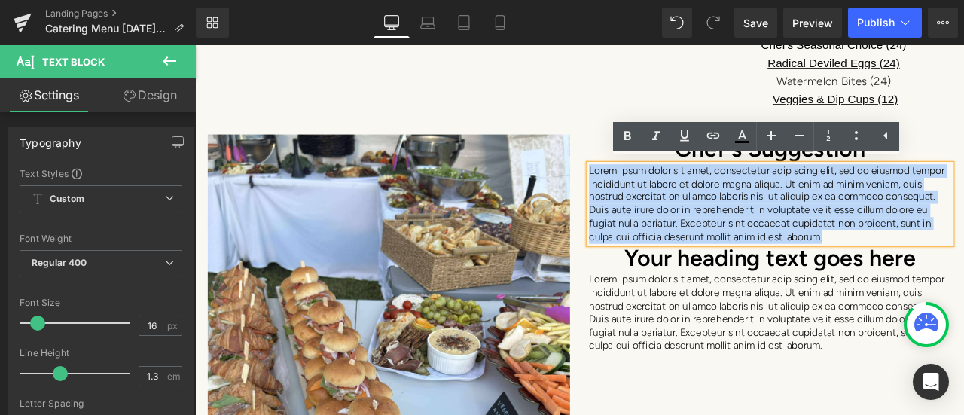
drag, startPoint x: 956, startPoint y: 271, endPoint x: 657, endPoint y: 188, distance: 311.0
click at [662, 188] on p "Lorem ipsum dolor sit amet, consectetur adipiscing elit, sed do eiusmod tempor …" at bounding box center [876, 234] width 429 height 94
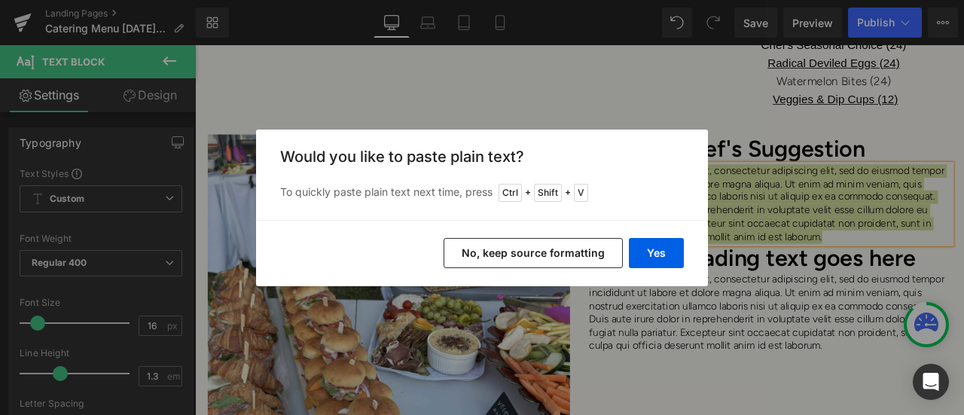
click at [563, 253] on button "No, keep source formatting" at bounding box center [533, 253] width 179 height 30
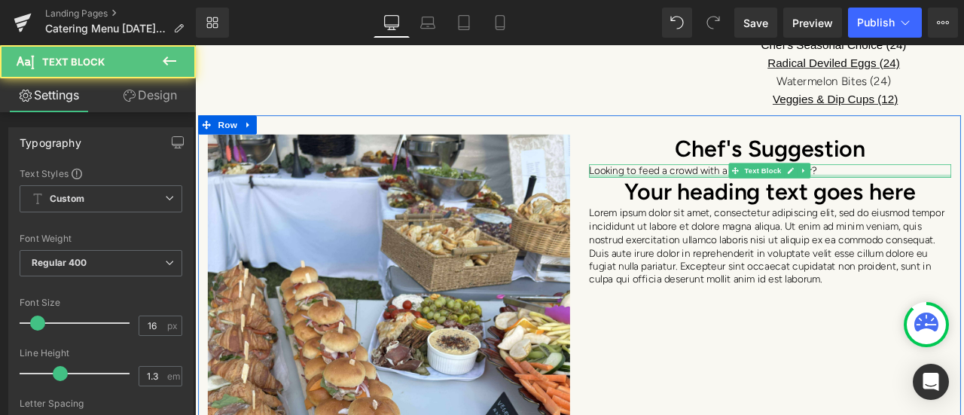
click at [937, 193] on p "Looking to feed a crowd with a huge WOW factor?" at bounding box center [876, 195] width 429 height 16
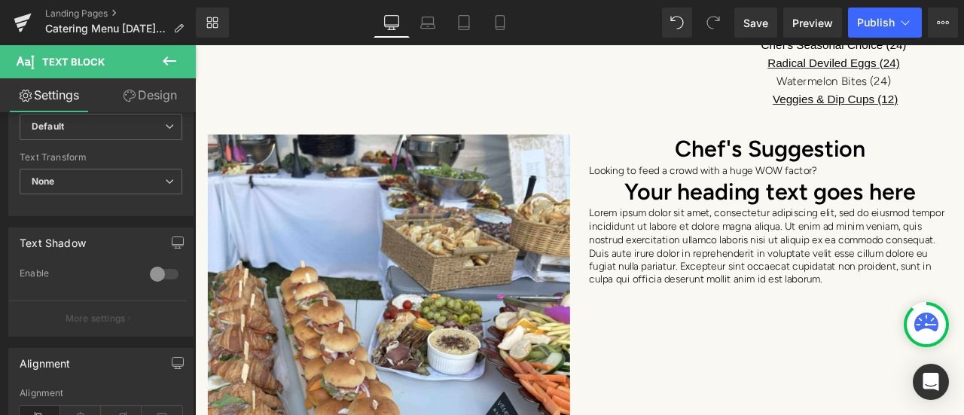
scroll to position [452, 0]
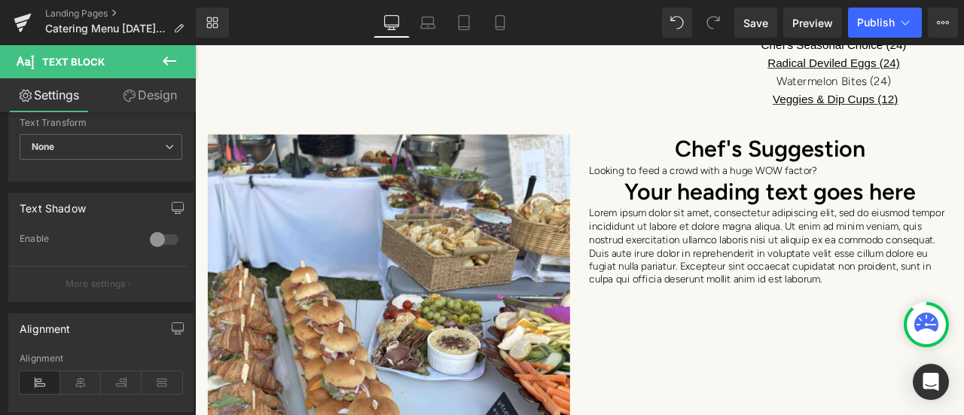
click at [82, 378] on icon at bounding box center [80, 382] width 41 height 23
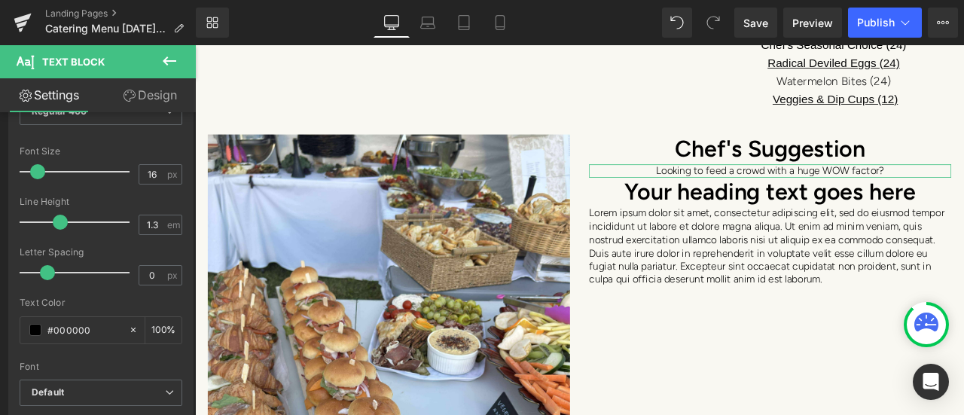
scroll to position [151, 0]
type input "19"
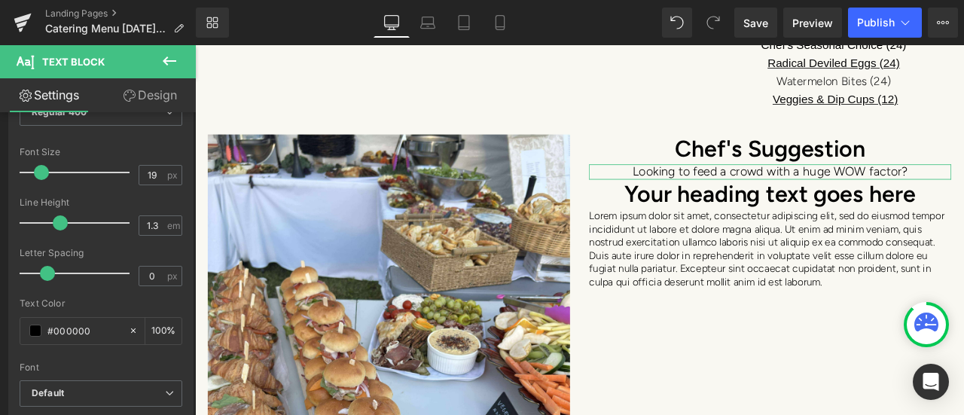
click at [41, 170] on span at bounding box center [41, 172] width 15 height 15
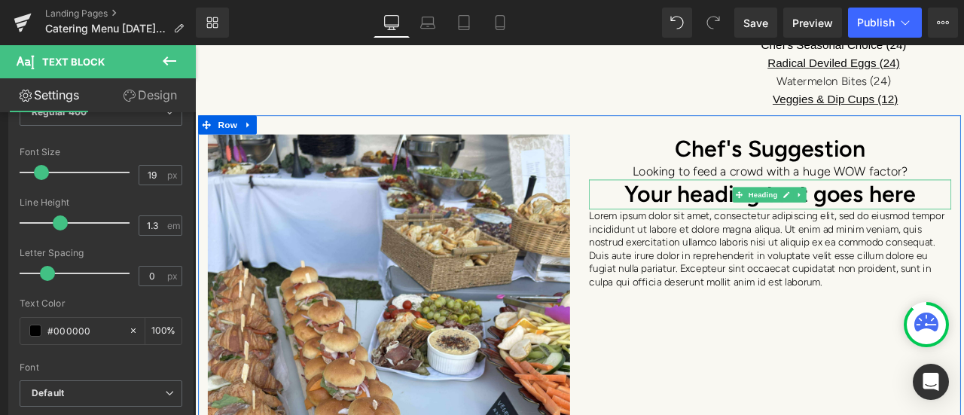
drag, startPoint x: 1035, startPoint y: 222, endPoint x: 1058, endPoint y: 219, distance: 23.5
click at [963, 222] on h1 "Your heading text goes here" at bounding box center [876, 222] width 429 height 35
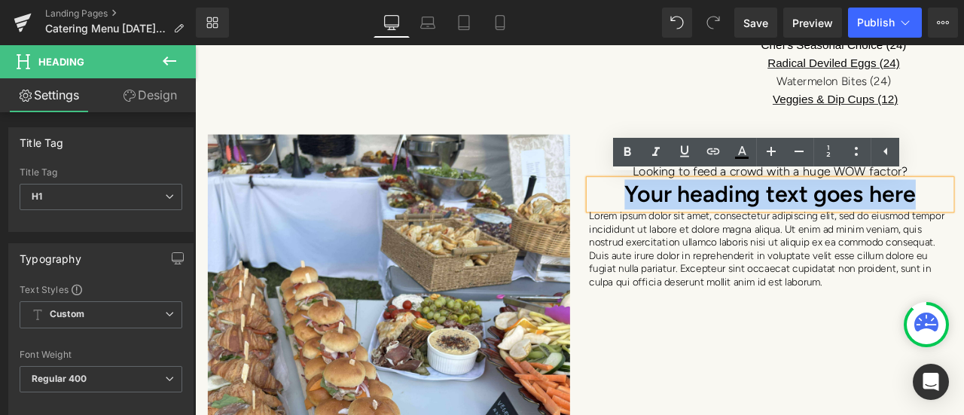
drag, startPoint x: 1058, startPoint y: 219, endPoint x: 659, endPoint y: 232, distance: 399.3
click at [662, 232] on h1 "Your heading text goes here" at bounding box center [876, 222] width 429 height 35
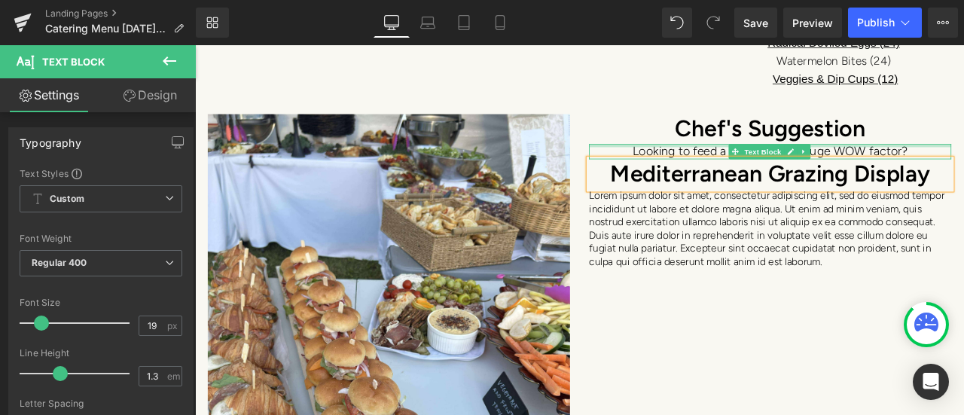
scroll to position [2442, 0]
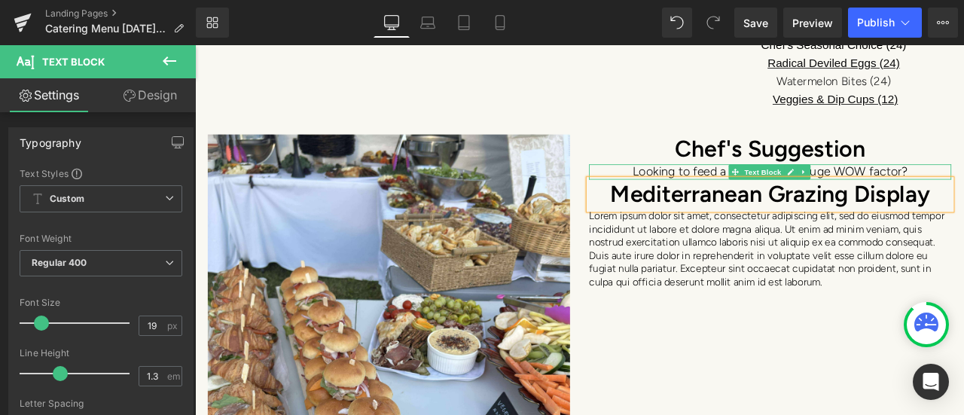
drag, startPoint x: 712, startPoint y: 185, endPoint x: 714, endPoint y: 194, distance: 9.3
click at [714, 194] on div "Looking to feed a crowd with a huge WOW factor? Text Block" at bounding box center [876, 196] width 429 height 19
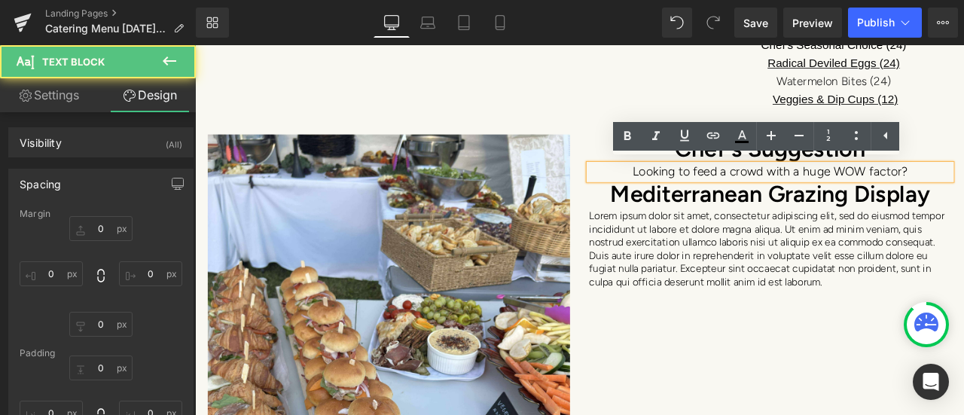
type input "0"
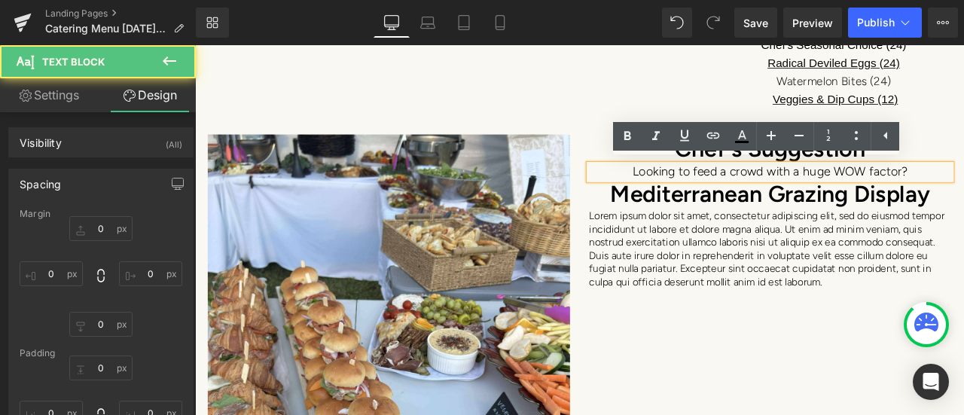
type input "0"
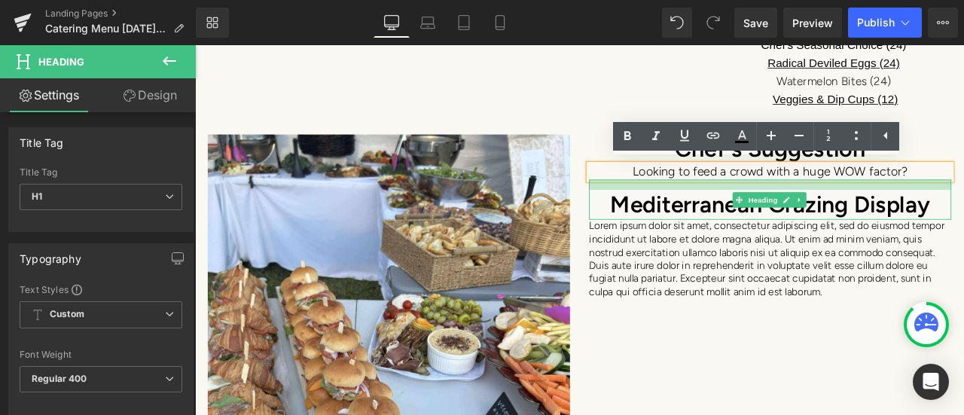
drag, startPoint x: 712, startPoint y: 203, endPoint x: 715, endPoint y: 216, distance: 13.0
click at [715, 216] on div "Mediterranean Grazing Display Heading" at bounding box center [876, 228] width 429 height 47
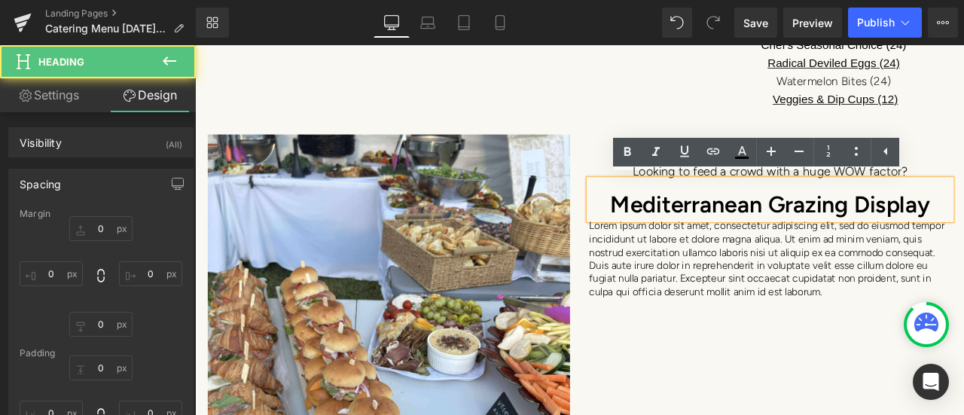
type input "0"
type input "16"
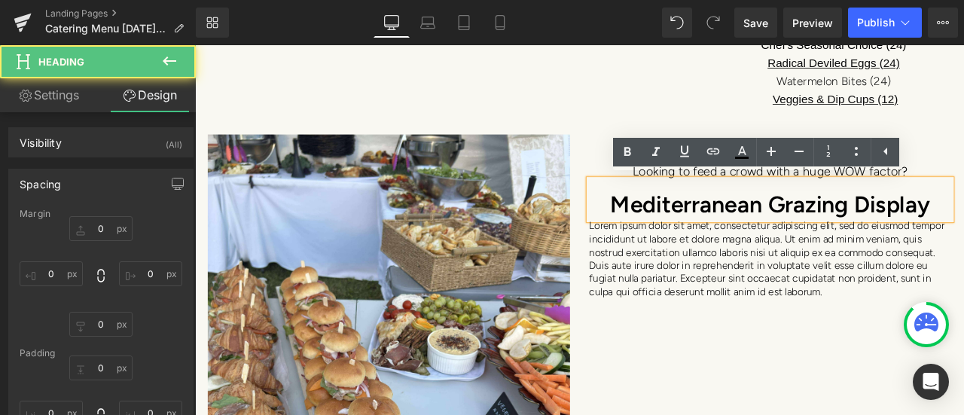
type input "0"
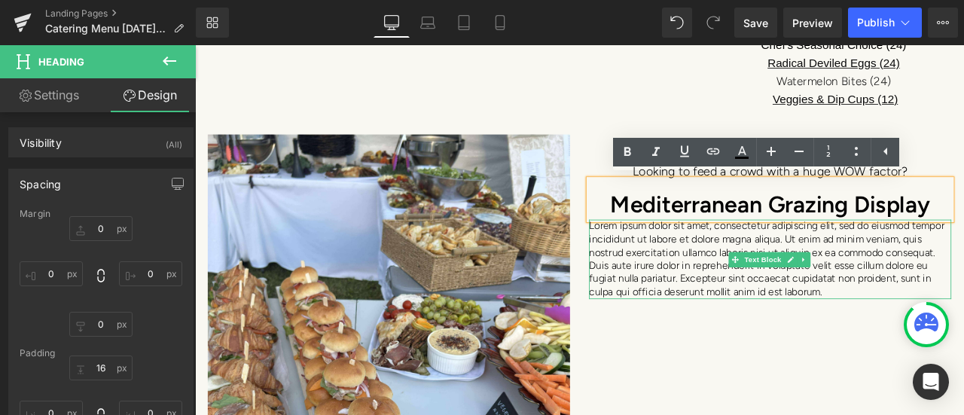
click at [831, 297] on icon at bounding box center [835, 299] width 8 height 9
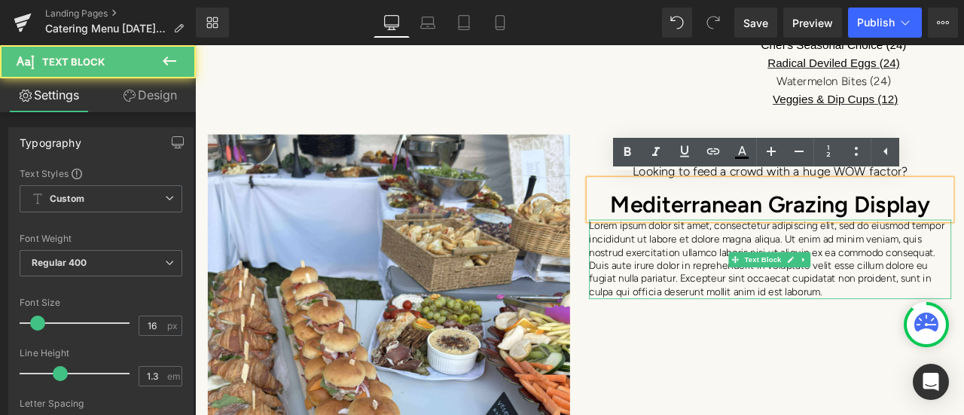
click at [782, 310] on p "Lorem ipsum dolor sit amet, consectetur adipiscing elit, sed do eiusmod tempor …" at bounding box center [876, 299] width 429 height 94
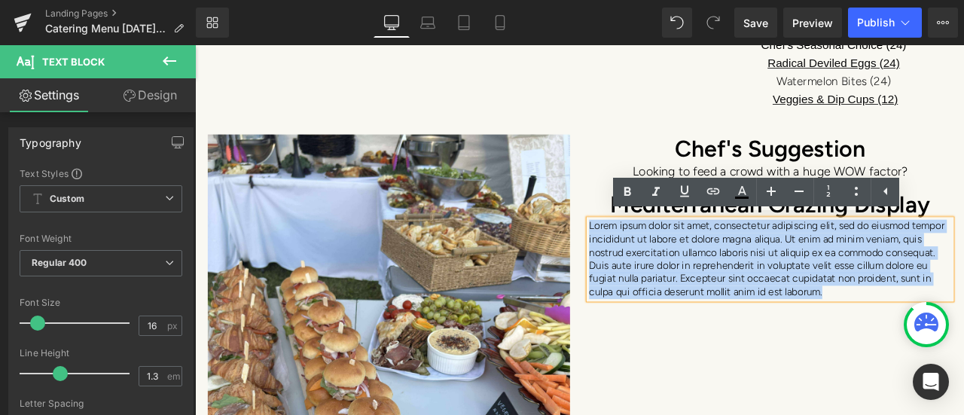
drag, startPoint x: 947, startPoint y: 334, endPoint x: 657, endPoint y: 261, distance: 299.6
click at [662, 261] on p "Lorem ipsum dolor sit amet, consectetur adipiscing elit, sed do eiusmod tempor …" at bounding box center [876, 299] width 429 height 94
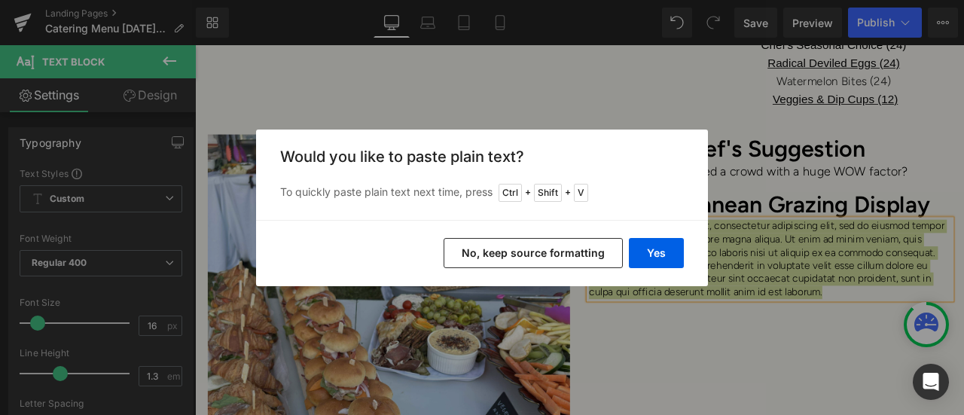
click at [575, 254] on button "No, keep source formatting" at bounding box center [533, 253] width 179 height 30
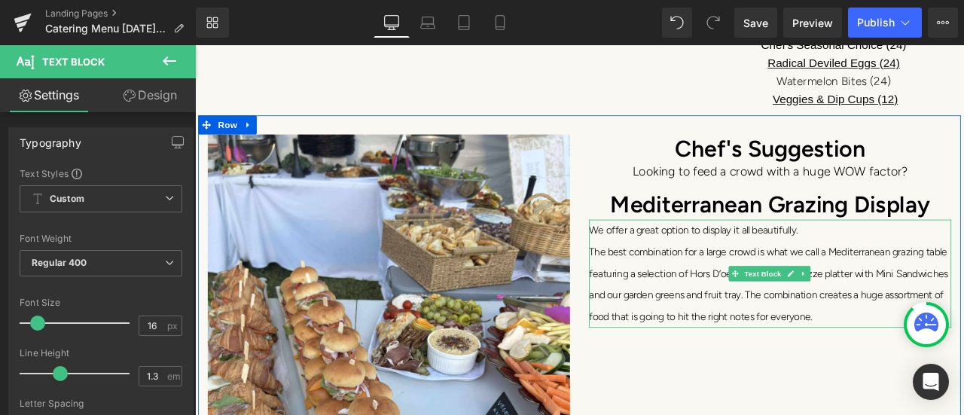
click at [703, 285] on span "The best combination for a large crowd is what we call a Mediterranean grazing …" at bounding box center [875, 316] width 426 height 66
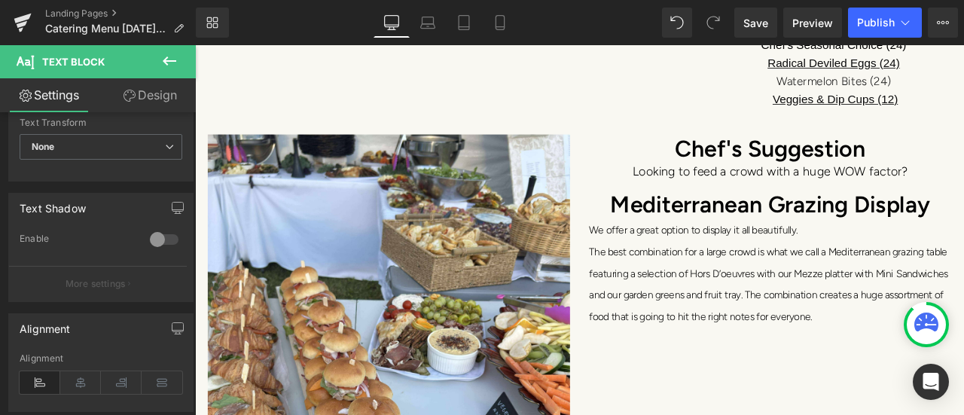
scroll to position [527, 0]
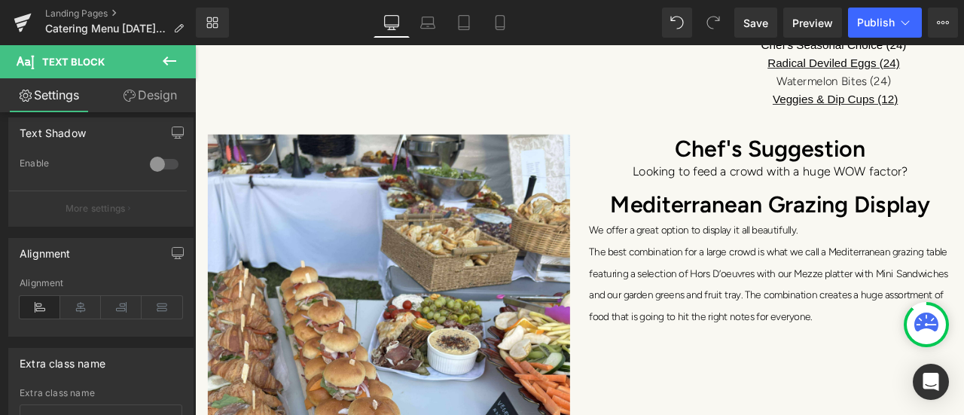
click at [81, 296] on icon at bounding box center [80, 307] width 41 height 23
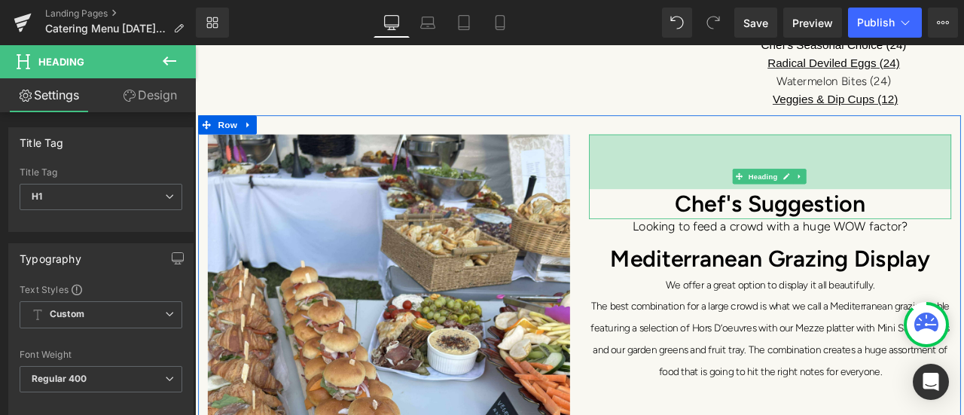
drag, startPoint x: 731, startPoint y: 149, endPoint x: 732, endPoint y: 215, distance: 65.5
click at [732, 215] on div "Chef's Suggestion Heading 86px" at bounding box center [876, 201] width 429 height 100
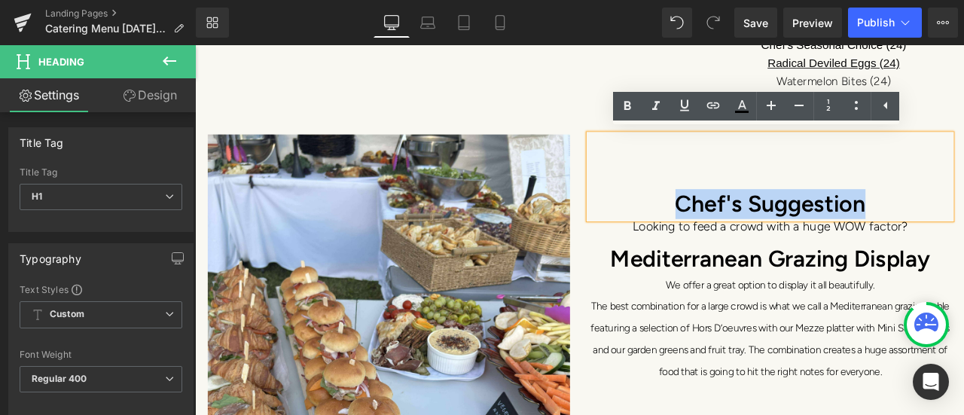
drag, startPoint x: 1005, startPoint y: 231, endPoint x: 749, endPoint y: 226, distance: 256.1
click at [749, 226] on h1 "Chef's Suggestion" at bounding box center [876, 233] width 429 height 35
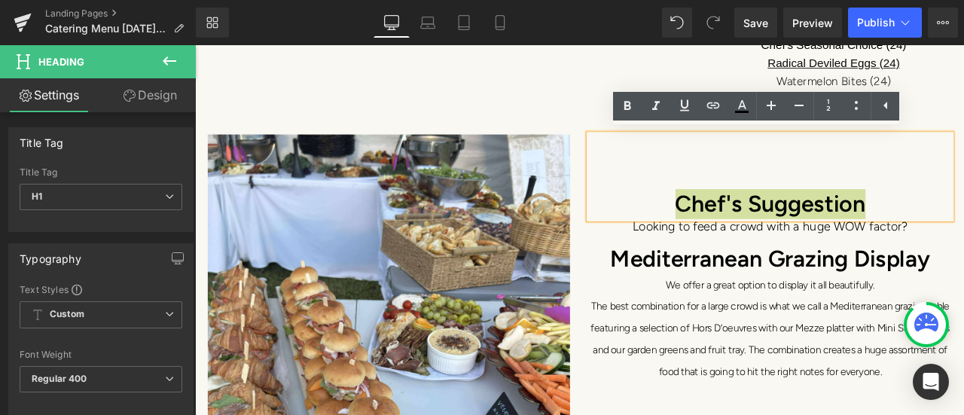
click at [0, 0] on icon at bounding box center [0, 0] width 0 height 0
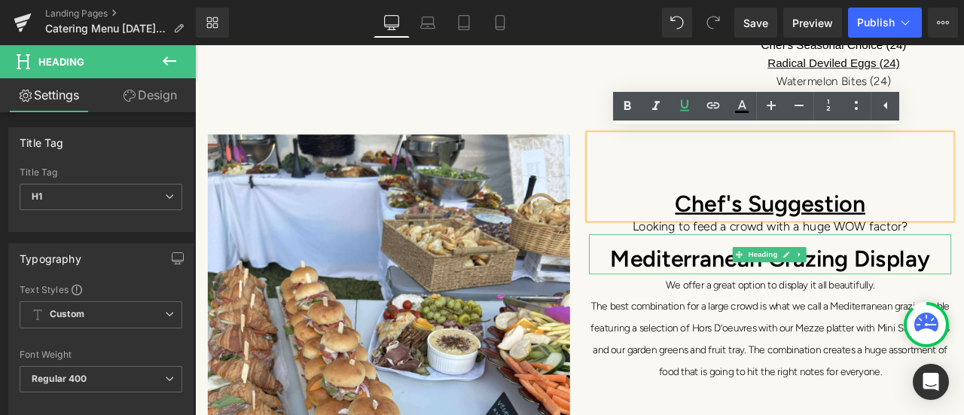
click at [904, 297] on link at bounding box center [912, 294] width 16 height 18
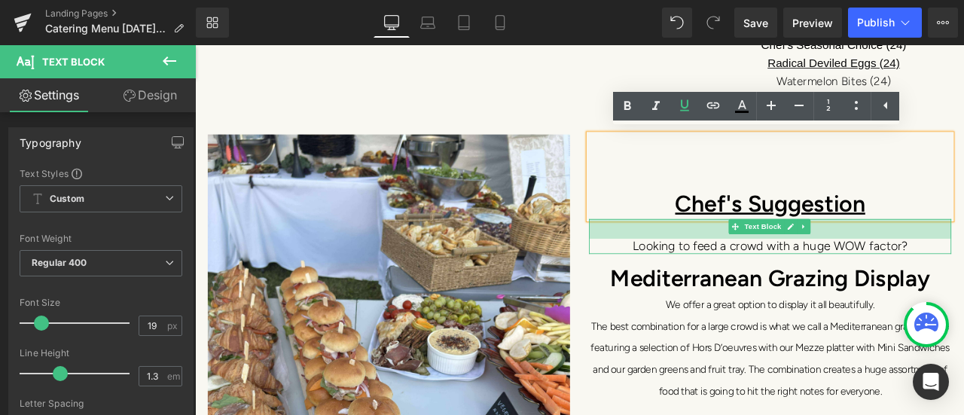
drag, startPoint x: 693, startPoint y: 250, endPoint x: 694, endPoint y: 273, distance: 22.6
click at [694, 273] on div "Looking to feed a crowd with a huge WOW factor? Text Block 31px" at bounding box center [876, 273] width 429 height 42
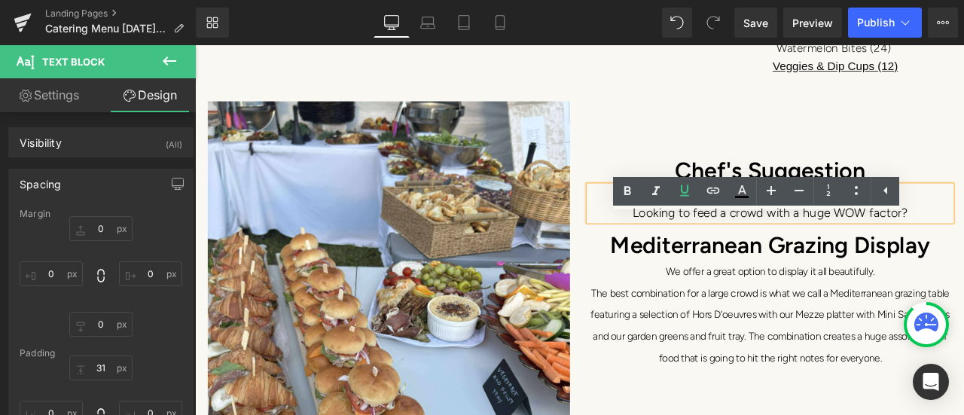
scroll to position [2442, 0]
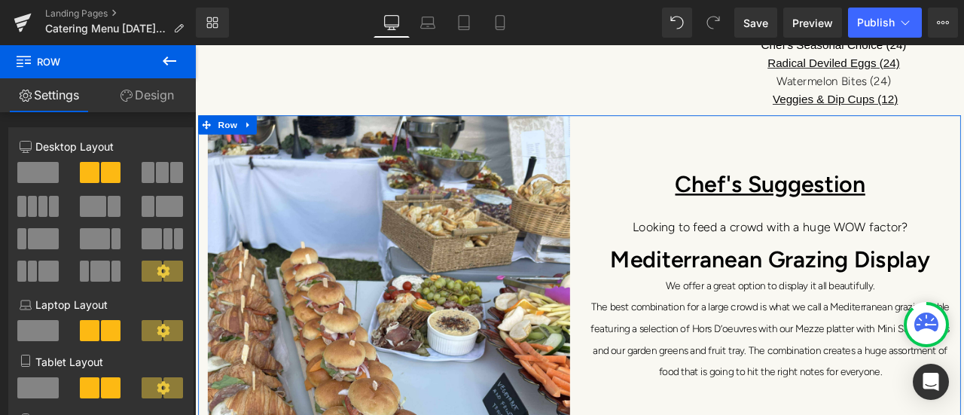
drag, startPoint x: 604, startPoint y: 130, endPoint x: 604, endPoint y: 108, distance: 21.8
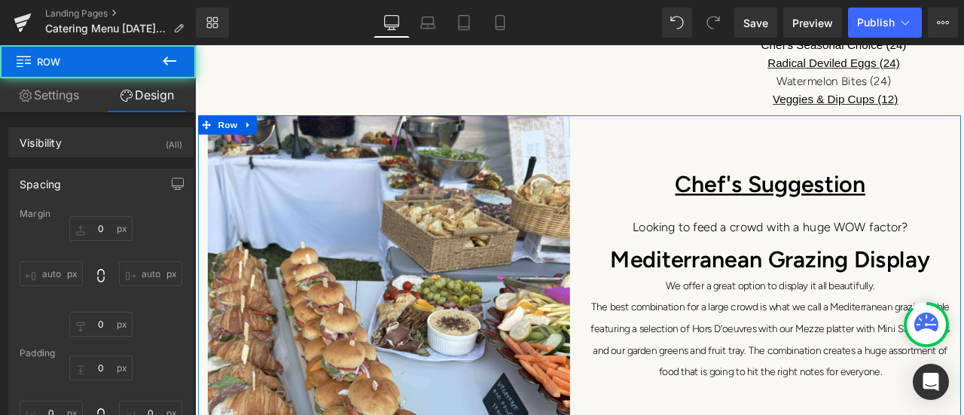
type input "0"
type input "10"
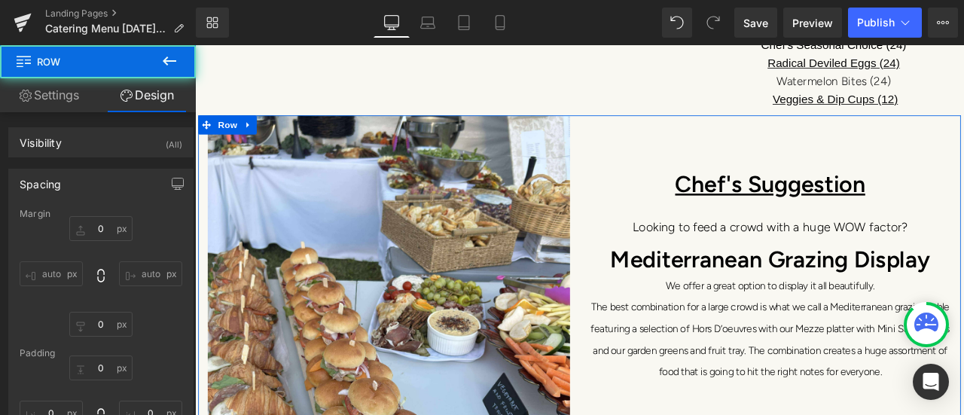
type input "0"
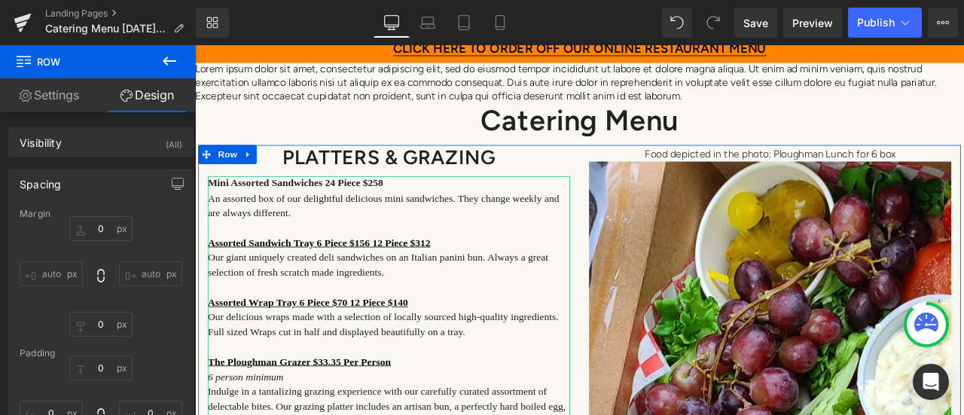
scroll to position [32, 0]
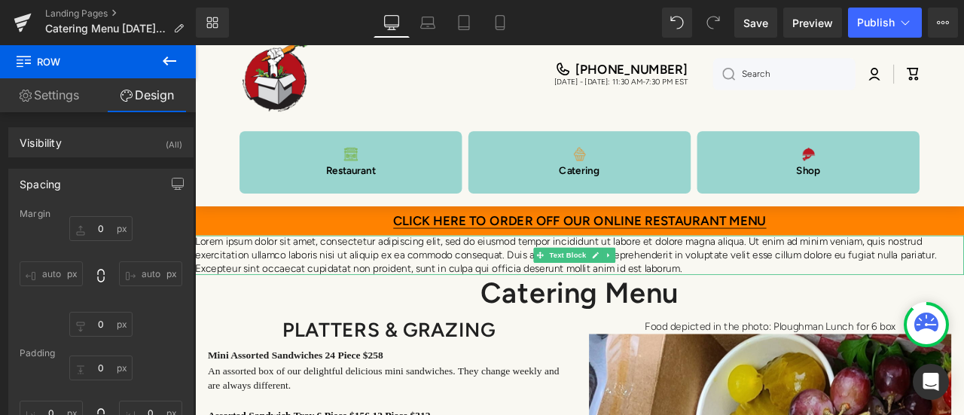
click at [686, 298] on link at bounding box center [686, 294] width 16 height 18
click at [695, 294] on icon at bounding box center [693, 294] width 8 height 8
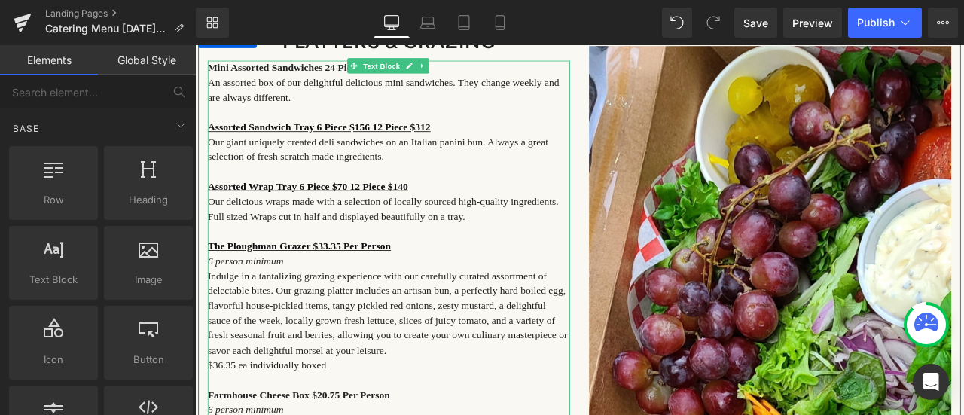
scroll to position [182, 0]
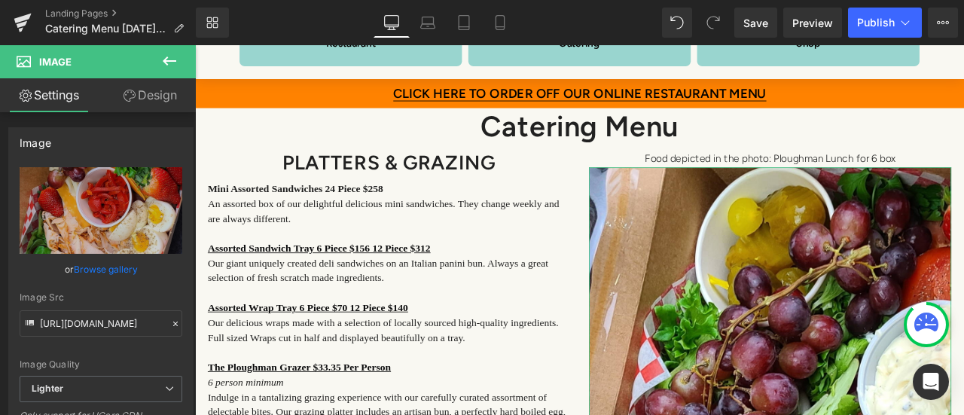
click at [105, 267] on link "Browse gallery" at bounding box center [106, 269] width 64 height 26
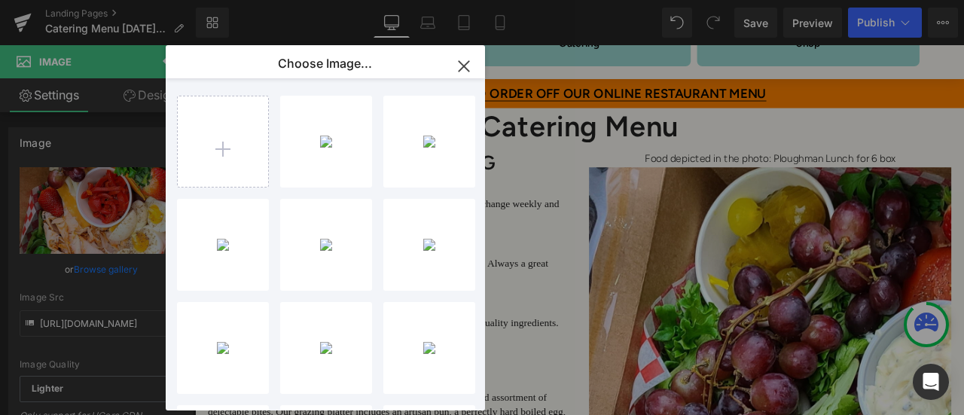
type input "C:\fakepath\20240907_152416 (1).jpg"
click at [0, 0] on div "2024090... _1_.jpg 1.93 MB" at bounding box center [0, 0] width 0 height 0
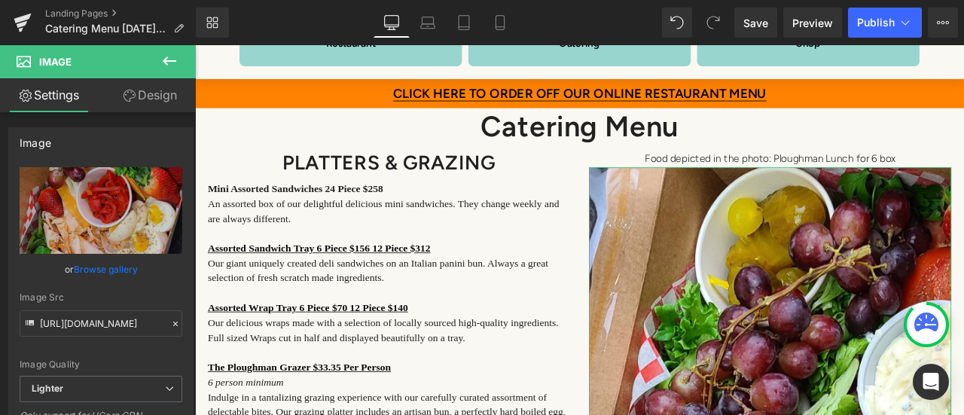
click at [112, 267] on link "Browse gallery" at bounding box center [106, 269] width 64 height 26
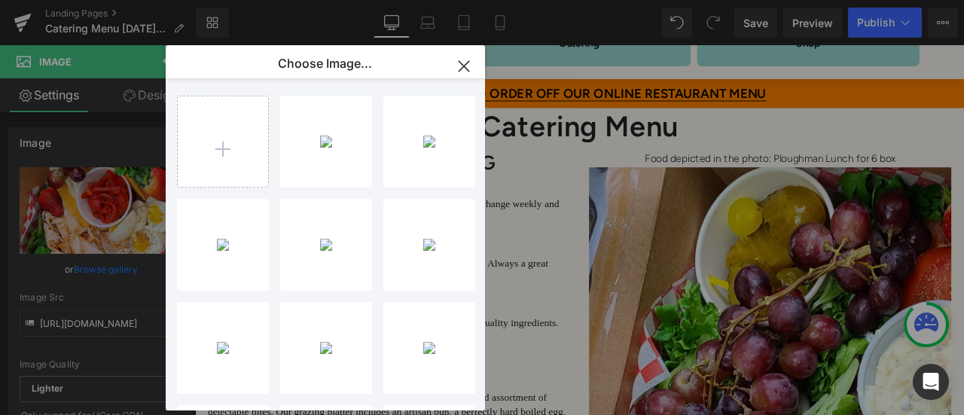
click at [0, 0] on div "2024090... _1_.jpg 1.93 MB" at bounding box center [0, 0] width 0 height 0
type input "https://ucarecdn.com/7905749d-b7c2-44a8-9294-15bbbd2afb2d/-/format/auto/-/previ…"
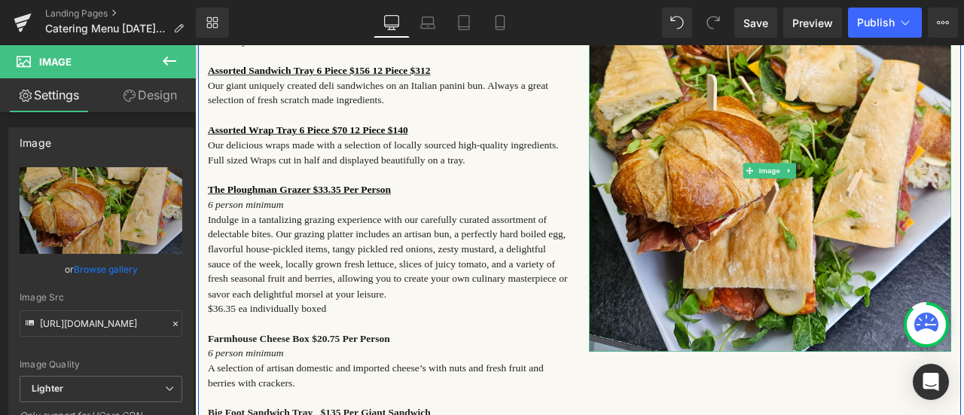
scroll to position [408, 0]
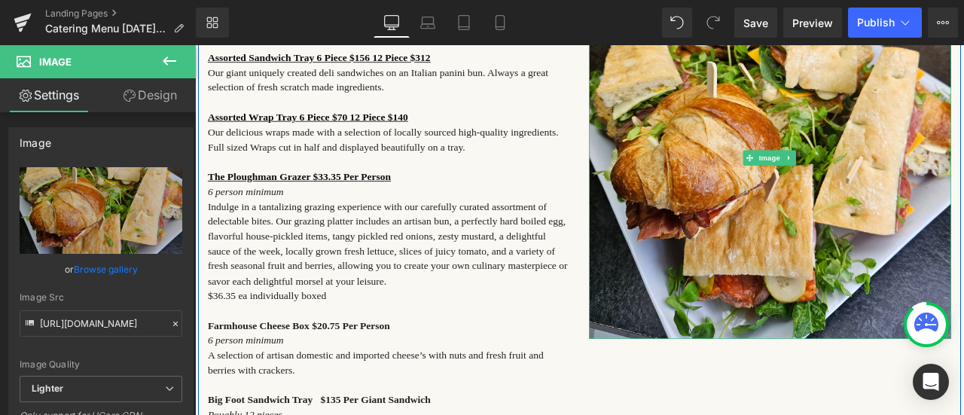
click at [854, 250] on img at bounding box center [876, 178] width 429 height 429
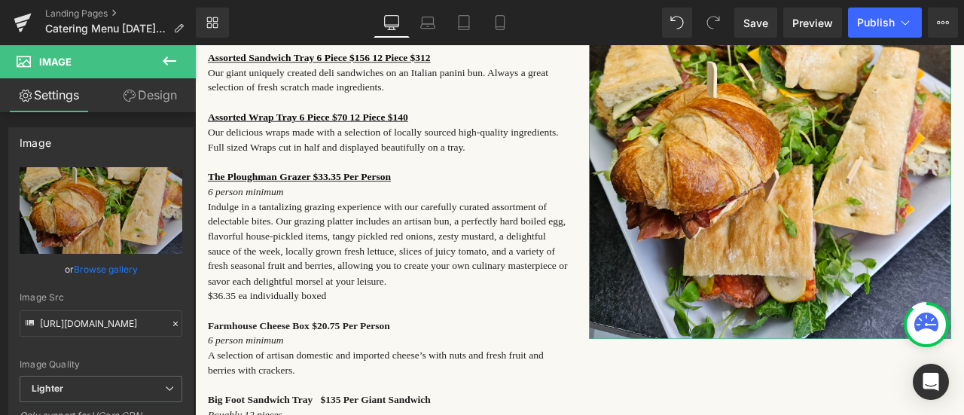
click at [158, 96] on link "Design" at bounding box center [150, 95] width 98 height 34
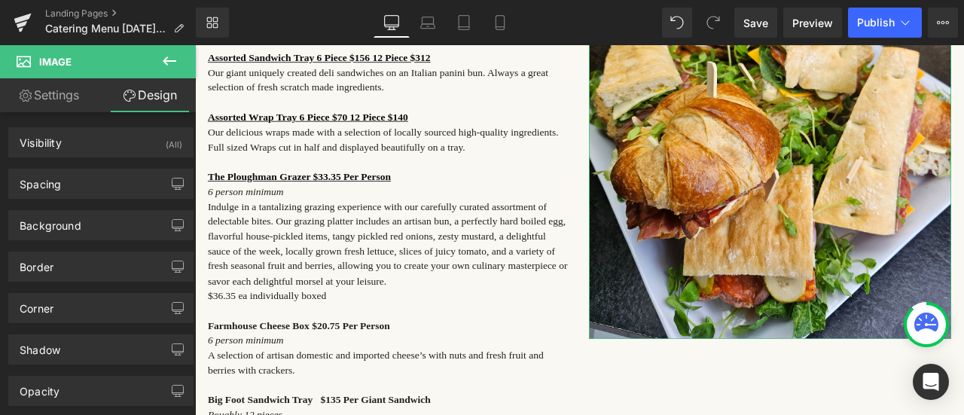
click at [56, 96] on link "Settings" at bounding box center [49, 95] width 98 height 34
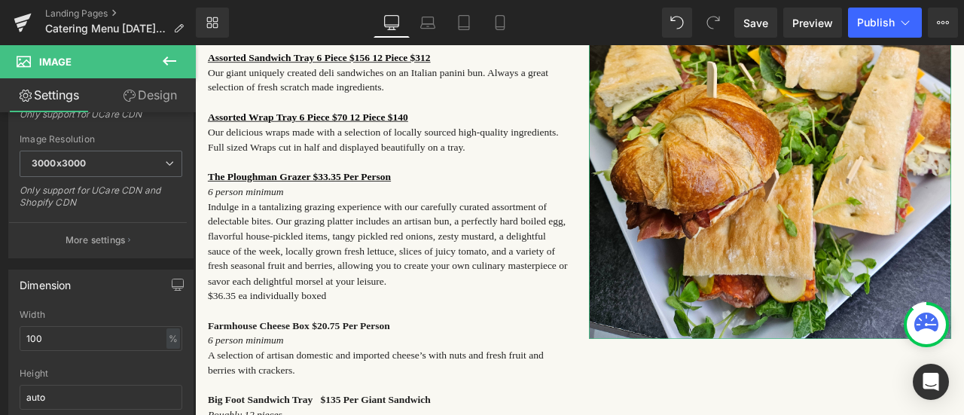
scroll to position [377, 0]
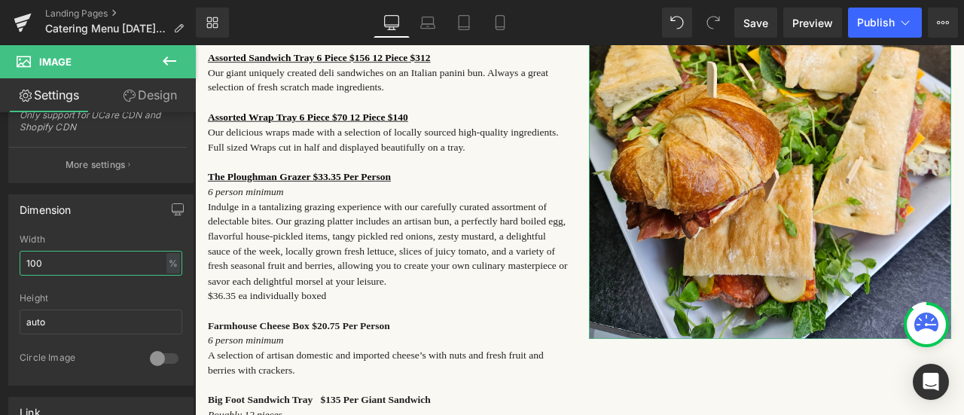
click at [52, 261] on input "100" at bounding box center [101, 263] width 163 height 25
type input "1"
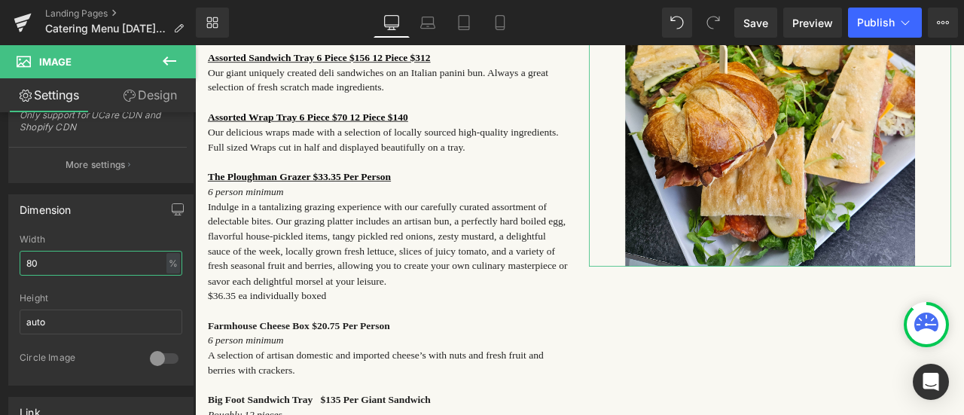
type input "8"
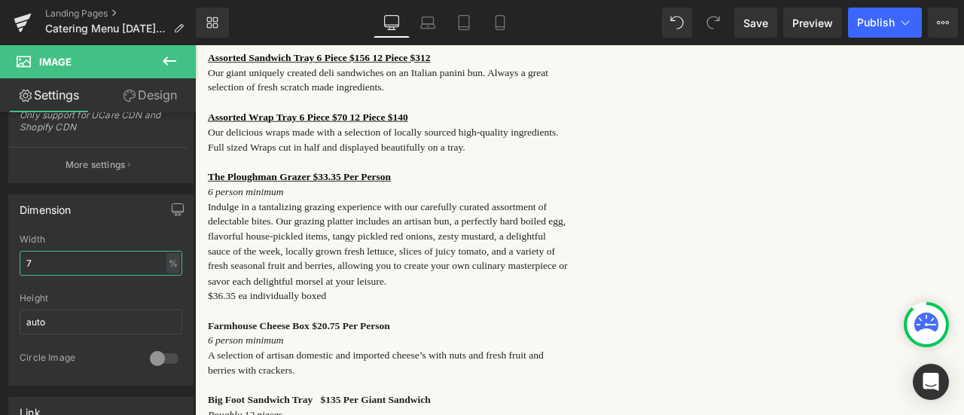
type input "70"
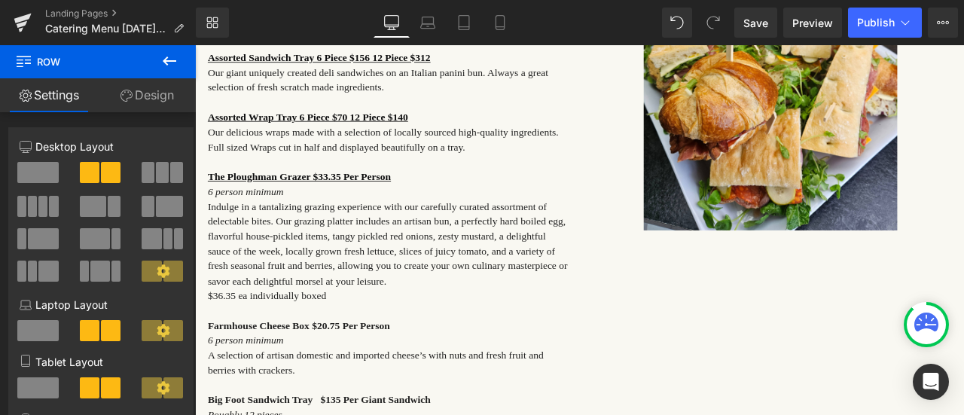
click at [175, 56] on icon at bounding box center [169, 61] width 18 height 18
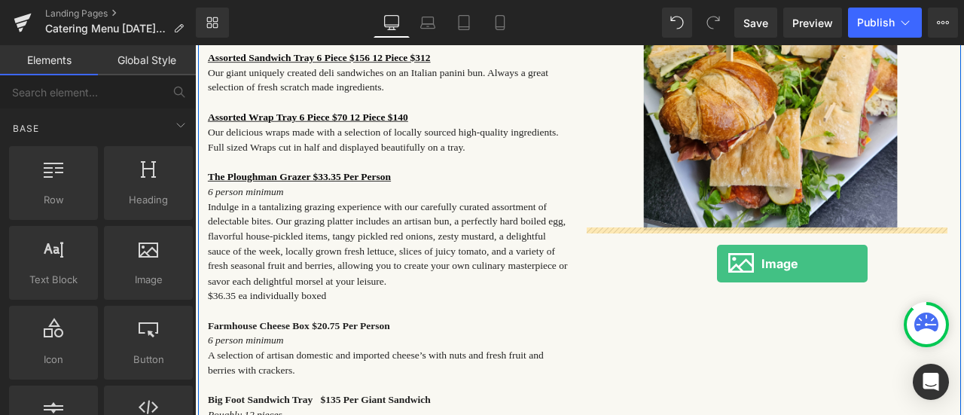
drag, startPoint x: 350, startPoint y: 319, endPoint x: 837, endPoint y: 294, distance: 487.1
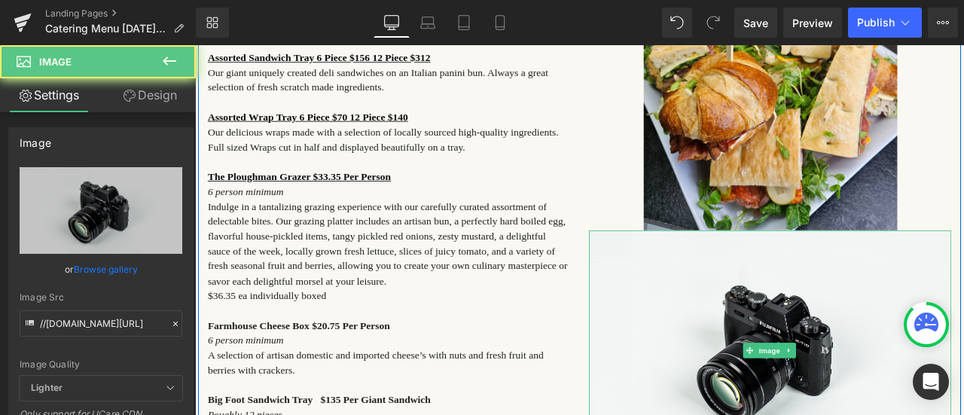
drag, startPoint x: 837, startPoint y: 294, endPoint x: 828, endPoint y: 280, distance: 16.5
click at [828, 280] on img at bounding box center [876, 406] width 429 height 285
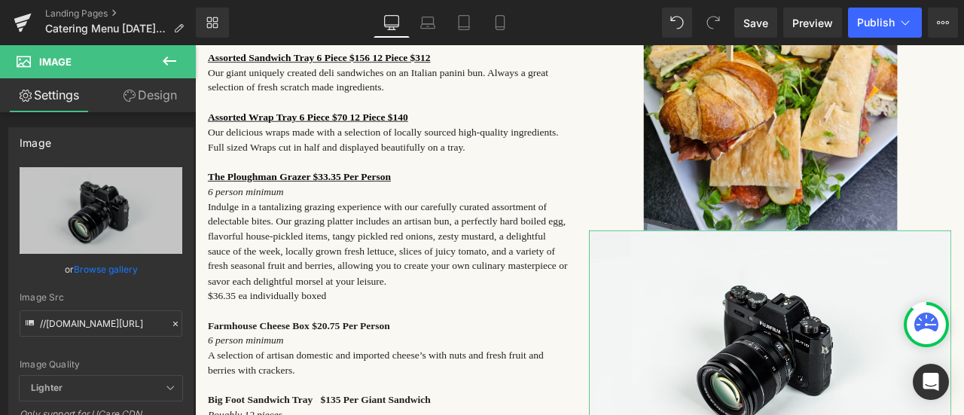
click at [117, 270] on link "Browse gallery" at bounding box center [106, 269] width 64 height 26
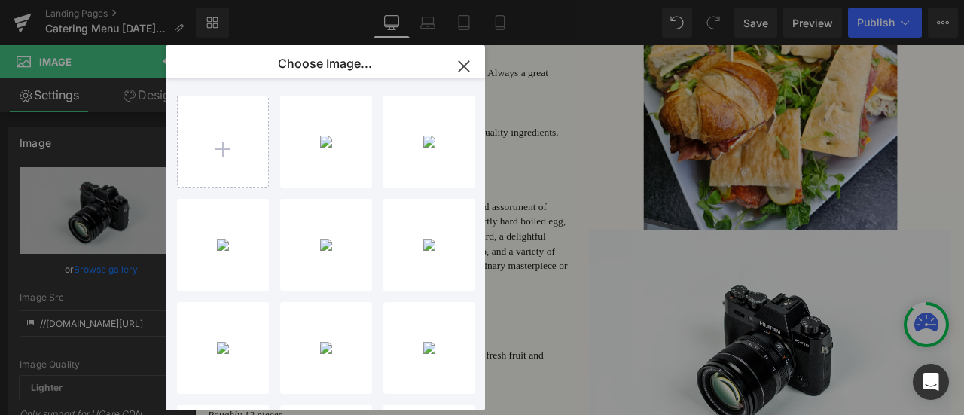
type input "C:\fakepath\20240321_102618 (1).jpg"
click at [0, 0] on div "2024032... _1_.jpg 2.72 MB" at bounding box center [0, 0] width 0 height 0
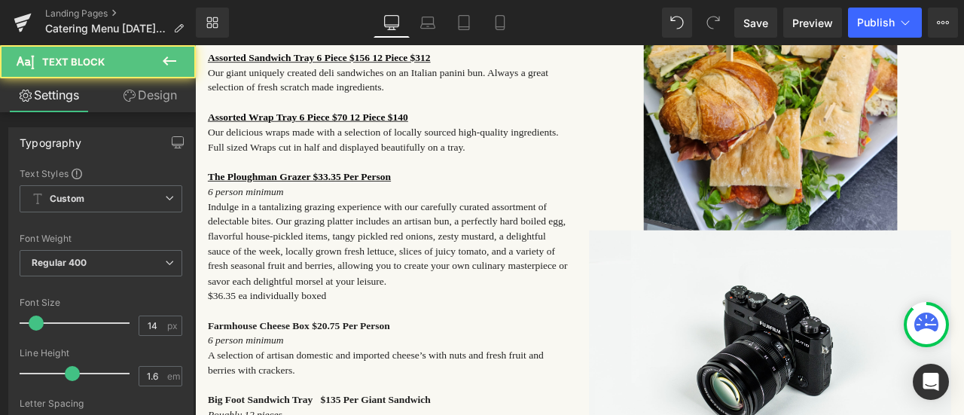
click at [367, 189] on p at bounding box center [424, 183] width 429 height 17
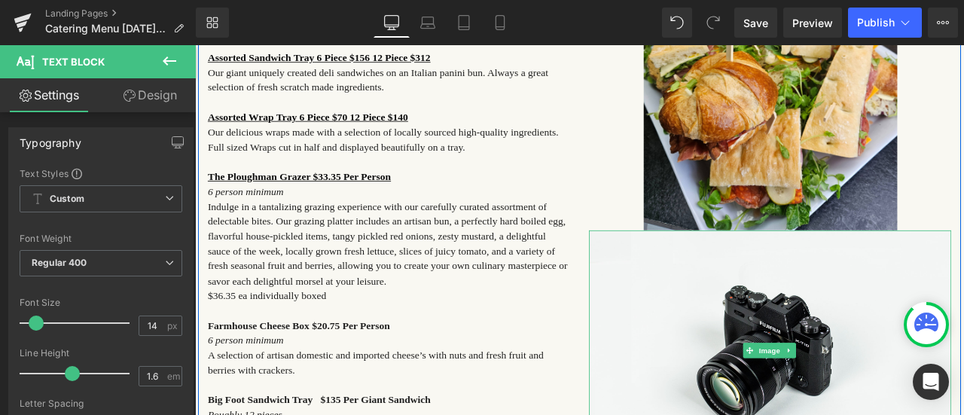
click at [914, 374] on img at bounding box center [876, 406] width 429 height 285
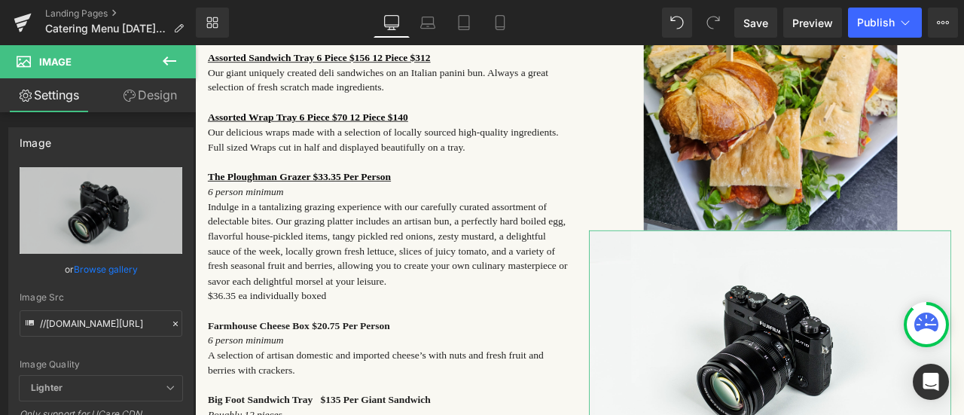
click at [92, 270] on link "Browse gallery" at bounding box center [106, 269] width 64 height 26
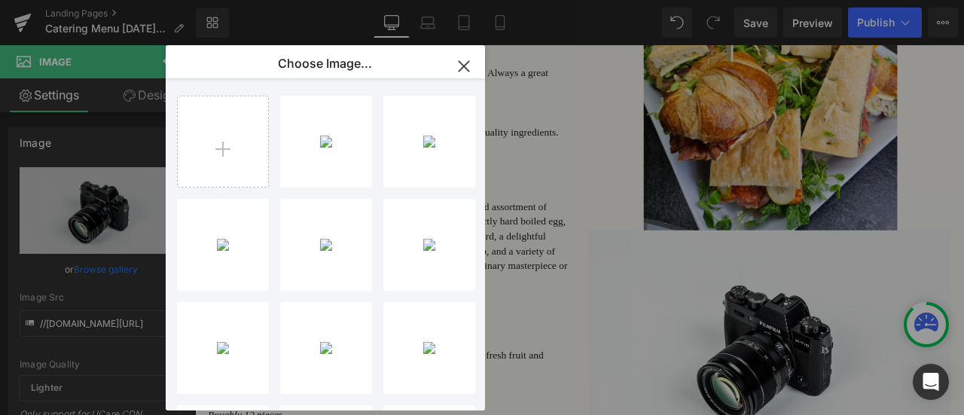
click at [0, 0] on div "2024032... _1_.jpg 2.72 MB" at bounding box center [0, 0] width 0 height 0
type input "https://ucarecdn.com/c39593f4-896b-47ee-a70e-ed0d04796e54/-/format/auto/-/previ…"
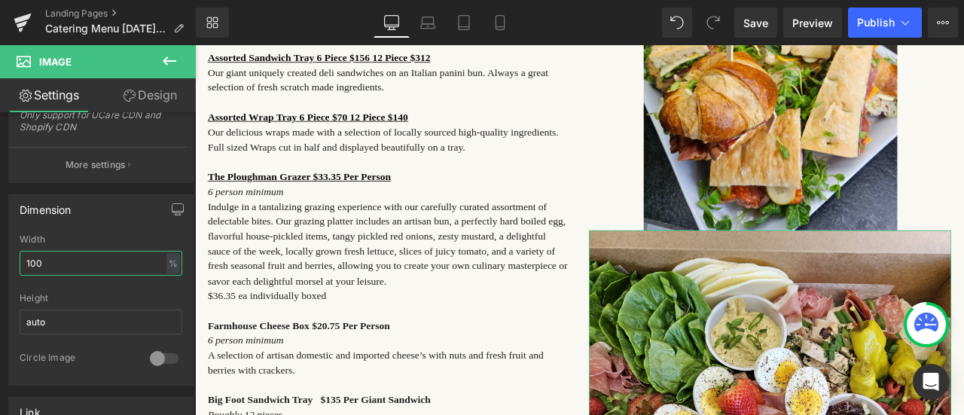
click at [48, 260] on input "100" at bounding box center [101, 263] width 163 height 25
drag, startPoint x: 48, startPoint y: 260, endPoint x: 32, endPoint y: 260, distance: 16.6
click at [32, 260] on input "100" at bounding box center [101, 263] width 163 height 25
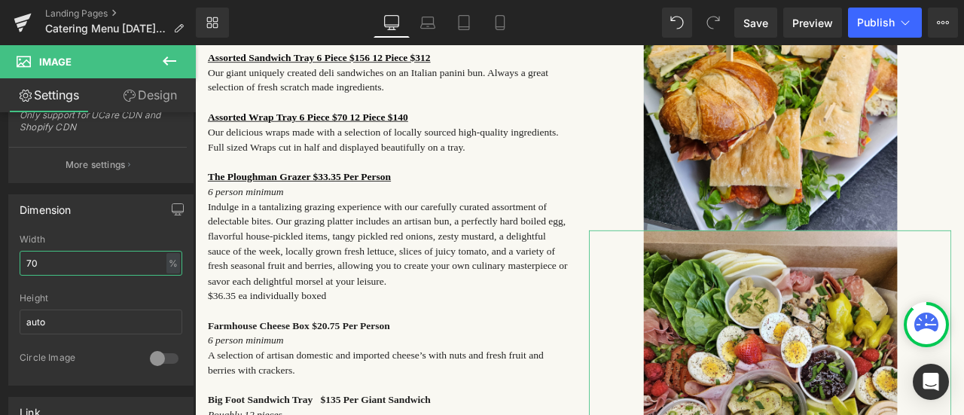
type input "70"
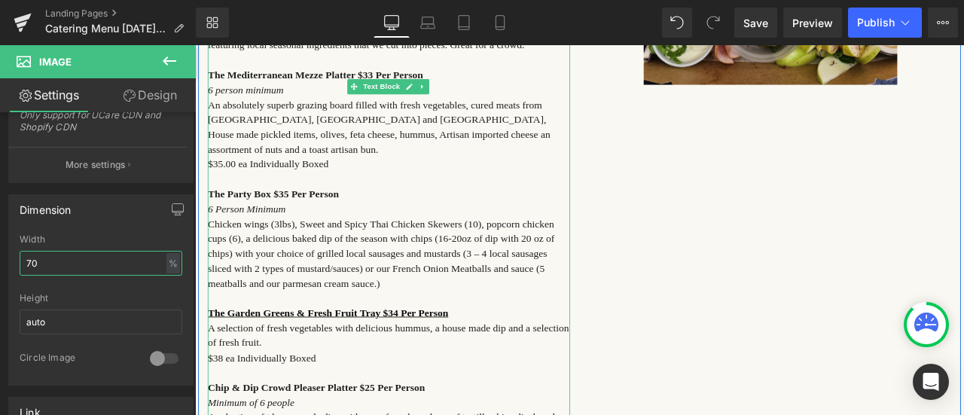
scroll to position [860, 0]
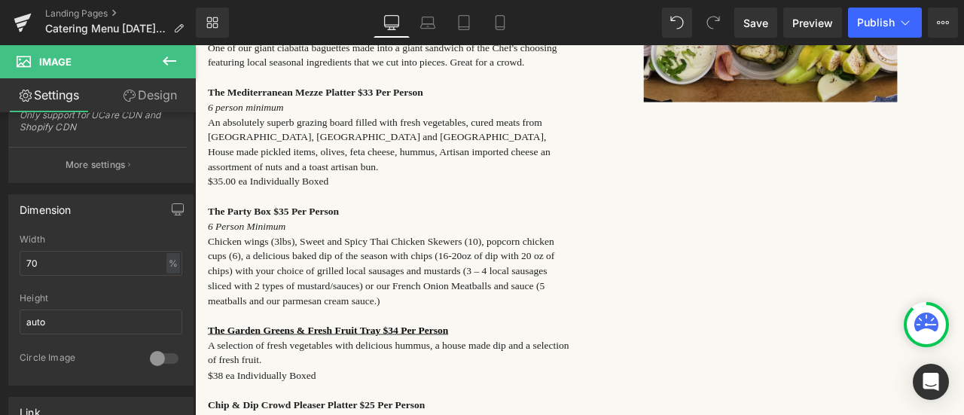
click at [166, 56] on icon at bounding box center [169, 61] width 18 height 18
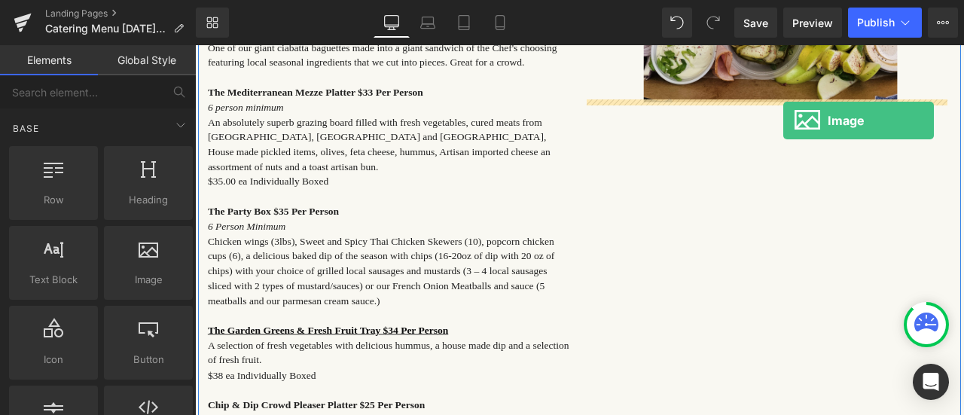
drag, startPoint x: 342, startPoint y: 335, endPoint x: 892, endPoint y: 134, distance: 585.4
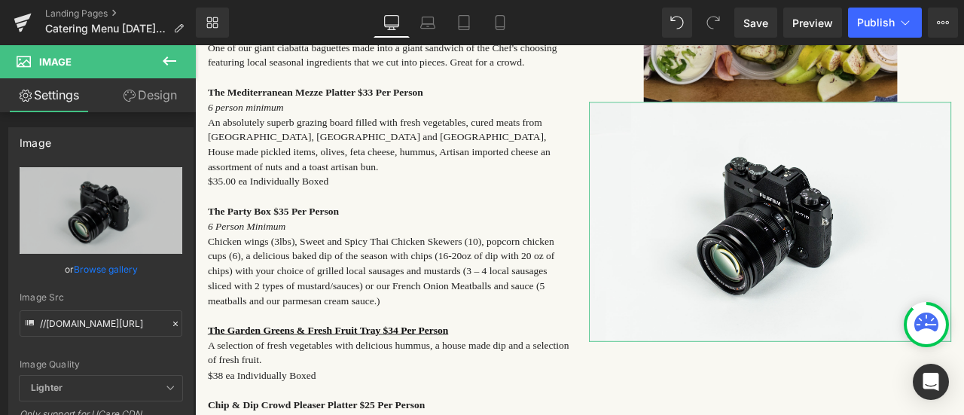
click at [95, 269] on link "Browse gallery" at bounding box center [106, 269] width 64 height 26
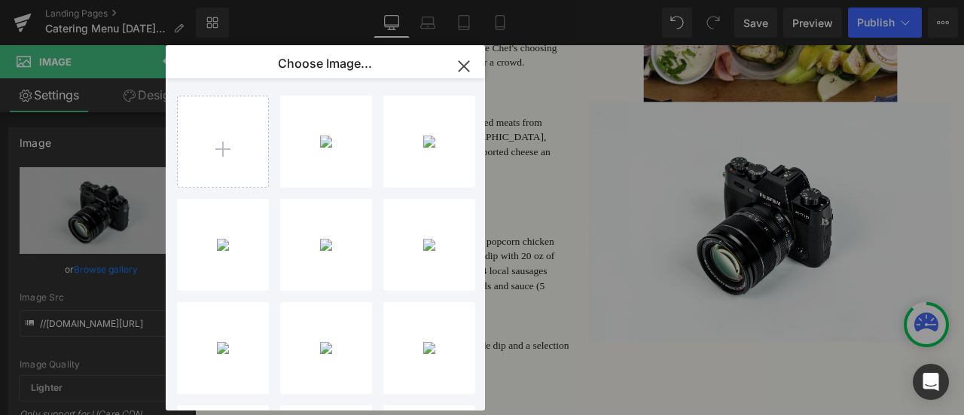
type input "C:\fakepath\20240501_101355 (1).jpg"
click at [0, 0] on div "2024050... _1_.jpg 2.36 MB" at bounding box center [0, 0] width 0 height 0
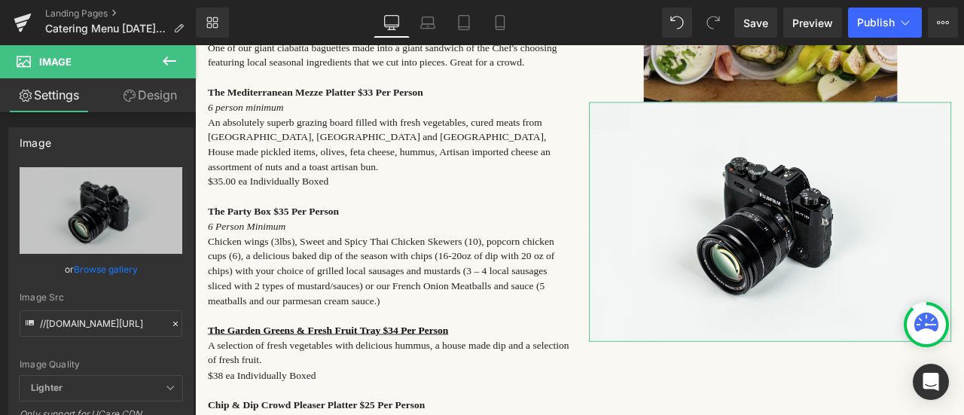
click at [107, 266] on link "Browse gallery" at bounding box center [106, 269] width 64 height 26
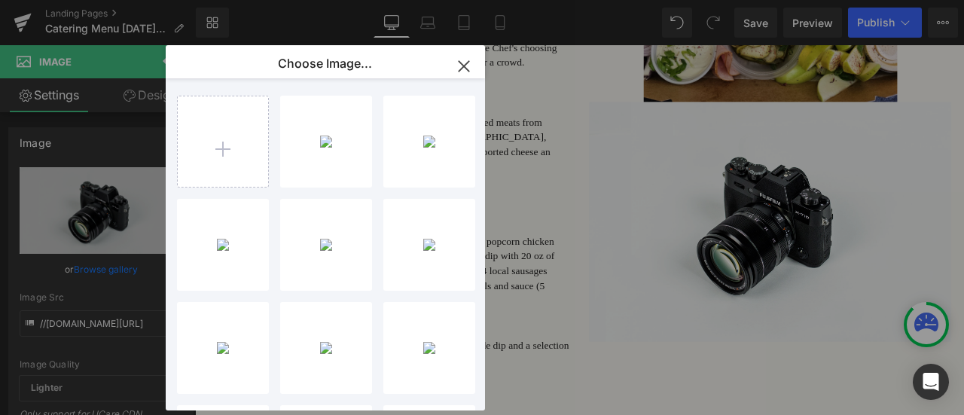
click at [0, 0] on div "2024050... _1_.jpg 2.36 MB" at bounding box center [0, 0] width 0 height 0
type input "https://ucarecdn.com/7ad55e6b-c11a-4c92-a21c-b366b2bd85de/-/format/auto/-/previ…"
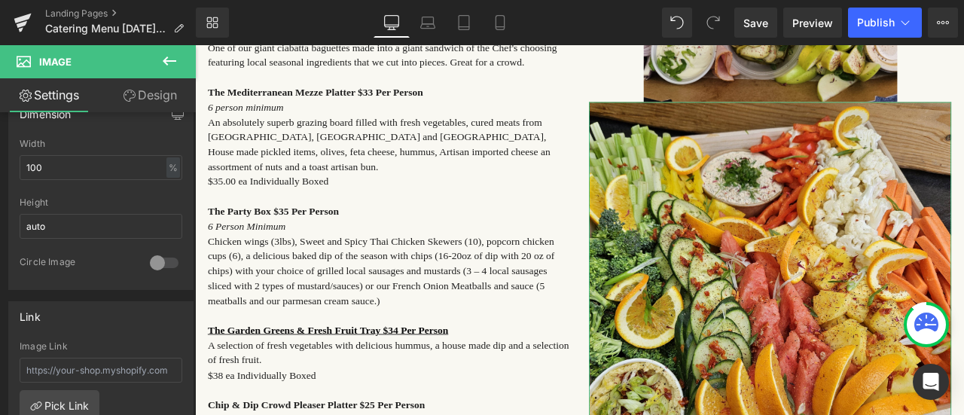
scroll to position [452, 0]
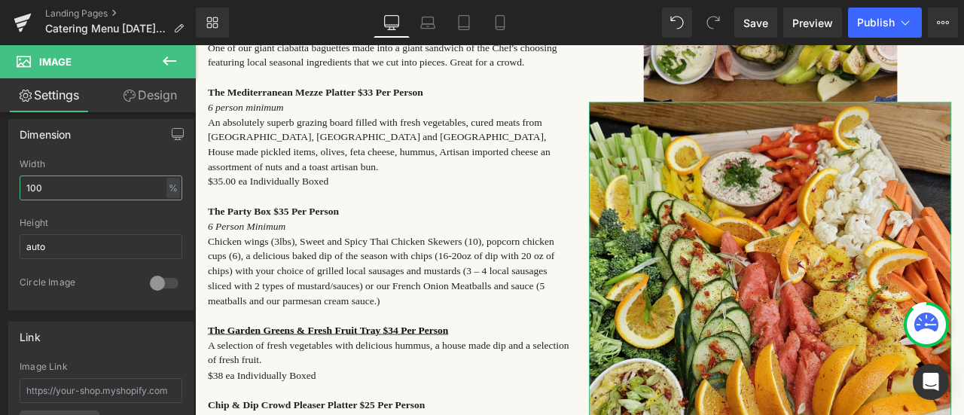
click at [48, 175] on input "100" at bounding box center [101, 187] width 163 height 25
drag, startPoint x: 44, startPoint y: 184, endPoint x: 14, endPoint y: 185, distance: 30.1
click at [14, 185] on div "100% Width 100 % % px auto Height auto 0 Circle Image" at bounding box center [101, 234] width 184 height 151
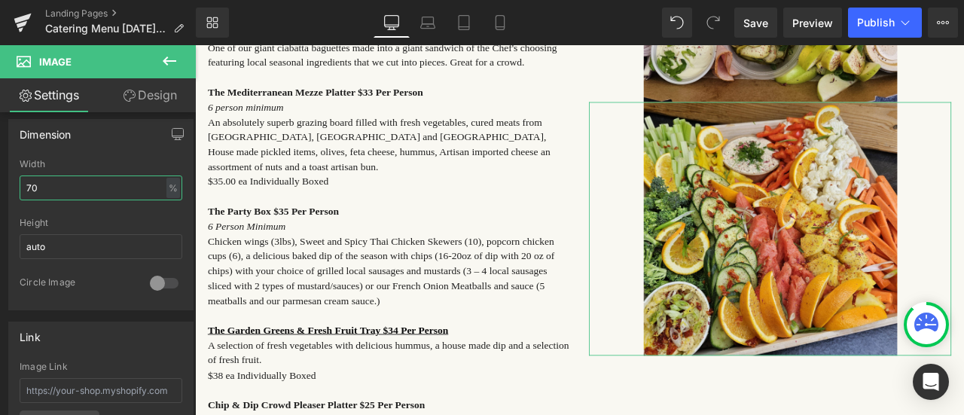
type input "70"
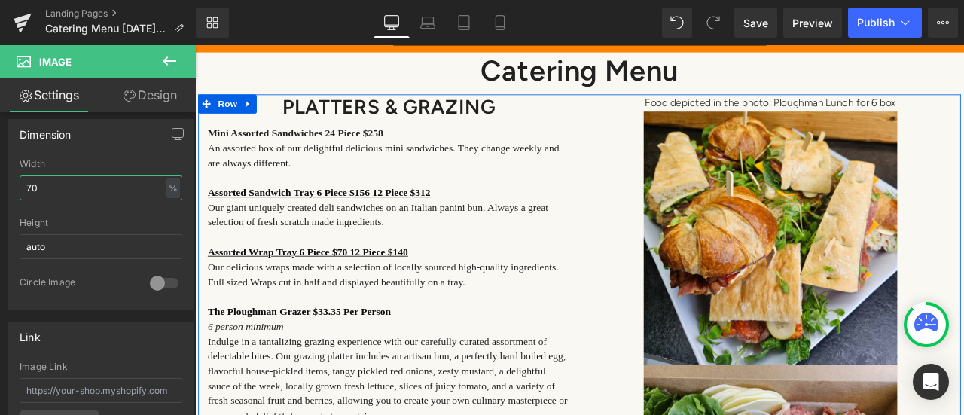
scroll to position [182, 0]
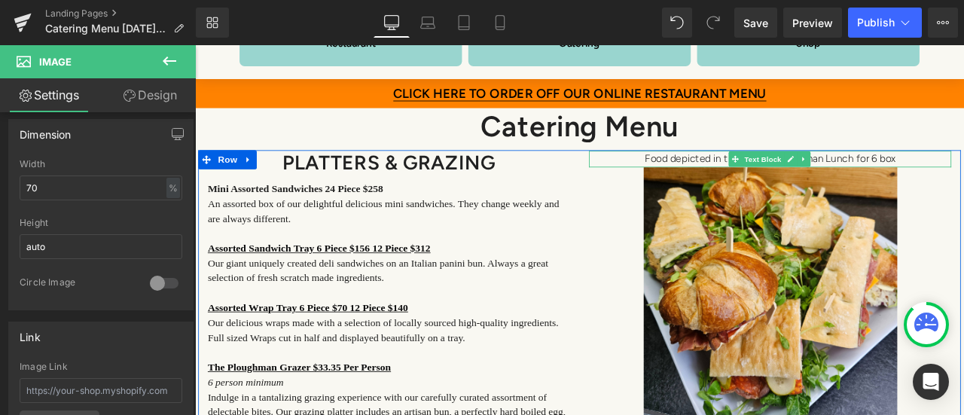
click at [963, 178] on p "Food depicted in the photo: Ploughman Lunch for 6 box" at bounding box center [876, 180] width 429 height 20
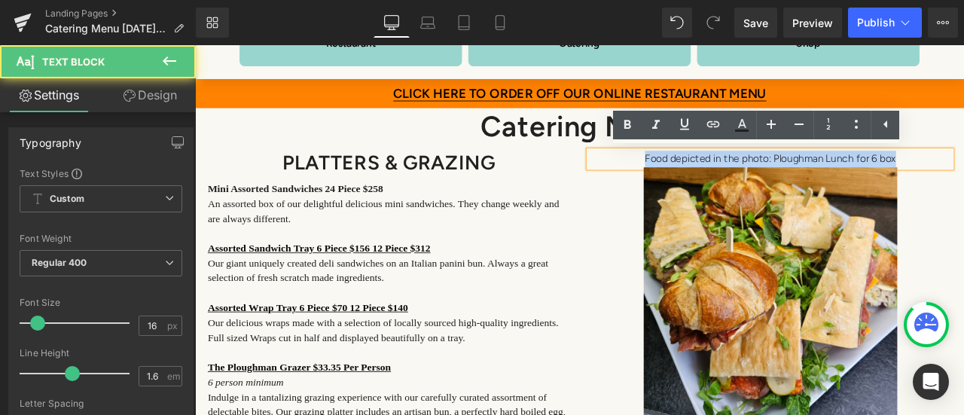
drag, startPoint x: 1026, startPoint y: 178, endPoint x: 718, endPoint y: 184, distance: 308.1
click at [718, 184] on p "Food depicted in the photo: Ploughman Lunch for 6 box" at bounding box center [876, 180] width 429 height 20
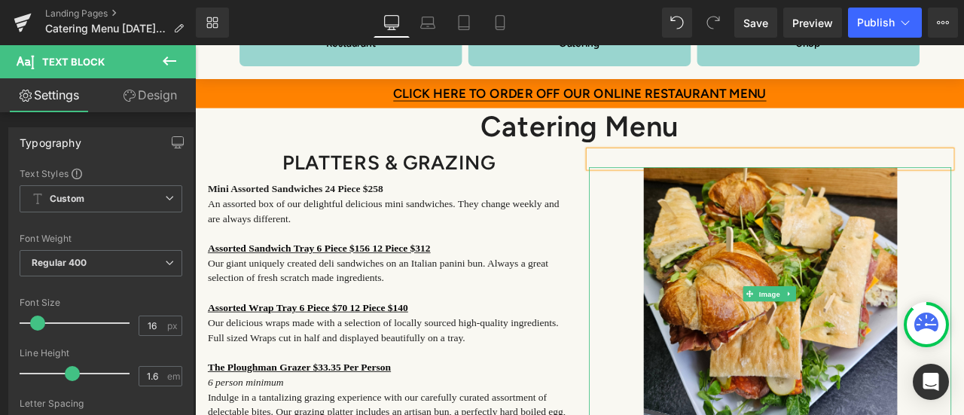
click at [703, 239] on link at bounding box center [876, 340] width 429 height 300
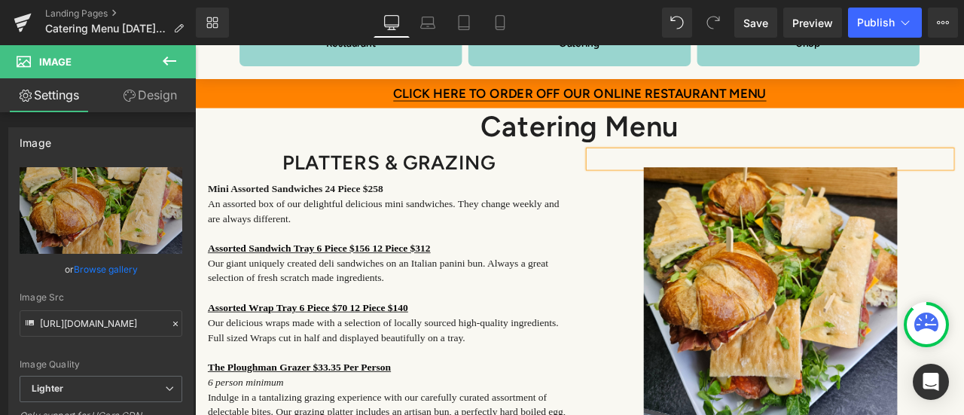
click at [662, 179] on div at bounding box center [876, 180] width 429 height 20
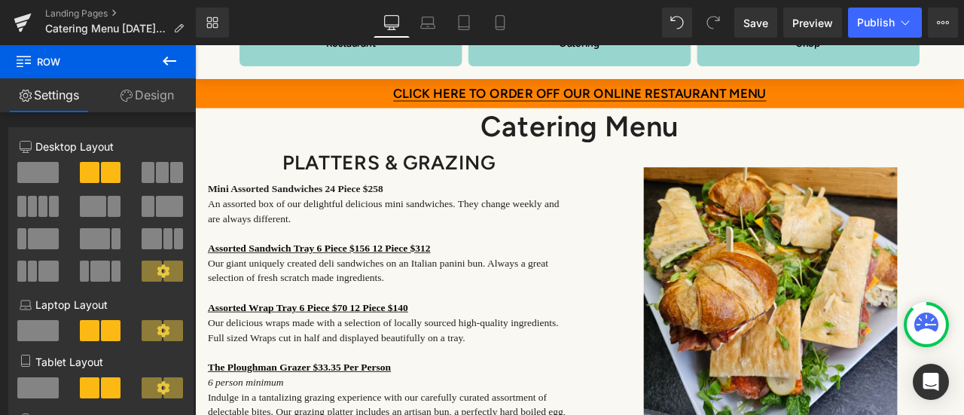
click at [677, 177] on p at bounding box center [876, 180] width 429 height 20
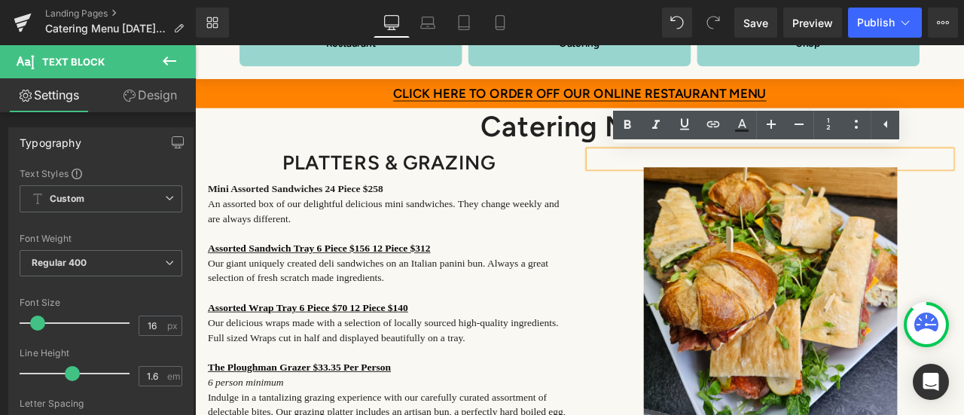
click at [195, 45] on div at bounding box center [195, 45] width 0 height 0
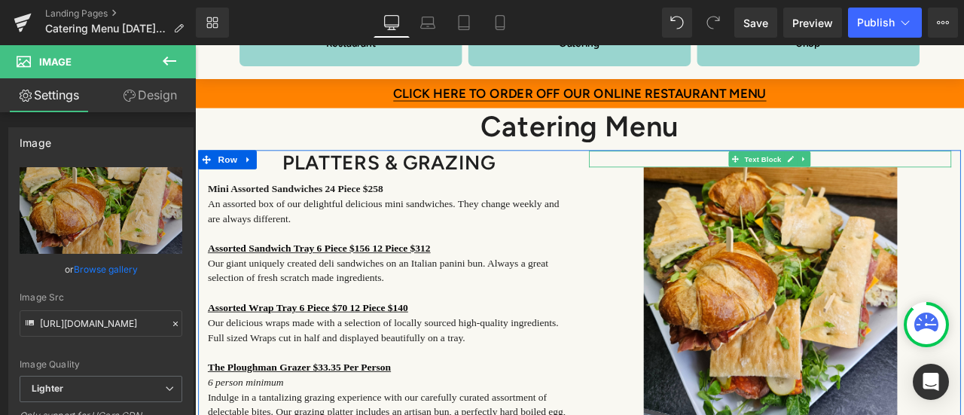
click at [914, 178] on link at bounding box center [916, 180] width 16 height 18
click at [920, 178] on icon at bounding box center [924, 179] width 8 height 8
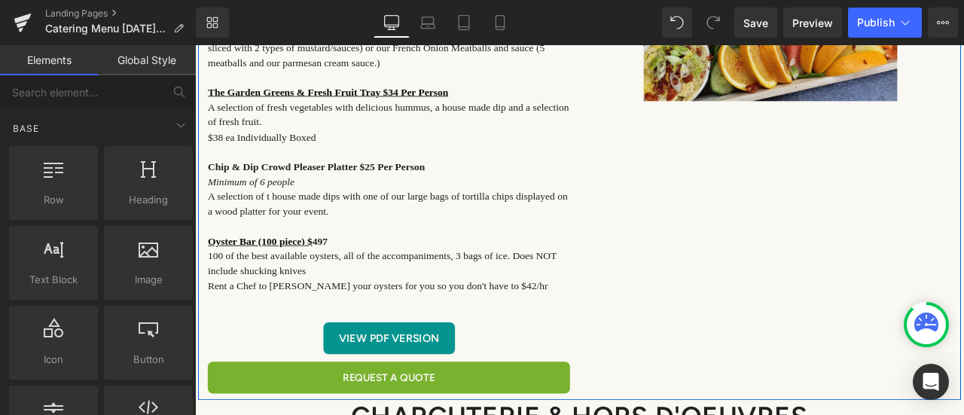
scroll to position [1011, 0]
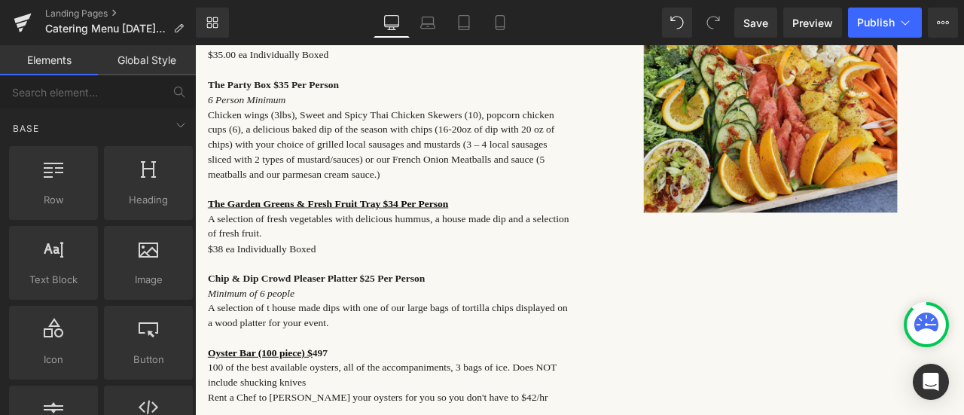
drag, startPoint x: 330, startPoint y: 324, endPoint x: 778, endPoint y: 303, distance: 448.6
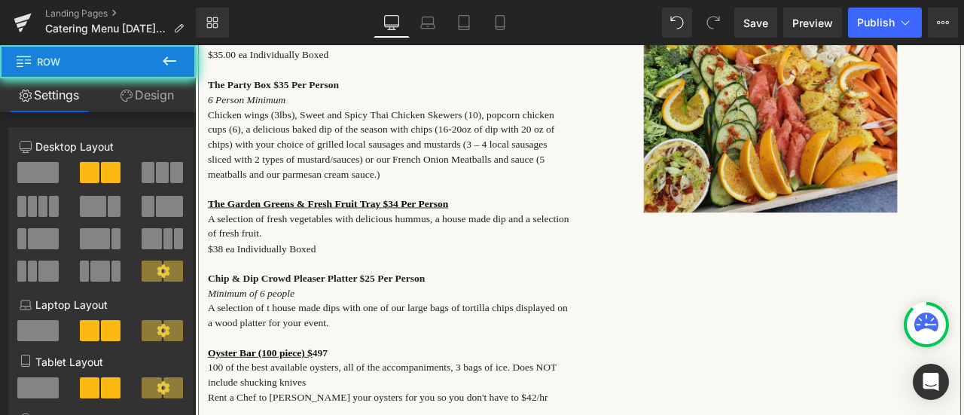
drag, startPoint x: 804, startPoint y: 287, endPoint x: 811, endPoint y: 267, distance: 21.4
click at [811, 267] on div "PLATTERS & GRAZING Heading Mini Assorted Sandwiches 24 Piece $258 An assorted b…" at bounding box center [651, 6] width 904 height 1331
drag, startPoint x: 811, startPoint y: 267, endPoint x: 811, endPoint y: 255, distance: 11.3
click at [811, 262] on div "PLATTERS & GRAZING Heading Mini Assorted Sandwiches 24 Piece $258 An assorted b…" at bounding box center [651, 6] width 904 height 1331
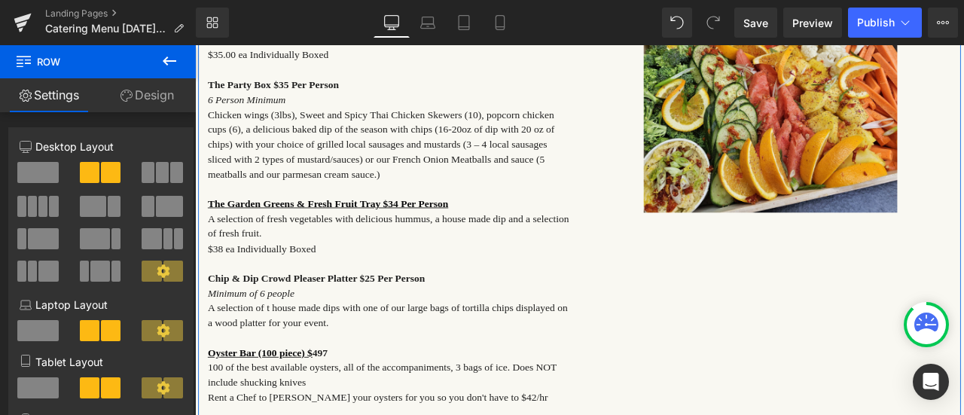
drag, startPoint x: 811, startPoint y: 255, endPoint x: 803, endPoint y: 256, distance: 8.3
click at [803, 256] on div "PLATTERS & GRAZING Heading Mini Assorted Sandwiches 24 Piece $258 An assorted b…" at bounding box center [651, 111] width 904 height 1540
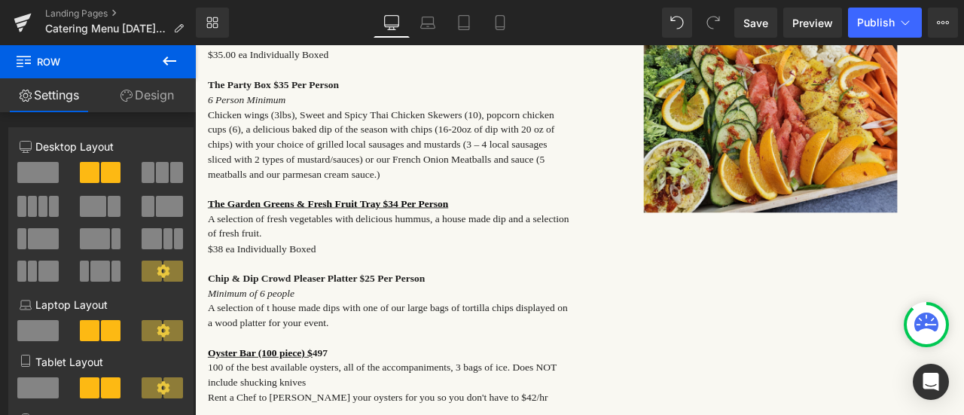
click at [174, 73] on button at bounding box center [169, 61] width 53 height 33
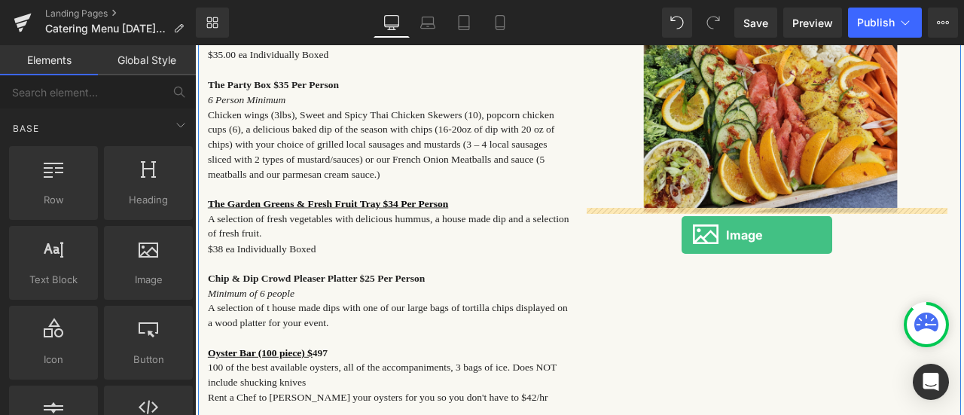
drag, startPoint x: 336, startPoint y: 314, endPoint x: 771, endPoint y: 270, distance: 437.5
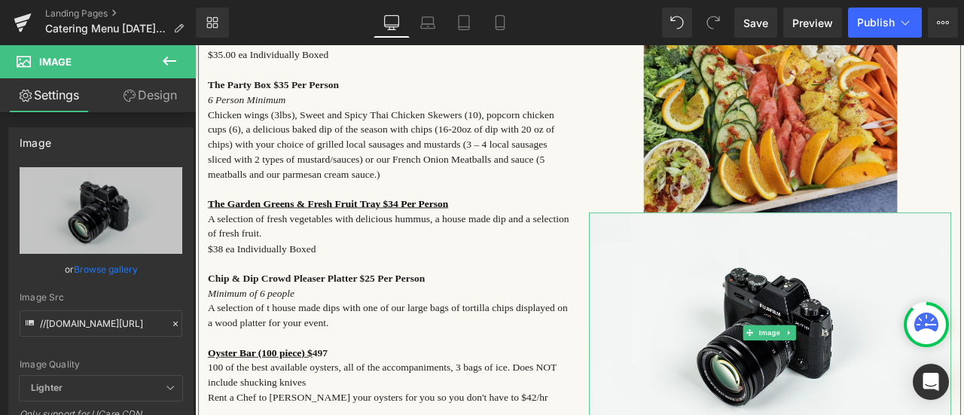
click at [771, 316] on img at bounding box center [876, 385] width 429 height 285
click at [121, 269] on link "Browse gallery" at bounding box center [106, 269] width 64 height 26
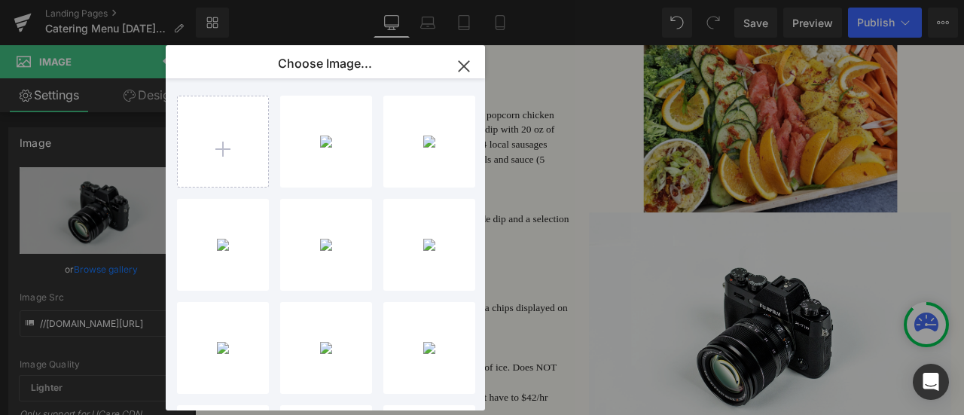
type input "C:\fakepath\Mezze.jpg"
click at [0, 0] on div "Mezze...ezze.jpg 1.30 MB" at bounding box center [0, 0] width 0 height 0
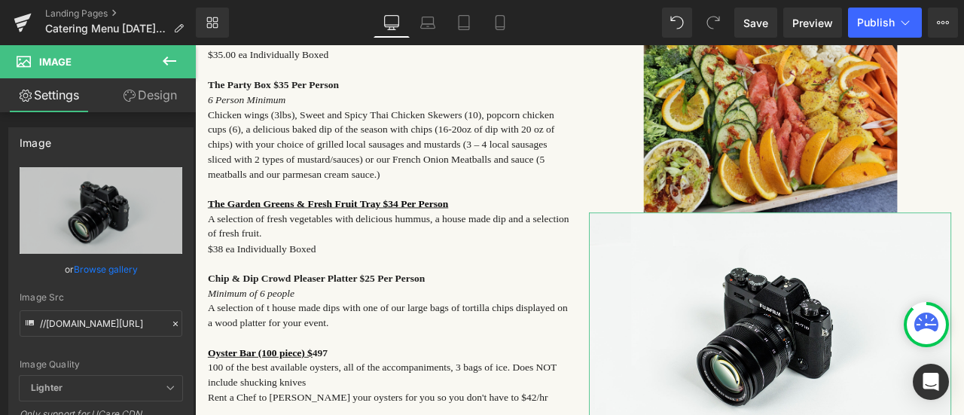
click at [93, 267] on link "Browse gallery" at bounding box center [106, 269] width 64 height 26
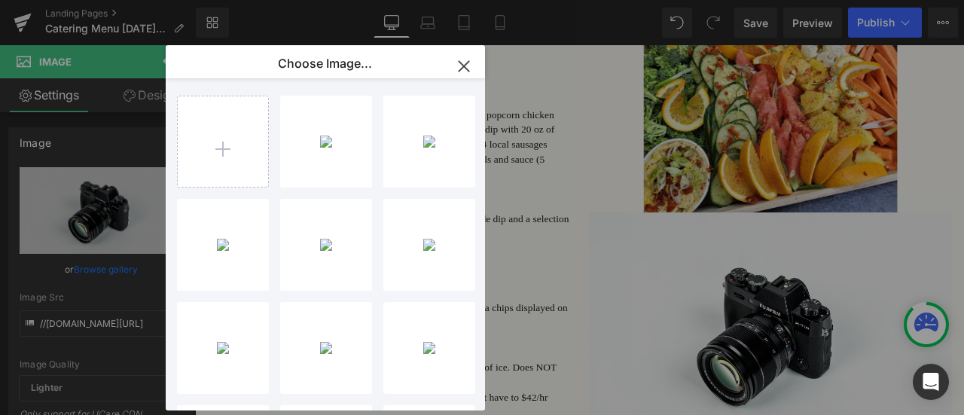
click at [0, 0] on div "Mezze...ezze.jpg 1.30 MB" at bounding box center [0, 0] width 0 height 0
type input "https://ucarecdn.com/43326b93-c9fe-443a-a504-f2594c36cff3/-/format/auto/-/previ…"
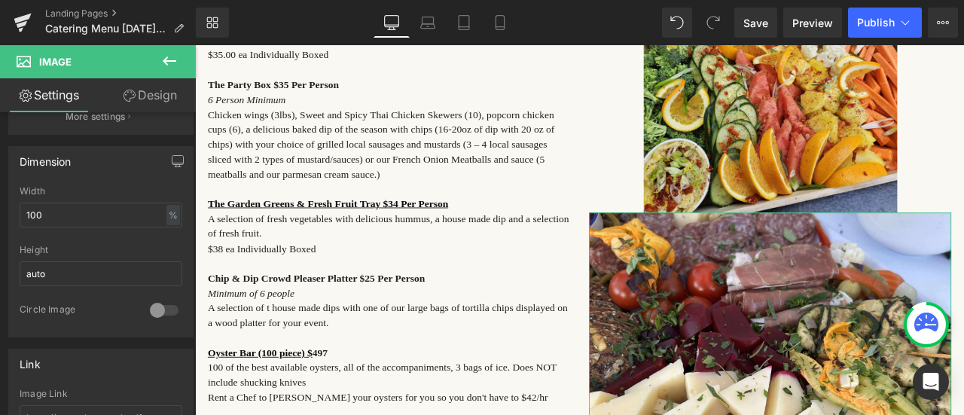
scroll to position [452, 0]
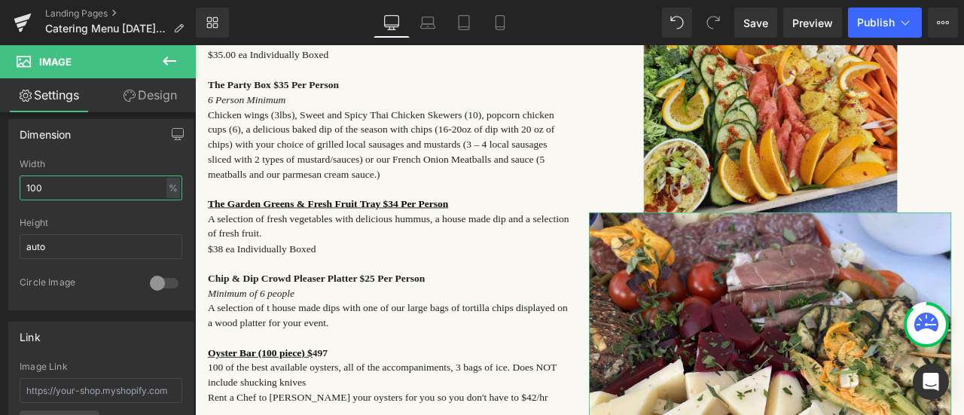
click at [47, 179] on input "100" at bounding box center [101, 187] width 163 height 25
drag, startPoint x: 47, startPoint y: 179, endPoint x: 18, endPoint y: 179, distance: 28.6
click at [18, 179] on div "100% Width 100 % % px auto Height auto 0 Circle Image" at bounding box center [101, 234] width 184 height 151
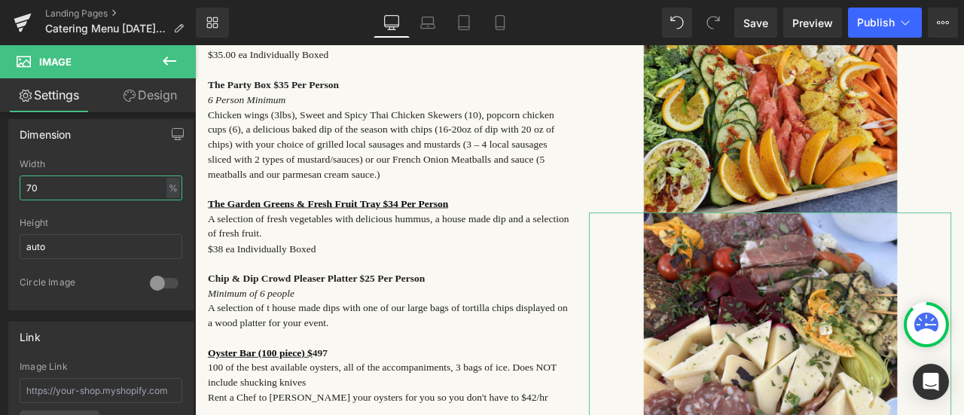
type input "70"
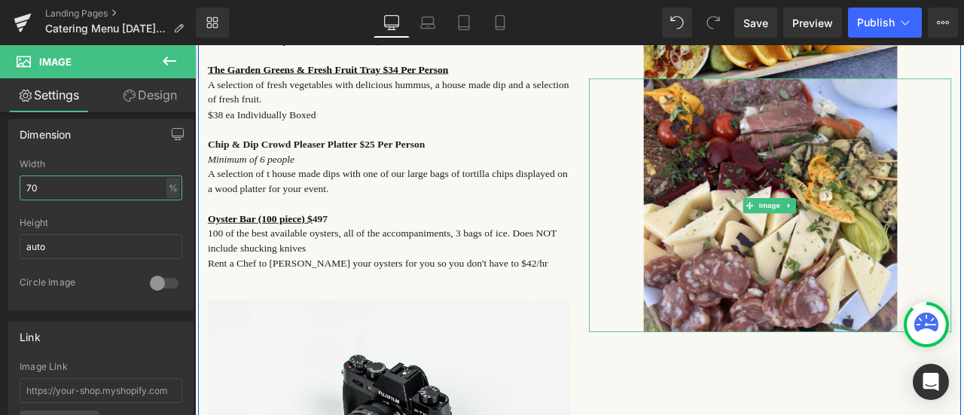
scroll to position [1312, 0]
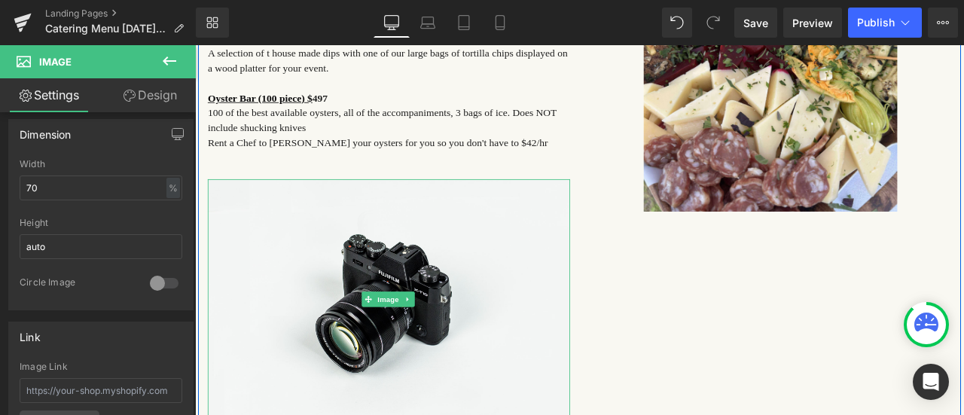
click at [443, 342] on icon at bounding box center [447, 346] width 8 height 9
click at [453, 342] on icon at bounding box center [455, 346] width 8 height 8
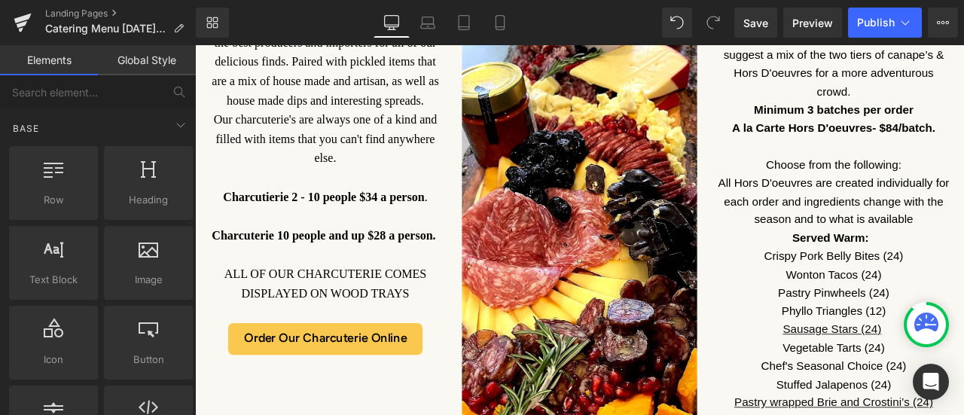
scroll to position [1764, 0]
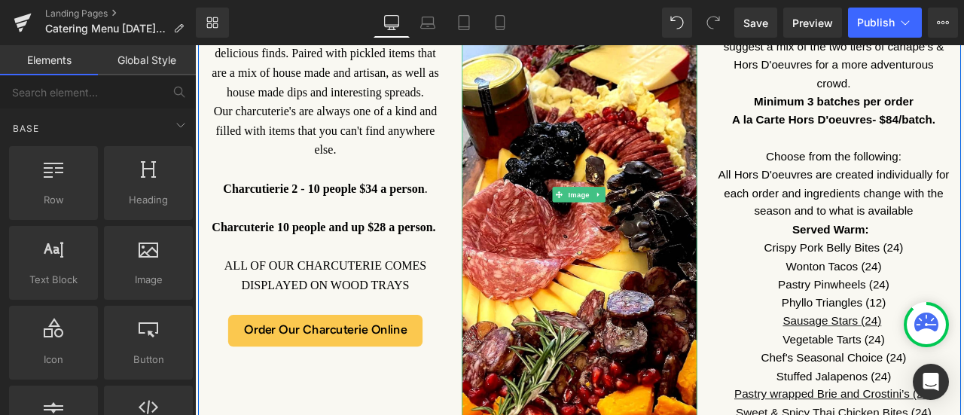
click at [578, 194] on img at bounding box center [650, 222] width 279 height 632
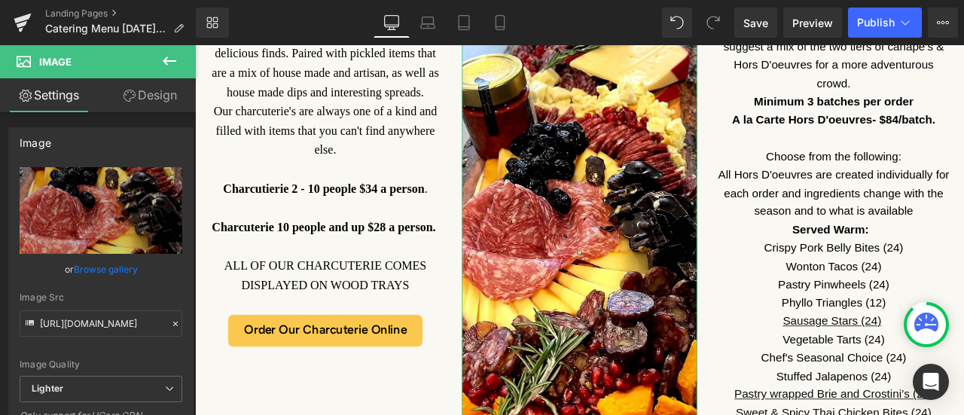
click at [105, 270] on link "Browse gallery" at bounding box center [106, 269] width 64 height 26
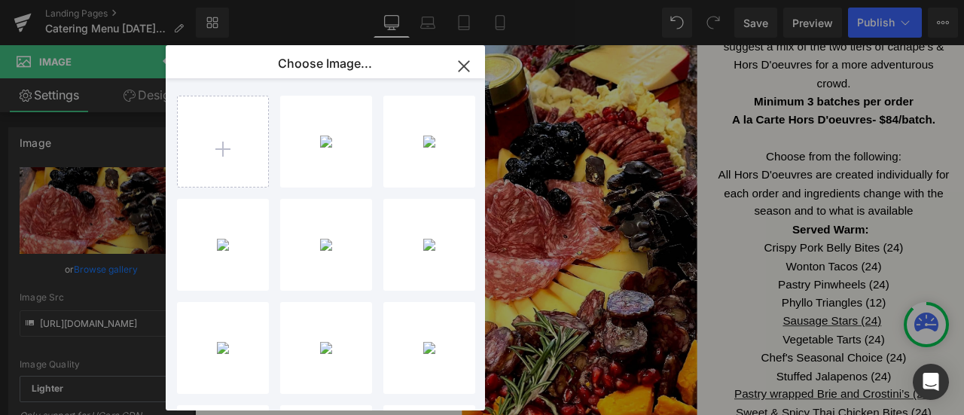
type input "C:\fakepath\website charcuterie.jpg"
click at [0, 0] on div "website...erie.jpg 2.78 MB" at bounding box center [0, 0] width 0 height 0
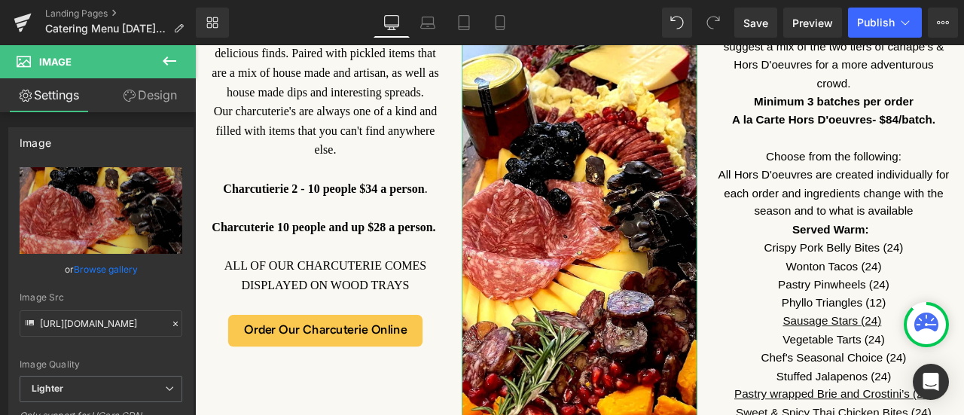
click at [101, 273] on link "Browse gallery" at bounding box center [106, 269] width 64 height 26
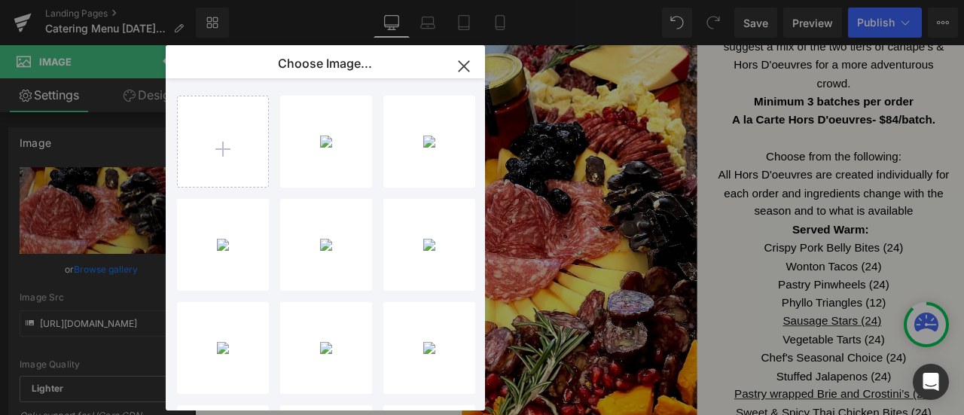
click at [0, 0] on div "website...erie.jpg 2.78 MB" at bounding box center [0, 0] width 0 height 0
type input "https://ucarecdn.com/344d9420-364b-42d5-9111-3c0e7f43bb48/-/format/auto/-/previ…"
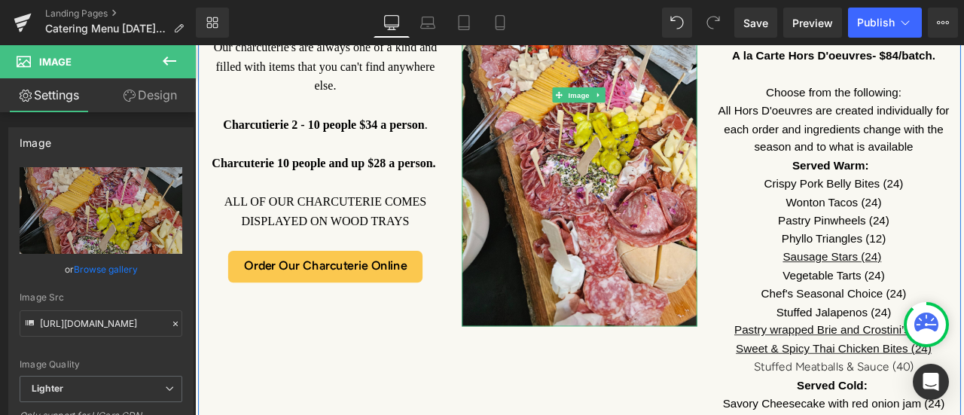
scroll to position [1538, 0]
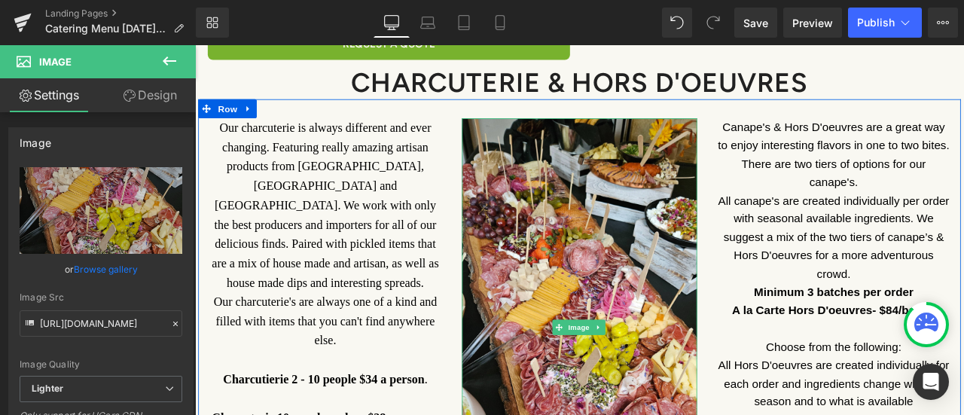
click at [568, 132] on div "Image" at bounding box center [650, 380] width 279 height 496
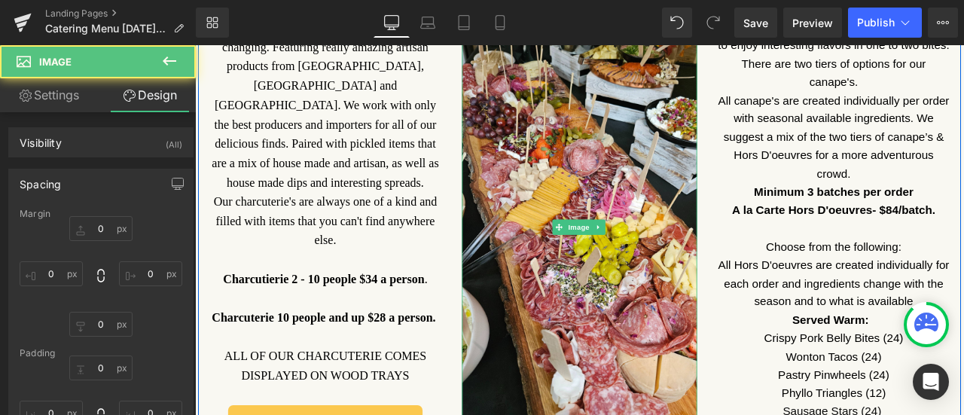
type input "0"
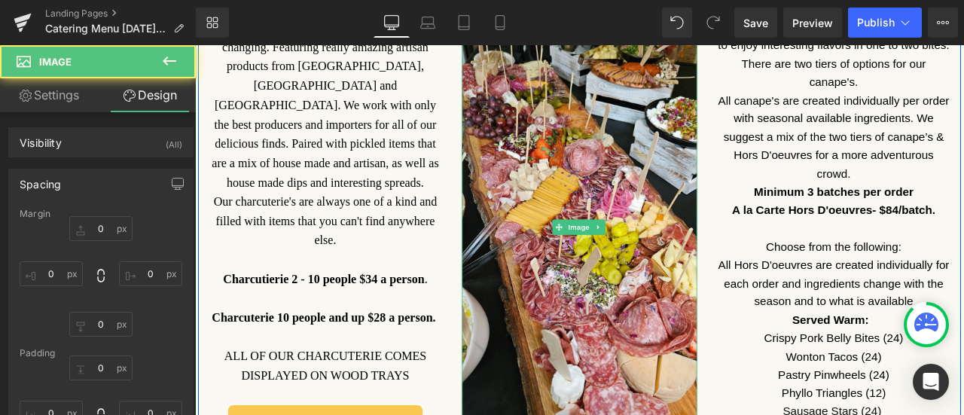
type input "0"
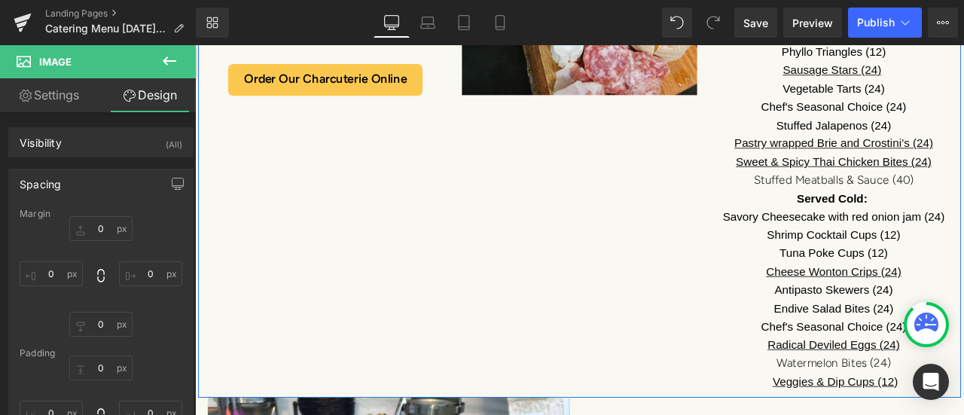
scroll to position [1990, 0]
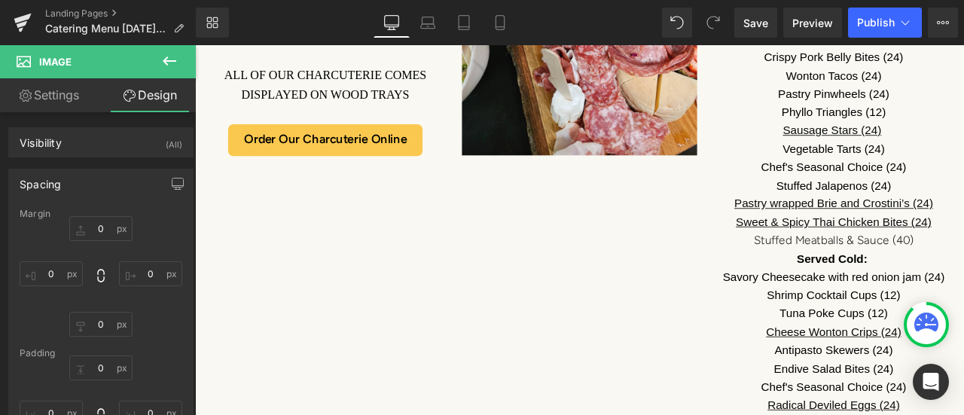
click at [173, 52] on icon at bounding box center [169, 61] width 18 height 18
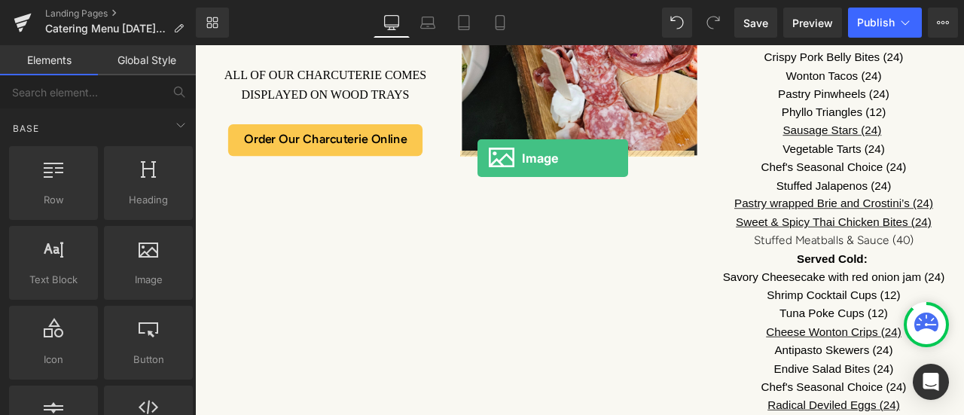
drag, startPoint x: 350, startPoint y: 320, endPoint x: 530, endPoint y: 178, distance: 229.0
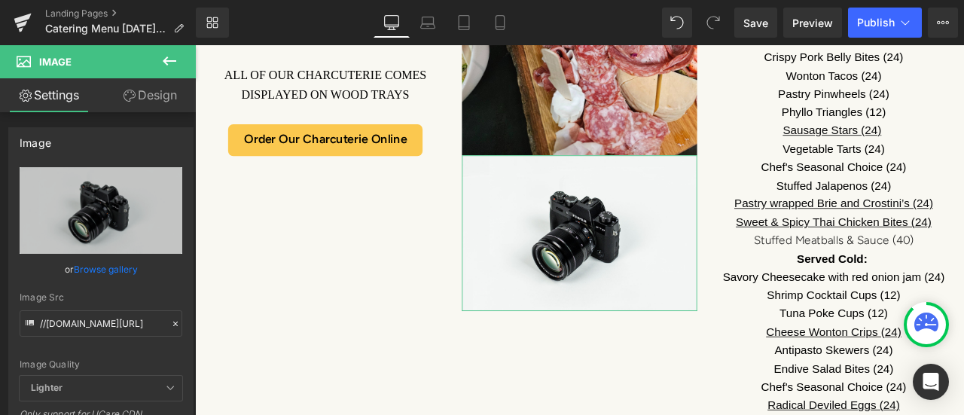
click at [114, 267] on link "Browse gallery" at bounding box center [106, 269] width 64 height 26
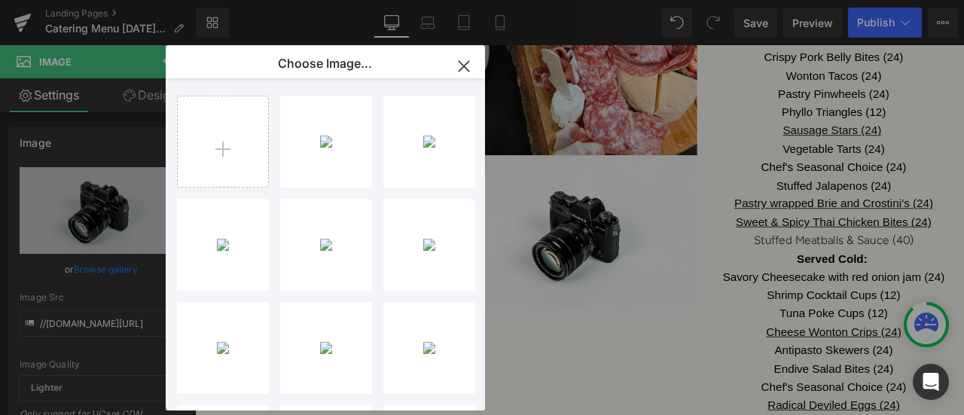
type input "C:\fakepath\Hors D.jpg"
click at [0, 0] on div "Hors D...rs D.jpg 474.20 KB" at bounding box center [0, 0] width 0 height 0
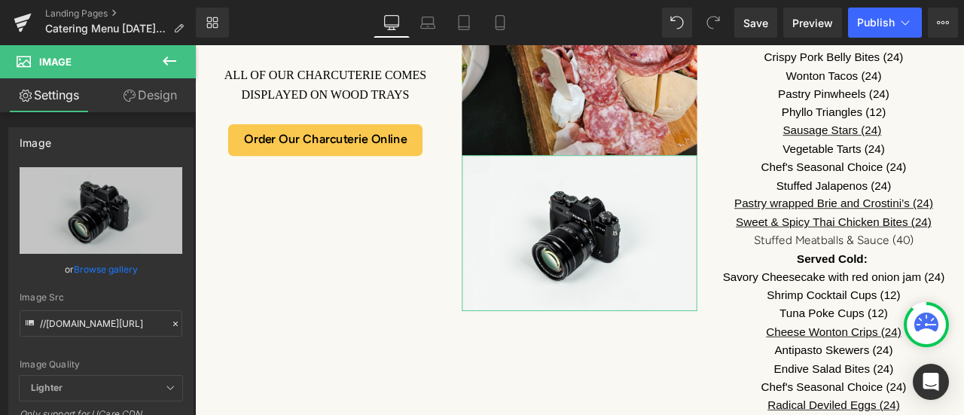
click at [105, 270] on link "Browse gallery" at bounding box center [106, 269] width 64 height 26
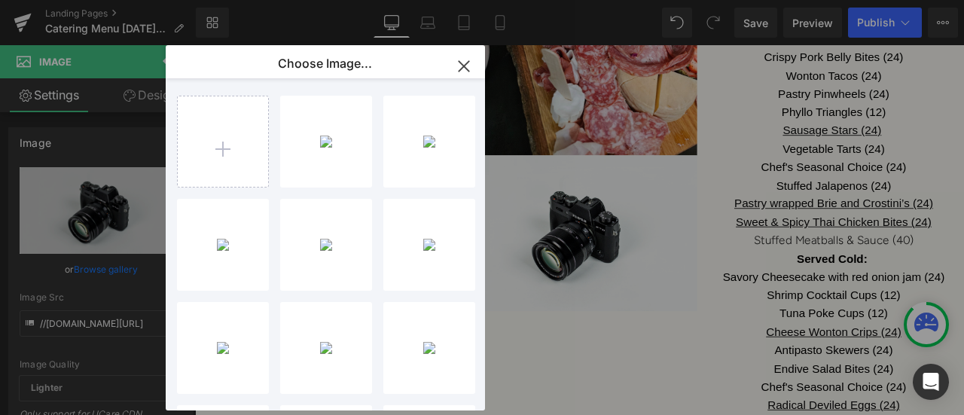
click at [0, 0] on div "Hors D...rs D.jpg 474.20 KB" at bounding box center [0, 0] width 0 height 0
type input "https://ucarecdn.com/da3043b5-86a5-41fb-927c-3752654b612e/-/format/auto/-/previ…"
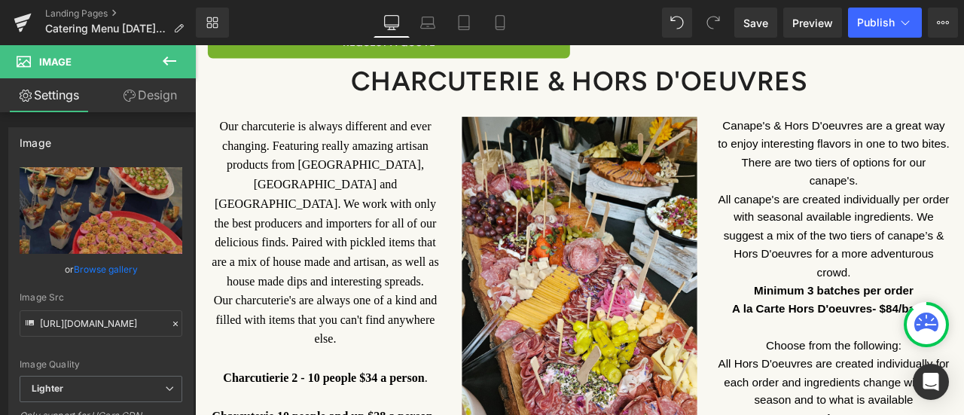
scroll to position [1538, 0]
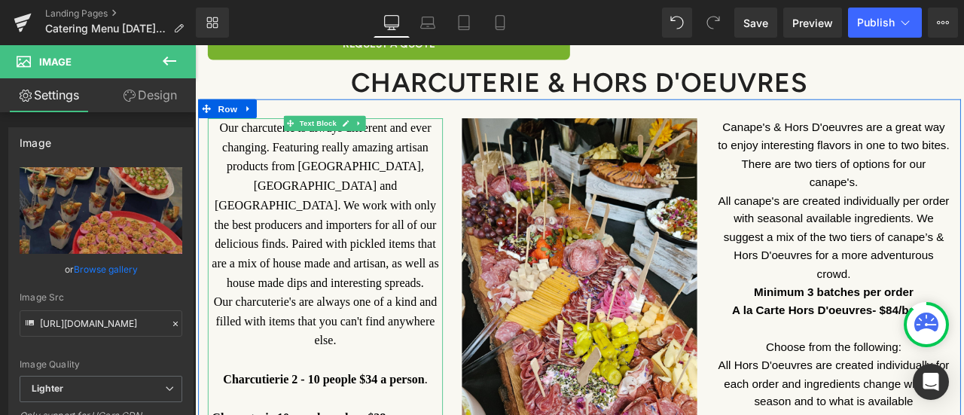
click at [361, 162] on font "Our charcuterie is always different and ever changing. Featuring really amazing…" at bounding box center [349, 234] width 269 height 199
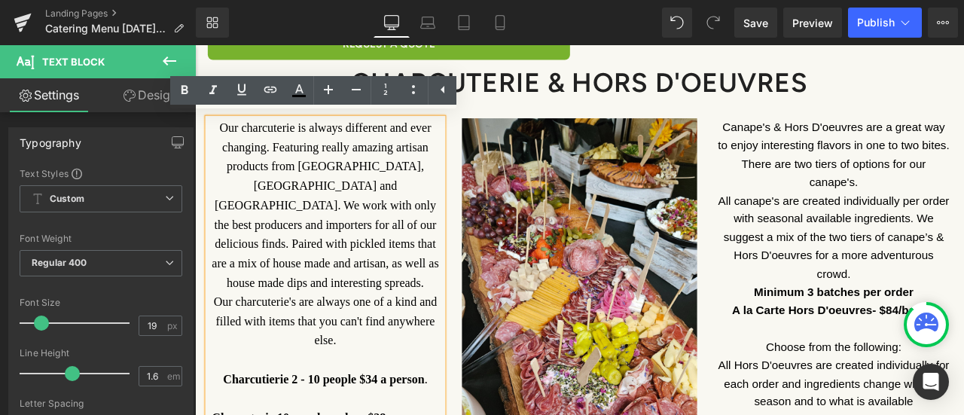
click at [263, 141] on font "Our charcuterie is always different and ever changing. Featuring really amazing…" at bounding box center [349, 234] width 269 height 199
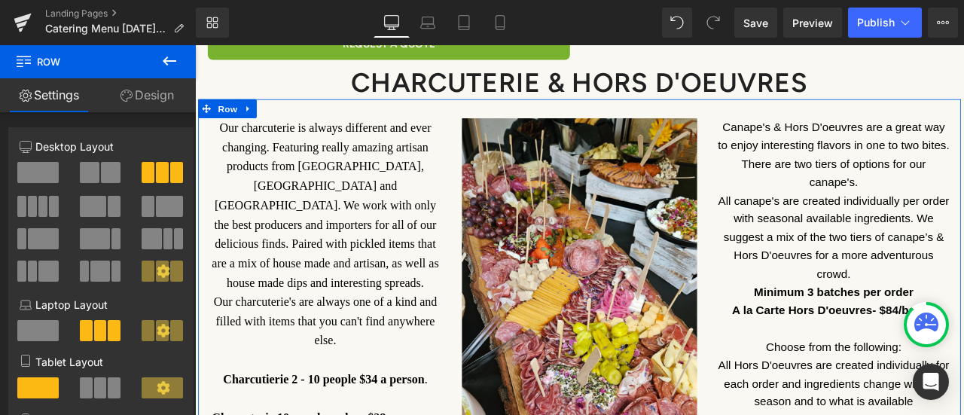
click at [227, 124] on span "Row" at bounding box center [233, 121] width 30 height 23
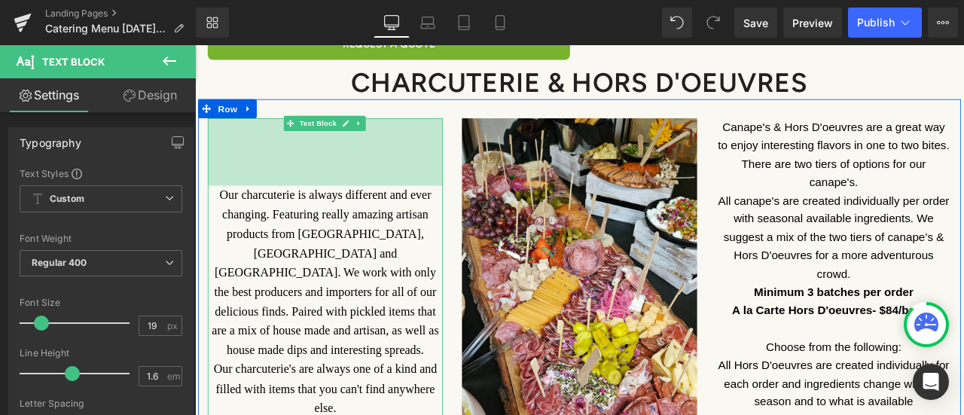
drag, startPoint x: 276, startPoint y: 132, endPoint x: 273, endPoint y: 212, distance: 79.9
click at [273, 212] on div "Our charcuterie is always different and ever changing. Featuring really amazing…" at bounding box center [349, 401] width 279 height 538
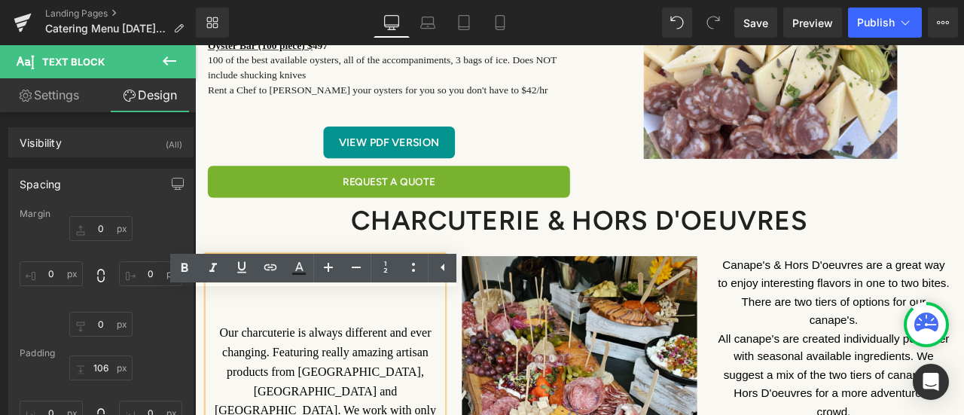
scroll to position [1431, 0]
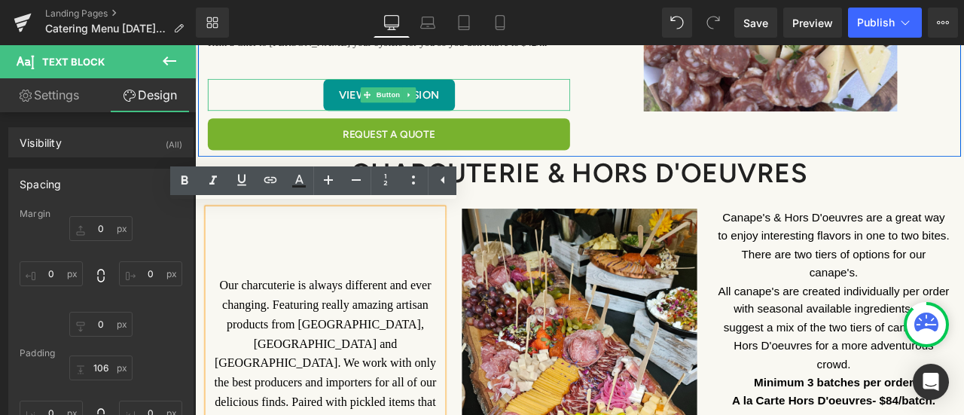
click at [418, 96] on span "Button" at bounding box center [424, 104] width 35 height 18
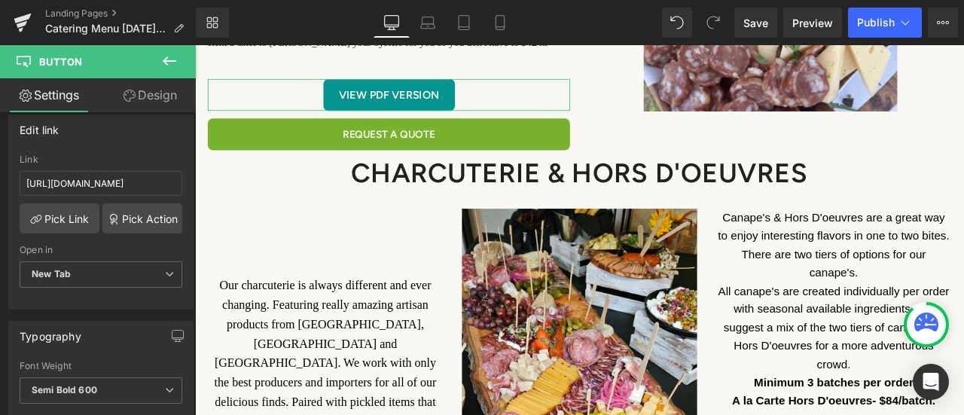
scroll to position [226, 0]
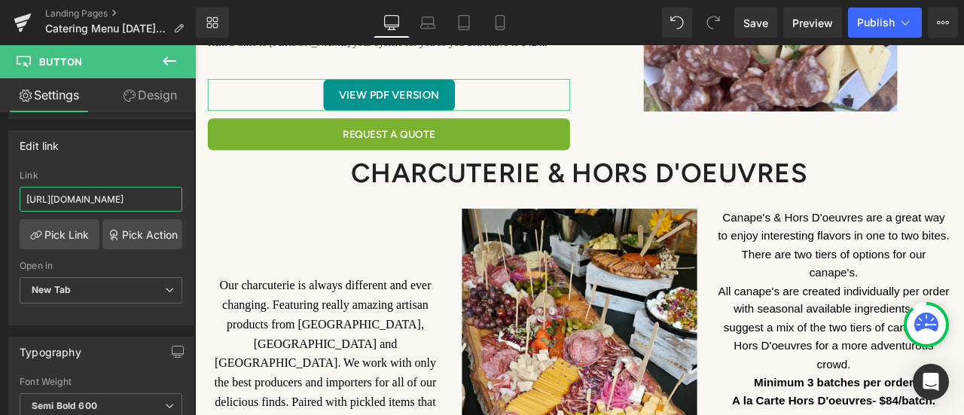
click at [73, 194] on input "[URL][DOMAIN_NAME]" at bounding box center [101, 199] width 163 height 25
drag, startPoint x: 20, startPoint y: 198, endPoint x: 185, endPoint y: 197, distance: 164.9
click at [185, 197] on div "https://cdn.shopify.com/s/files/1/1313/7815/files/Catering_Menu_Final_2024-2025…" at bounding box center [101, 247] width 184 height 154
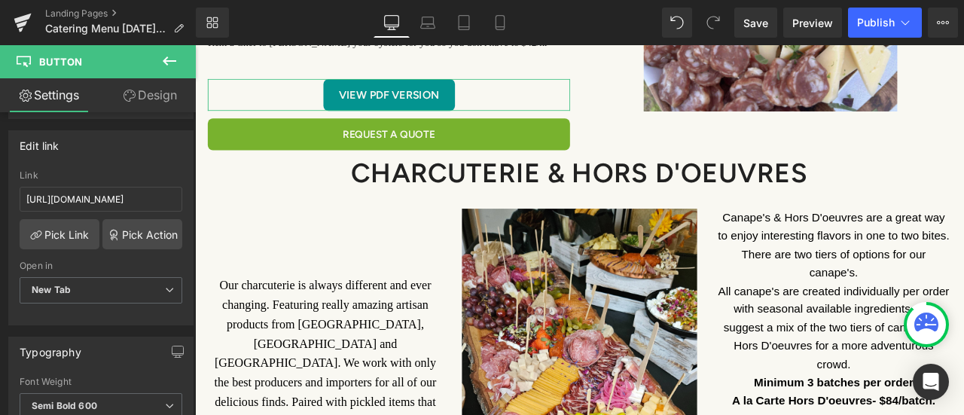
click at [185, 197] on div "https://cdn.shopify.com/s/files/1/1313/7815/files/Catering_Menu_Final_2024-2025…" at bounding box center [101, 247] width 184 height 154
click at [158, 197] on input "[URL][DOMAIN_NAME]" at bounding box center [101, 199] width 163 height 25
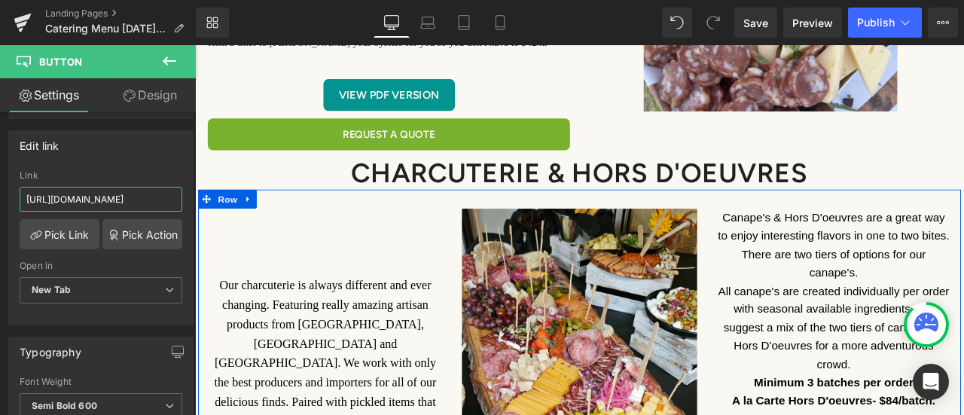
drag, startPoint x: 217, startPoint y: 242, endPoint x: 218, endPoint y: 222, distance: 19.6
paste input "5-2026.pdf.pdf?v=1756432558"
type input "https://cdn.shopify.com/s/files/1/1313/7815/files/Catering_Menu_Final_2025-2026…"
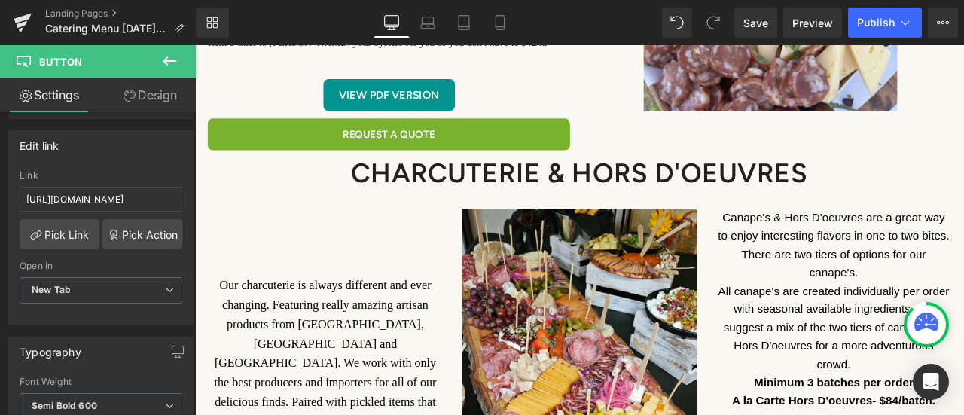
click at [172, 63] on icon at bounding box center [169, 61] width 18 height 18
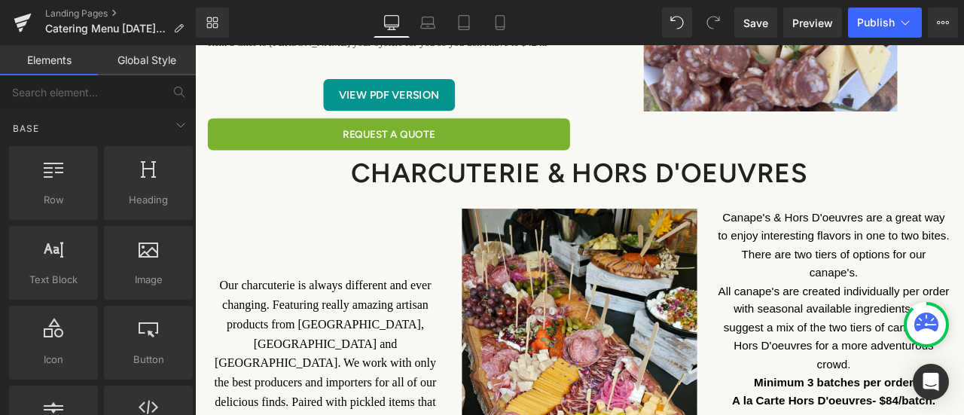
drag, startPoint x: 753, startPoint y: 20, endPoint x: 504, endPoint y: 197, distance: 306.1
click at [753, 20] on span "Save" at bounding box center [755, 23] width 25 height 16
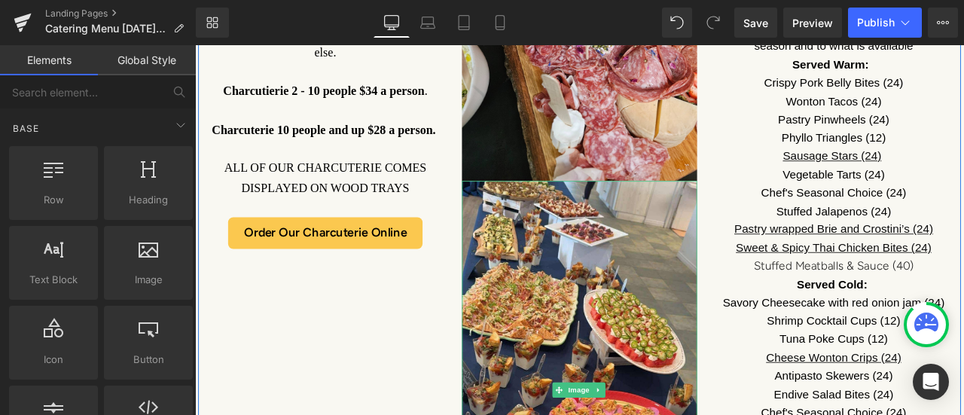
scroll to position [2033, 0]
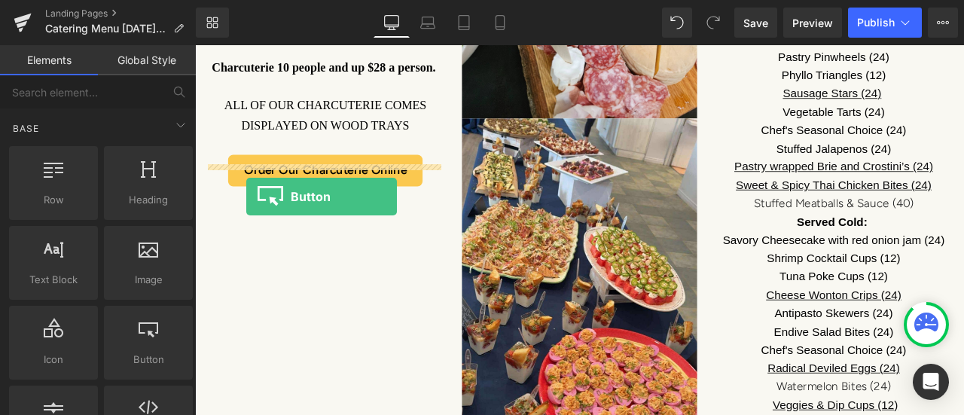
drag, startPoint x: 337, startPoint y: 398, endPoint x: 255, endPoint y: 224, distance: 192.0
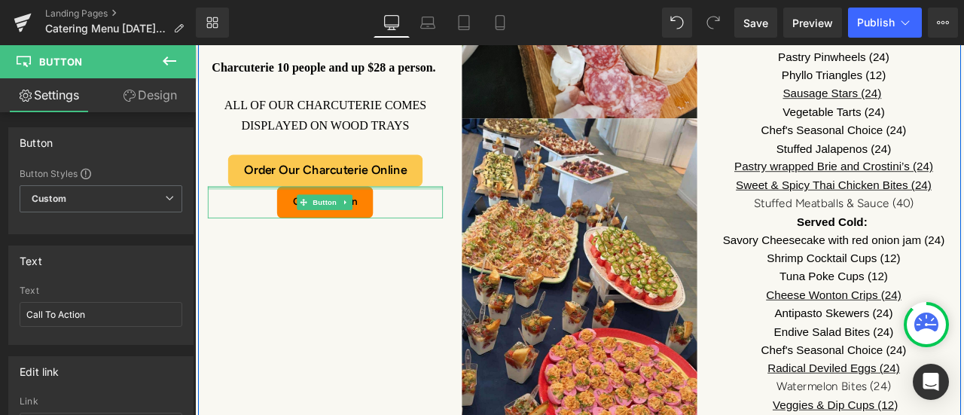
click at [261, 212] on div at bounding box center [349, 214] width 279 height 4
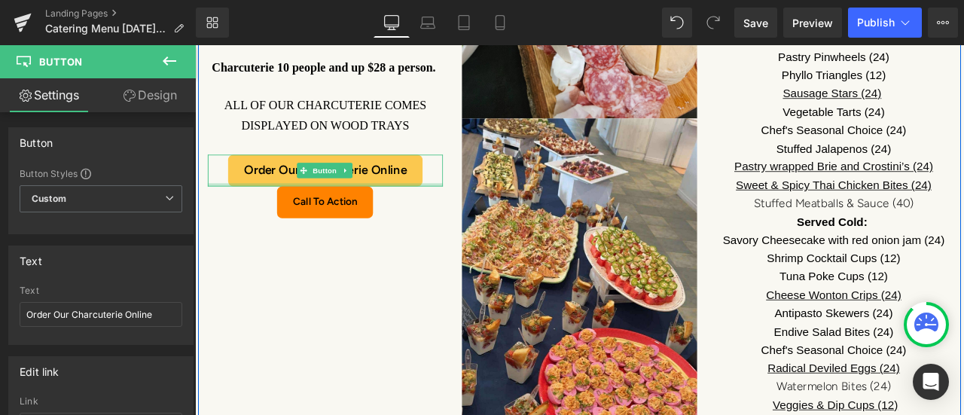
click at [222, 209] on div at bounding box center [349, 211] width 279 height 4
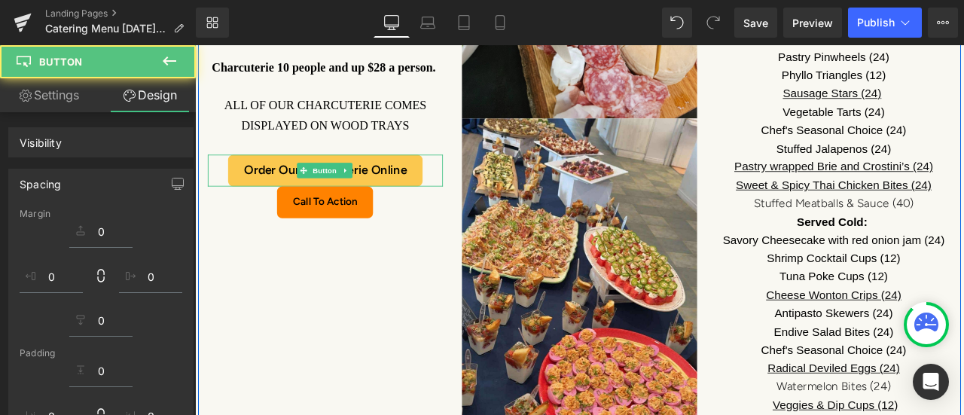
click at [239, 212] on div "Call To Action" at bounding box center [349, 231] width 279 height 38
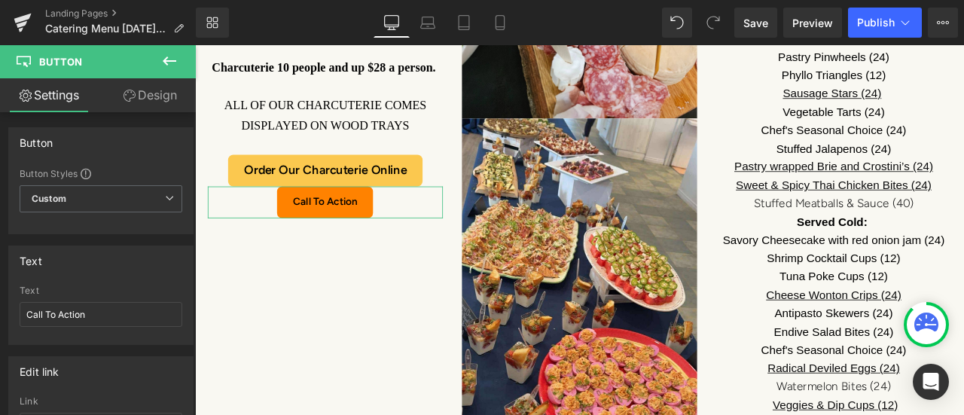
click at [124, 97] on icon at bounding box center [130, 96] width 12 height 12
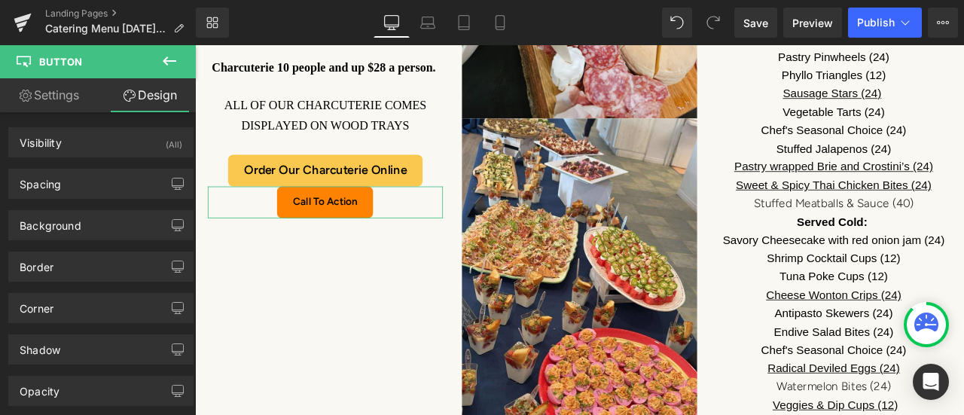
click at [108, 180] on div "Spacing" at bounding box center [101, 183] width 184 height 29
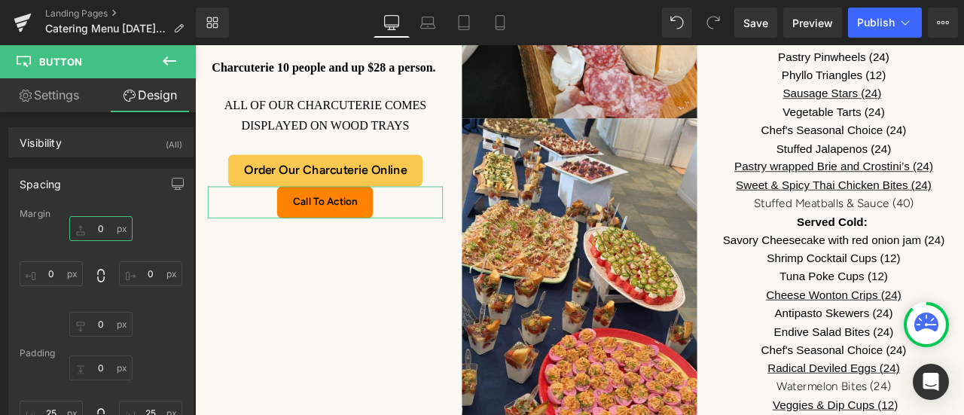
click at [103, 228] on input "0" at bounding box center [100, 228] width 63 height 25
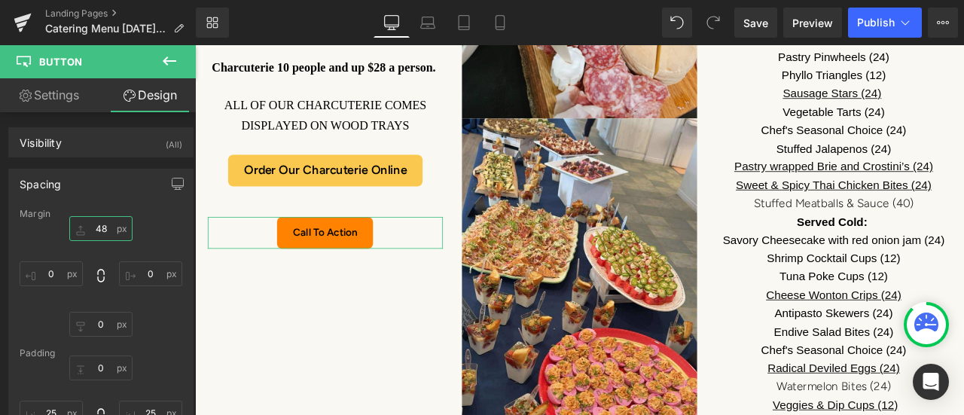
type input "49"
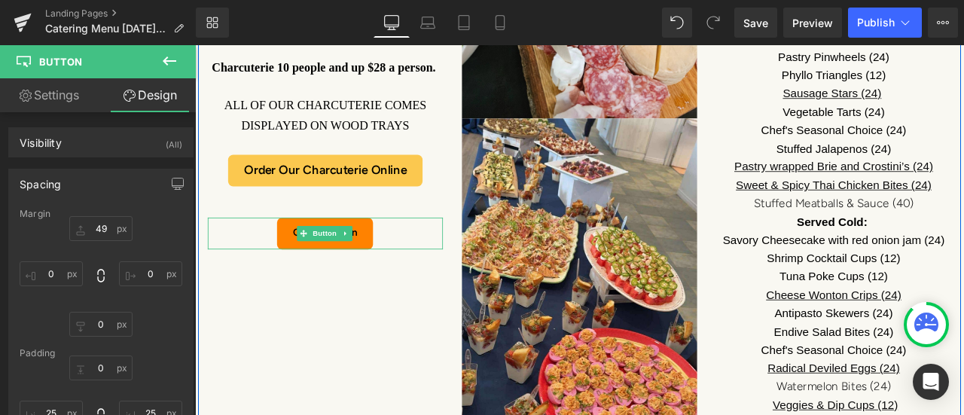
click at [395, 249] on link "Call To Action" at bounding box center [349, 268] width 114 height 38
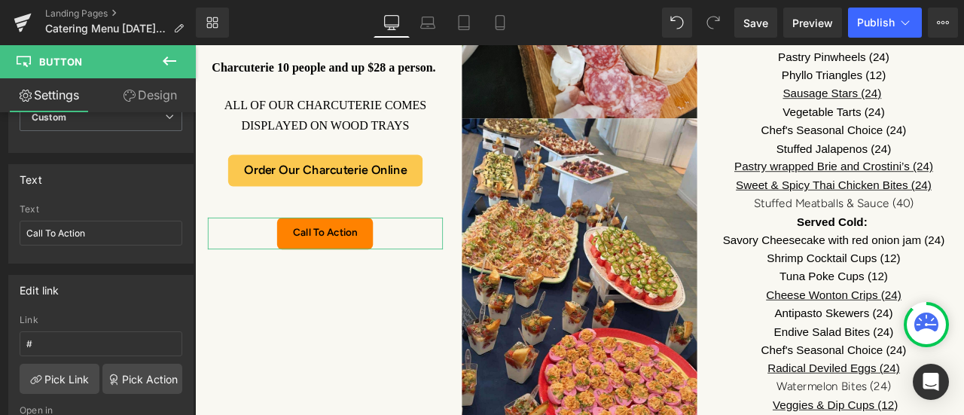
scroll to position [151, 0]
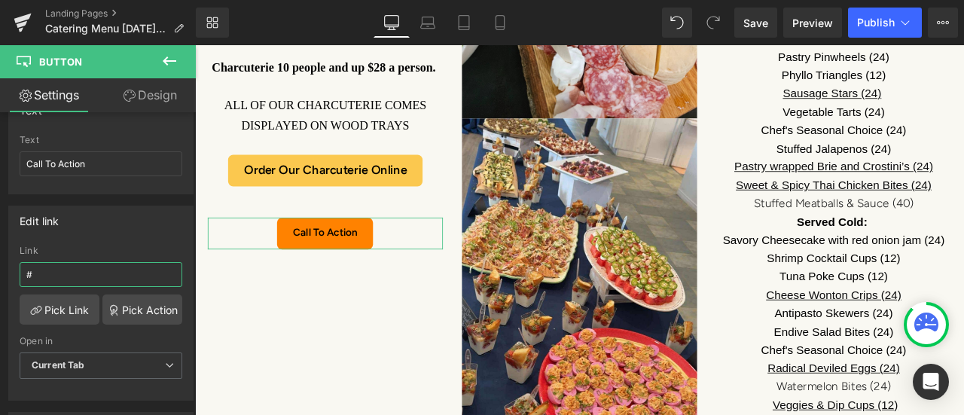
click at [72, 271] on input "#" at bounding box center [101, 274] width 163 height 25
paste input "https://cdn.shopify.com/s/files/1/1313/7815/files/Catering_Menu_Final_2025-2026…"
click at [92, 222] on div "Edit link" at bounding box center [101, 220] width 184 height 29
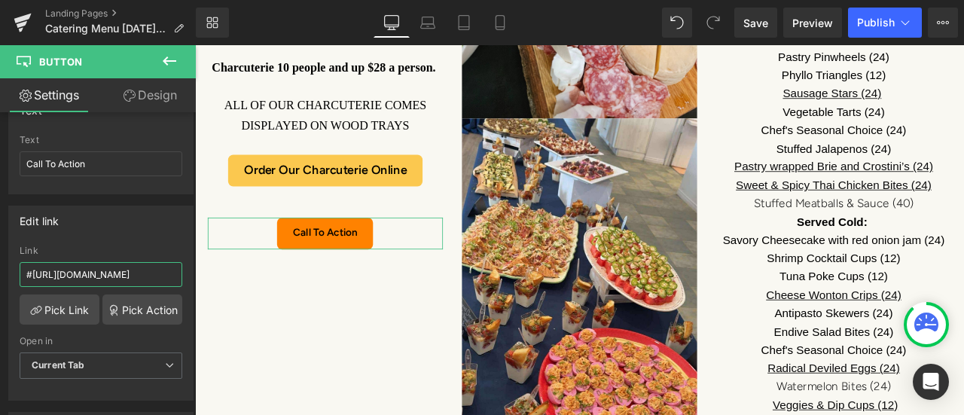
click at [33, 273] on input "#https://cdn.shopify.com/s/files/1/1313/7815/files/Catering_Menu_Final_2025-202…" at bounding box center [101, 274] width 163 height 25
type input "https://cdn.shopify.com/s/files/1/1313/7815/files/Catering_Menu_Final_2025-2026…"
click at [84, 239] on div "Edit link https://cdn.shopify.com/s/files/1/1313/7815/files/Catering_Menu_Final…" at bounding box center [100, 303] width 185 height 195
click at [96, 165] on input "Call To Action" at bounding box center [101, 163] width 163 height 25
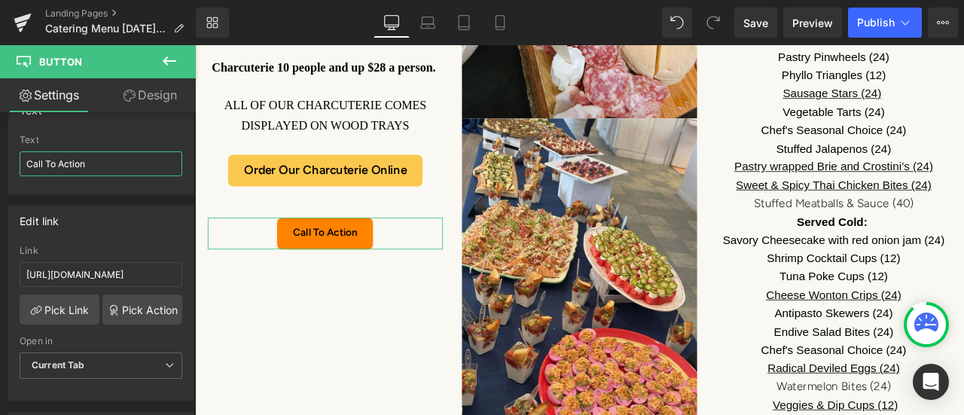
click at [27, 163] on input "Call To Action" at bounding box center [101, 163] width 163 height 25
drag, startPoint x: 120, startPoint y: 162, endPoint x: 2, endPoint y: 169, distance: 118.4
click at [2, 169] on div "Text Call To Action Text Call To Action" at bounding box center [101, 139] width 203 height 111
type input "D"
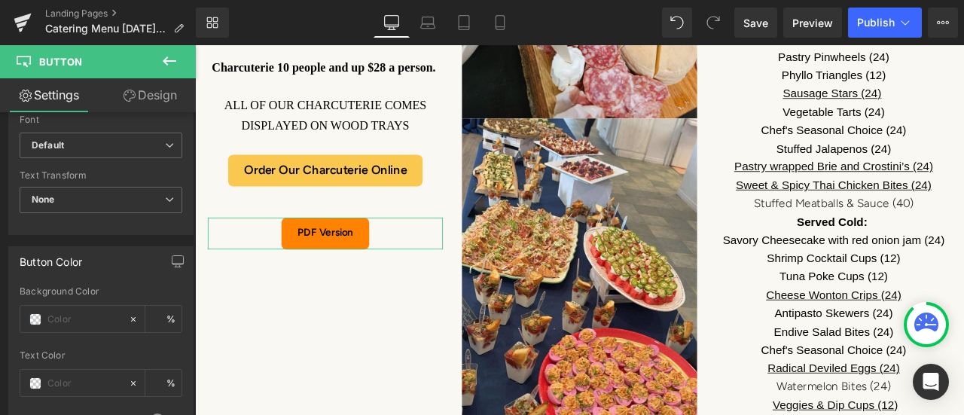
scroll to position [678, 0]
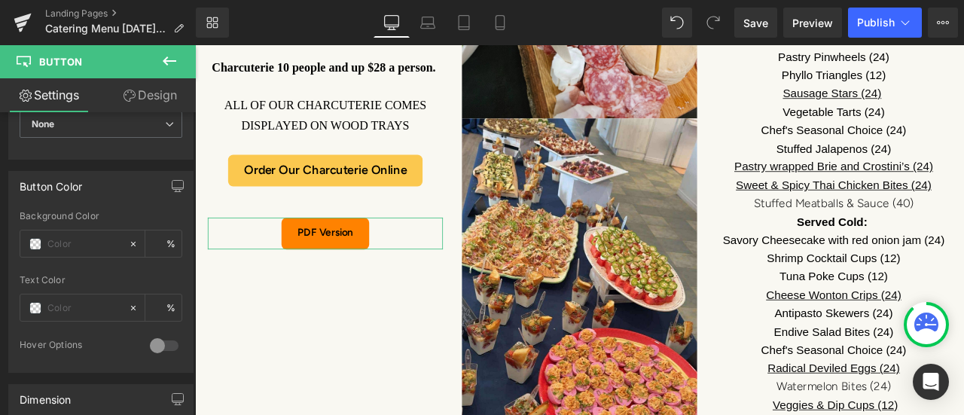
type input "PDF Version"
click at [36, 238] on span at bounding box center [35, 244] width 12 height 12
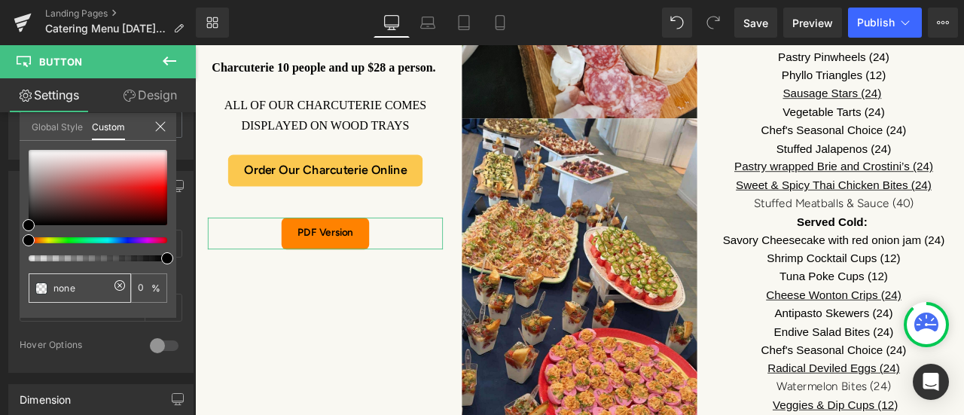
click at [90, 285] on input "none" at bounding box center [81, 288] width 56 height 16
drag, startPoint x: 90, startPoint y: 285, endPoint x: 55, endPoint y: 285, distance: 34.6
click at [55, 285] on input "none" at bounding box center [81, 288] width 56 height 16
paste input "#6b9d38"
type input "#6b9d38"
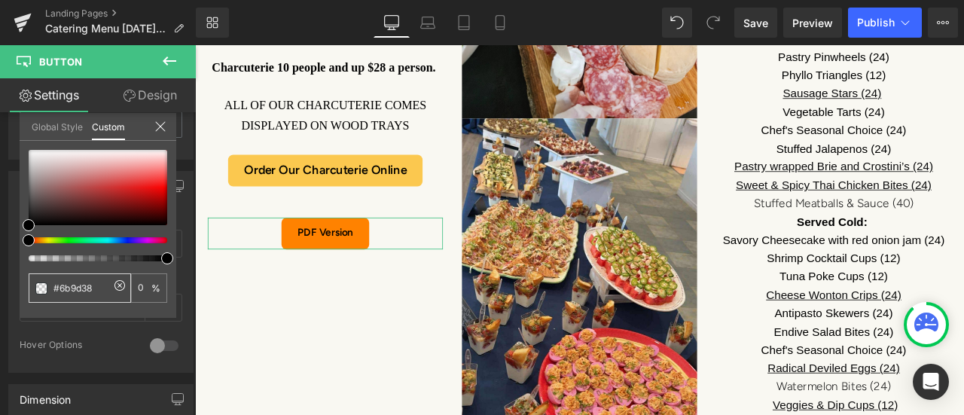
type input "#6b9d38"
type input "100"
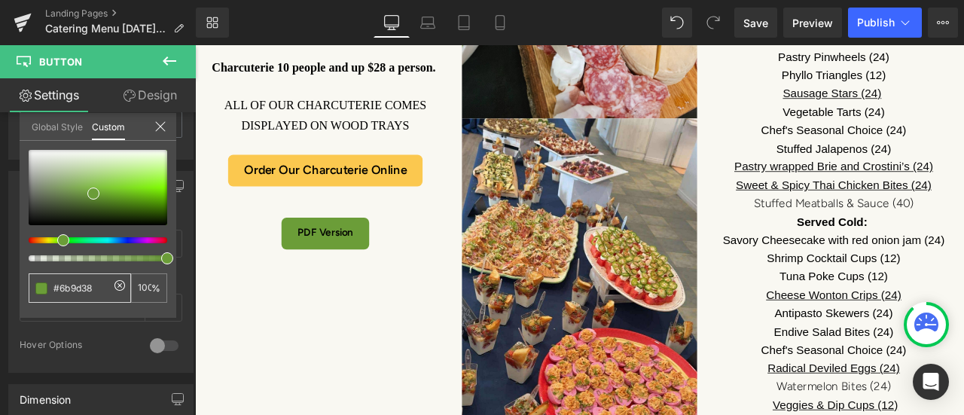
click at [233, 333] on div at bounding box center [650, 264] width 911 height 438
click at [239, 157] on div at bounding box center [650, 264] width 911 height 438
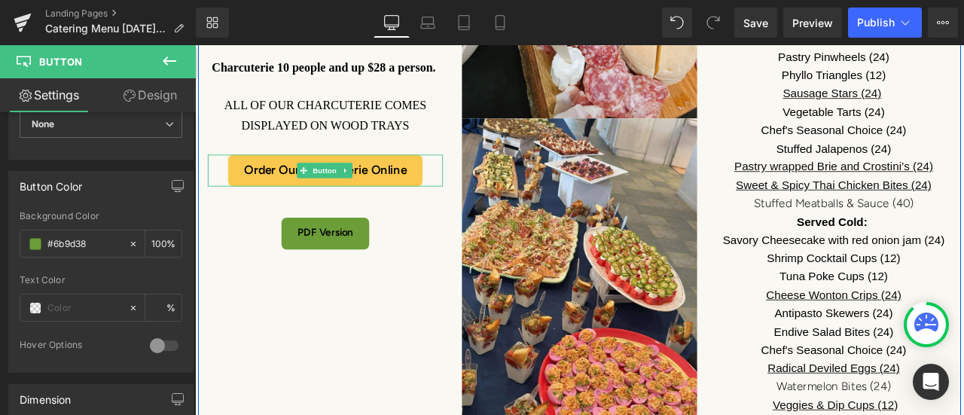
click at [234, 175] on link "Order Our Charcuterie Online" at bounding box center [349, 194] width 230 height 38
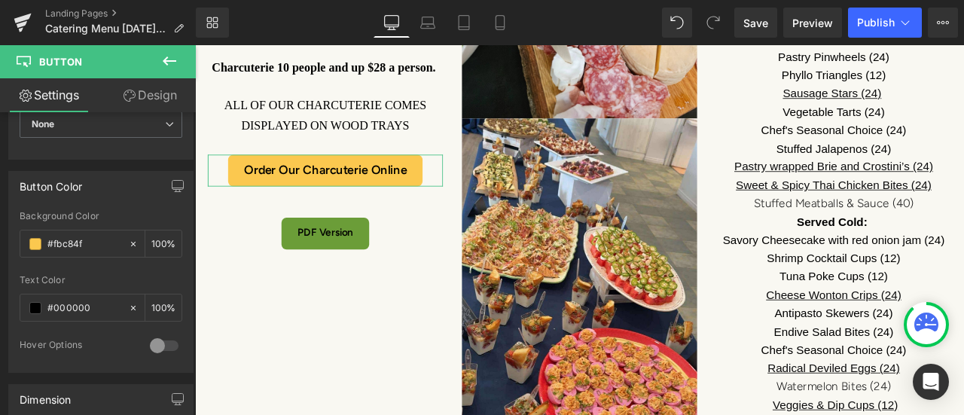
drag, startPoint x: 89, startPoint y: 238, endPoint x: 48, endPoint y: 240, distance: 40.7
click at [48, 240] on input "#fbc84f" at bounding box center [84, 244] width 74 height 17
paste input "cbab47"
type input "#cbab47"
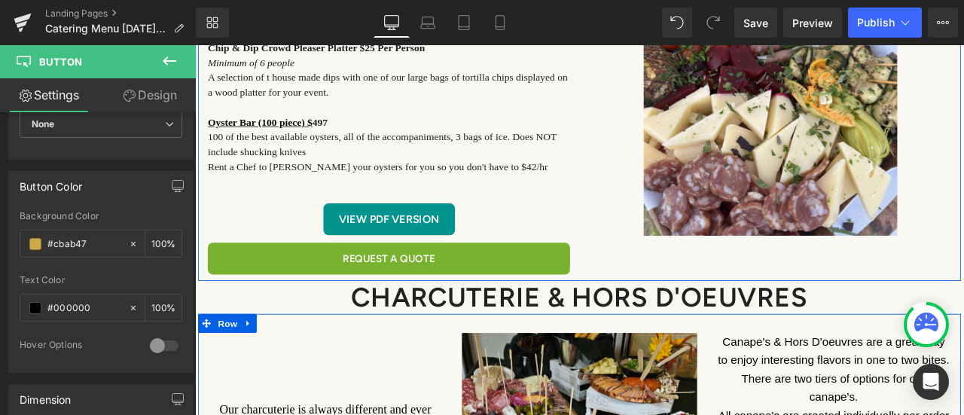
scroll to position [1280, 0]
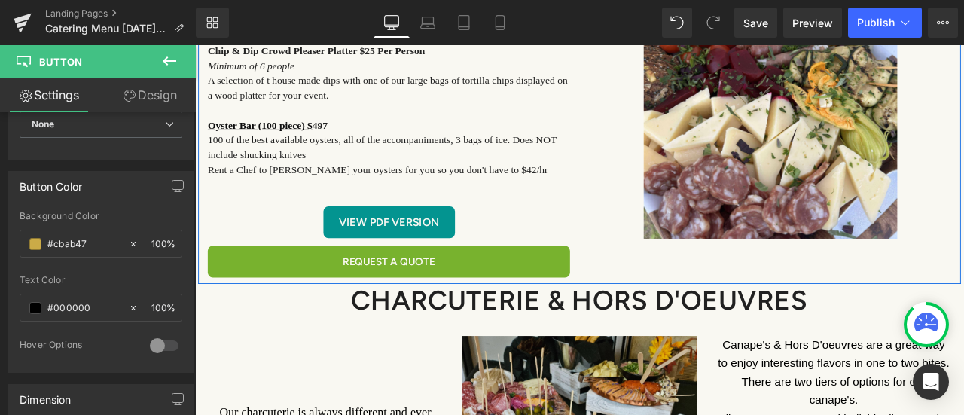
click at [301, 294] on link "REQUEST A QUOTE" at bounding box center [424, 301] width 429 height 38
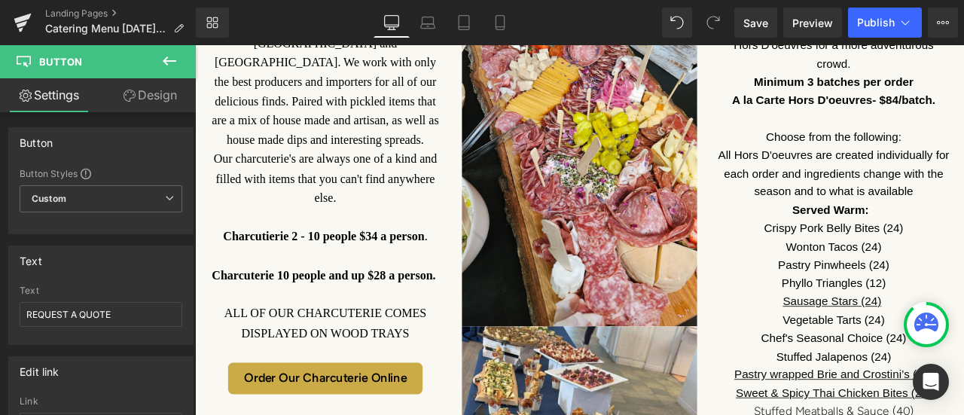
scroll to position [1958, 0]
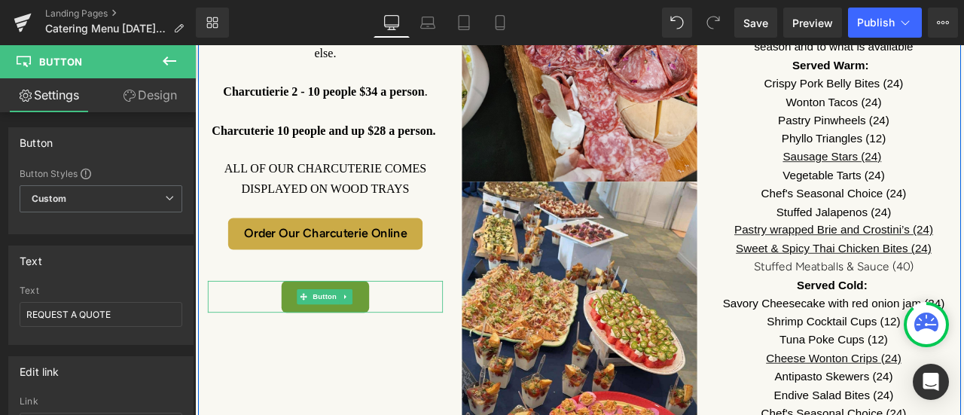
click at [297, 325] on link "PDF Version" at bounding box center [349, 344] width 104 height 38
click at [346, 334] on span "Button" at bounding box center [348, 343] width 35 height 18
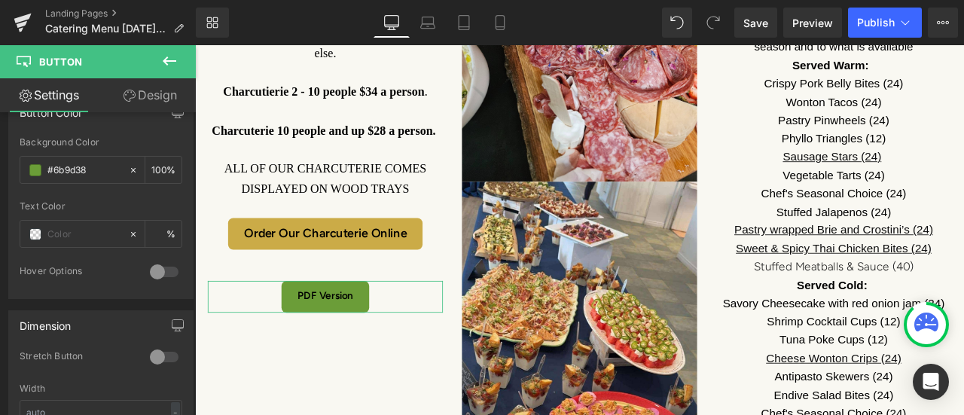
scroll to position [753, 0]
drag, startPoint x: 104, startPoint y: 162, endPoint x: 18, endPoint y: 163, distance: 85.9
click at [18, 163] on div "rgb(107, 157, 56) Background Color #6b9d38 100 % Text Color % 0 Hover Options B…" at bounding box center [101, 216] width 184 height 161
click at [110, 162] on input "#6b9d38" at bounding box center [84, 168] width 74 height 17
drag, startPoint x: 110, startPoint y: 162, endPoint x: 6, endPoint y: 163, distance: 103.9
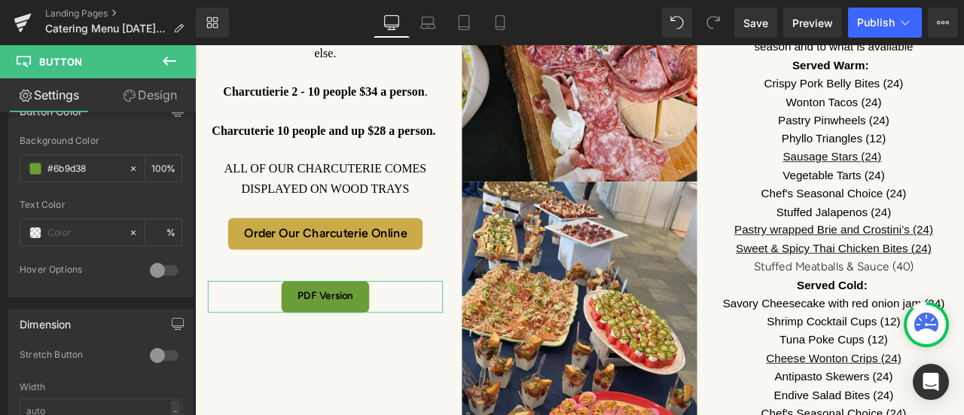
click at [6, 163] on div "Button Color rgb(107, 157, 56) Background Color #6b9d38 100 % Text Color % 0 Ho…" at bounding box center [101, 190] width 203 height 213
paste input "76bda5"
type input "#76bda5"
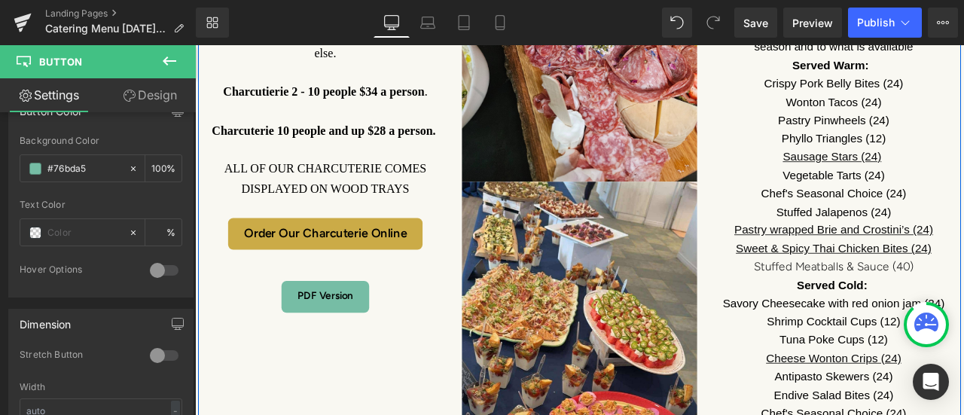
click at [359, 401] on div "Our charcuterie is always different and ever changing. Featuring really amazing…" at bounding box center [651, 199] width 904 height 1020
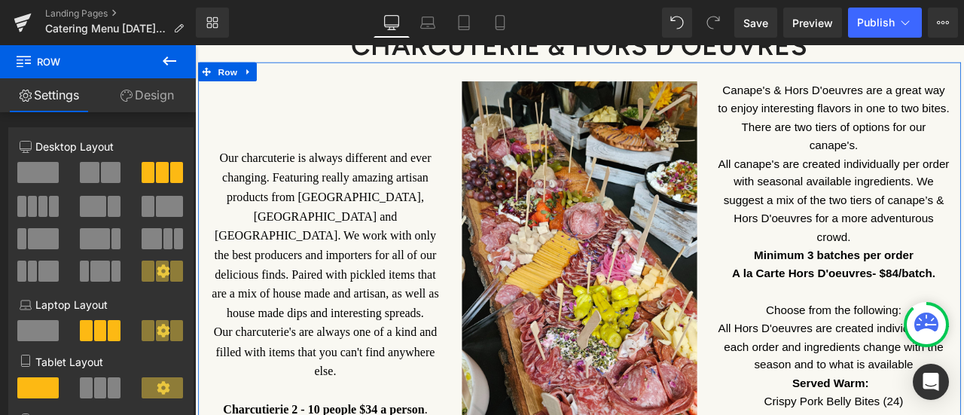
scroll to position [1280, 0]
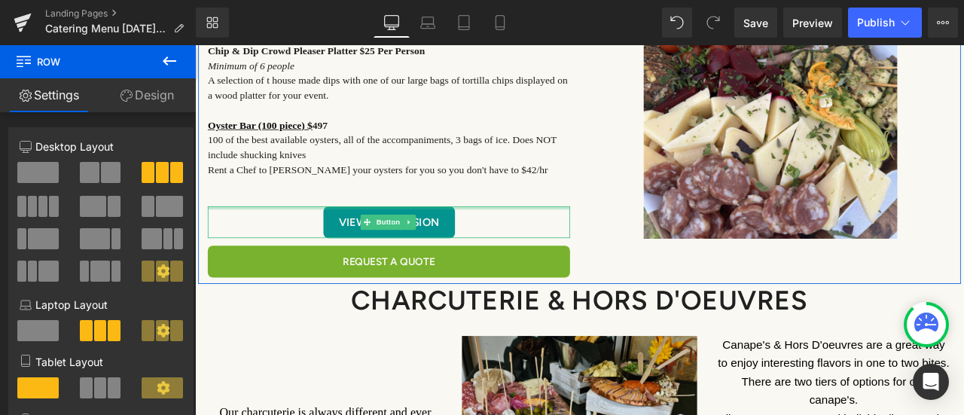
click at [451, 236] on div "View PDF Version Button" at bounding box center [424, 255] width 429 height 38
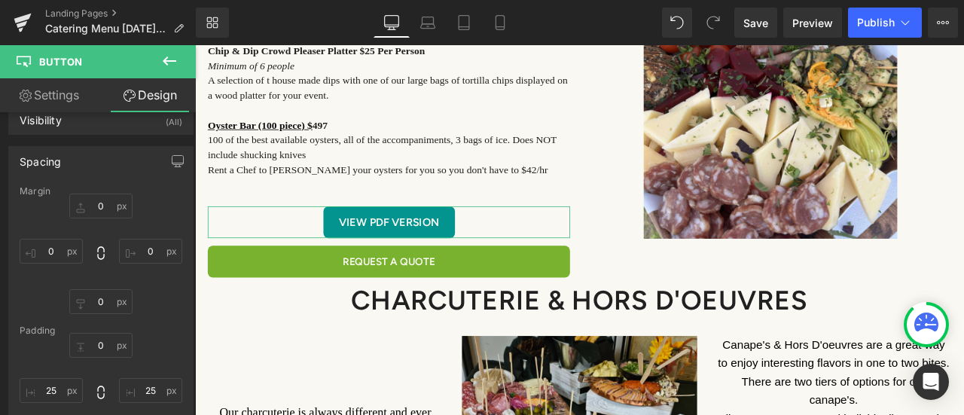
scroll to position [0, 0]
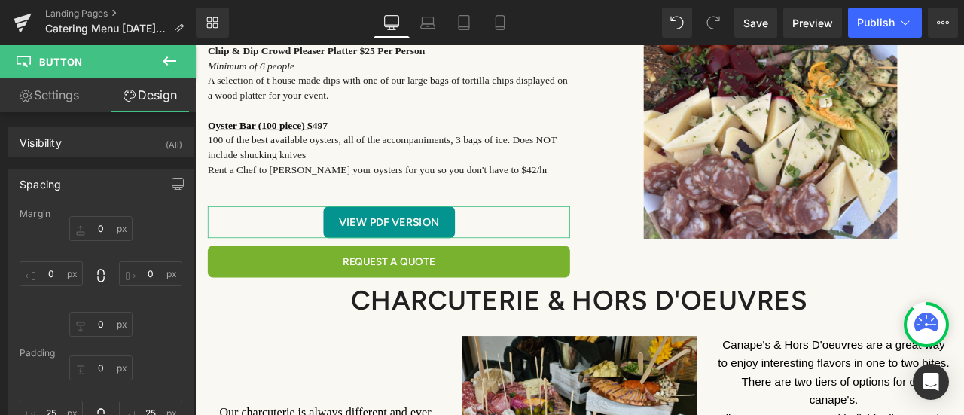
click at [56, 98] on link "Settings" at bounding box center [49, 95] width 98 height 34
type input "100"
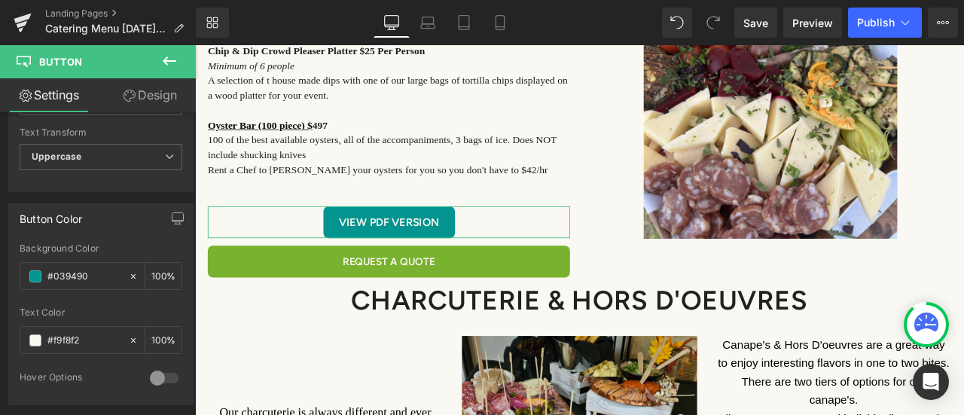
scroll to position [678, 0]
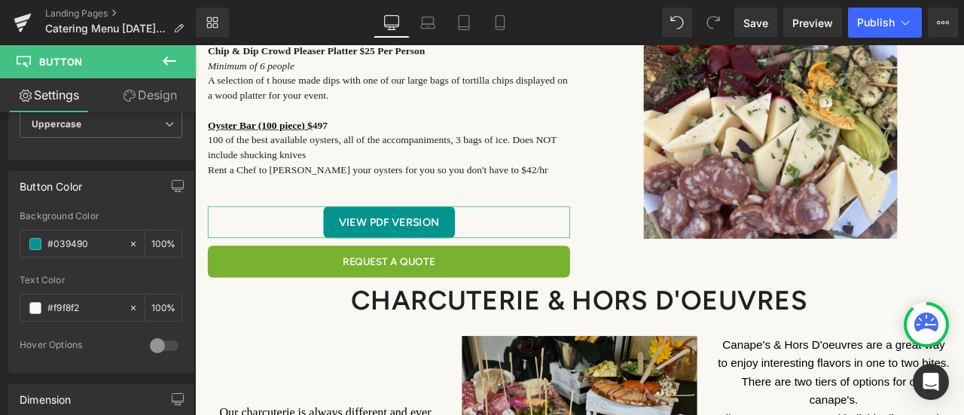
click at [99, 236] on input "#039490" at bounding box center [84, 244] width 74 height 17
drag, startPoint x: 99, startPoint y: 230, endPoint x: 61, endPoint y: 236, distance: 38.8
click at [61, 236] on input "#039490" at bounding box center [84, 244] width 74 height 17
paste input "#76bda5"
type input "##76bda5"
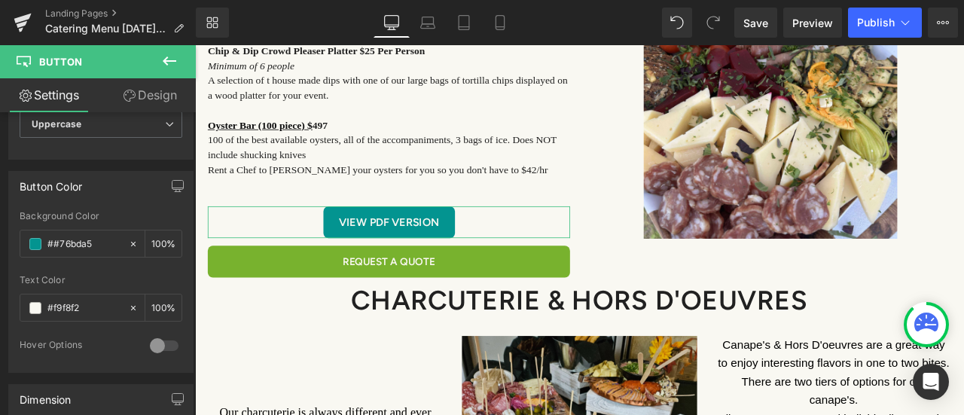
type input "0"
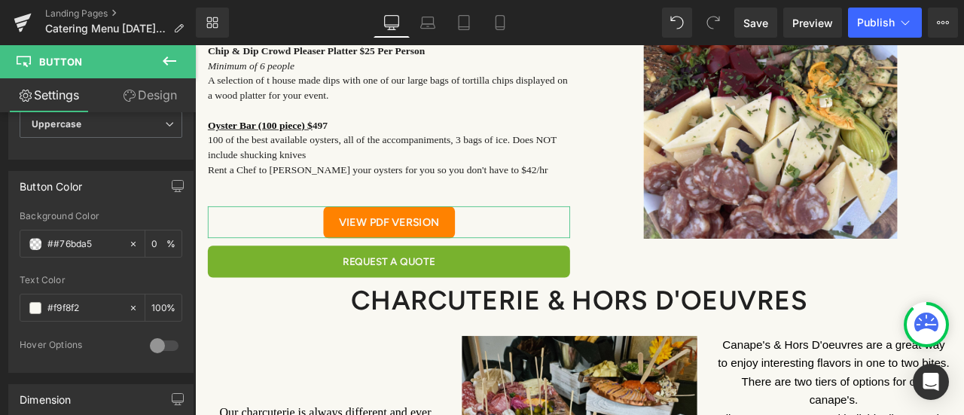
click at [56, 236] on input "##76bda5" at bounding box center [84, 244] width 74 height 17
type input "#76bda5"
type input "100"
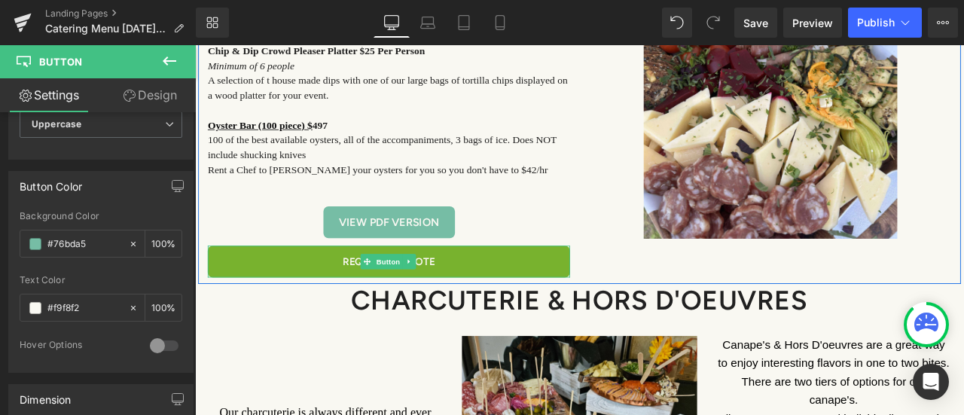
click at [328, 297] on link "REQUEST A QUOTE" at bounding box center [424, 301] width 429 height 38
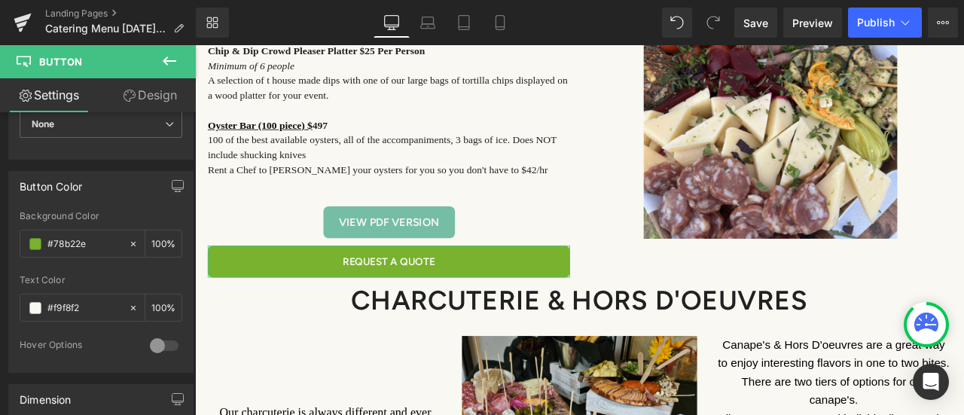
drag, startPoint x: 104, startPoint y: 231, endPoint x: 45, endPoint y: 235, distance: 58.9
click at [45, 235] on div "#78b22e" at bounding box center [74, 243] width 108 height 26
paste input "6b9d38"
type input "#6b9d38"
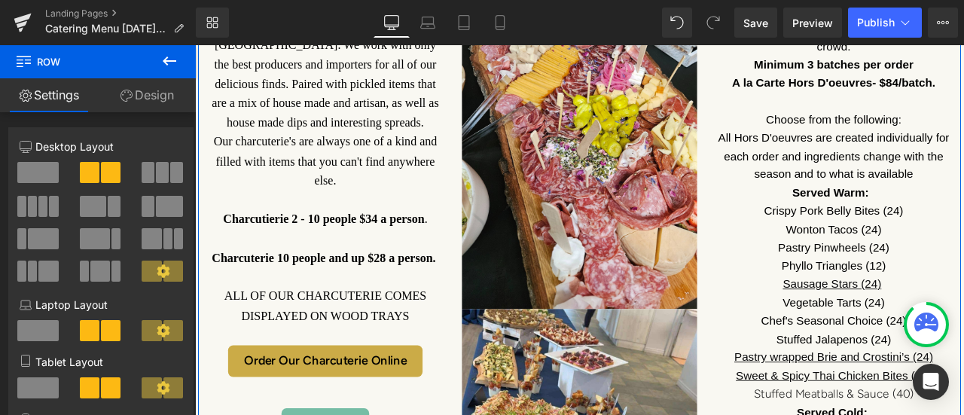
scroll to position [1883, 0]
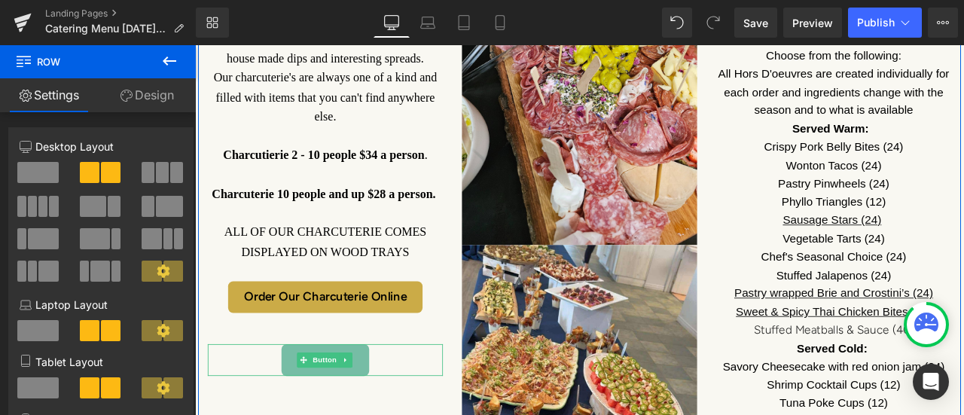
click at [366, 410] on link at bounding box center [374, 419] width 16 height 18
click at [328, 410] on span "Button" at bounding box center [325, 419] width 35 height 18
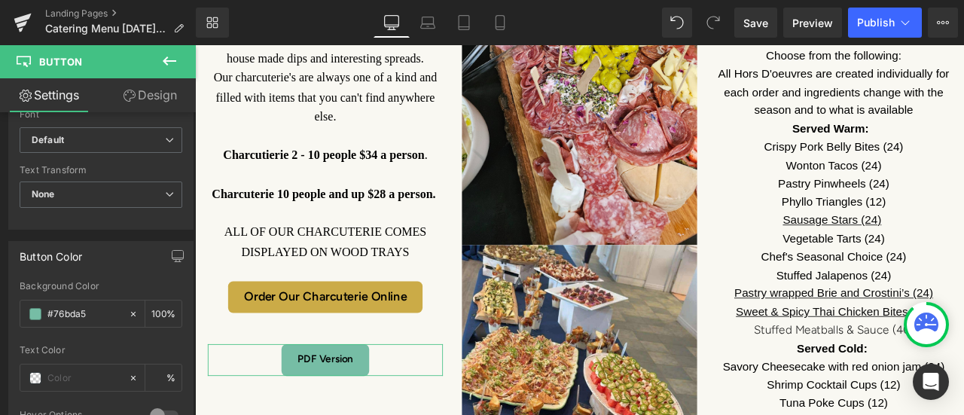
scroll to position [678, 0]
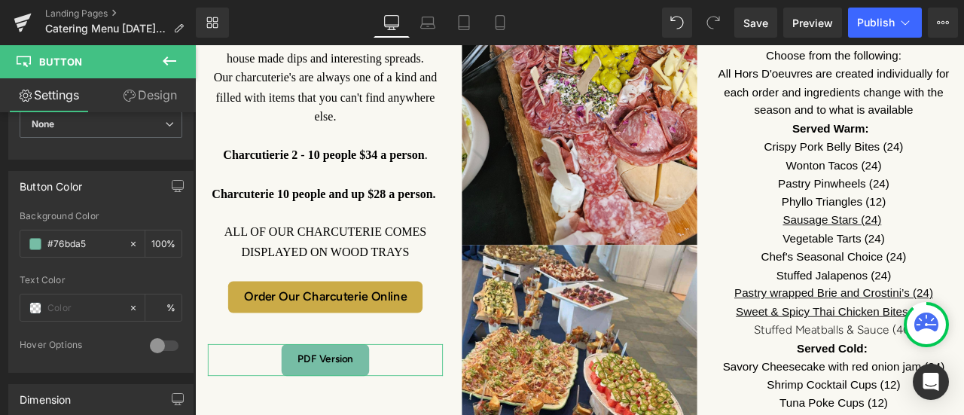
click at [29, 302] on span at bounding box center [35, 308] width 12 height 12
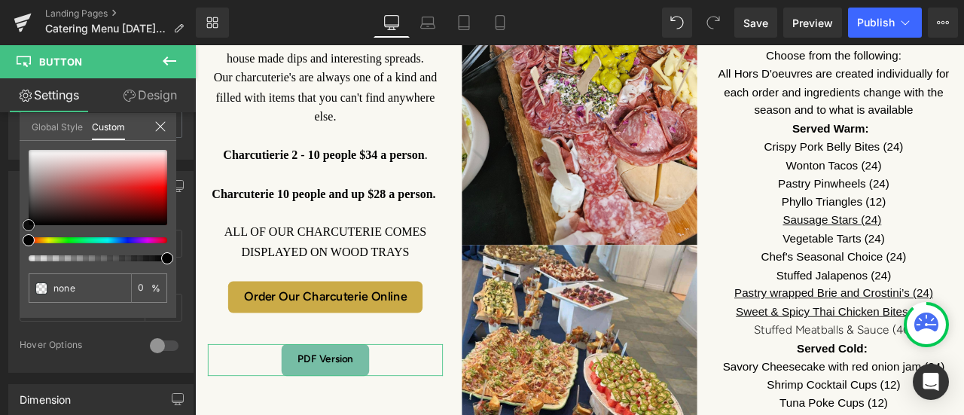
click at [29, 151] on div at bounding box center [98, 187] width 139 height 75
type input "#f9f9f9"
type input "100"
type input "#f9f9f9"
type input "100"
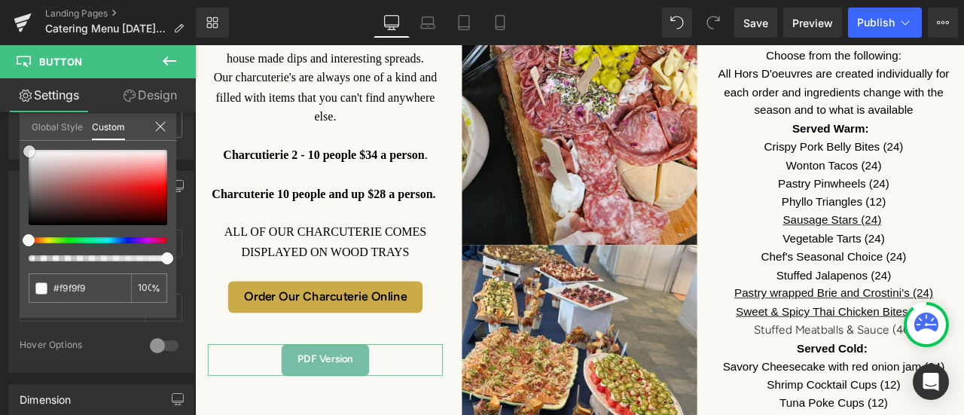
type input "#ffffff"
click at [29, 148] on span at bounding box center [29, 150] width 12 height 12
click at [157, 123] on icon at bounding box center [160, 126] width 10 height 10
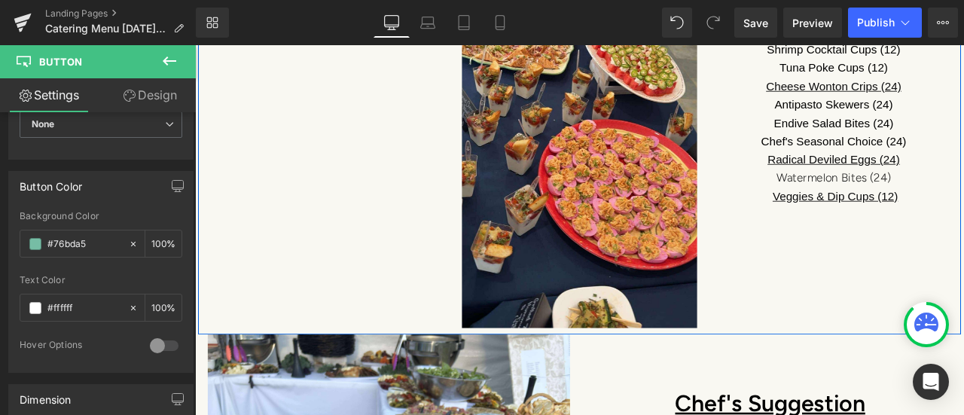
scroll to position [2410, 0]
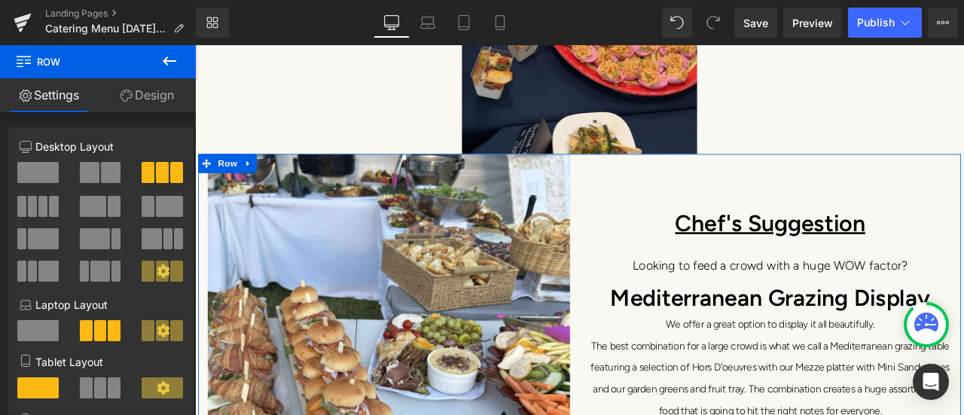
scroll to position [2485, 0]
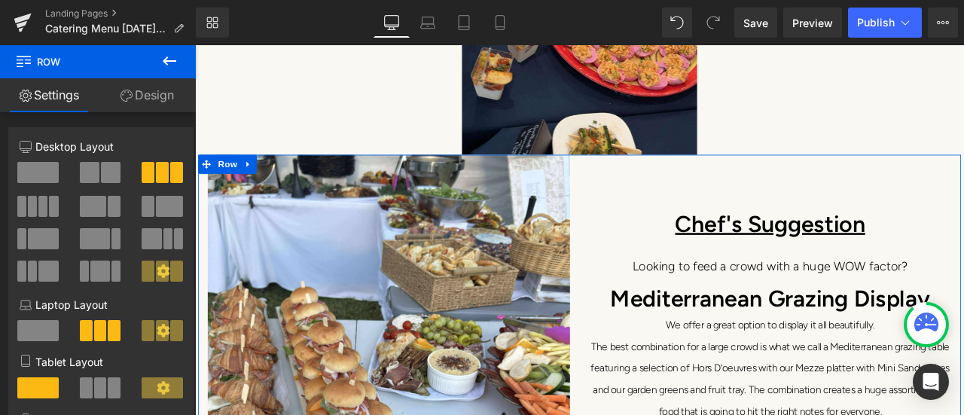
click at [712, 199] on div "Chef's Suggestion Heading 86px" at bounding box center [876, 225] width 429 height 100
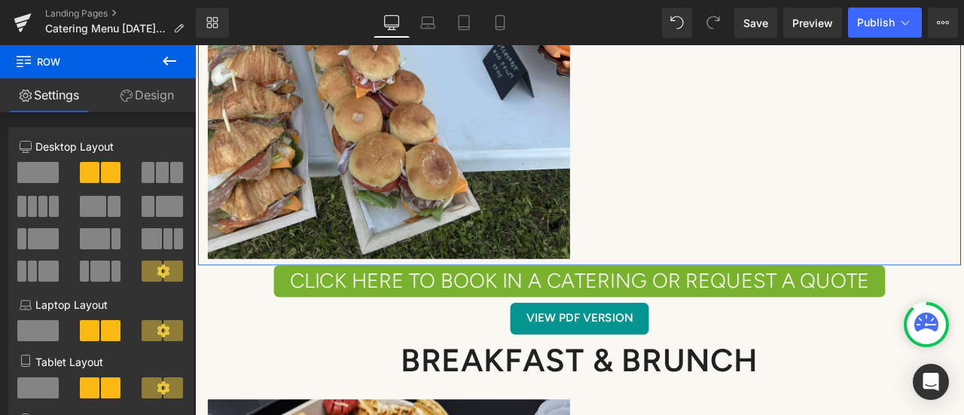
scroll to position [2937, 0]
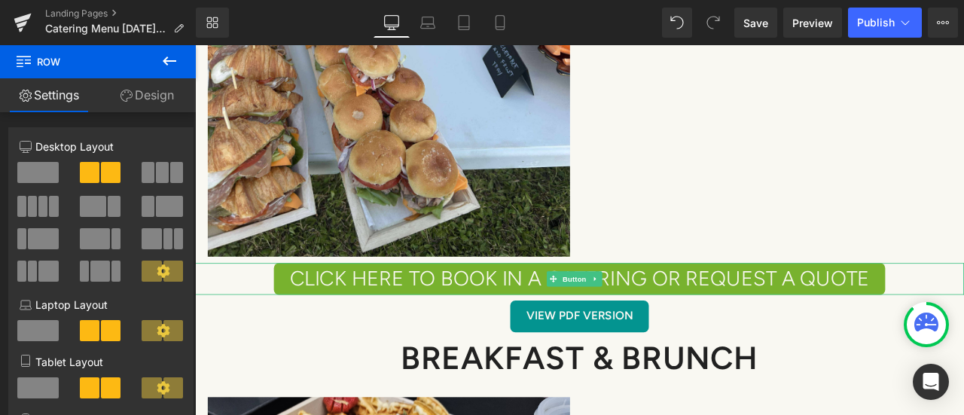
click at [398, 312] on span "CLICK HERE TO BOOK IN A CATERING OR REQUEST A QUOTE" at bounding box center [650, 323] width 687 height 32
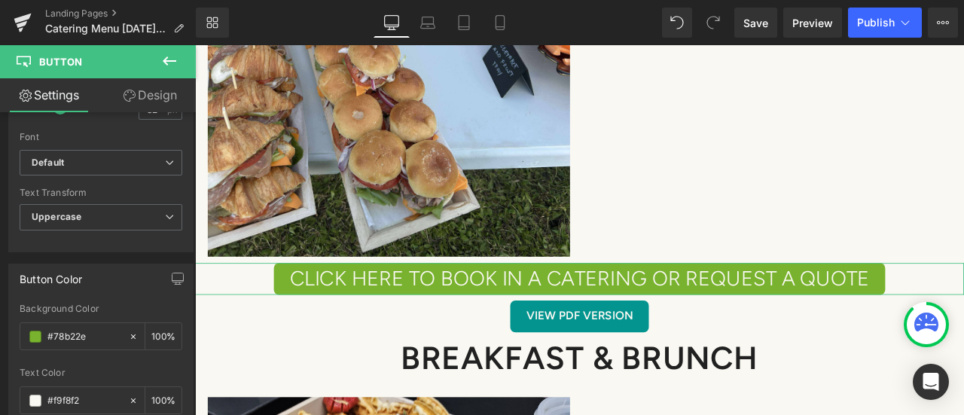
scroll to position [678, 0]
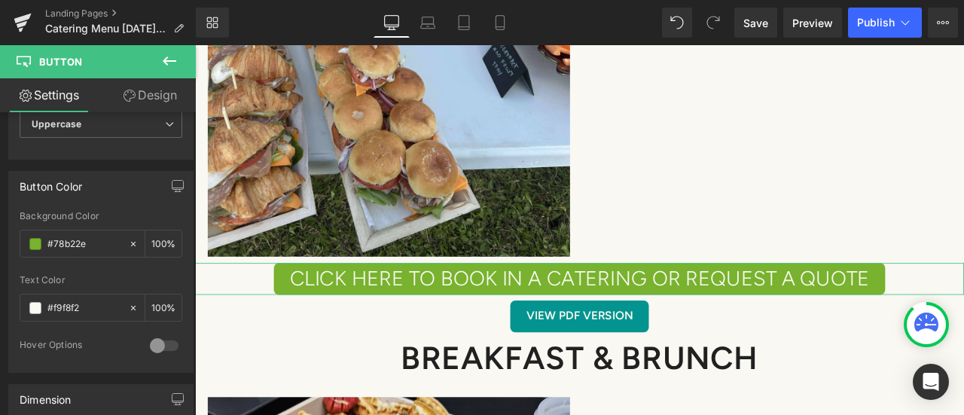
drag, startPoint x: 96, startPoint y: 232, endPoint x: 51, endPoint y: 235, distance: 45.3
click at [51, 236] on input "#78b22e" at bounding box center [84, 244] width 74 height 17
type input "#"
type input "0"
type input "#6b9d38"
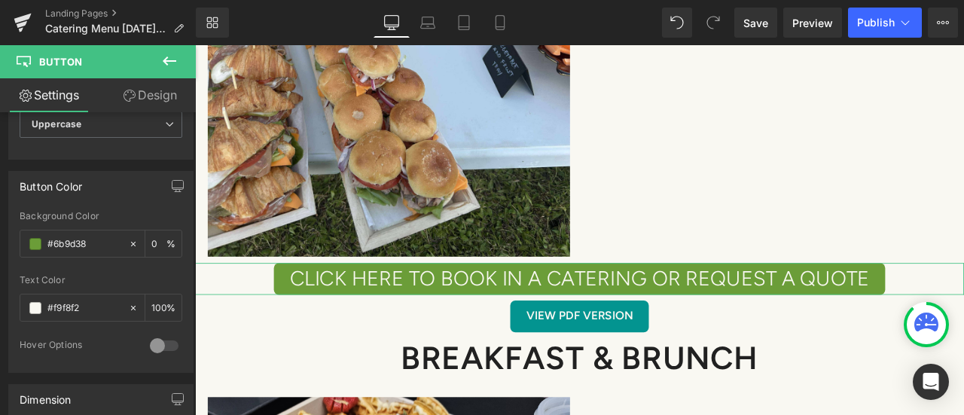
type input "100"
click at [636, 358] on span "Button" at bounding box center [645, 367] width 35 height 18
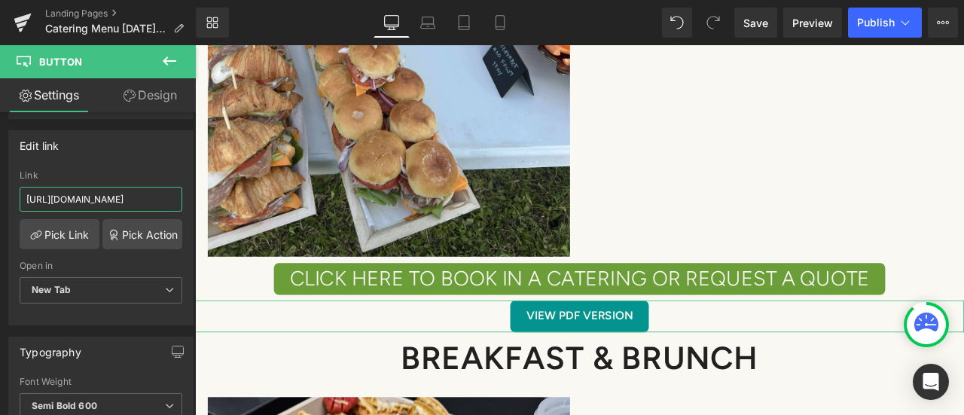
scroll to position [0, 493]
drag, startPoint x: 23, startPoint y: 194, endPoint x: 172, endPoint y: 192, distance: 149.9
click at [172, 192] on input "[URL][DOMAIN_NAME]" at bounding box center [101, 199] width 163 height 25
paste input "5-2026.pdf.pdf?v=1756432558"
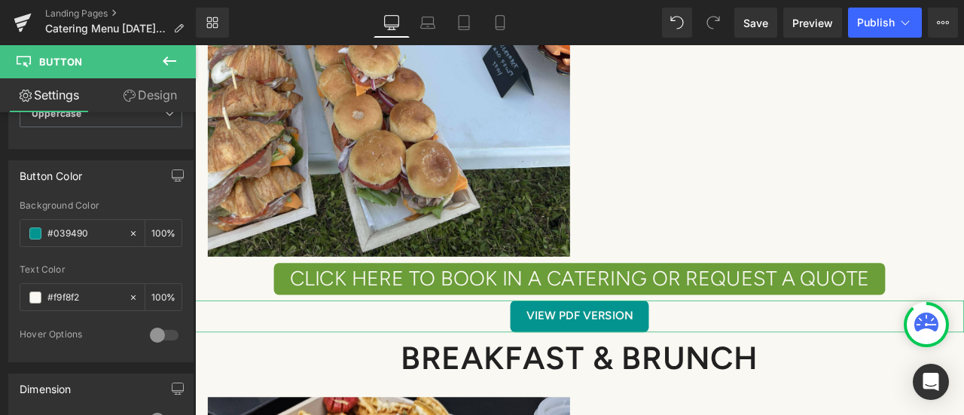
scroll to position [753, 0]
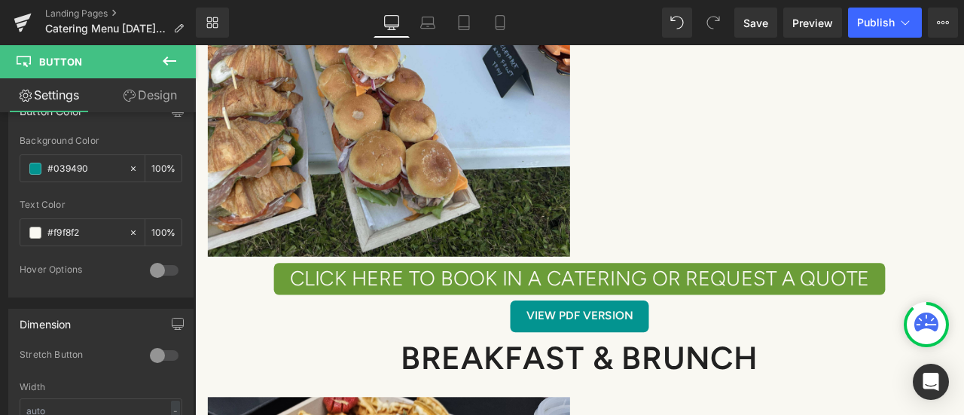
type input "https://cdn.shopify.com/s/files/1/1313/7815/files/Catering_Menu_Final_2025-2026…"
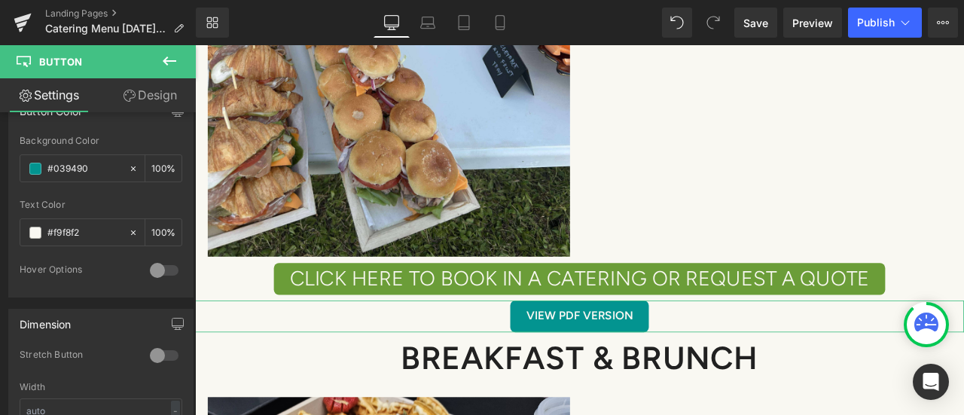
click at [92, 165] on input "#039490" at bounding box center [84, 168] width 74 height 17
drag, startPoint x: 92, startPoint y: 165, endPoint x: 41, endPoint y: 166, distance: 50.5
click at [41, 166] on div "#039490" at bounding box center [74, 168] width 108 height 26
paste input "76bda5"
type input "#76bda5"
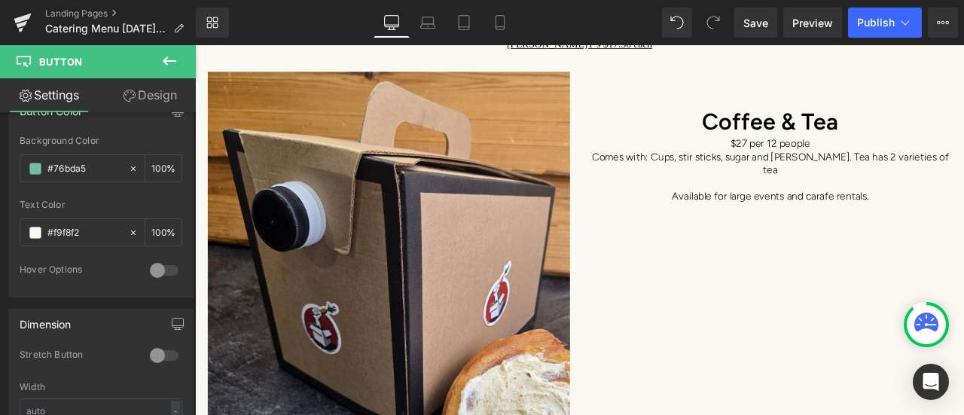
scroll to position [4368, 0]
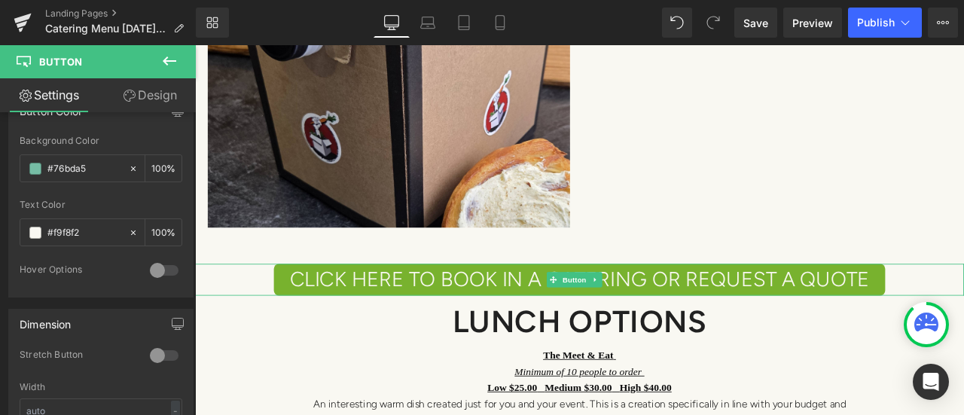
click at [498, 307] on span "CLICK HERE TO BOOK IN A CATERING OR REQUEST A QUOTE" at bounding box center [650, 323] width 687 height 32
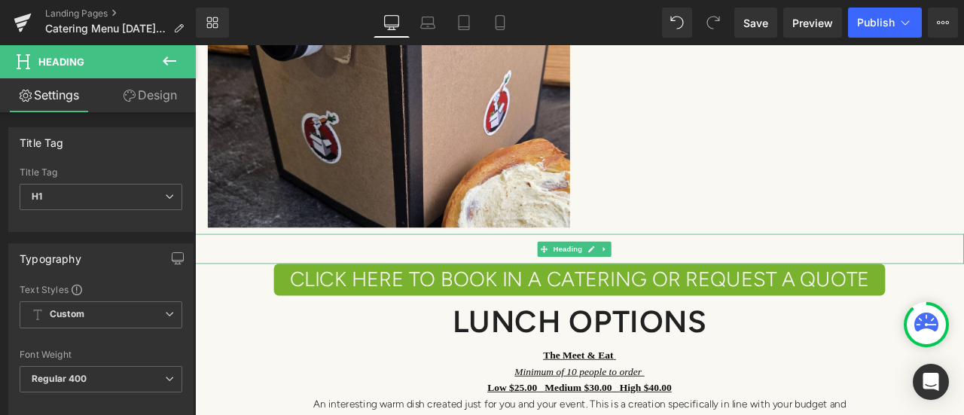
drag, startPoint x: 256, startPoint y: 268, endPoint x: 257, endPoint y: 256, distance: 12.1
click at [257, 269] on div "Heading" at bounding box center [650, 286] width 911 height 35
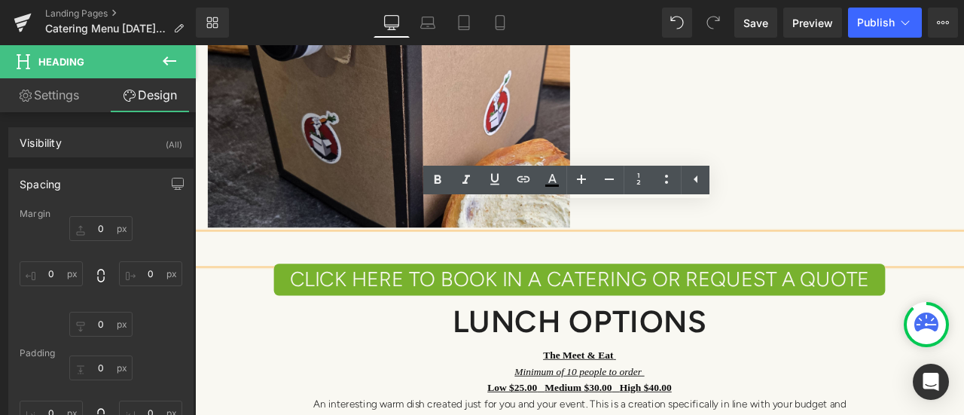
click at [684, 269] on h1 at bounding box center [650, 286] width 911 height 35
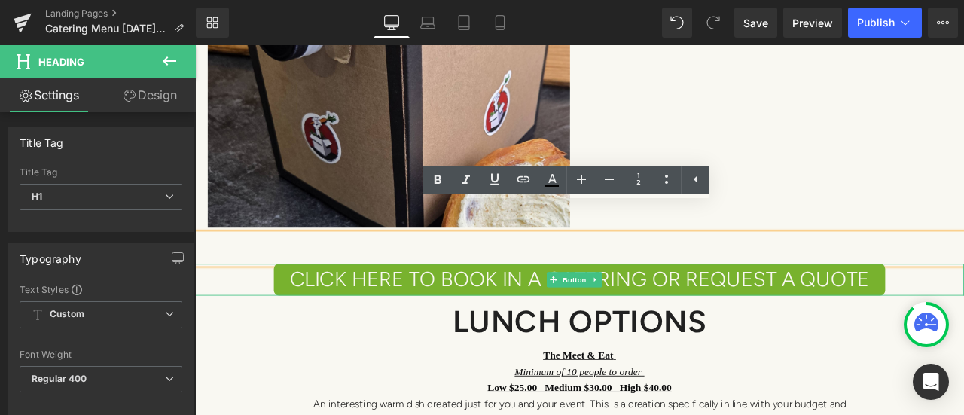
click at [726, 307] on span "CLICK HERE TO BOOK IN A CATERING OR REQUEST A QUOTE" at bounding box center [650, 323] width 687 height 32
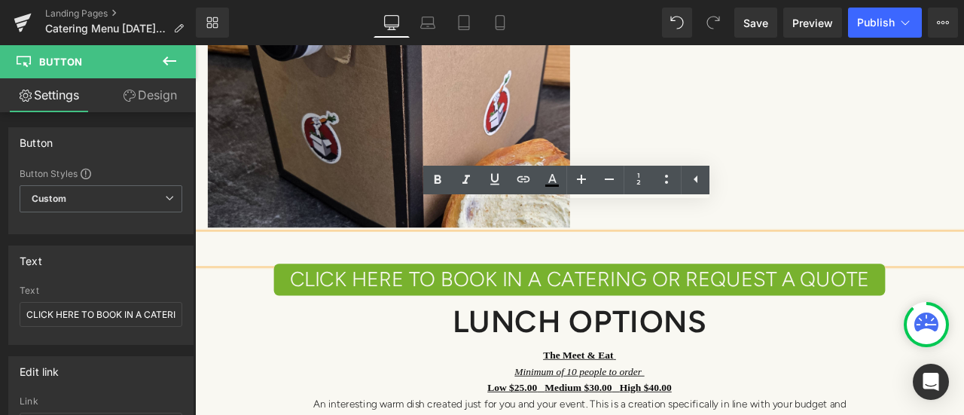
click at [704, 269] on h1 at bounding box center [650, 286] width 911 height 35
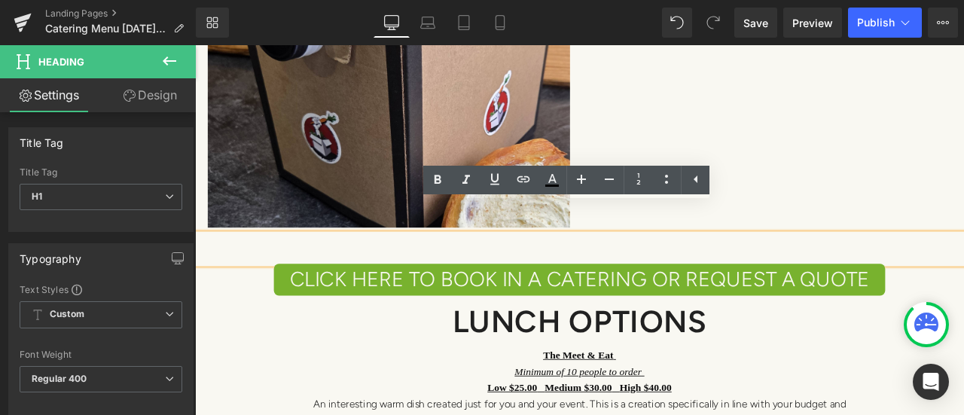
click at [684, 269] on h1 at bounding box center [650, 286] width 911 height 35
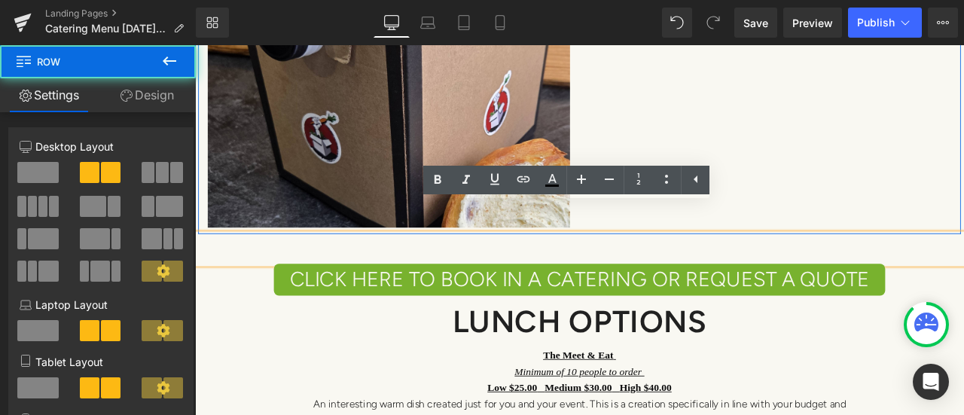
click at [679, 227] on div "Image Coffee & Tea Heading 56px $27 per 12 people Comes with: Cups, stir sticks…" at bounding box center [651, 48] width 904 height 441
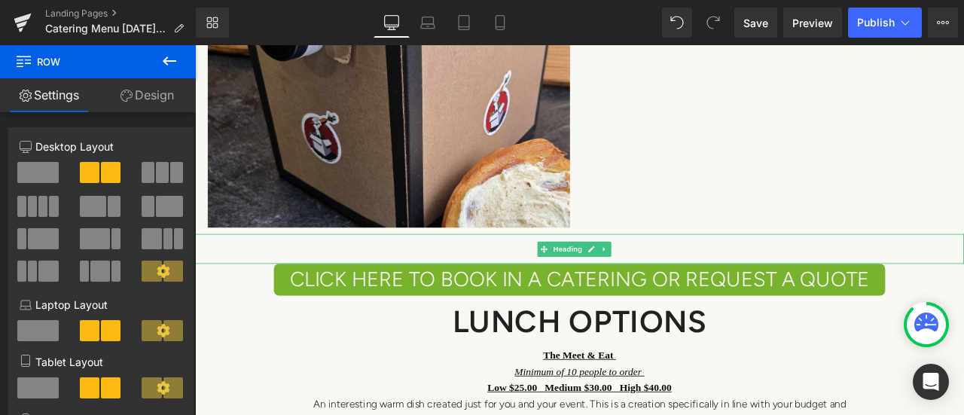
click at [681, 282] on icon at bounding box center [680, 286] width 8 height 9
click at [691, 282] on icon at bounding box center [689, 286] width 8 height 8
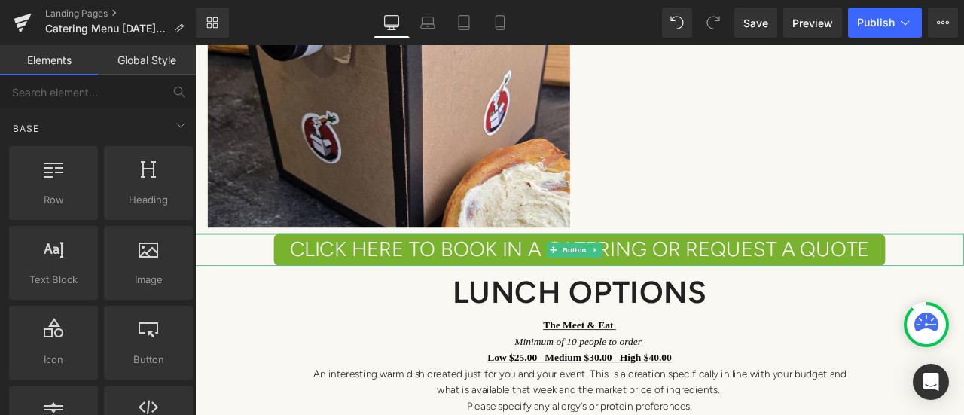
click at [358, 272] on span "CLICK HERE TO BOOK IN A CATERING OR REQUEST A QUOTE" at bounding box center [650, 288] width 687 height 32
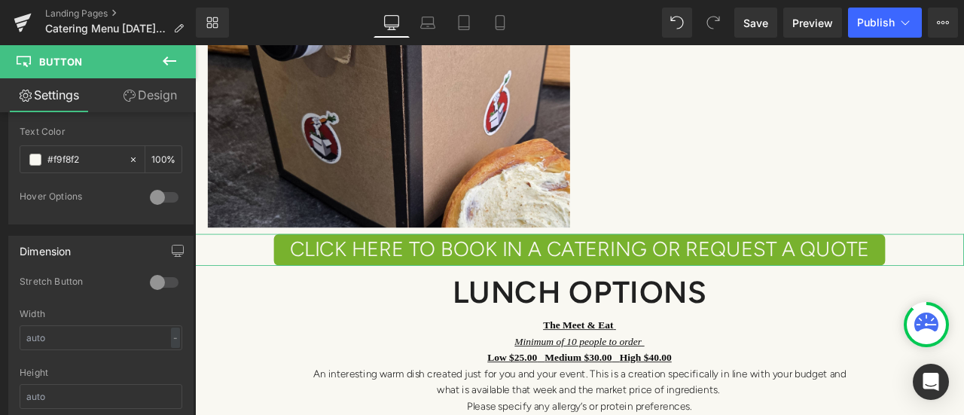
scroll to position [753, 0]
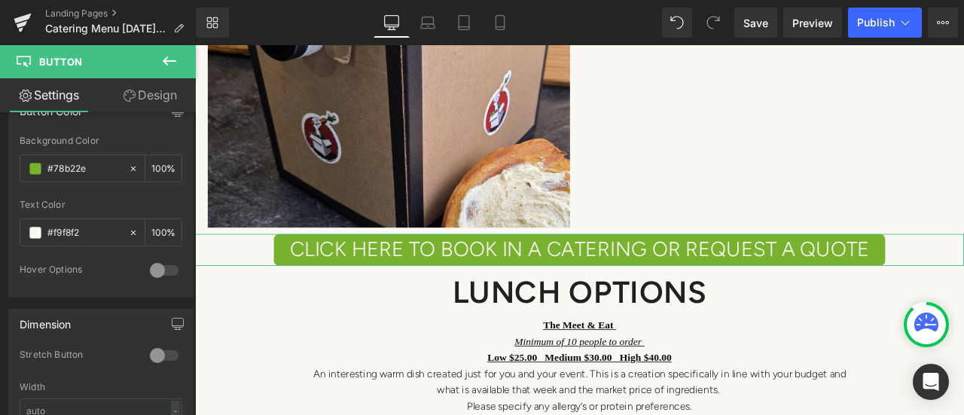
drag, startPoint x: 93, startPoint y: 165, endPoint x: 41, endPoint y: 166, distance: 52.0
click at [41, 166] on div "#78b22e" at bounding box center [74, 168] width 108 height 26
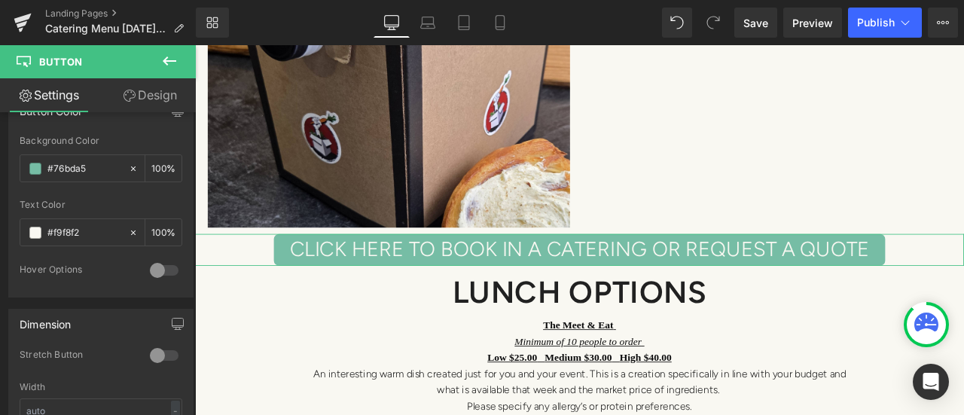
click at [105, 160] on input "#76bda5" at bounding box center [84, 168] width 74 height 17
paste input "#6b9d38"
type input "##6b9d38"
type input "0"
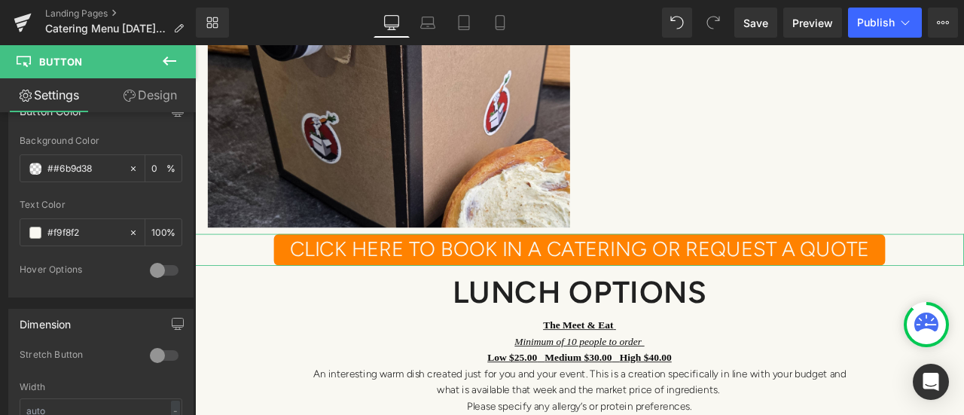
click at [51, 160] on input "##6b9d38" at bounding box center [84, 168] width 74 height 17
type input "#6b9d38"
type input "100"
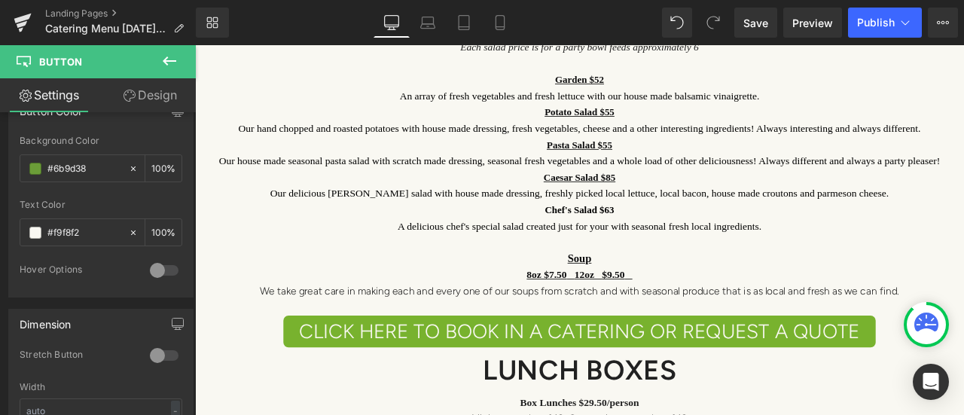
scroll to position [5799, 0]
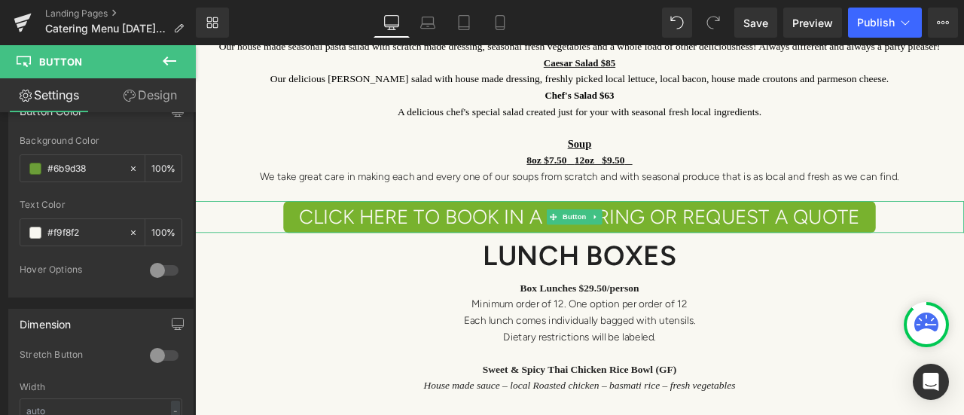
click at [343, 233] on span "click here to book in a catering OR REQUEST A QUOTE" at bounding box center [651, 248] width 664 height 30
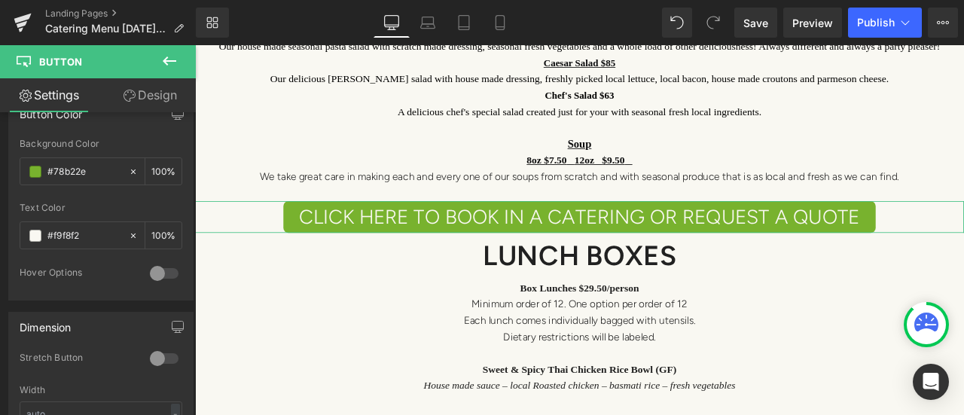
scroll to position [753, 0]
click at [91, 160] on input "#78b22e" at bounding box center [84, 168] width 74 height 17
drag, startPoint x: 91, startPoint y: 157, endPoint x: 44, endPoint y: 160, distance: 47.5
click at [44, 160] on div "#78b22e" at bounding box center [74, 168] width 108 height 26
type input "#6b9d38"
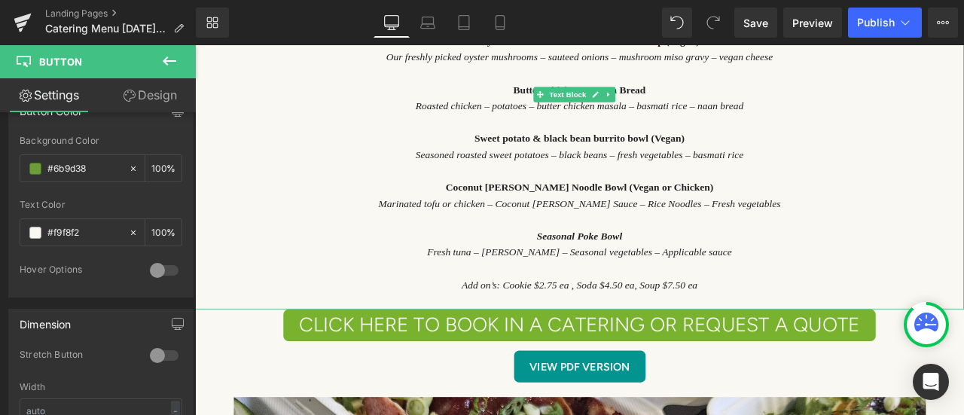
scroll to position [6552, 0]
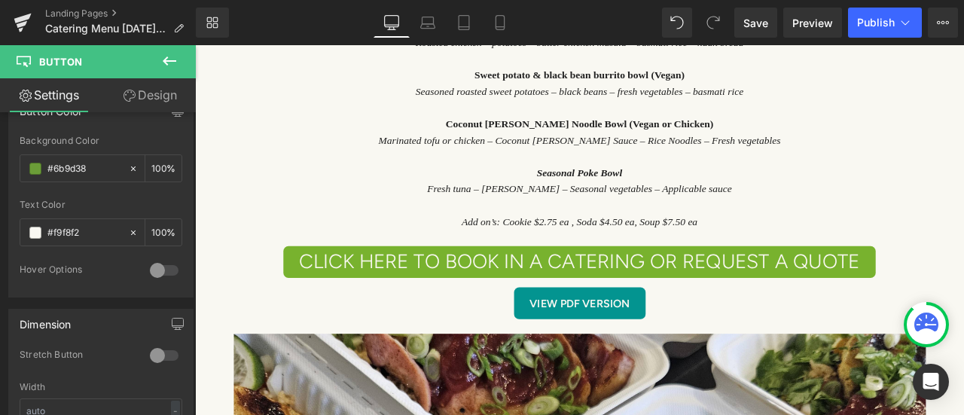
click at [195, 45] on div at bounding box center [195, 45] width 0 height 0
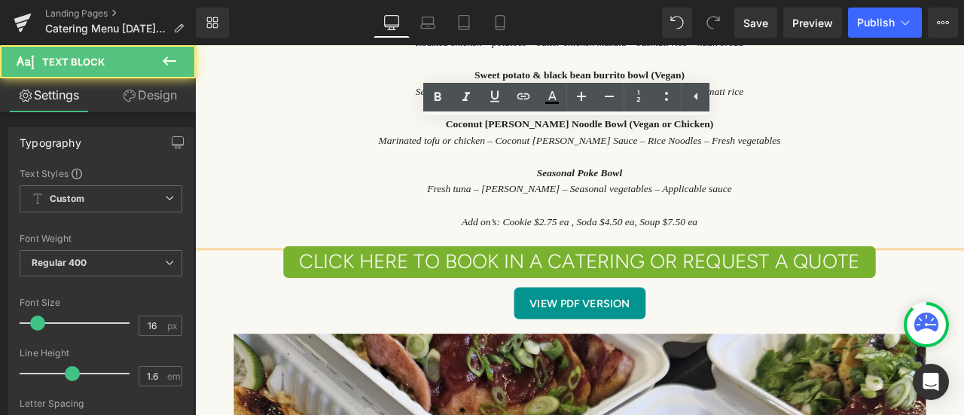
click at [383, 287] on span "click here to book in a catering OR REQUEST A QUOTE" at bounding box center [651, 302] width 664 height 30
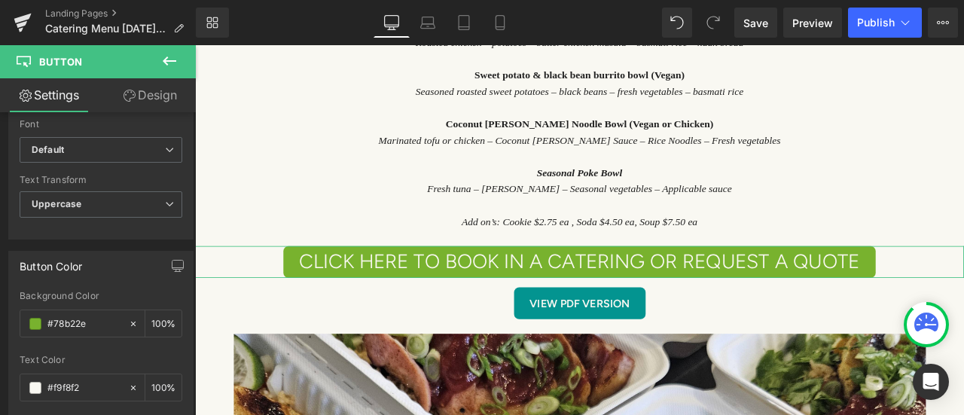
scroll to position [678, 0]
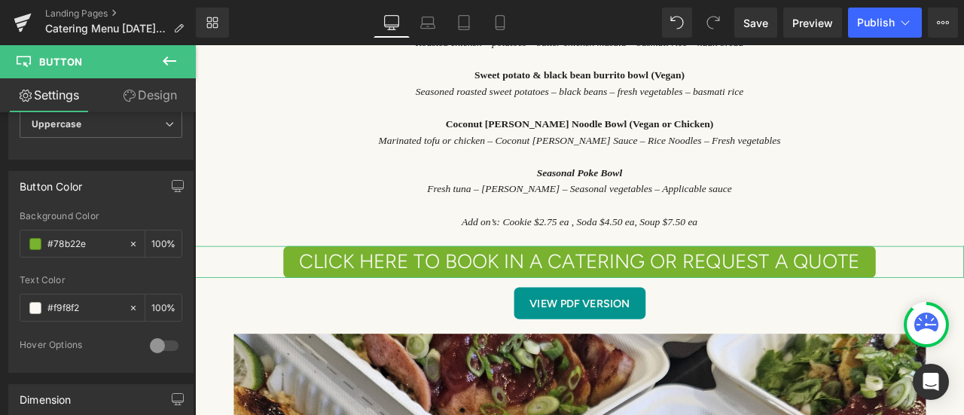
click at [85, 236] on input "#78b22e" at bounding box center [84, 244] width 74 height 17
drag, startPoint x: 87, startPoint y: 236, endPoint x: 45, endPoint y: 236, distance: 42.2
click at [45, 236] on div "#78b22e" at bounding box center [74, 243] width 108 height 26
paste input "6b9d38"
type input "#6b9d38"
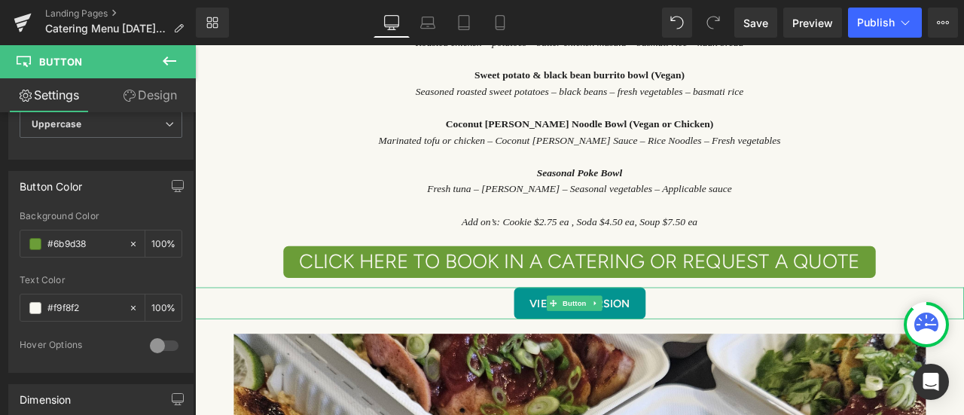
click at [697, 343] on span "View PDF Version" at bounding box center [651, 351] width 118 height 17
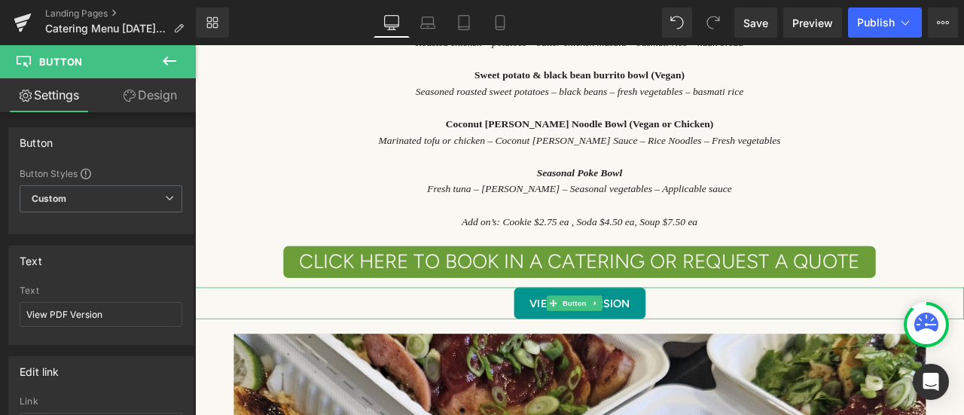
click at [641, 332] on link "View PDF Version" at bounding box center [651, 351] width 156 height 38
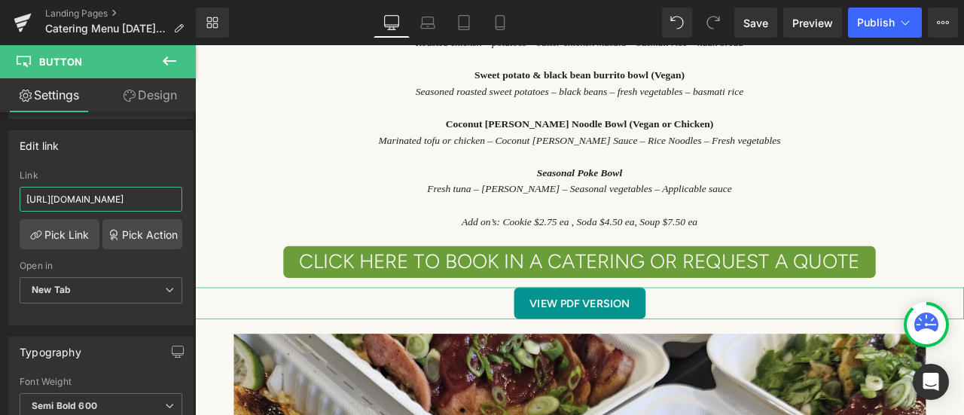
scroll to position [0, 493]
drag, startPoint x: 19, startPoint y: 194, endPoint x: 172, endPoint y: 203, distance: 153.1
click at [172, 203] on input "[URL][DOMAIN_NAME]" at bounding box center [101, 199] width 163 height 25
paste input "5-2026.pdf.pdf?v=1756432558"
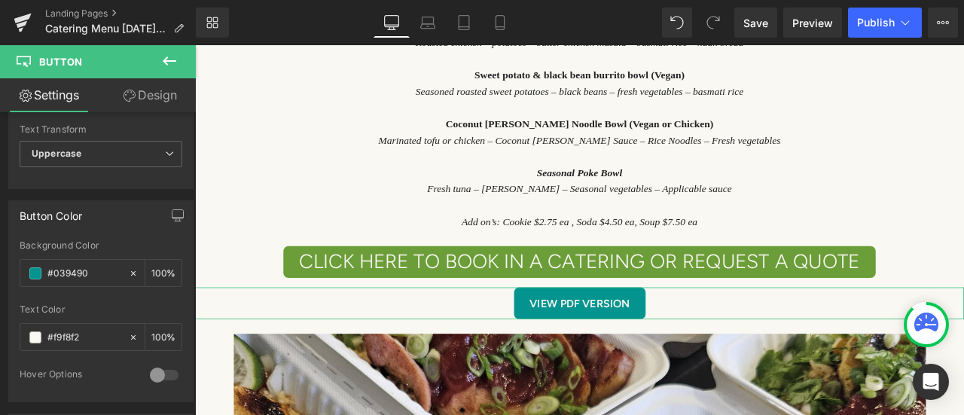
scroll to position [678, 0]
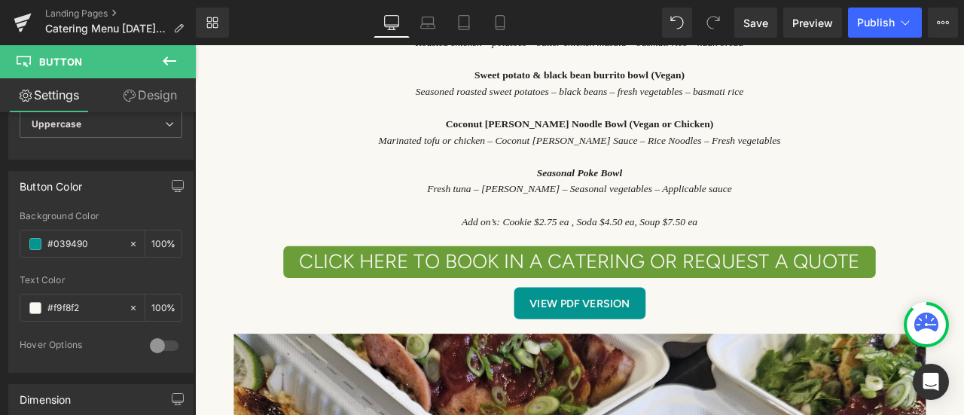
type input "https://cdn.shopify.com/s/files/1/1313/7815/files/Catering_Menu_Final_2025-2026…"
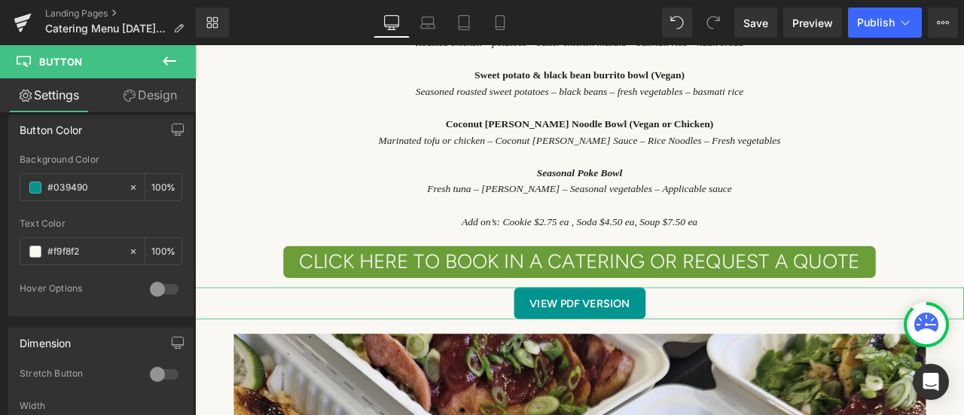
scroll to position [753, 0]
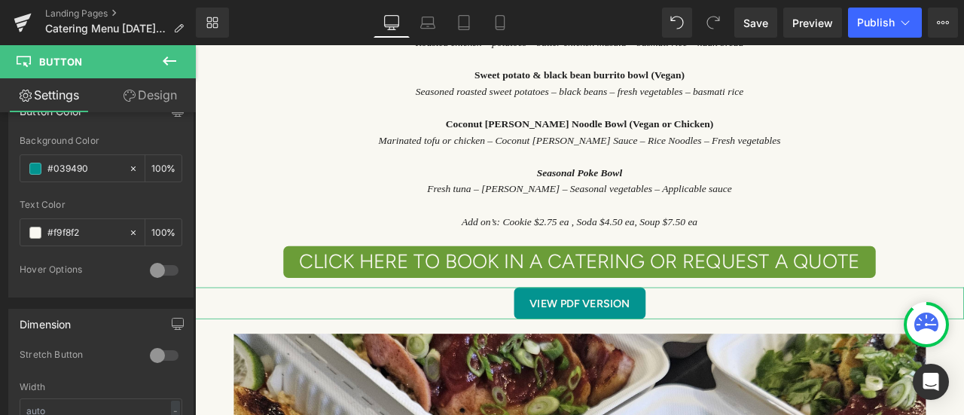
drag, startPoint x: 96, startPoint y: 162, endPoint x: 36, endPoint y: 162, distance: 60.2
click at [36, 162] on div "#039490" at bounding box center [74, 168] width 108 height 26
paste input "76bda5"
type input "#76bda5"
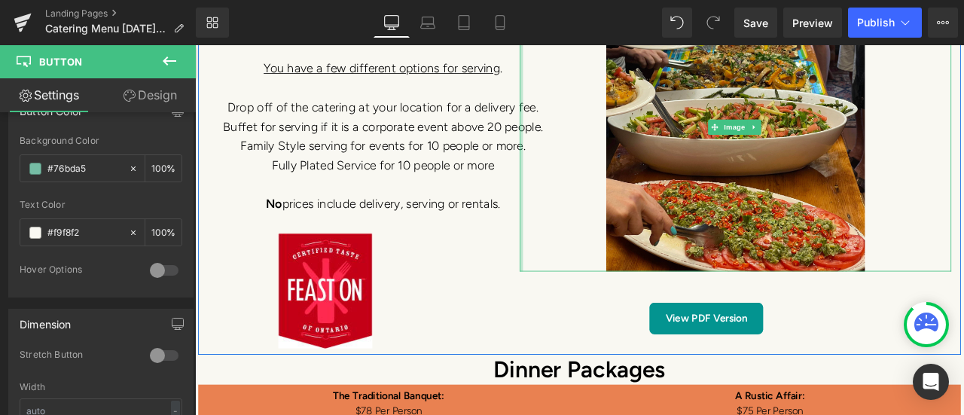
scroll to position [7531, 0]
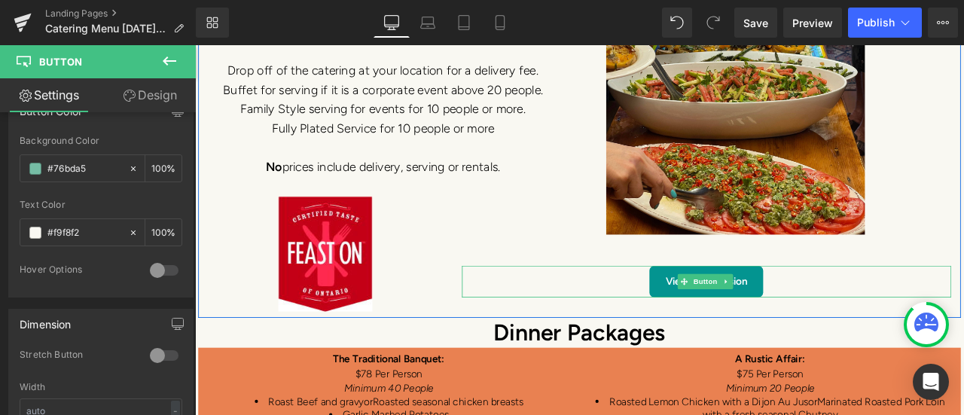
click at [849, 307] on link "View PDF Version" at bounding box center [801, 326] width 135 height 38
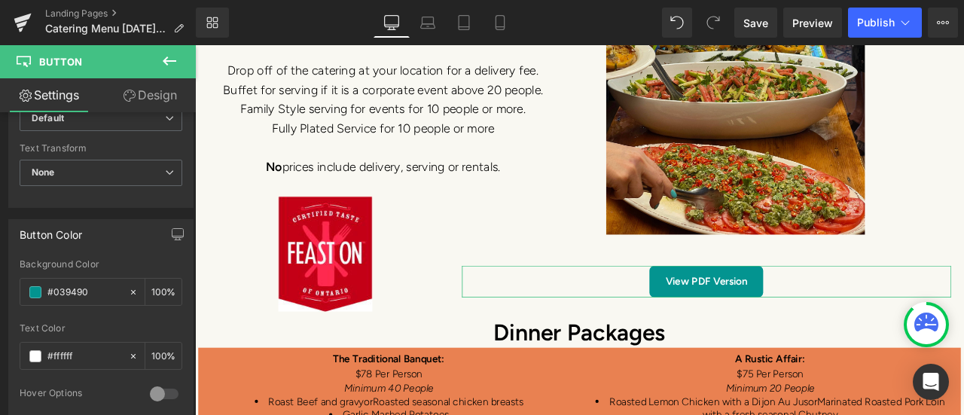
scroll to position [753, 0]
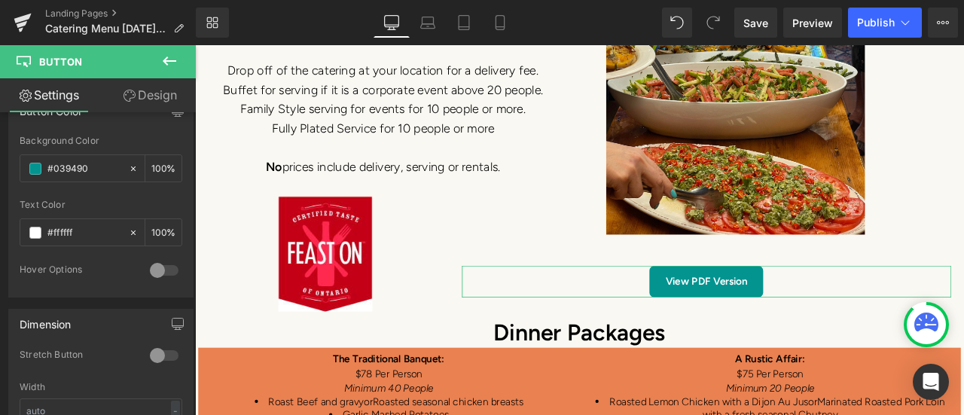
drag, startPoint x: 91, startPoint y: 166, endPoint x: 39, endPoint y: 181, distance: 54.1
click at [39, 181] on div "Background Color #039490 100 %" at bounding box center [101, 168] width 163 height 64
paste input "76bda5"
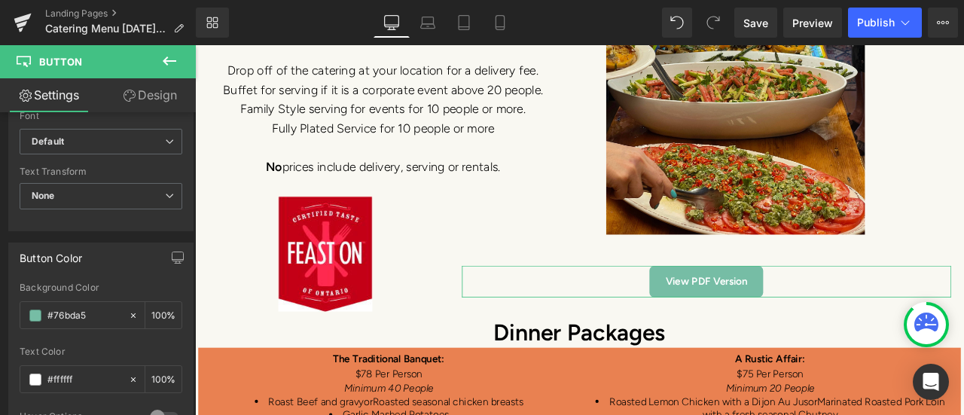
scroll to position [602, 0]
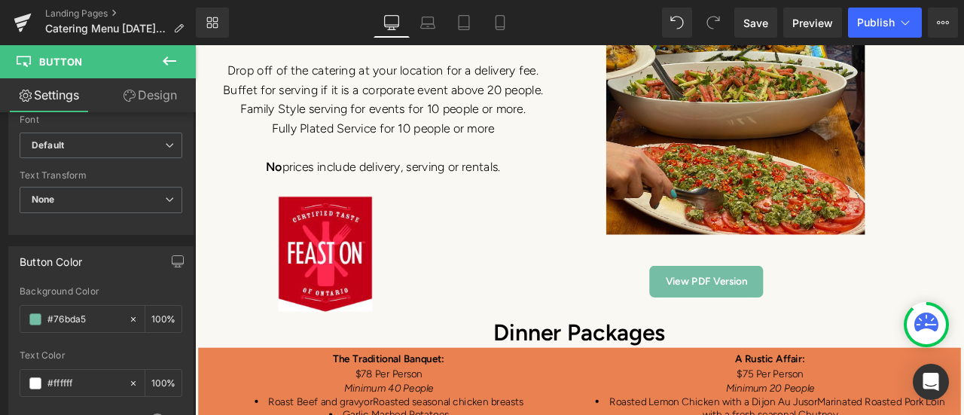
type input "#76bda5"
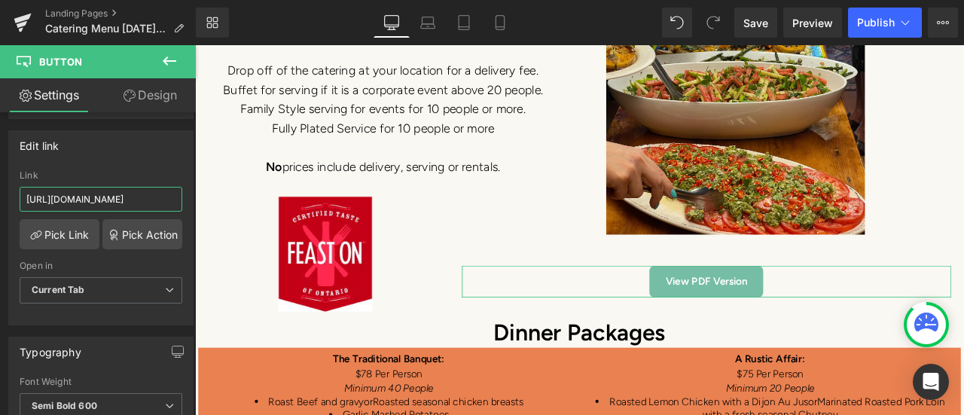
scroll to position [0, 493]
drag, startPoint x: 23, startPoint y: 194, endPoint x: 178, endPoint y: 206, distance: 155.6
click at [178, 206] on div "https://cdn.shopify.com/s/files/1/1313/7815/files/Catering_Menu_Final_2024-2025…" at bounding box center [101, 247] width 184 height 154
paste input "5-2026.pdf.pdf?v=1756432558"
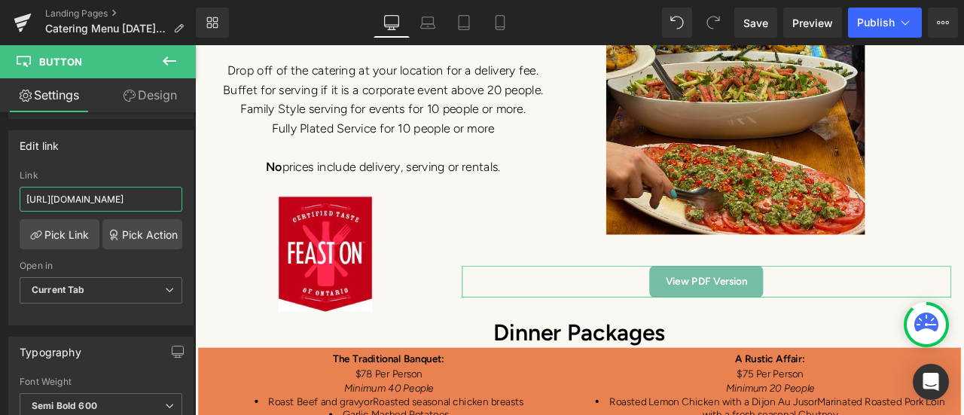
type input "https://cdn.shopify.com/s/files/1/1313/7815/files/Catering_Menu_Final_2025-2026…"
click at [160, 159] on div "Edit link https://cdn.shopify.com/s/files/1/1313/7815/files/Catering_Menu_Final…" at bounding box center [100, 227] width 185 height 195
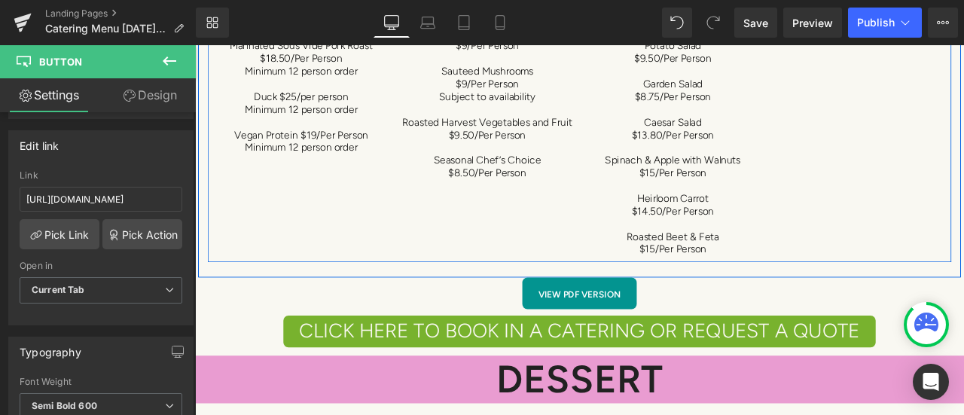
scroll to position [9188, 0]
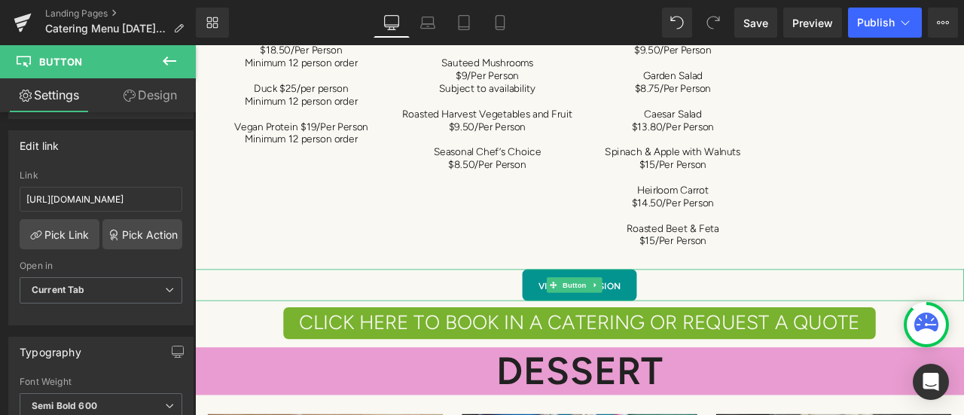
click at [606, 325] on span "View pdf version" at bounding box center [651, 332] width 98 height 14
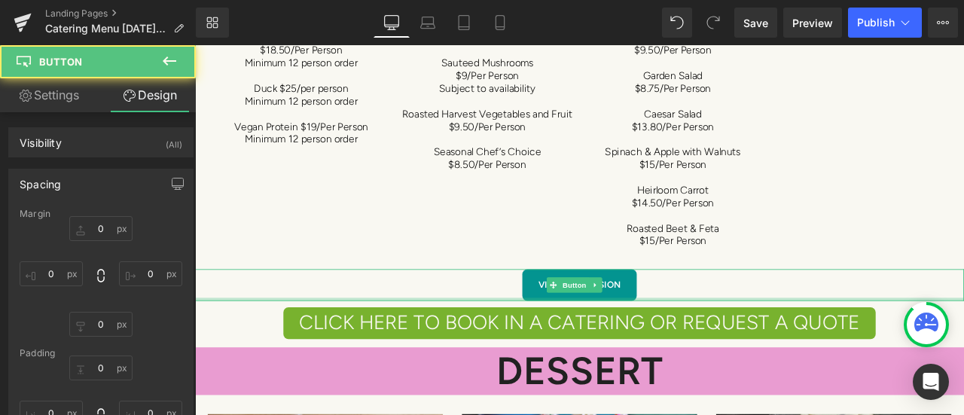
type input "0"
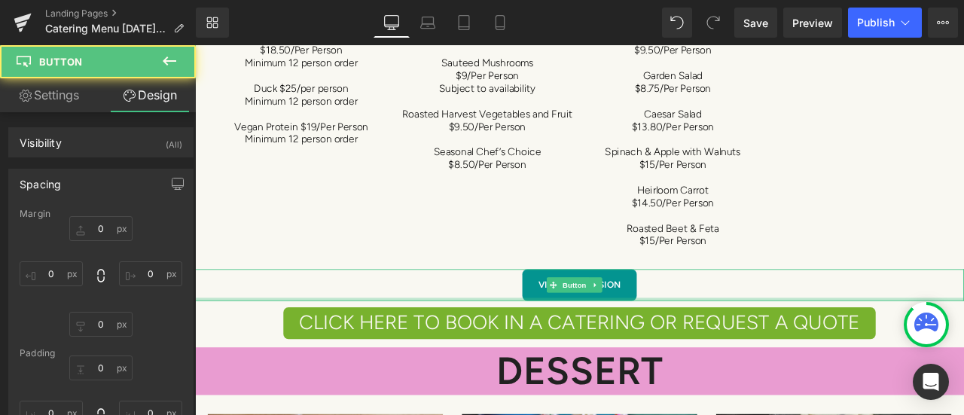
type input "25"
type input "0"
type input "25"
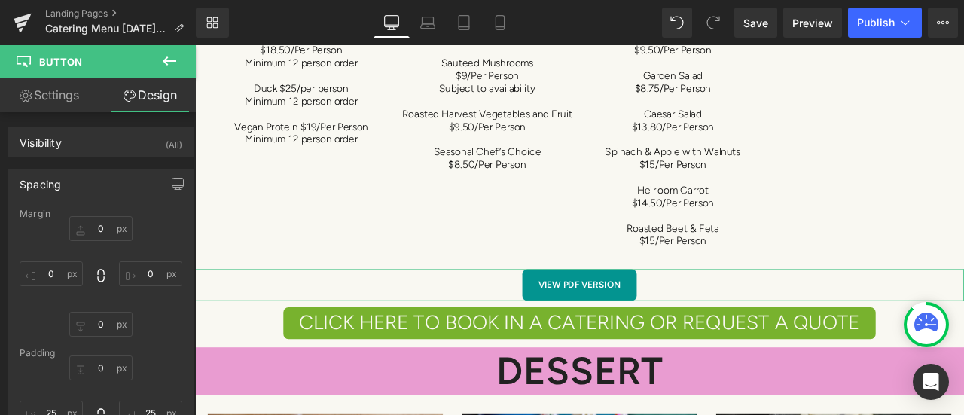
click at [56, 88] on link "Settings" at bounding box center [49, 95] width 98 height 34
type input "100"
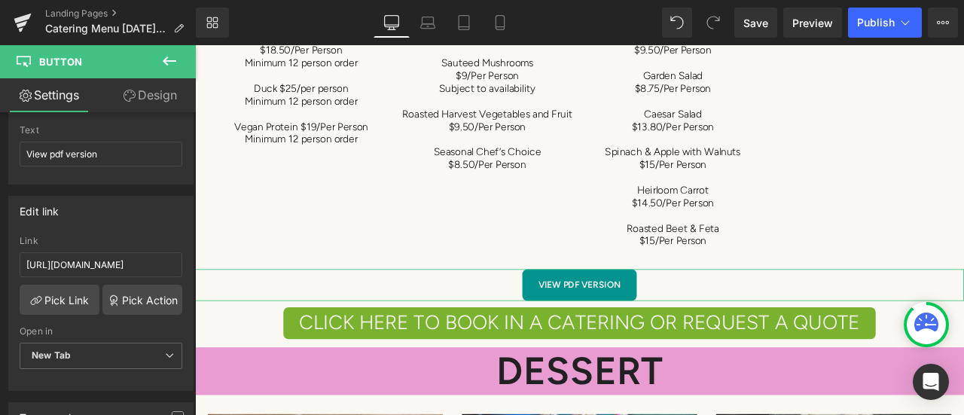
scroll to position [226, 0]
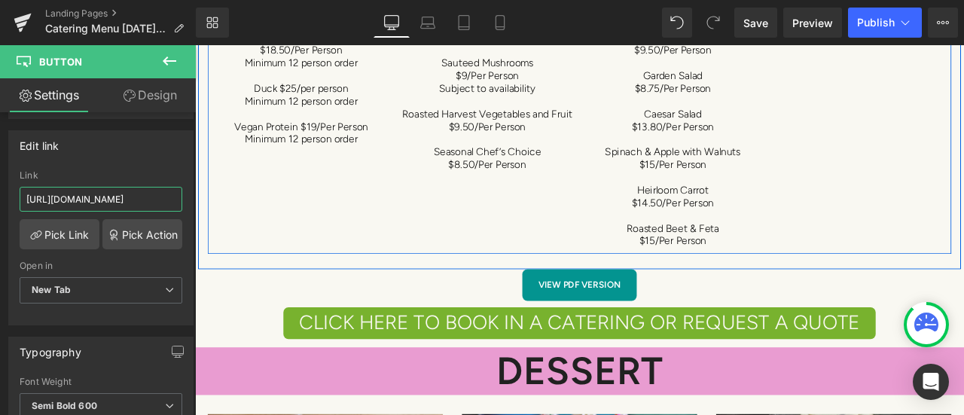
drag, startPoint x: 217, startPoint y: 239, endPoint x: 210, endPoint y: 224, distance: 16.5
paste input "5-2026.pdf.pdf?v=1756432558"
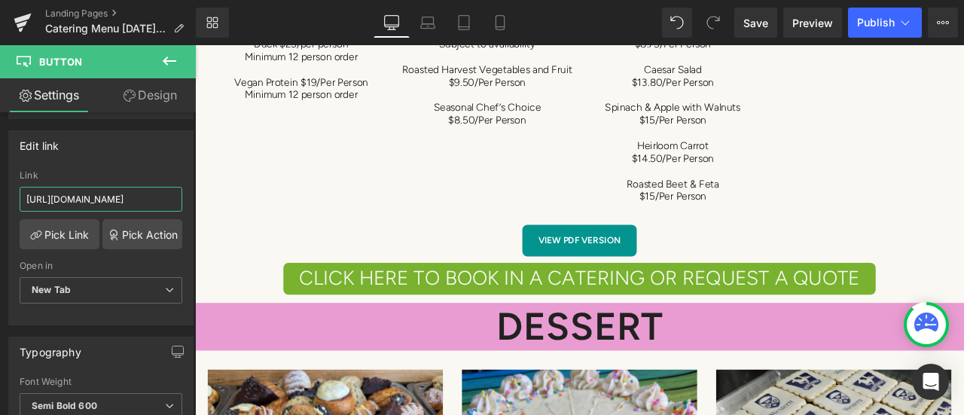
scroll to position [9263, 0]
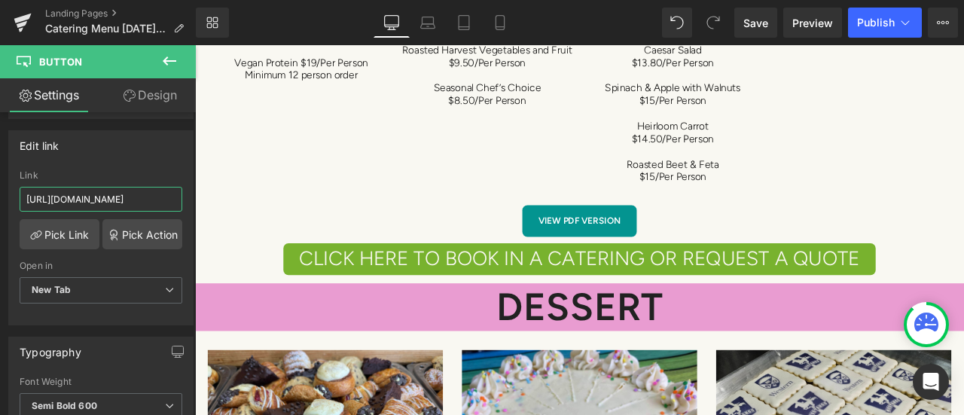
type input "https://cdn.shopify.com/s/files/1/1313/7815/files/Catering_Menu_Final_2025-2026…"
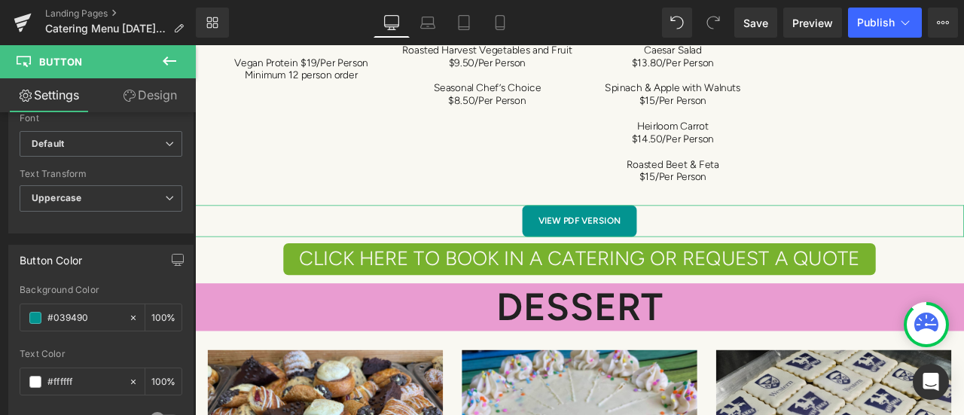
scroll to position [678, 0]
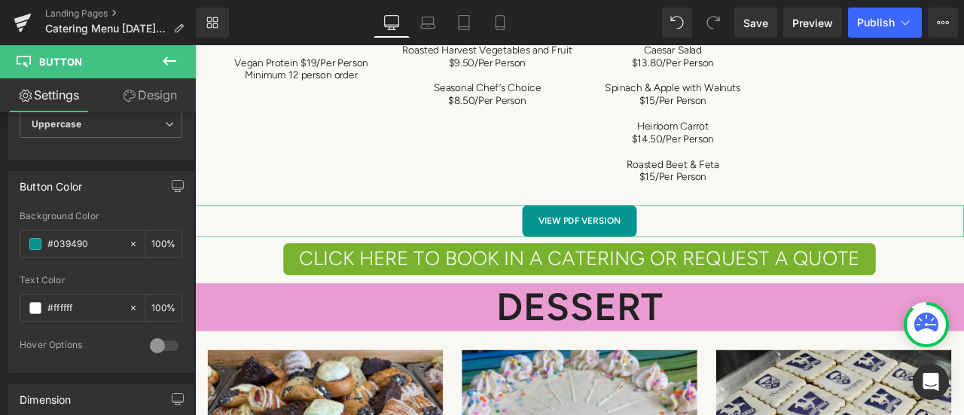
click at [93, 230] on div "#039490" at bounding box center [74, 243] width 108 height 26
drag, startPoint x: 93, startPoint y: 238, endPoint x: 38, endPoint y: 244, distance: 55.3
click at [38, 244] on div "#039490" at bounding box center [74, 243] width 108 height 26
paste input "76bda5"
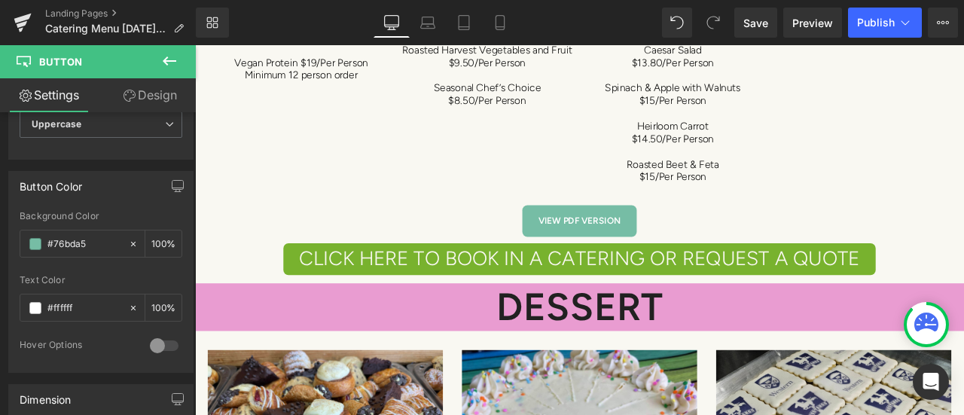
type input "#76bda5"
click at [432, 284] on span "CLICK HERE TO BOOK IN A CATERING OR REQUEST A QUOTE" at bounding box center [651, 298] width 664 height 30
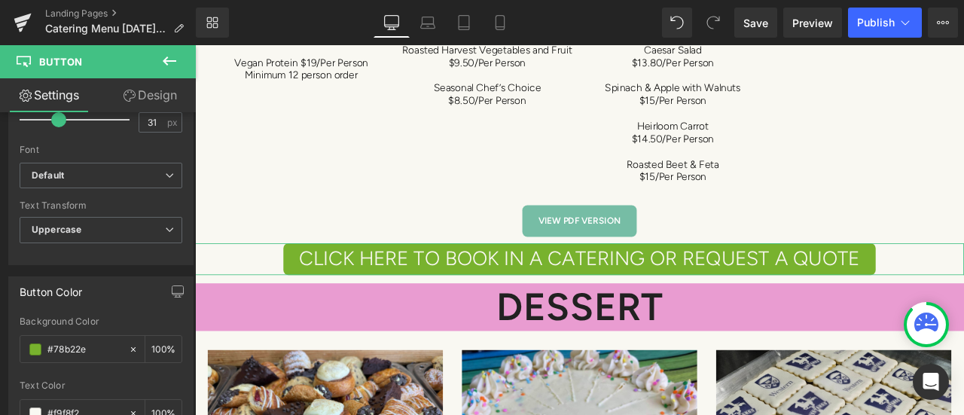
scroll to position [602, 0]
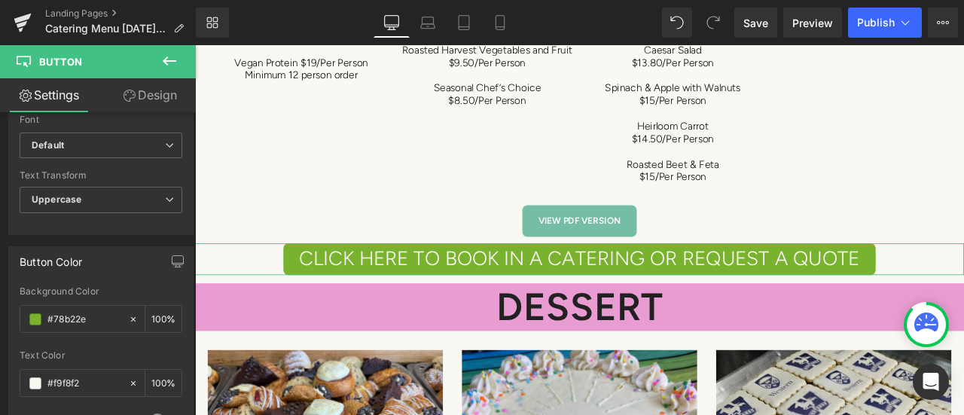
drag, startPoint x: 95, startPoint y: 316, endPoint x: 45, endPoint y: 323, distance: 50.3
click at [45, 323] on div "#78b22e" at bounding box center [74, 319] width 108 height 26
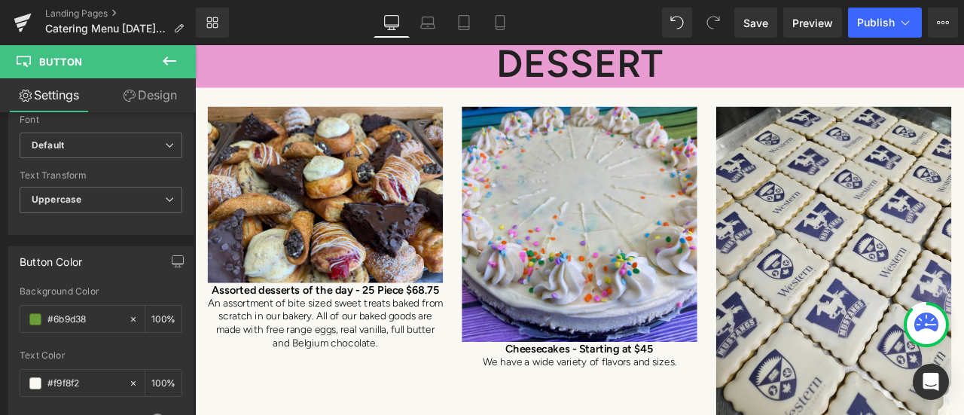
scroll to position [9188, 0]
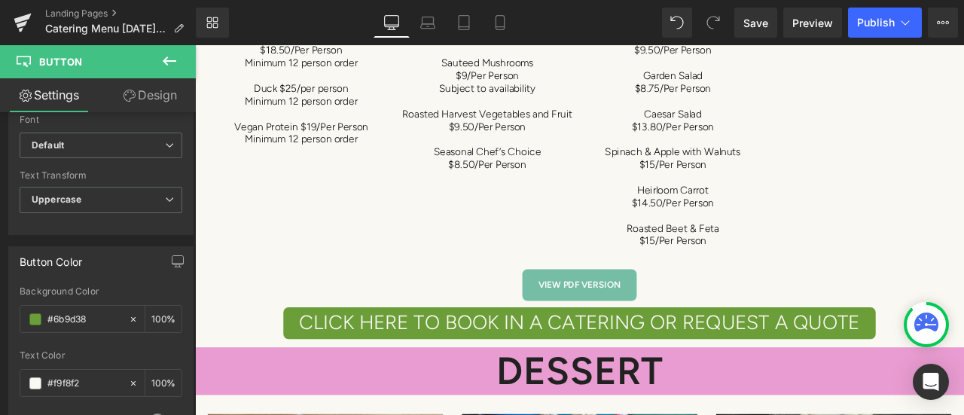
type input "#6b9d38"
click at [760, 28] on span "Save" at bounding box center [755, 23] width 25 height 16
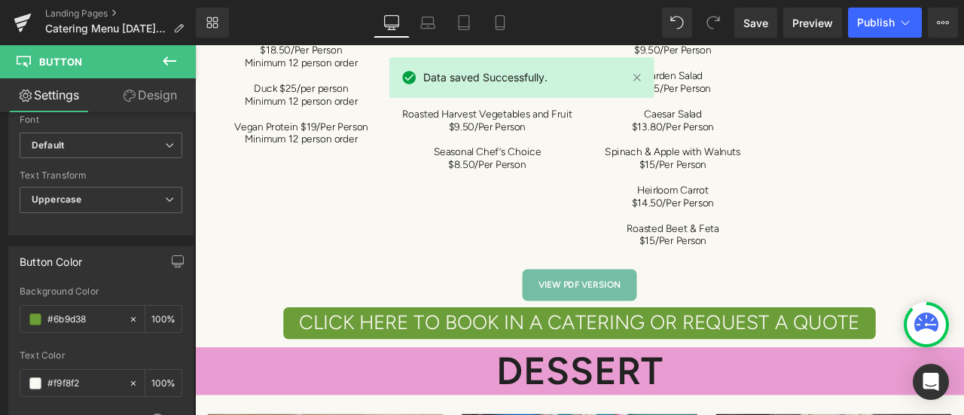
click at [889, 20] on span "Publish" at bounding box center [876, 23] width 38 height 12
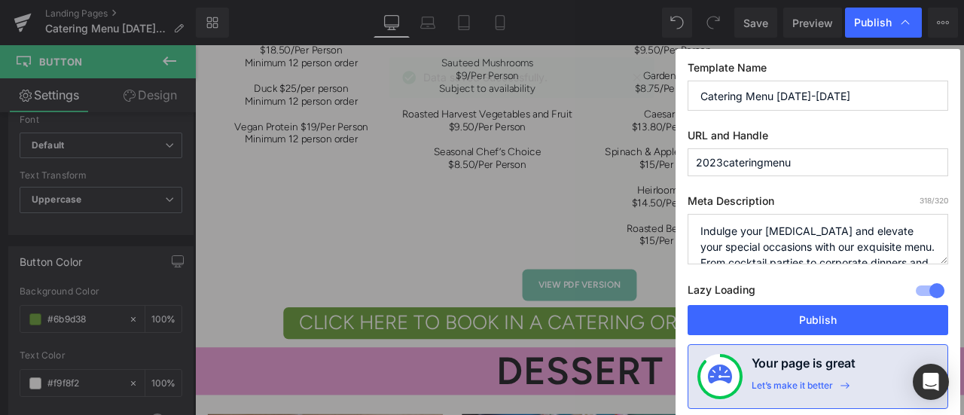
click at [800, 316] on button "Publish" at bounding box center [818, 320] width 261 height 30
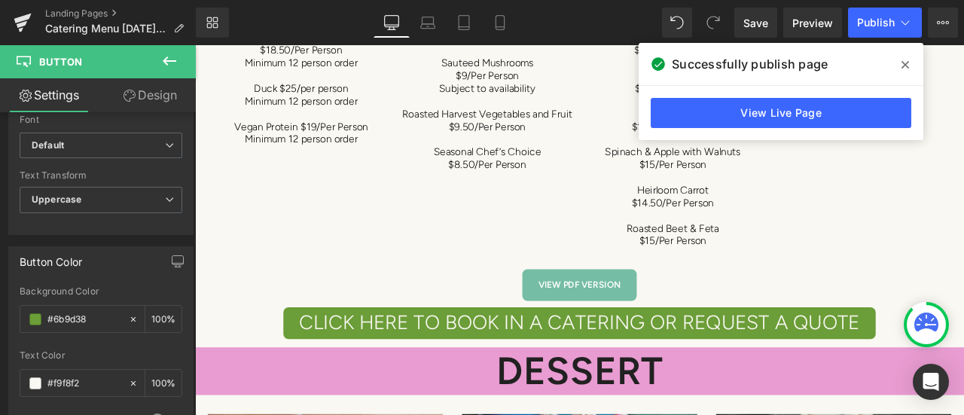
drag, startPoint x: 901, startPoint y: 63, endPoint x: 0, endPoint y: 12, distance: 902.1
click at [901, 63] on span at bounding box center [905, 65] width 24 height 24
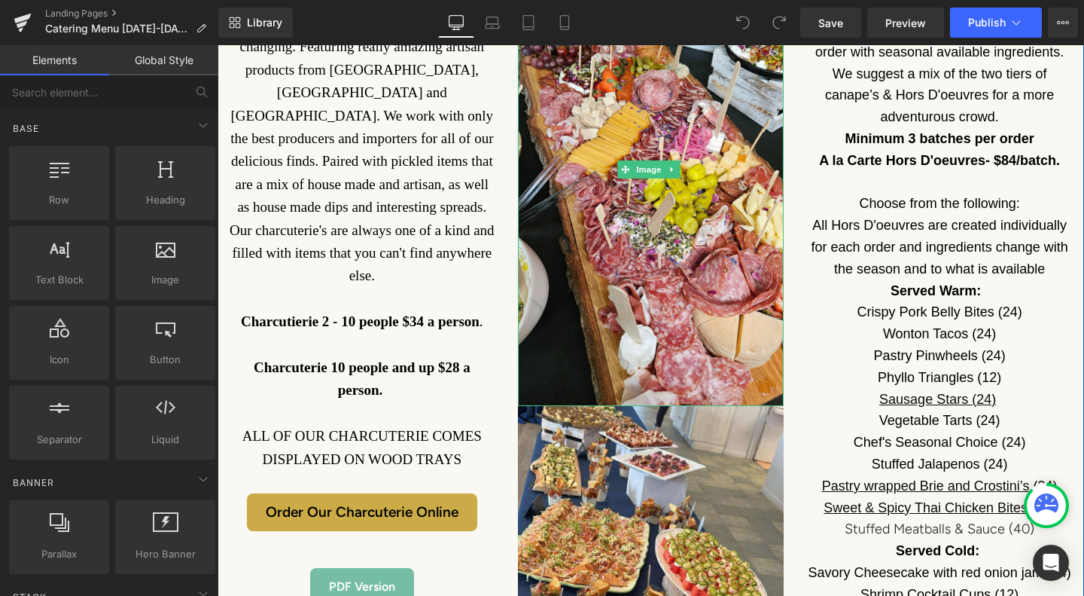
scroll to position [1807, 0]
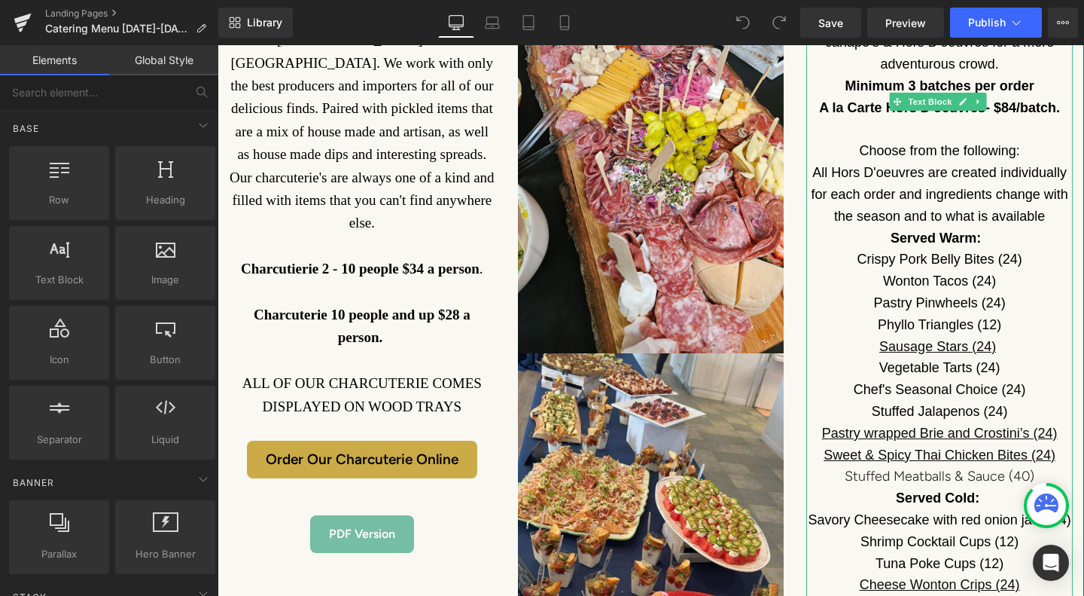
click at [985, 339] on link "Sausage Stars (24)" at bounding box center [938, 346] width 117 height 15
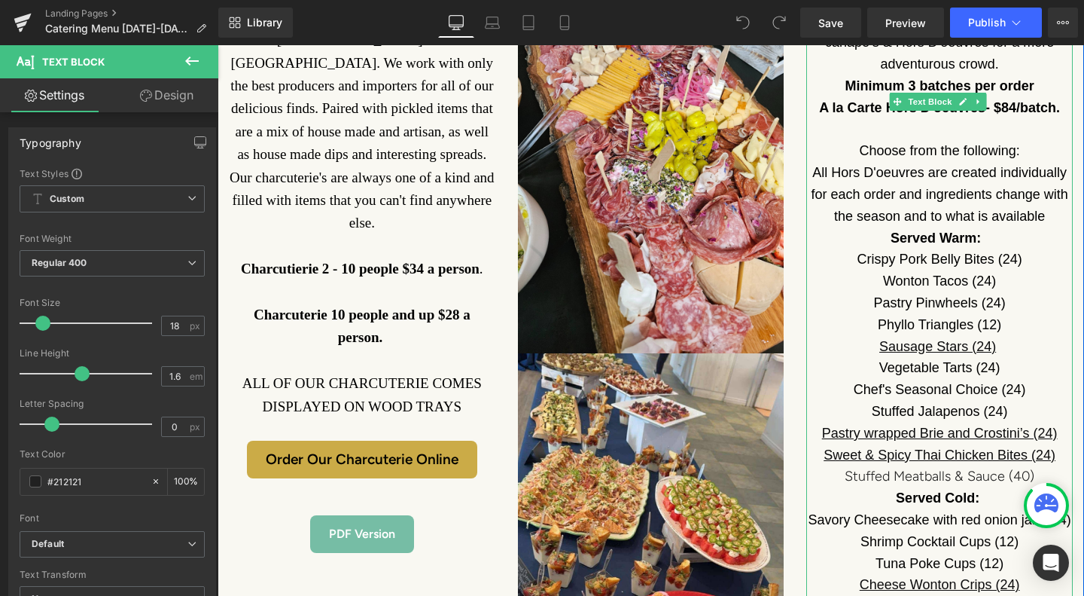
click at [984, 339] on link "Sausage Stars (24)" at bounding box center [938, 346] width 117 height 15
click at [988, 339] on font "Sausage Stars (24)" at bounding box center [940, 346] width 120 height 15
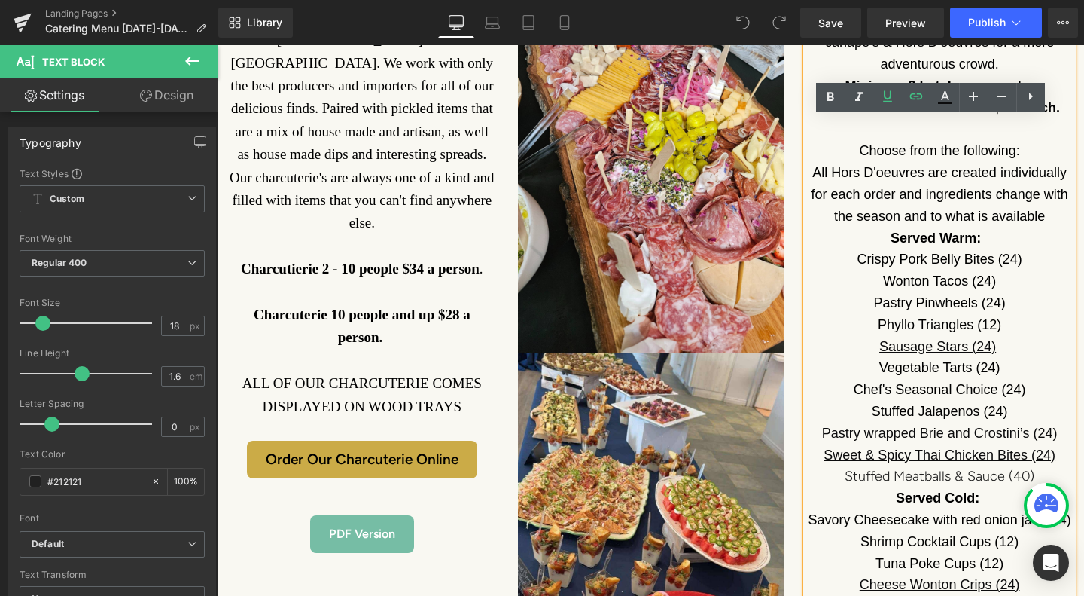
click at [988, 339] on font "Sausage Stars (24)" at bounding box center [940, 346] width 120 height 15
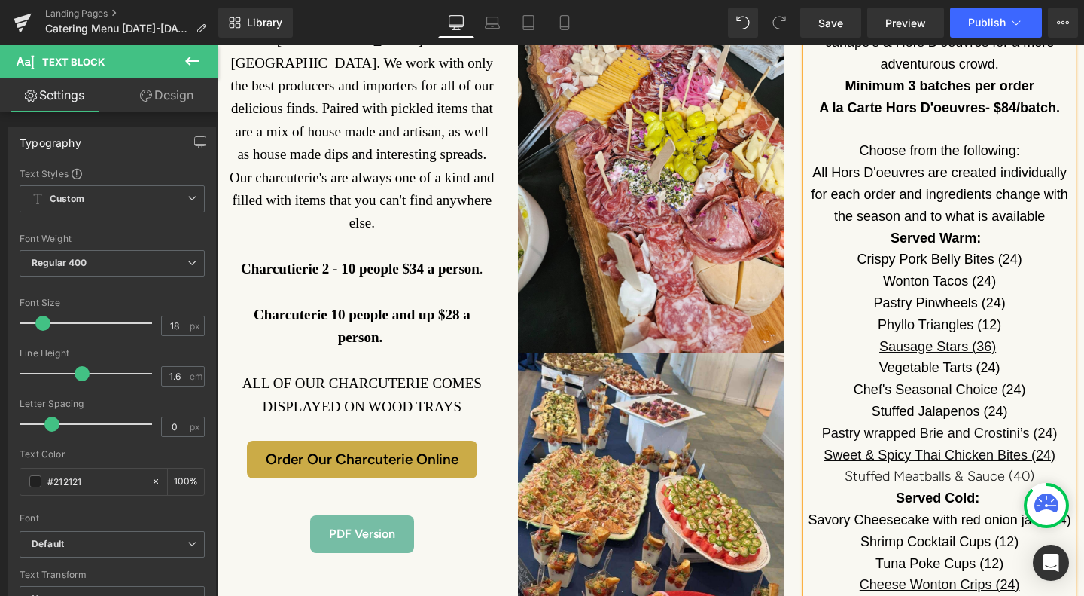
click at [1025, 426] on link "Pastry wrapped Brie and Crostini’s (24)" at bounding box center [940, 433] width 236 height 15
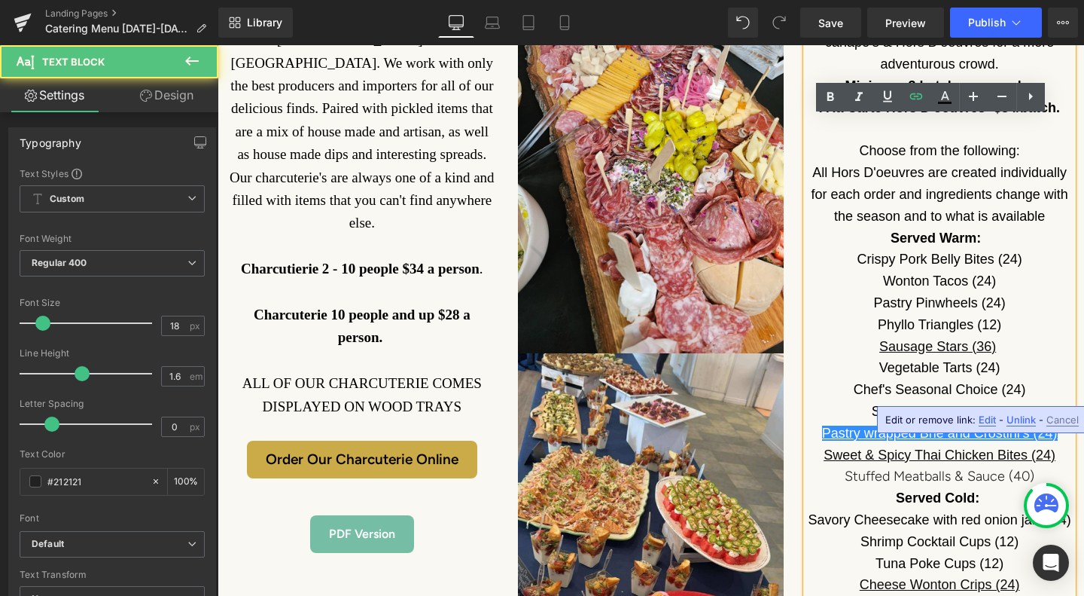
click at [1025, 426] on link "Pastry wrapped Brie and Crostini’s (24)" at bounding box center [940, 433] width 236 height 15
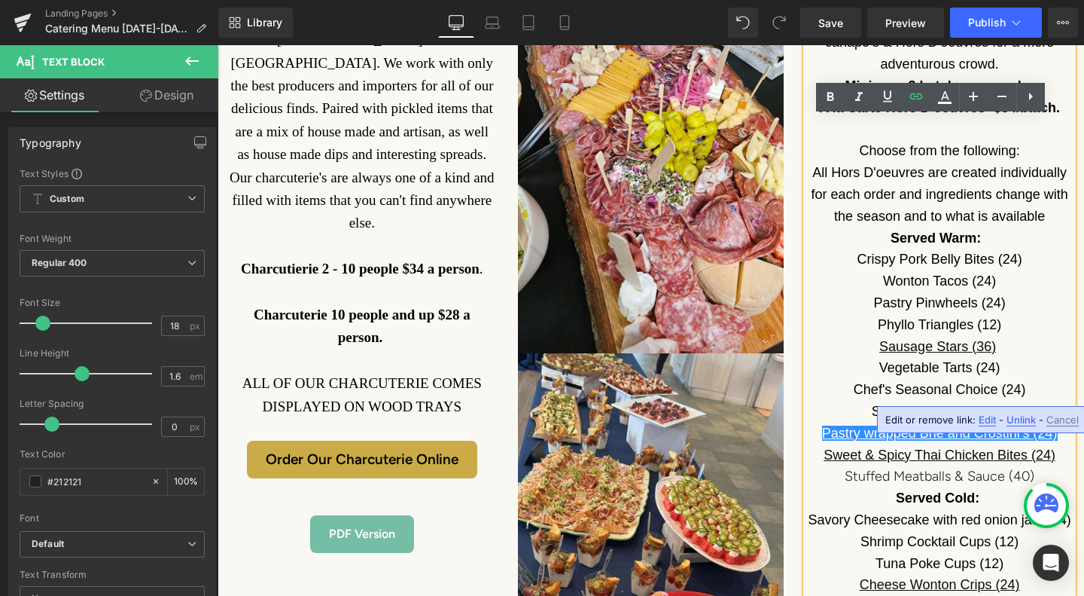
click at [1054, 422] on p "Pastry wrapped Brie and Crostini’s (24)" at bounding box center [940, 433] width 267 height 22
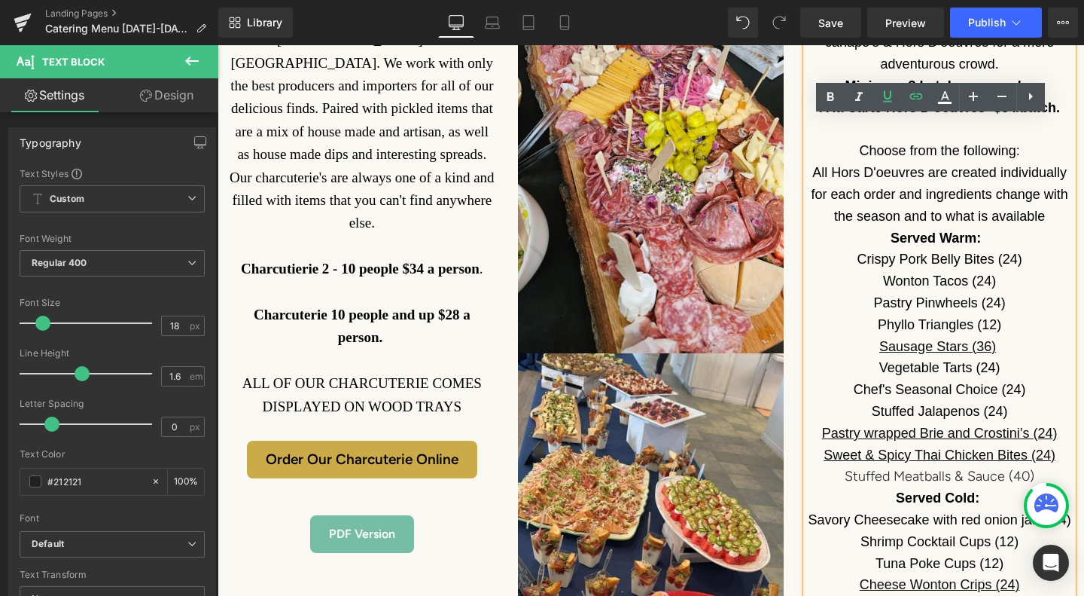
drag, startPoint x: 1054, startPoint y: 393, endPoint x: 1025, endPoint y: 395, distance: 28.7
click at [1025, 422] on p "Pastry wrapped Brie and Crostini’s (24)" at bounding box center [940, 433] width 267 height 22
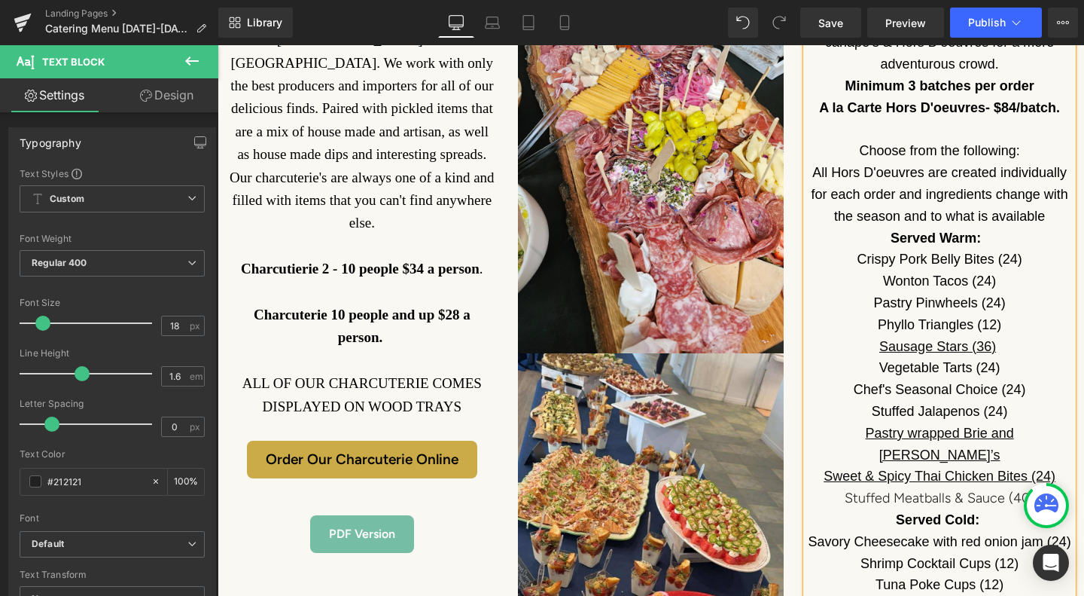
click at [1042, 468] on link "Sweet & Spicy Thai Chicken Bites (24)" at bounding box center [940, 475] width 232 height 15
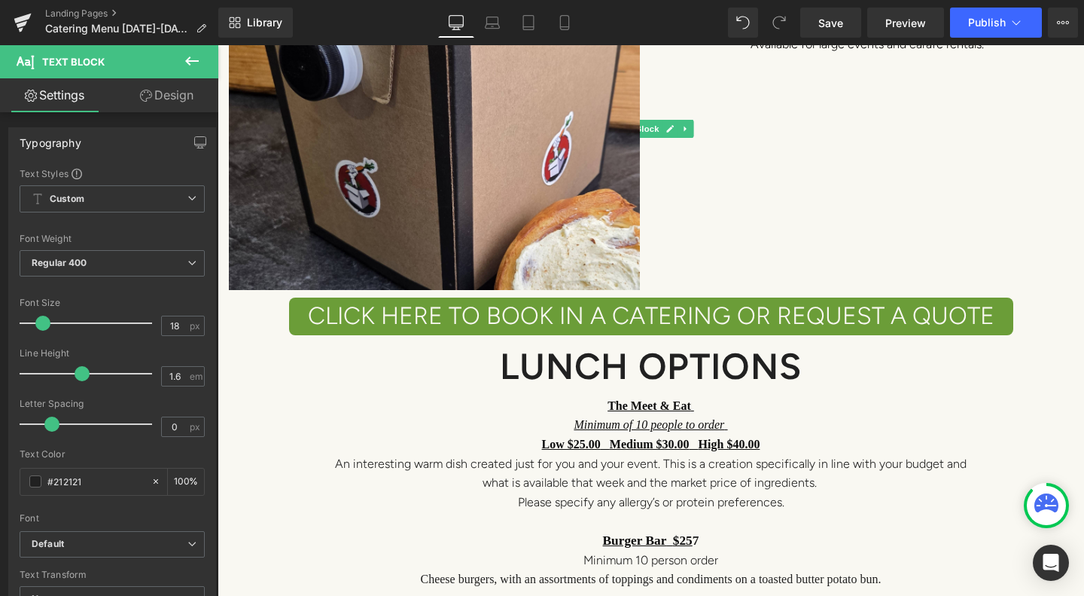
scroll to position [4443, 0]
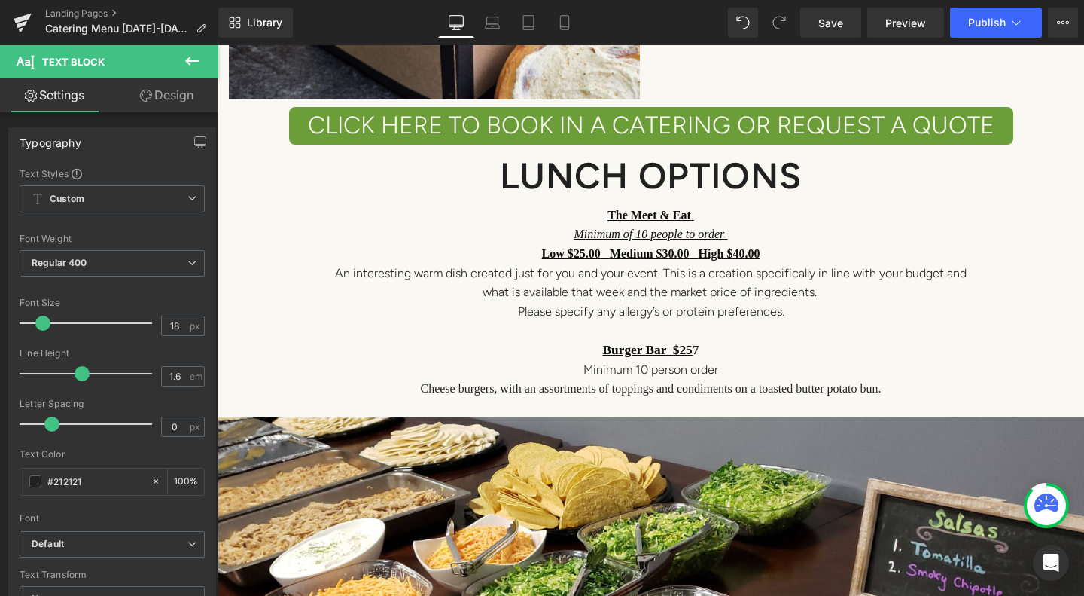
click at [849, 32] on link "Save" at bounding box center [831, 23] width 61 height 30
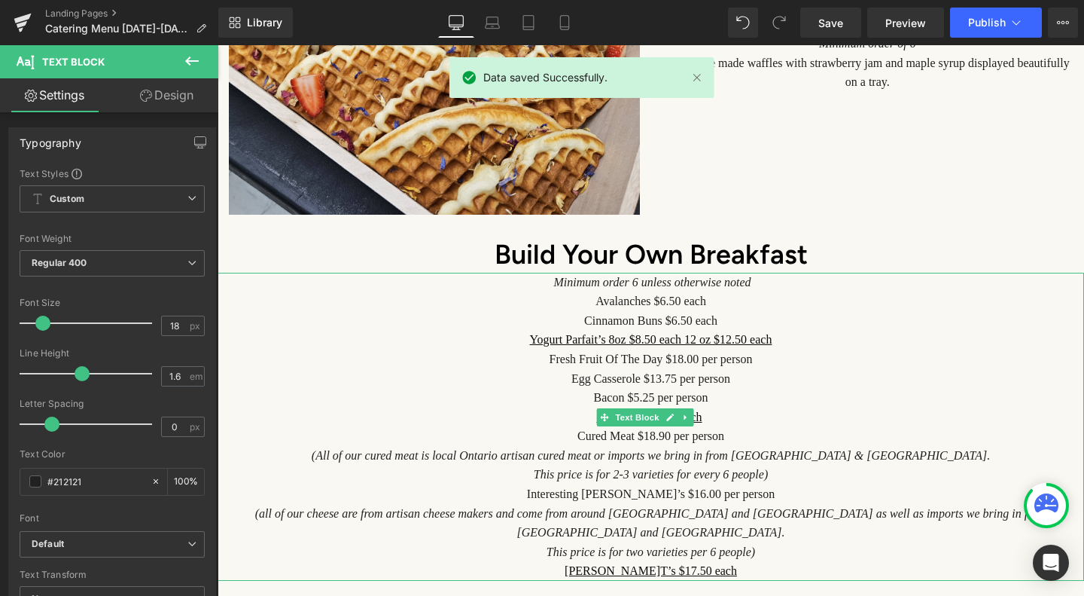
scroll to position [3464, 0]
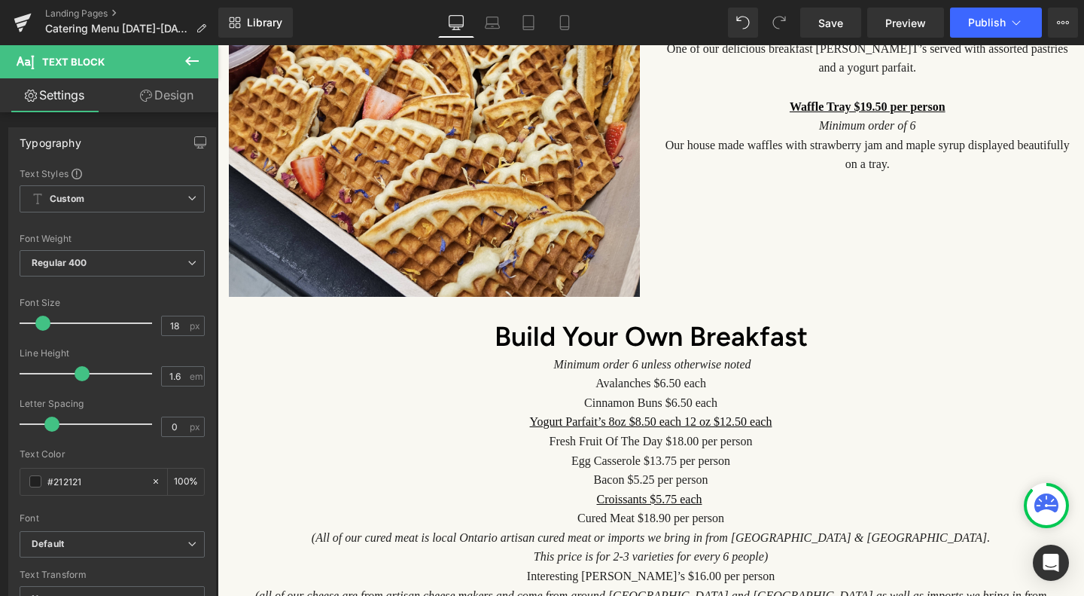
click at [1008, 22] on button "Publish" at bounding box center [996, 23] width 92 height 30
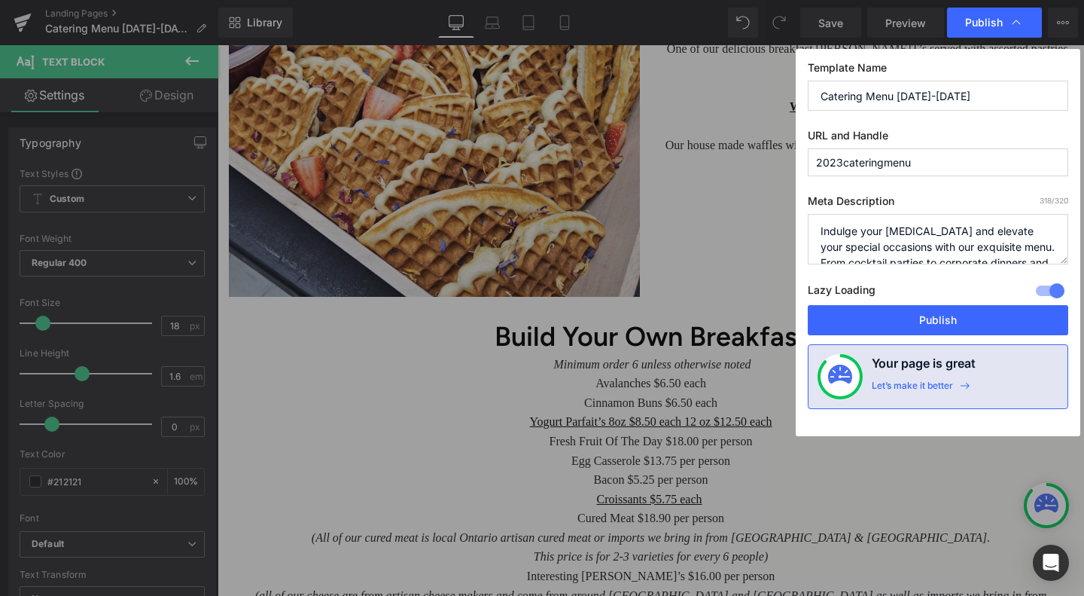
click at [914, 316] on button "Publish" at bounding box center [938, 320] width 261 height 30
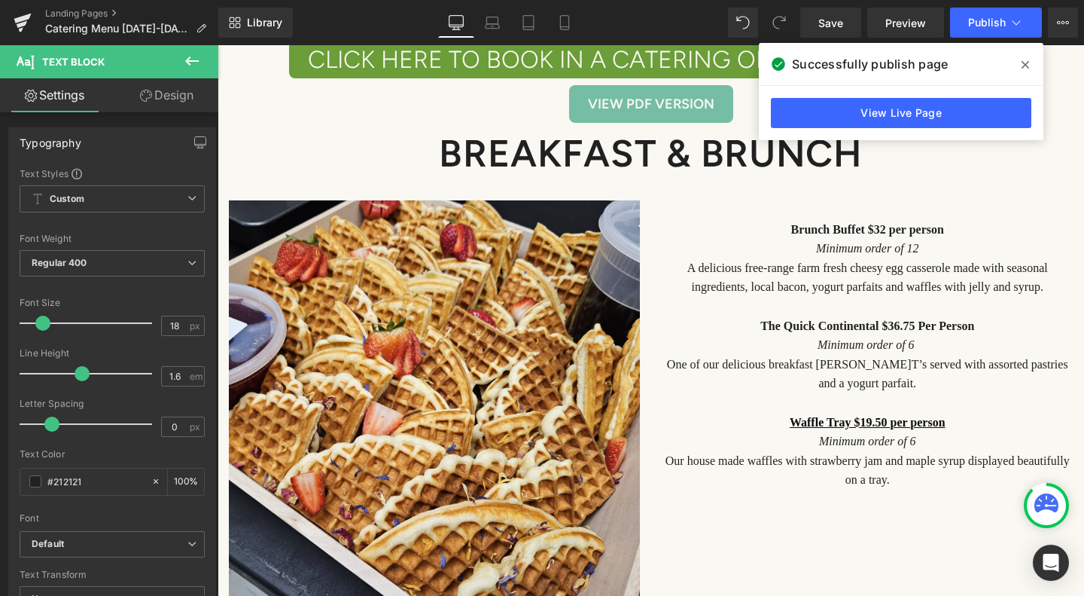
scroll to position [3163, 0]
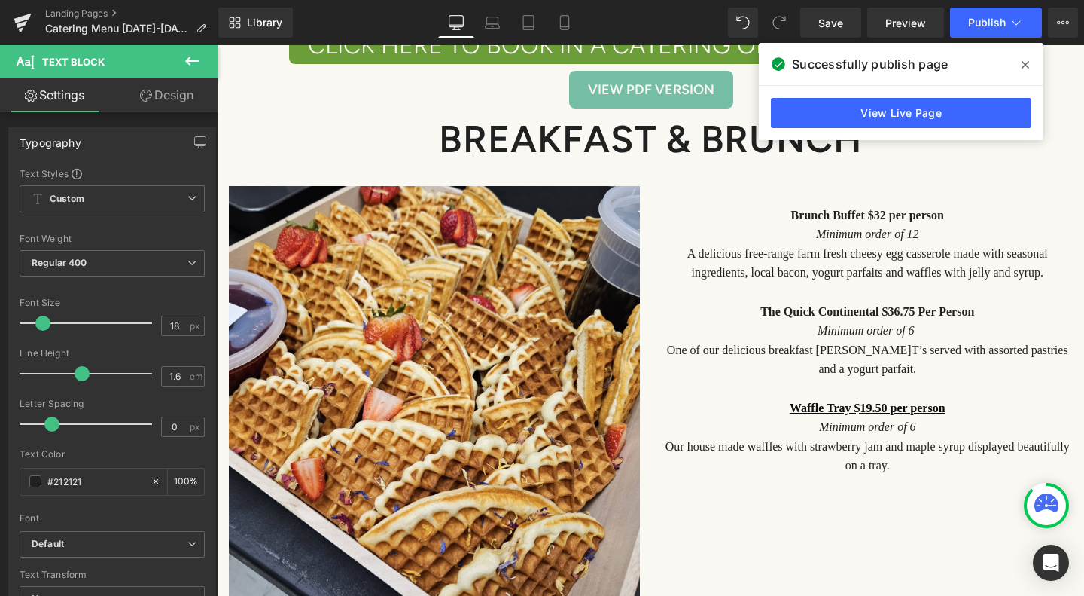
click at [1026, 61] on icon at bounding box center [1026, 65] width 8 height 12
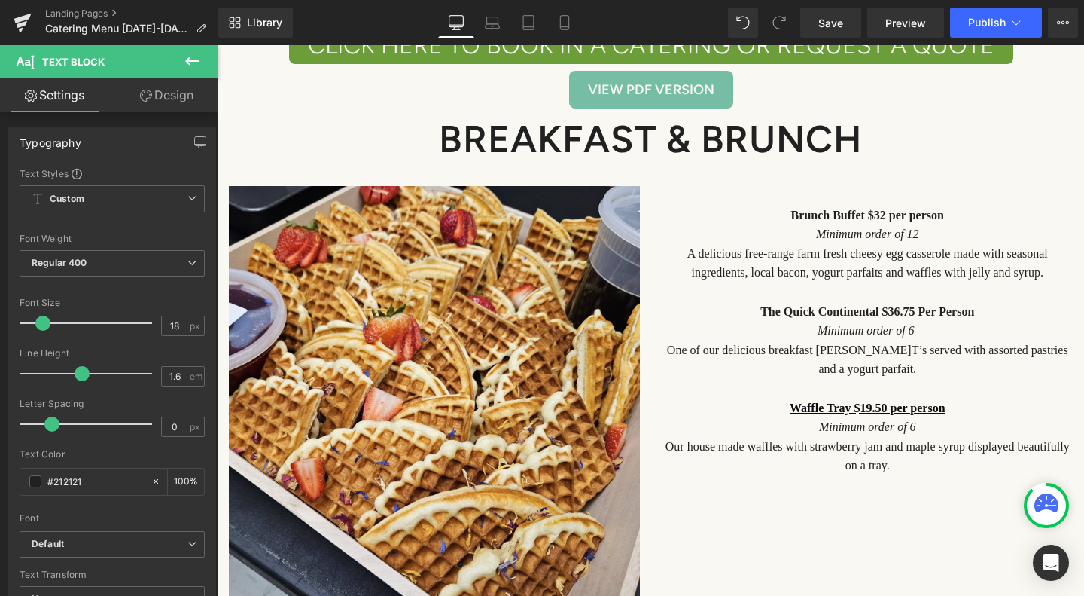
click at [32, 17] on link at bounding box center [22, 22] width 45 height 45
